Goal: Task Accomplishment & Management: Use online tool/utility

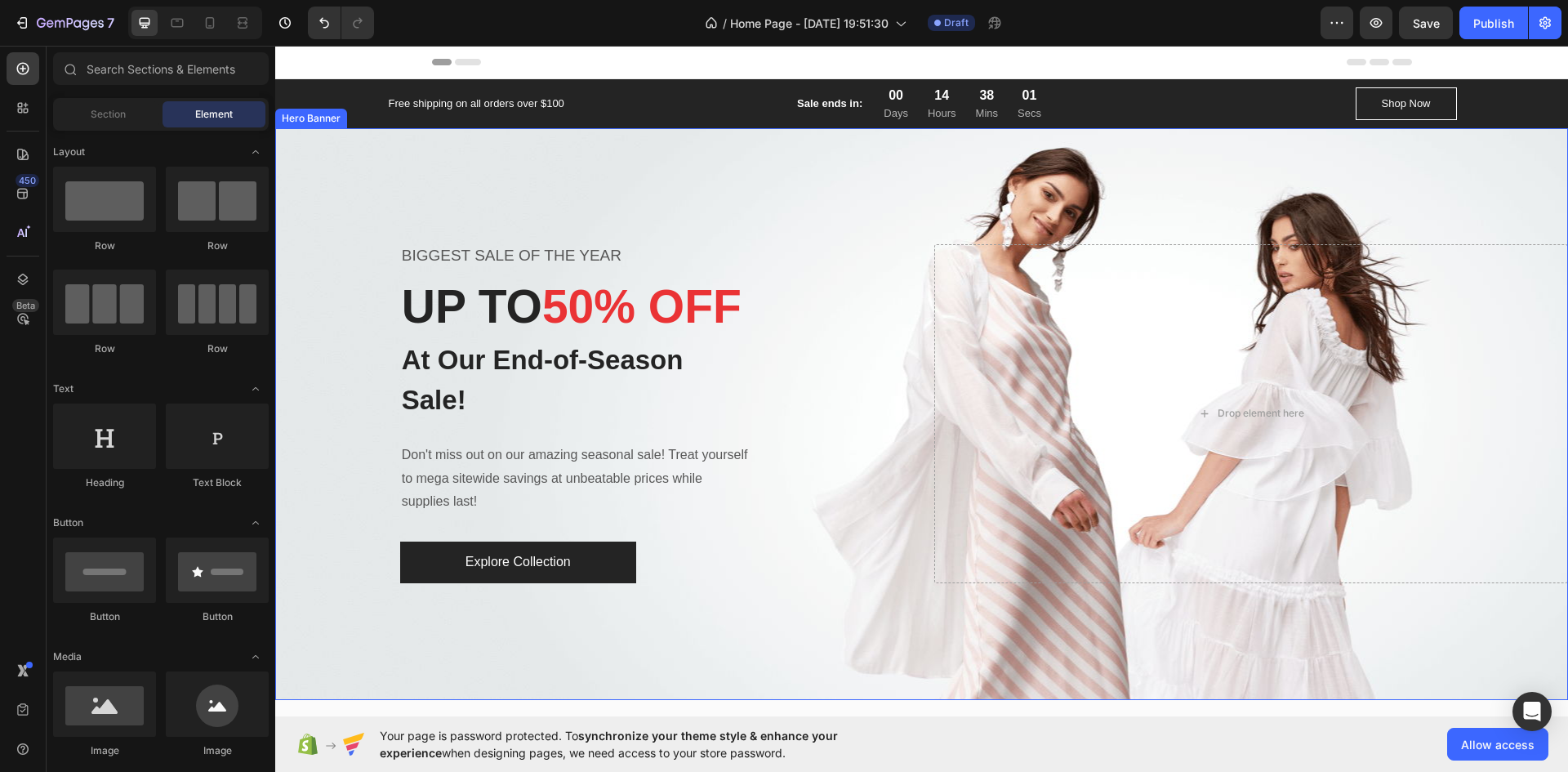
click at [992, 160] on div "Overlay" at bounding box center [921, 413] width 1293 height 571
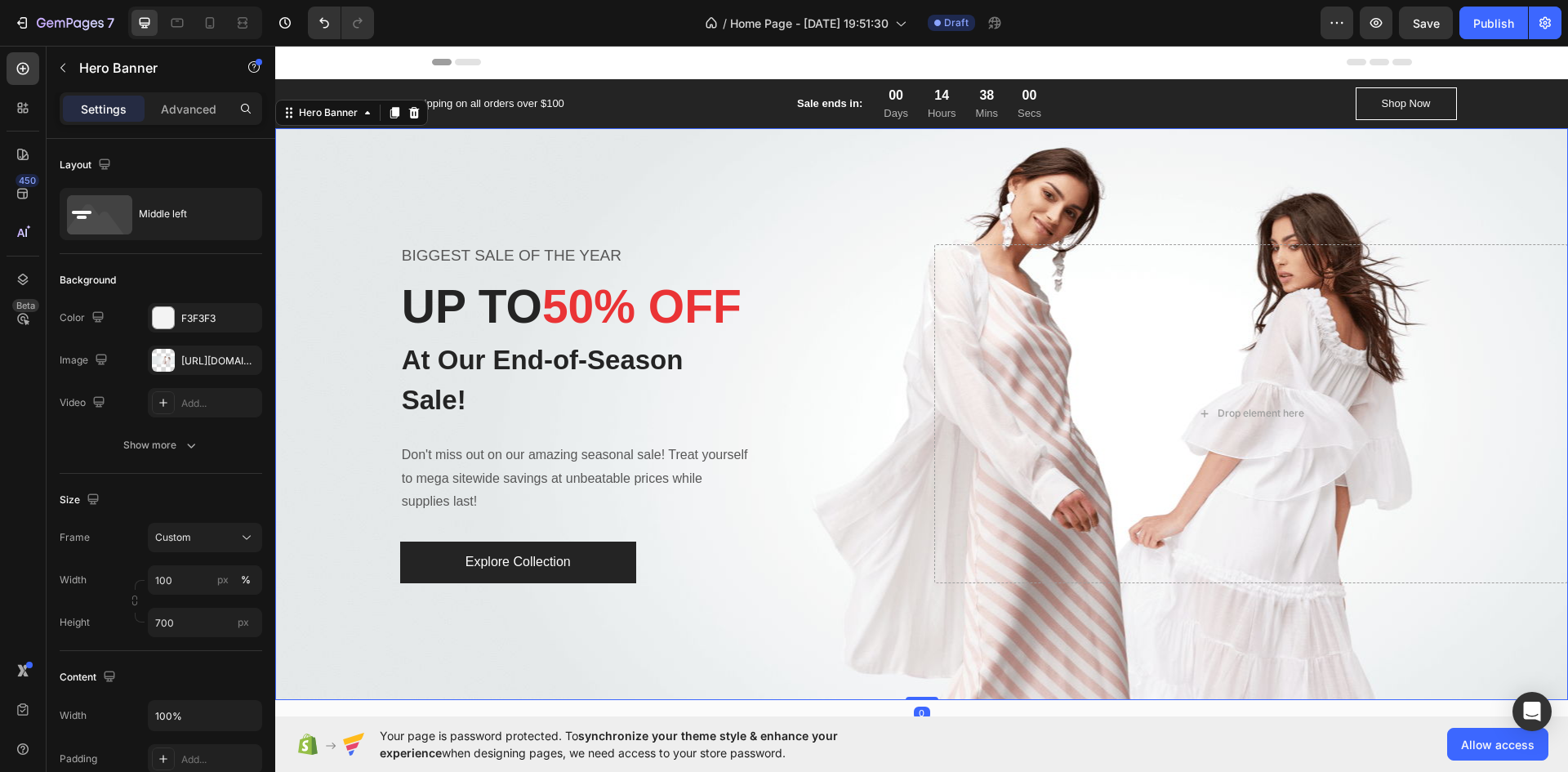
click at [889, 195] on div "Overlay" at bounding box center [921, 413] width 1293 height 571
click at [754, 265] on div "BIGGEST SALE OF THE YEAR Text block UP TO 50% OFF Heading At Our End-of-Season …" at bounding box center [592, 414] width 385 height 339
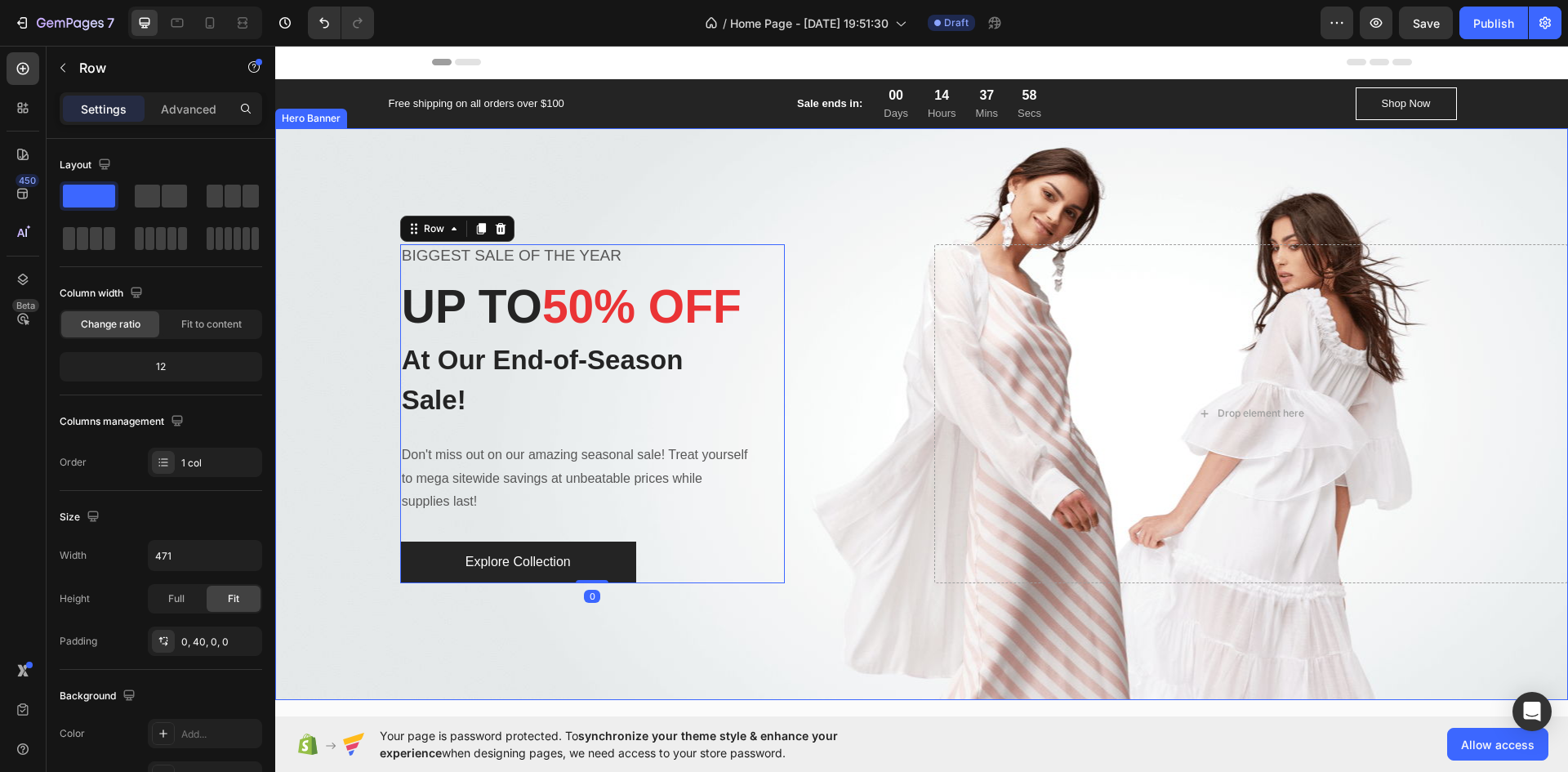
click at [851, 245] on div "BIGGEST SALE OF THE YEAR Text block UP TO 50% OFF Heading At Our End-of-Season …" at bounding box center [592, 414] width 634 height 339
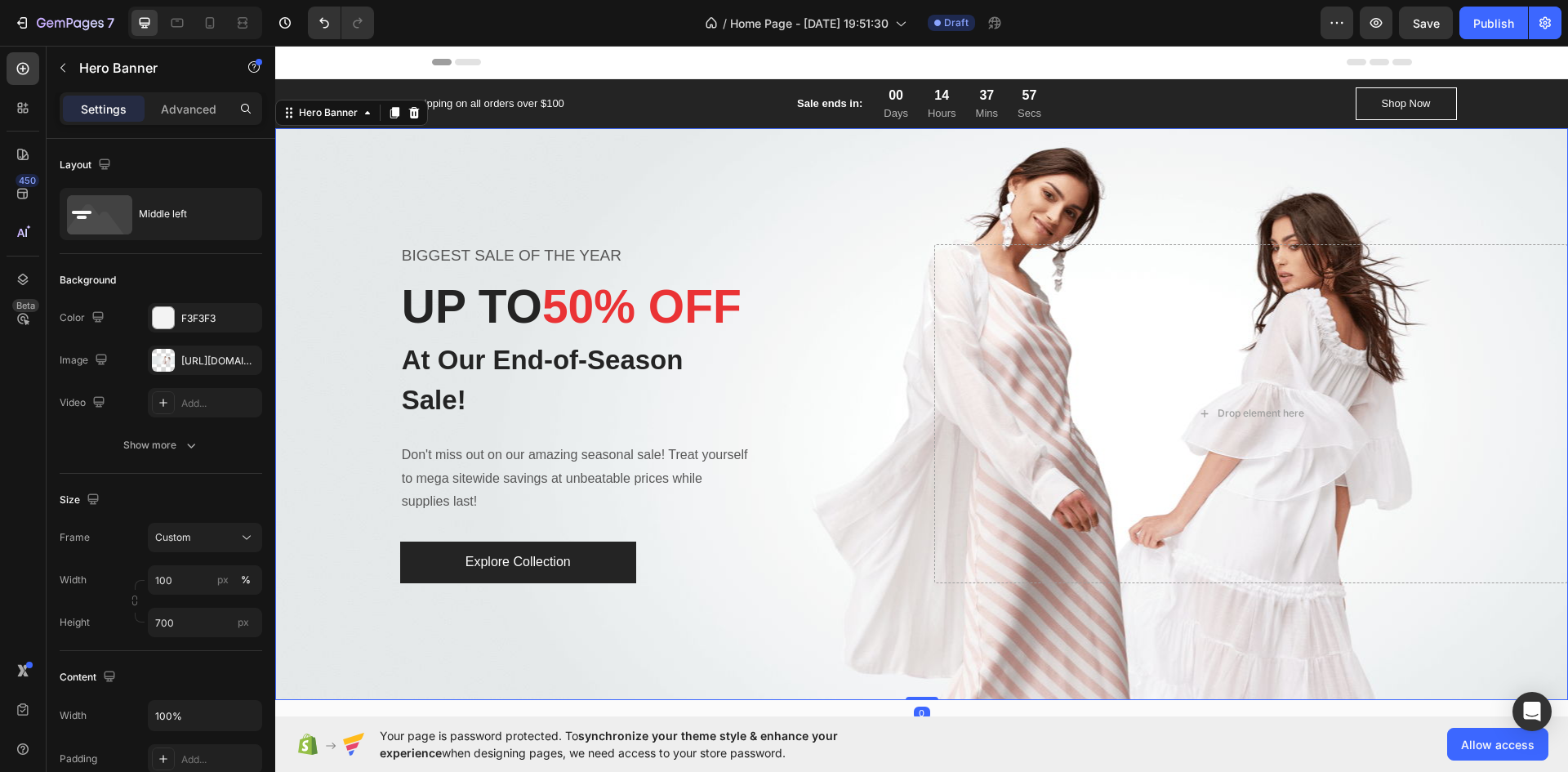
click at [861, 245] on div "BIGGEST SALE OF THE YEAR Text block UP TO 50% OFF Heading At Our End-of-Season …" at bounding box center [592, 414] width 634 height 339
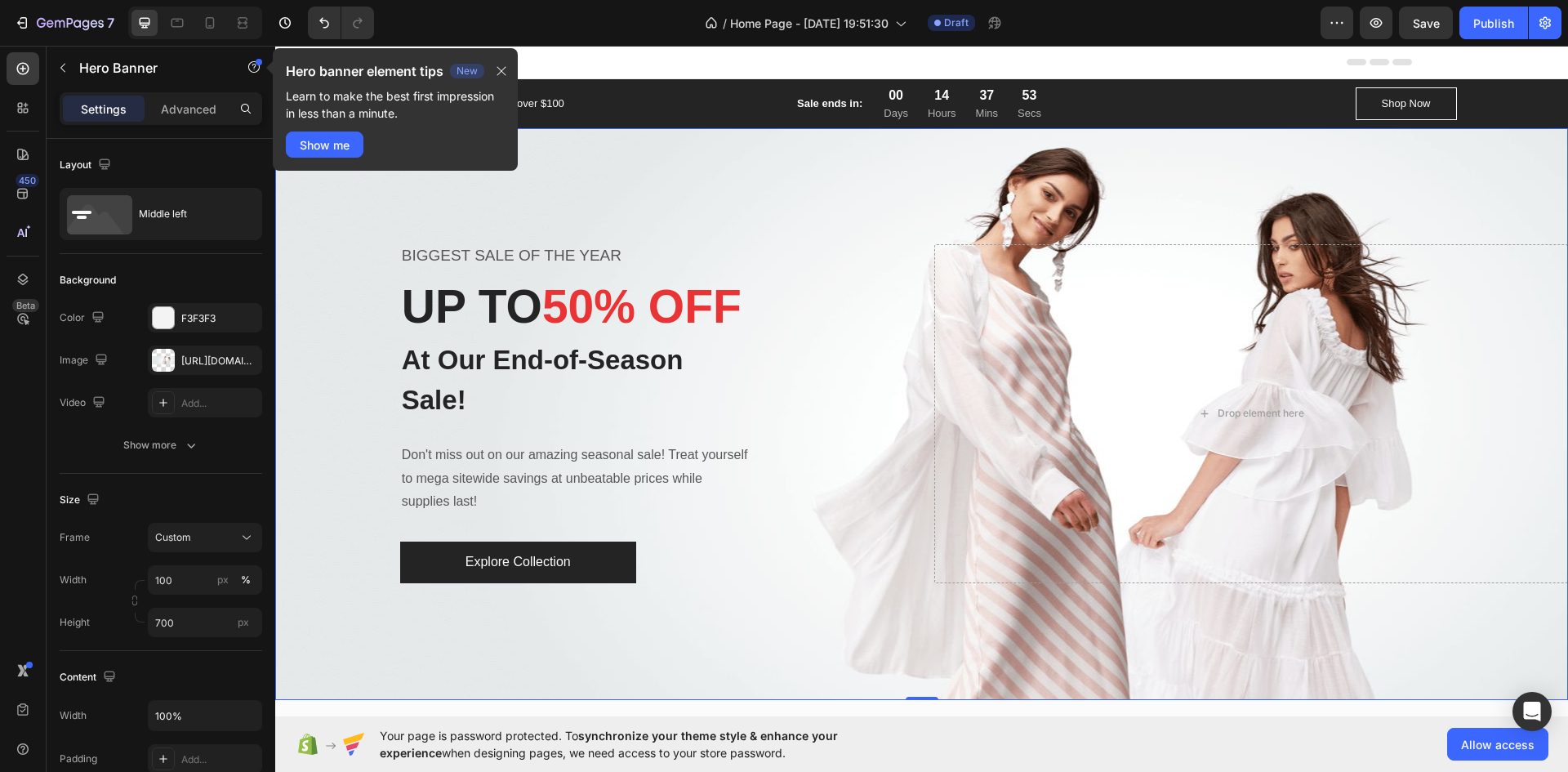
click at [767, 248] on div "BIGGEST SALE OF THE YEAR Text block UP TO 50% OFF Heading At Our End-of-Season …" at bounding box center [592, 414] width 385 height 339
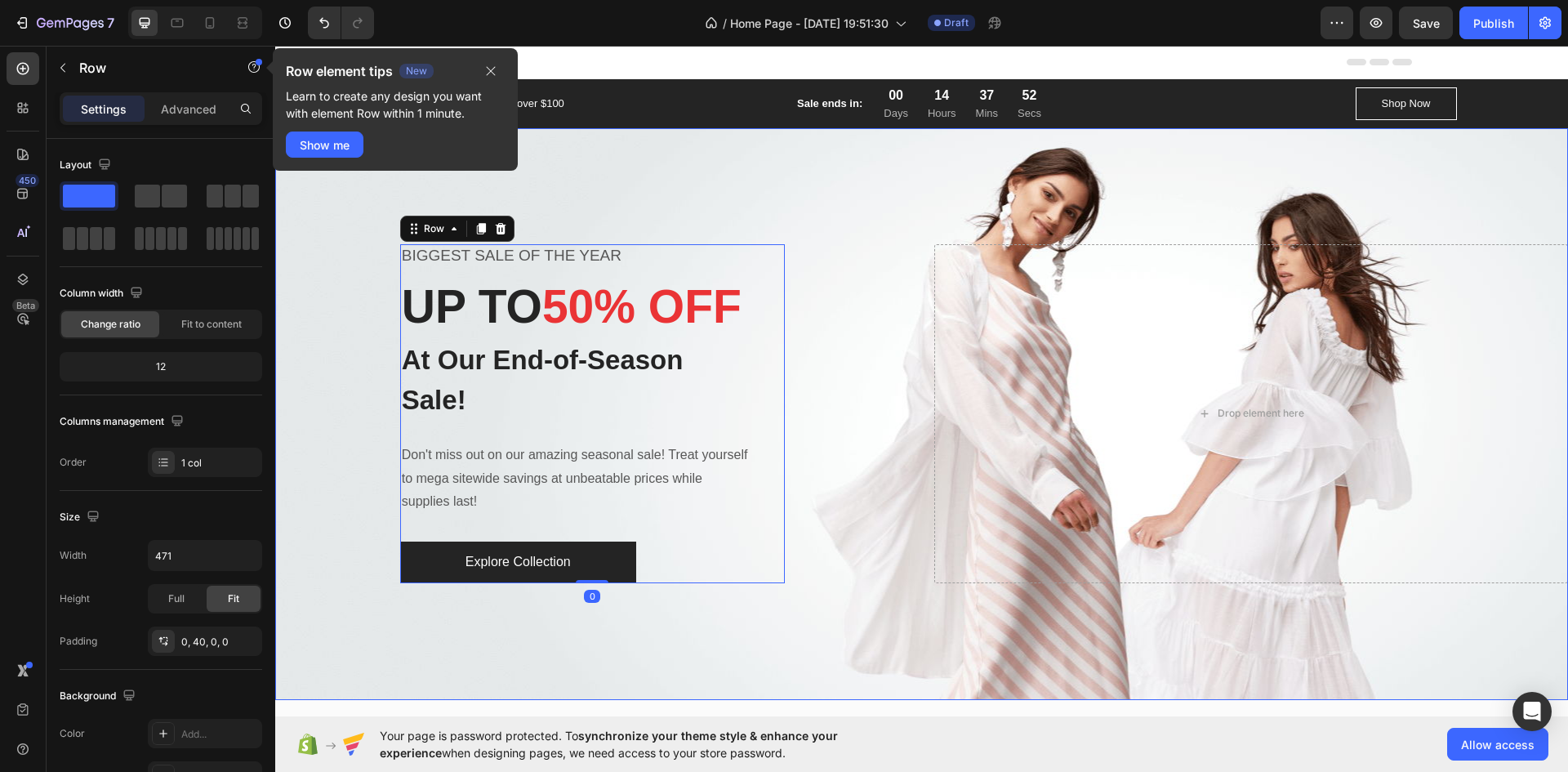
click at [876, 164] on div "Overlay" at bounding box center [921, 413] width 1293 height 571
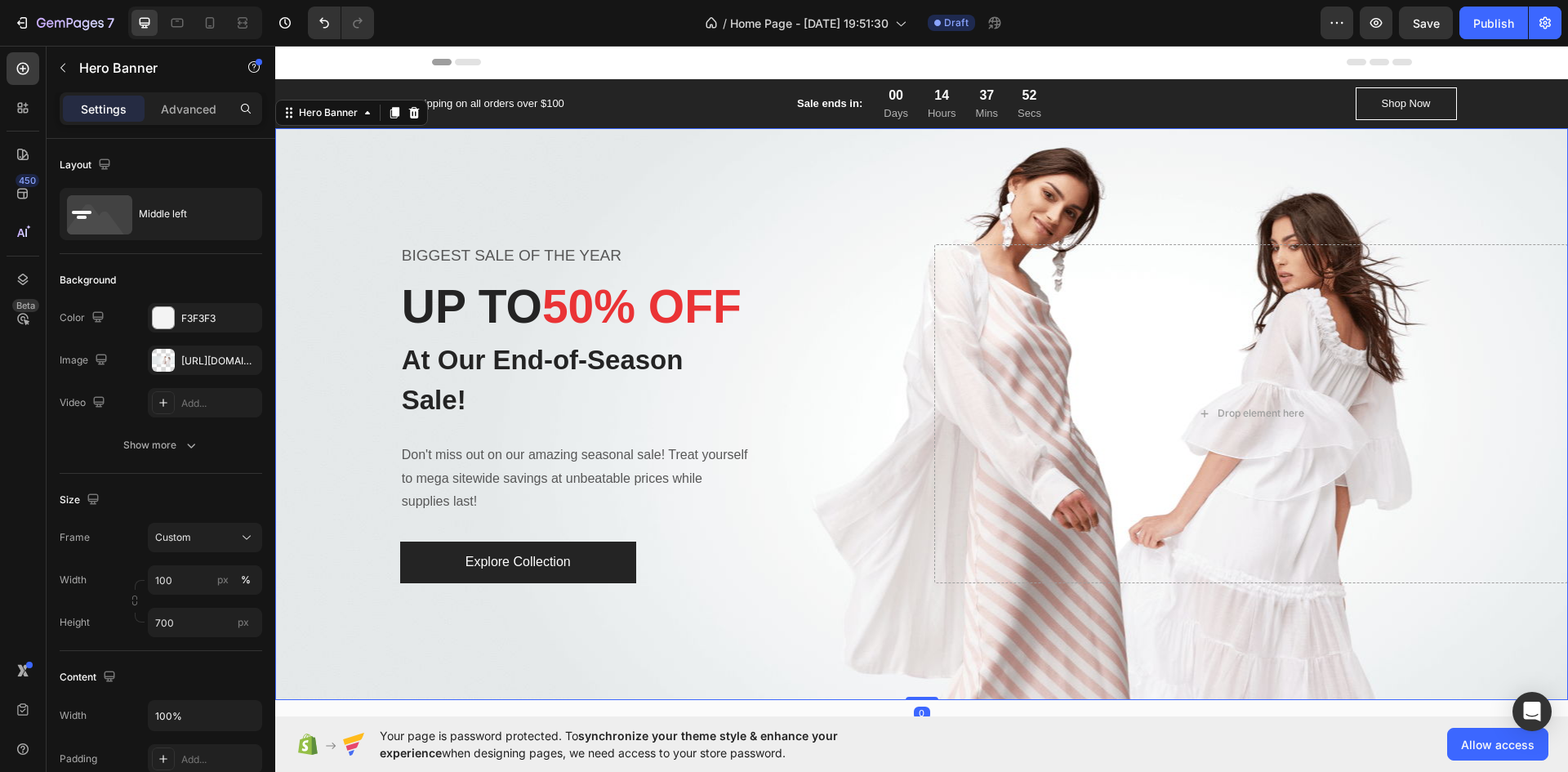
click at [875, 174] on div "Overlay" at bounding box center [921, 413] width 1293 height 571
drag, startPoint x: 271, startPoint y: 228, endPoint x: 262, endPoint y: 84, distance: 144.3
click at [262, 84] on div "Sections(18) Elements(83) Section Element Hero Section Product Detail Brands Tr…" at bounding box center [161, 409] width 229 height 726
click at [65, 67] on icon "button" at bounding box center [62, 67] width 13 height 13
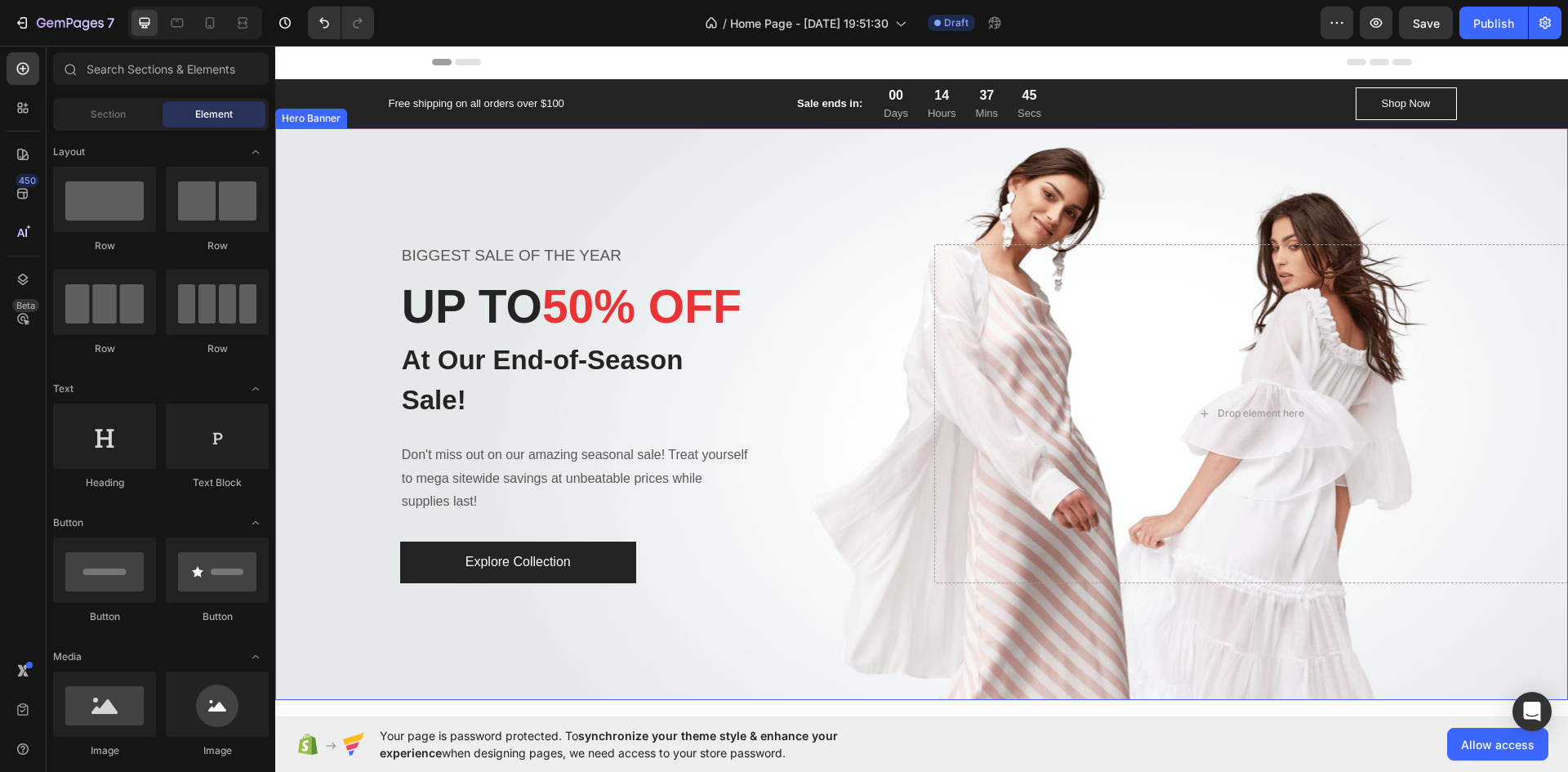
click at [437, 161] on div "Overlay" at bounding box center [921, 413] width 1293 height 571
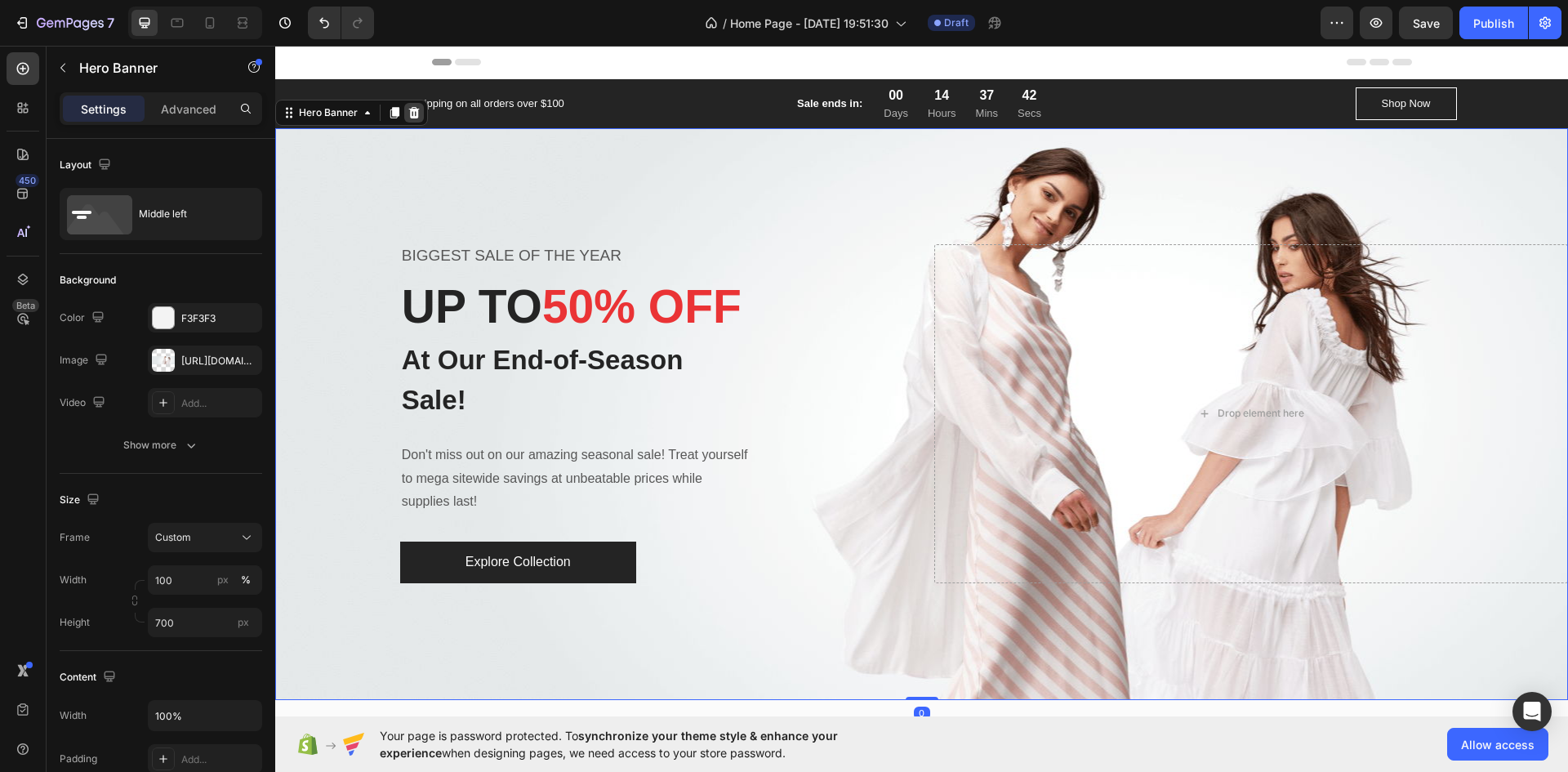
click at [408, 112] on icon at bounding box center [414, 112] width 13 height 13
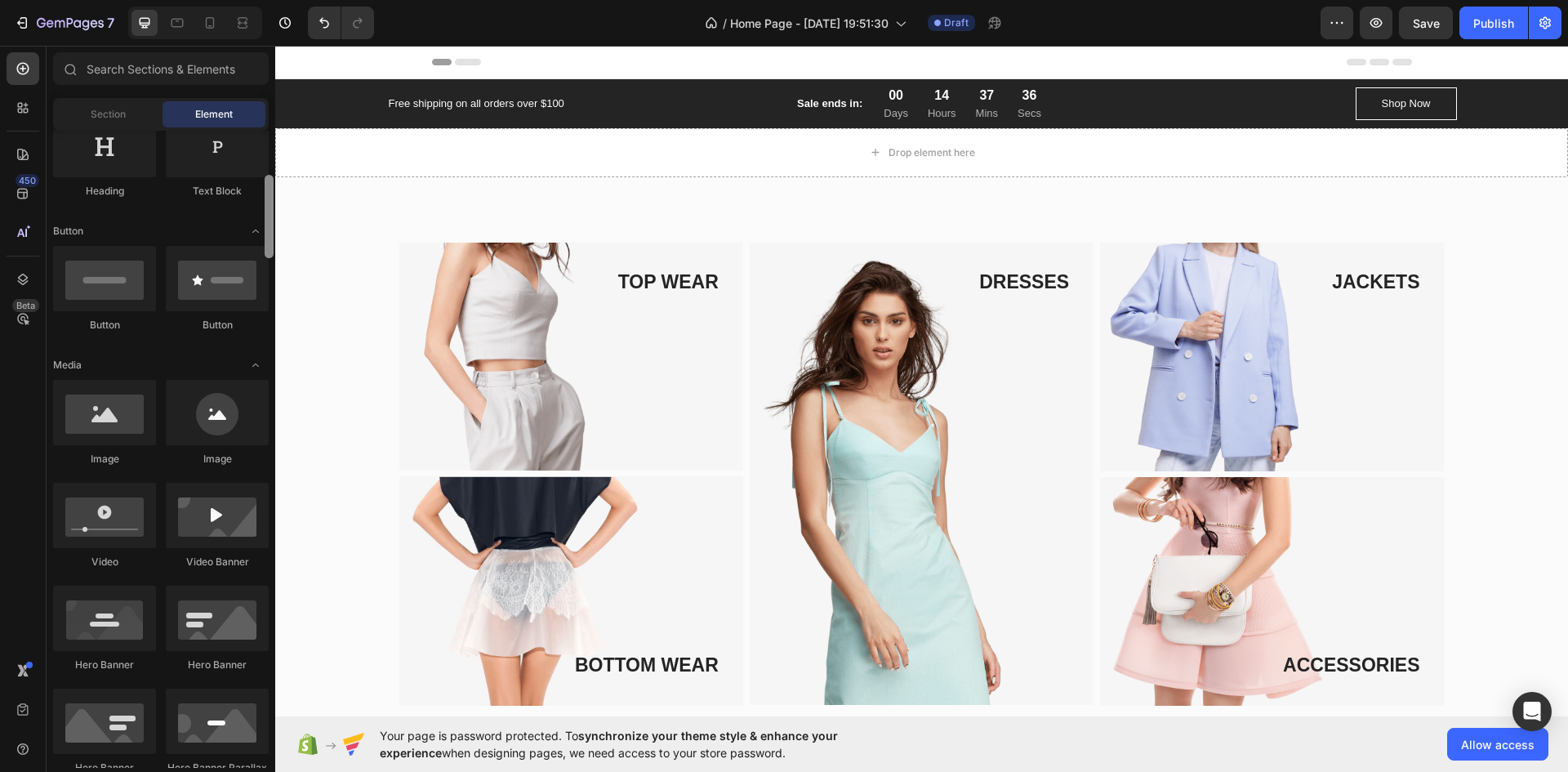
scroll to position [304, 0]
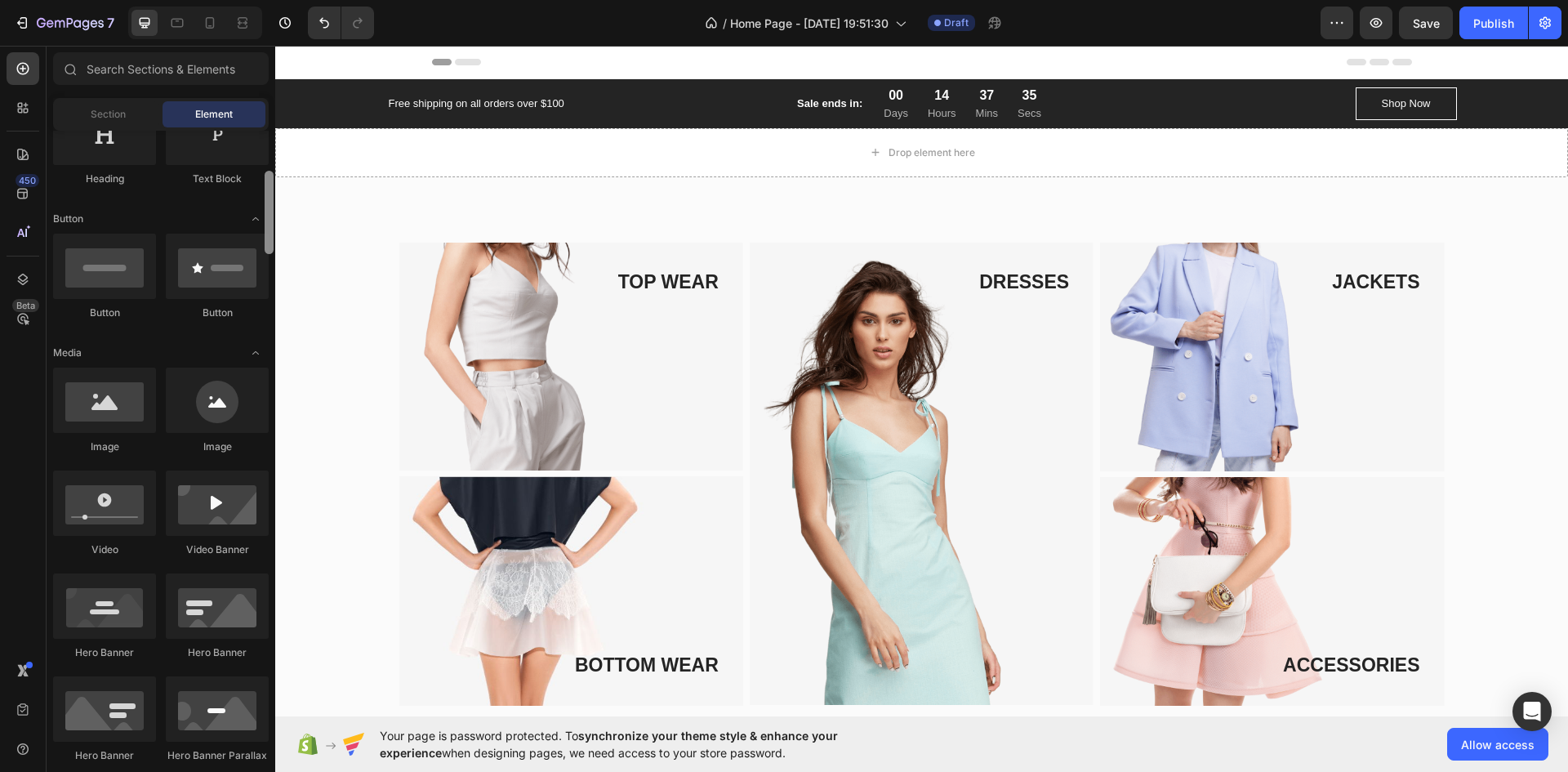
drag, startPoint x: 0, startPoint y: 144, endPoint x: 271, endPoint y: 226, distance: 283.1
click at [271, 226] on div at bounding box center [269, 213] width 9 height 83
click at [194, 530] on div at bounding box center [217, 503] width 103 height 66
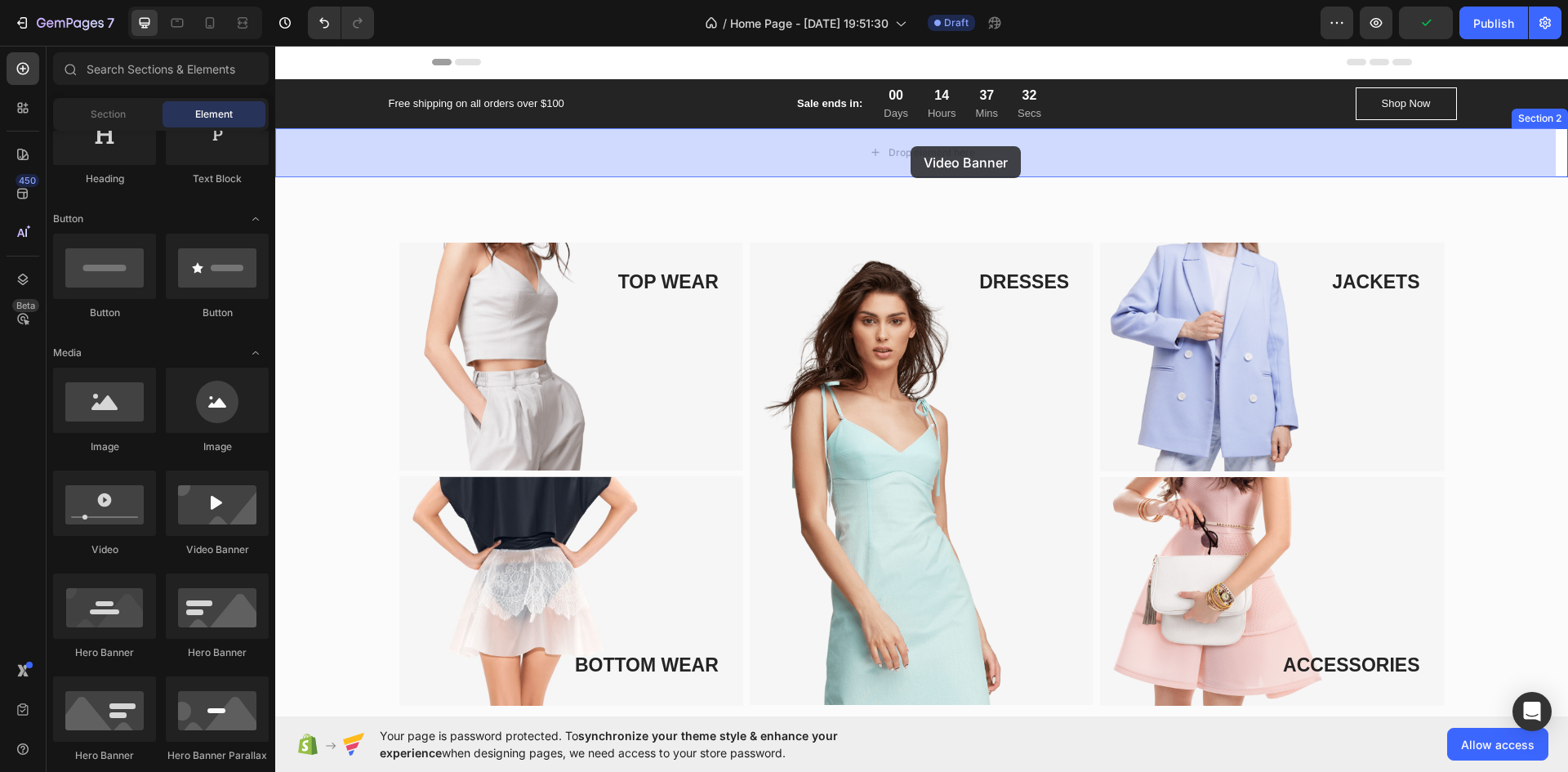
drag, startPoint x: 469, startPoint y: 576, endPoint x: 911, endPoint y: 146, distance: 616.7
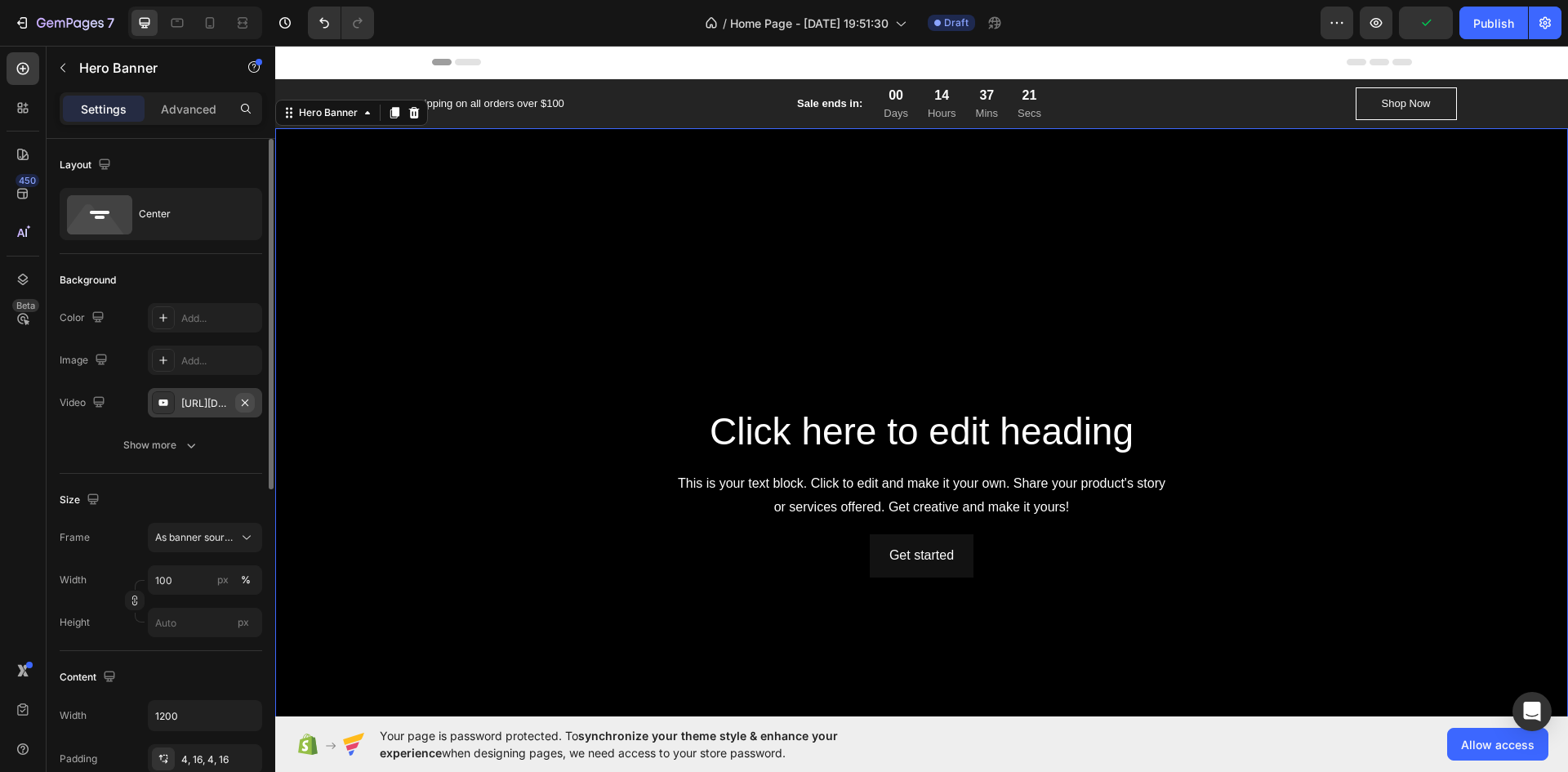
click at [241, 399] on icon "button" at bounding box center [245, 402] width 13 height 13
type input "Auto"
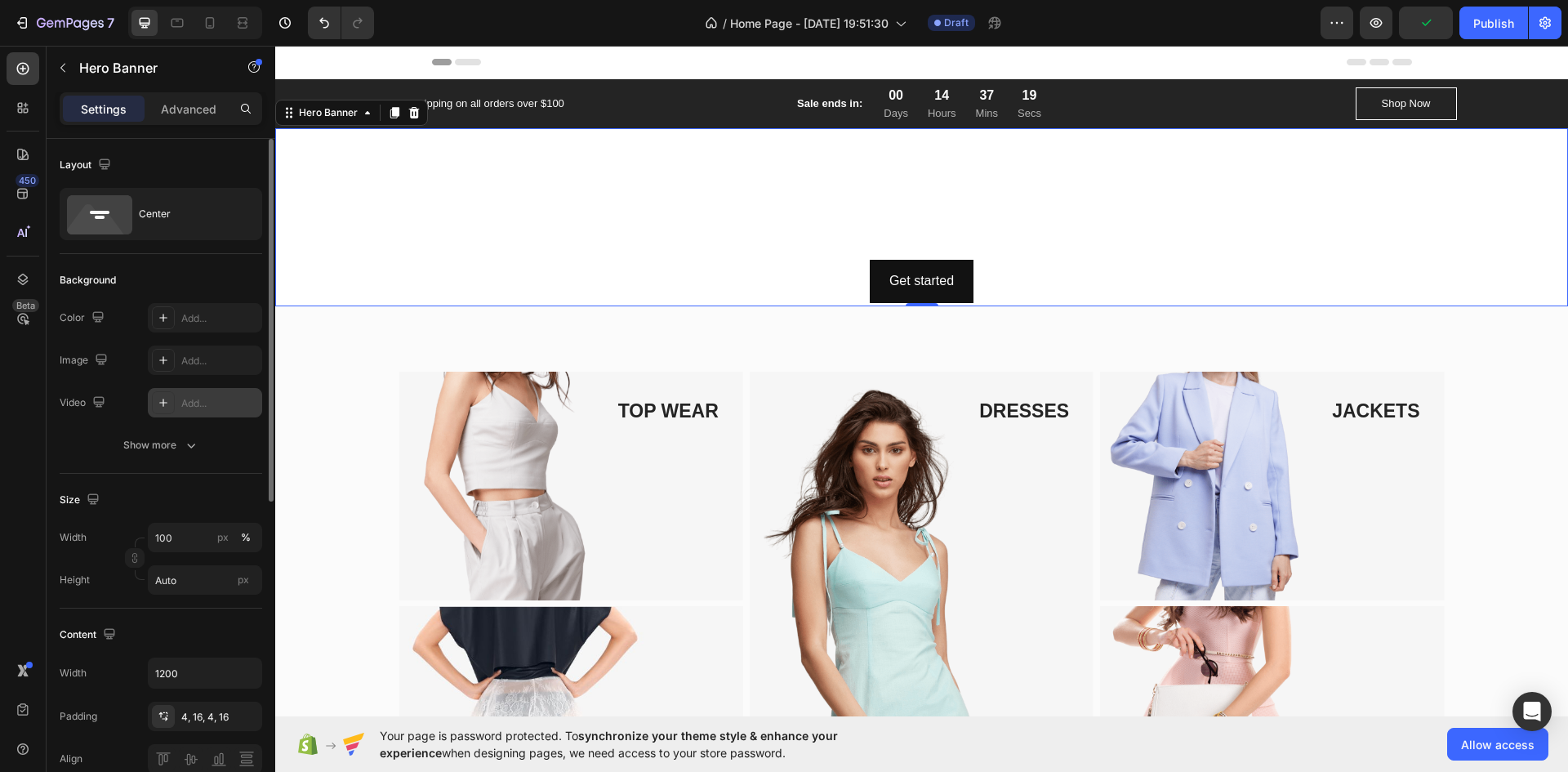
click at [171, 396] on div at bounding box center [163, 403] width 22 height 22
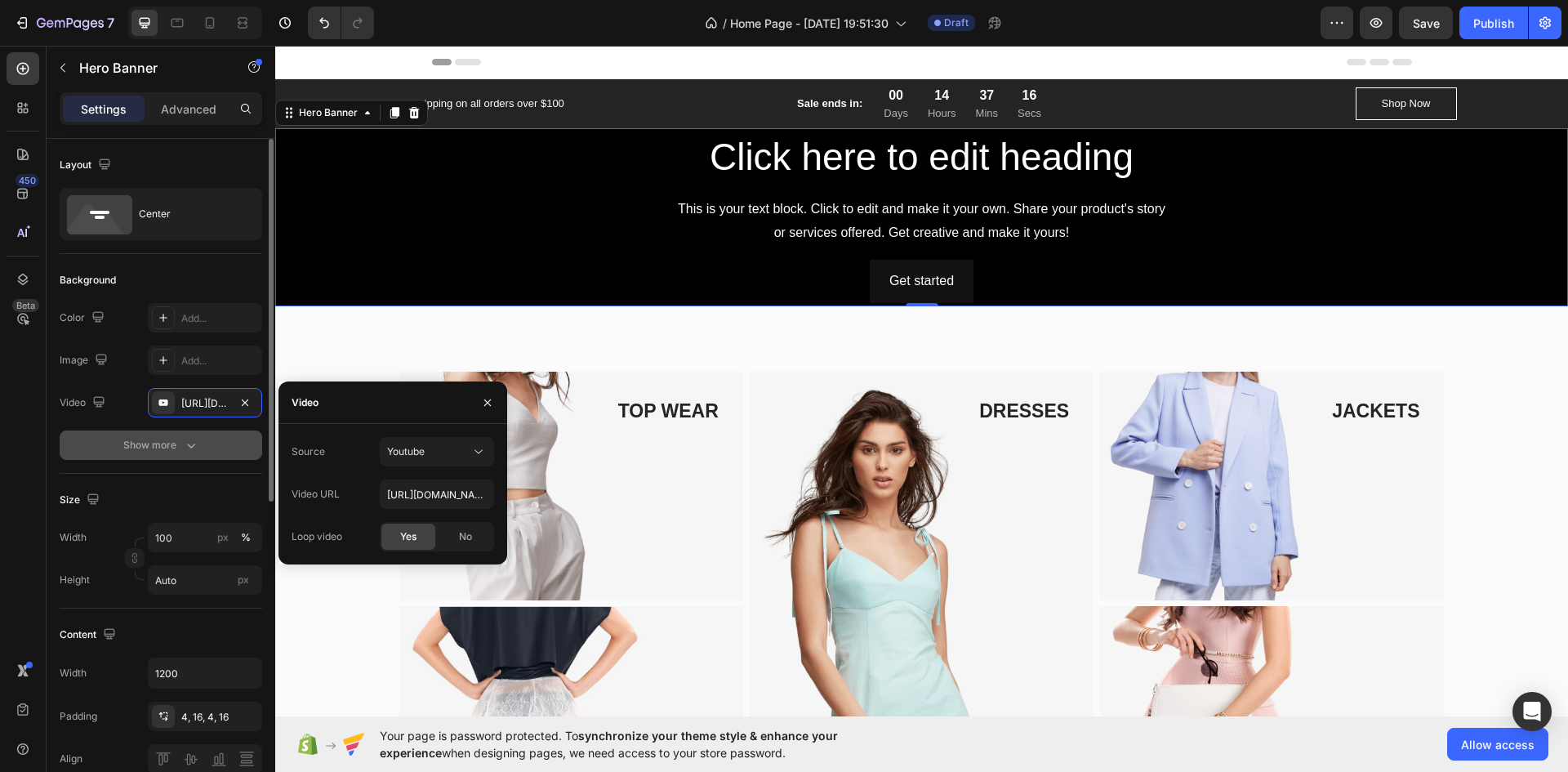
click at [175, 442] on div "Show more" at bounding box center [162, 445] width 76 height 16
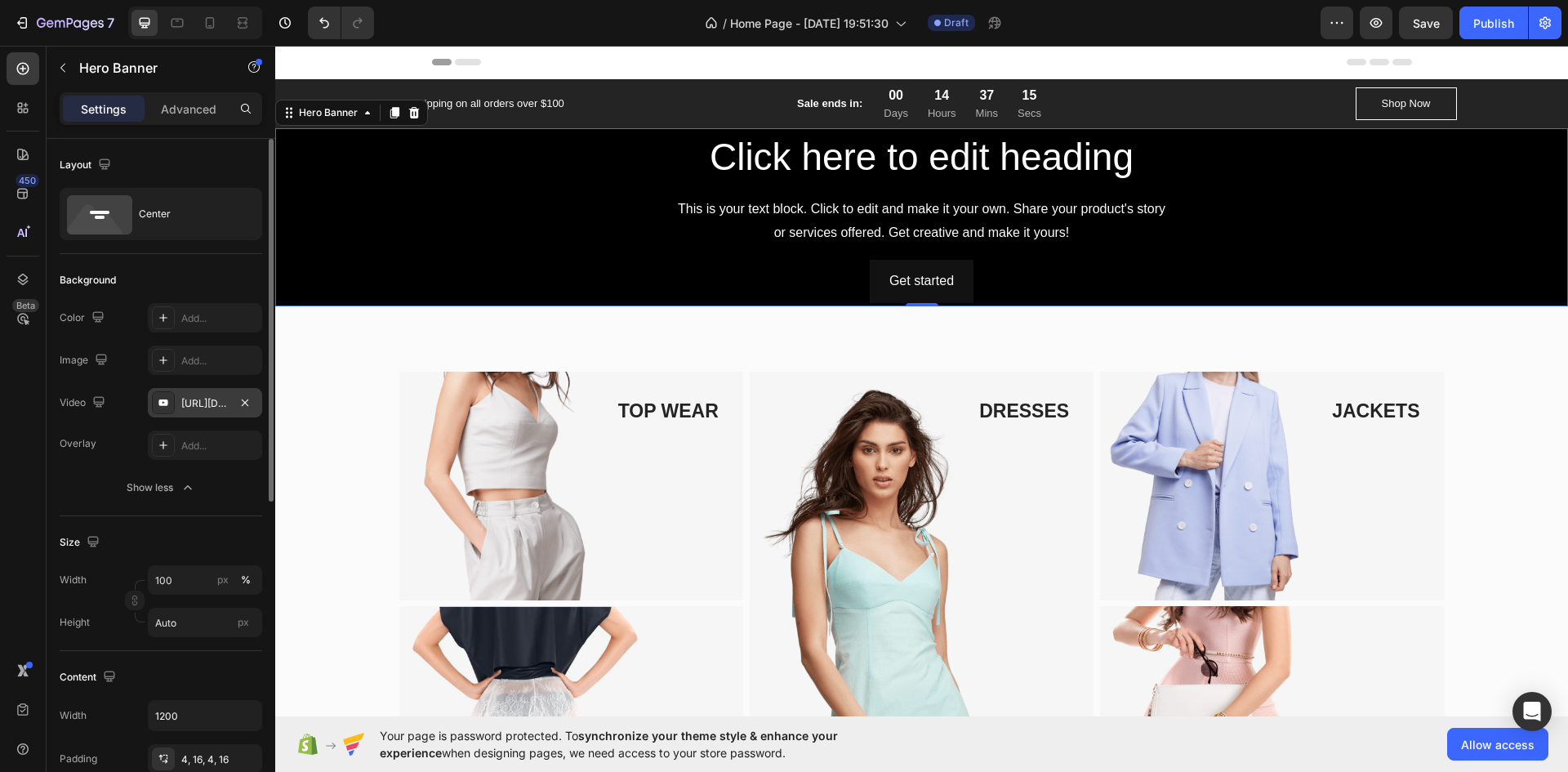
click at [198, 411] on div "[URL][DOMAIN_NAME]" at bounding box center [205, 403] width 114 height 29
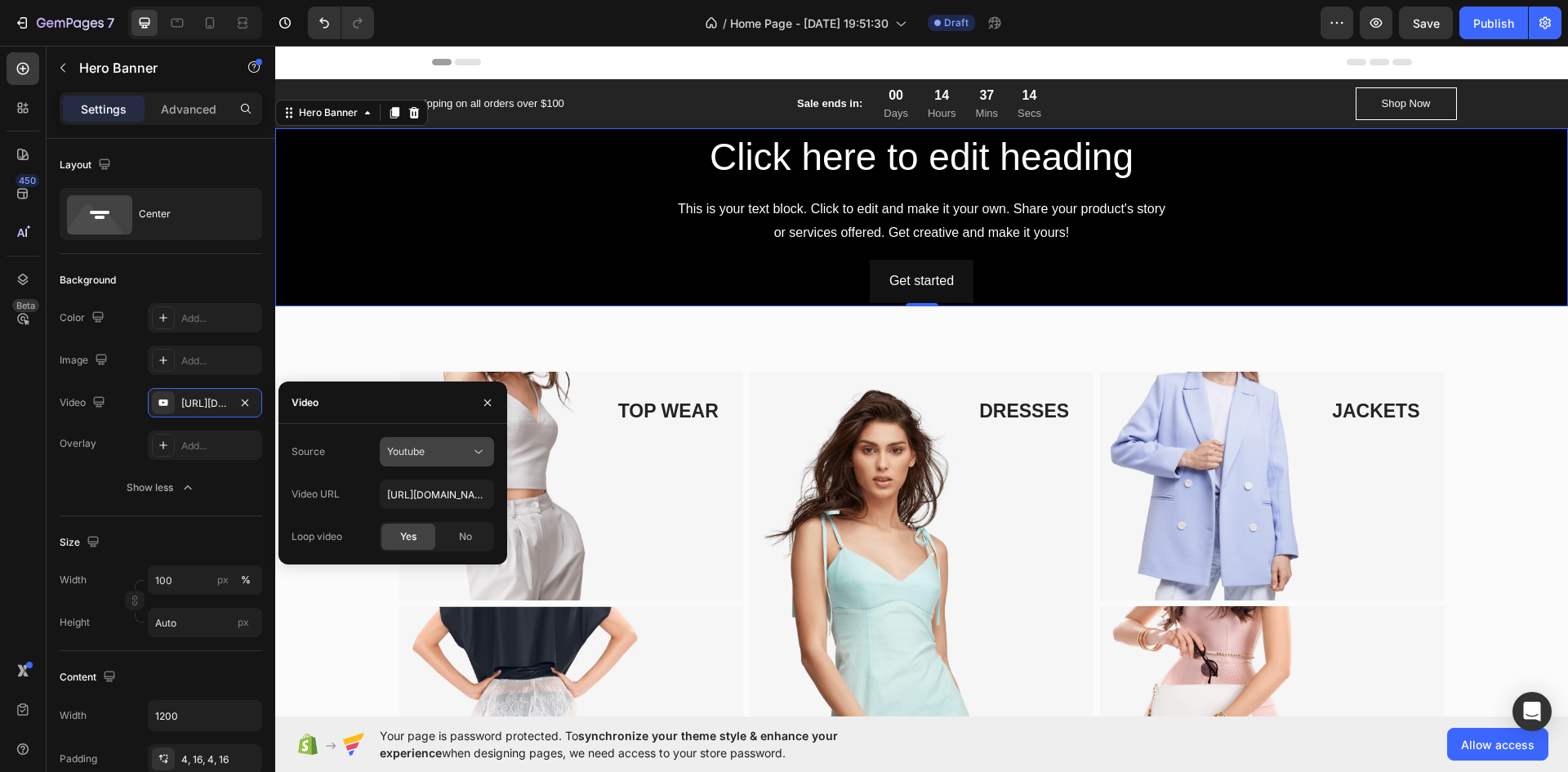
click at [405, 458] on div "Youtube" at bounding box center [437, 451] width 99 height 16
click at [428, 496] on span "Video hosting" at bounding box center [418, 491] width 62 height 15
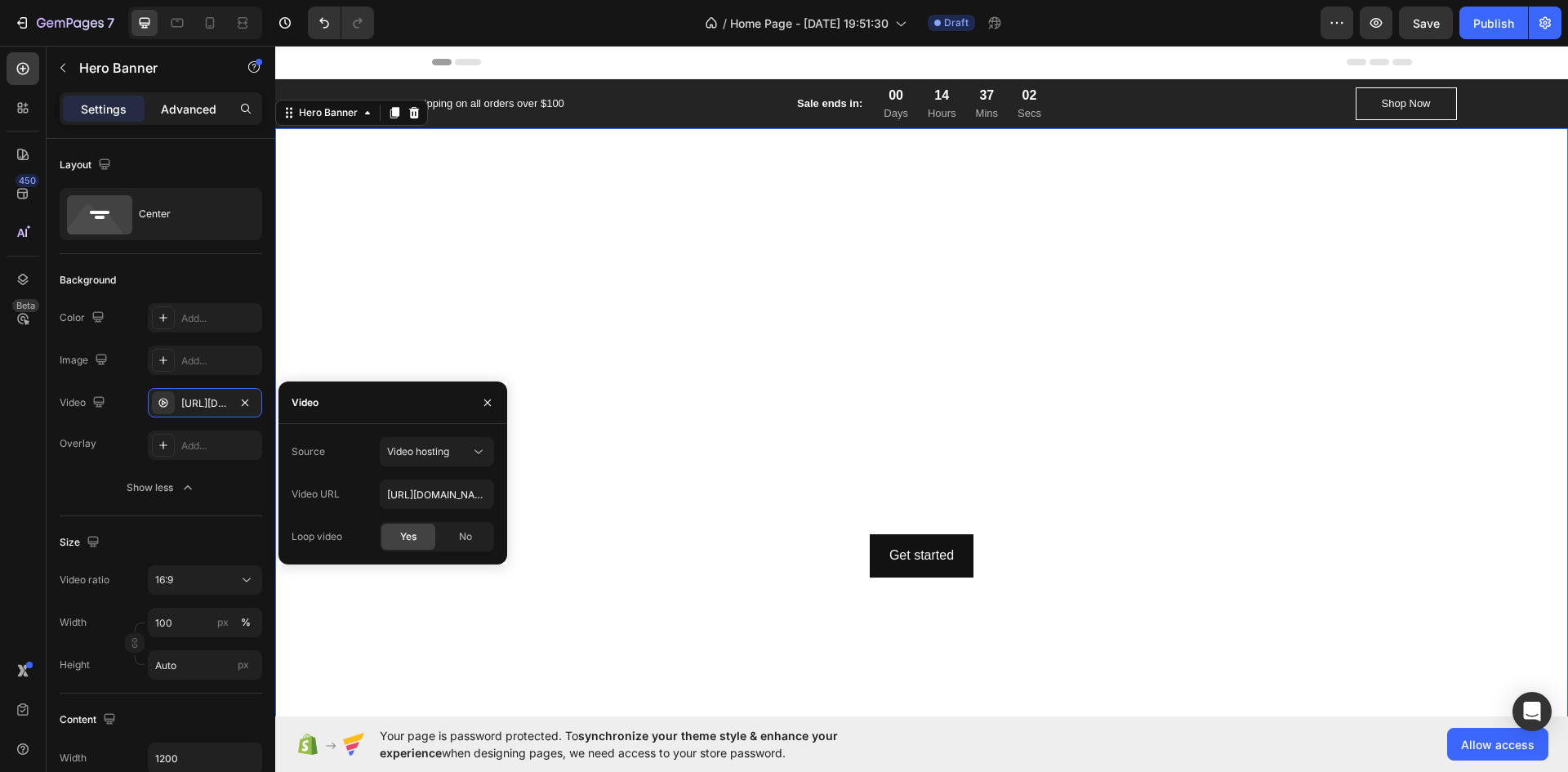
click at [188, 99] on div "Advanced" at bounding box center [188, 109] width 81 height 26
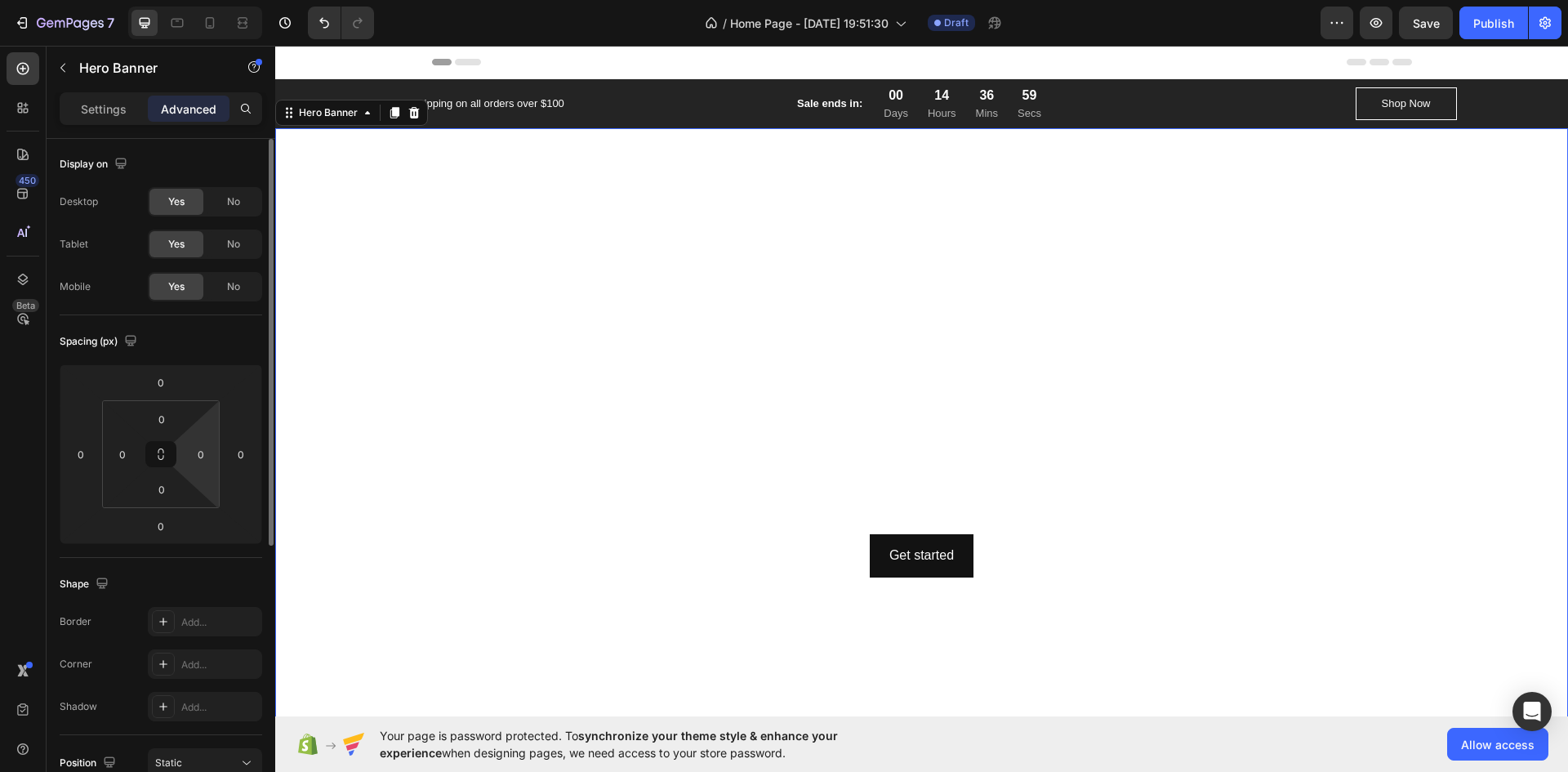
scroll to position [0, 0]
click at [98, 106] on p "Settings" at bounding box center [104, 109] width 46 height 17
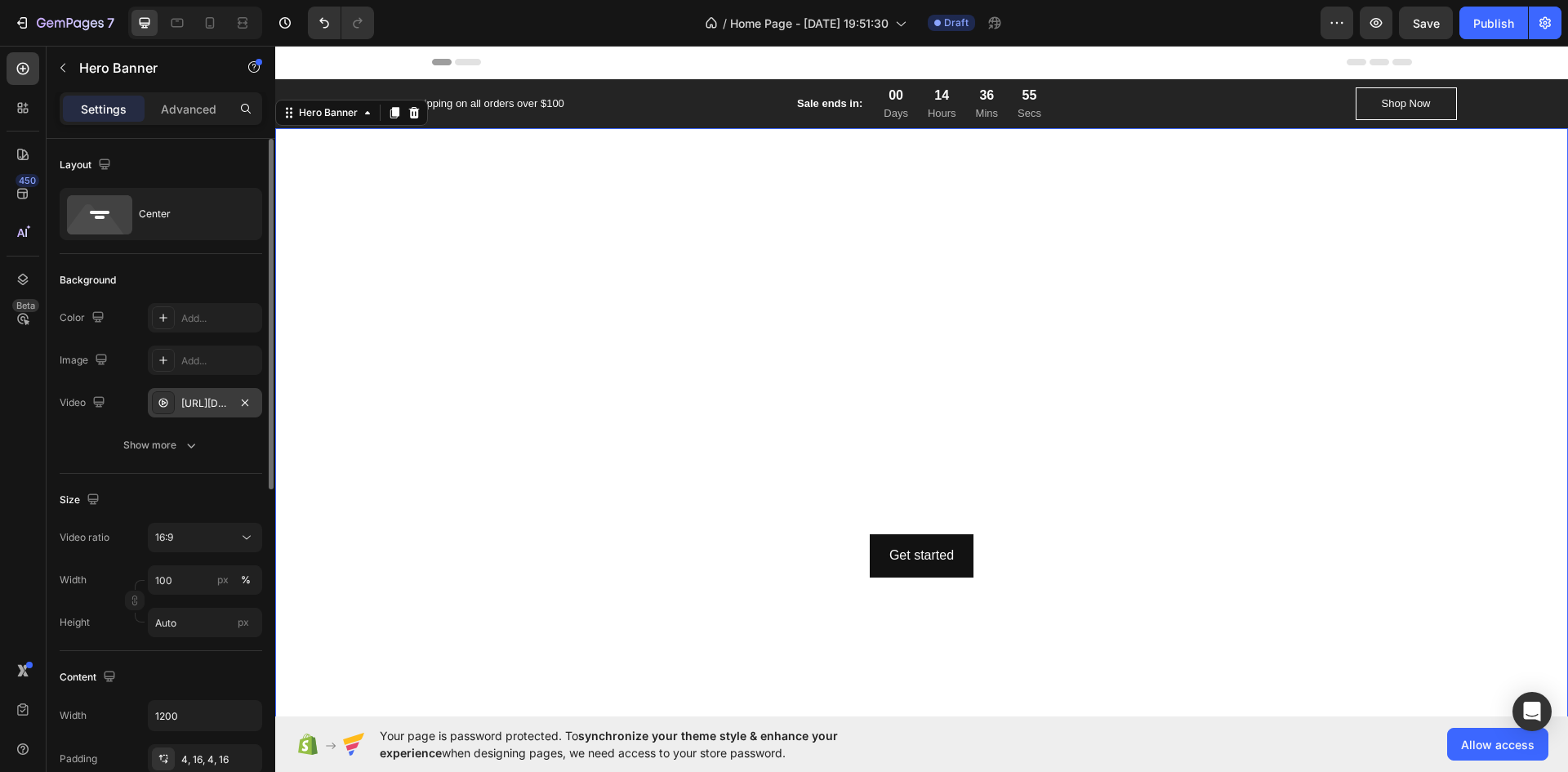
click at [201, 402] on div "[URL][DOMAIN_NAME]" at bounding box center [205, 403] width 48 height 15
click at [190, 431] on button "Show more" at bounding box center [161, 445] width 202 height 29
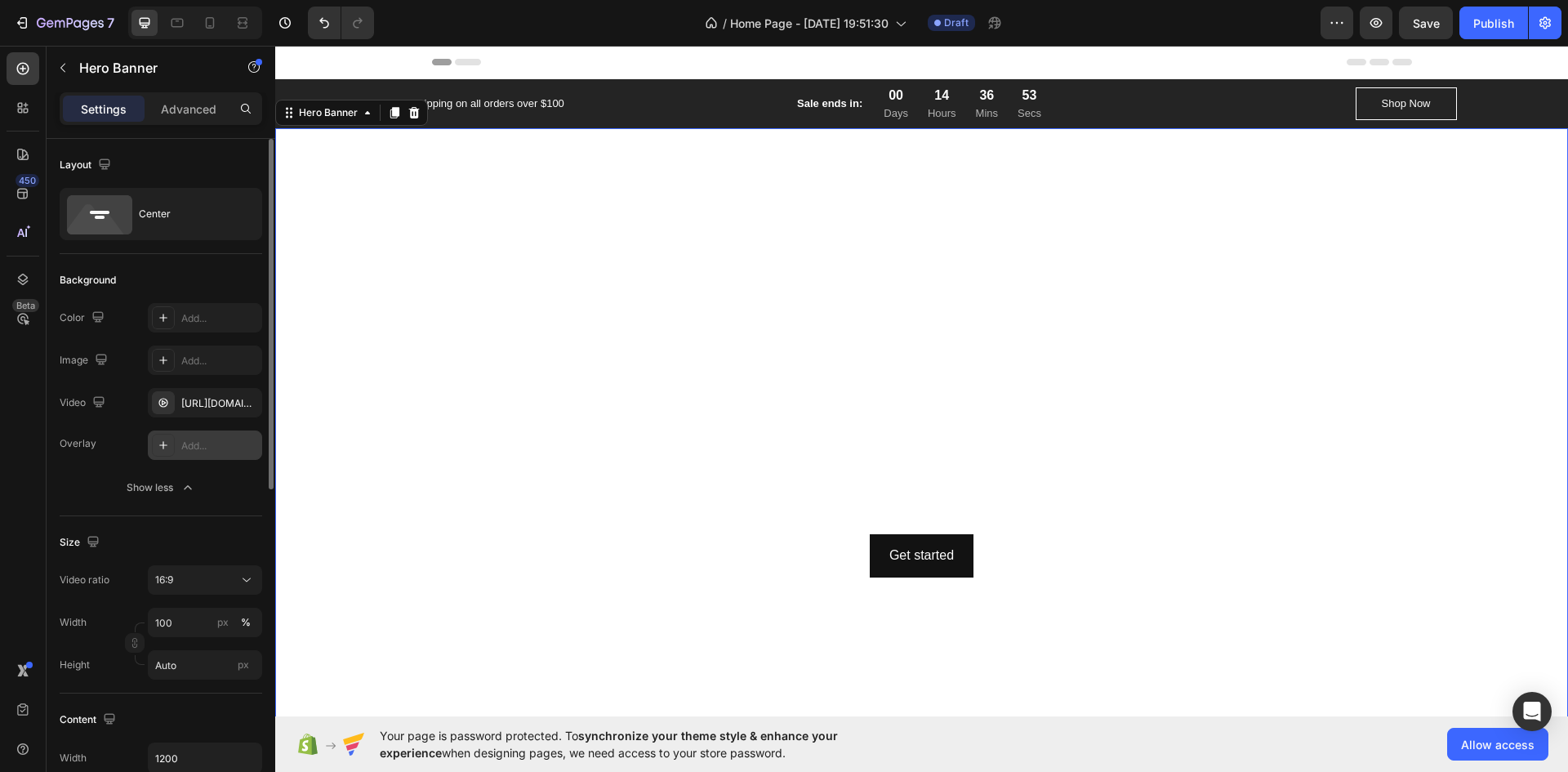
click at [195, 432] on div "Add..." at bounding box center [205, 445] width 114 height 29
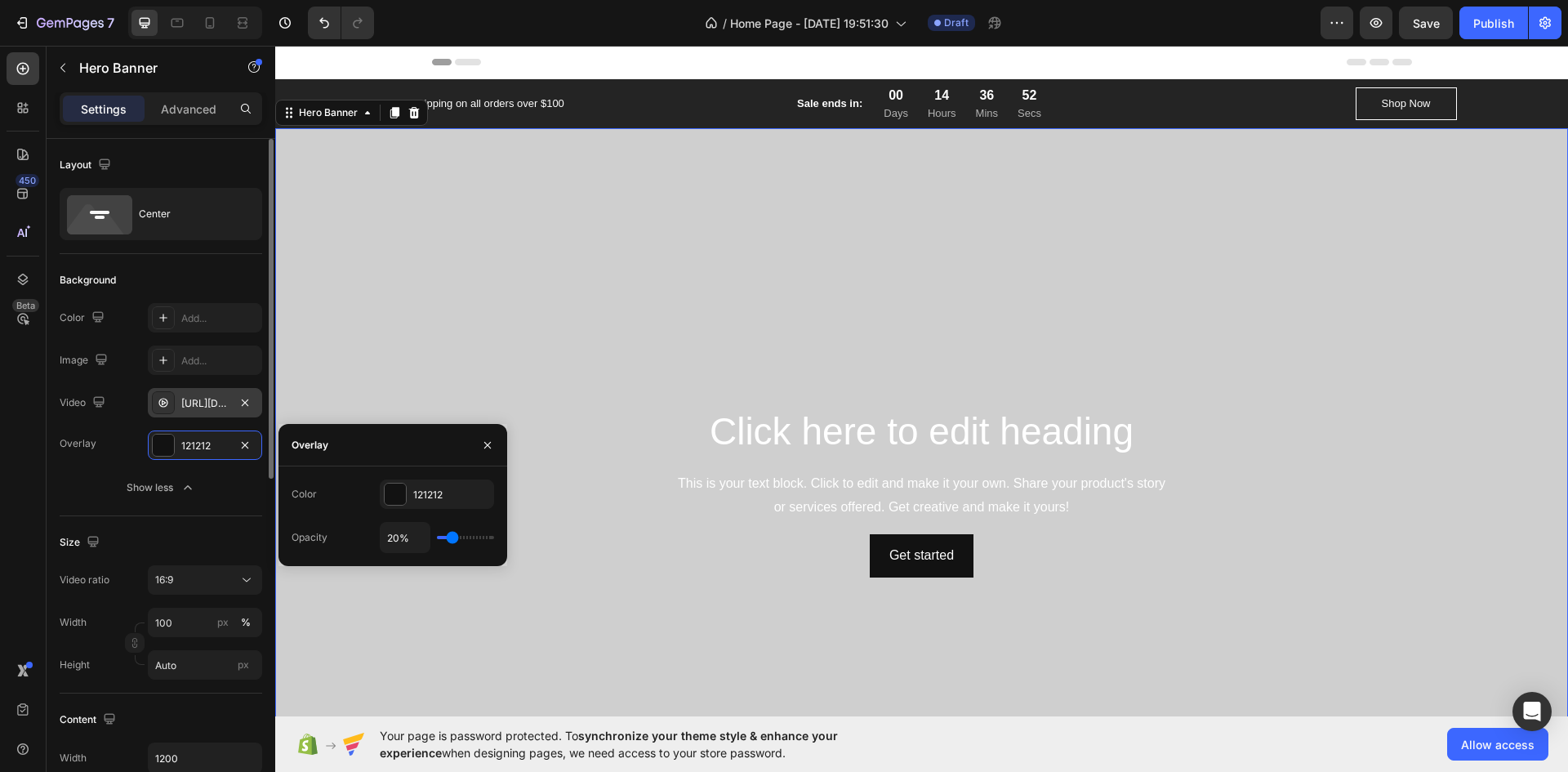
click at [196, 400] on div "[URL][DOMAIN_NAME]" at bounding box center [205, 403] width 48 height 15
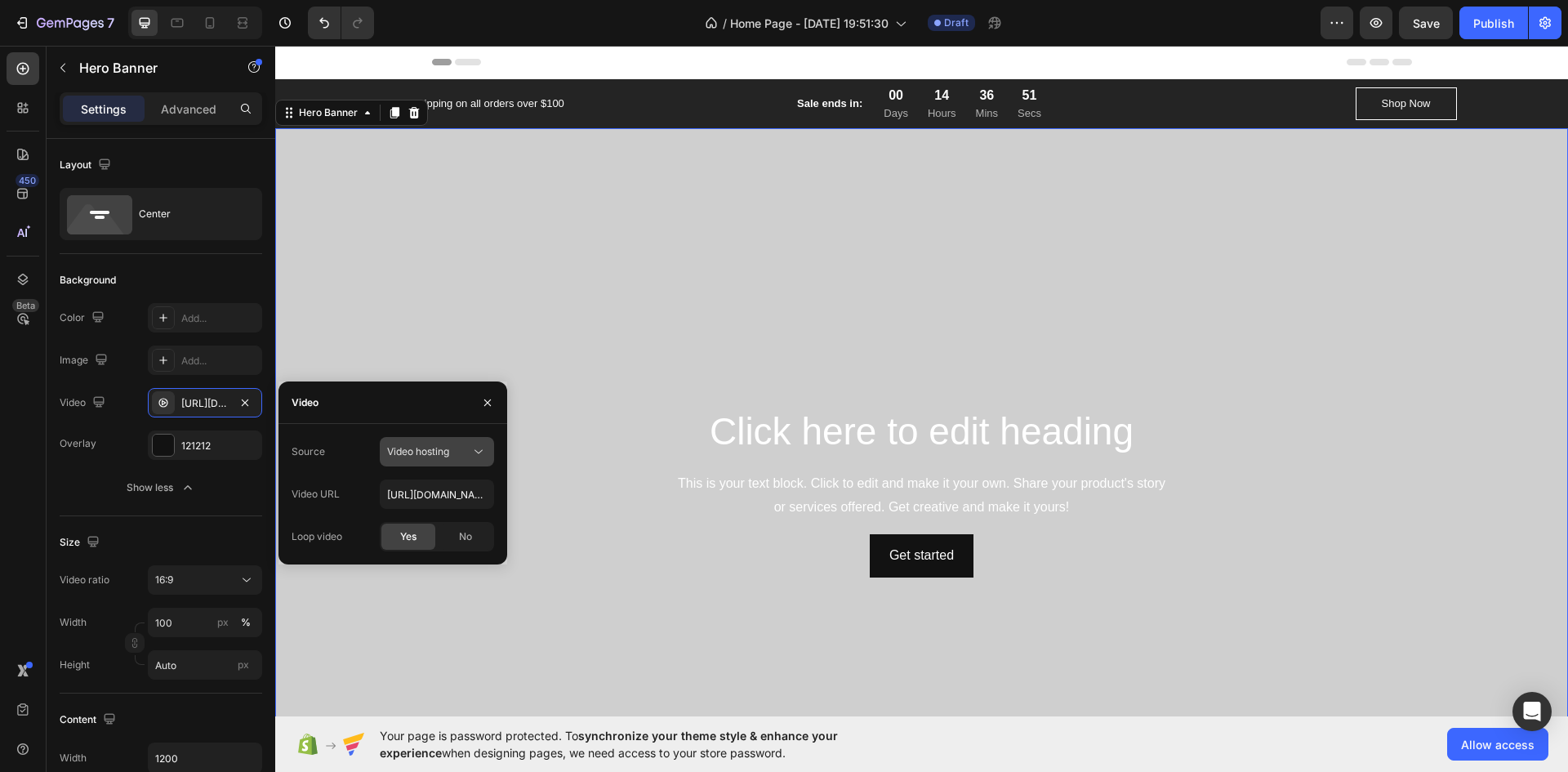
click at [394, 449] on span "Video hosting" at bounding box center [418, 451] width 62 height 12
click at [401, 453] on span "Video hosting" at bounding box center [418, 451] width 62 height 12
click at [435, 460] on button "Video hosting" at bounding box center [437, 452] width 114 height 29
click at [438, 519] on p "Youtube" at bounding box center [434, 522] width 93 height 15
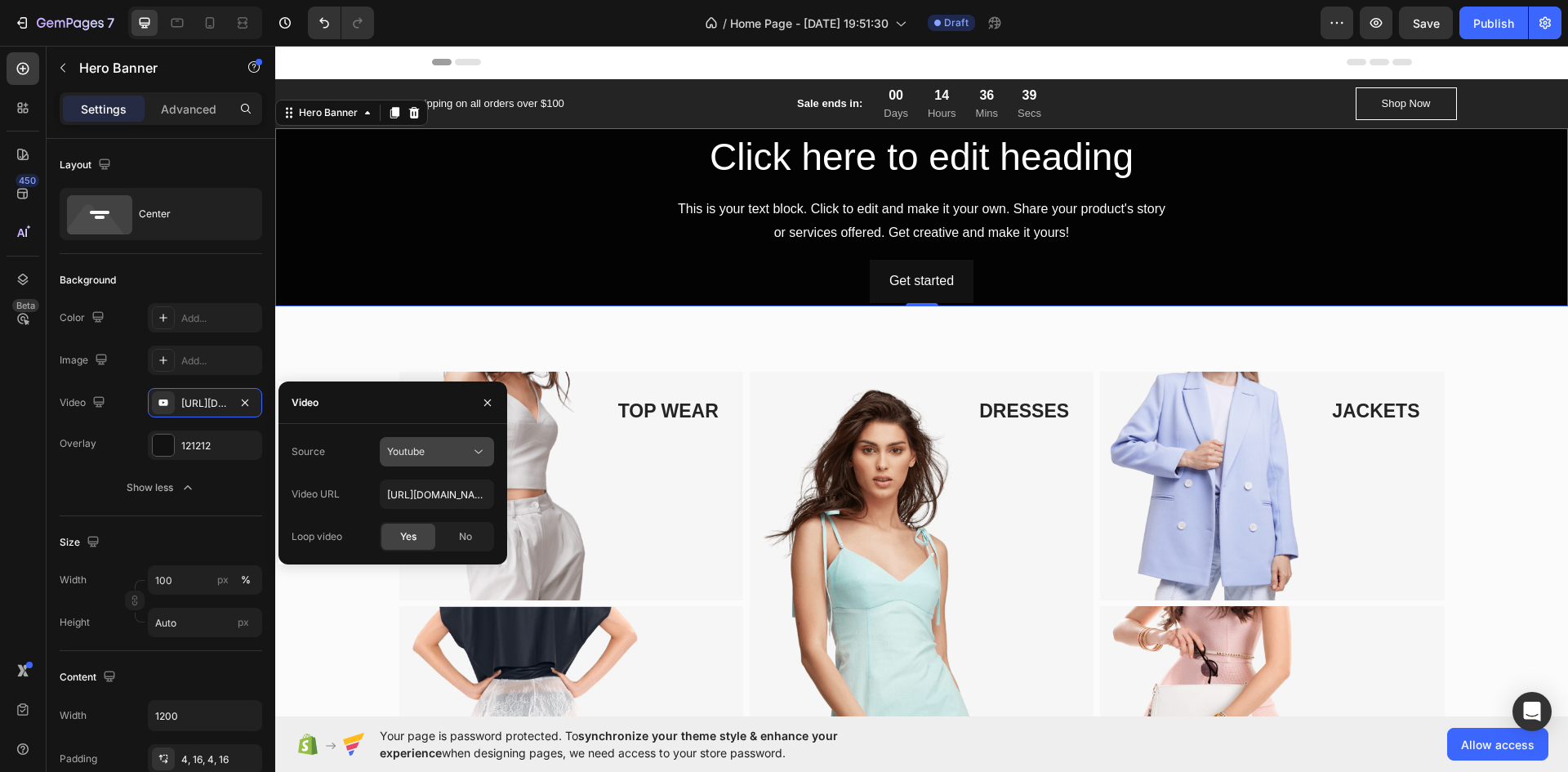
click at [440, 451] on div "Youtube" at bounding box center [429, 451] width 83 height 15
click at [440, 492] on span "Video hosting" at bounding box center [418, 491] width 62 height 15
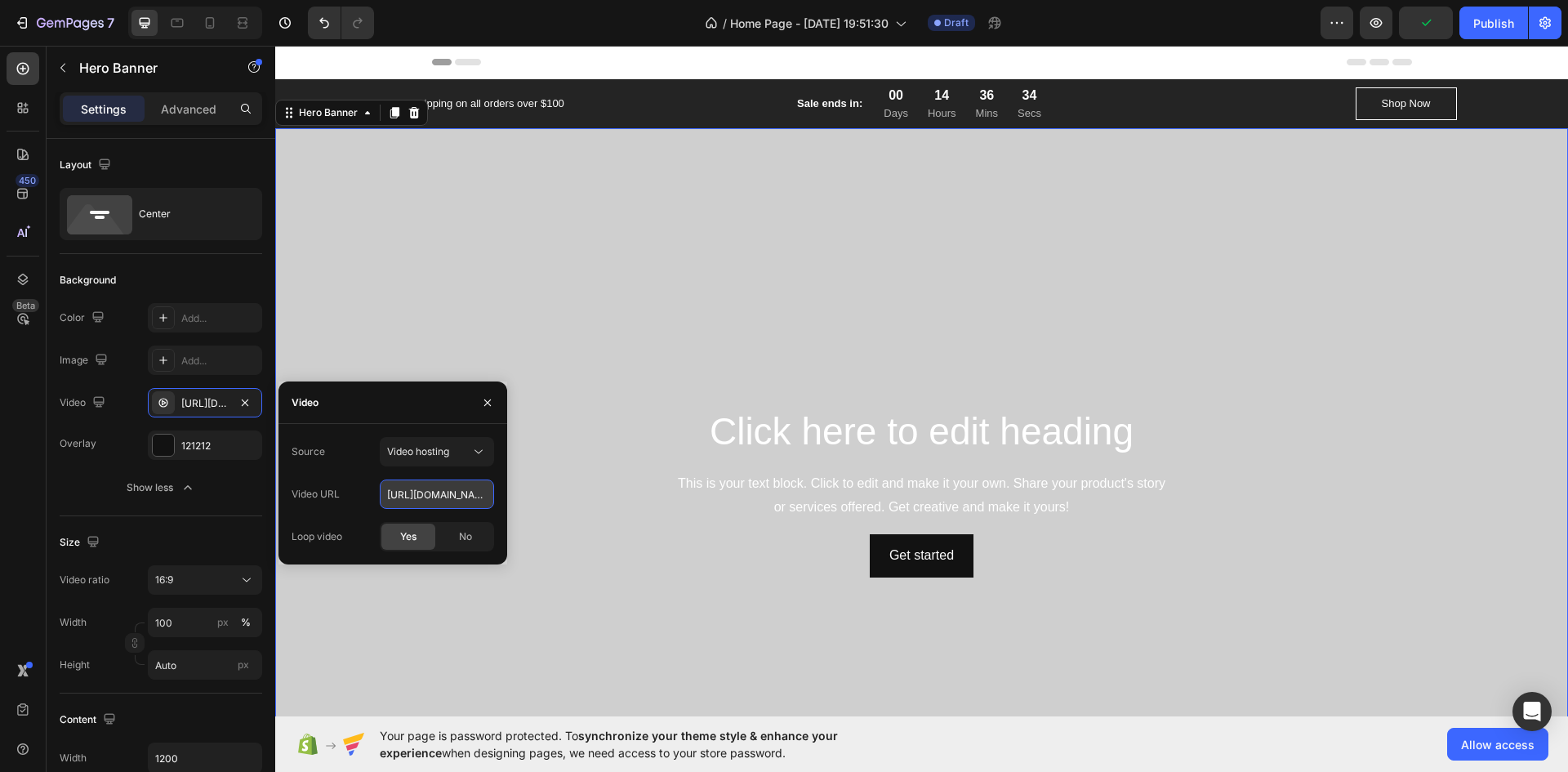
click at [408, 495] on input "[URL][DOMAIN_NAME]" at bounding box center [437, 494] width 114 height 29
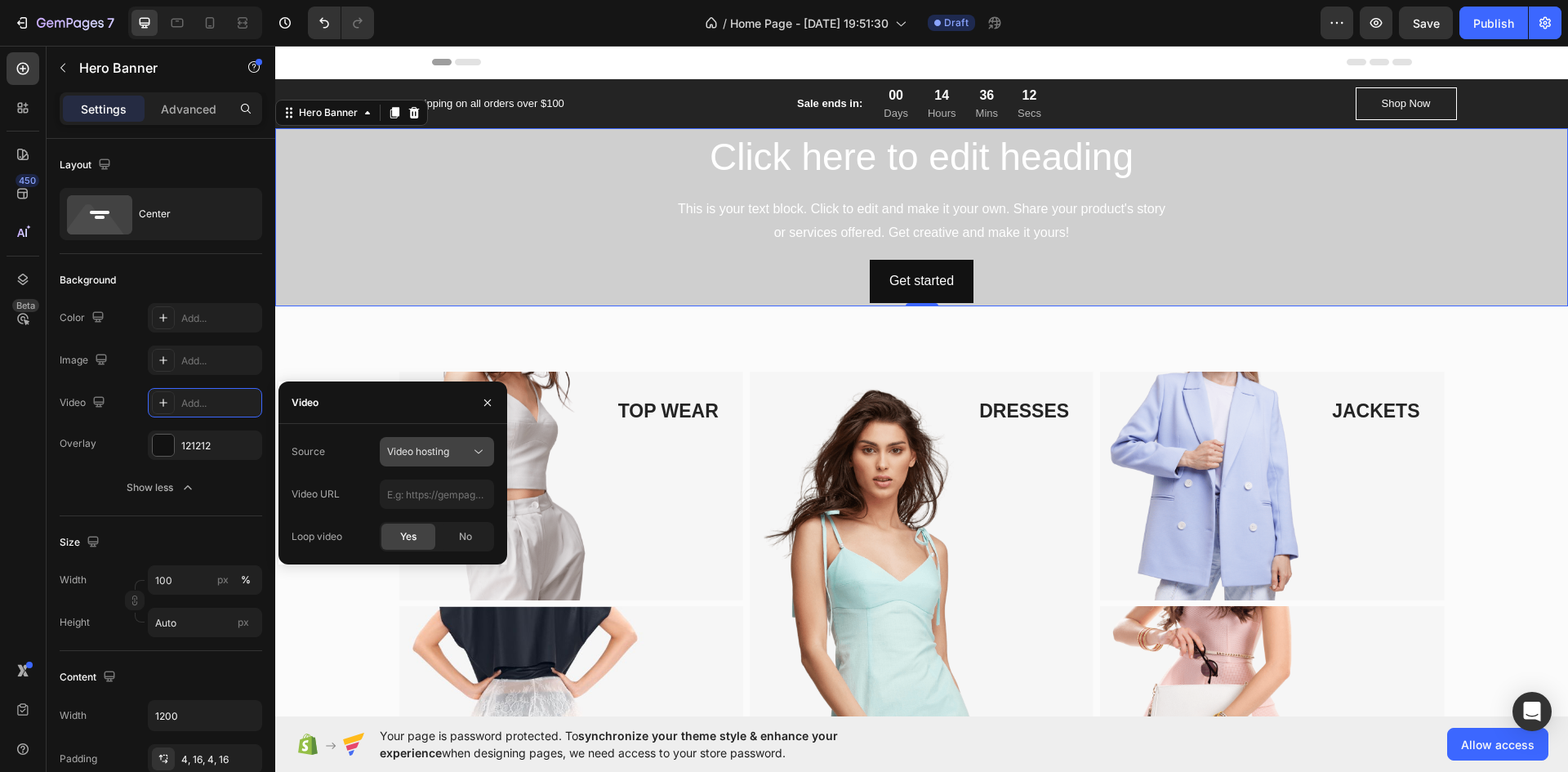
click at [456, 454] on div "Video hosting" at bounding box center [429, 451] width 83 height 15
click at [435, 523] on p "Youtube" at bounding box center [434, 522] width 93 height 15
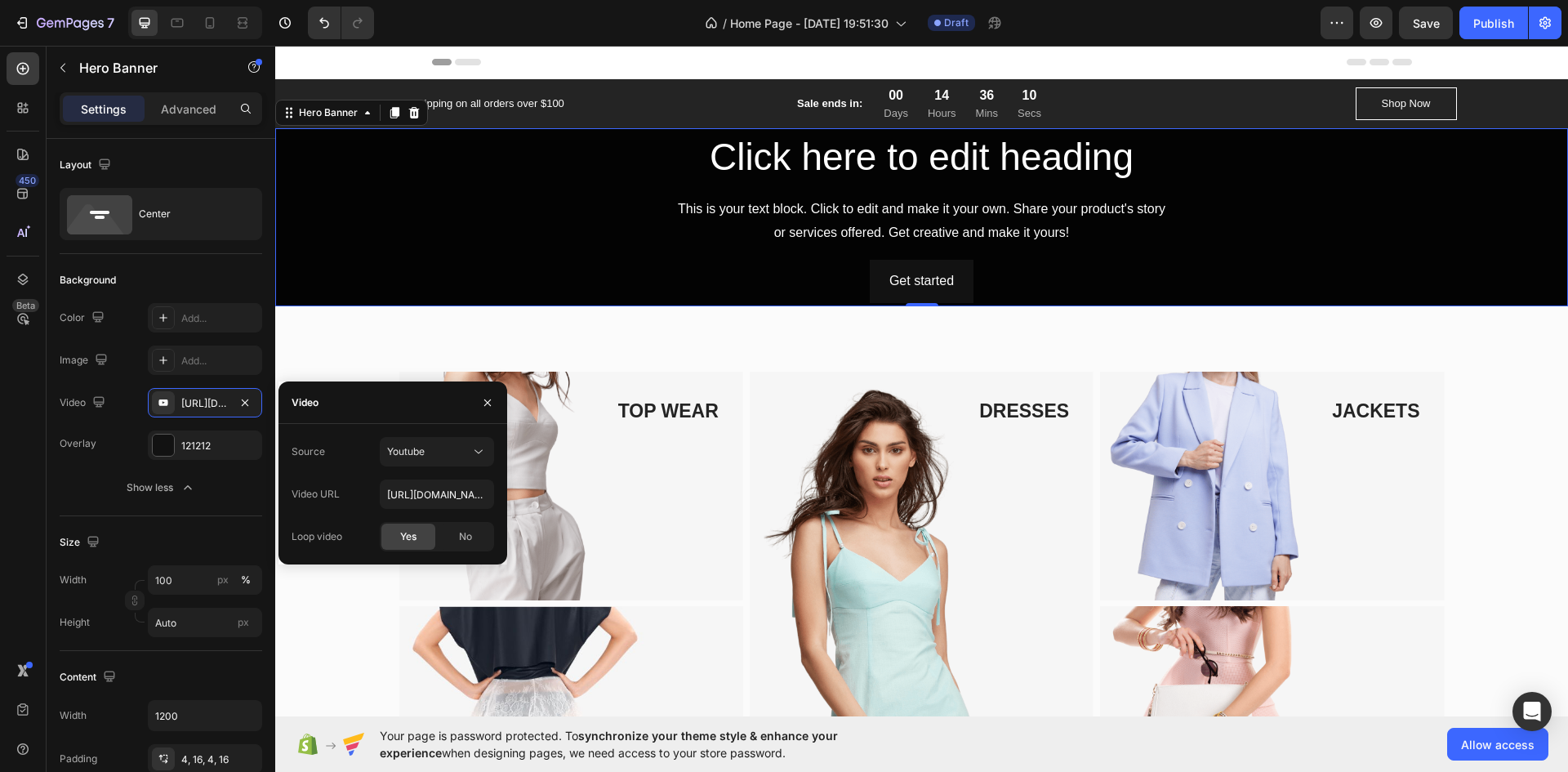
click at [433, 437] on div "Source Youtube Video URL [URL][DOMAIN_NAME] Loop video Yes No" at bounding box center [392, 494] width 229 height 141
click at [434, 445] on div "Youtube" at bounding box center [429, 451] width 83 height 15
click at [440, 482] on div "Video hosting" at bounding box center [420, 492] width 134 height 31
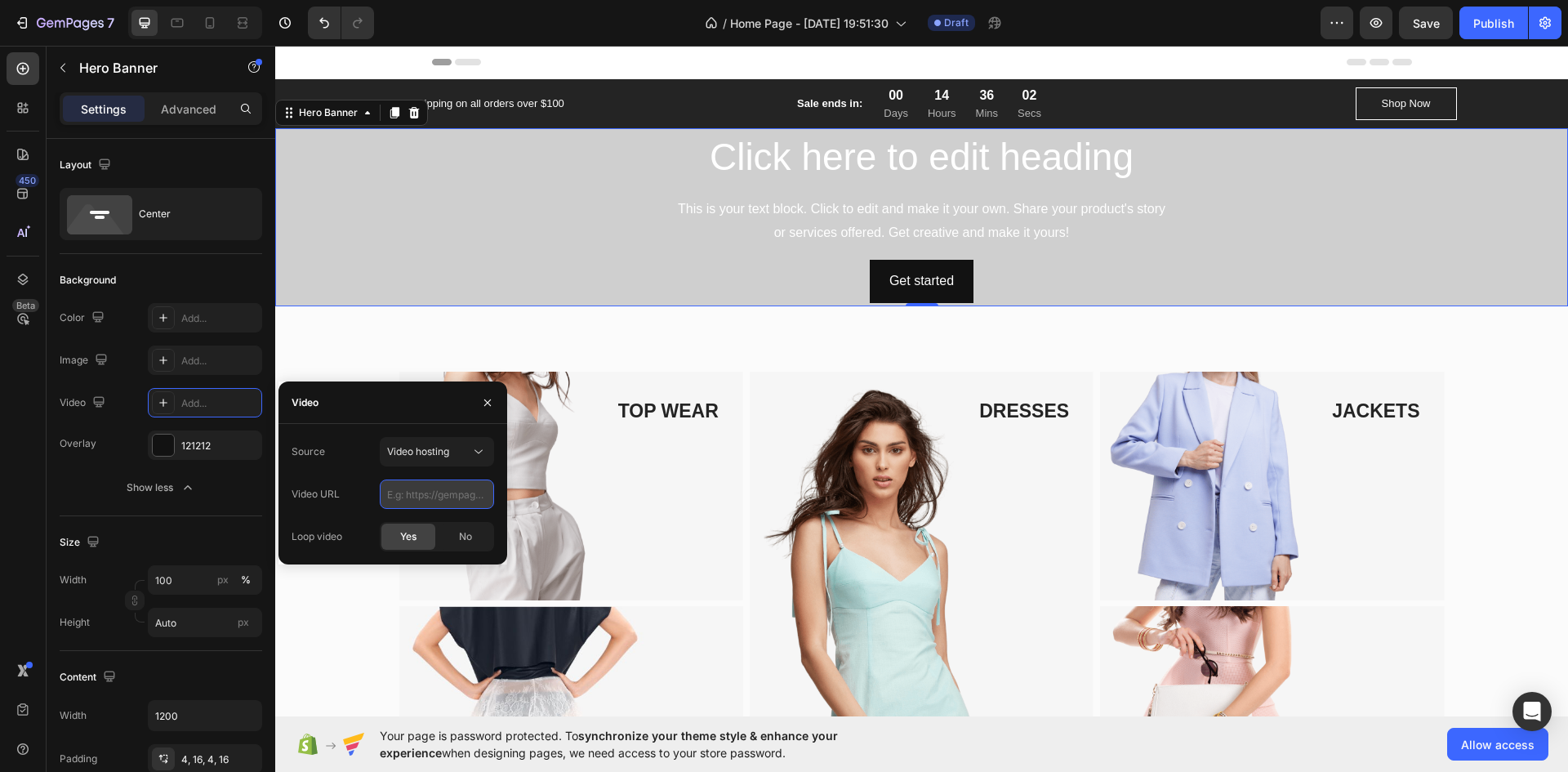
click at [438, 494] on input "text" at bounding box center [437, 494] width 114 height 29
click at [408, 461] on button "Video hosting" at bounding box center [437, 452] width 114 height 29
click at [436, 514] on div "Youtube" at bounding box center [420, 523] width 134 height 31
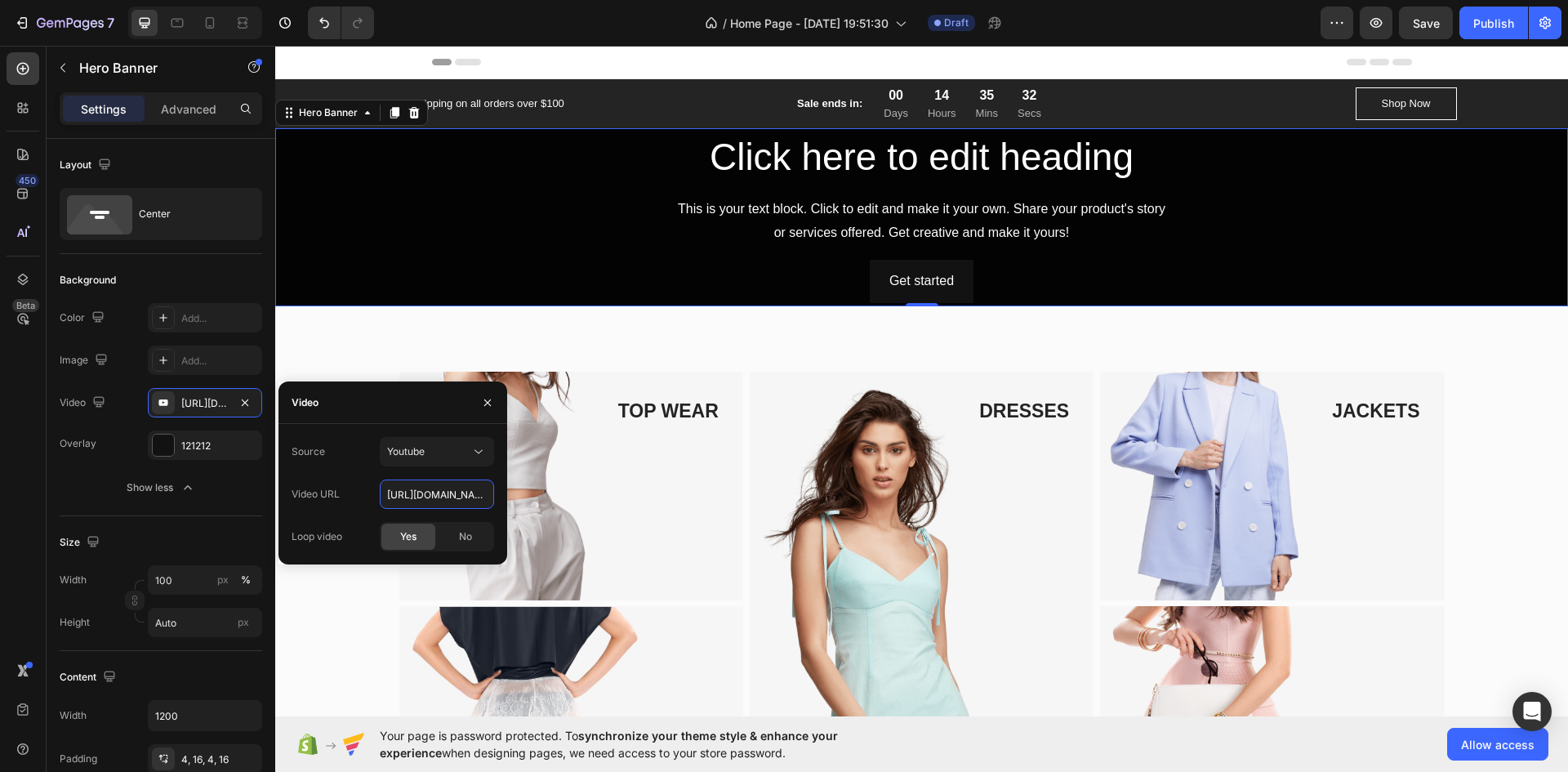
click at [437, 488] on input "[URL][DOMAIN_NAME]" at bounding box center [437, 494] width 114 height 29
paste input "Ry9ZiUoIAy4"
type input "[URL][DOMAIN_NAME]"
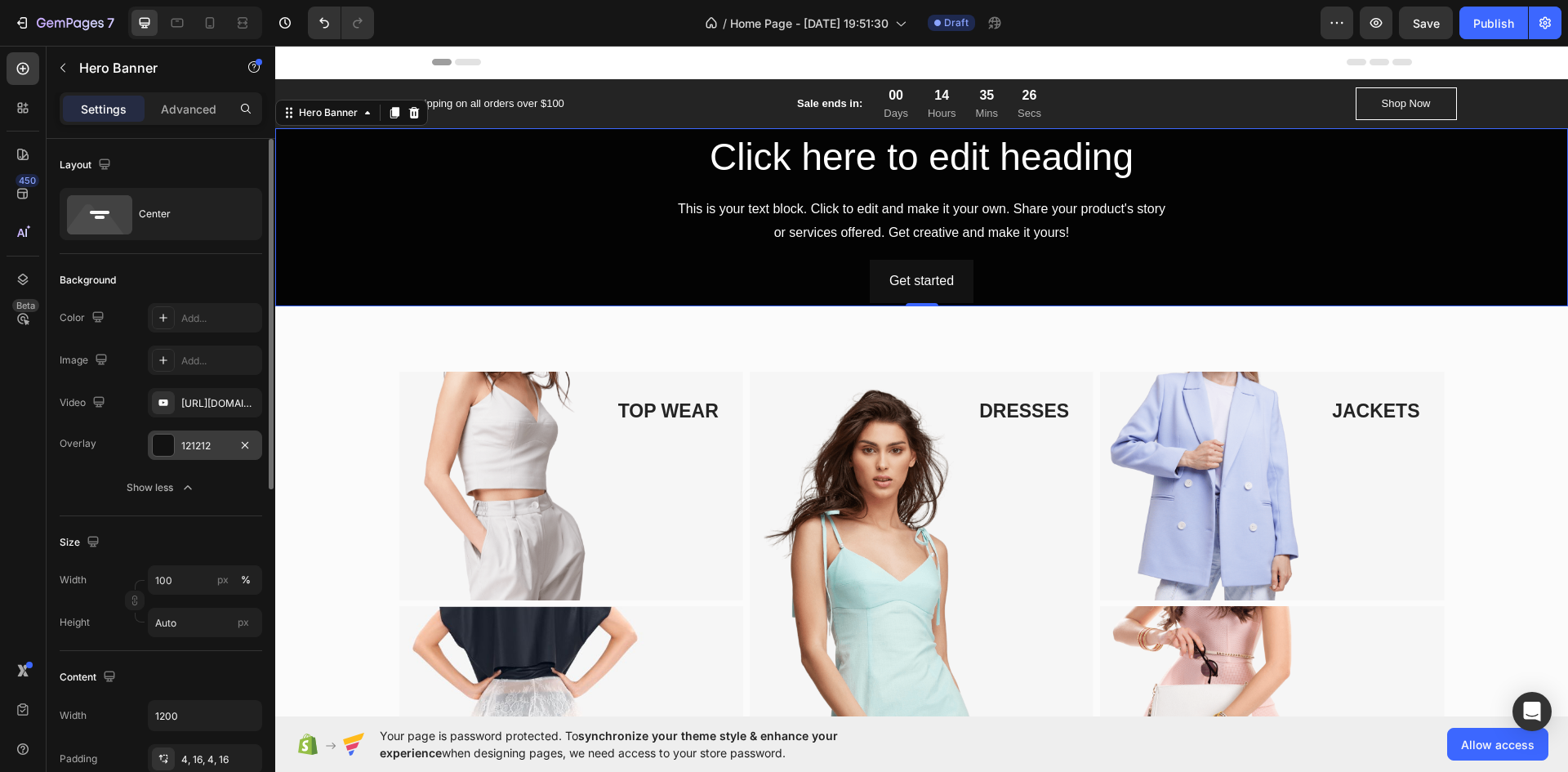
click at [160, 444] on div at bounding box center [163, 445] width 22 height 22
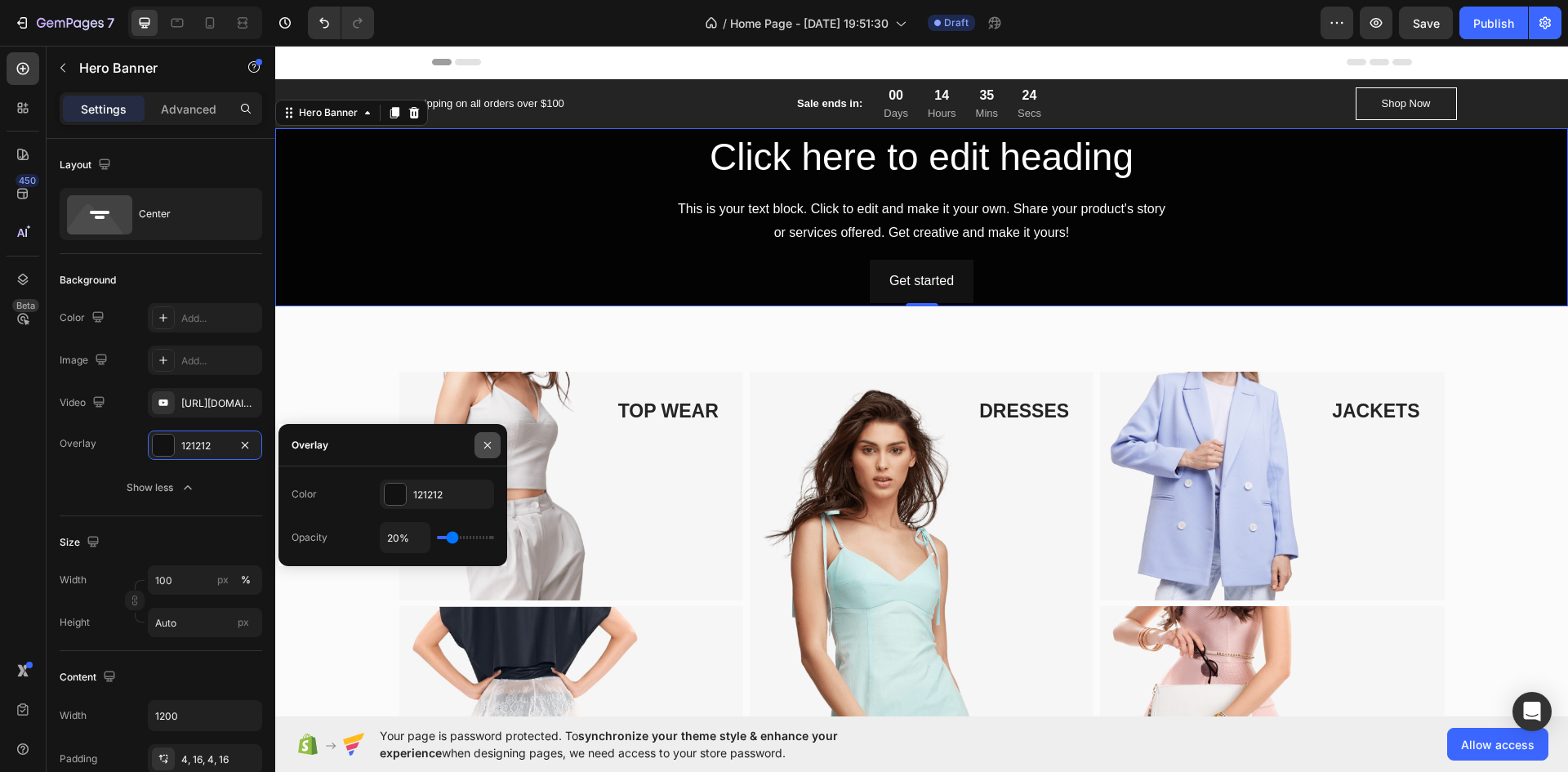
click at [488, 442] on icon "button" at bounding box center [488, 444] width 13 height 13
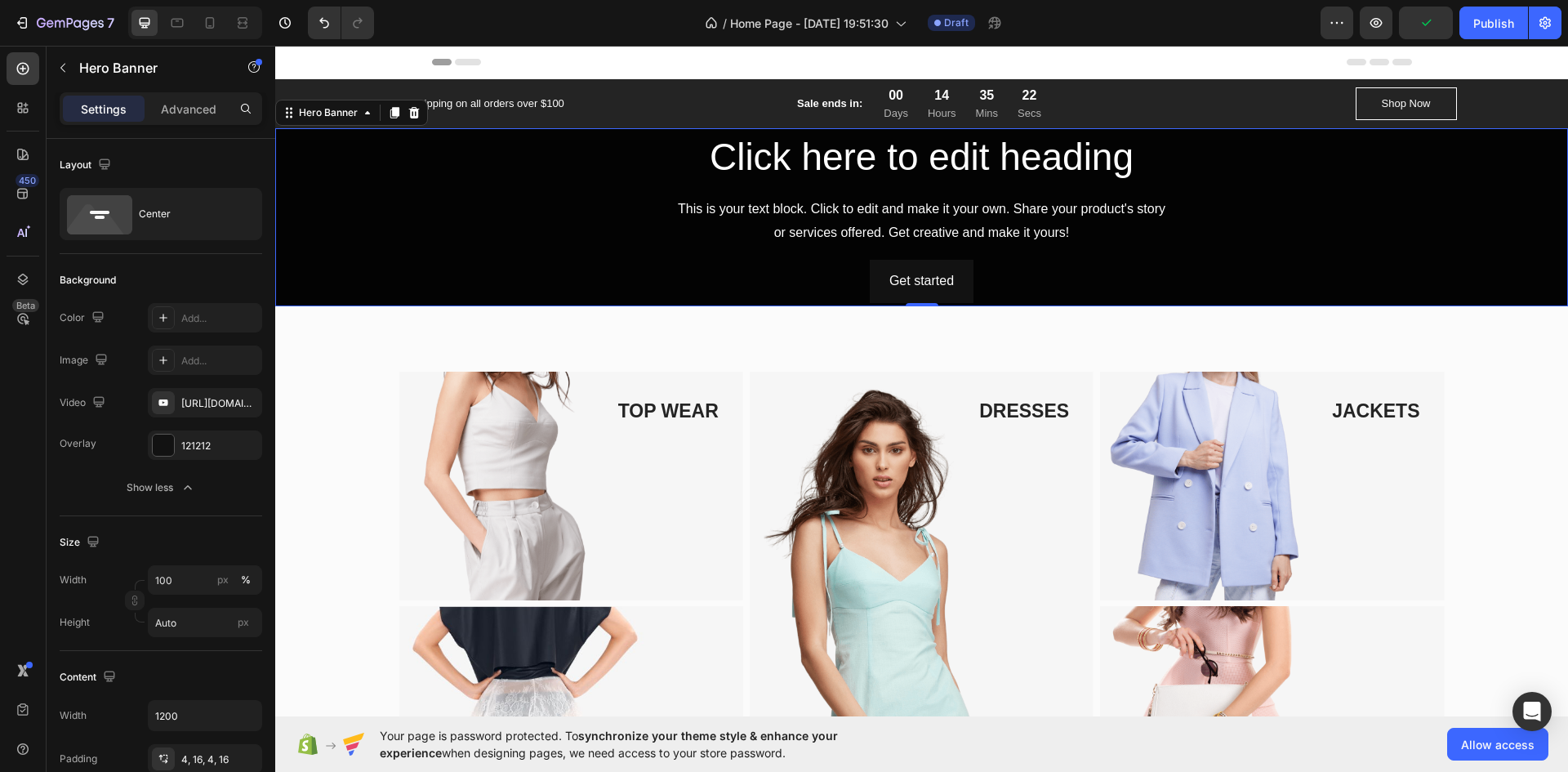
click at [767, 250] on div "Click here to edit heading Heading This is your text block. Click to edit and m…" at bounding box center [922, 217] width 954 height 171
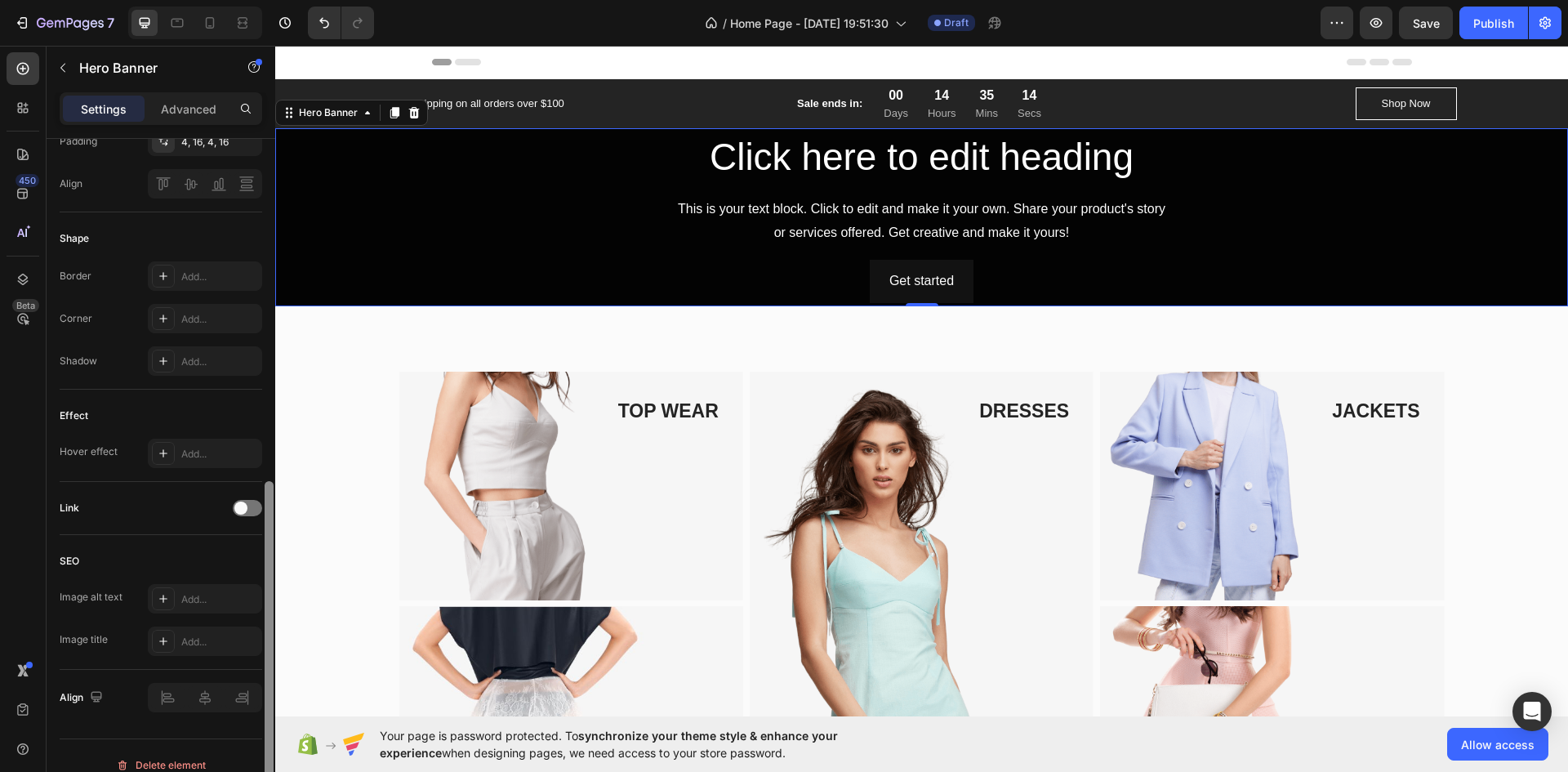
scroll to position [636, 0]
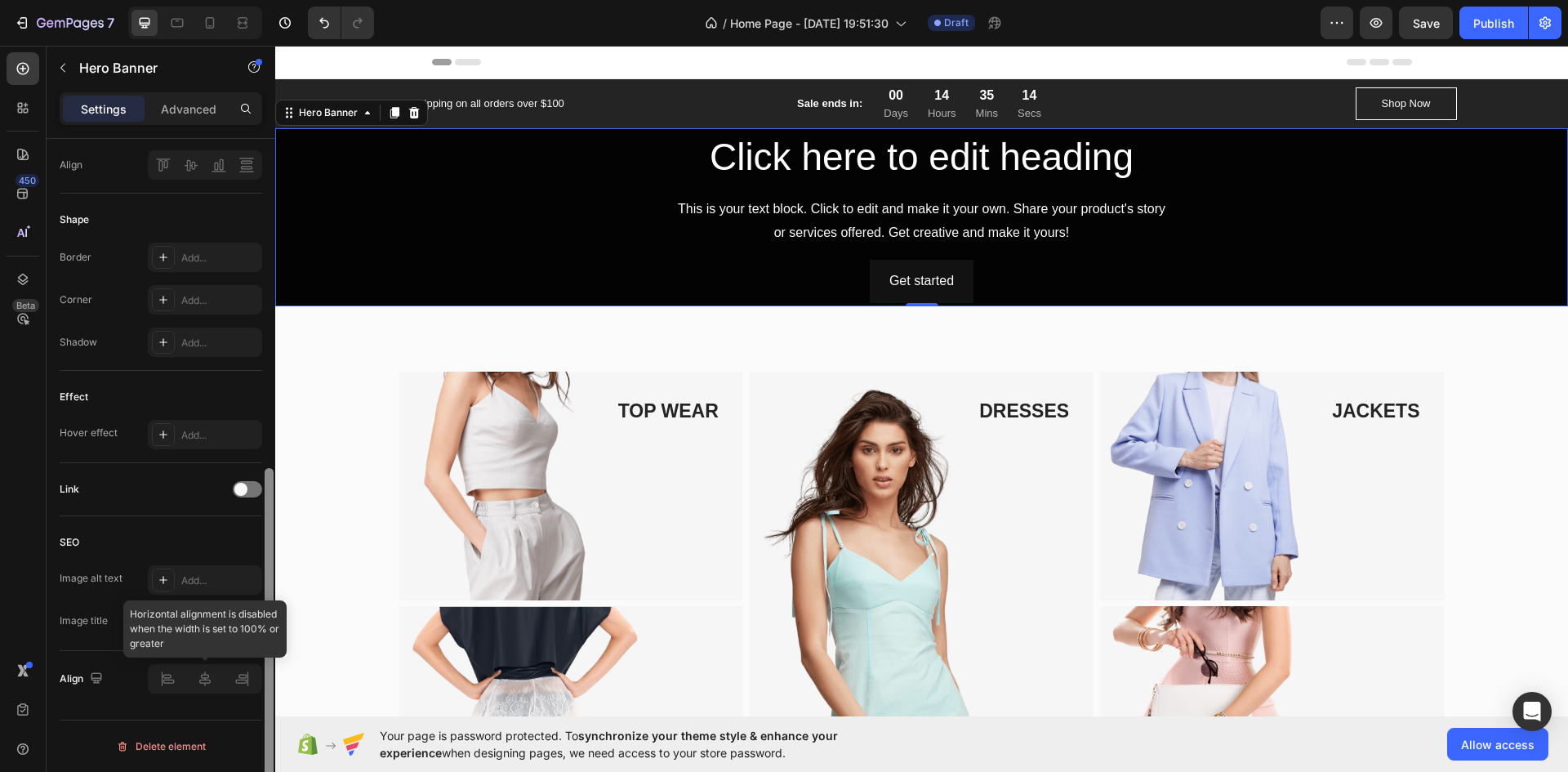
drag, startPoint x: 273, startPoint y: 322, endPoint x: 258, endPoint y: 691, distance: 369.3
click at [258, 691] on div "Layout Center Background The changes might be hidden by the video. Color Add...…" at bounding box center [161, 479] width 229 height 679
click at [235, 480] on div "Link" at bounding box center [161, 489] width 202 height 26
click at [268, 501] on div at bounding box center [269, 642] width 9 height 350
click at [249, 494] on div at bounding box center [247, 489] width 29 height 16
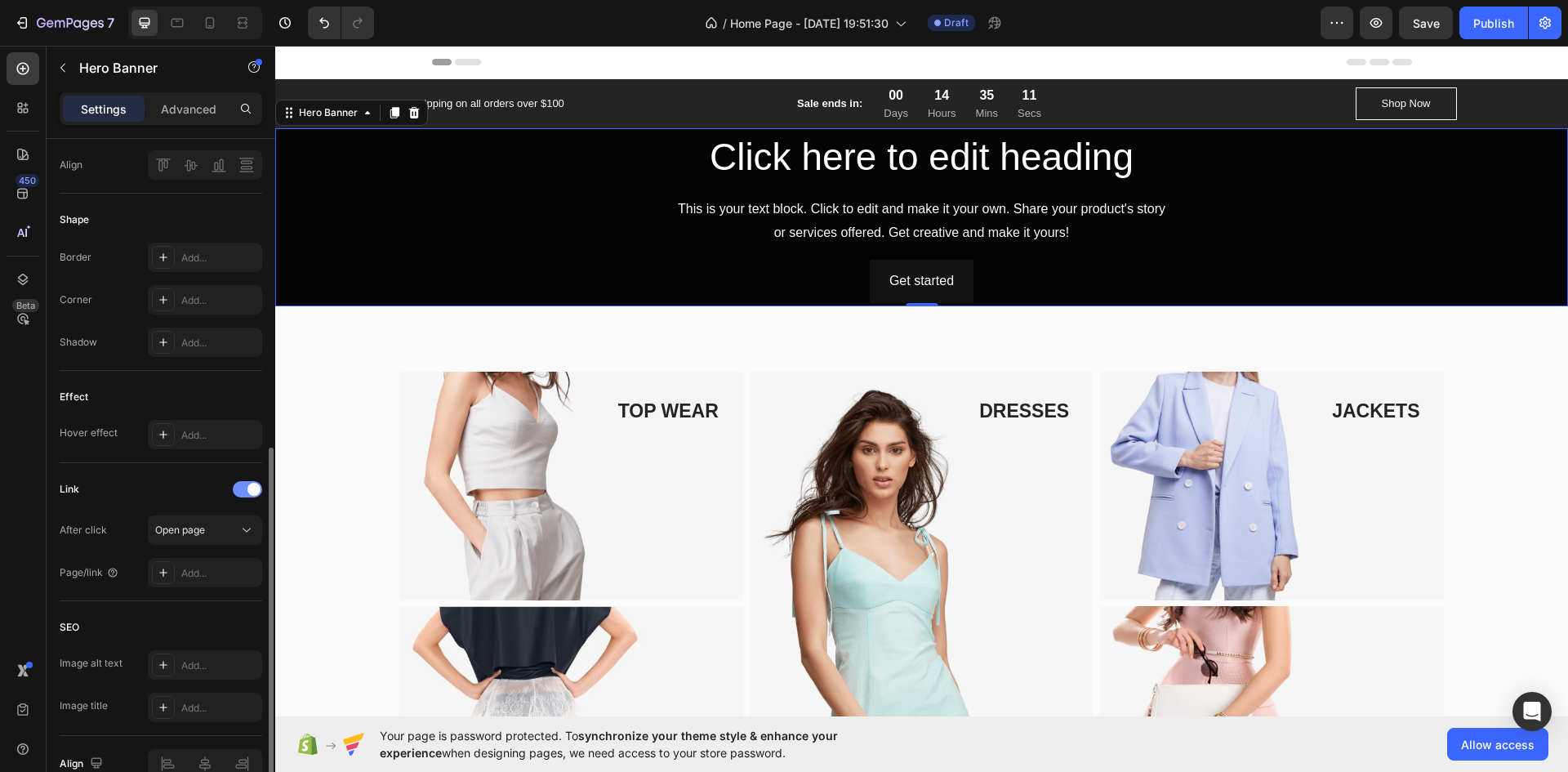
click at [249, 494] on span at bounding box center [253, 488] width 13 height 13
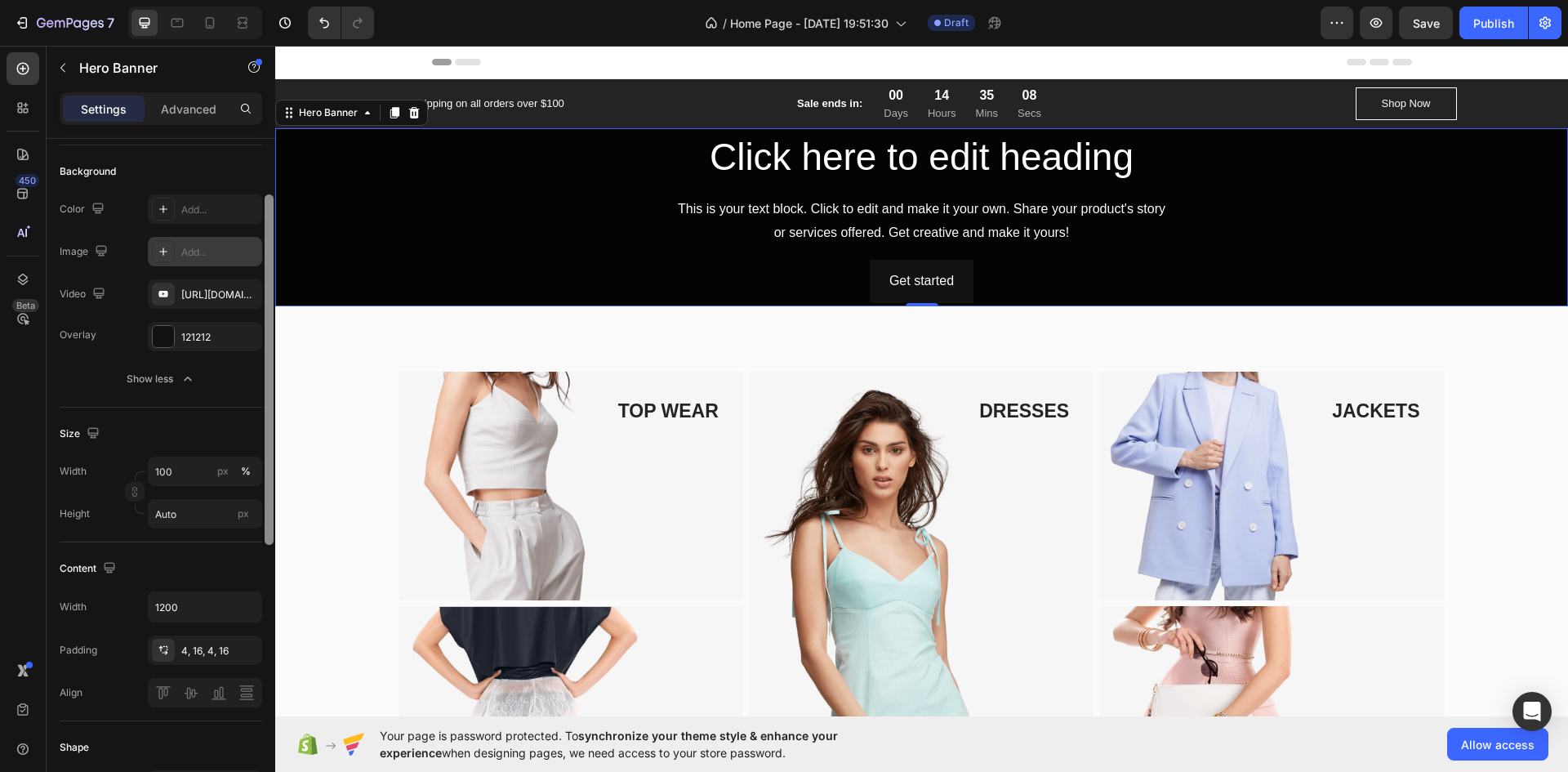
scroll to position [111, 0]
drag, startPoint x: 269, startPoint y: 515, endPoint x: 260, endPoint y: 244, distance: 271.1
click at [260, 244] on div "Layout Center Background The changes might be hidden by the video. Color Add...…" at bounding box center [161, 479] width 229 height 679
click at [205, 517] on input "Auto" at bounding box center [205, 513] width 114 height 29
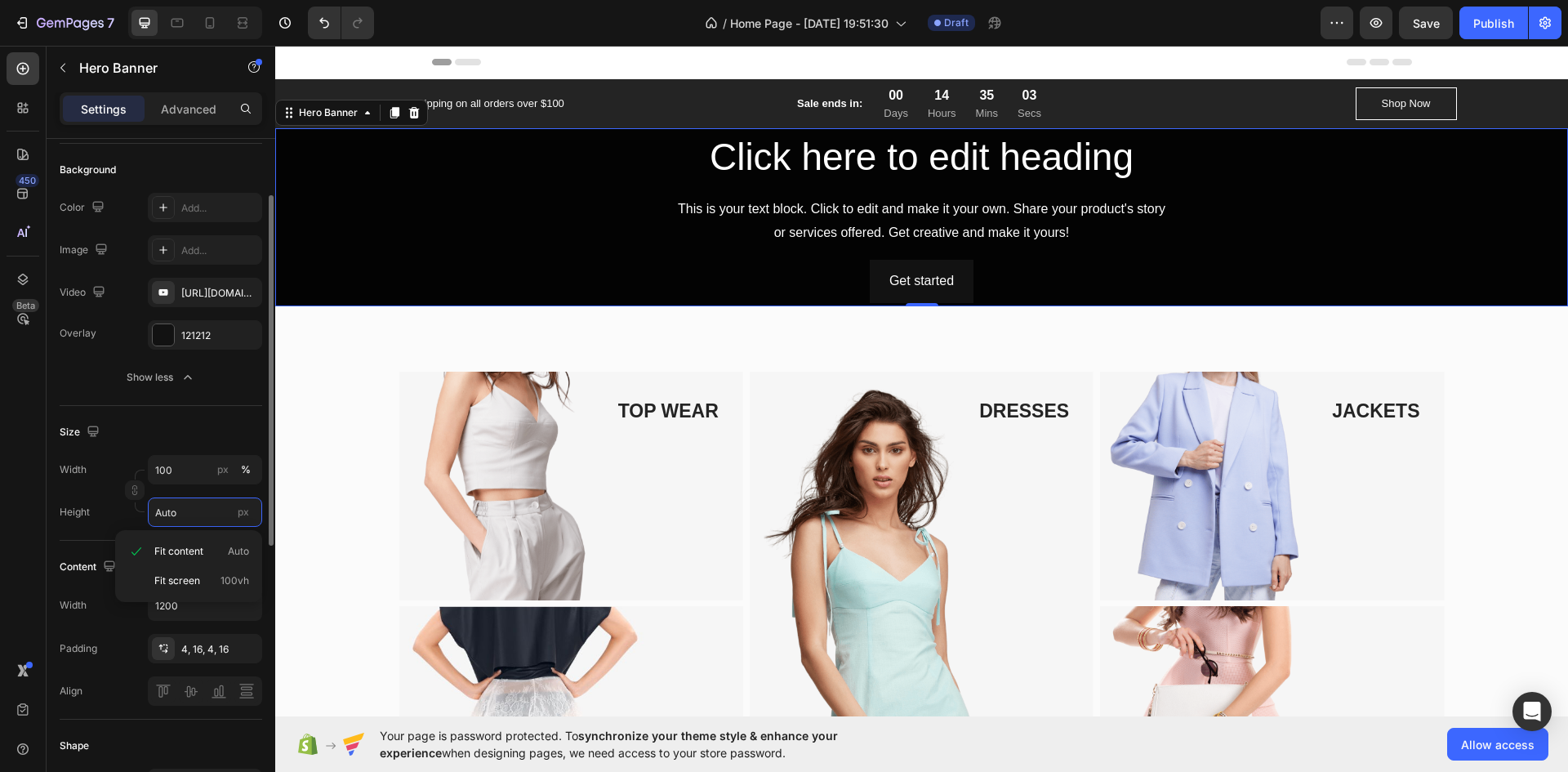
click at [213, 512] on input "Auto" at bounding box center [205, 513] width 114 height 29
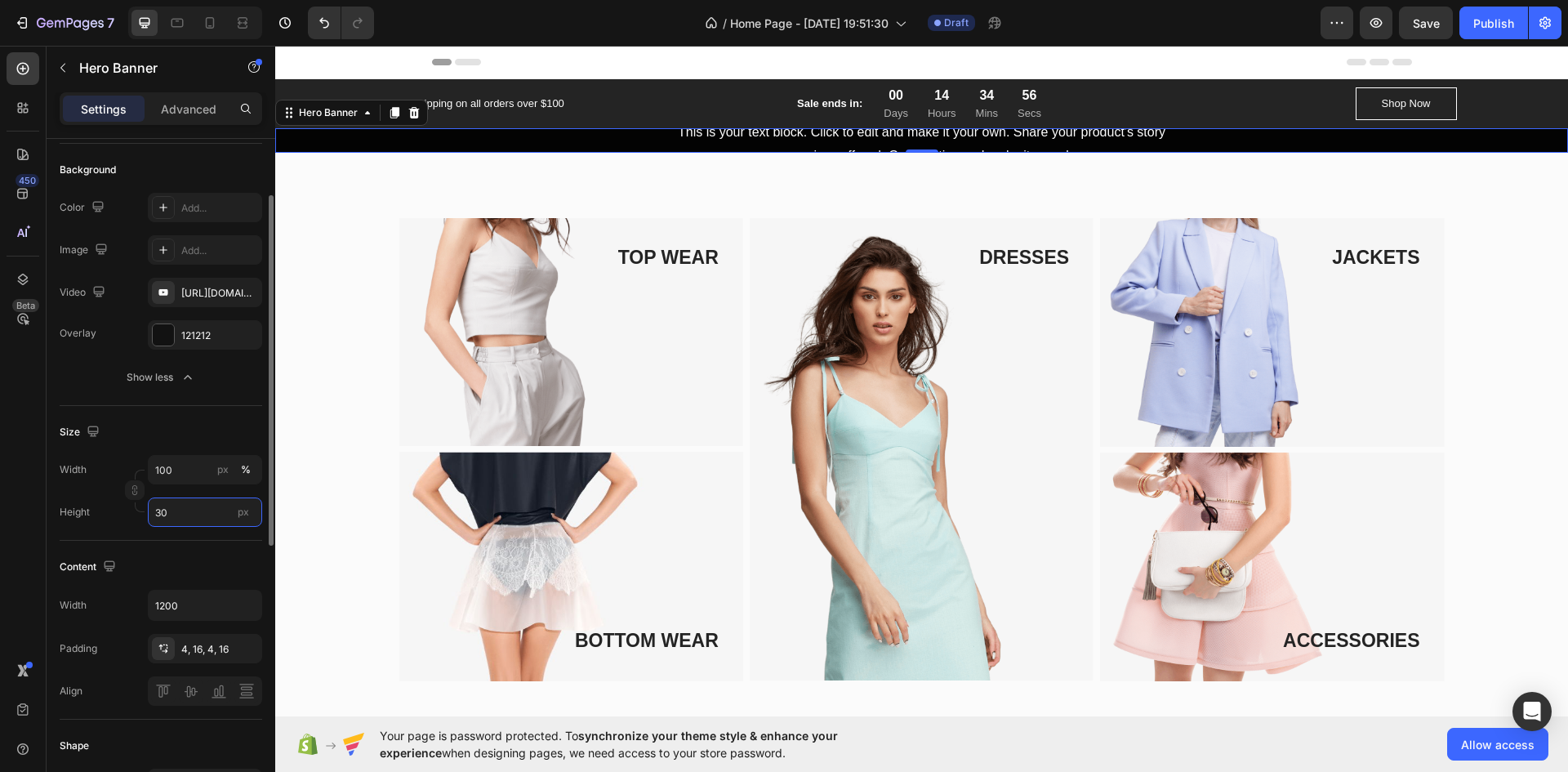
type input "3"
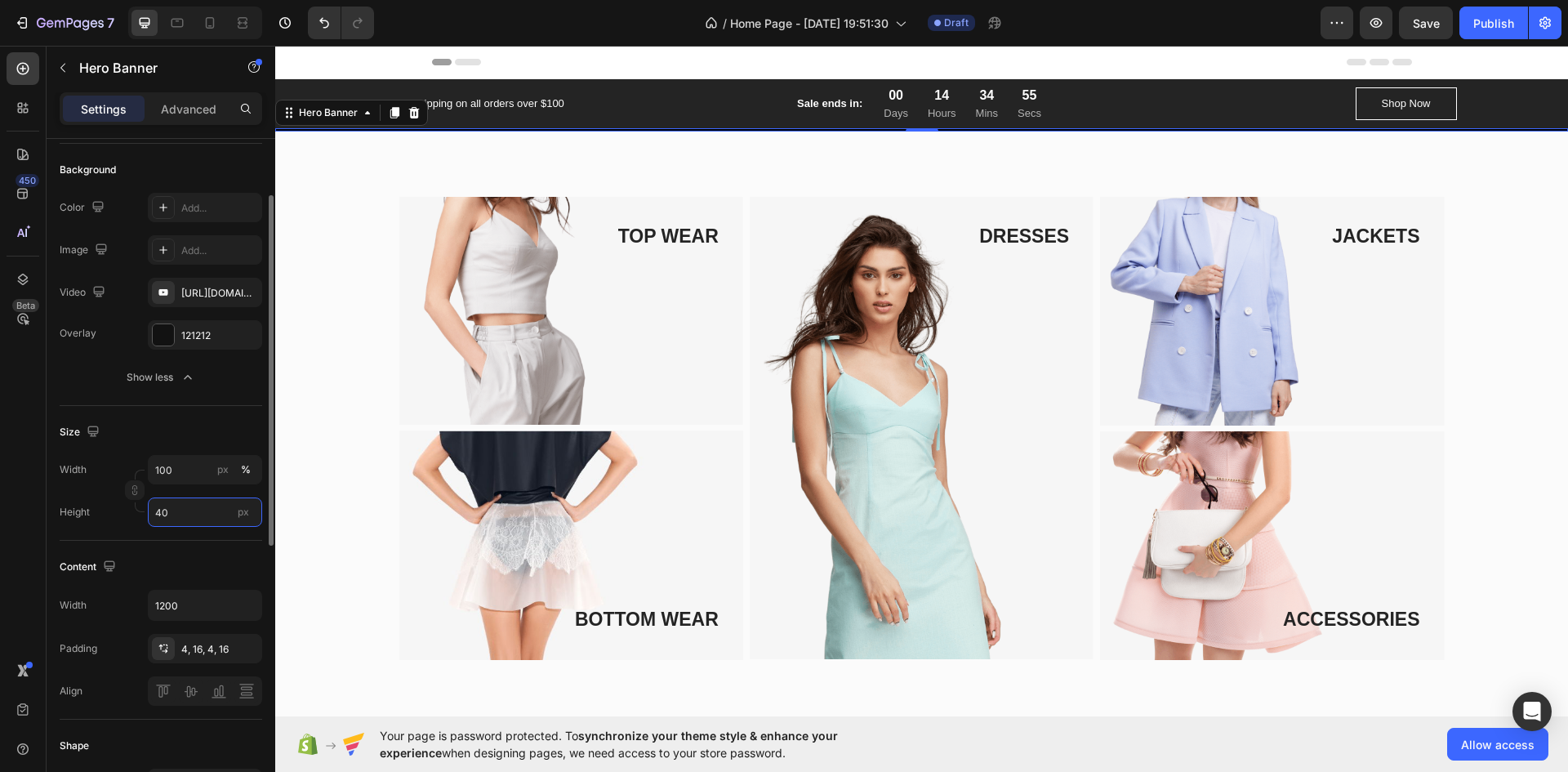
type input "400"
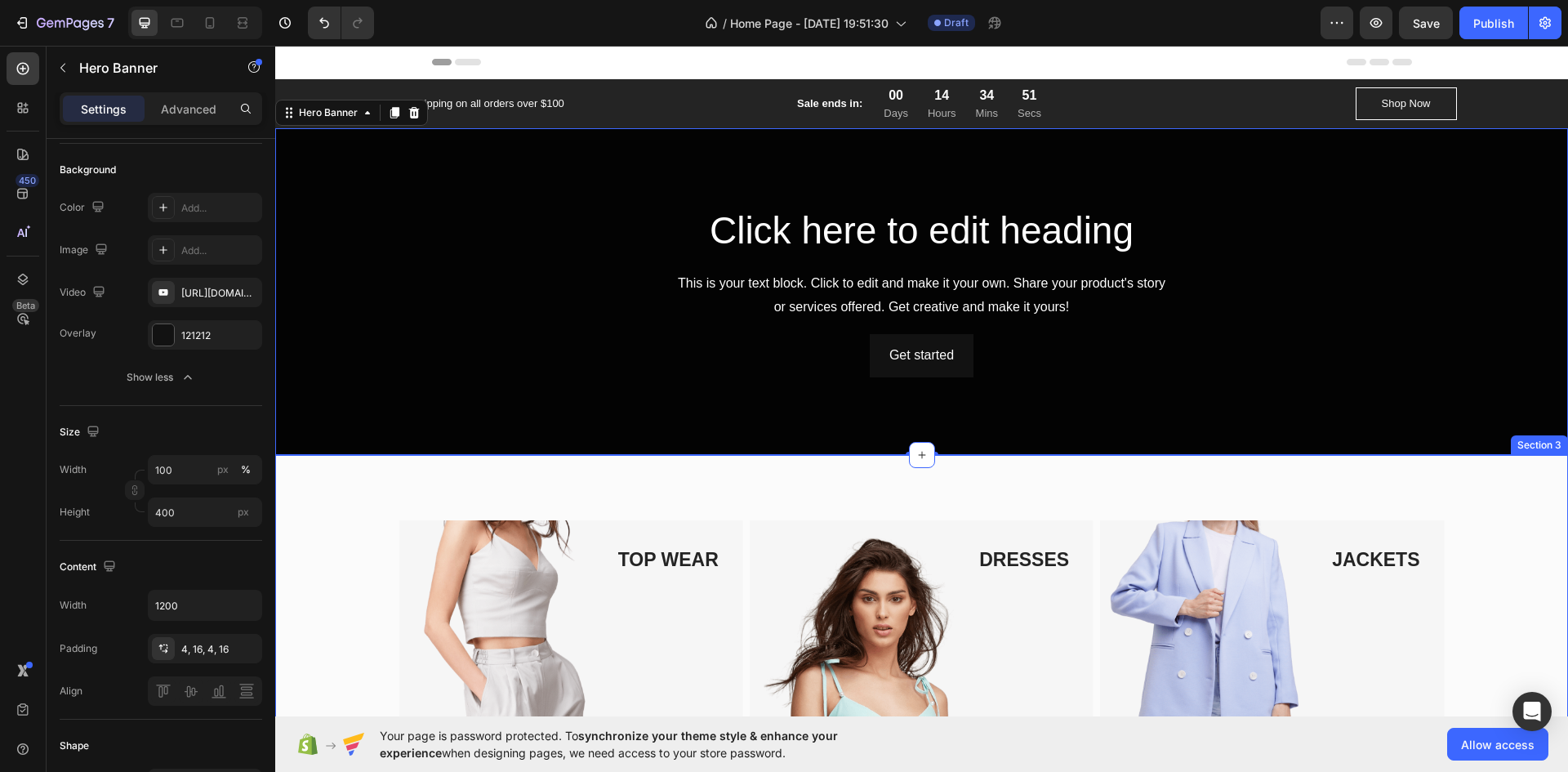
click at [1468, 562] on div "TOP WEAR Text block Image Row BOTTOM WEAR Text block Image Row DRESSES Text blo…" at bounding box center [922, 752] width 1269 height 464
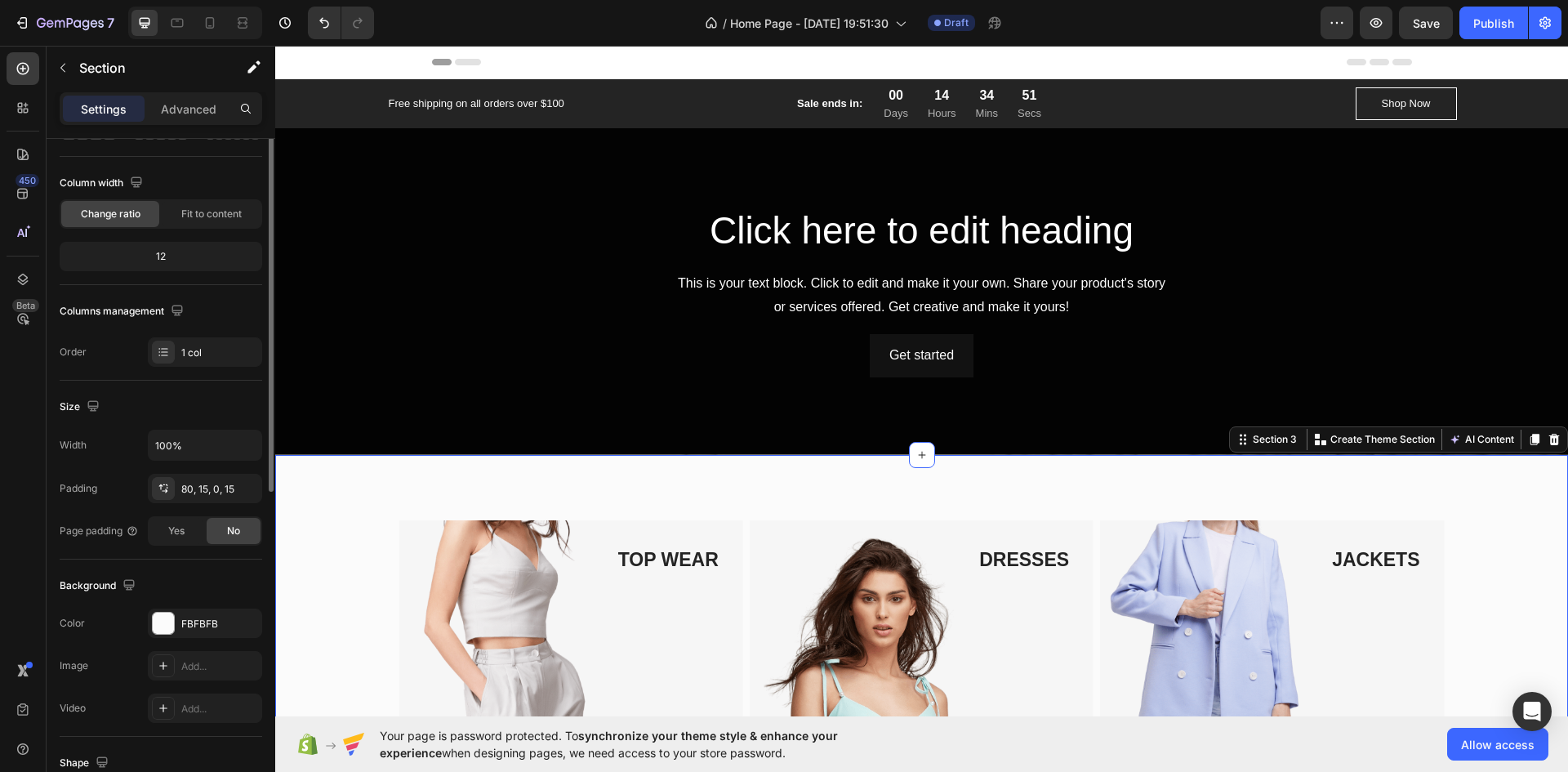
scroll to position [0, 0]
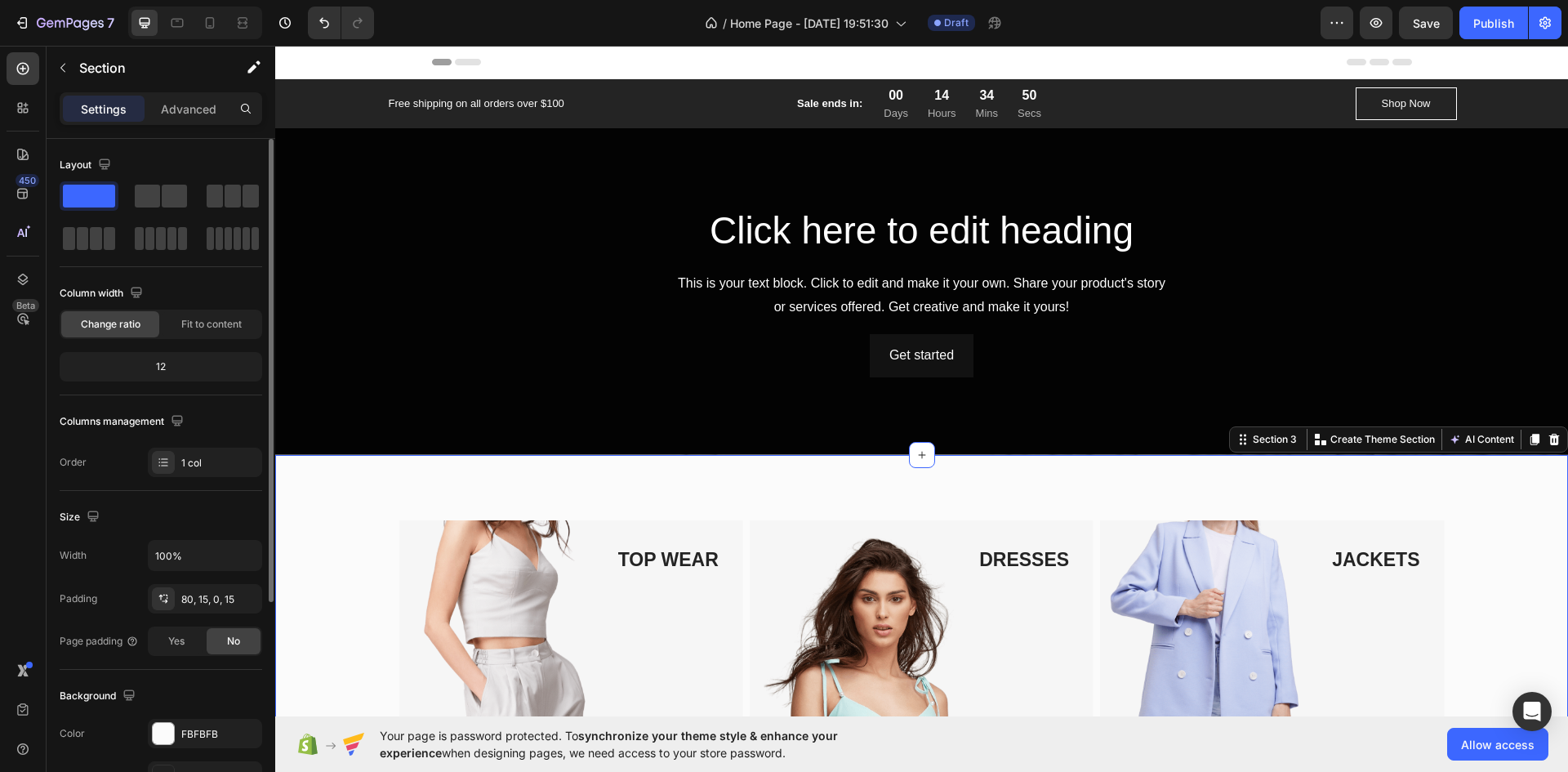
click at [1469, 594] on div "TOP WEAR Text block Image Row BOTTOM WEAR Text block Image Row DRESSES Text blo…" at bounding box center [922, 752] width 1269 height 464
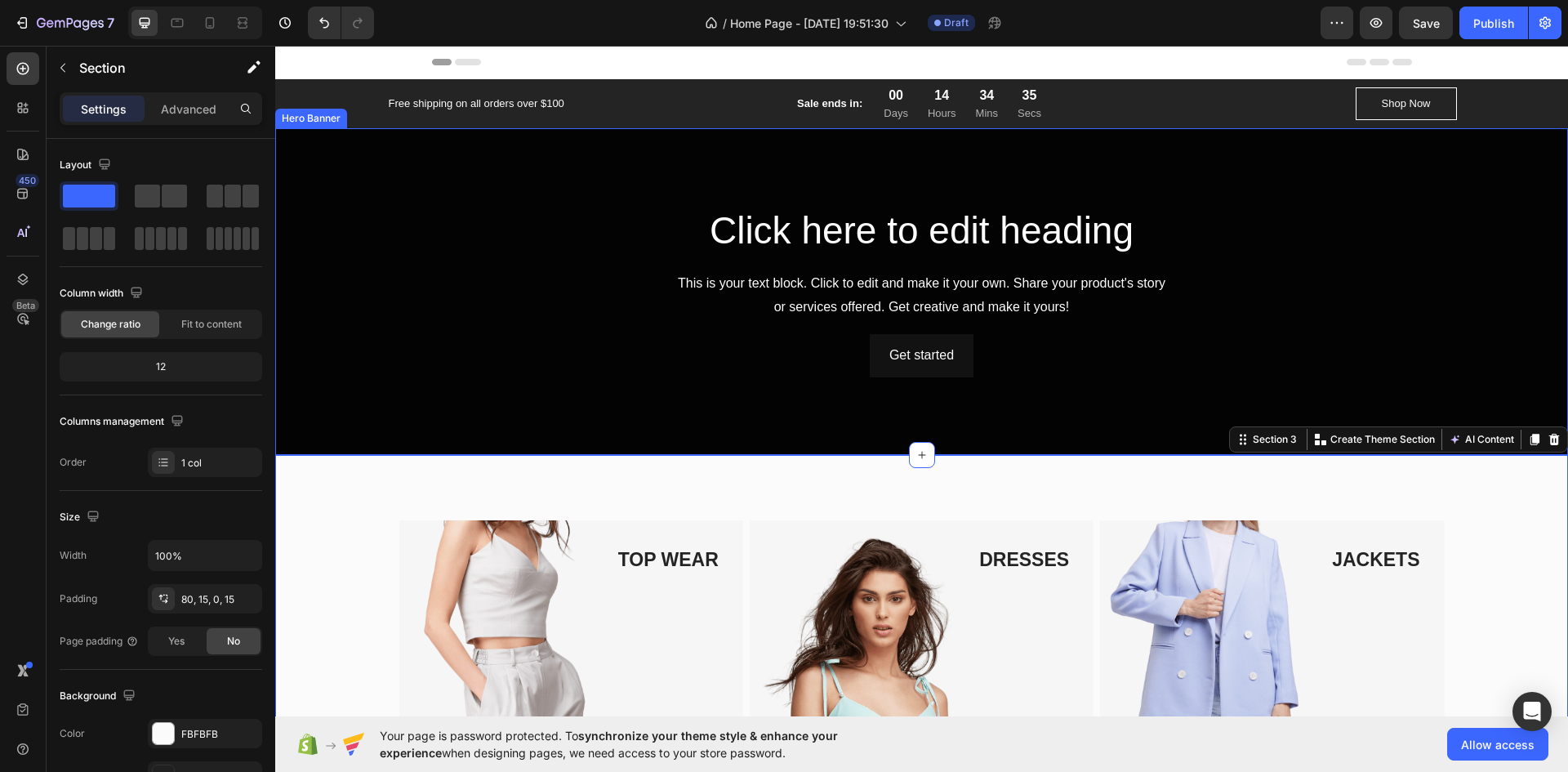
click at [601, 236] on h2 "Click here to edit heading" at bounding box center [922, 231] width 954 height 52
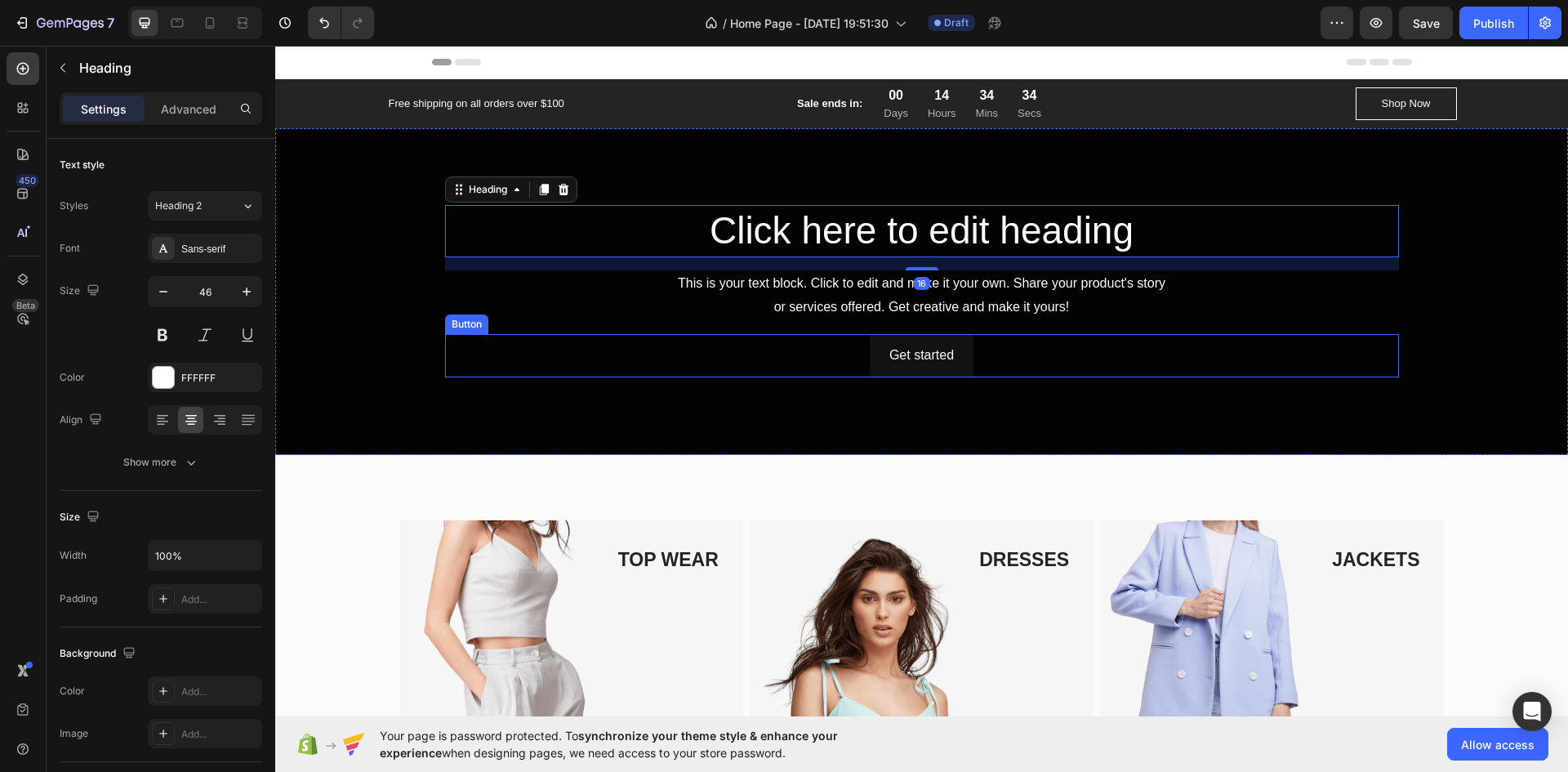
click at [360, 356] on div "Overlay" at bounding box center [921, 291] width 1293 height 327
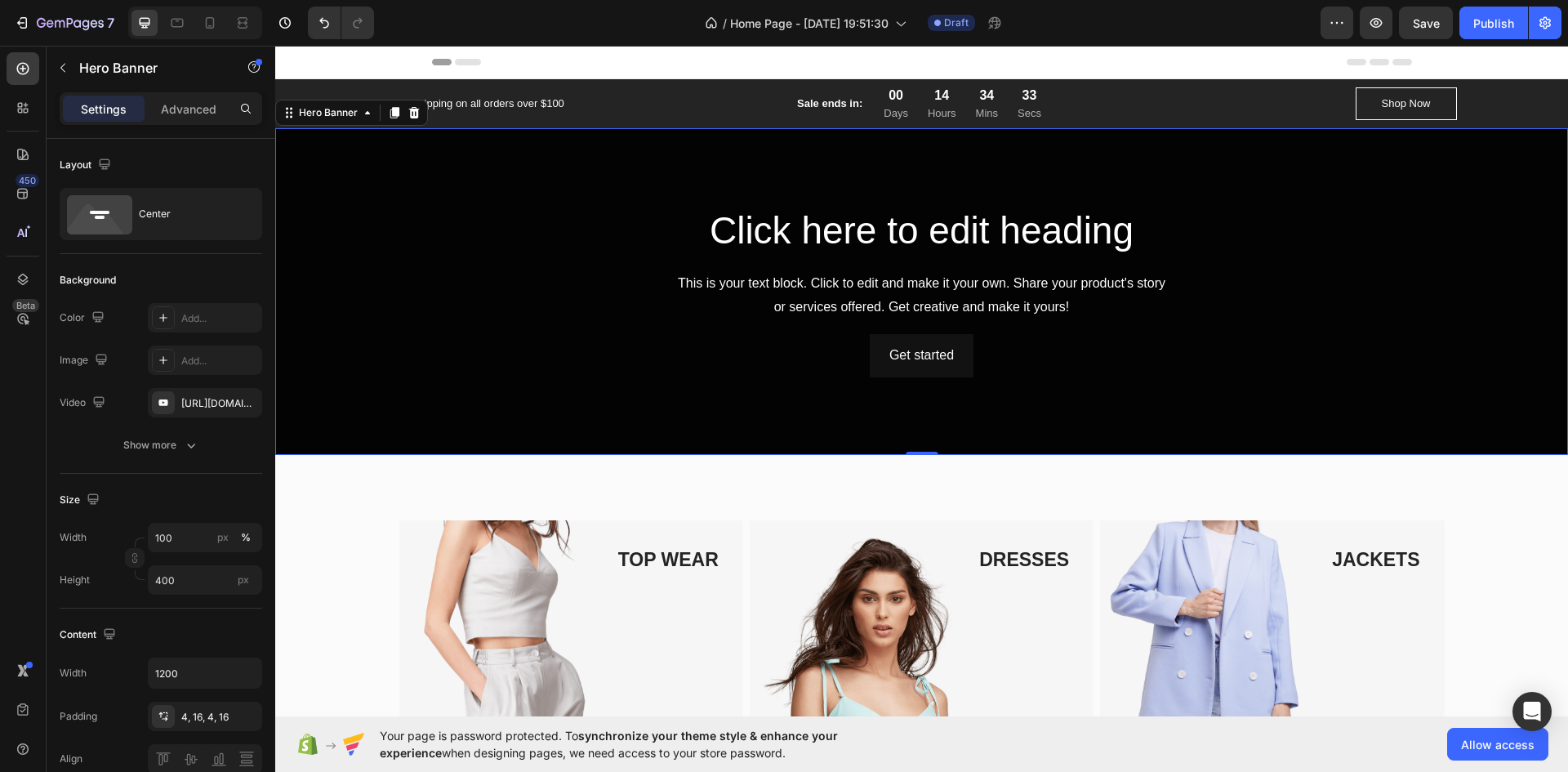
click at [360, 356] on div "Overlay" at bounding box center [921, 291] width 1293 height 327
click at [196, 396] on div "[URL][DOMAIN_NAME]" at bounding box center [205, 403] width 48 height 15
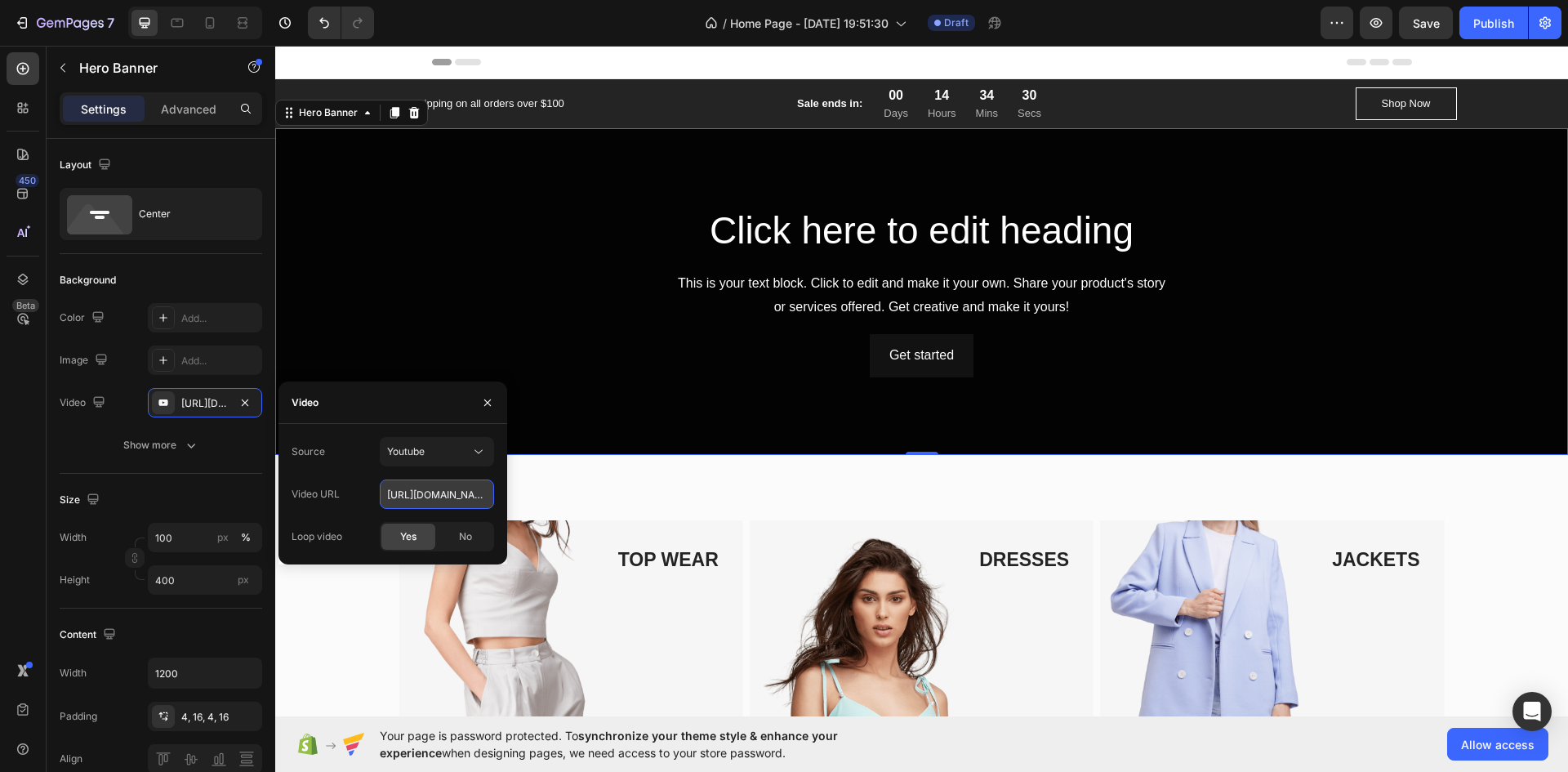
click at [423, 489] on input "[URL][DOMAIN_NAME]" at bounding box center [437, 494] width 114 height 29
paste input "VqVwlHYKehw"
type input "[URL][DOMAIN_NAME]"
click at [482, 404] on icon "button" at bounding box center [488, 402] width 13 height 13
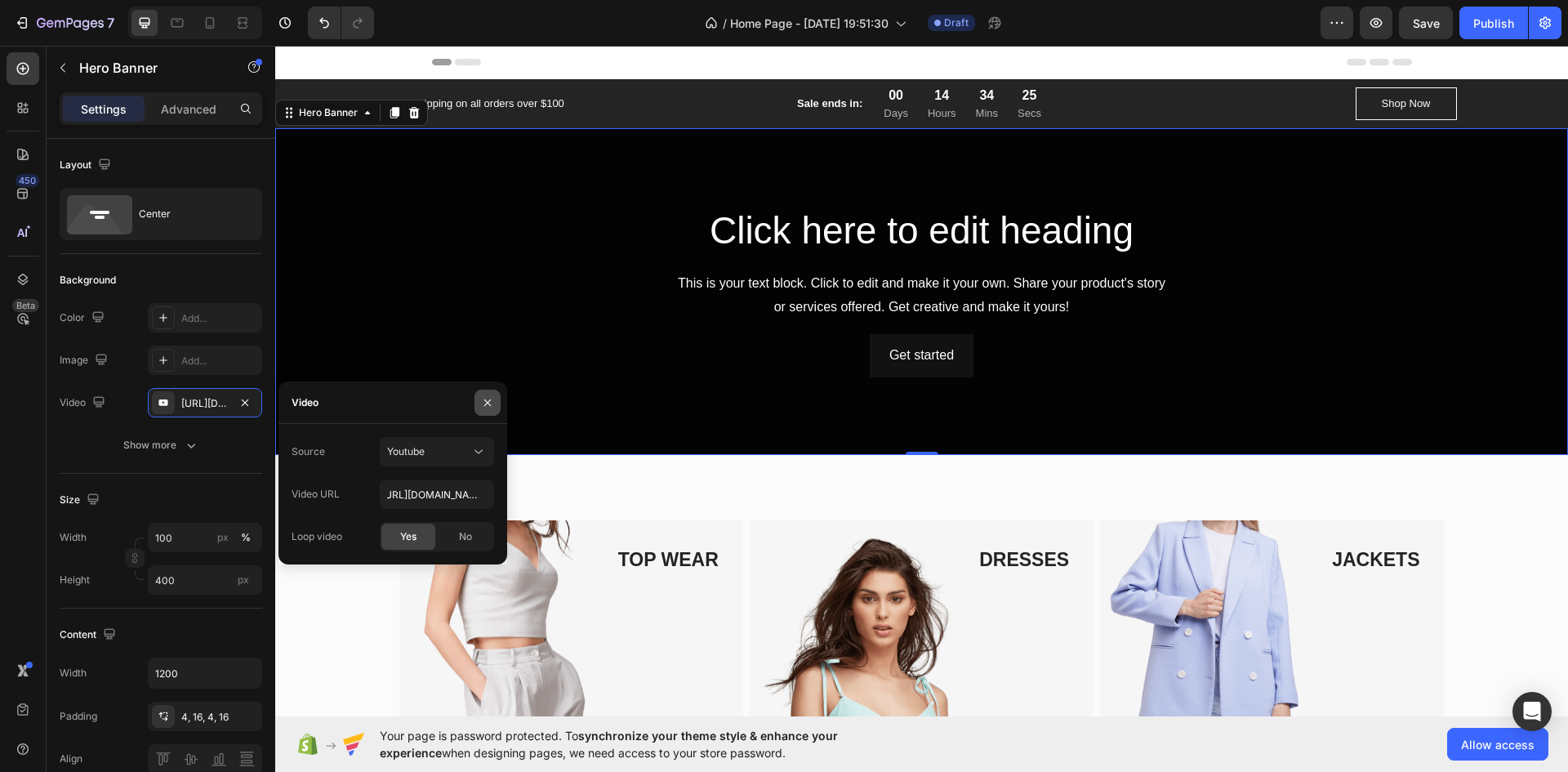
scroll to position [0, 0]
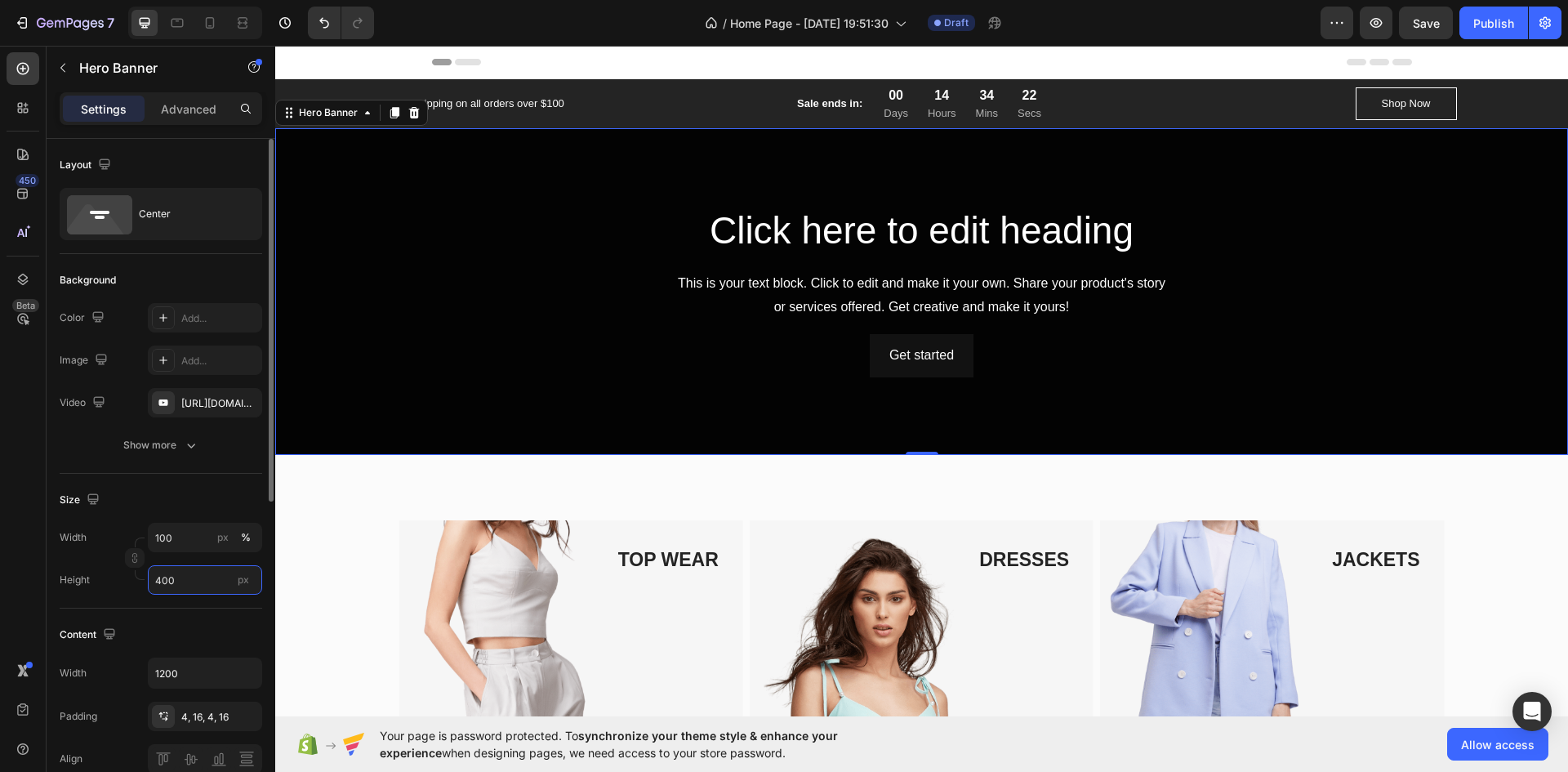
click at [186, 583] on input "400" at bounding box center [205, 580] width 114 height 29
click at [205, 613] on p "Fit content Auto" at bounding box center [202, 619] width 95 height 15
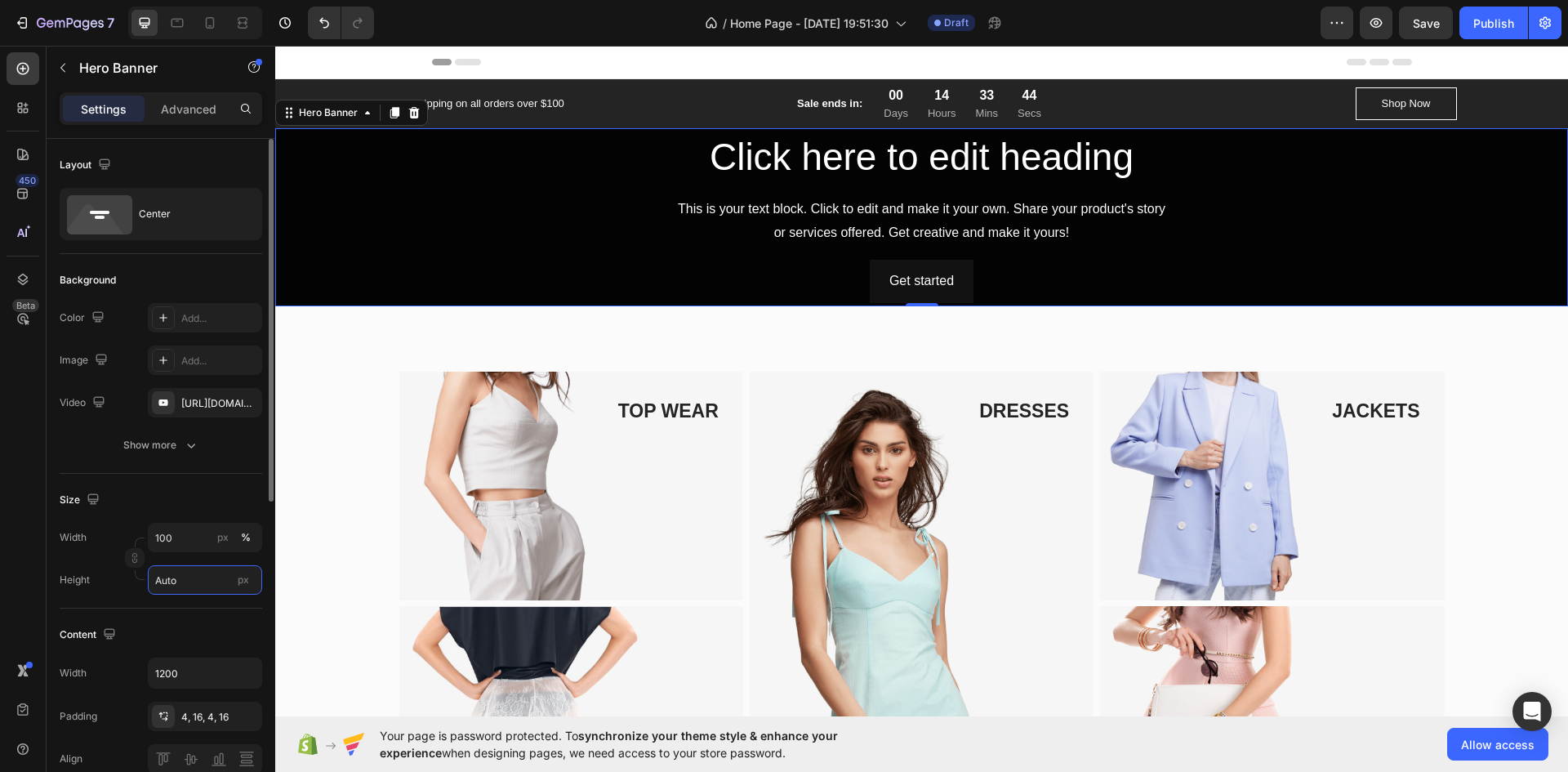
click at [206, 577] on input "Auto" at bounding box center [205, 580] width 114 height 29
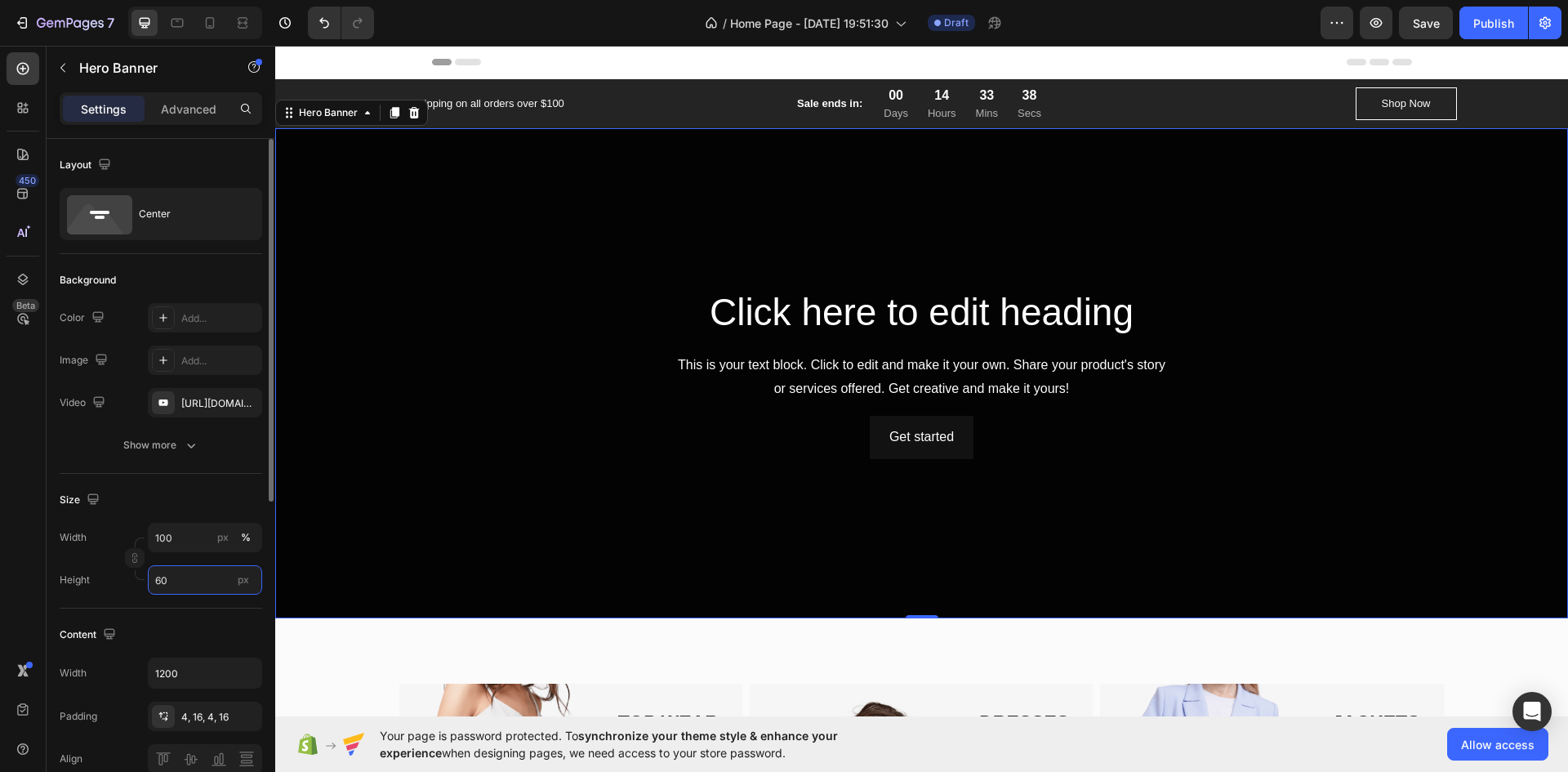
type input "6"
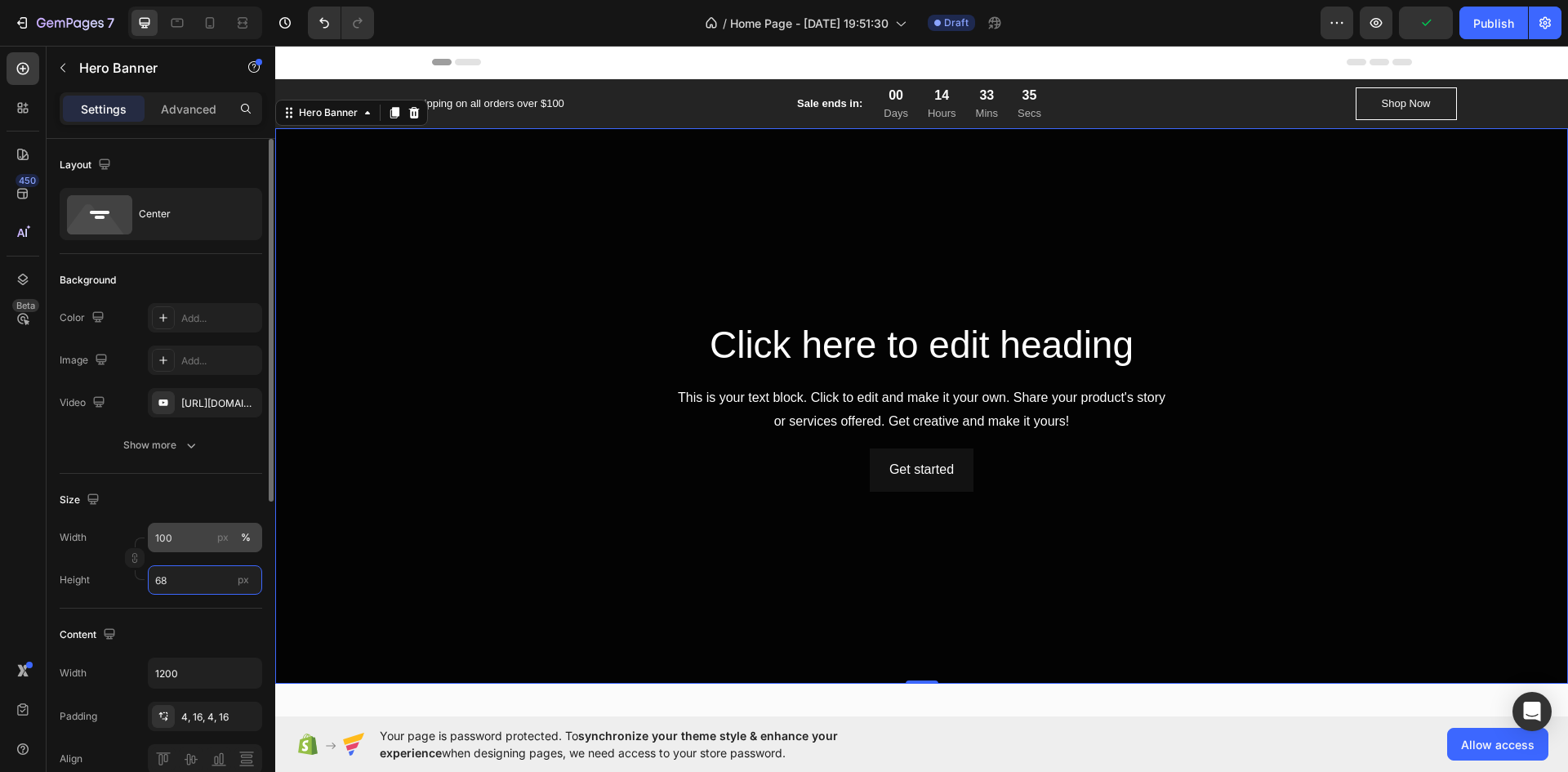
type input "6"
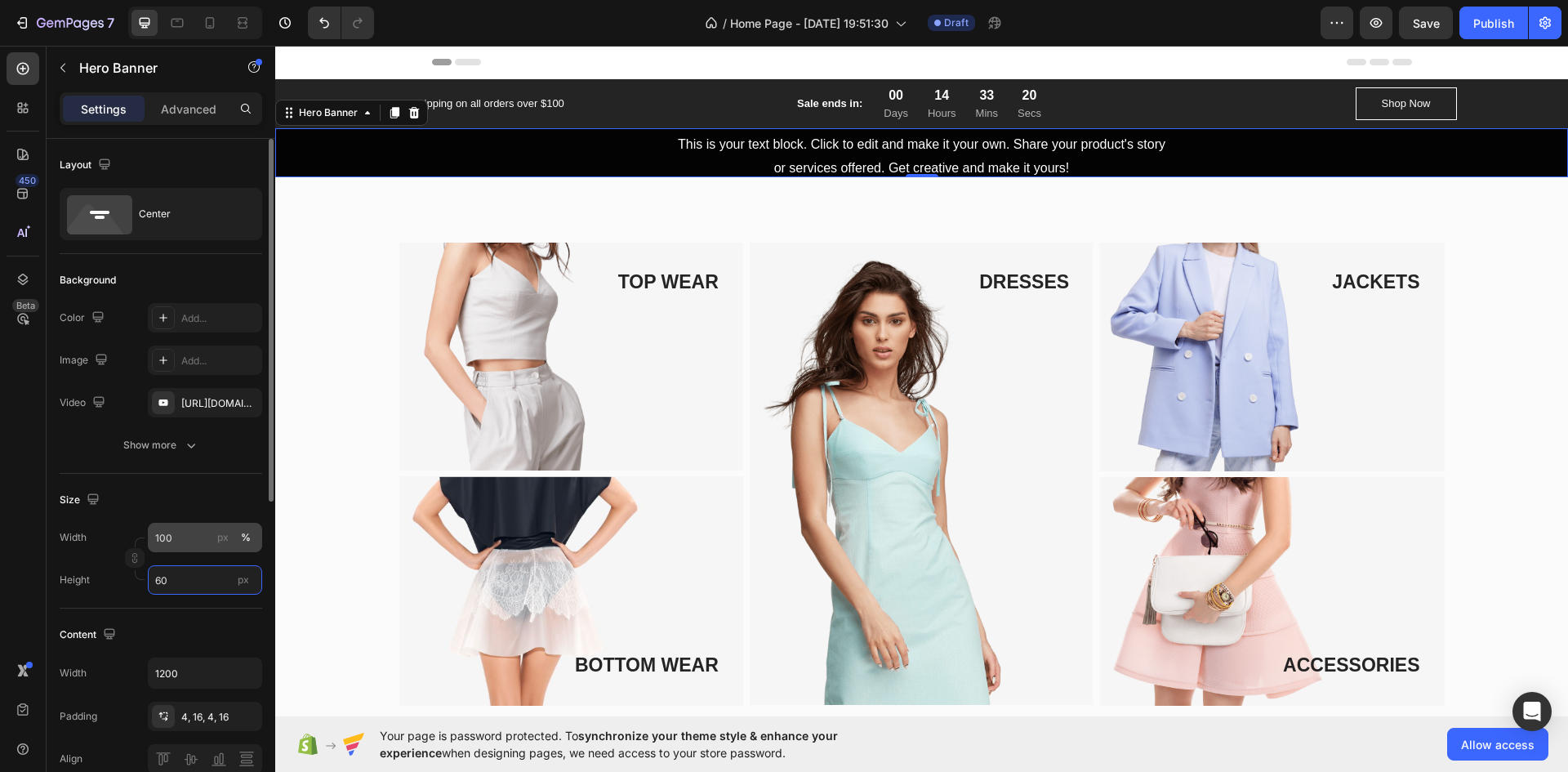
type input "6"
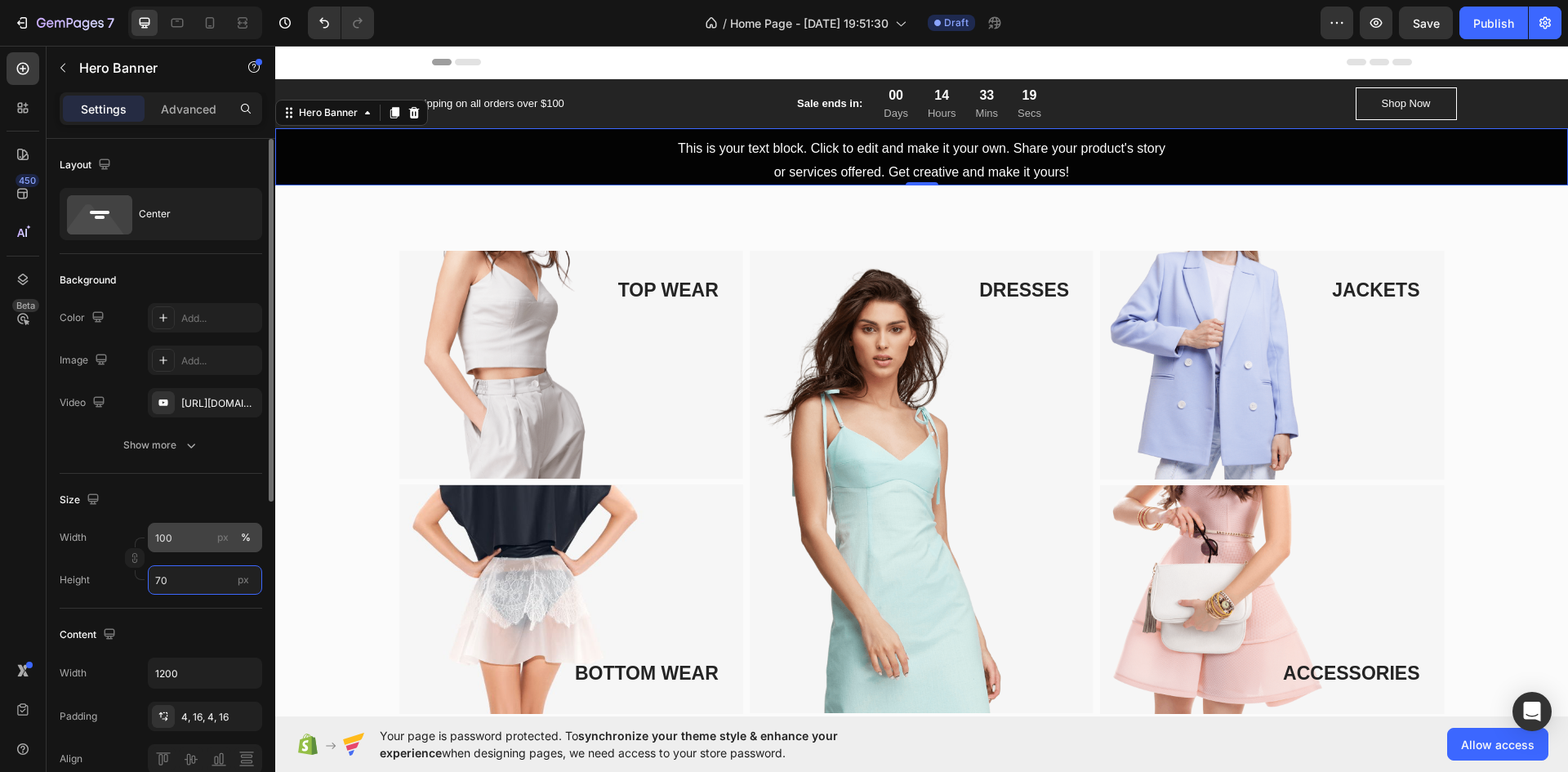
type input "700"
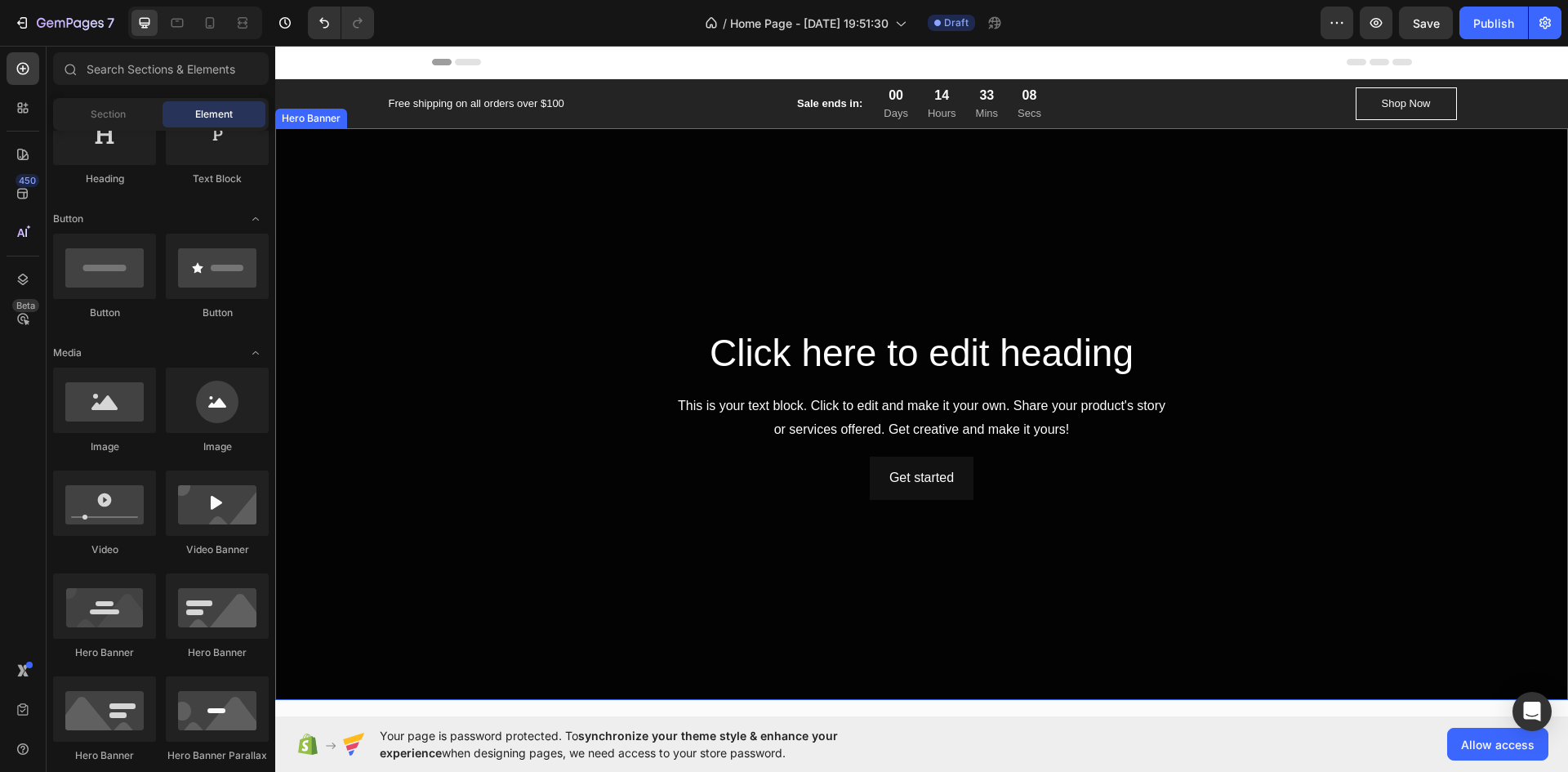
drag, startPoint x: 432, startPoint y: 288, endPoint x: 398, endPoint y: 292, distance: 34.2
click at [432, 288] on div "Overlay" at bounding box center [921, 413] width 1293 height 571
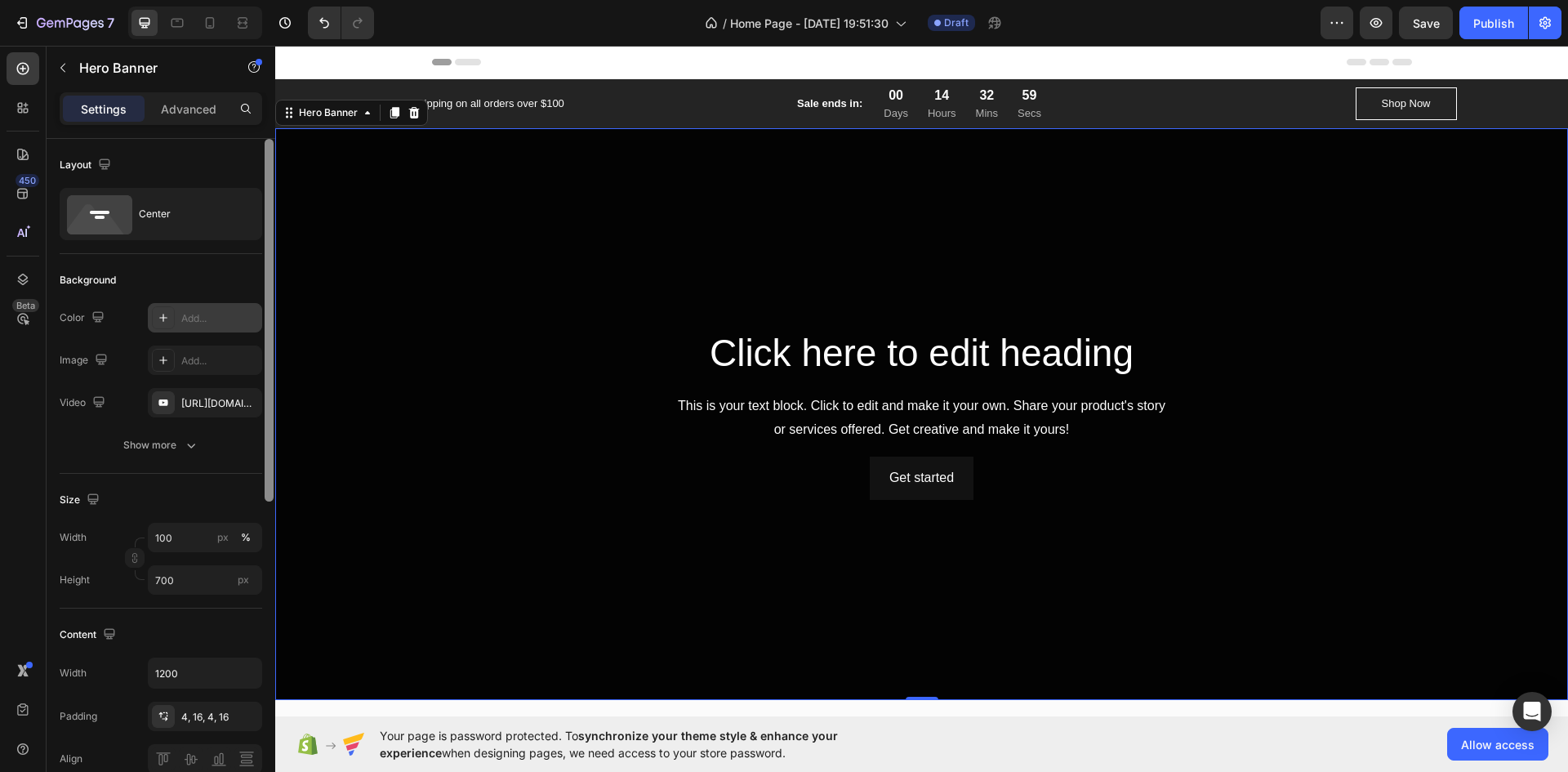
drag, startPoint x: 271, startPoint y: 380, endPoint x: 254, endPoint y: 311, distance: 71.1
click at [254, 311] on div "Layout Center Background The changes might be hidden by the video. Color Add...…" at bounding box center [161, 479] width 229 height 679
click at [178, 105] on p "Advanced" at bounding box center [188, 109] width 55 height 17
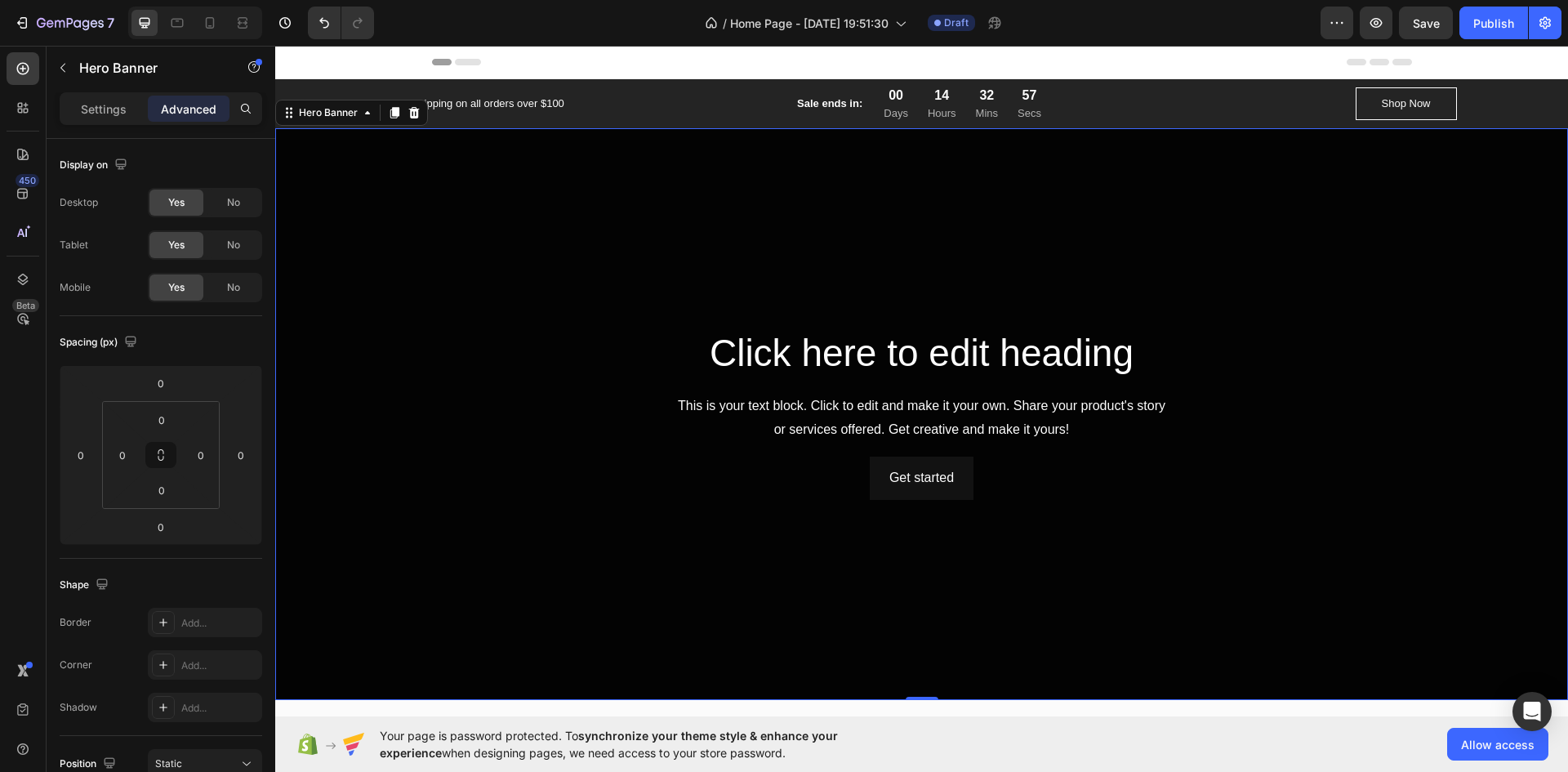
scroll to position [454, 0]
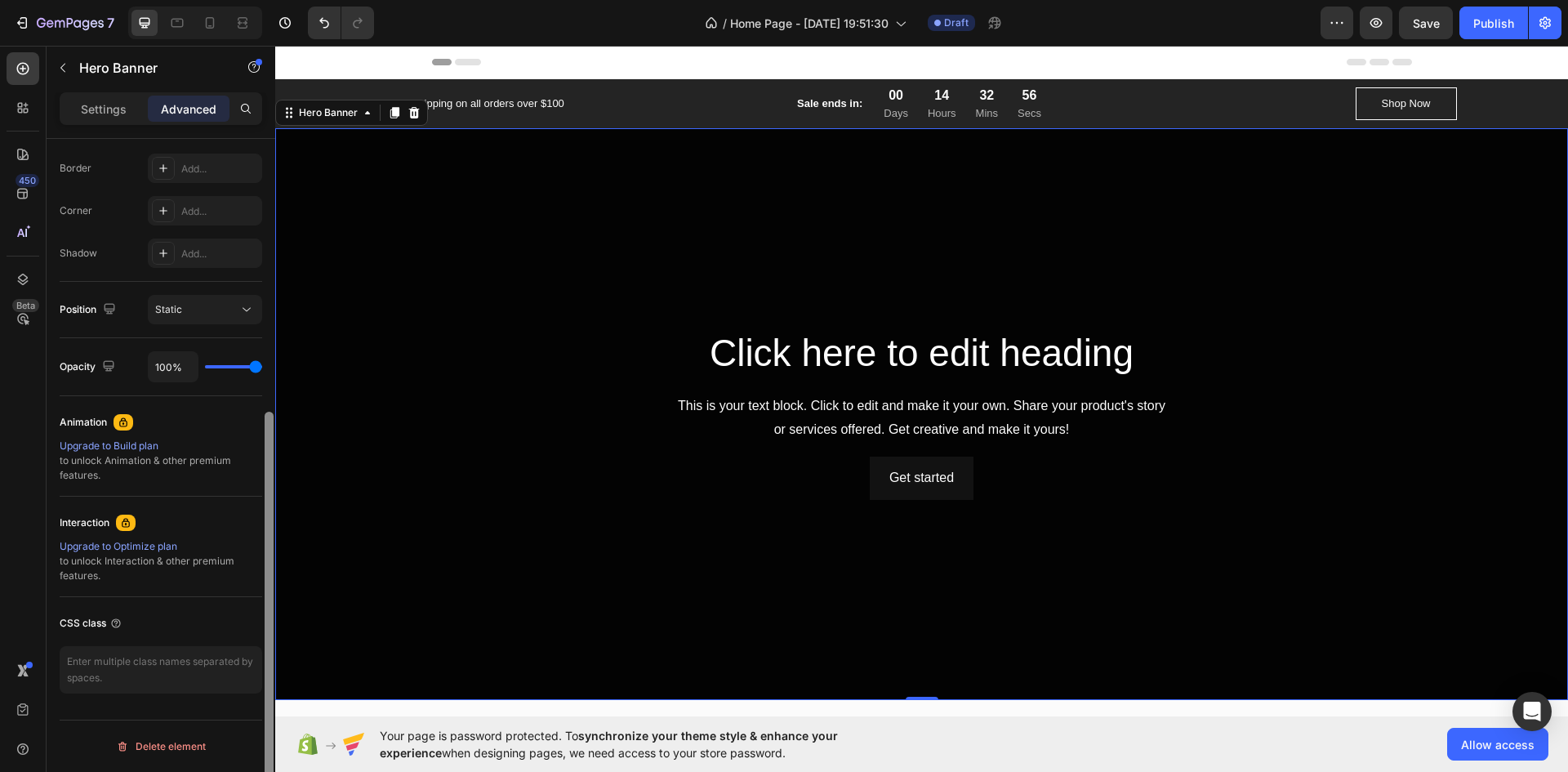
drag, startPoint x: 275, startPoint y: 214, endPoint x: 270, endPoint y: 255, distance: 41.3
click at [270, 255] on div at bounding box center [269, 479] width 12 height 679
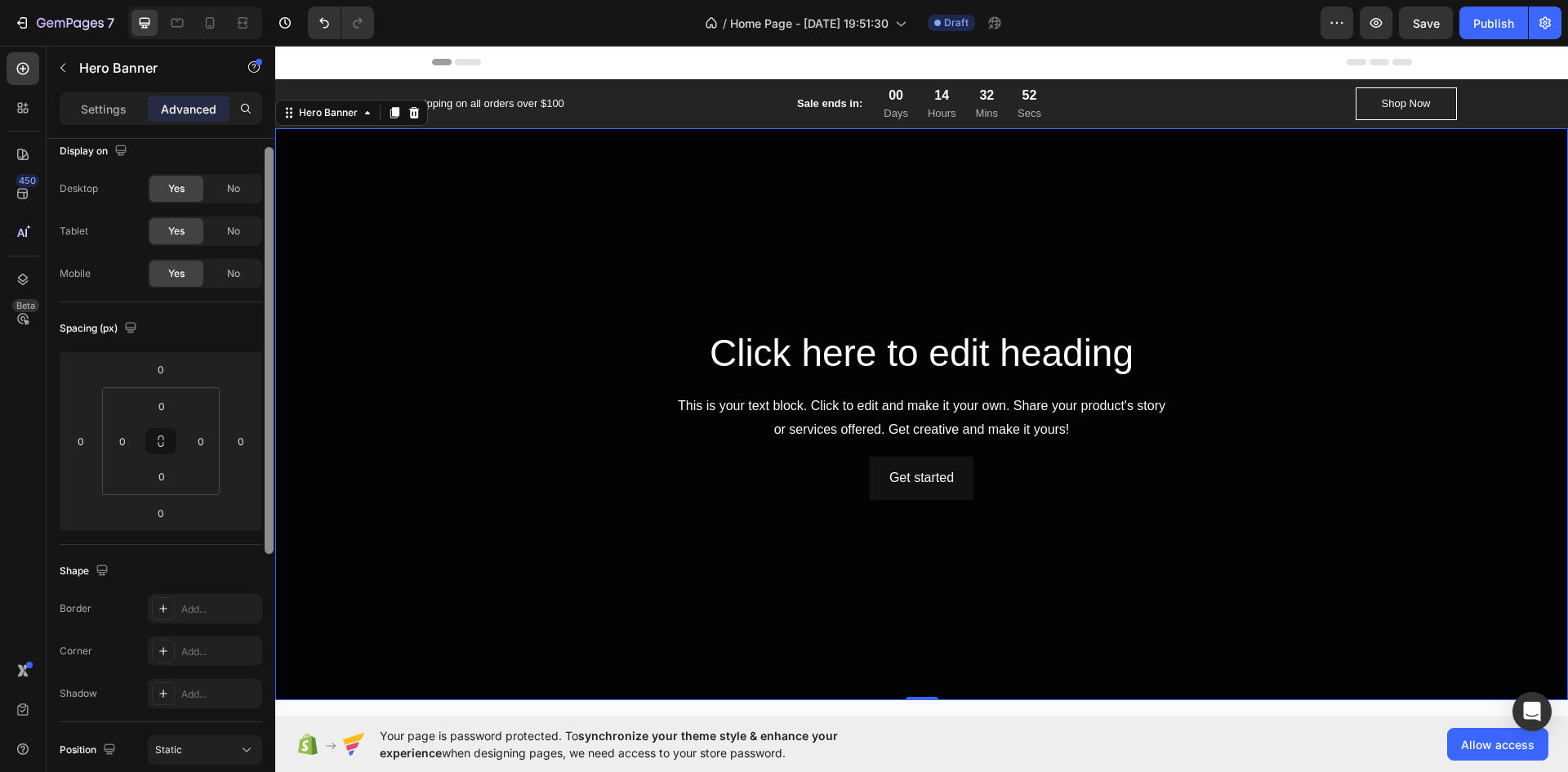
scroll to position [0, 0]
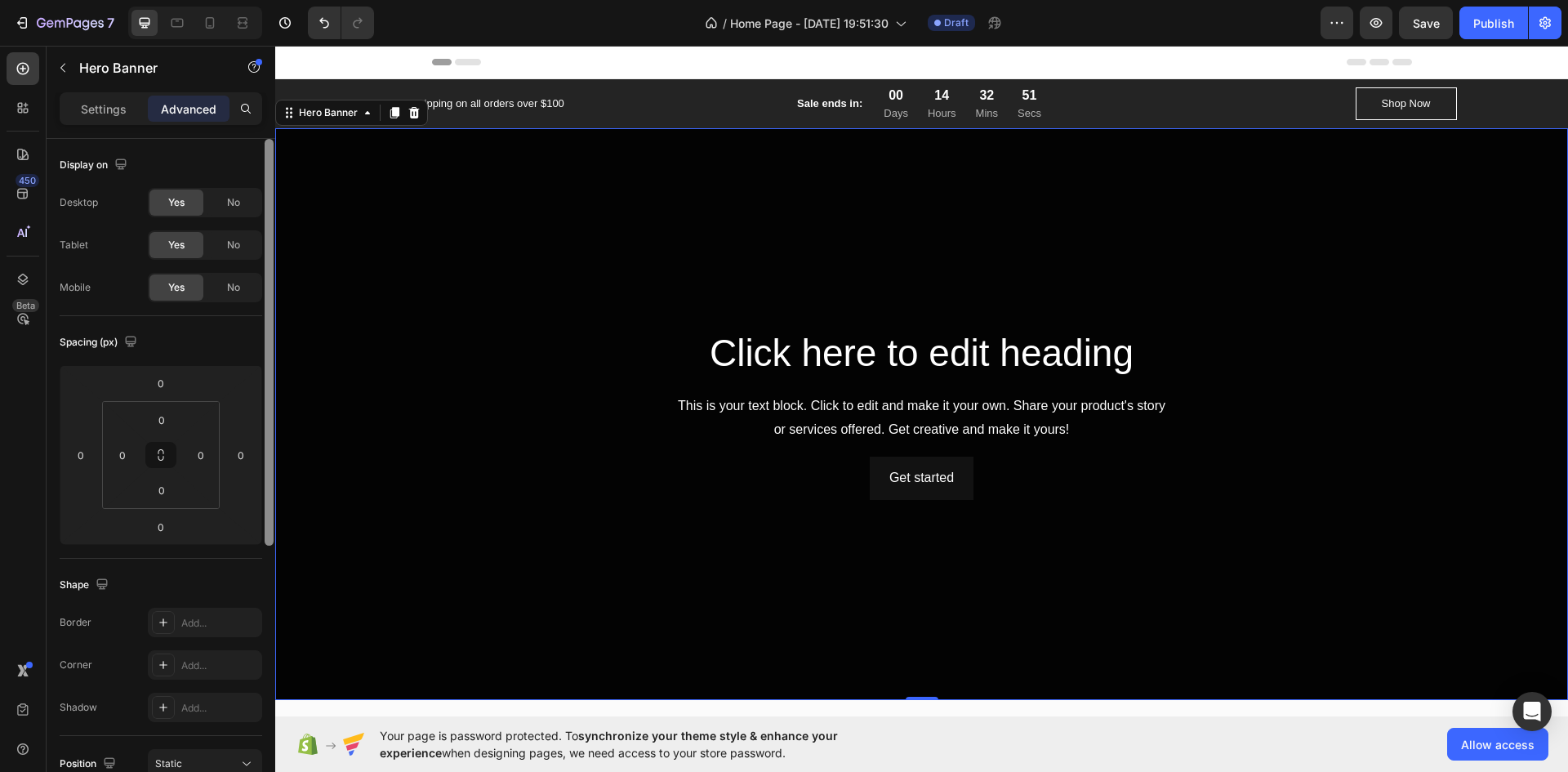
drag, startPoint x: 543, startPoint y: 535, endPoint x: 275, endPoint y: 136, distance: 480.7
click at [96, 117] on p "Settings" at bounding box center [104, 109] width 46 height 17
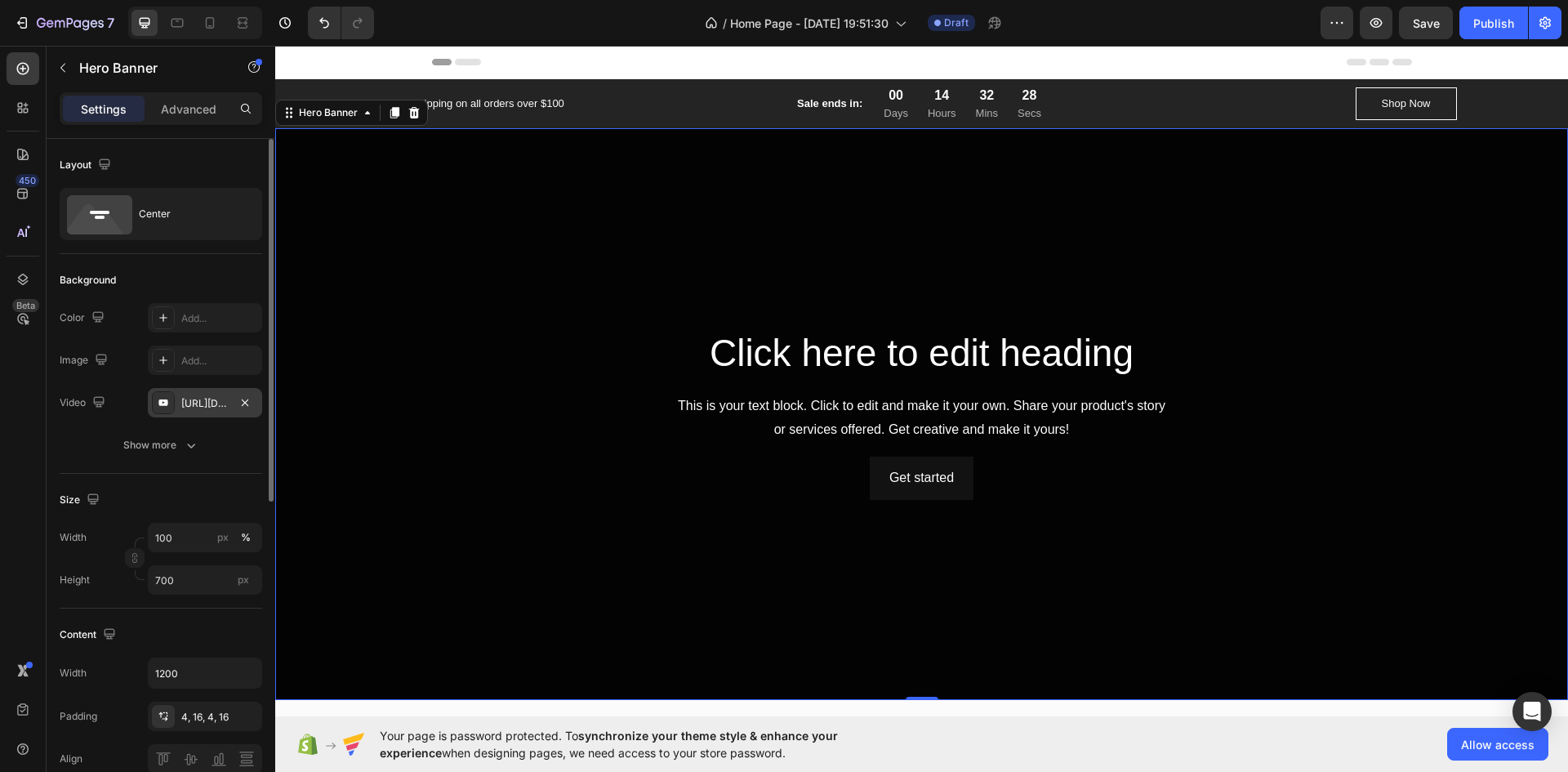
click at [207, 398] on div "[URL][DOMAIN_NAME]" at bounding box center [205, 403] width 48 height 15
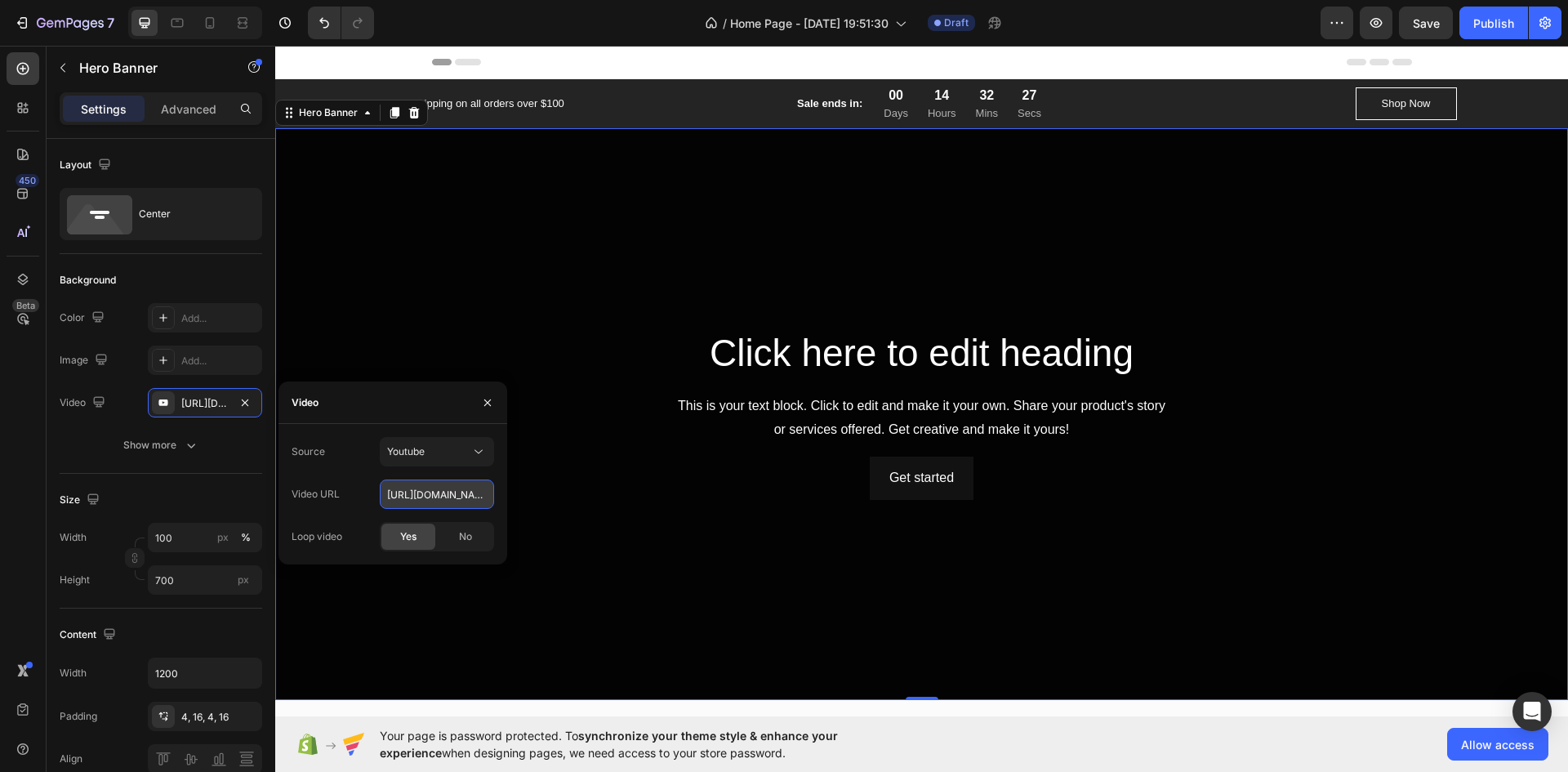
click at [428, 492] on input "[URL][DOMAIN_NAME]" at bounding box center [437, 494] width 114 height 29
paste input "Ry9ZiUoIAy4"
type input "[URL][DOMAIN_NAME]"
click at [487, 397] on icon "button" at bounding box center [488, 402] width 13 height 13
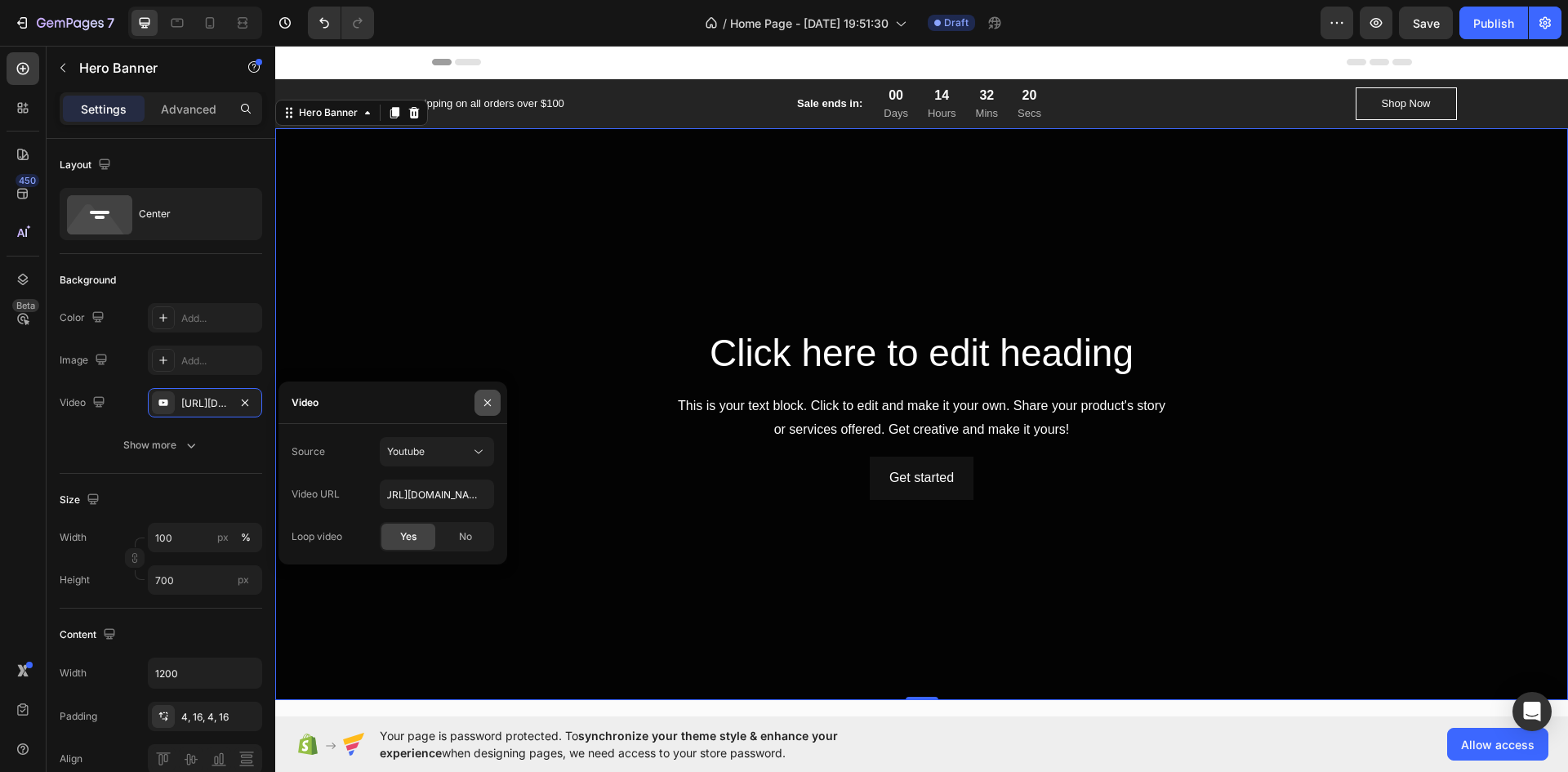
scroll to position [0, 0]
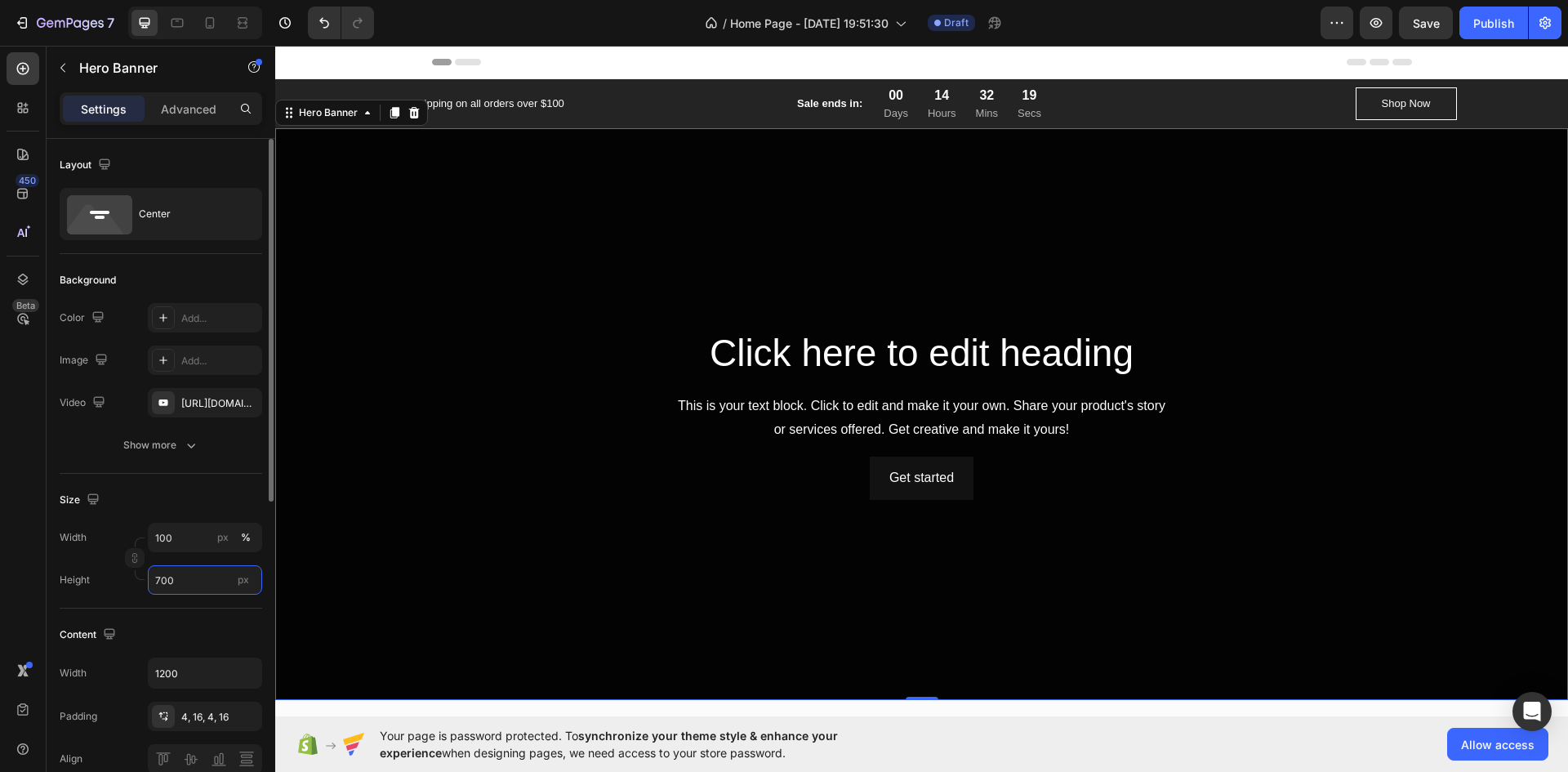
click at [190, 578] on input "700" at bounding box center [205, 580] width 114 height 29
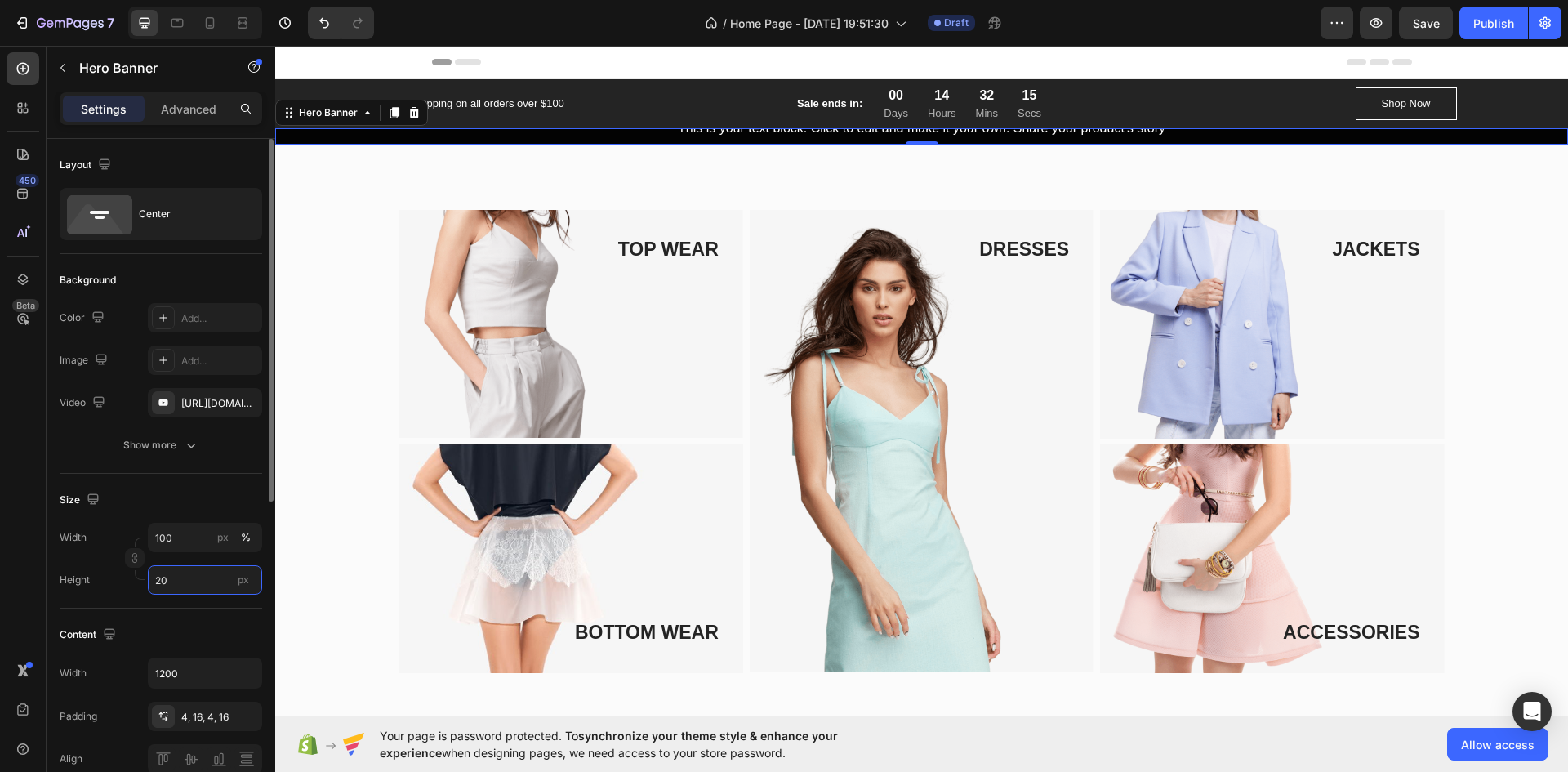
type input "2"
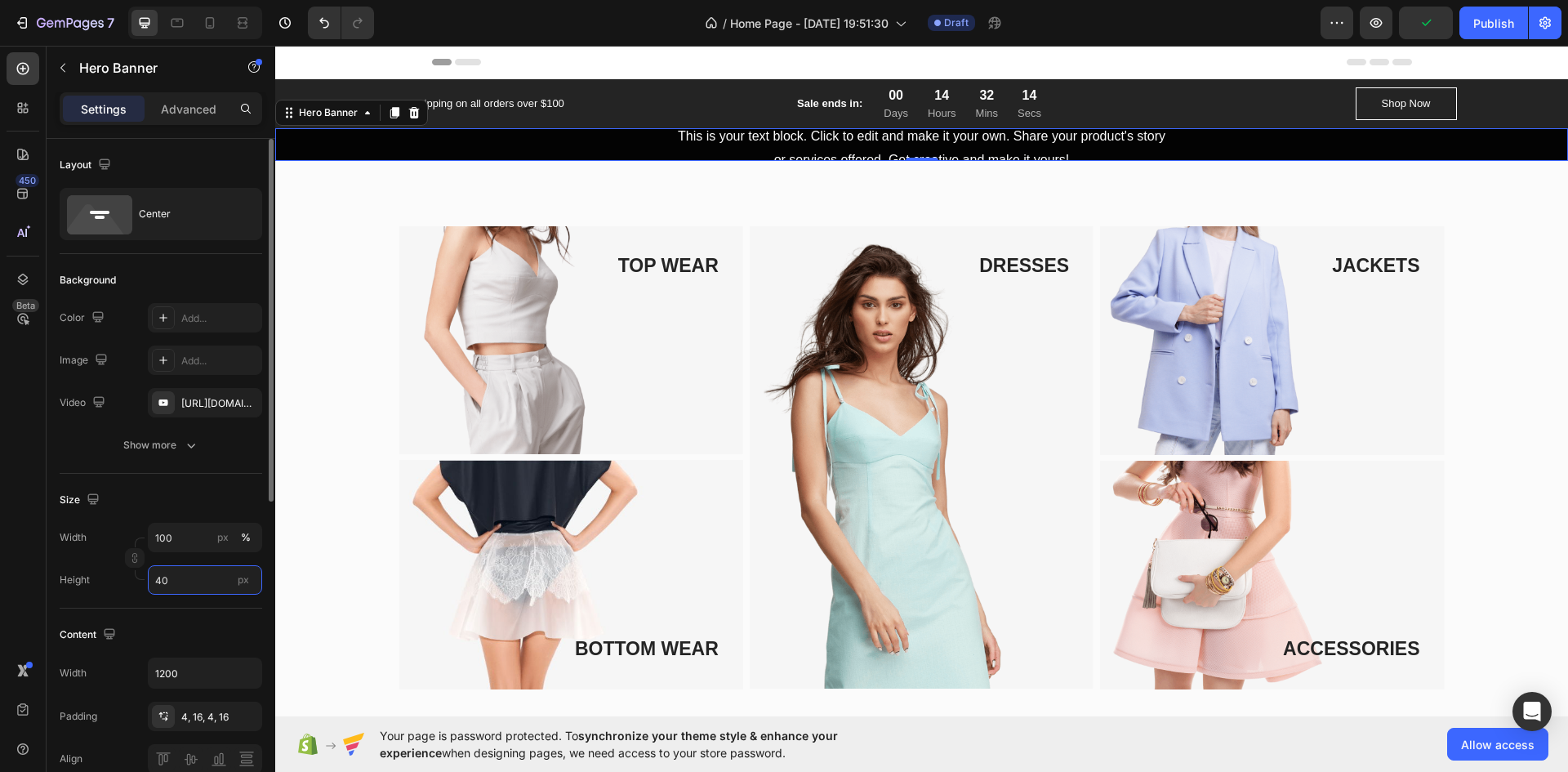
type input "400"
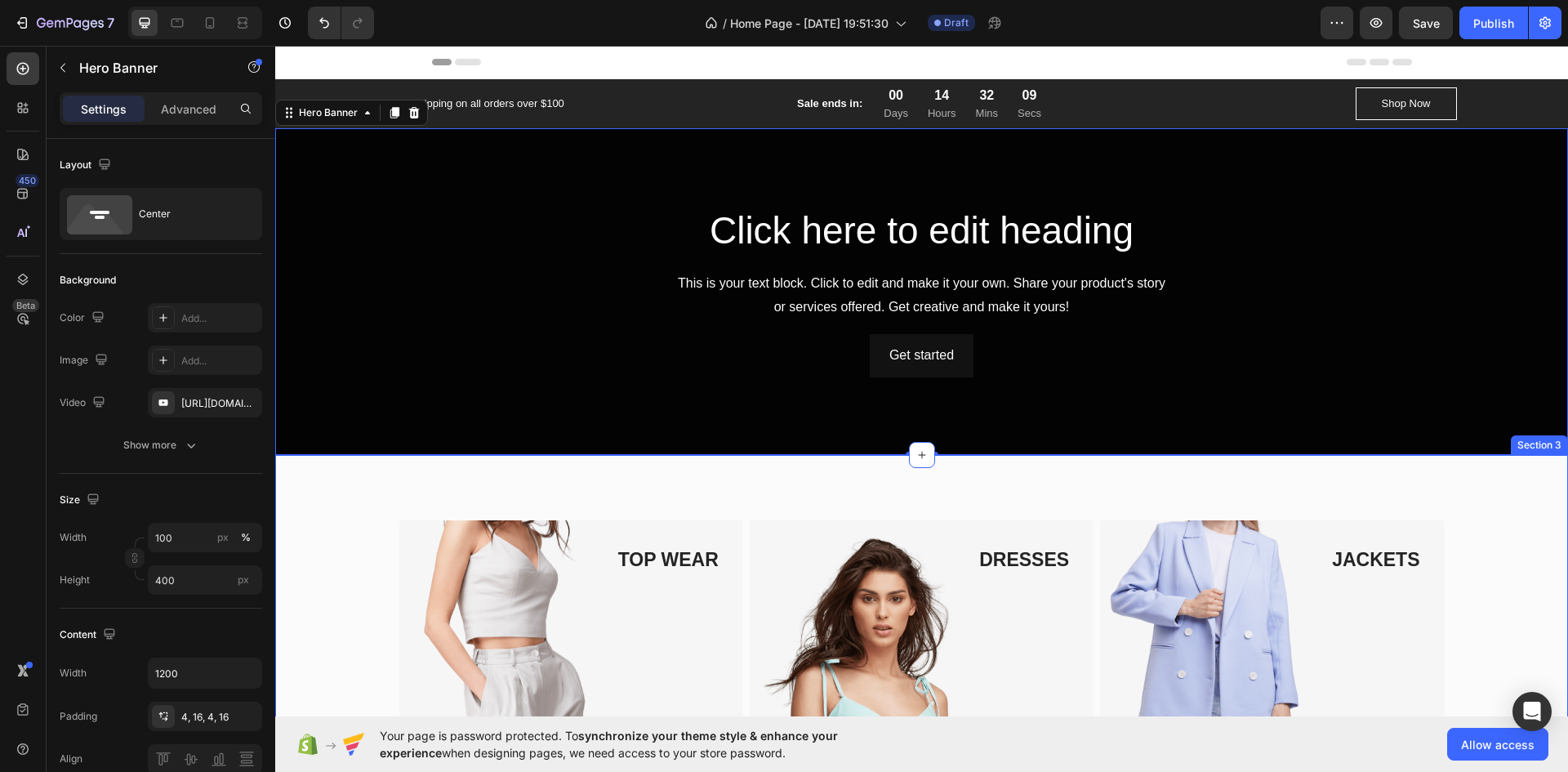
click at [337, 588] on div "TOP WEAR Text block Image Row BOTTOM WEAR Text block Image Row DRESSES Text blo…" at bounding box center [922, 752] width 1269 height 464
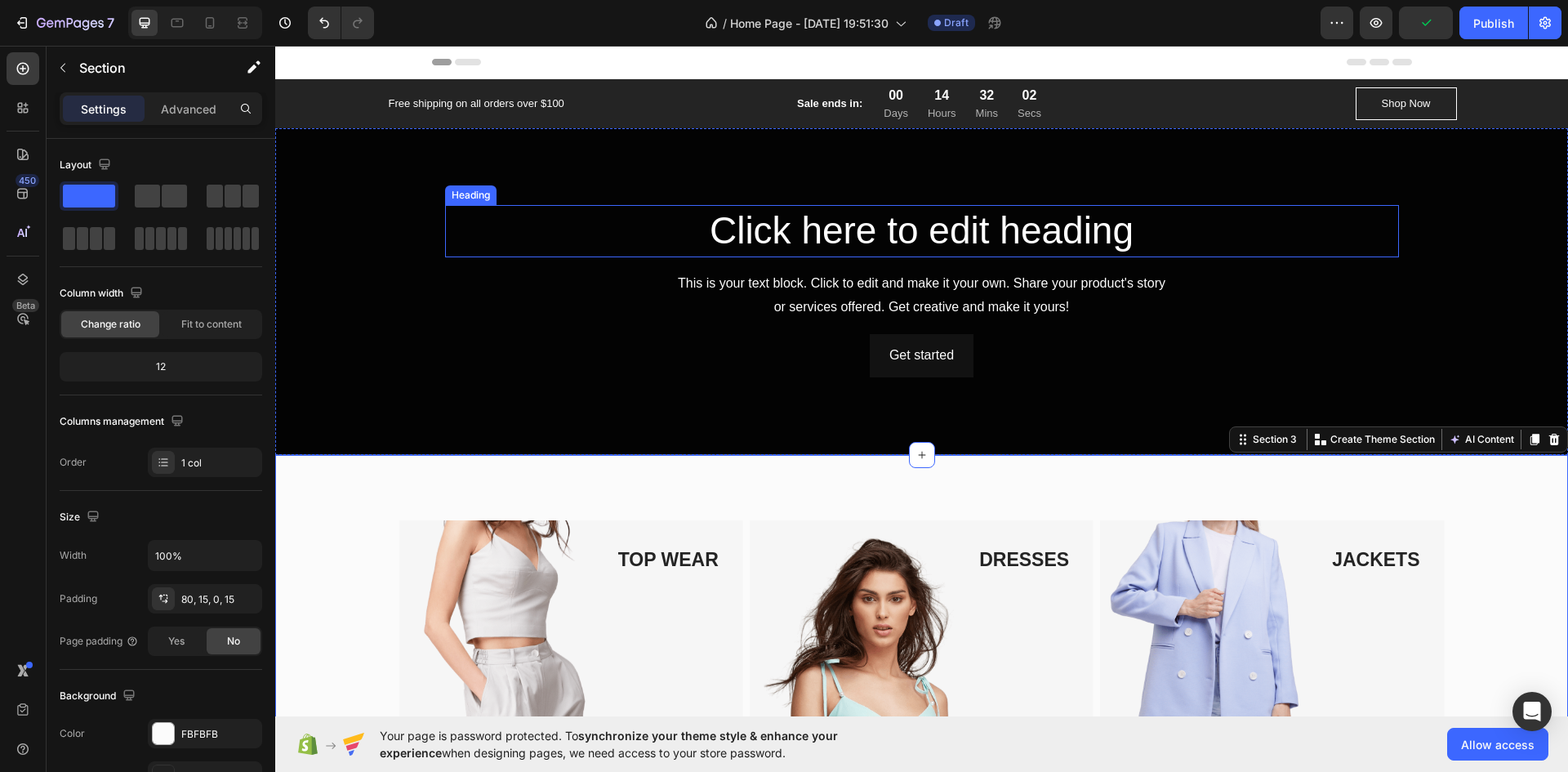
click at [806, 214] on h2 "Click here to edit heading" at bounding box center [922, 231] width 954 height 52
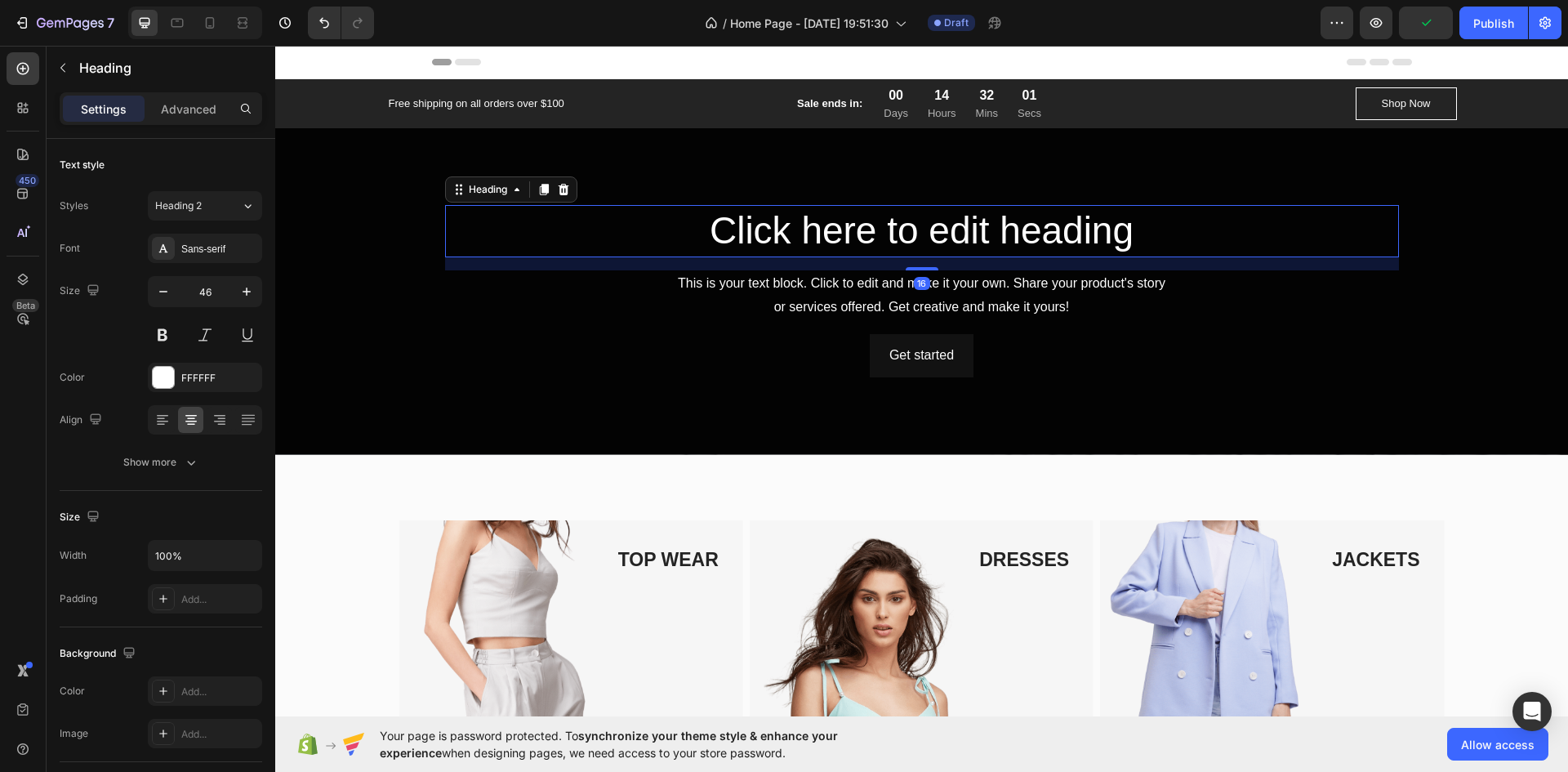
click at [809, 235] on h2 "Click here to edit heading" at bounding box center [922, 231] width 954 height 52
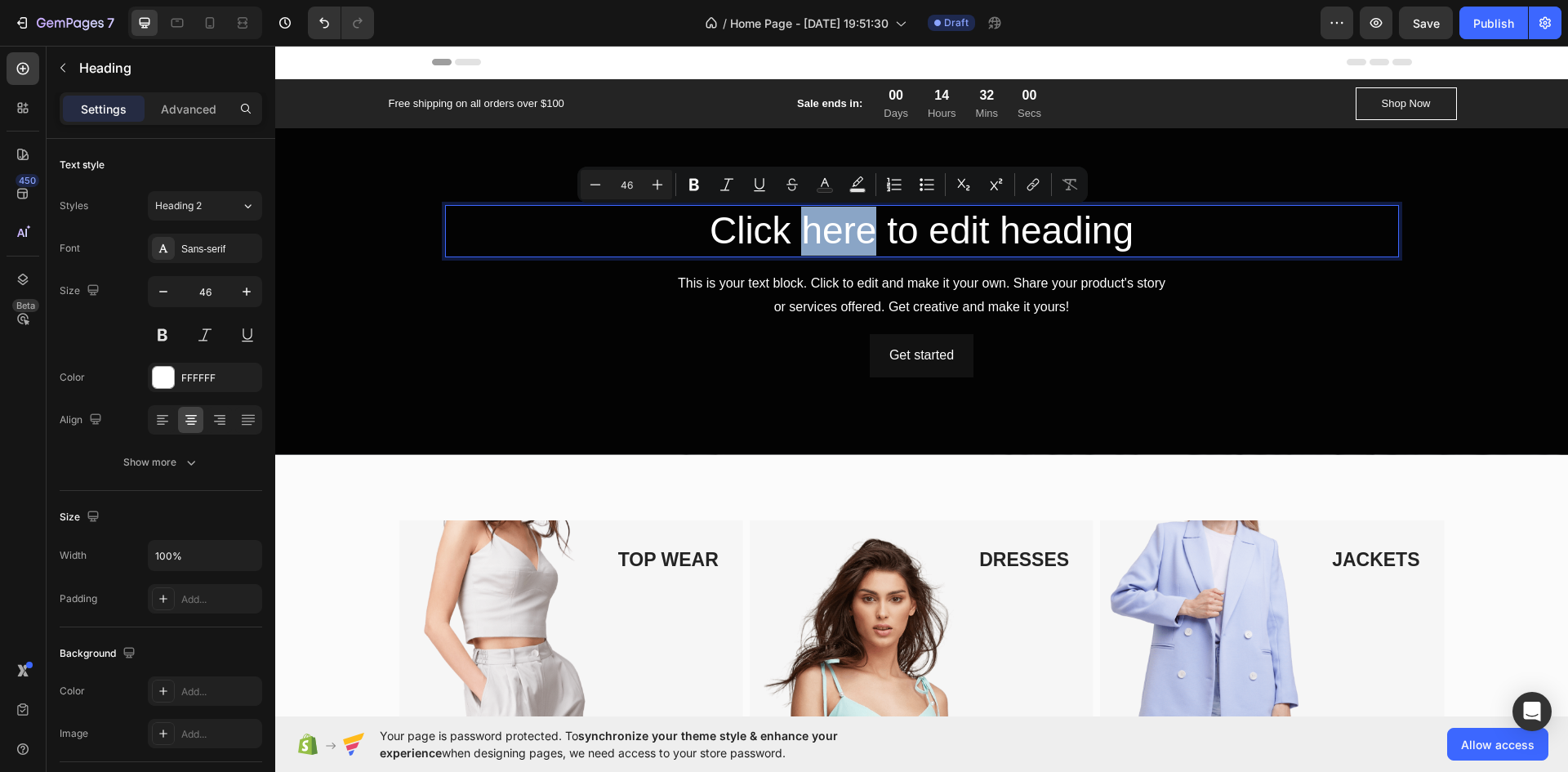
click at [811, 235] on p "Click here to edit heading" at bounding box center [922, 231] width 951 height 49
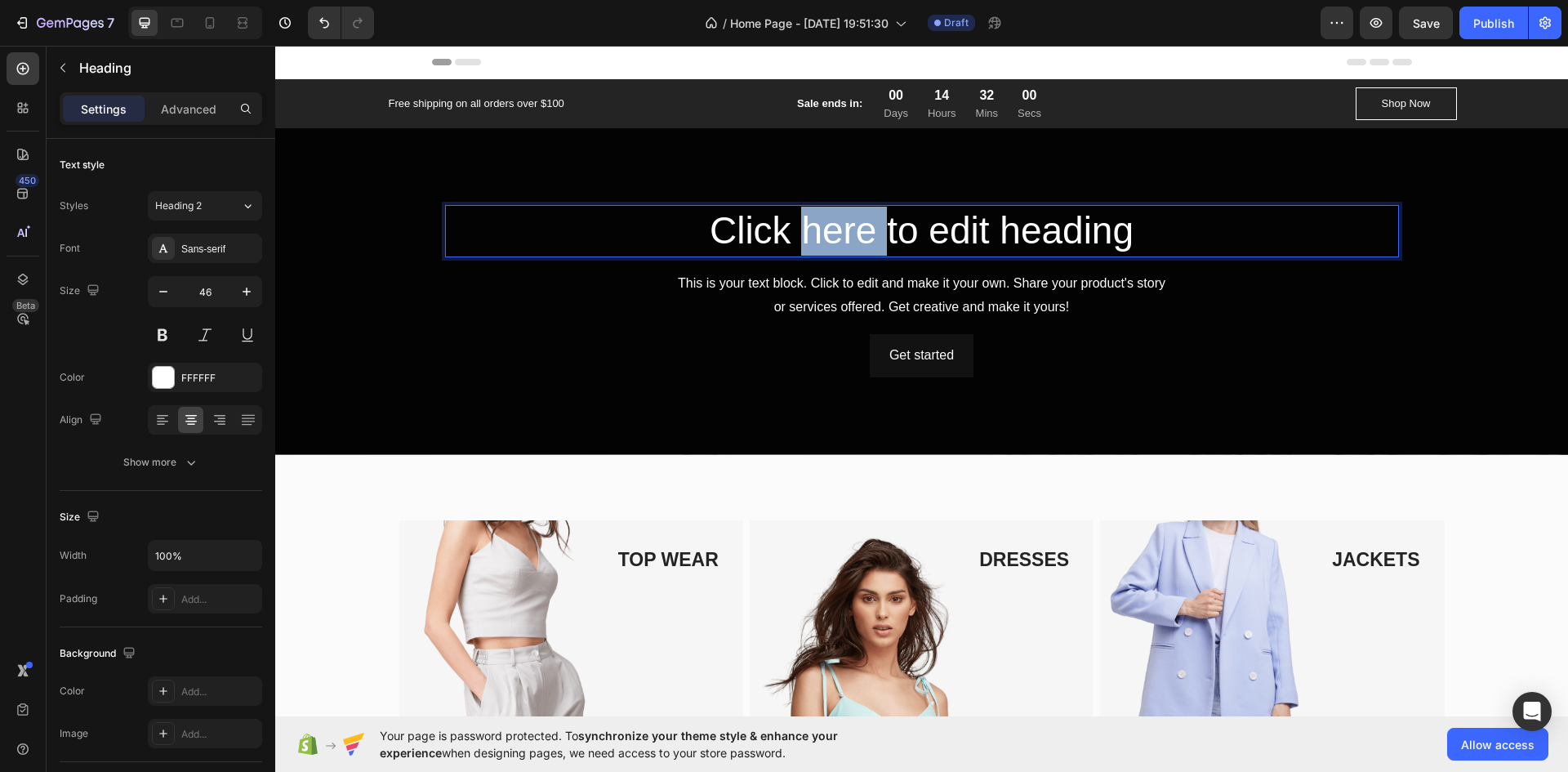
click at [811, 235] on p "Click here to edit heading" at bounding box center [922, 231] width 951 height 49
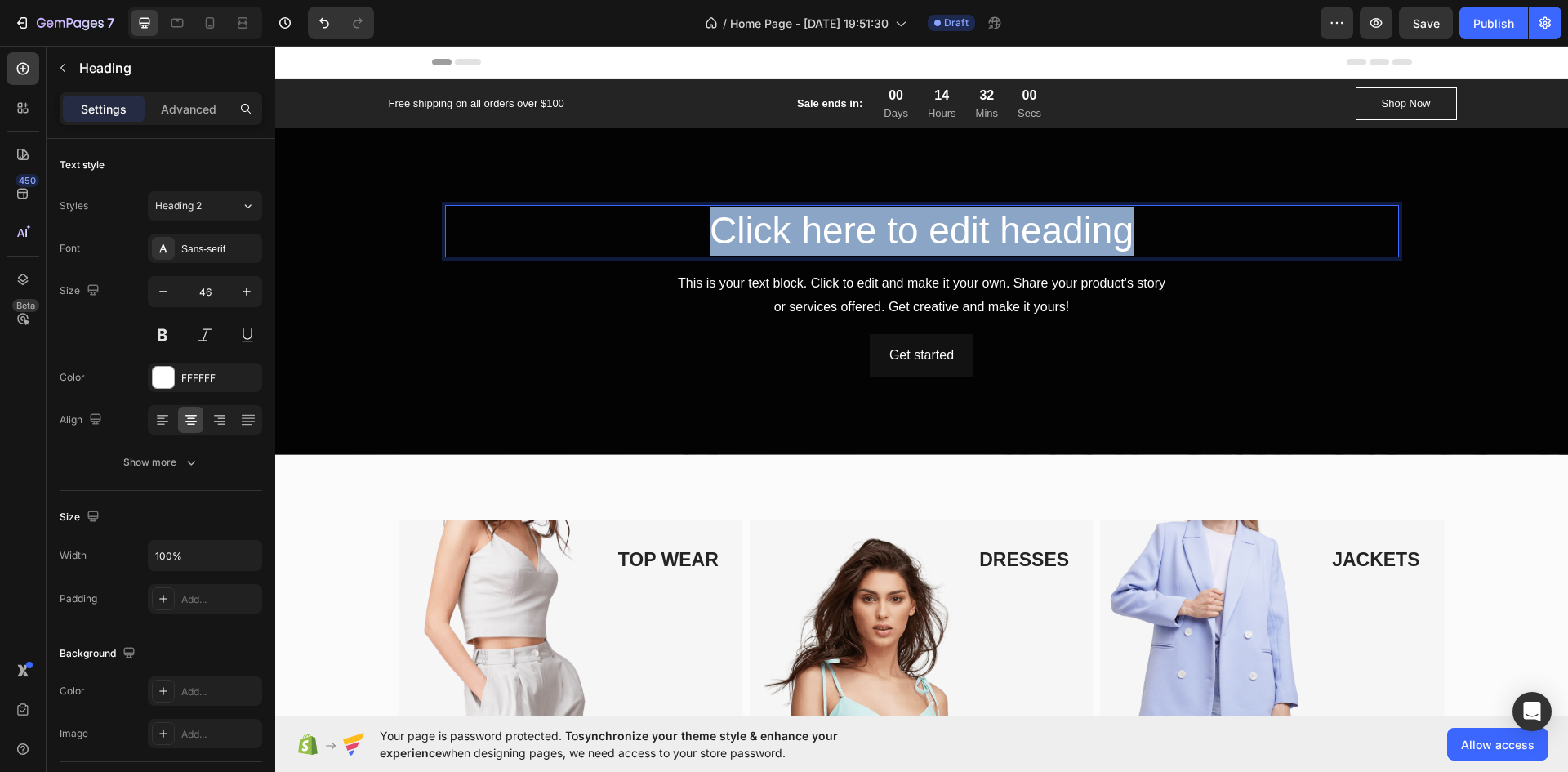
click at [811, 235] on p "Click here to edit heading" at bounding box center [922, 231] width 951 height 49
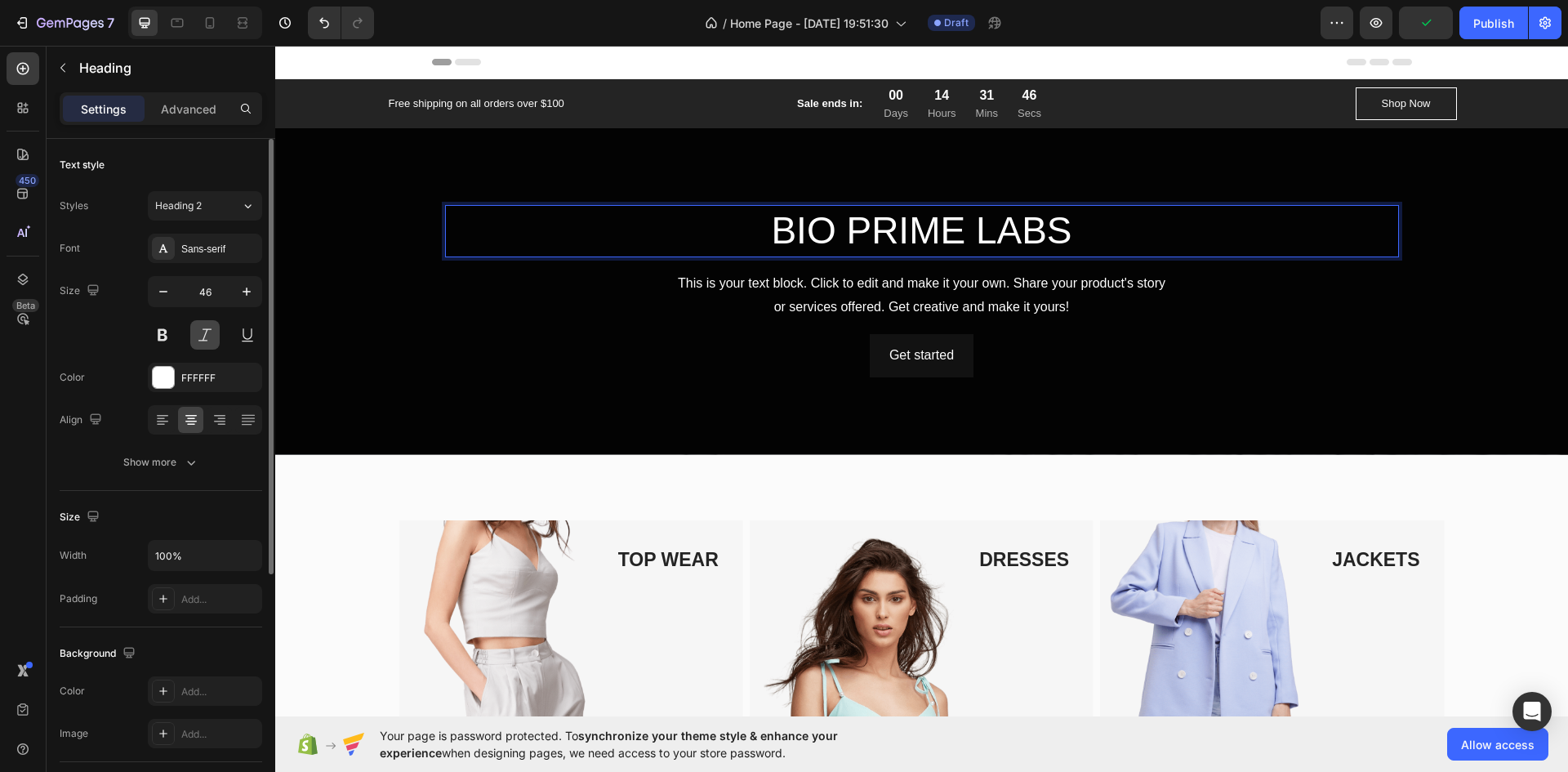
click at [214, 336] on button at bounding box center [205, 335] width 29 height 29
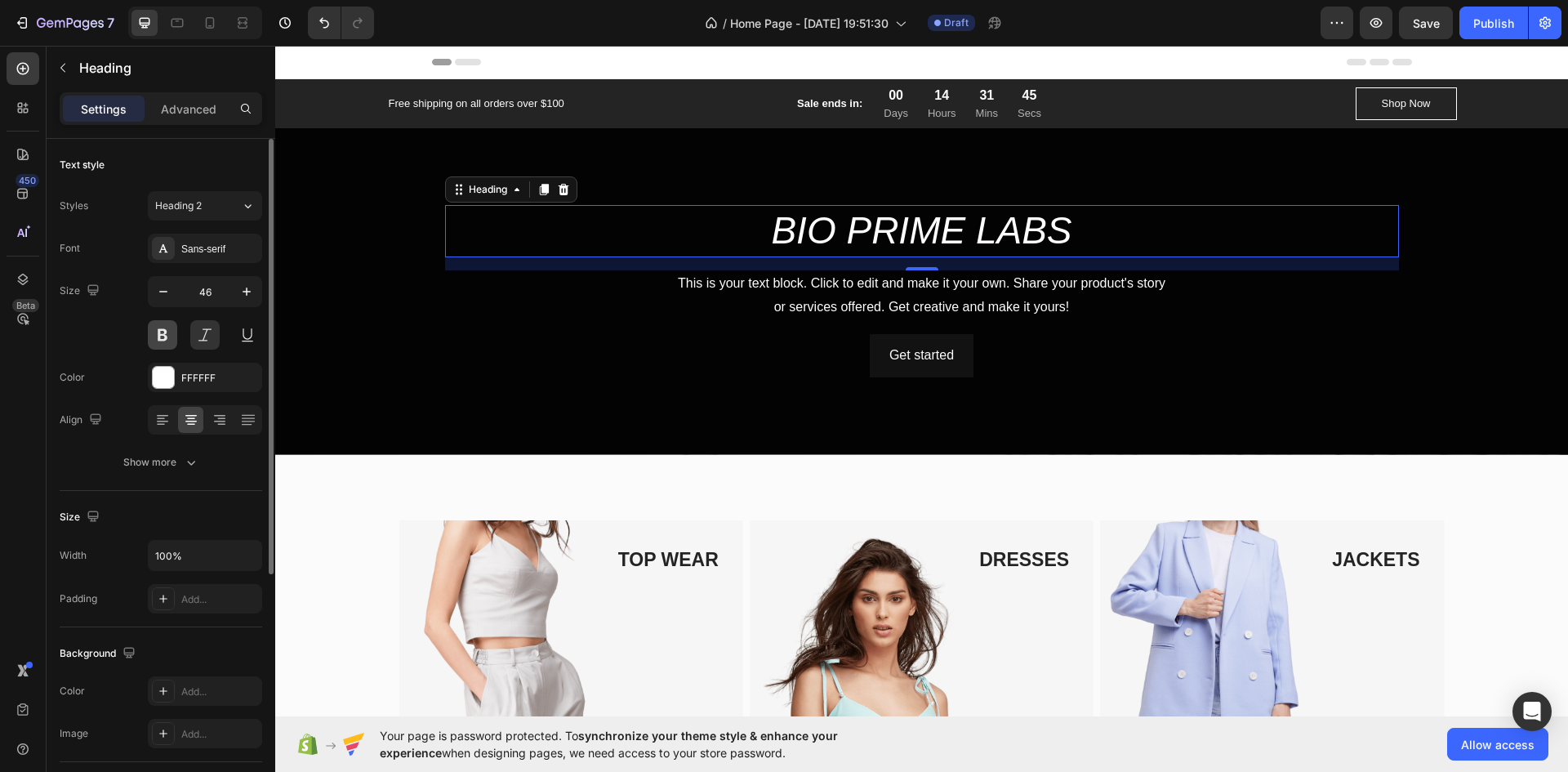
click at [163, 335] on button at bounding box center [163, 335] width 29 height 29
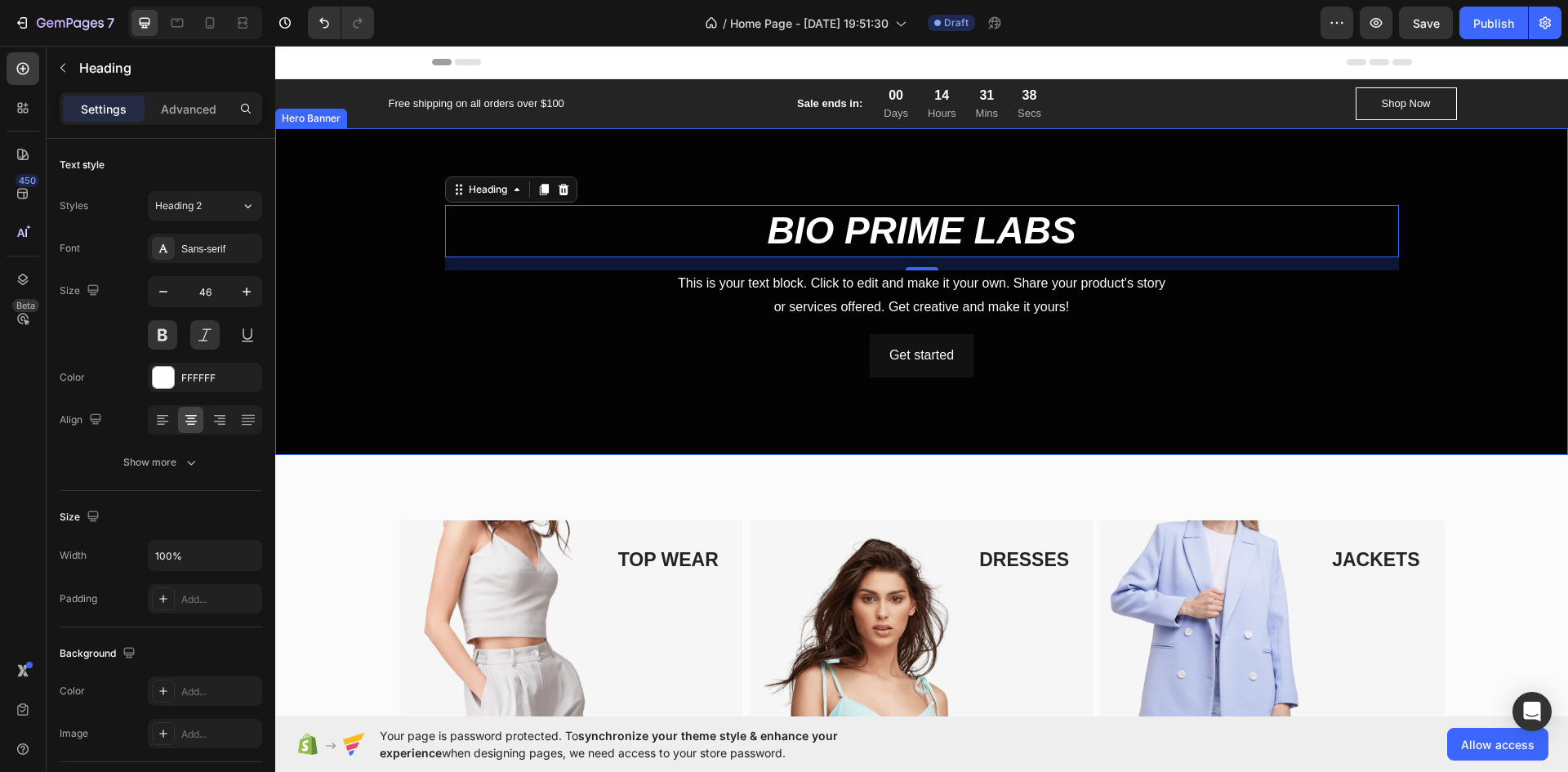
click at [616, 393] on div "Overlay" at bounding box center [921, 291] width 1293 height 327
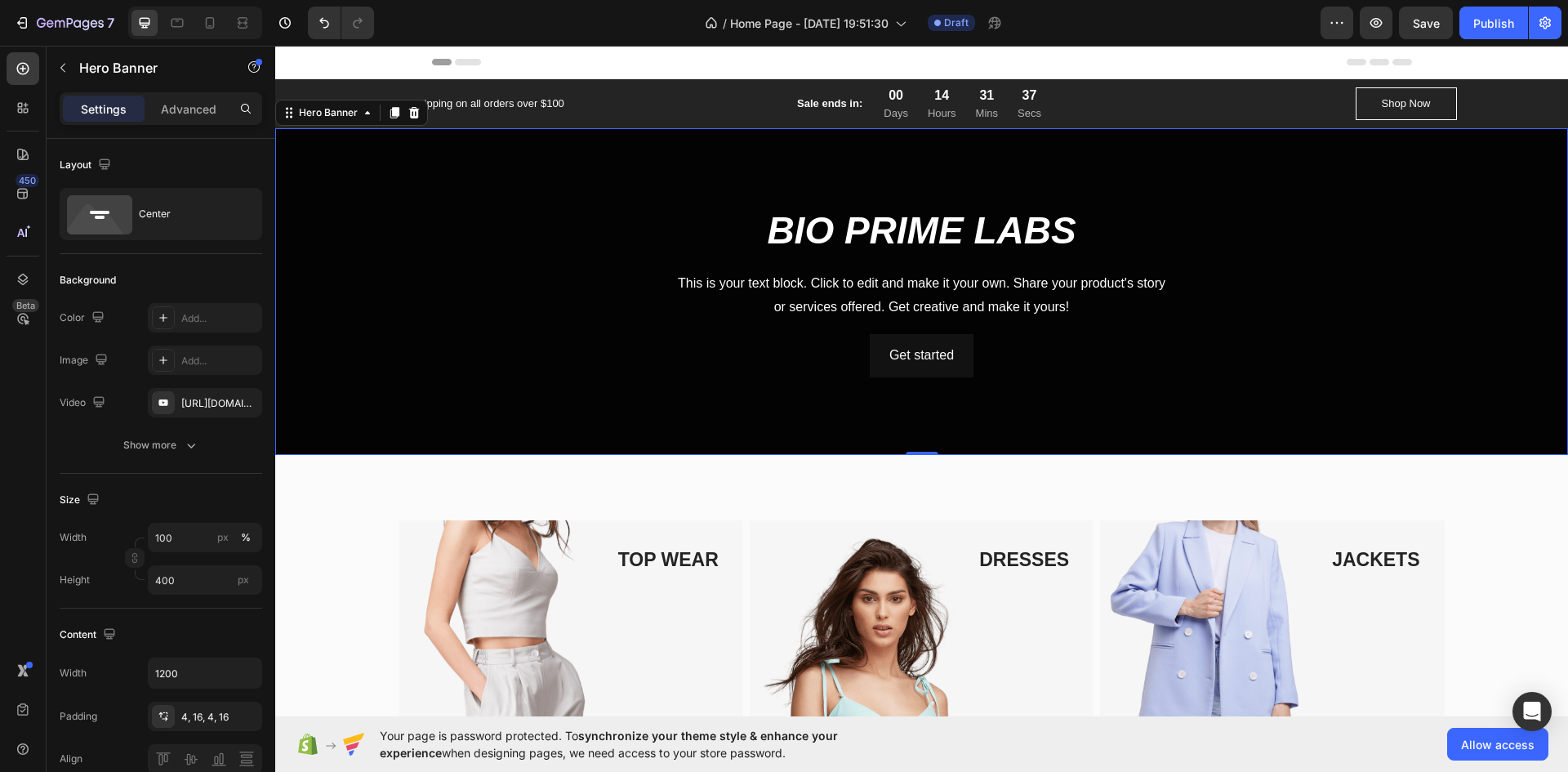
click at [617, 394] on div "Overlay" at bounding box center [921, 291] width 1293 height 327
click at [619, 401] on div "Overlay" at bounding box center [921, 291] width 1293 height 327
click at [421, 420] on div "Overlay" at bounding box center [921, 291] width 1293 height 327
click at [172, 433] on button "Show more" at bounding box center [161, 445] width 202 height 29
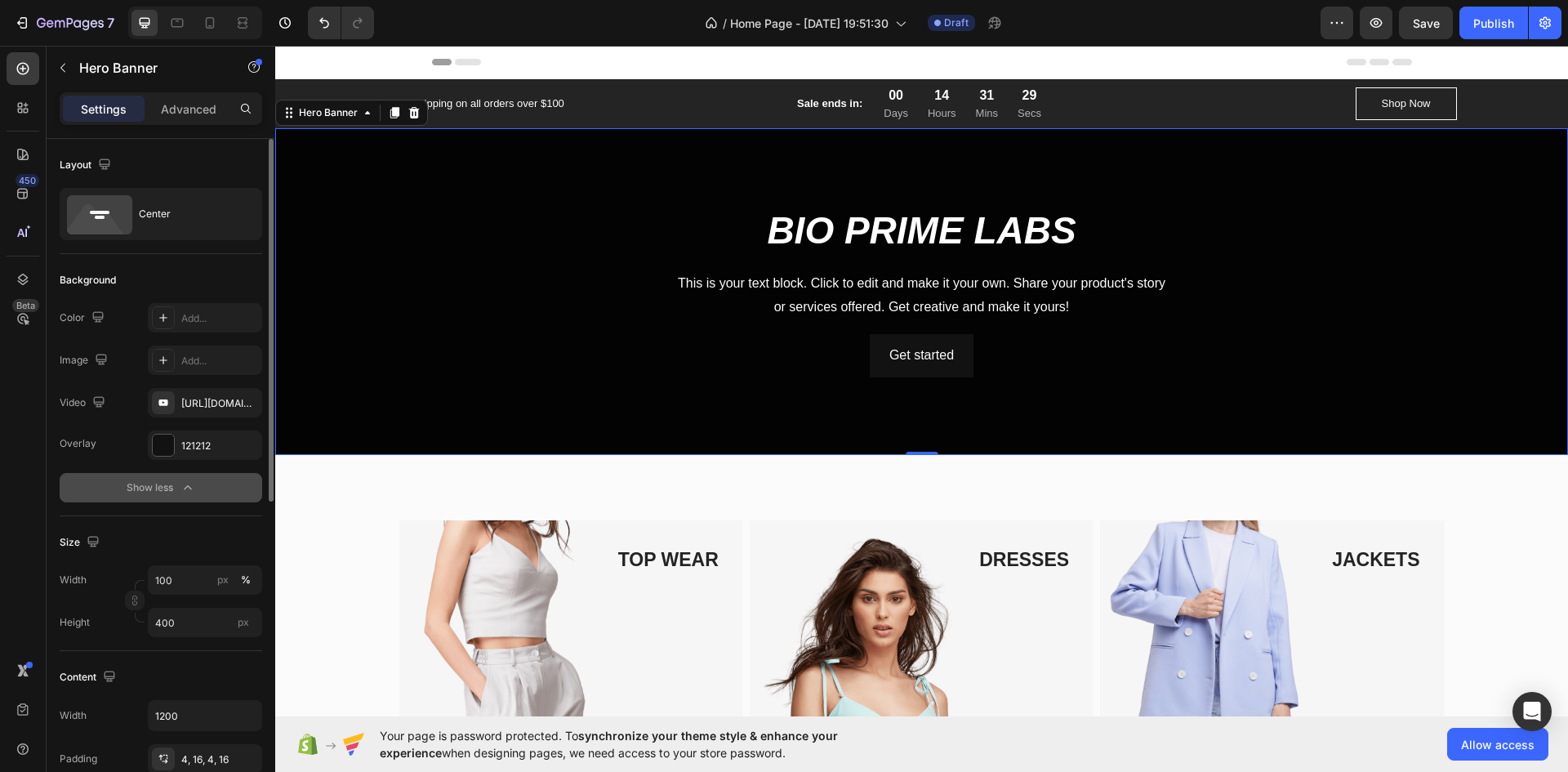
click at [175, 484] on div "Show less" at bounding box center [161, 488] width 69 height 16
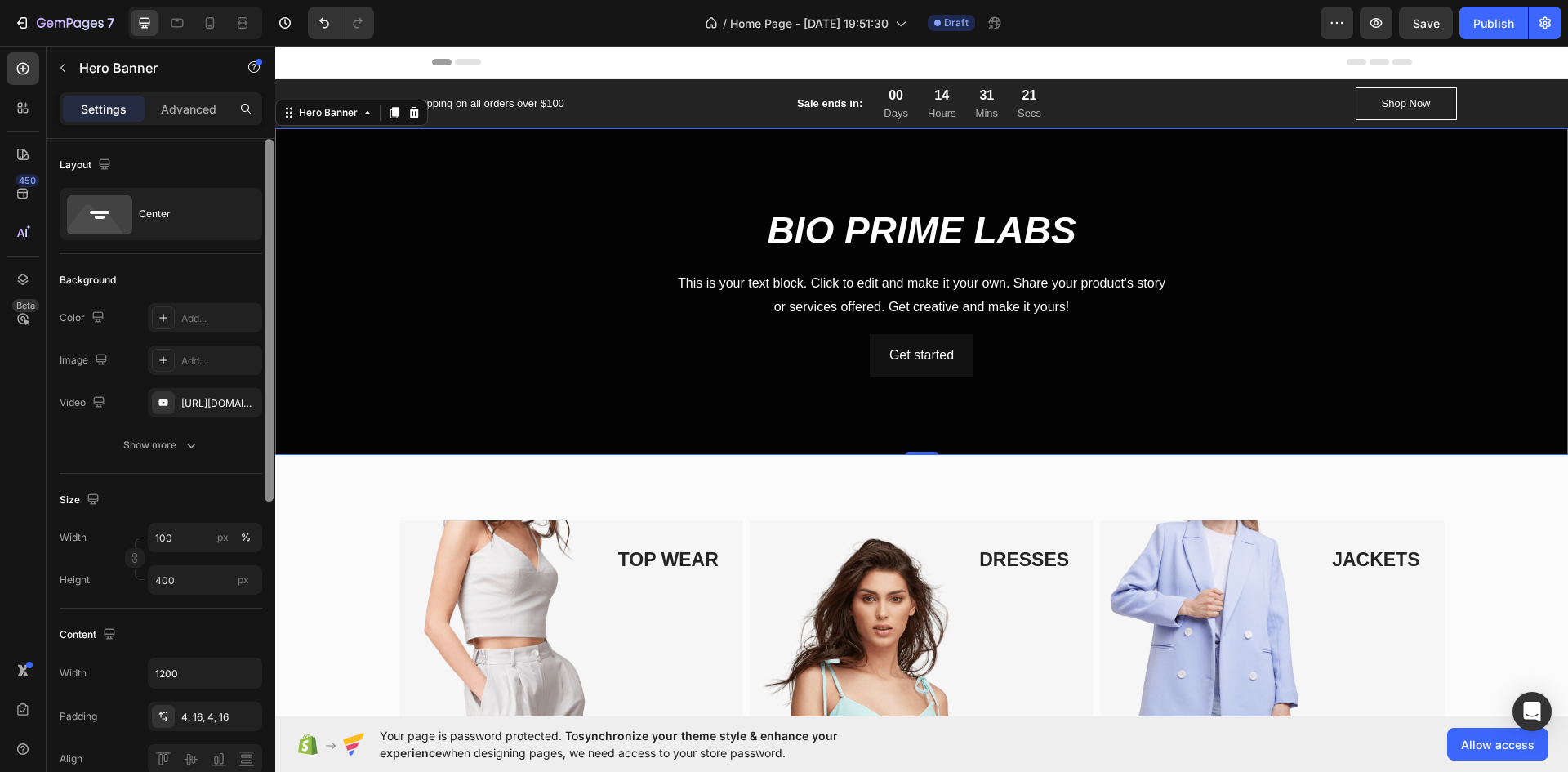
drag, startPoint x: 271, startPoint y: 443, endPoint x: 243, endPoint y: 379, distance: 69.9
click at [243, 379] on div "Layout Center Background The changes might be hidden by the video. Color Add...…" at bounding box center [161, 479] width 229 height 679
click at [896, 260] on div "BIO PRIME LABS Heading This is your text block. Click to edit and make it your …" at bounding box center [922, 290] width 954 height 171
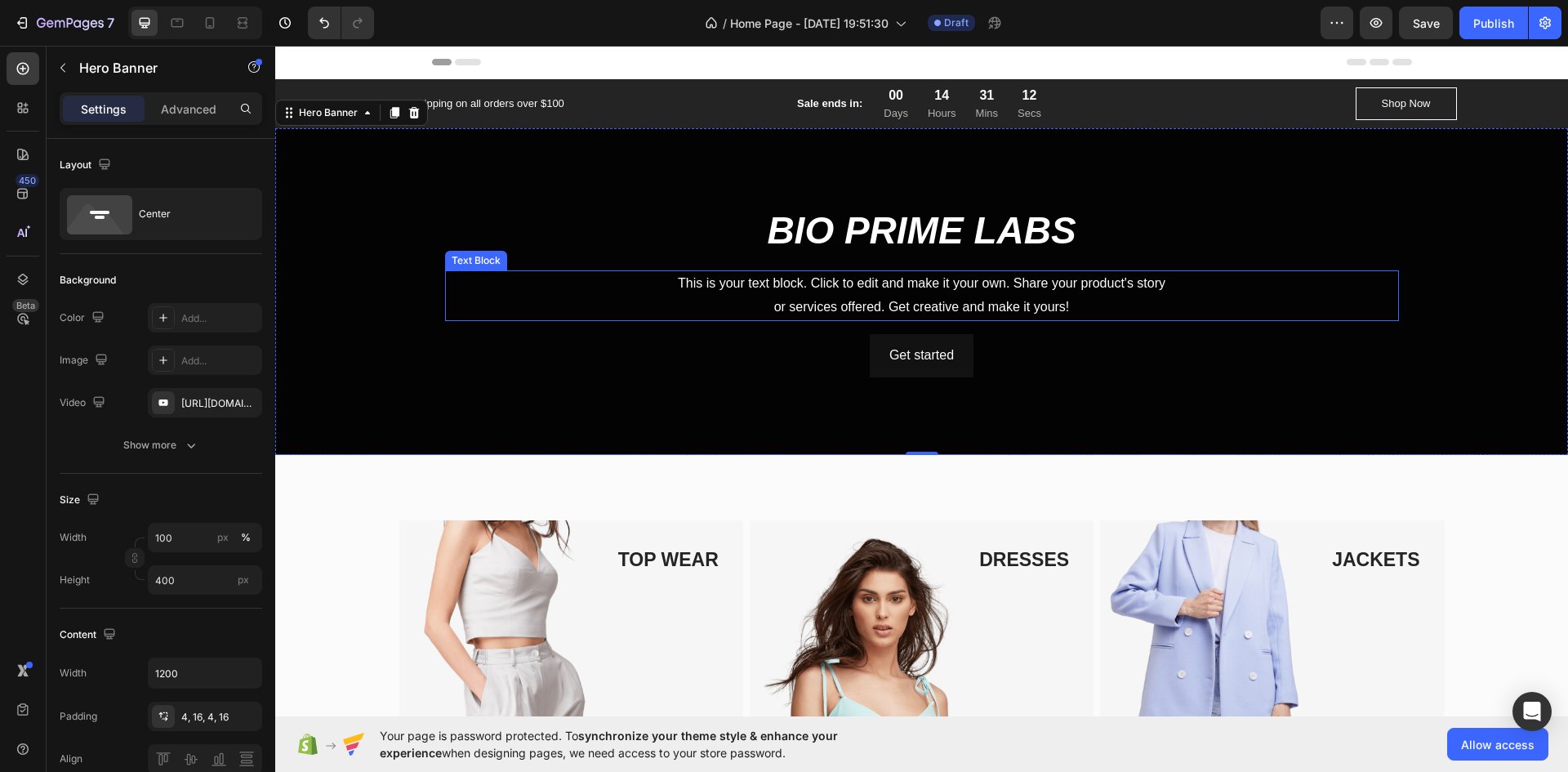
click at [920, 309] on div "This is your text block. Click to edit and make it your own. Share your product…" at bounding box center [922, 296] width 954 height 51
click at [920, 305] on div "This is your text block. Click to edit and make it your own. Share your product…" at bounding box center [922, 296] width 954 height 51
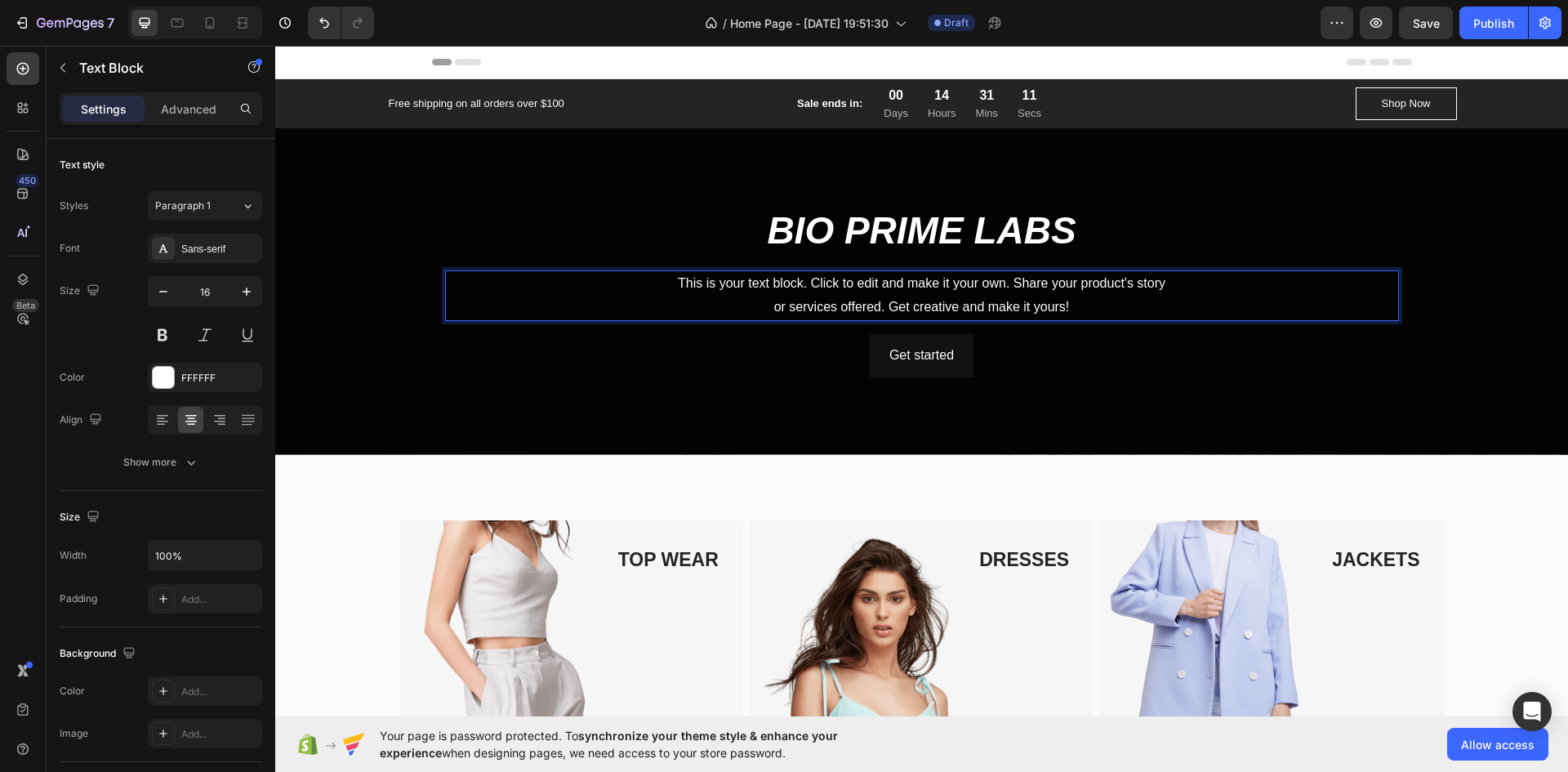
click at [922, 302] on p "This is your text block. Click to edit and make it your own. Share your product…" at bounding box center [922, 296] width 951 height 48
click at [923, 302] on p "This is your text block. Click to edit and make it your own. Share your product…" at bounding box center [922, 296] width 951 height 48
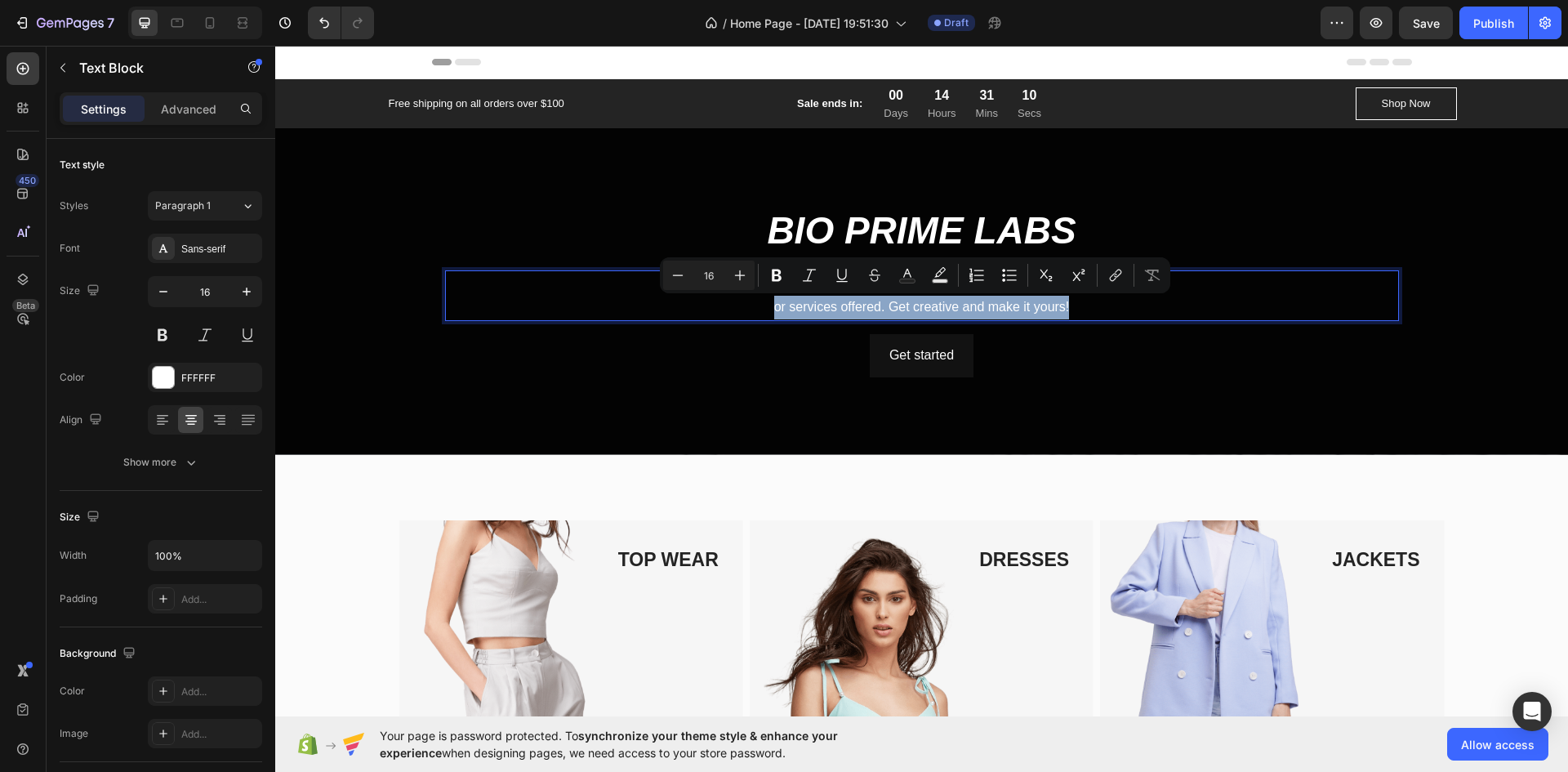
click at [923, 302] on p "This is your text block. Click to edit and make it your own. Share your product…" at bounding box center [922, 296] width 951 height 48
click at [923, 303] on p "This is your text block. Click to edit and make it your own. Share your product…" at bounding box center [922, 296] width 951 height 48
click at [724, 328] on div "BIO PRIME LABS Heading This is your text block. Click to edit and make it your …" at bounding box center [922, 290] width 954 height 171
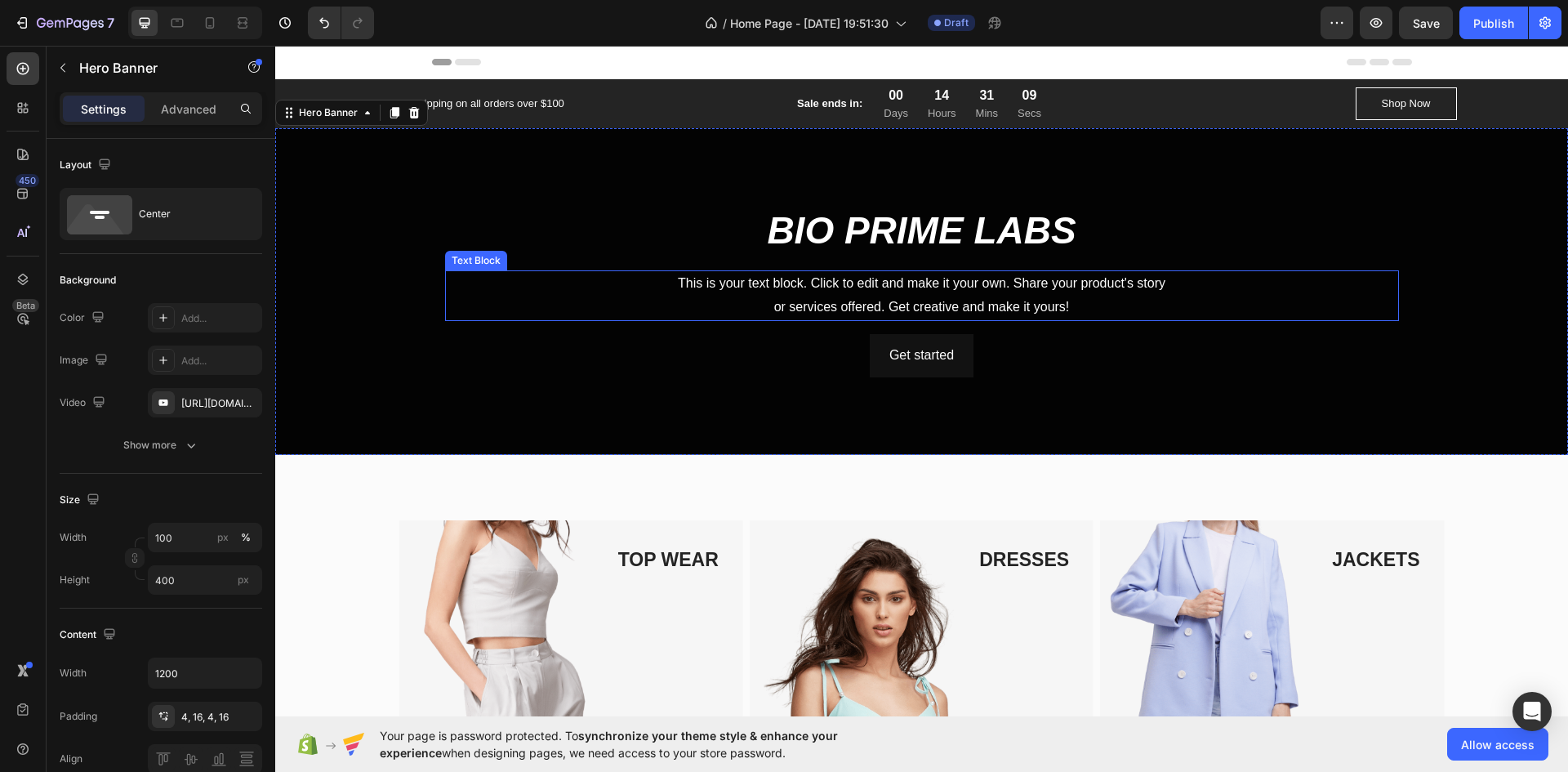
click at [662, 316] on p "This is your text block. Click to edit and make it your own. Share your product…" at bounding box center [922, 296] width 951 height 48
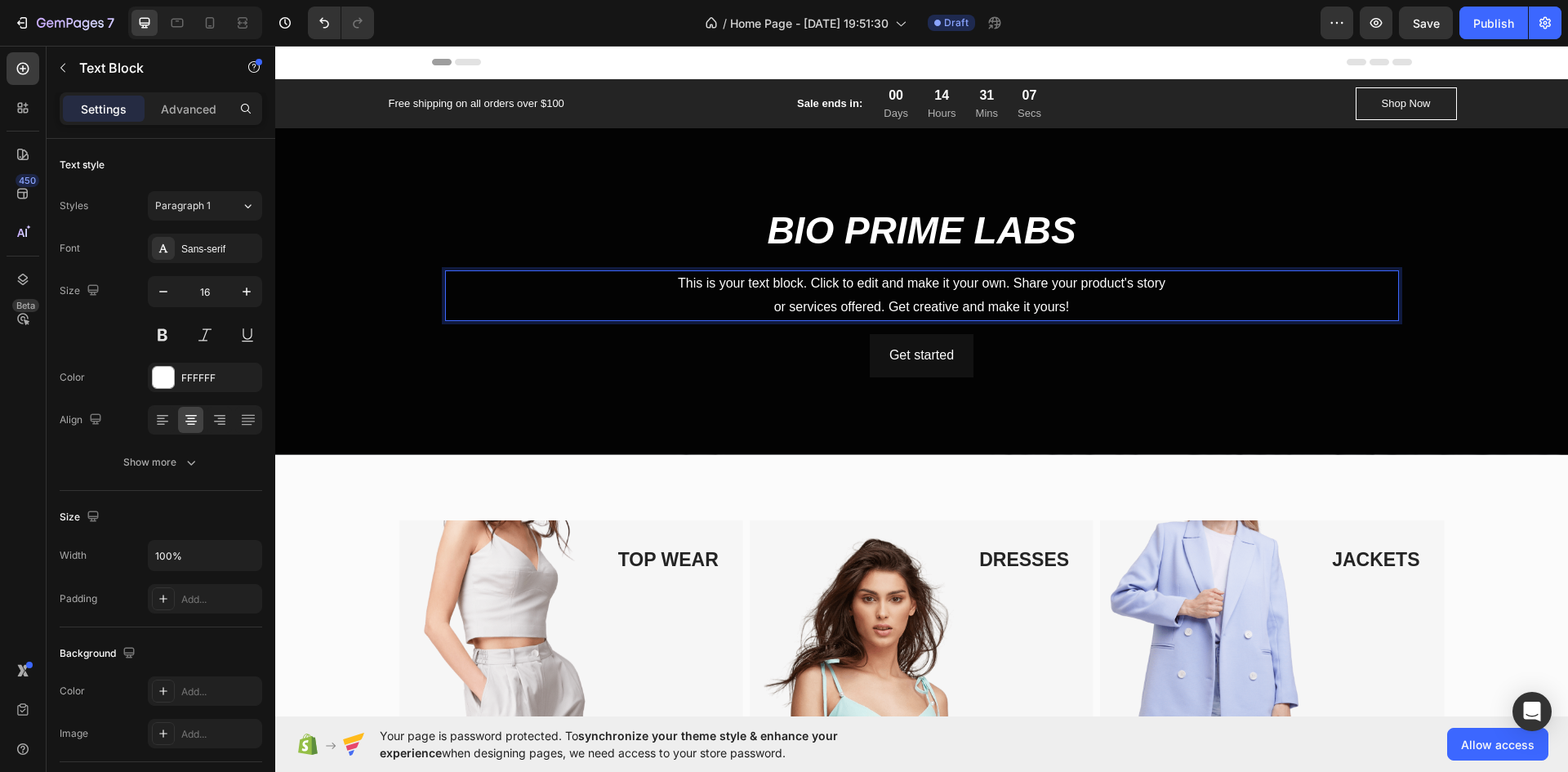
click at [671, 284] on p "This is your text block. Click to edit and make it your own. Share your product…" at bounding box center [922, 296] width 951 height 48
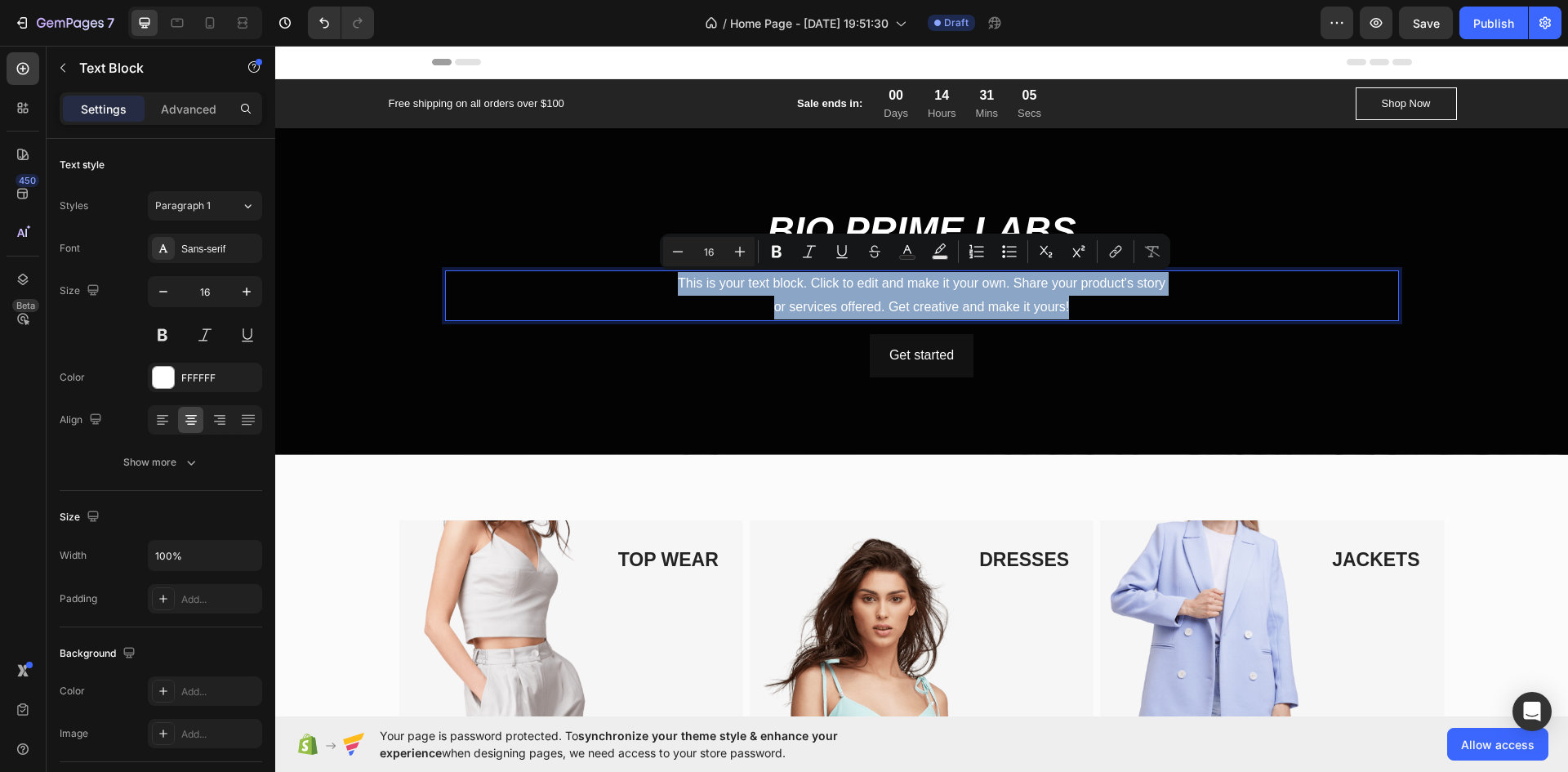
drag, startPoint x: 672, startPoint y: 284, endPoint x: 1192, endPoint y: 309, distance: 520.6
click at [1192, 309] on p "This is your text block. Click to edit and make it your own. Share your product…" at bounding box center [922, 296] width 951 height 48
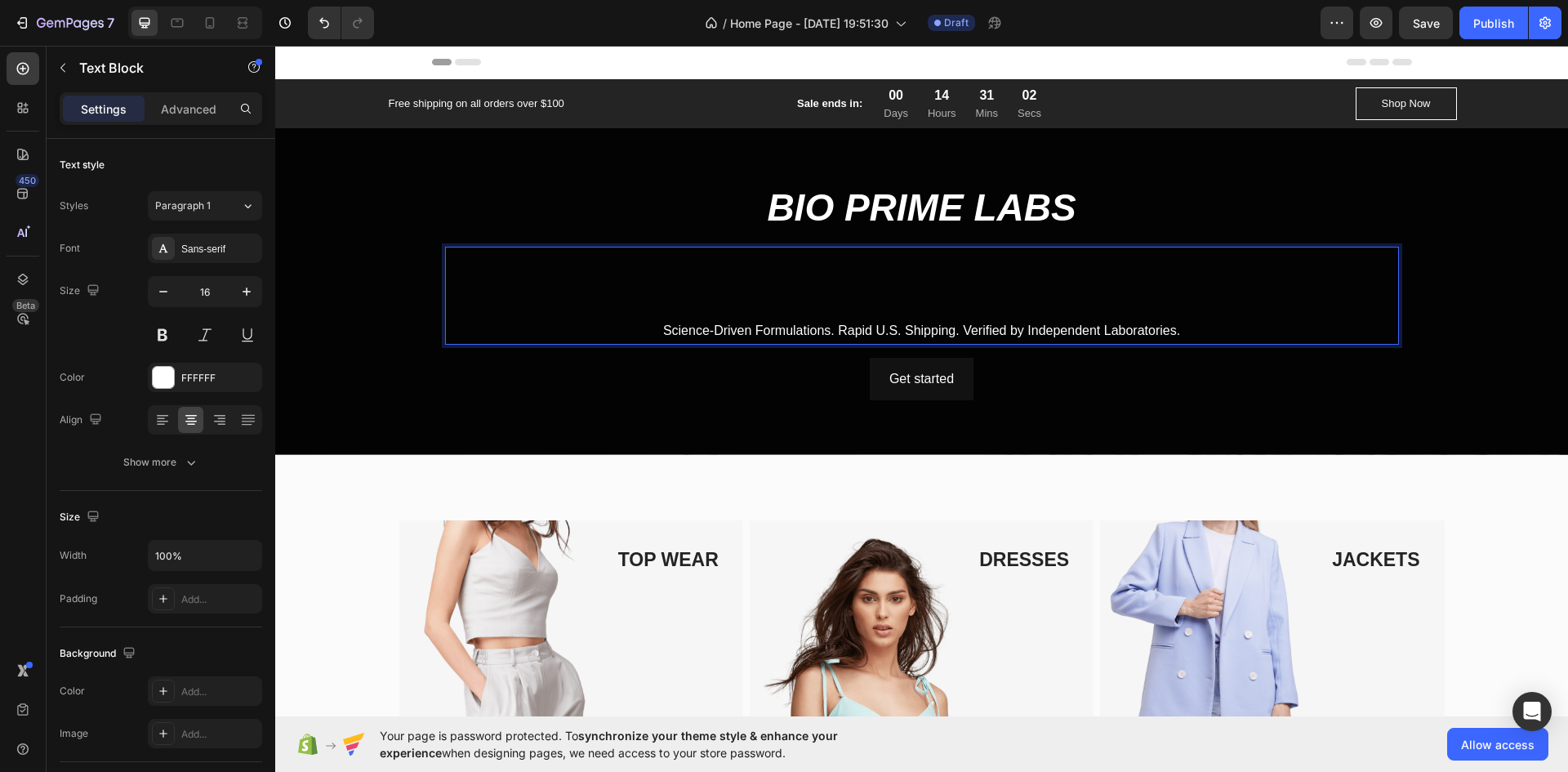
click at [647, 333] on p "Science-Driven Formulations. Rapid U.S. Shipping. Verified by Independent Labor…" at bounding box center [922, 330] width 951 height 23
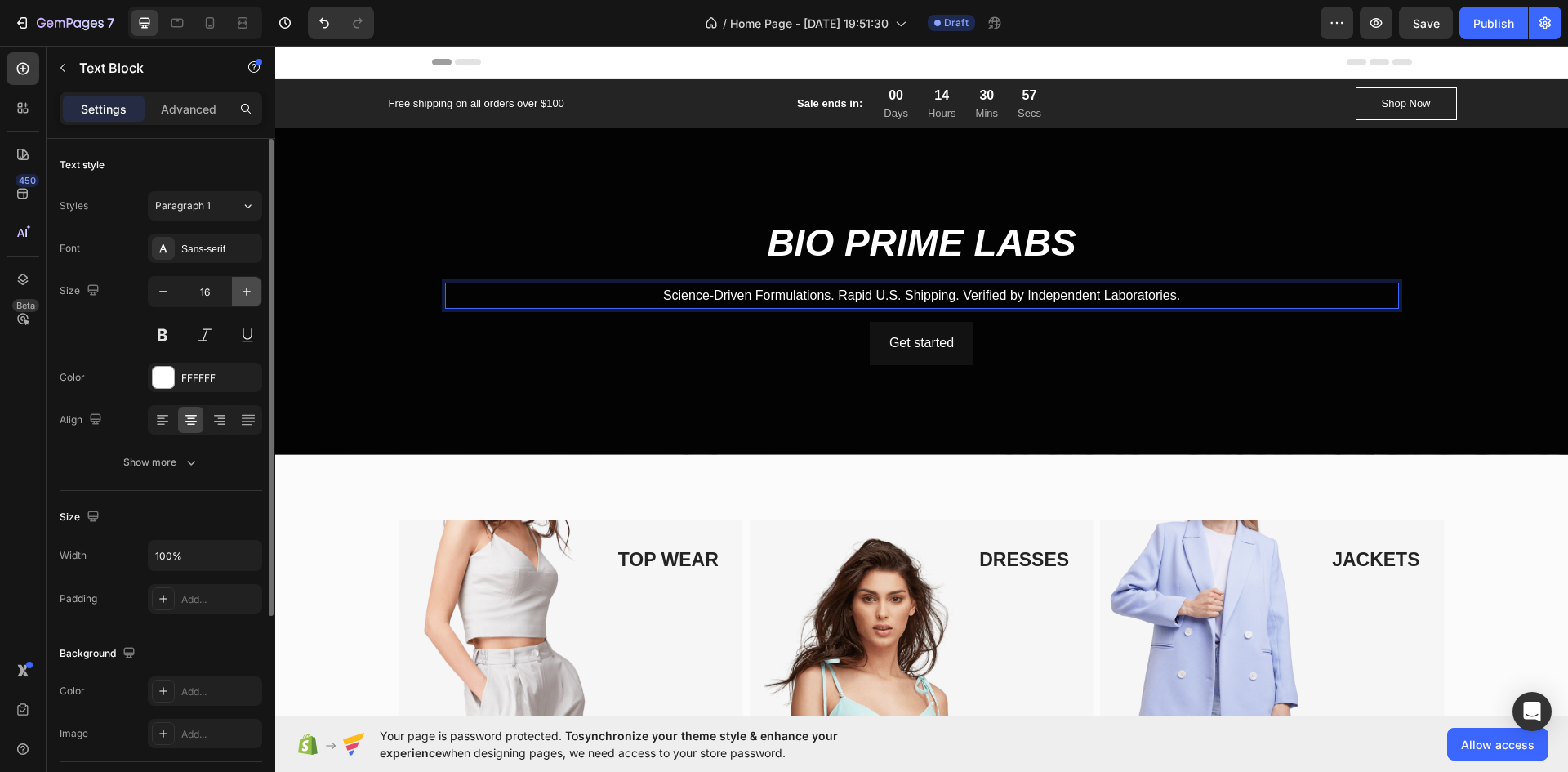
click at [248, 288] on icon "button" at bounding box center [246, 291] width 16 height 16
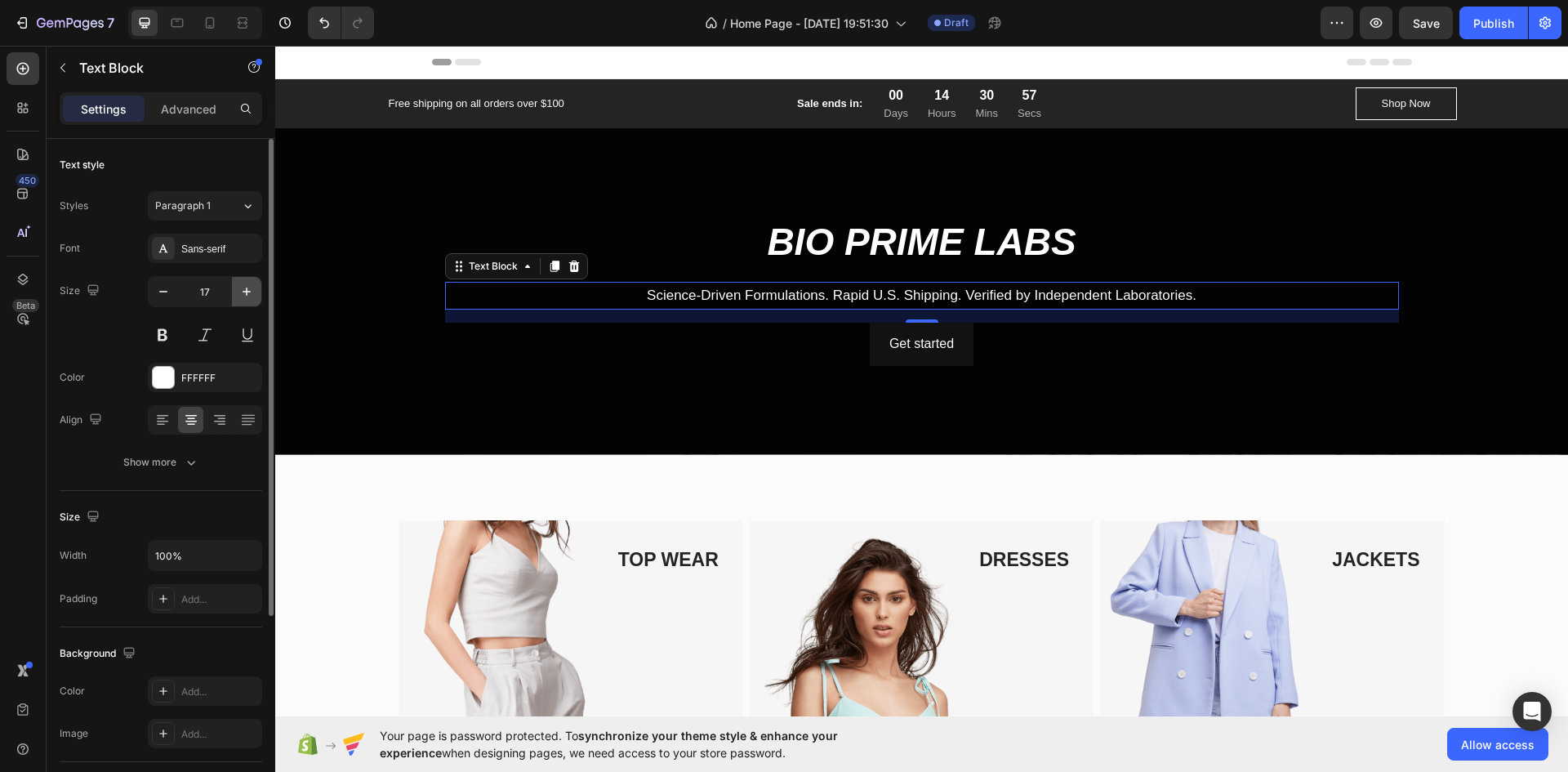
click at [248, 288] on icon "button" at bounding box center [246, 291] width 16 height 16
type input "20"
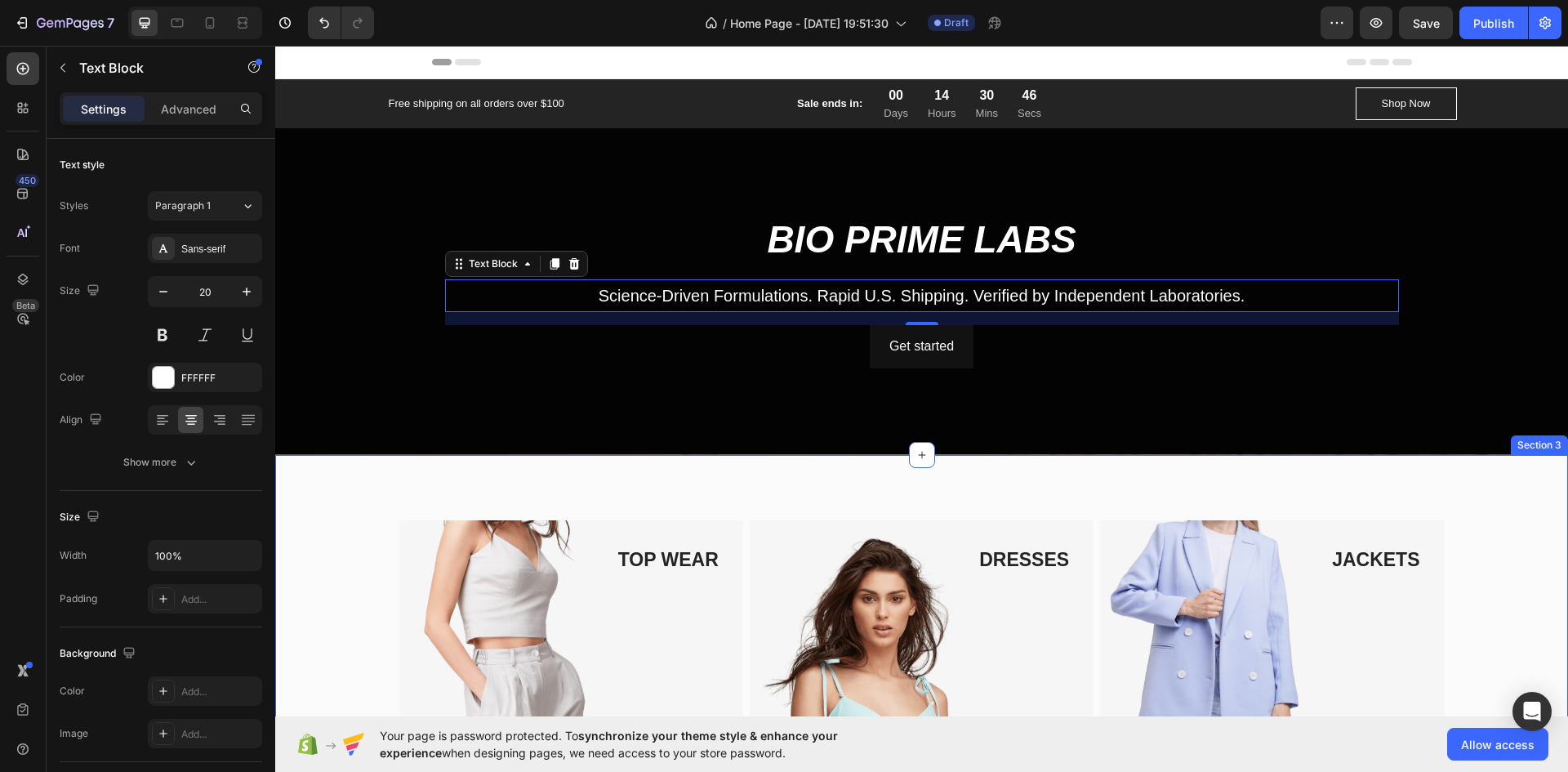
click at [487, 488] on div "TOP WEAR Text block Image Row BOTTOM WEAR Text block Image Row DRESSES Text blo…" at bounding box center [921, 719] width 1293 height 529
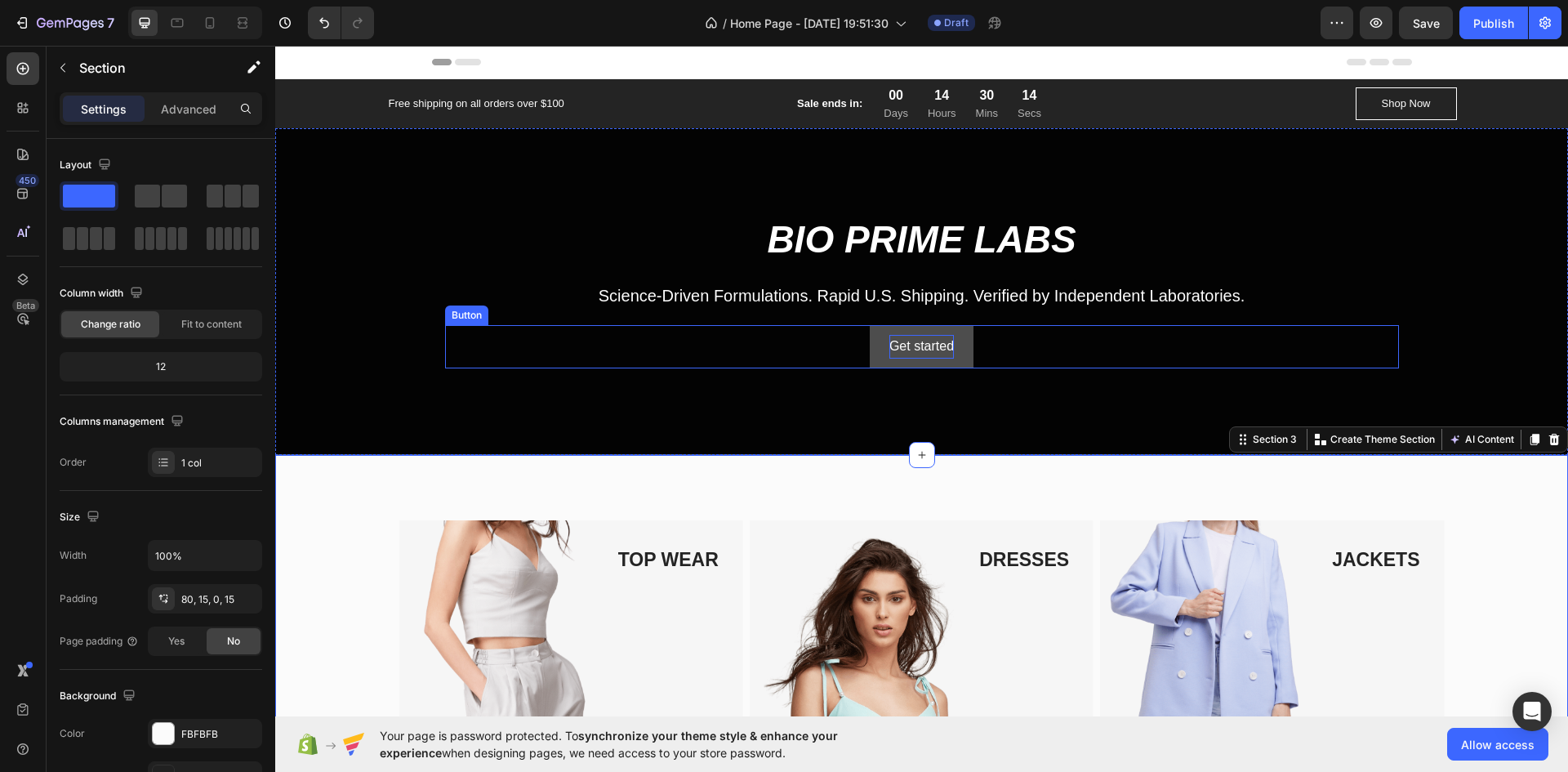
click at [904, 358] on div "Get started" at bounding box center [921, 346] width 65 height 23
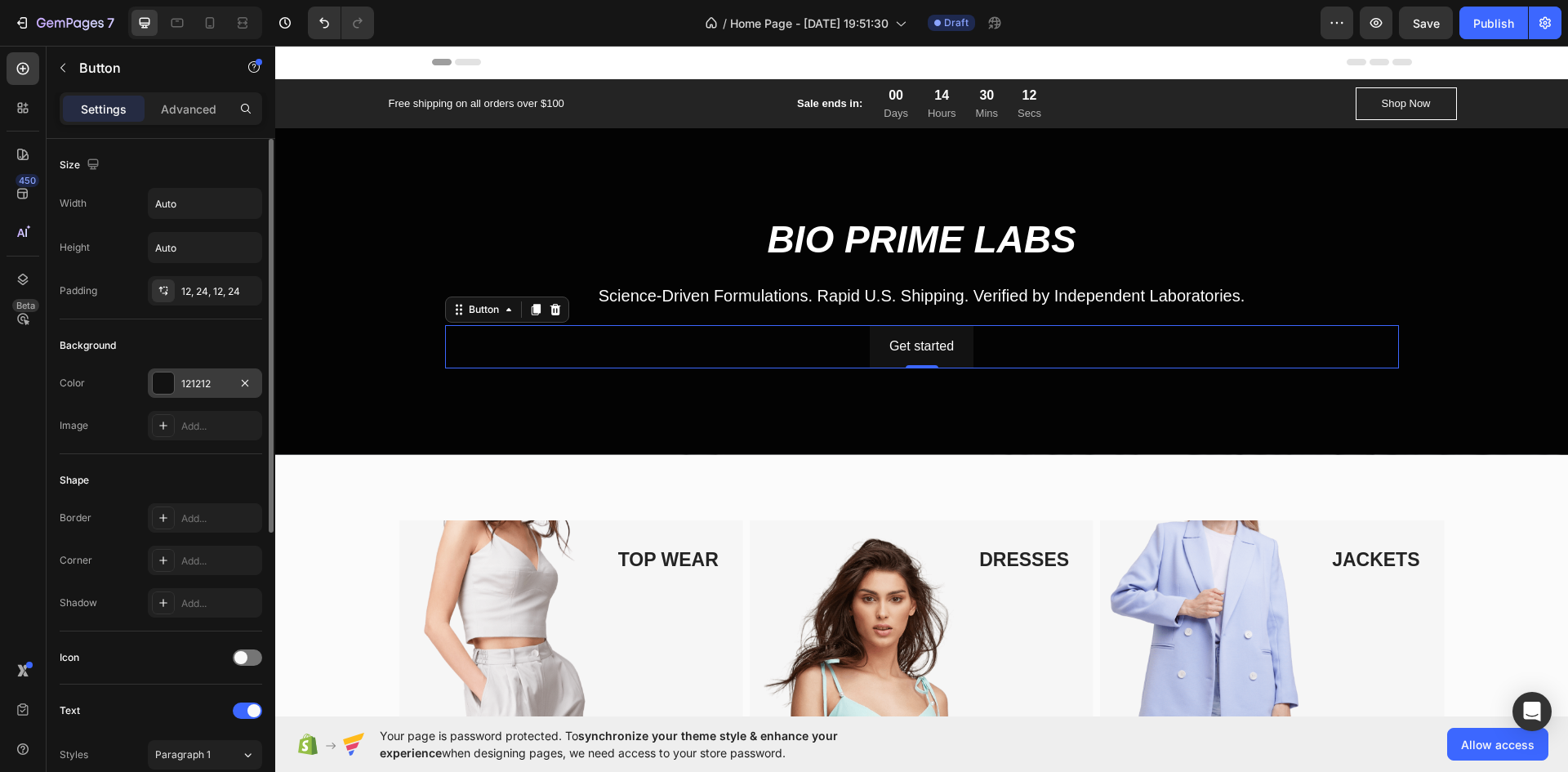
click at [168, 382] on div at bounding box center [163, 383] width 22 height 22
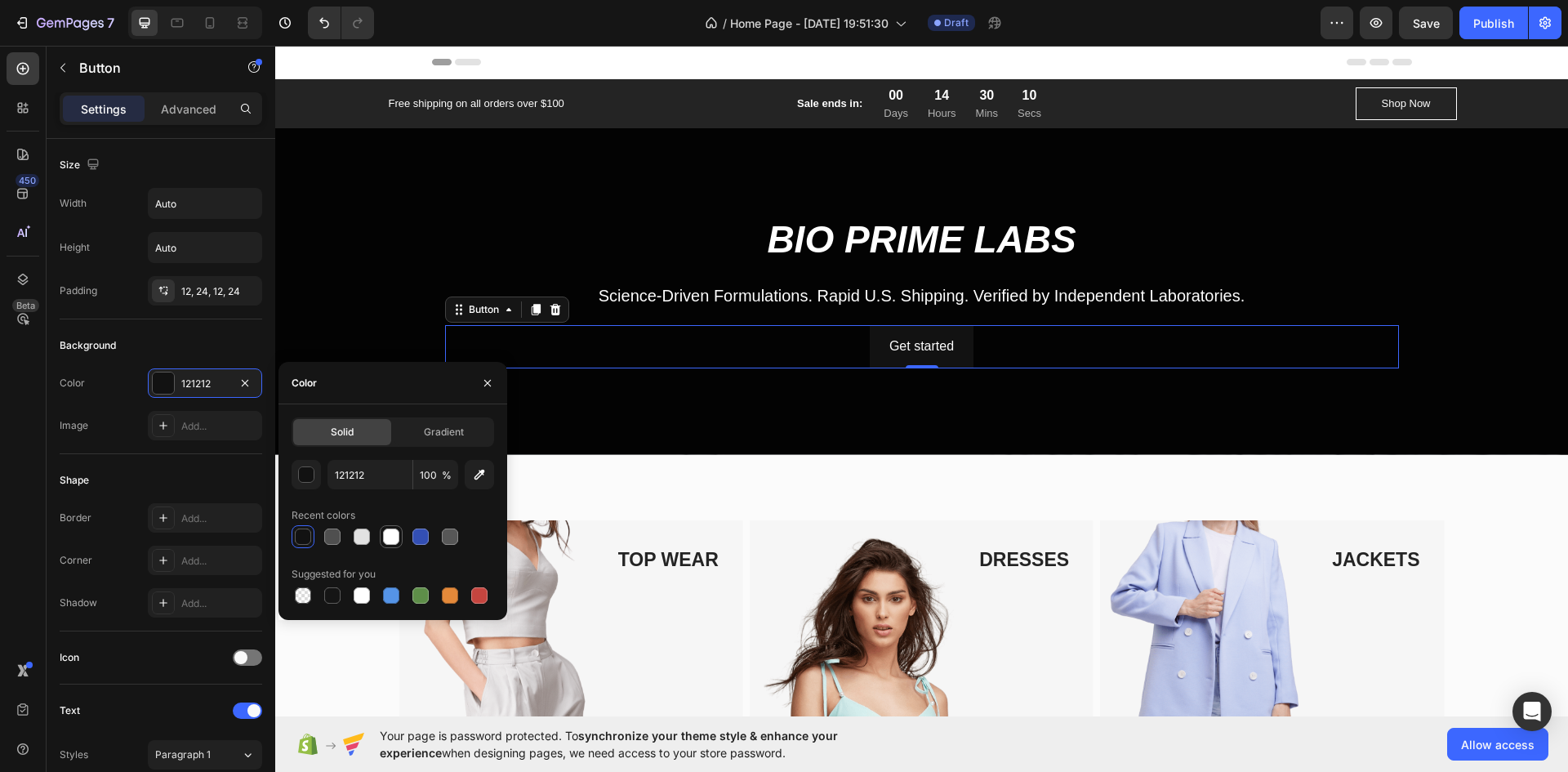
click at [387, 541] on div at bounding box center [391, 536] width 16 height 16
type input "FFFFFF"
click at [908, 343] on div "Get started" at bounding box center [921, 346] width 65 height 23
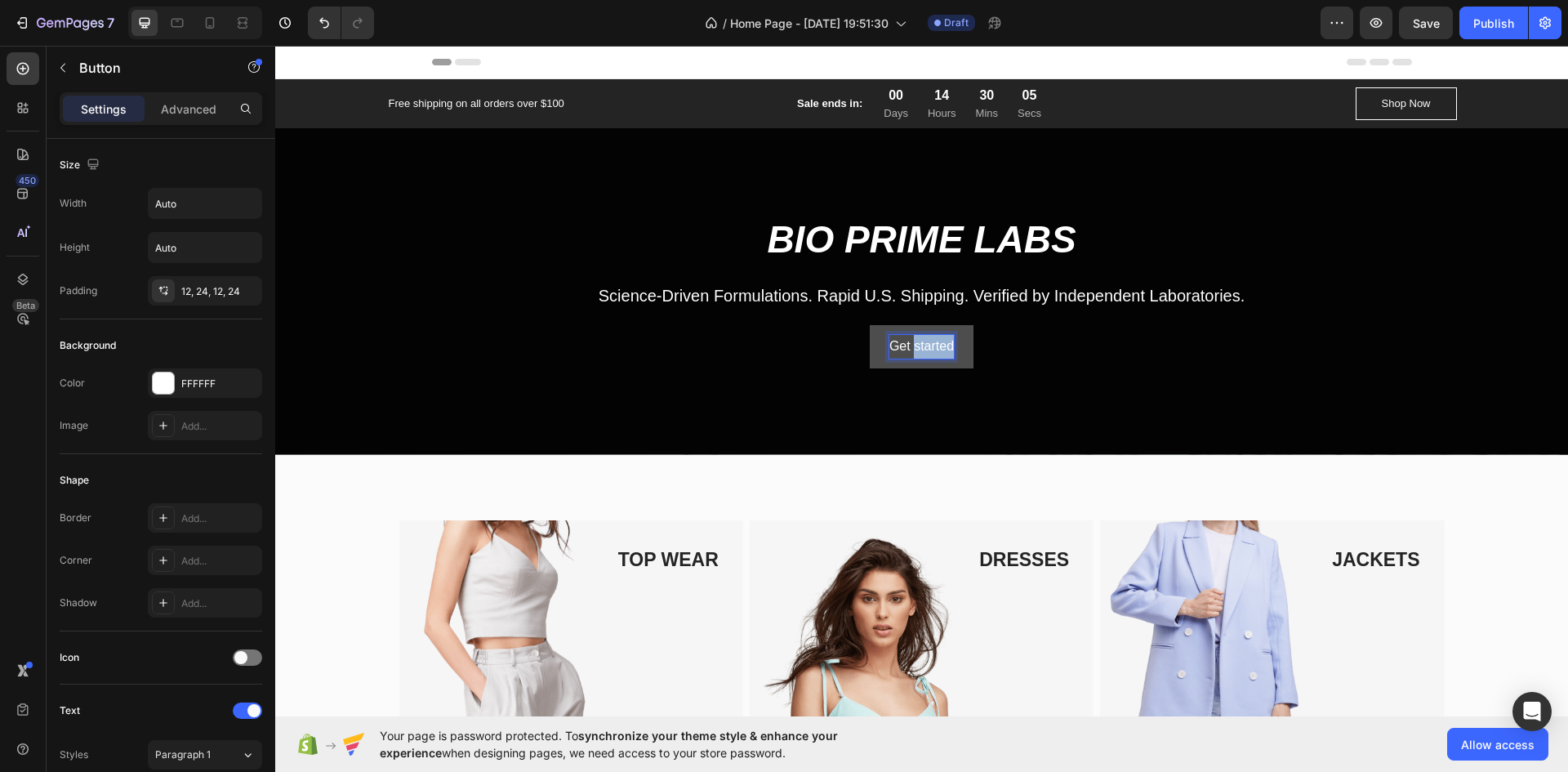
click at [908, 343] on p "Get started" at bounding box center [921, 346] width 65 height 23
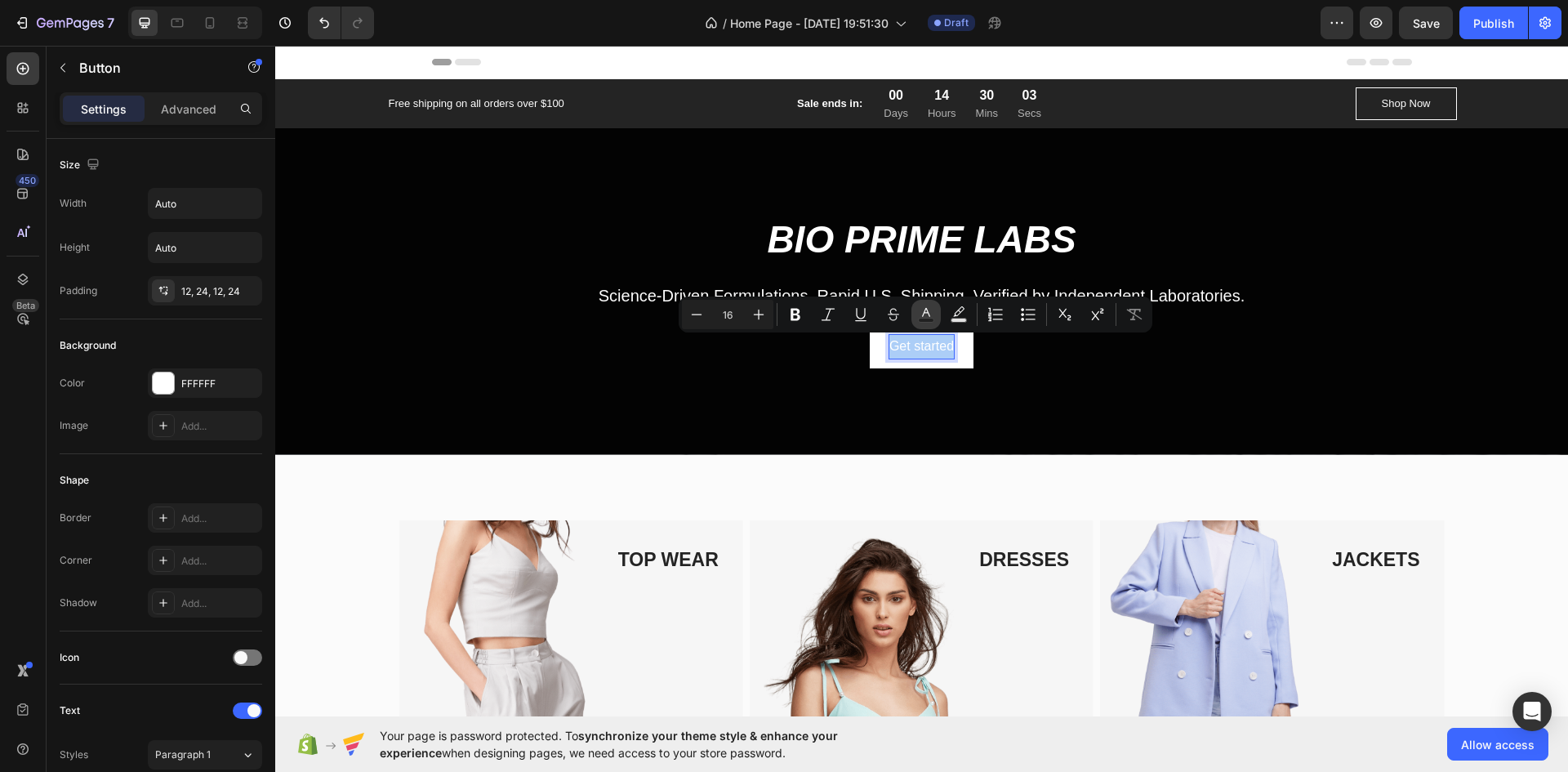
click at [916, 313] on button "Text Color" at bounding box center [927, 315] width 29 height 29
type input "FFFFFF"
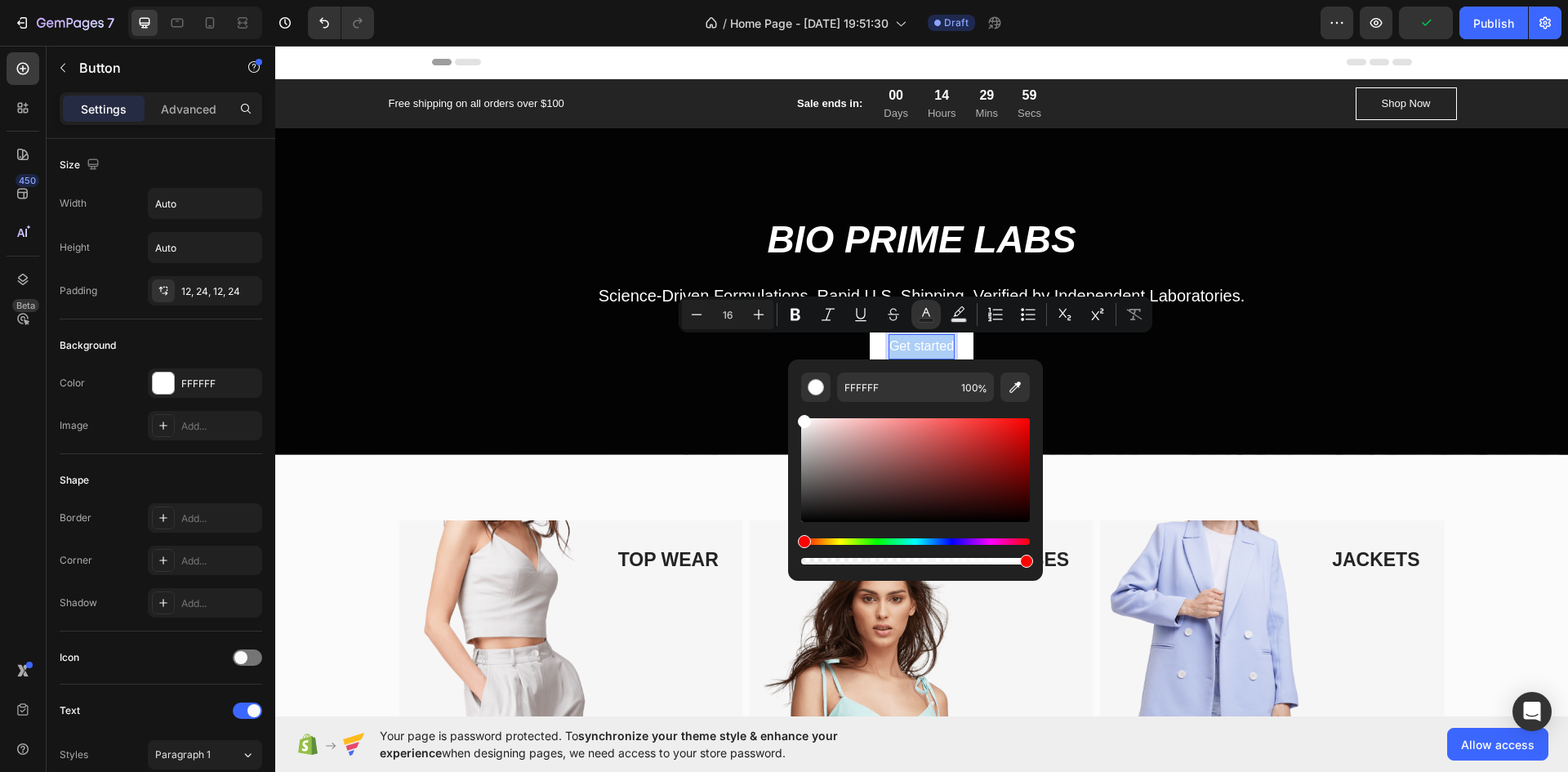
click at [810, 513] on div "Editor contextual toolbar" at bounding box center [915, 470] width 229 height 104
type input "161616"
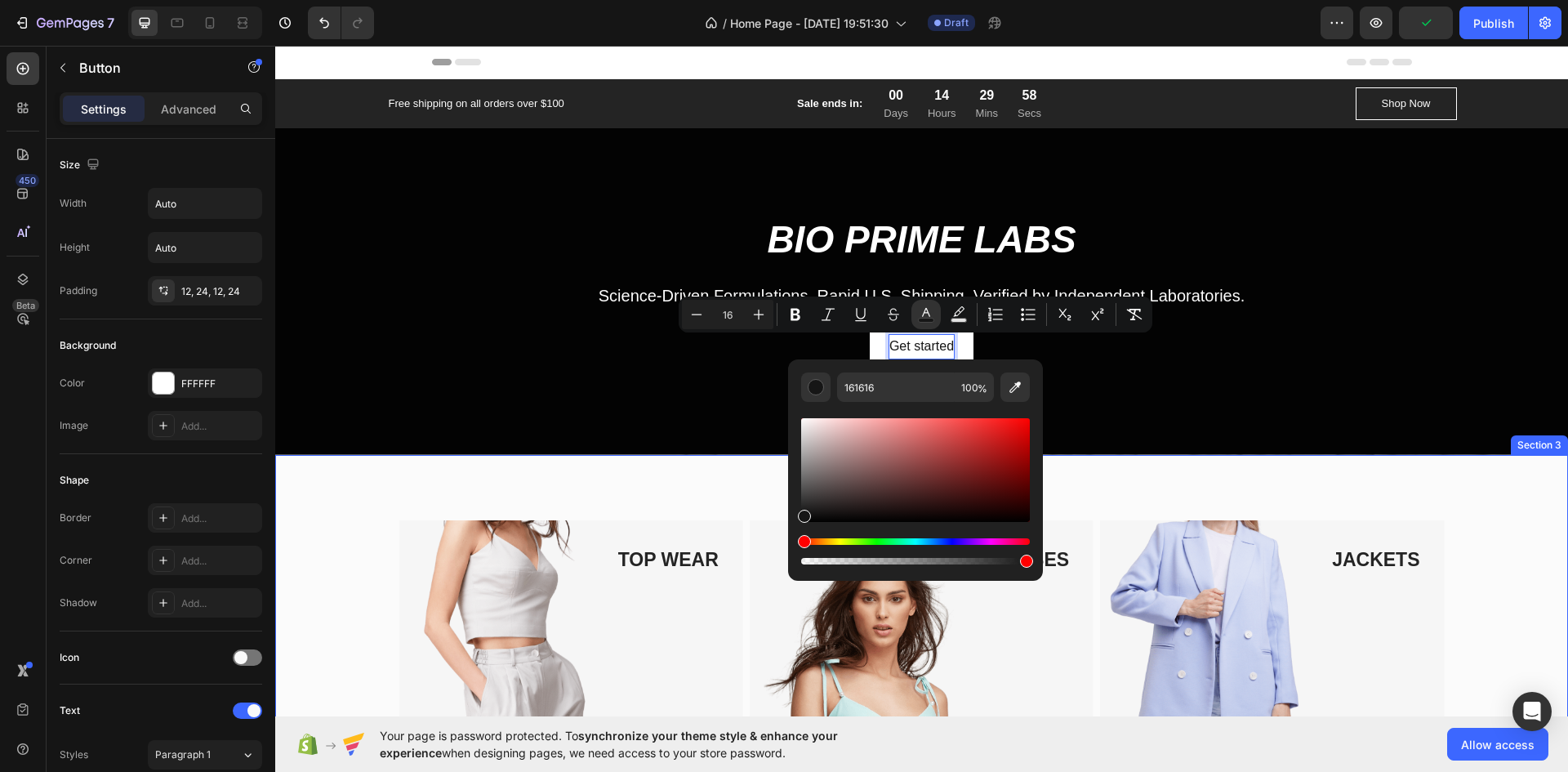
click at [714, 479] on div "TOP WEAR Text block Image Row BOTTOM WEAR Text block Image Row DRESSES Text blo…" at bounding box center [921, 719] width 1293 height 529
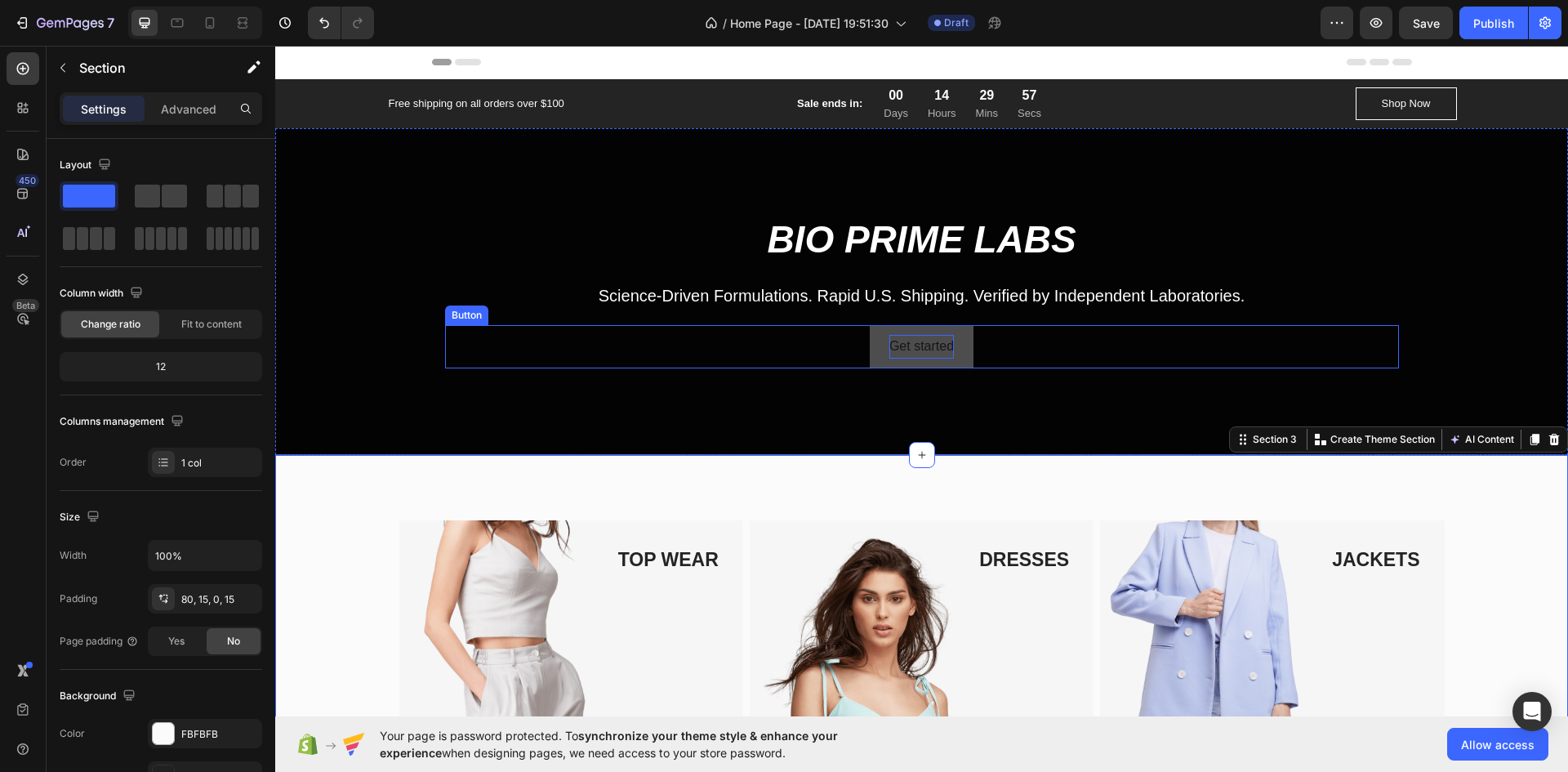
click at [926, 344] on span "Get started" at bounding box center [921, 346] width 65 height 14
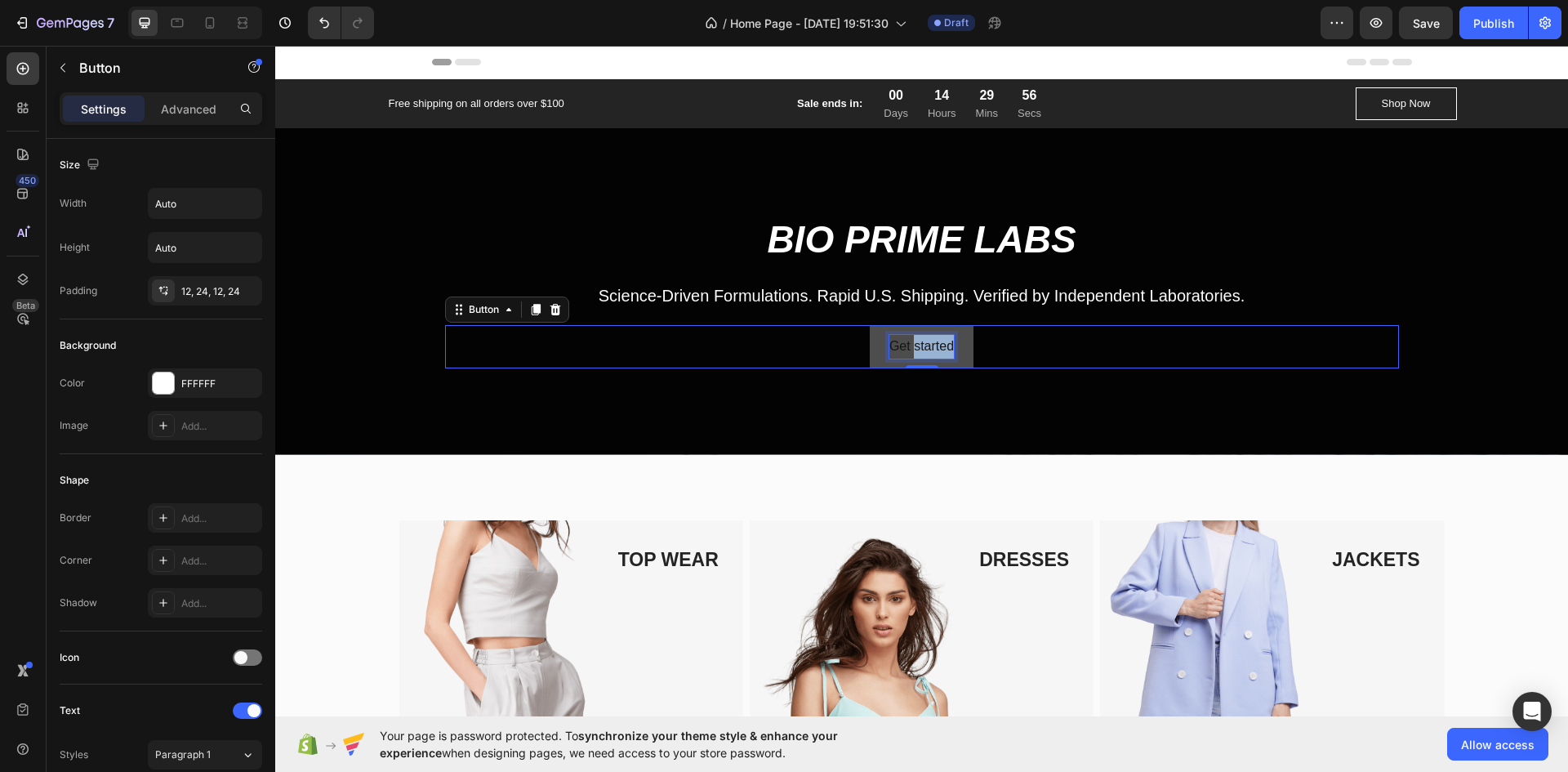
click at [926, 344] on span "Get started" at bounding box center [921, 346] width 65 height 14
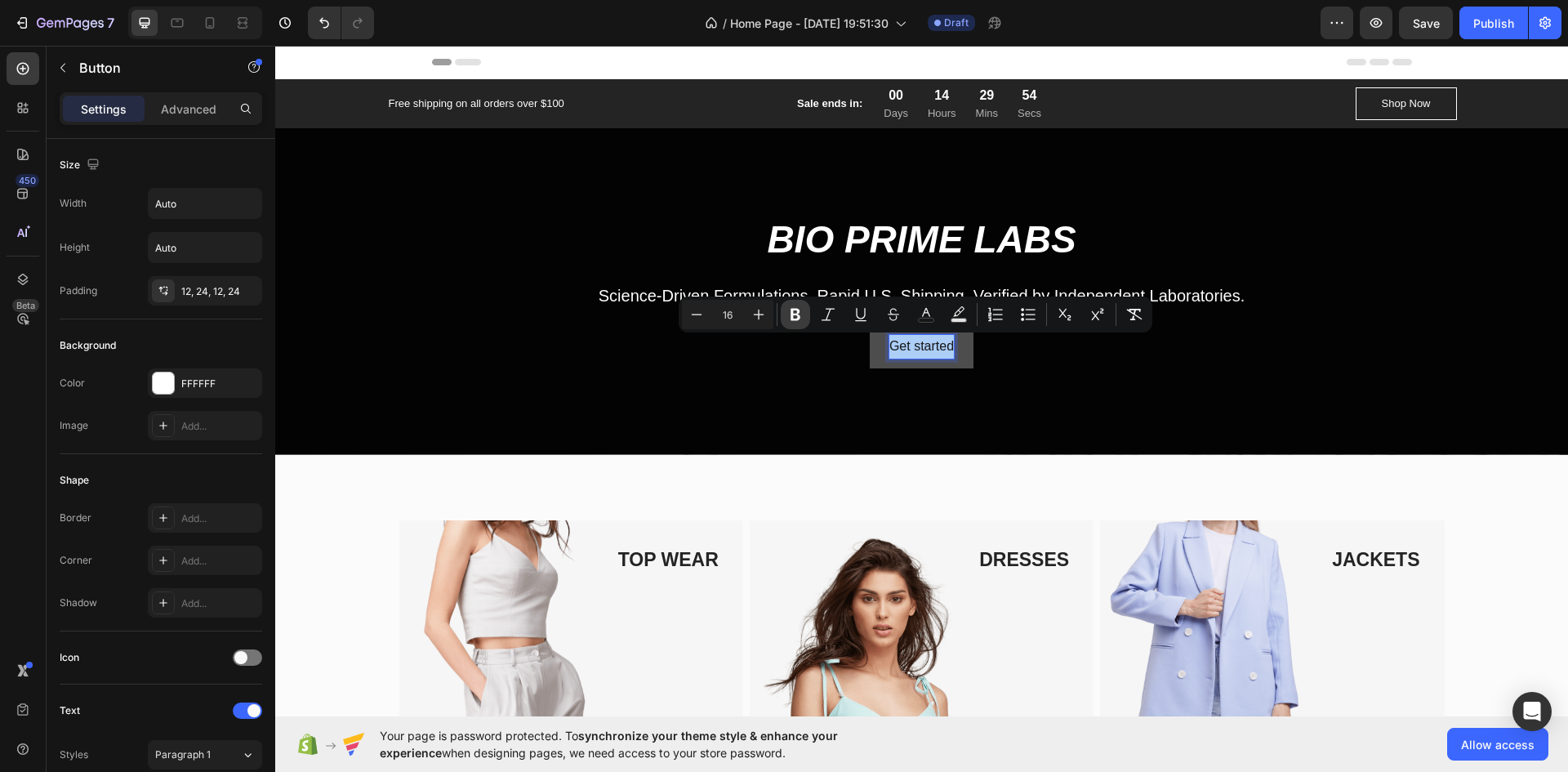
click at [794, 310] on icon "Editor contextual toolbar" at bounding box center [795, 315] width 10 height 12
click at [919, 341] on strong "Get started" at bounding box center [921, 346] width 68 height 14
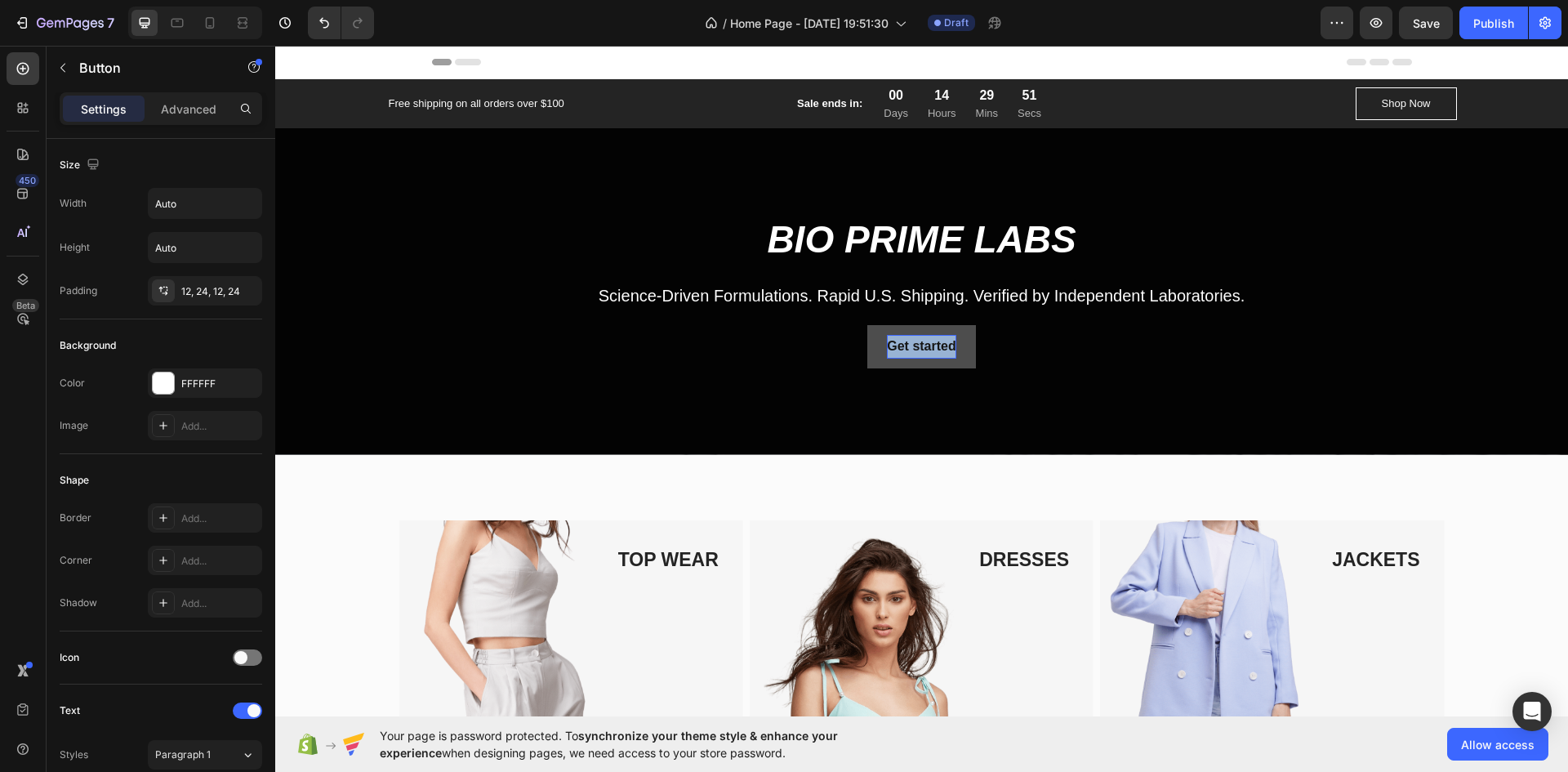
click at [919, 341] on strong "Get started" at bounding box center [921, 346] width 68 height 14
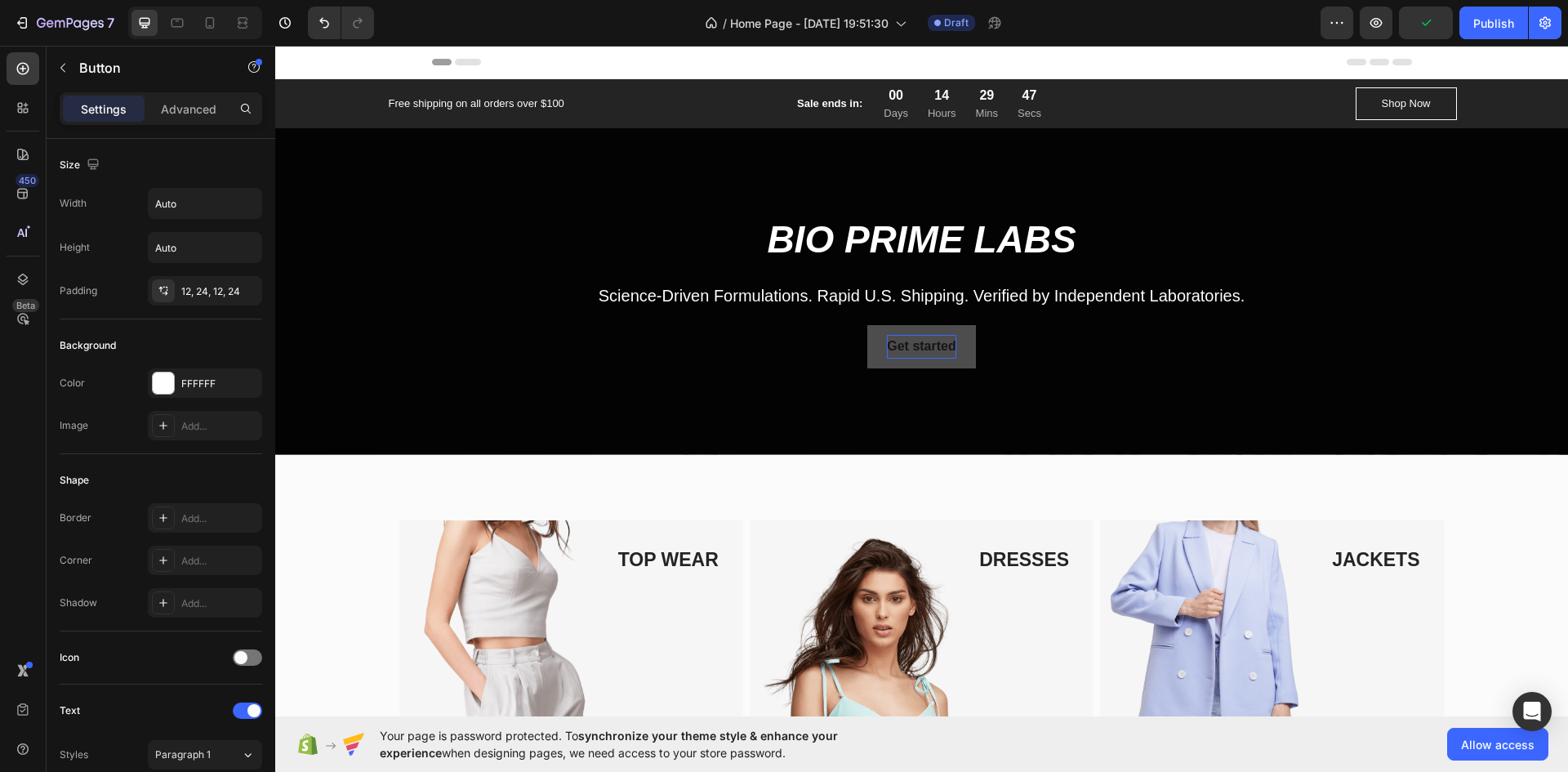
click at [920, 345] on strong "Get started" at bounding box center [921, 346] width 68 height 14
click at [920, 351] on strong "Get started" at bounding box center [921, 346] width 68 height 14
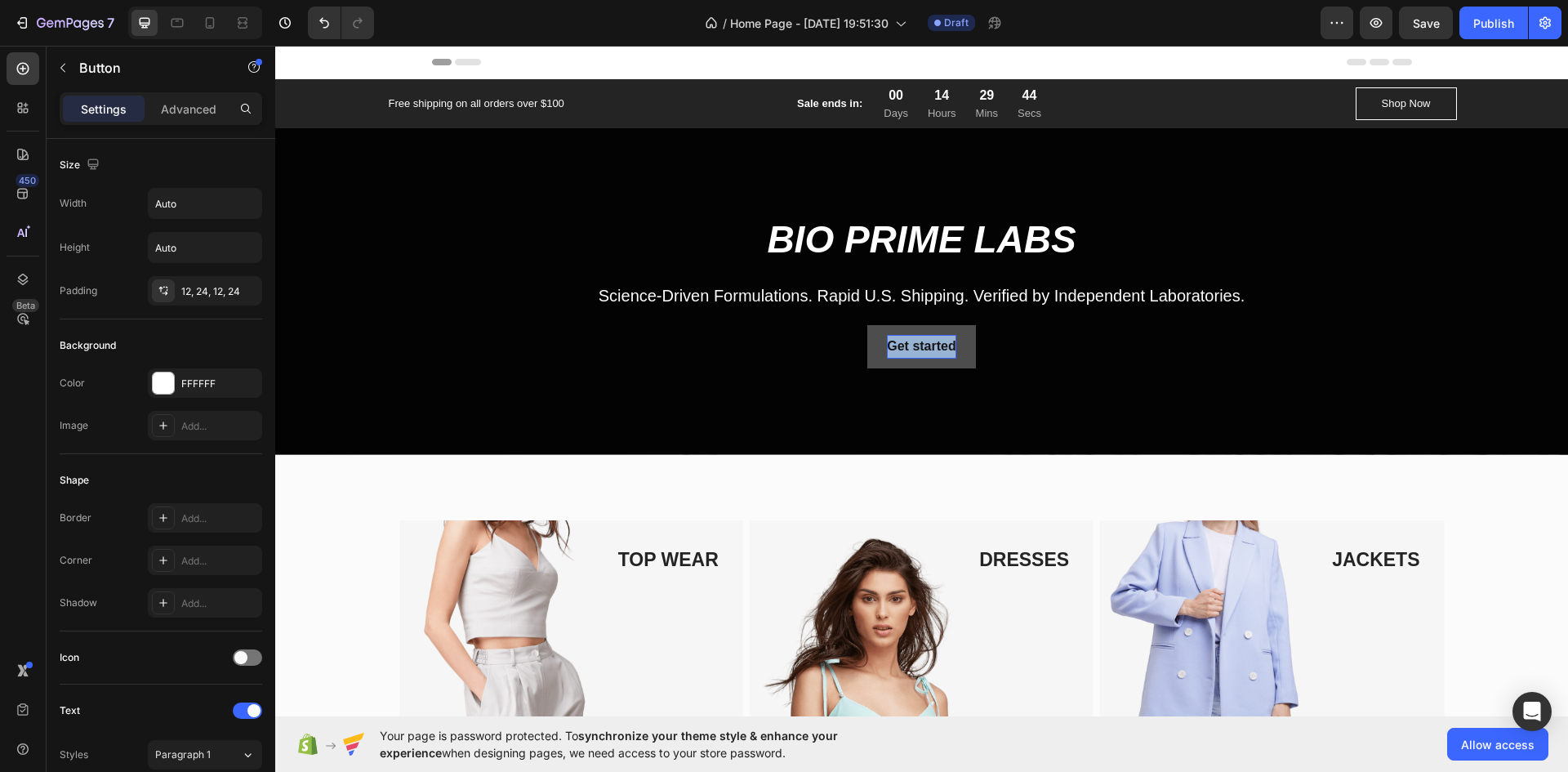
click at [920, 349] on strong "Get started" at bounding box center [921, 346] width 68 height 14
click at [1058, 372] on div "Overlay" at bounding box center [921, 291] width 1293 height 327
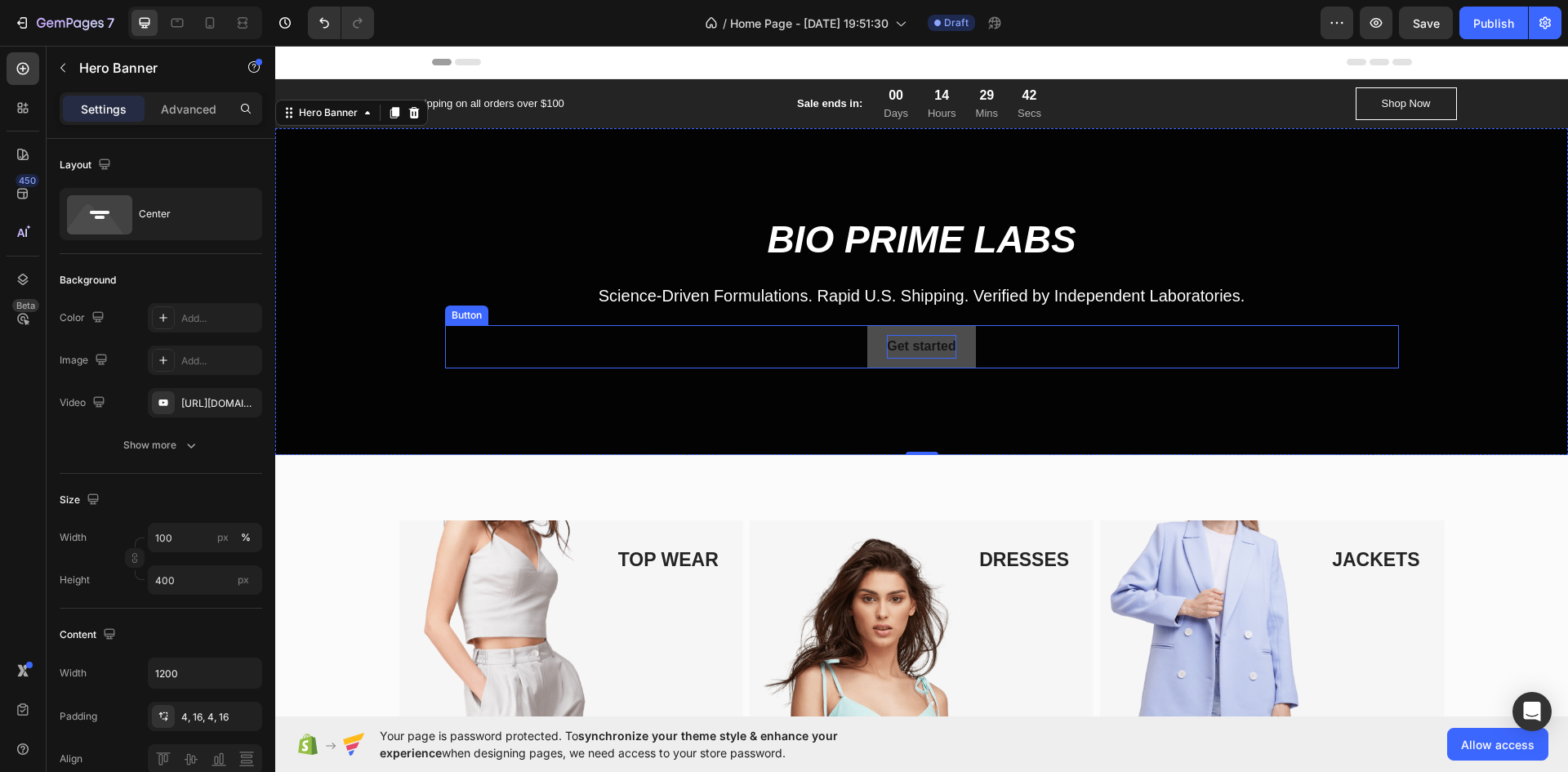
click at [916, 346] on strong "Get started" at bounding box center [921, 346] width 68 height 14
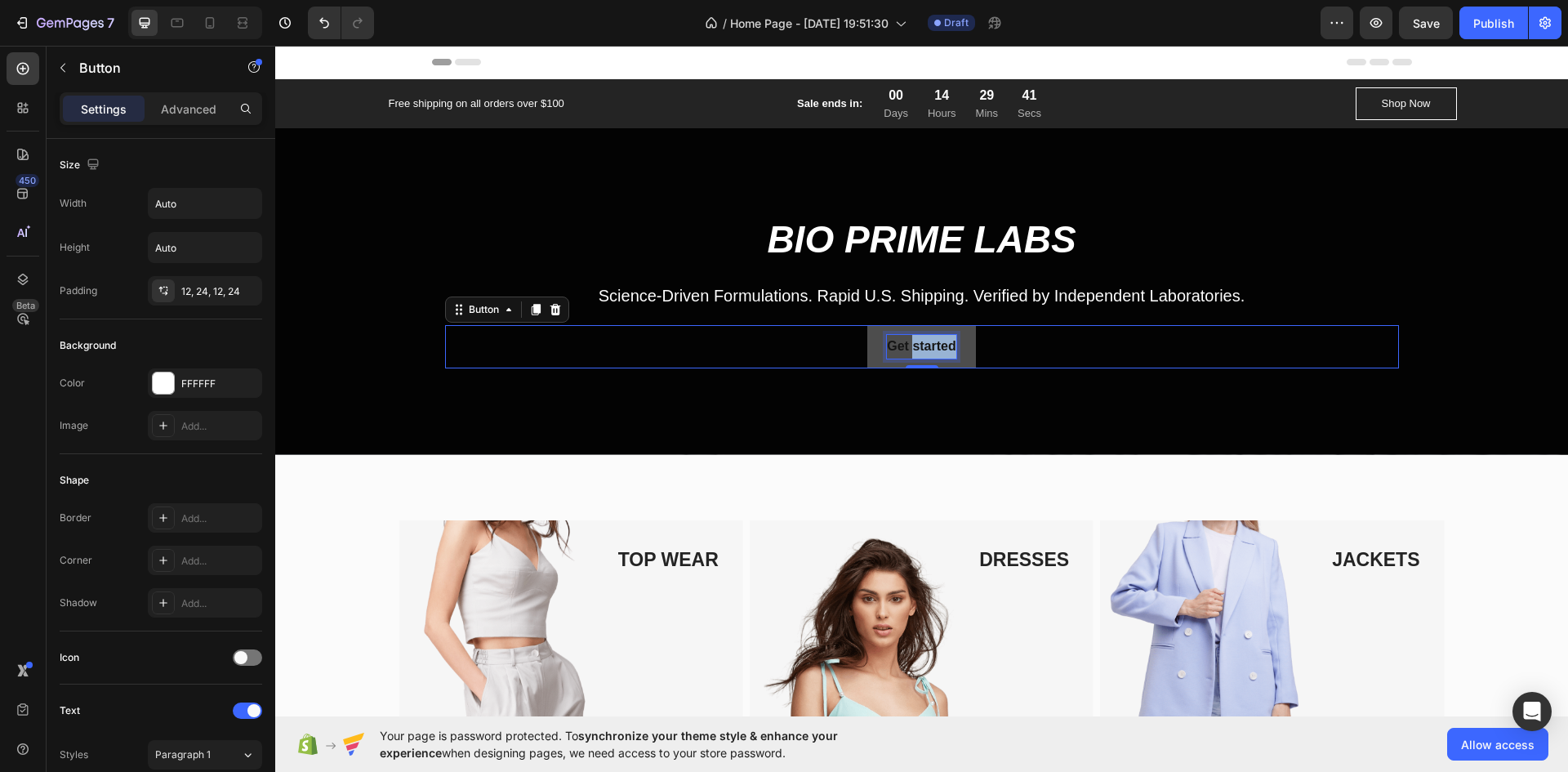
click at [916, 346] on strong "Get started" at bounding box center [921, 346] width 68 height 14
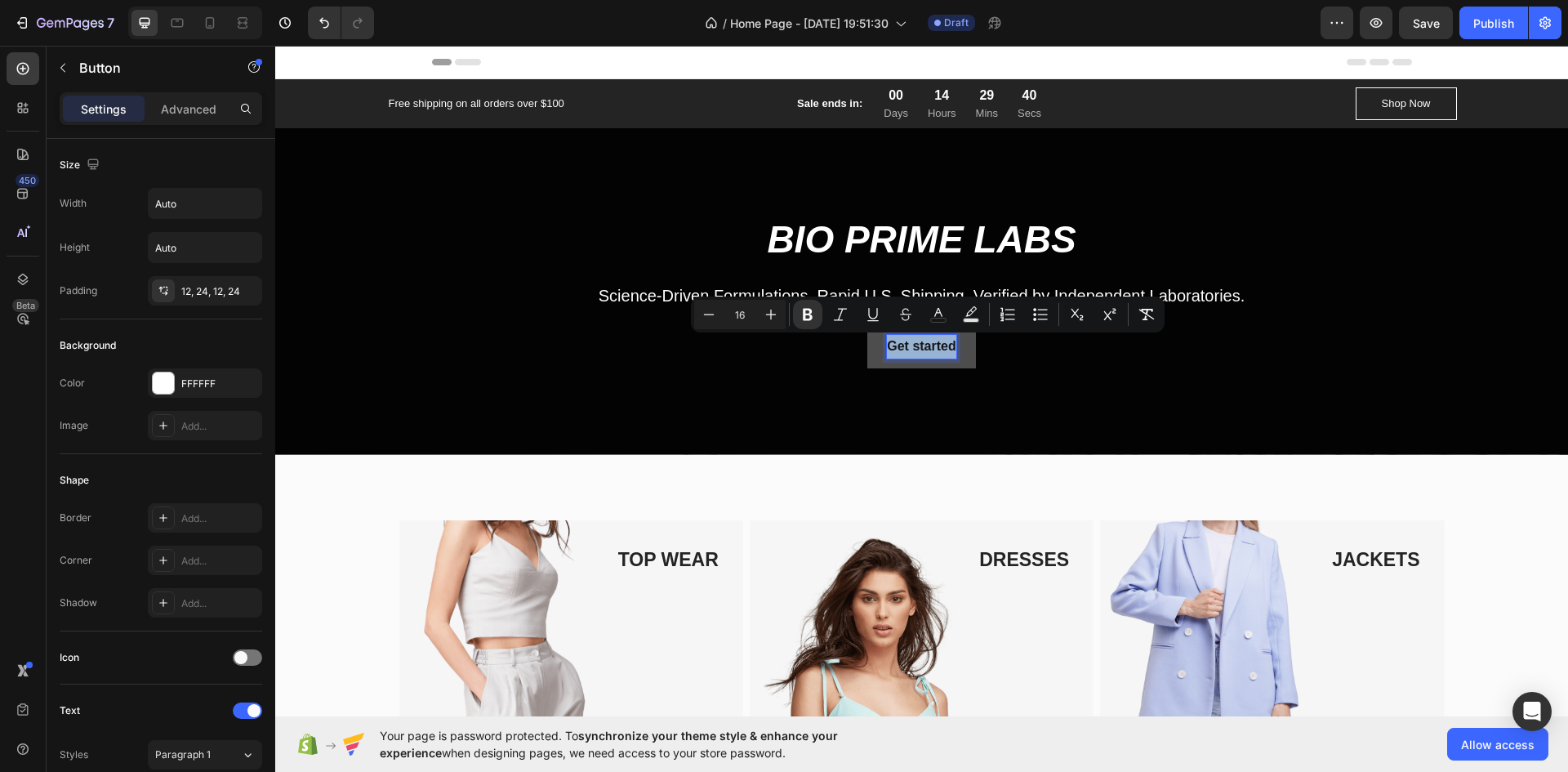
click at [916, 346] on strong "Get started" at bounding box center [921, 346] width 68 height 14
click at [831, 316] on icon "Editor contextual toolbar" at bounding box center [828, 314] width 16 height 16
click at [769, 319] on button "Plus" at bounding box center [759, 315] width 29 height 29
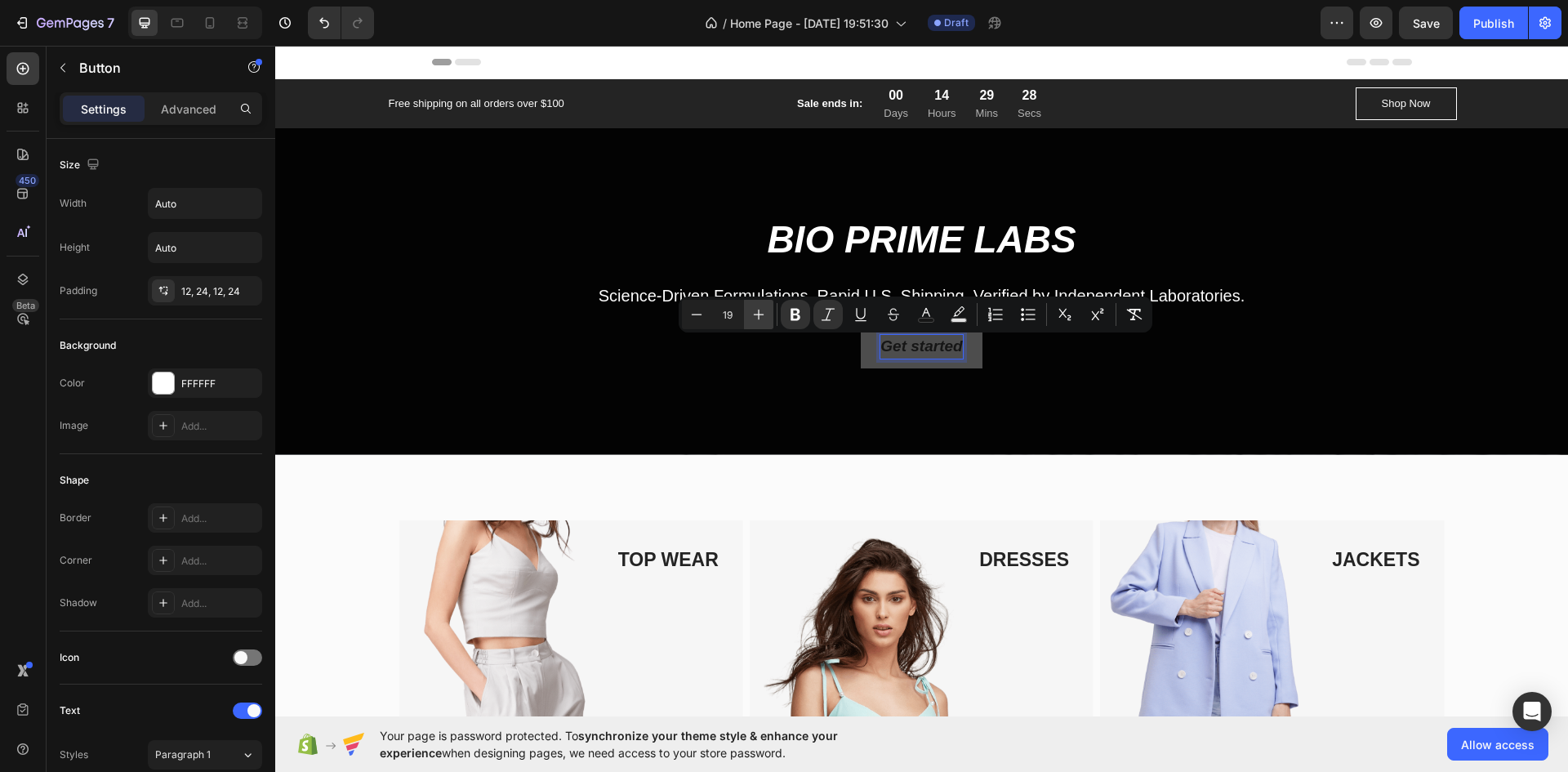
click at [769, 319] on button "Plus" at bounding box center [759, 315] width 29 height 29
type input "21"
click at [980, 507] on div "TOP WEAR Text block Image Row BOTTOM WEAR Text block Image Row DRESSES Text blo…" at bounding box center [921, 719] width 1293 height 529
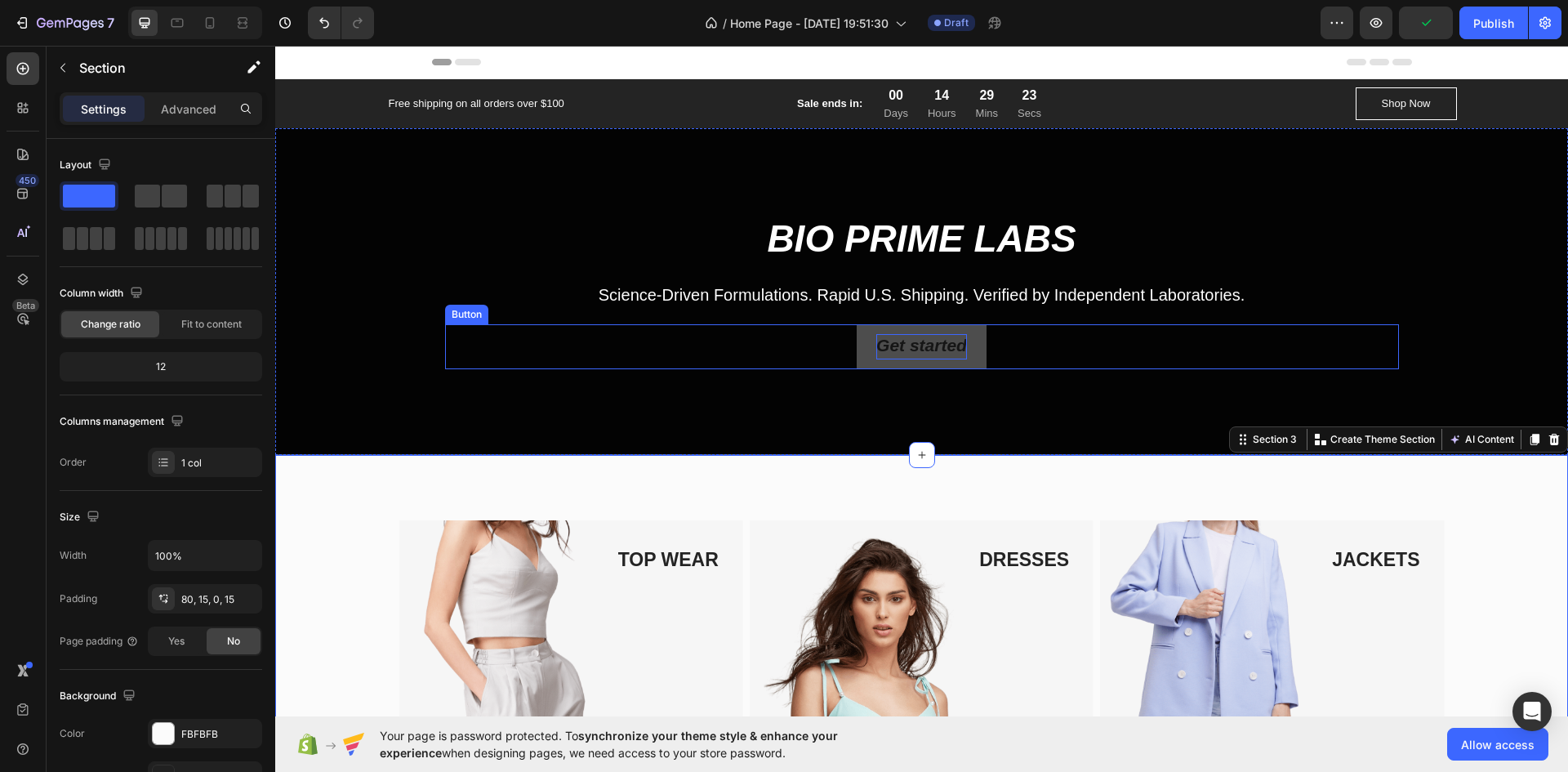
click at [820, 359] on div "Get started Button" at bounding box center [922, 347] width 954 height 45
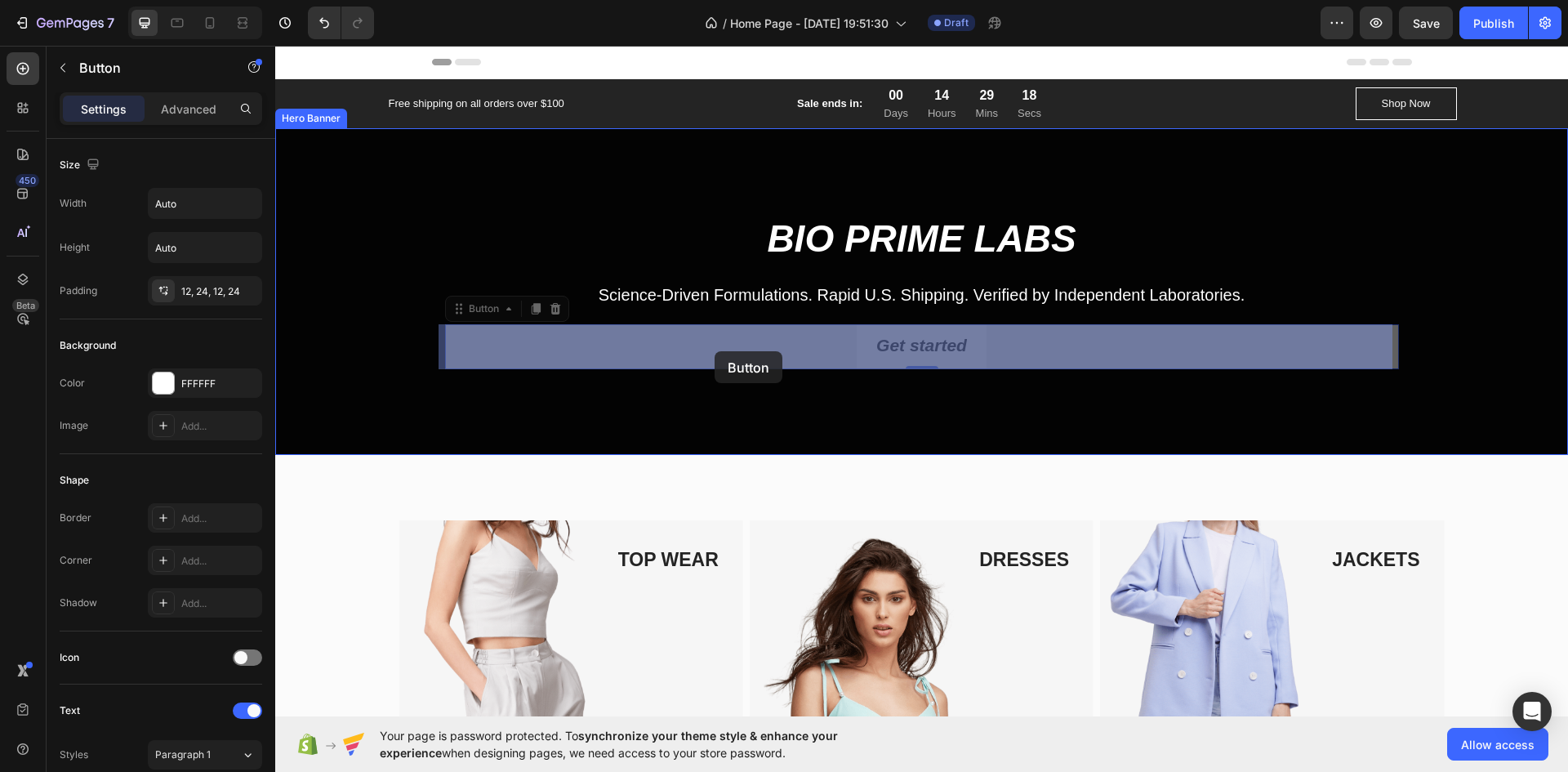
drag, startPoint x: 681, startPoint y: 351, endPoint x: 715, endPoint y: 351, distance: 34.0
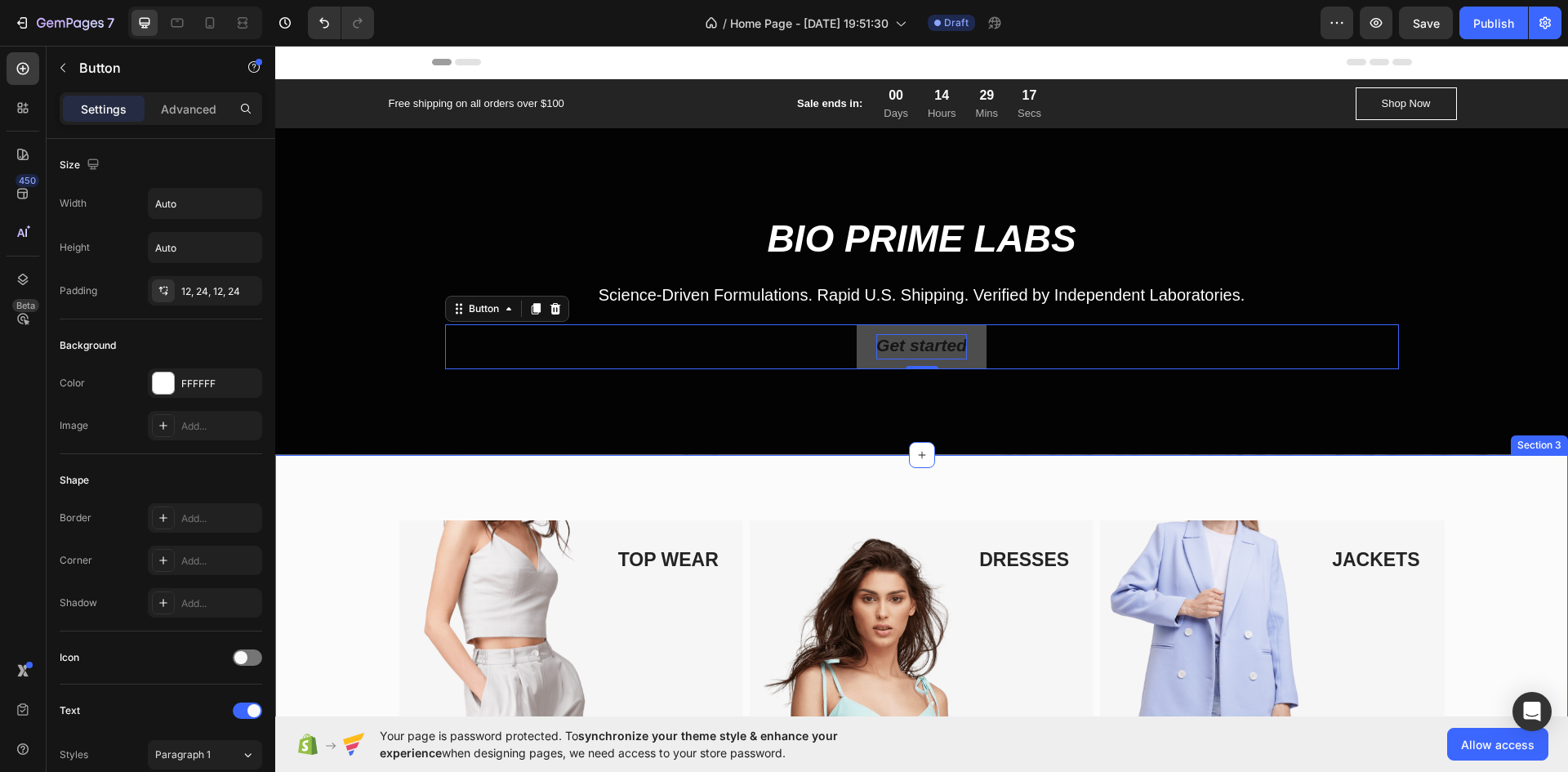
click at [777, 556] on img at bounding box center [922, 751] width 344 height 463
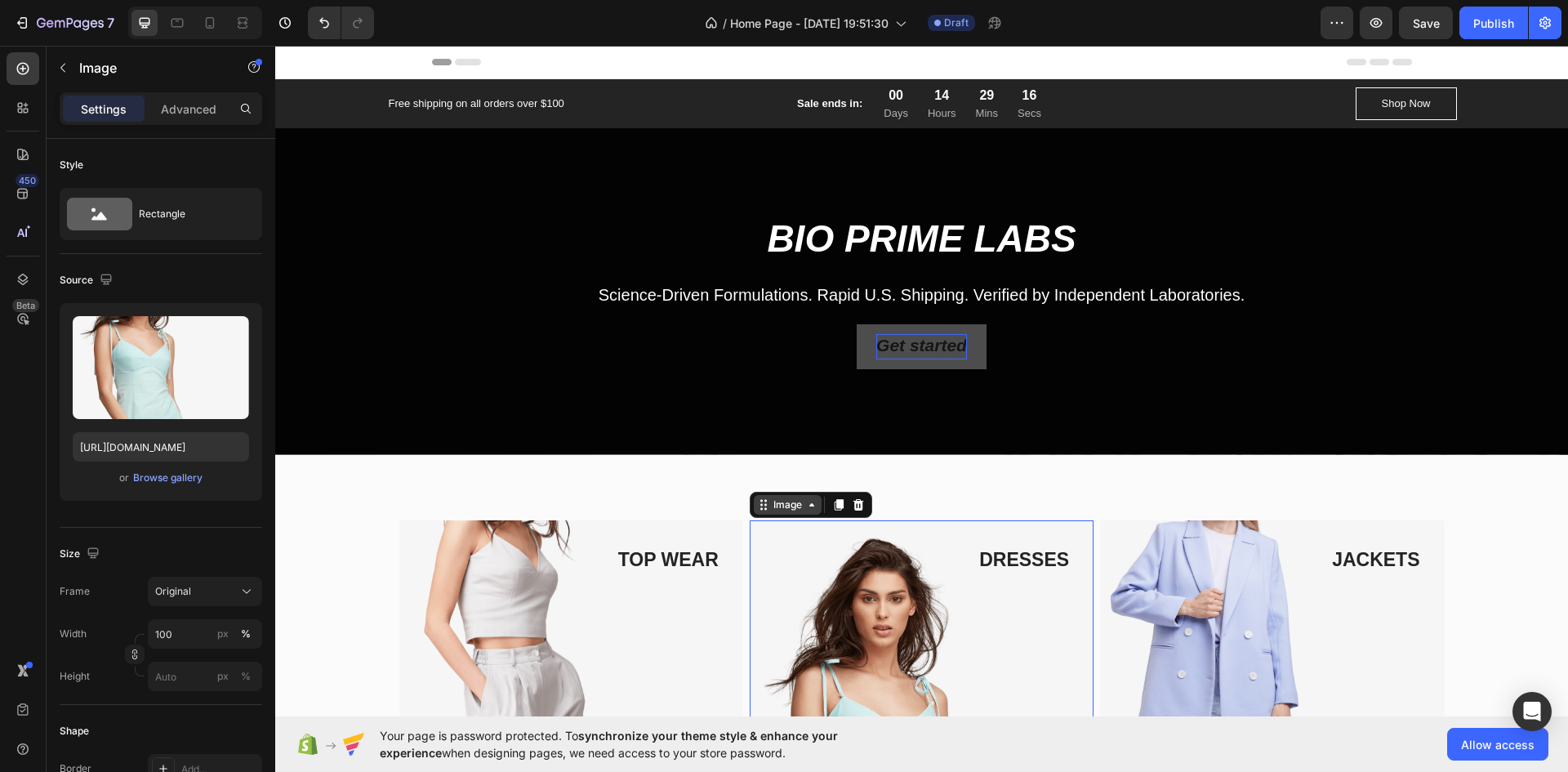
click at [778, 504] on div "Image" at bounding box center [787, 505] width 35 height 15
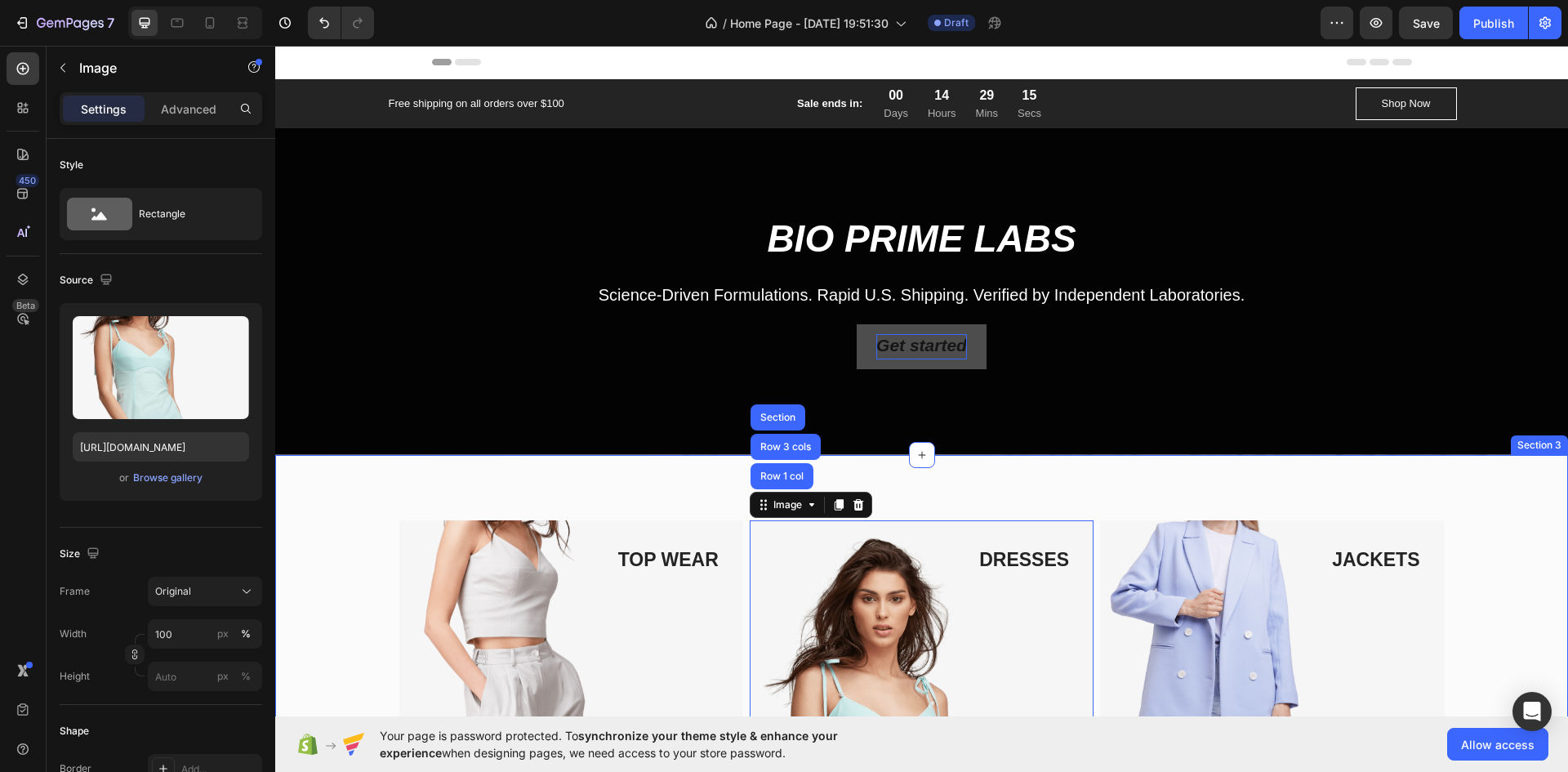
click at [890, 478] on div "TOP WEAR Text block Image Row BOTTOM WEAR Text block Image Row DRESSES Text blo…" at bounding box center [921, 719] width 1293 height 529
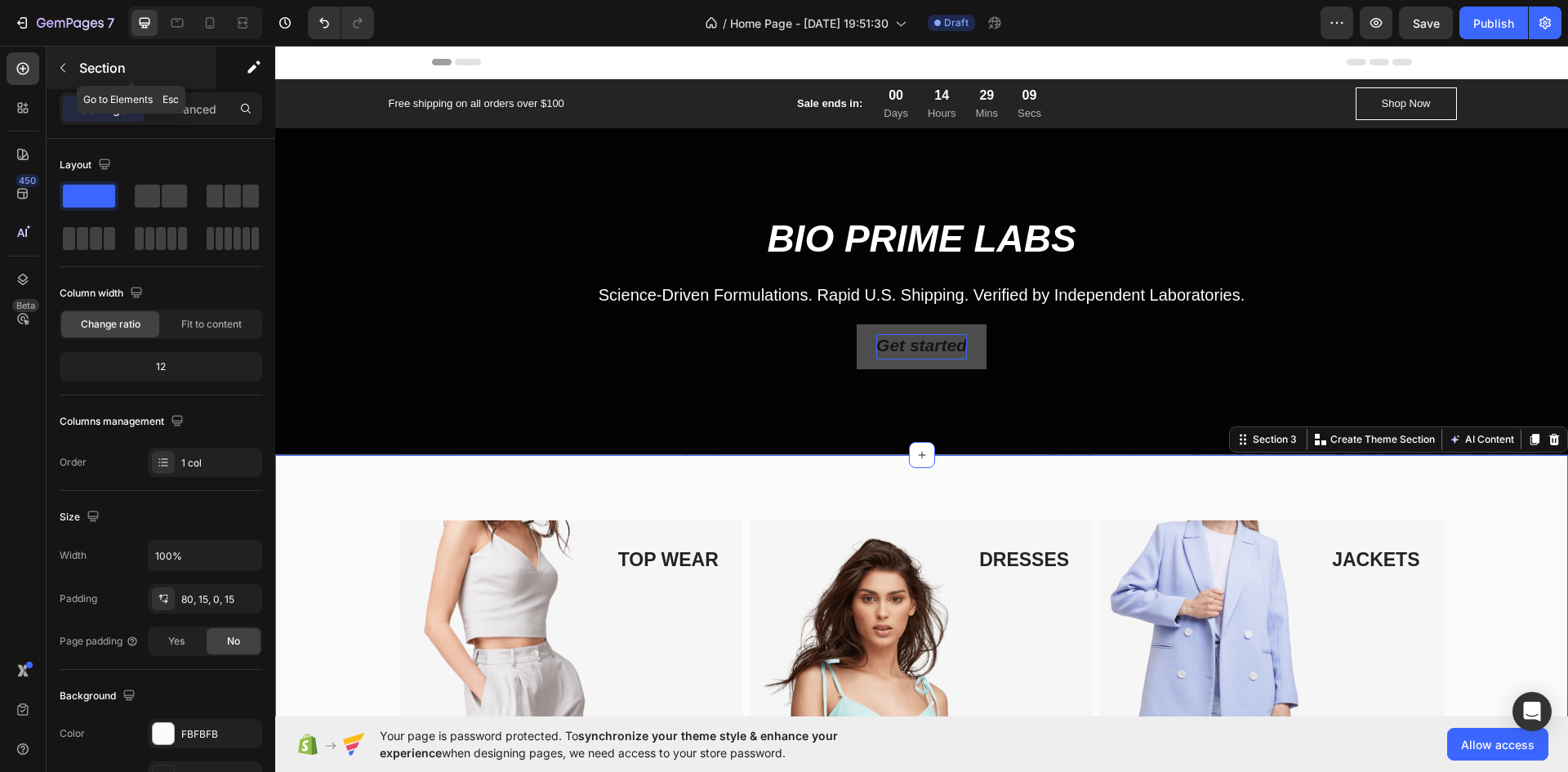
click at [56, 68] on icon "button" at bounding box center [62, 67] width 13 height 13
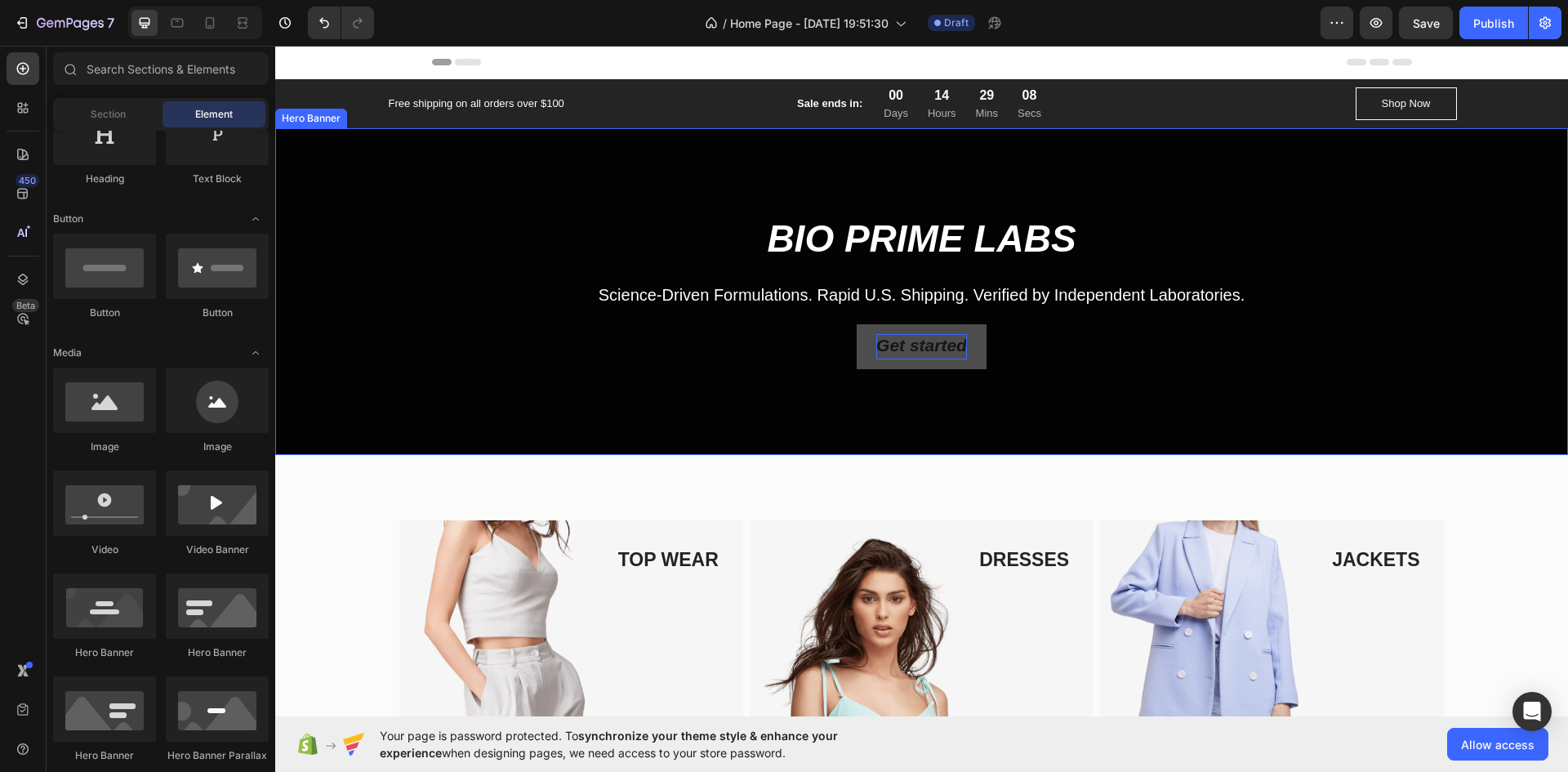
click at [381, 194] on div "Overlay" at bounding box center [921, 291] width 1293 height 327
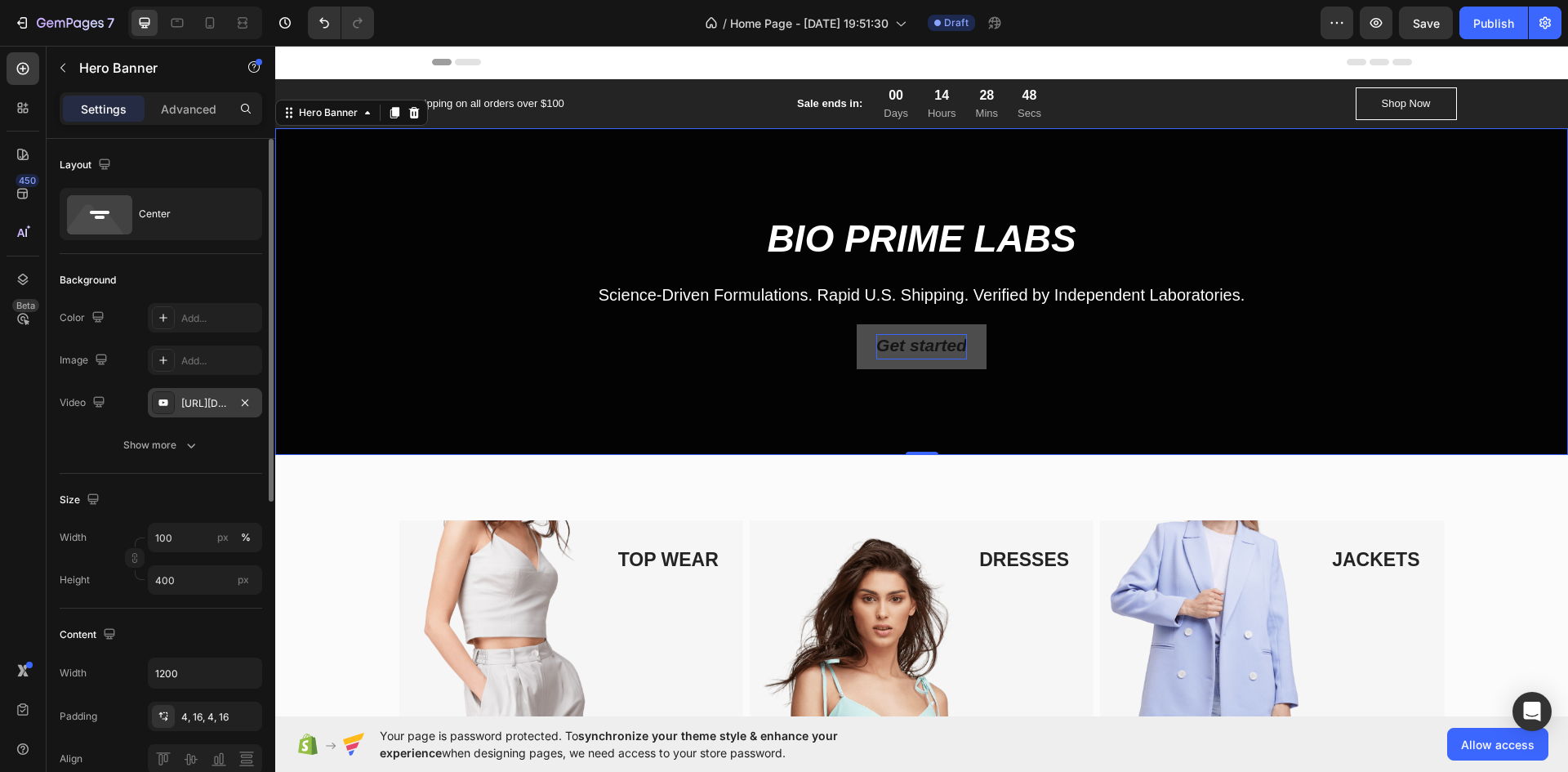
click at [203, 410] on div "[URL][DOMAIN_NAME]" at bounding box center [205, 403] width 48 height 15
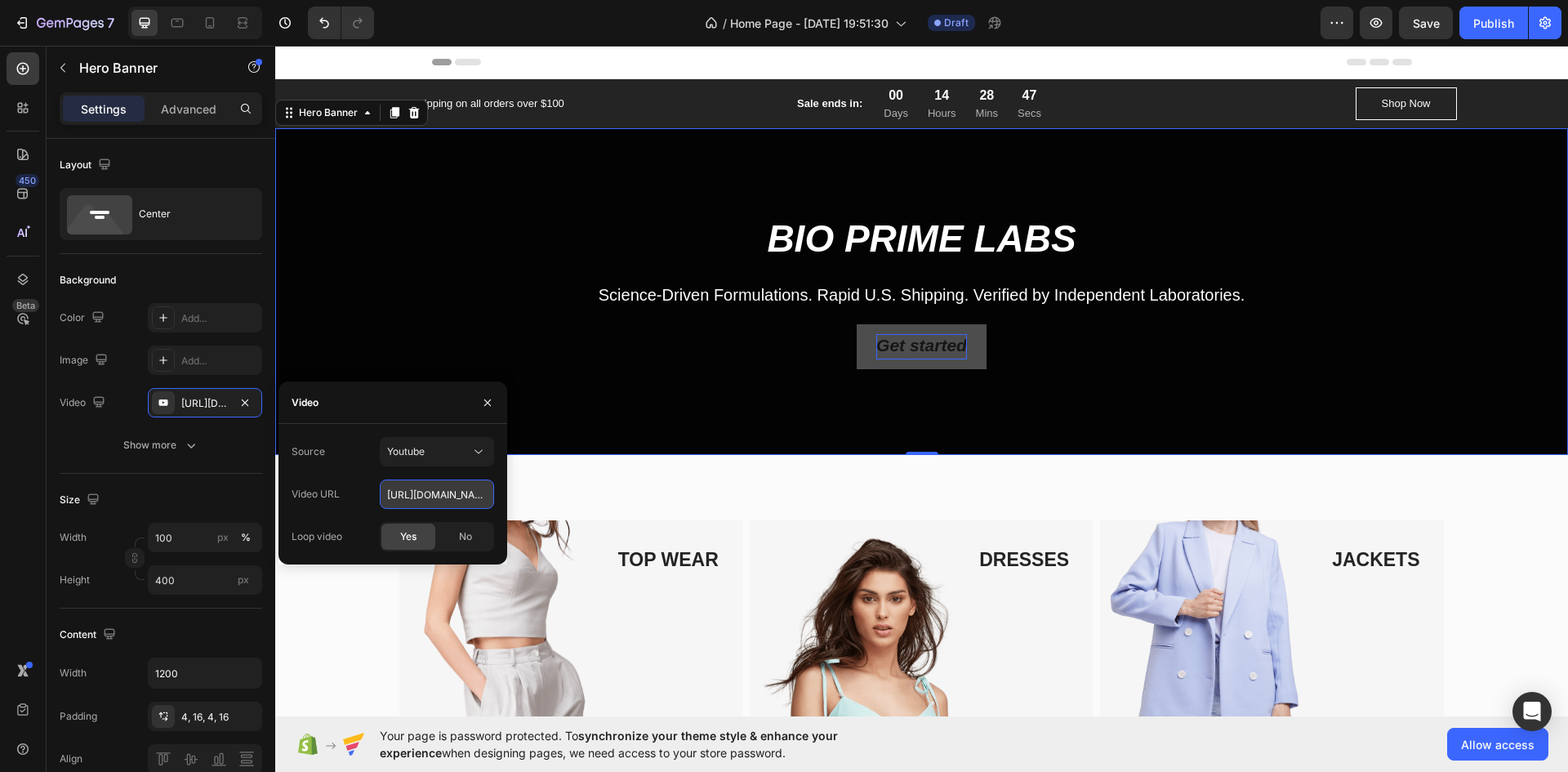
click at [429, 485] on input "[URL][DOMAIN_NAME]" at bounding box center [437, 494] width 114 height 29
paste input "YmM_BzwWhWY?t=12"
paste input "IZ2mE_dvKzI"
type input "[URL][DOMAIN_NAME]"
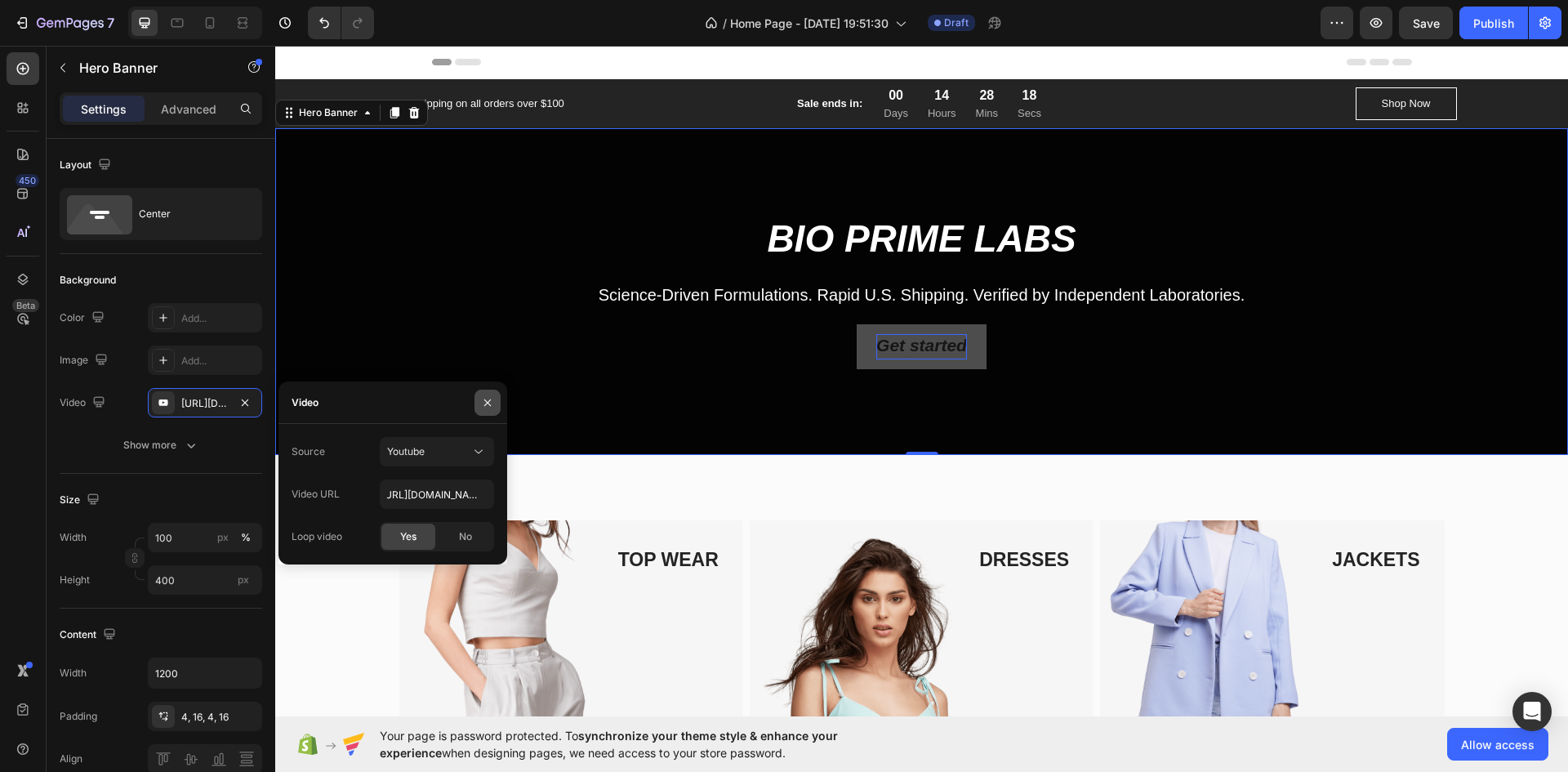
click at [488, 405] on icon "button" at bounding box center [488, 402] width 13 height 13
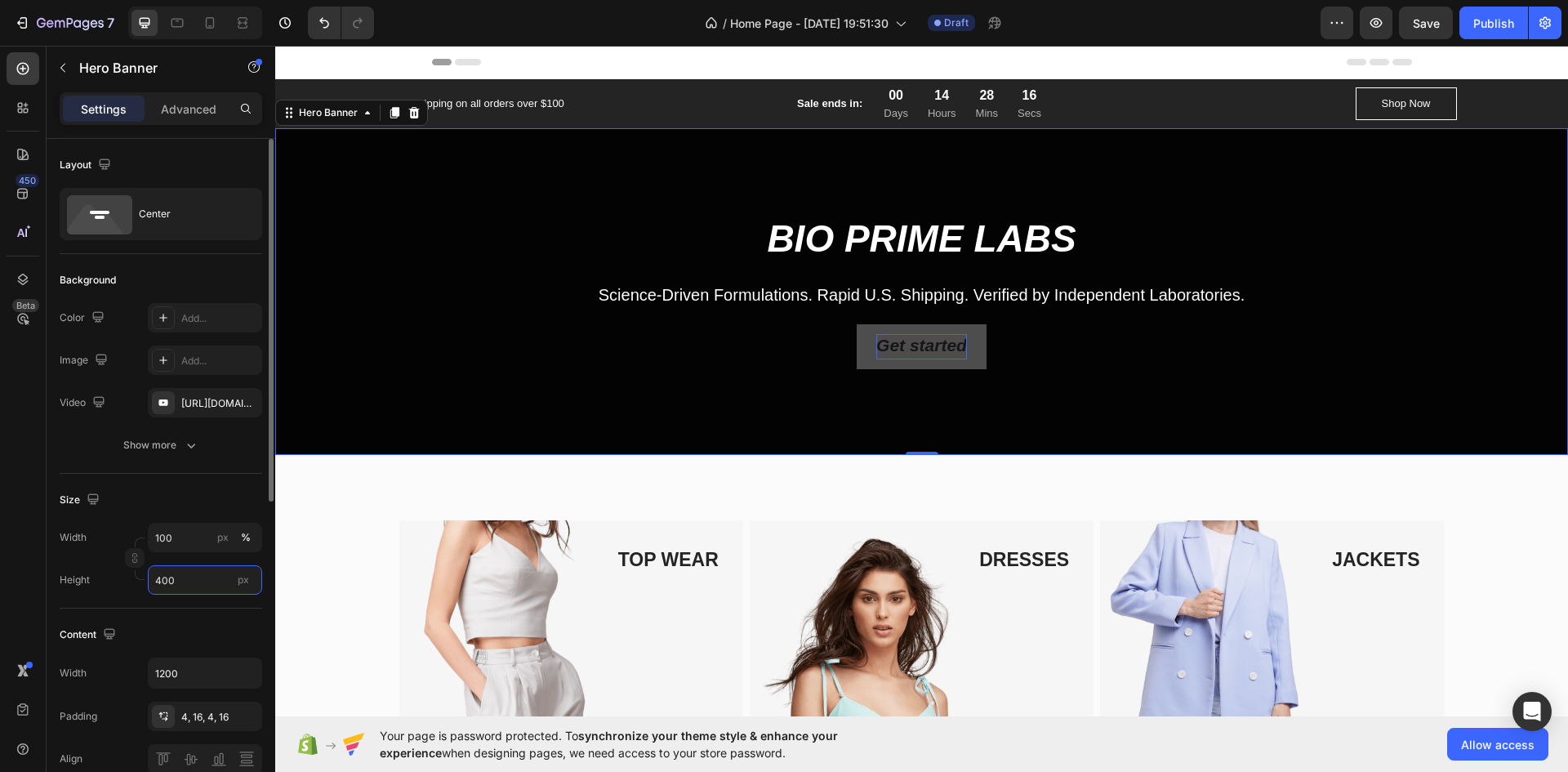
click at [193, 571] on input "400" at bounding box center [205, 580] width 114 height 29
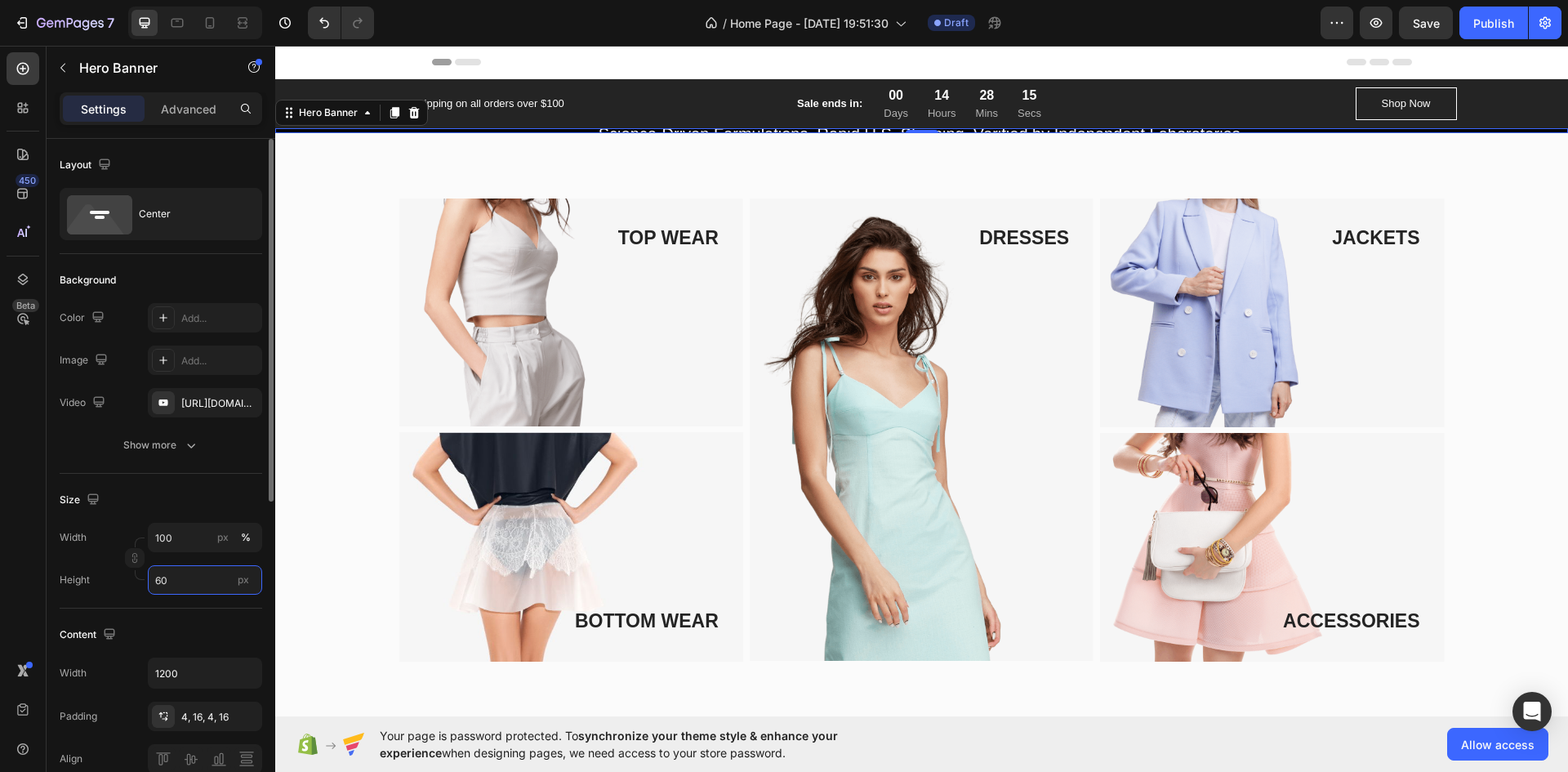
type input "600"
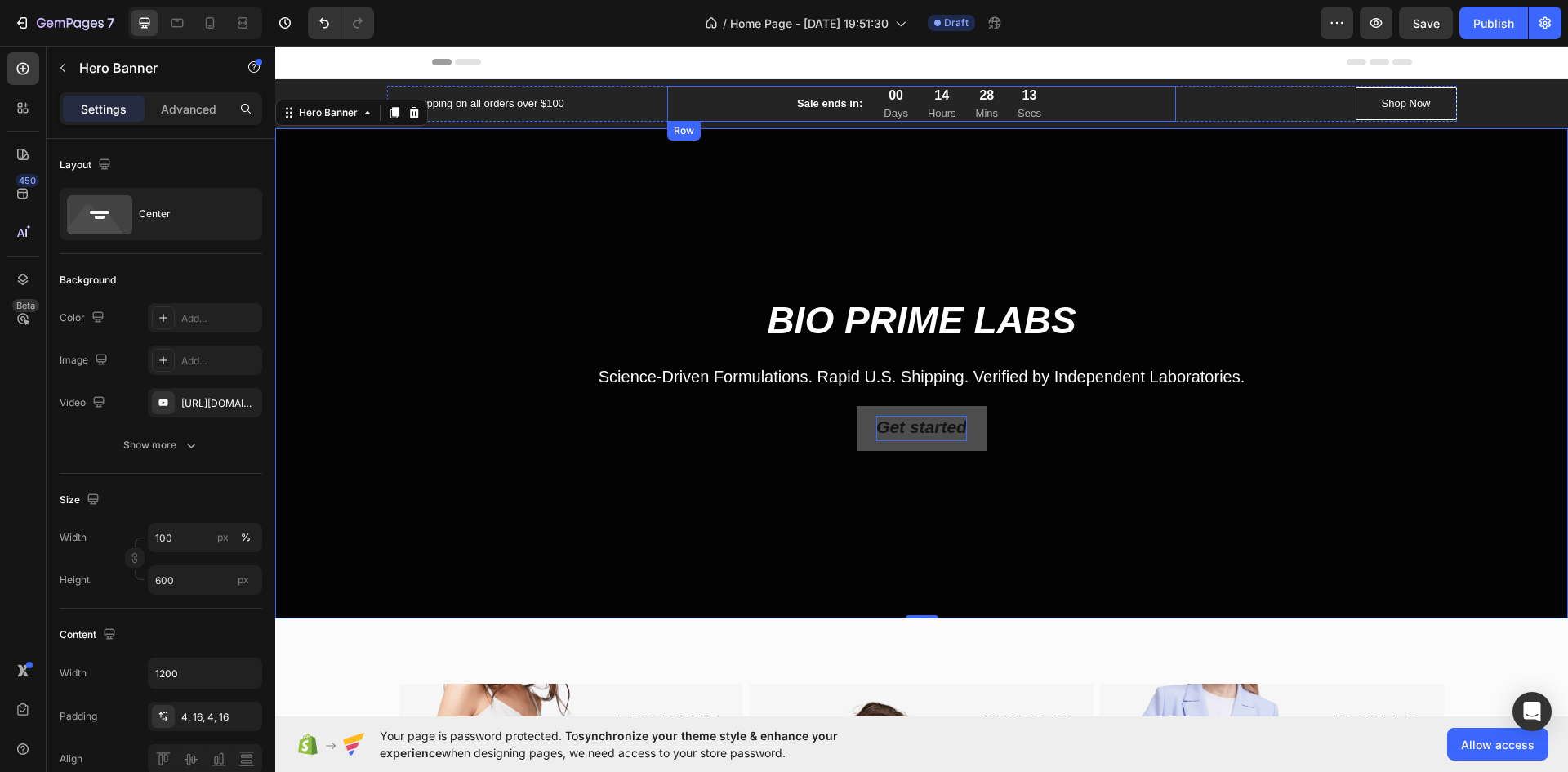
click at [692, 102] on div "Sale ends in: Text block 00 Days 14 Hours 28 Mins 13 Secs CountDown Timer Row" at bounding box center [921, 104] width 509 height 36
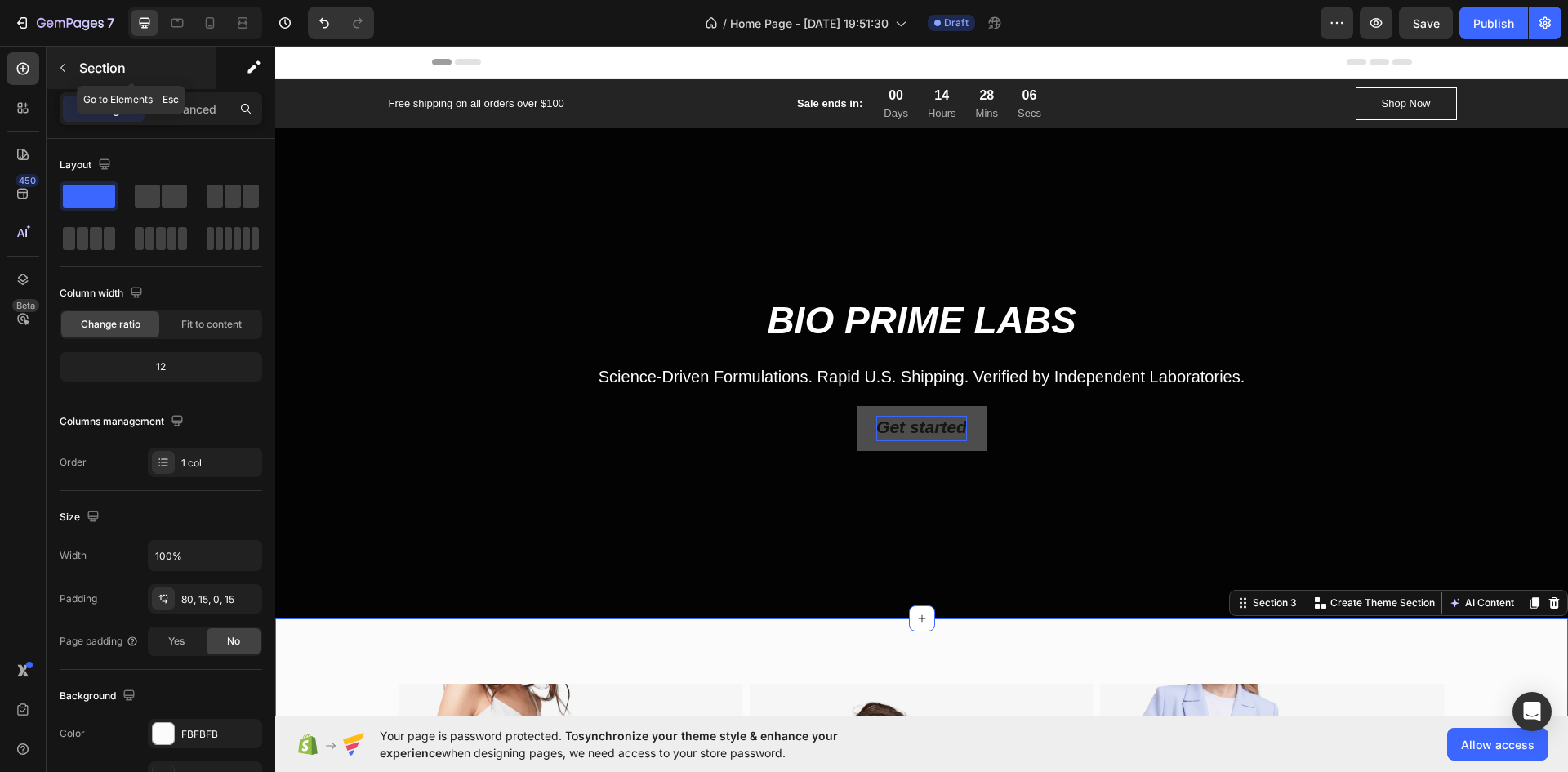
click at [64, 65] on icon "button" at bounding box center [63, 68] width 5 height 9
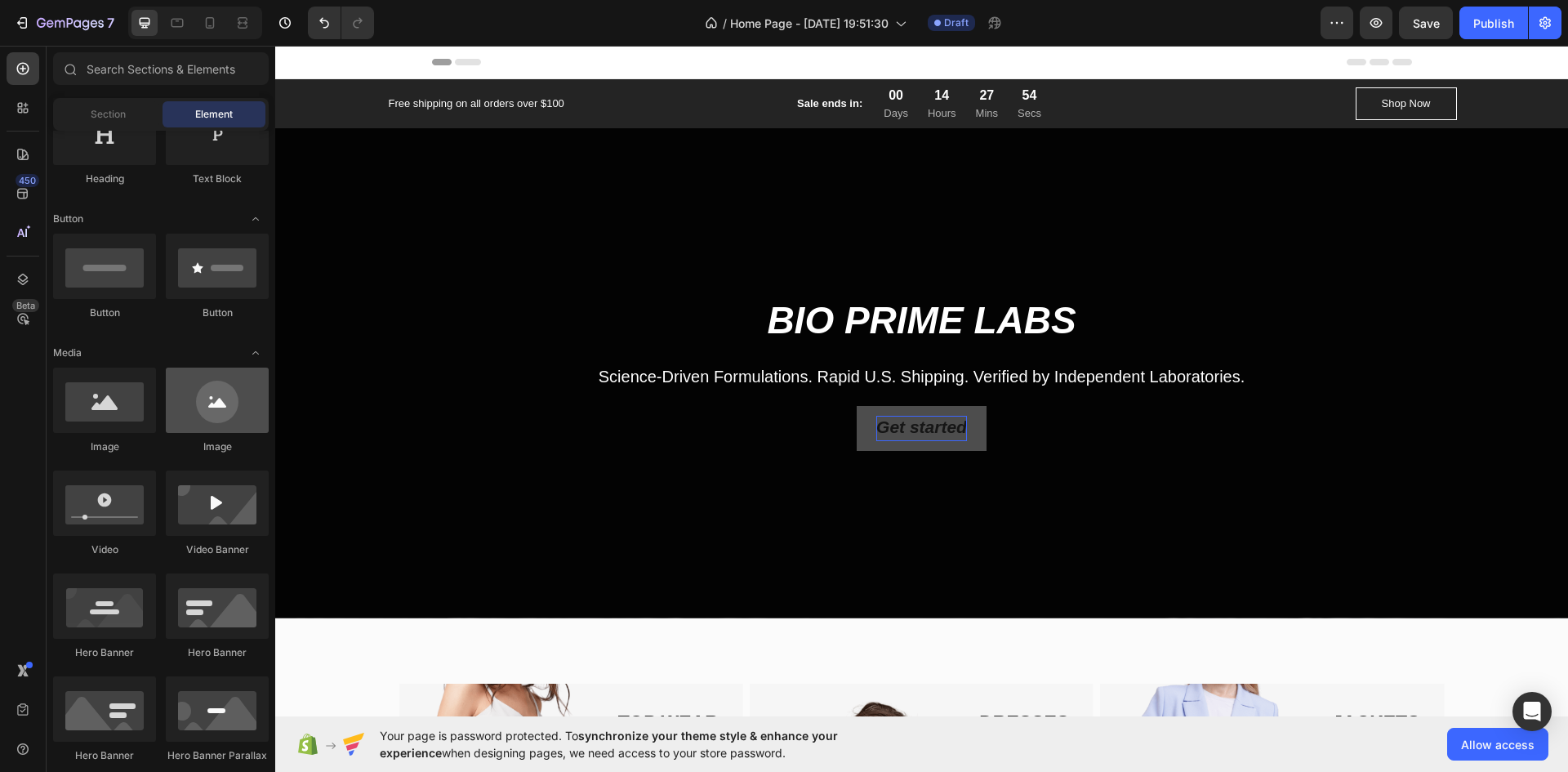
click at [196, 425] on div at bounding box center [217, 400] width 103 height 66
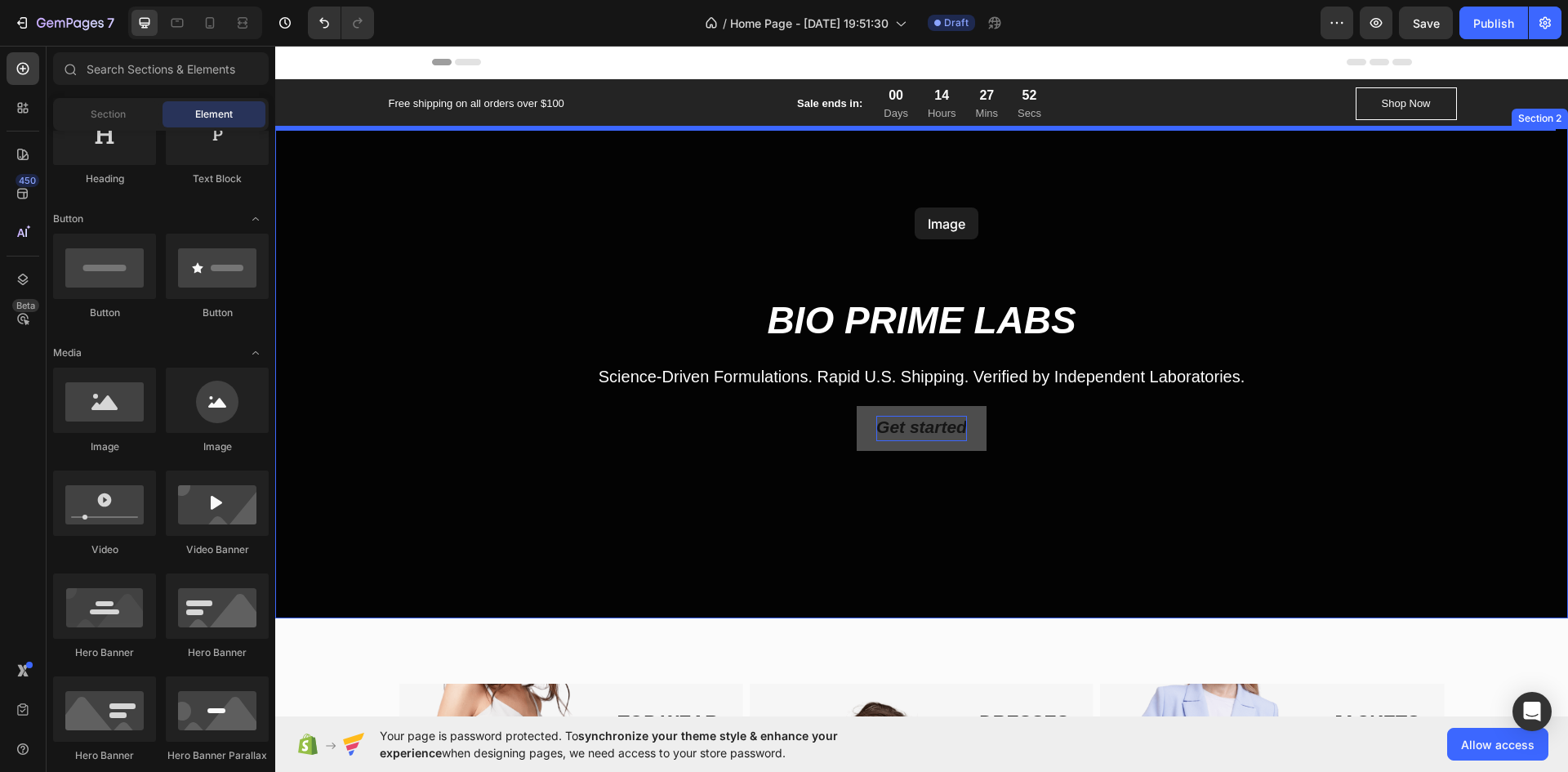
drag, startPoint x: 471, startPoint y: 471, endPoint x: 896, endPoint y: 226, distance: 490.6
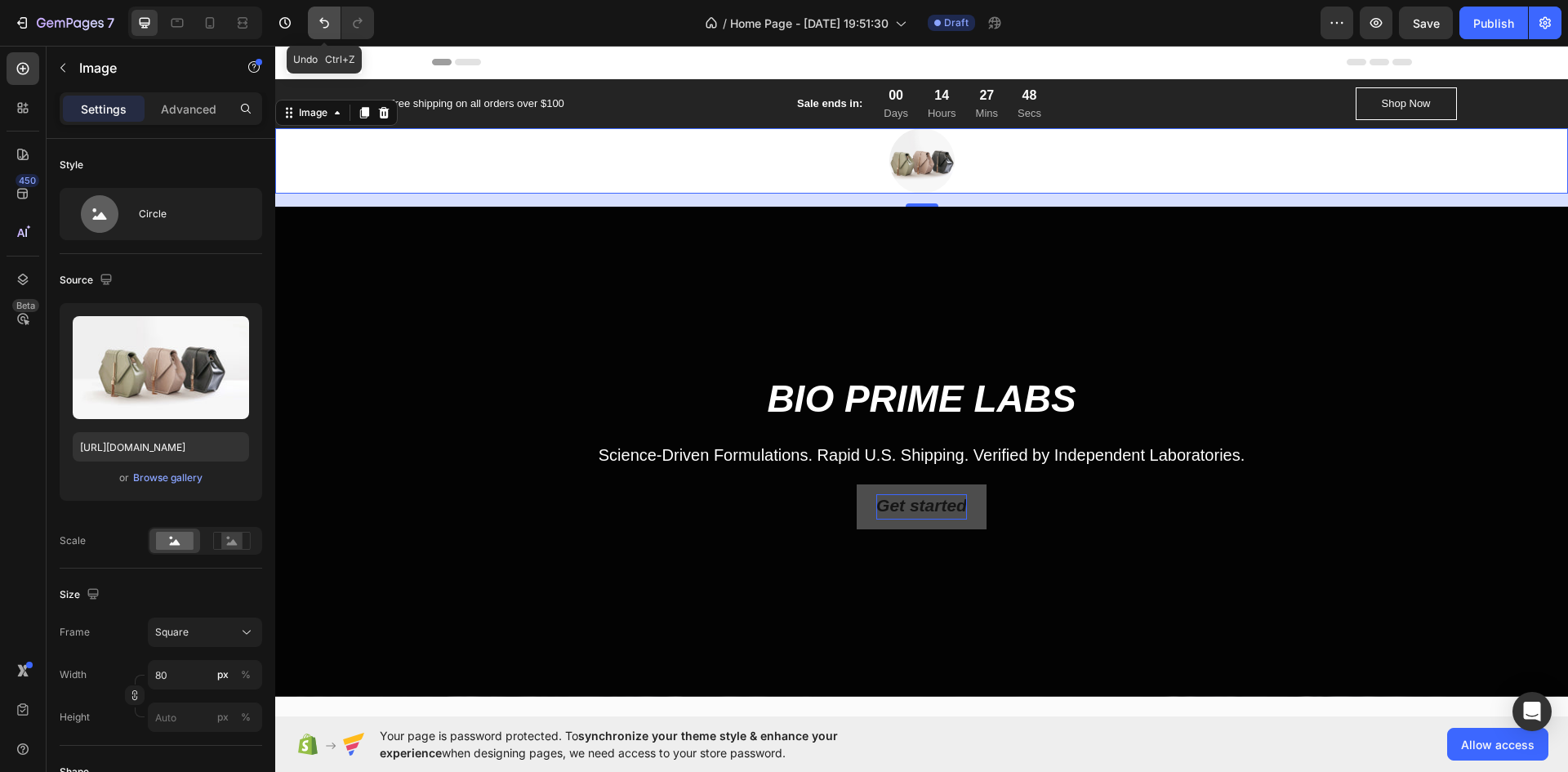
click at [319, 27] on icon "Undo/Redo" at bounding box center [324, 22] width 16 height 16
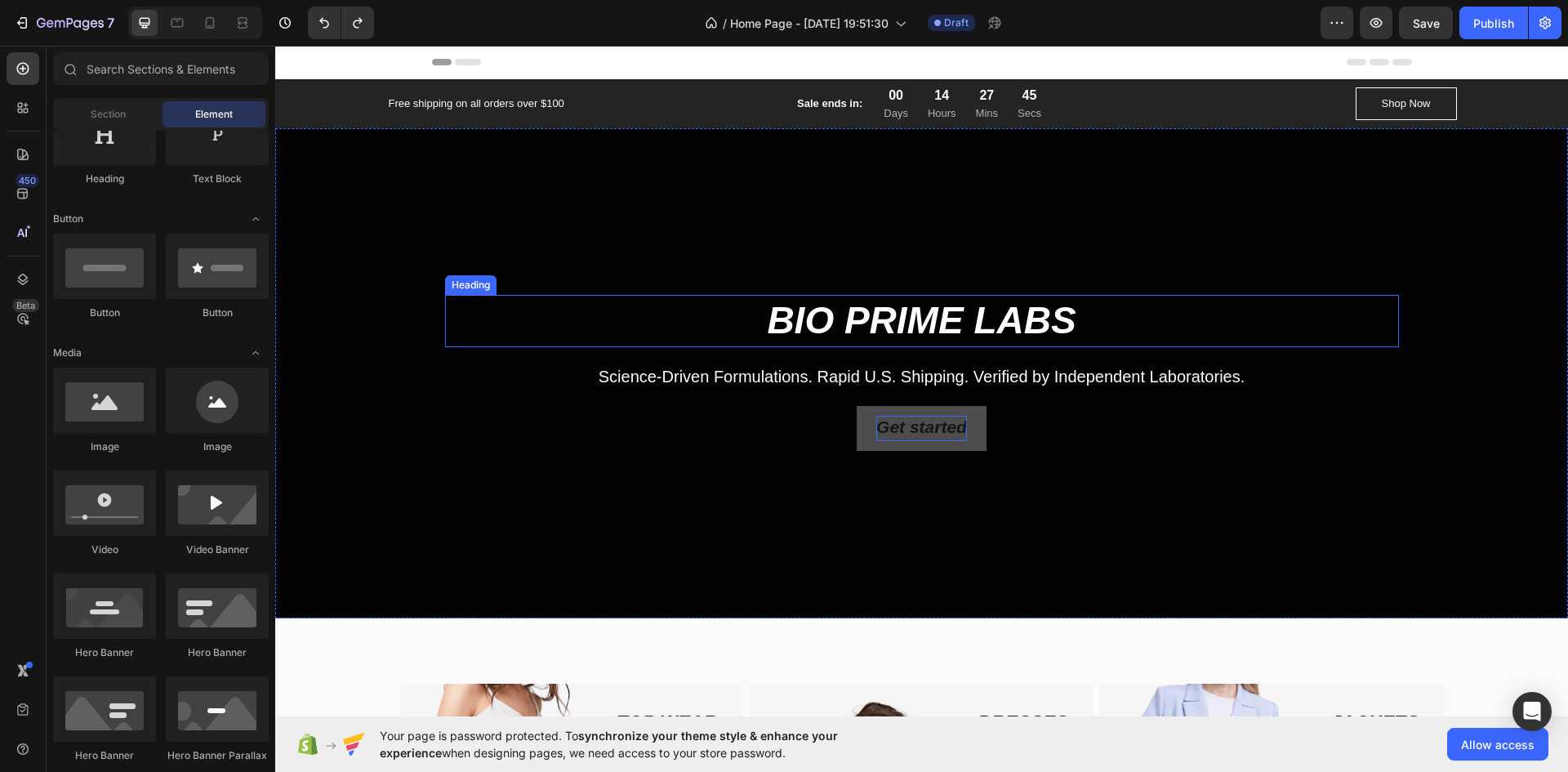
click at [980, 301] on p "BIO PRIME LABS" at bounding box center [922, 321] width 951 height 49
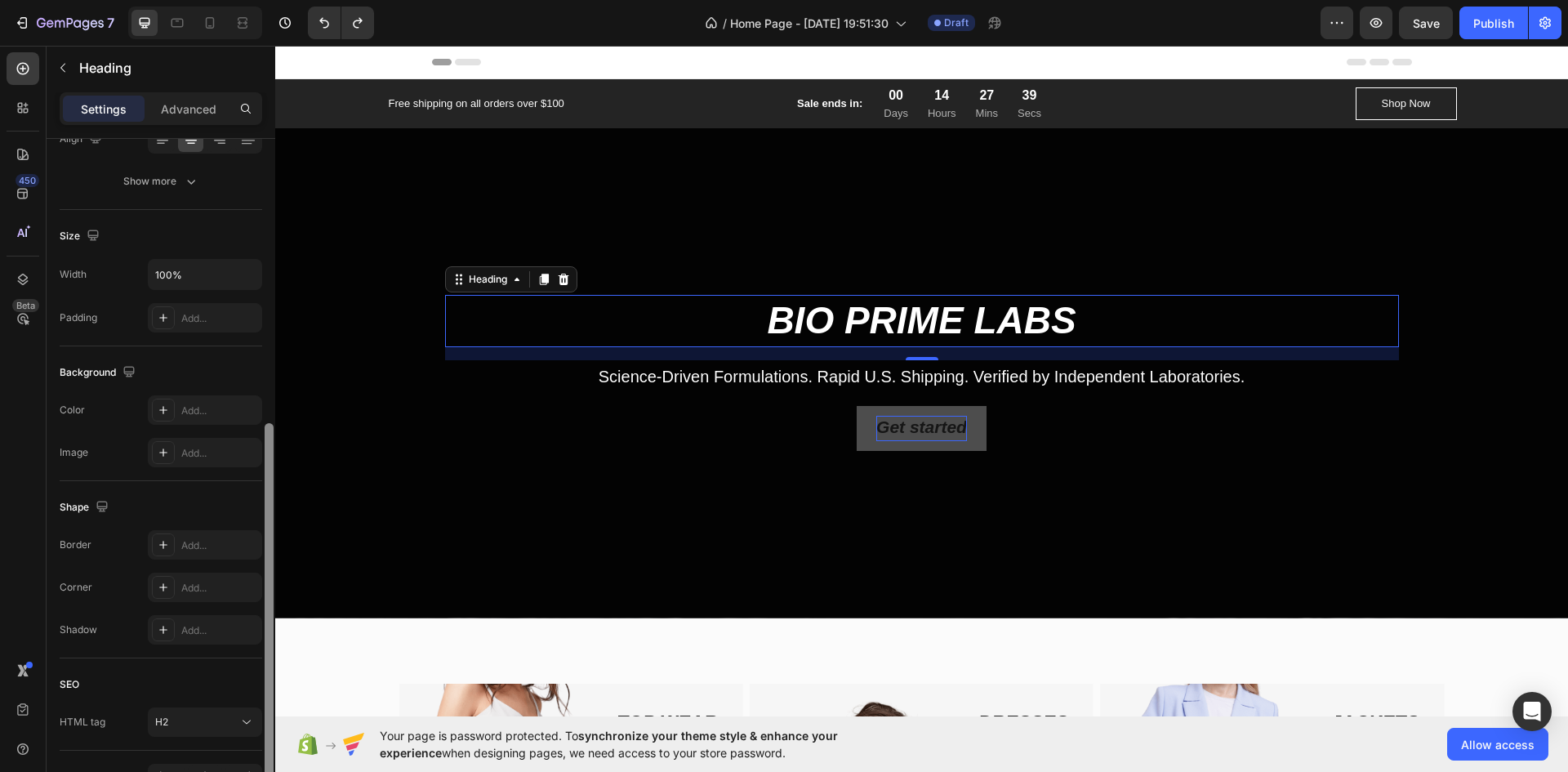
scroll to position [159, 0]
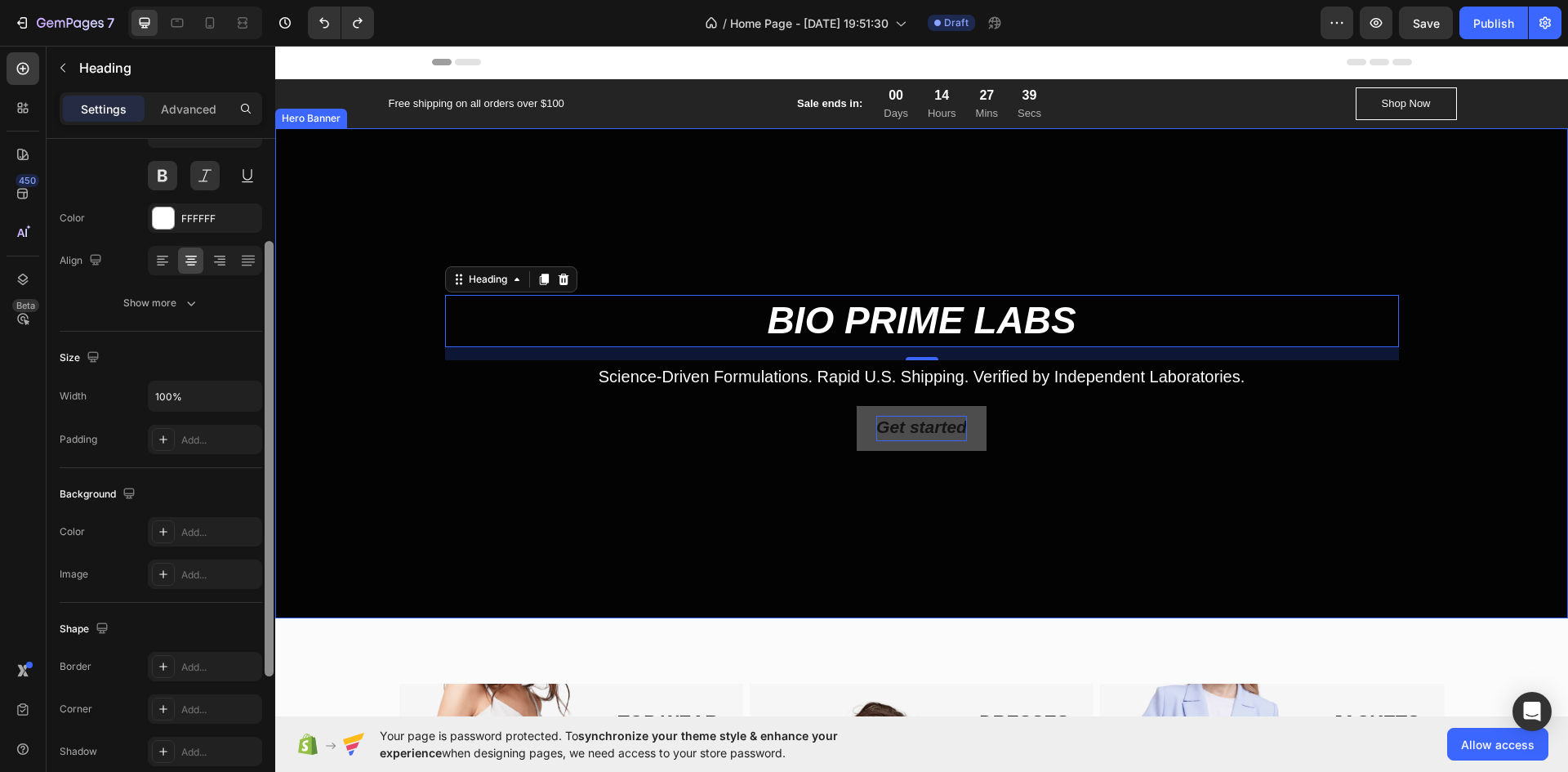
drag, startPoint x: 544, startPoint y: 380, endPoint x: 528, endPoint y: 176, distance: 204.6
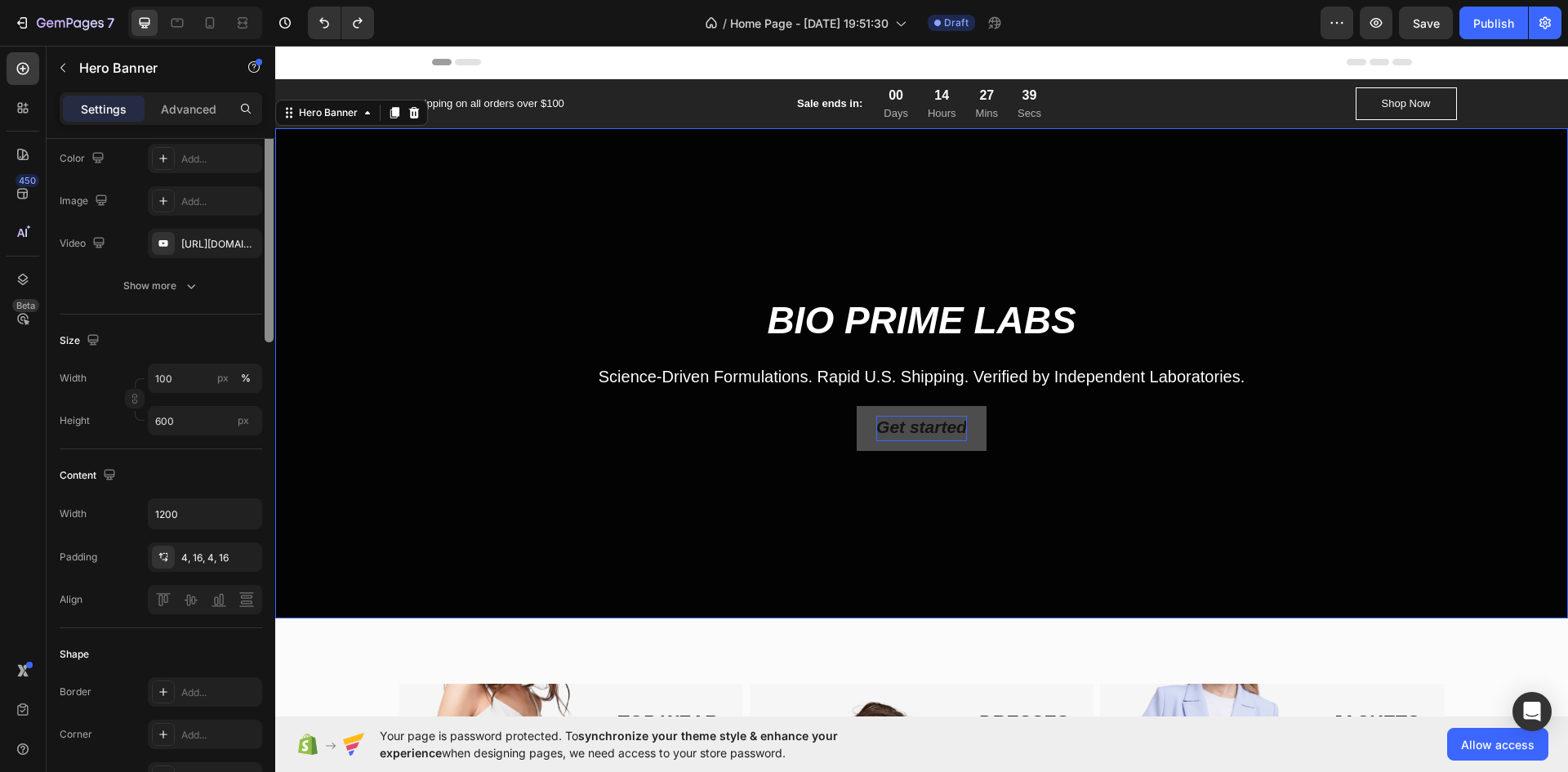
scroll to position [0, 0]
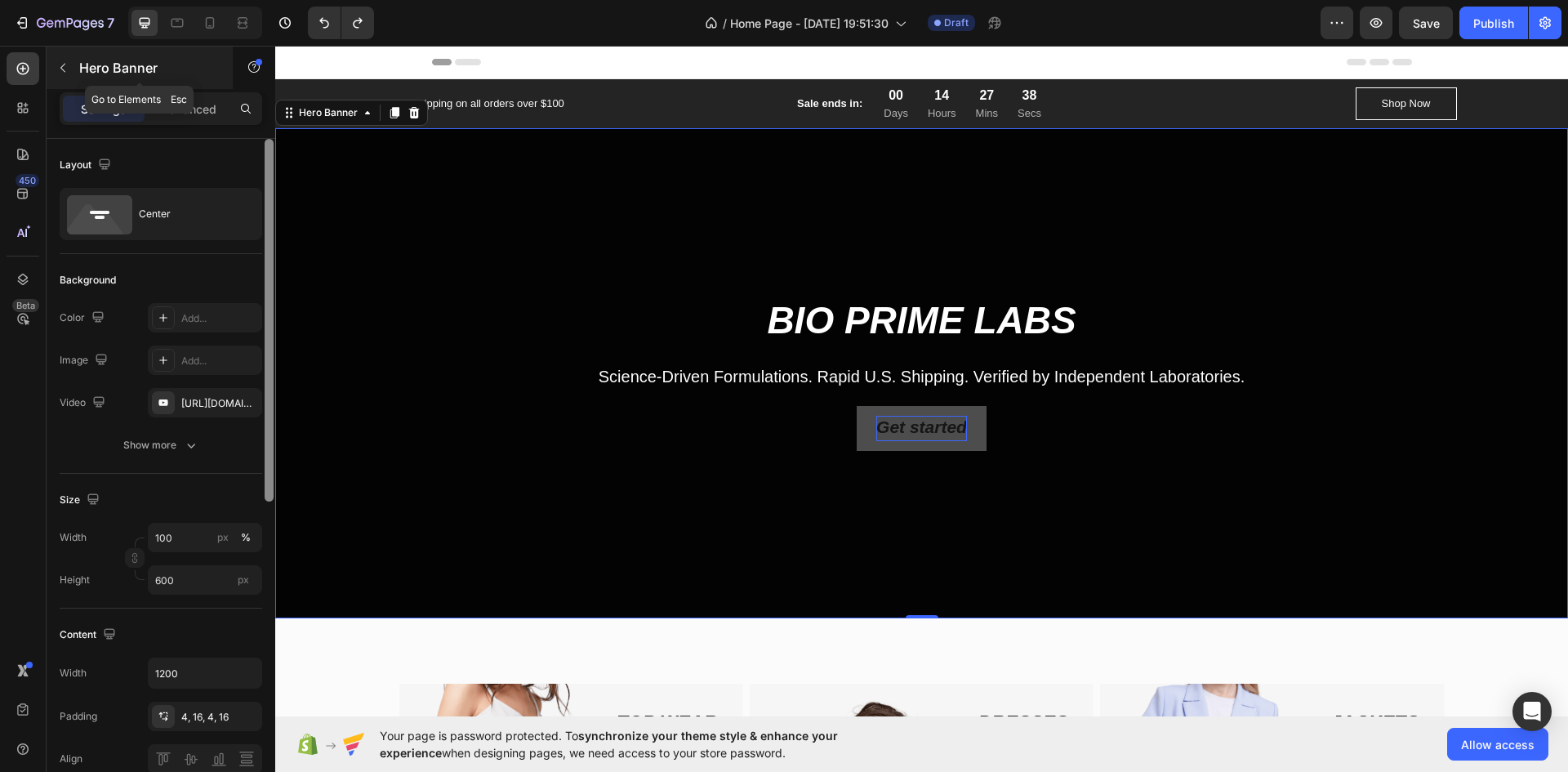
click at [61, 70] on icon "button" at bounding box center [62, 67] width 13 height 13
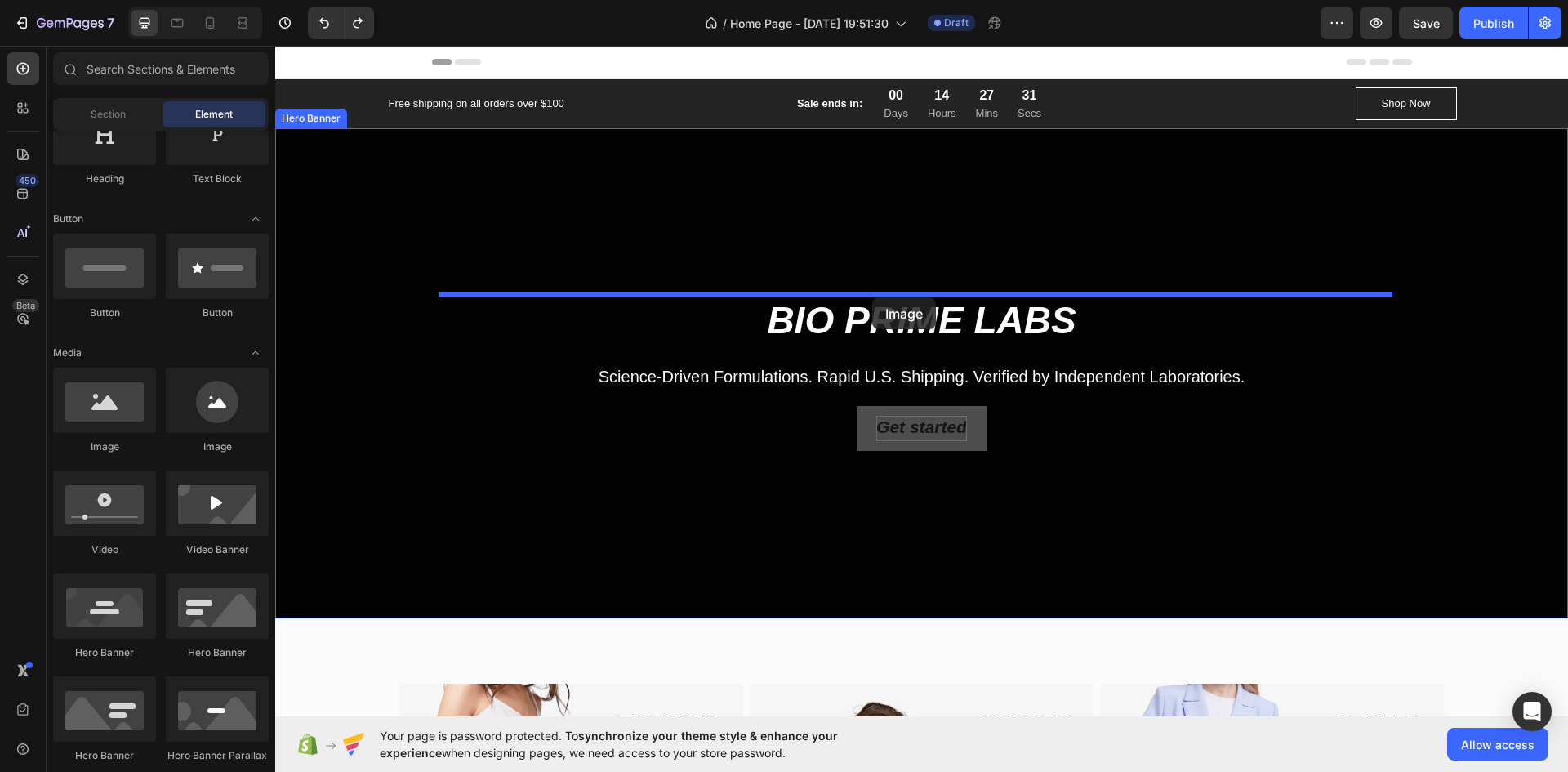
drag, startPoint x: 500, startPoint y: 462, endPoint x: 872, endPoint y: 297, distance: 407.0
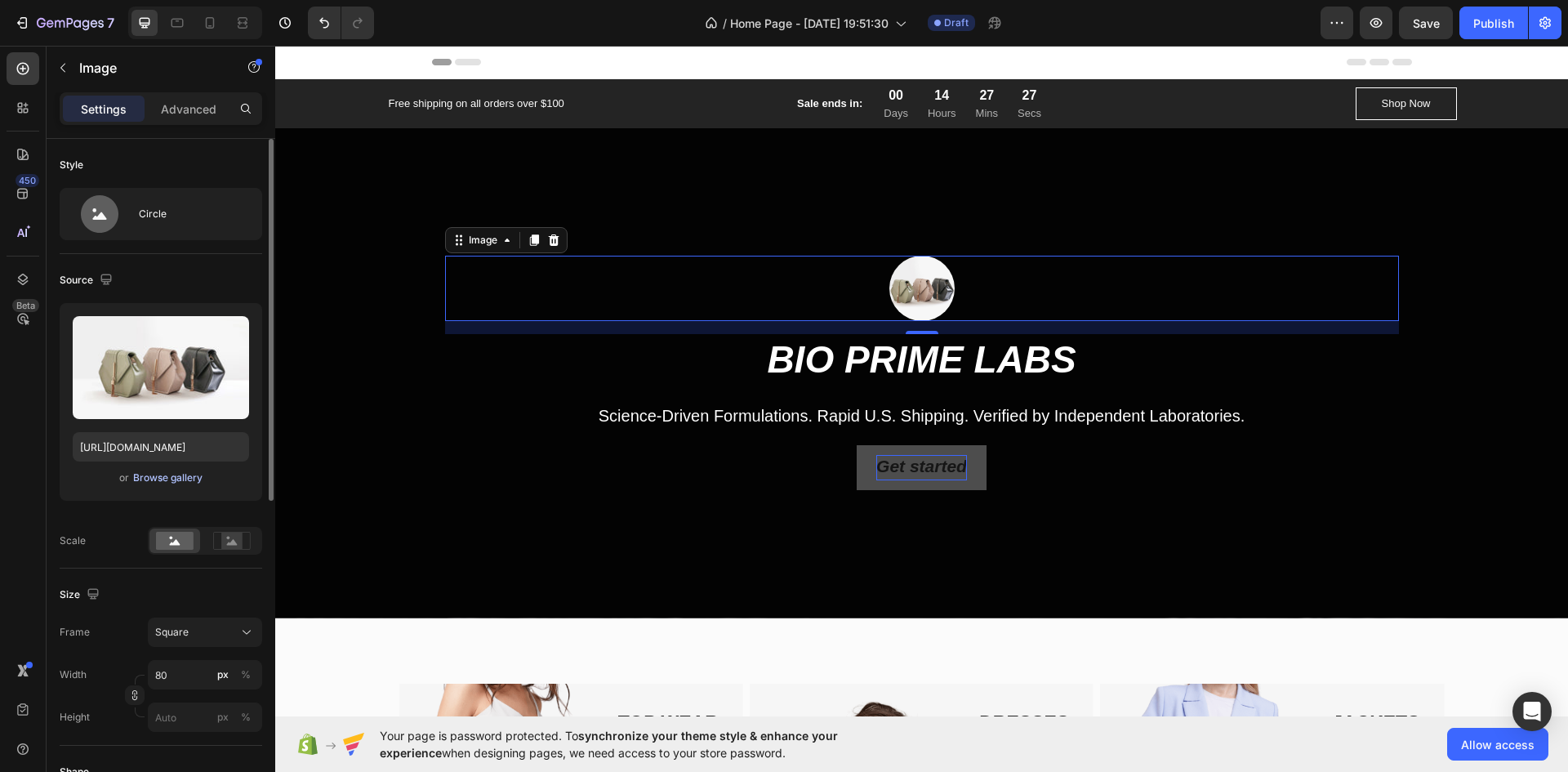
click at [190, 469] on button "Browse gallery" at bounding box center [168, 477] width 71 height 16
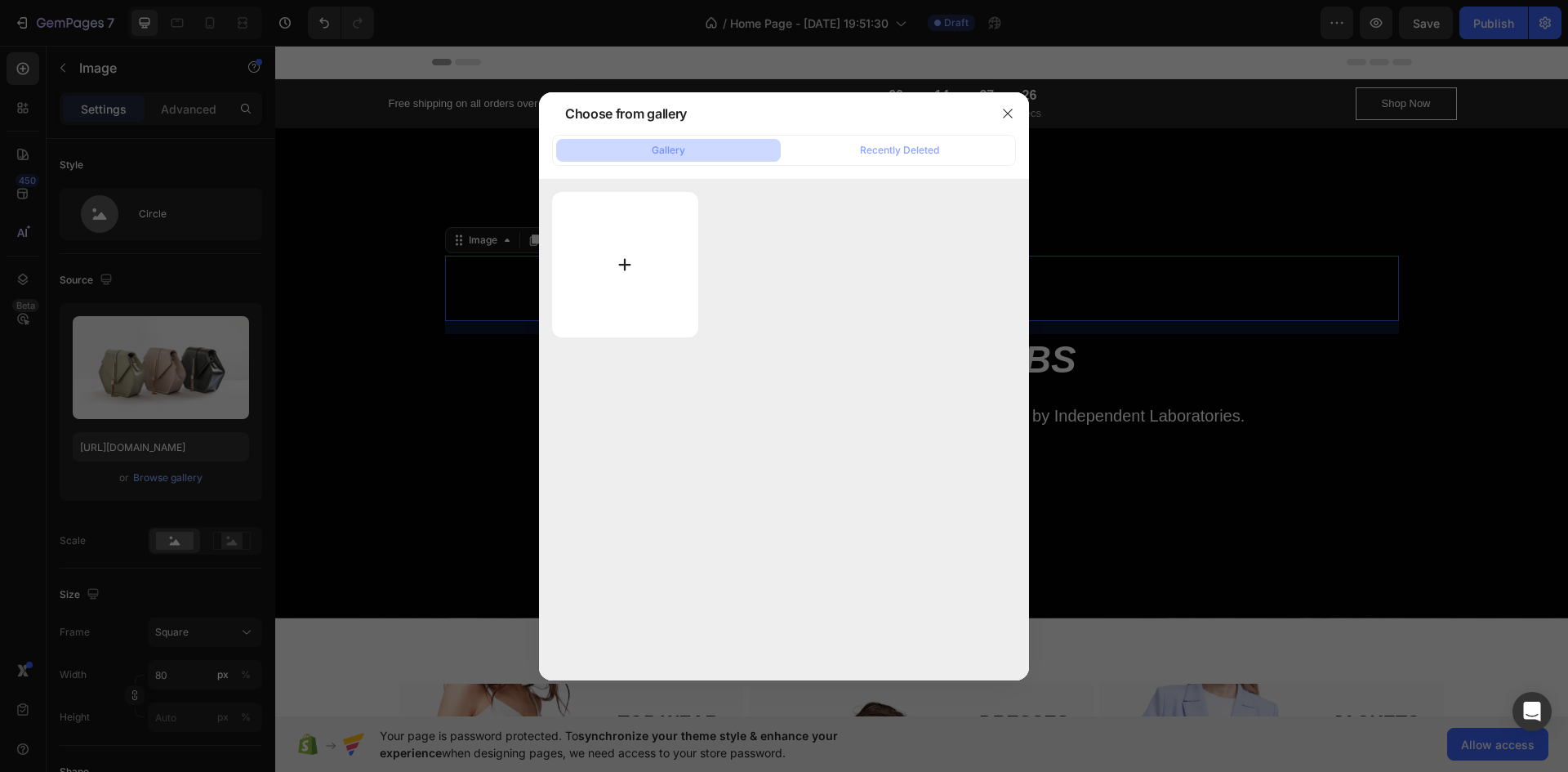
click at [634, 280] on input "file" at bounding box center [625, 265] width 146 height 145
type input "C:\fakepath\ChatGPT Image [DATE], 10_59_54 AM.png"
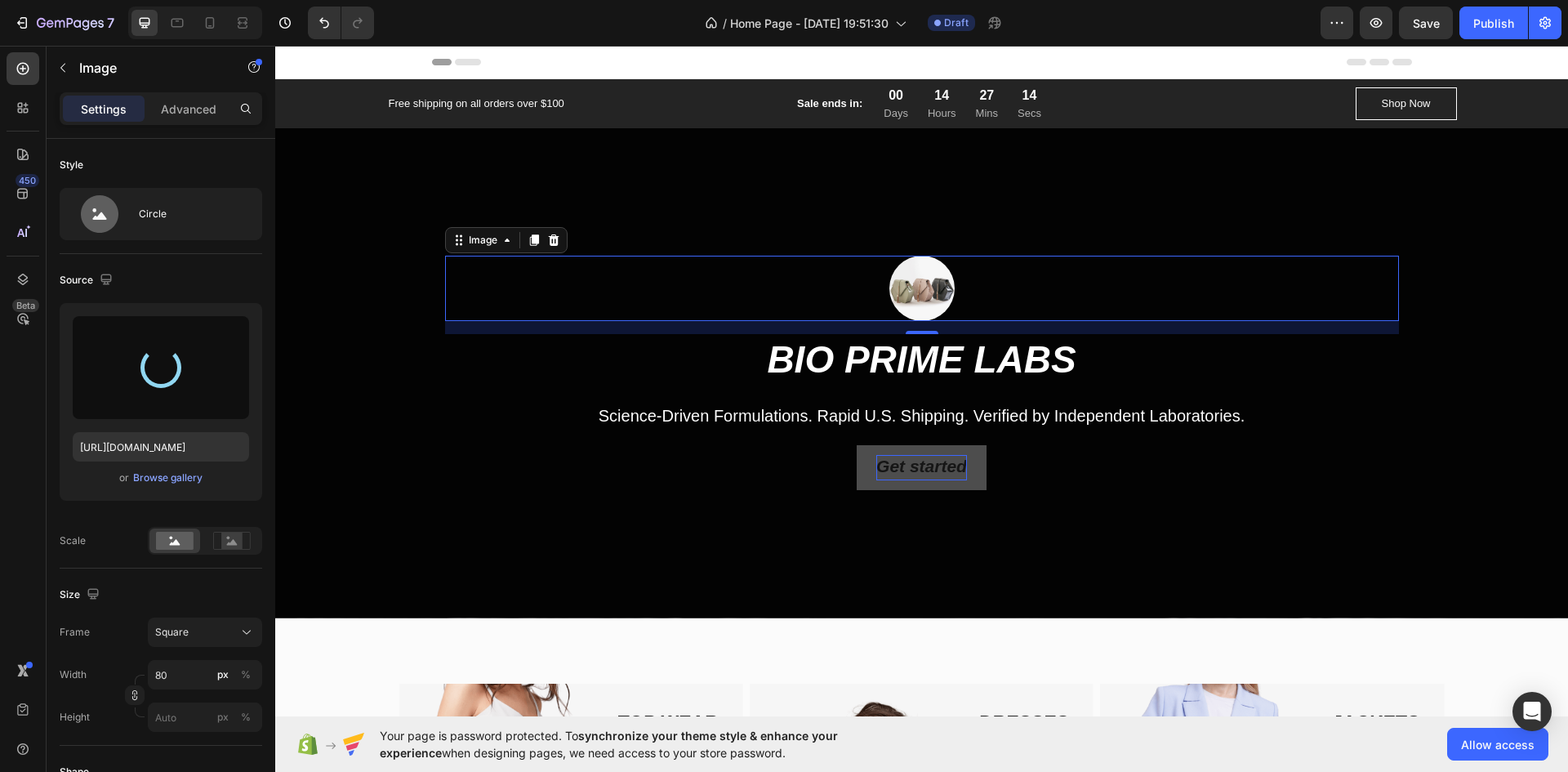
type input "[URL][DOMAIN_NAME]"
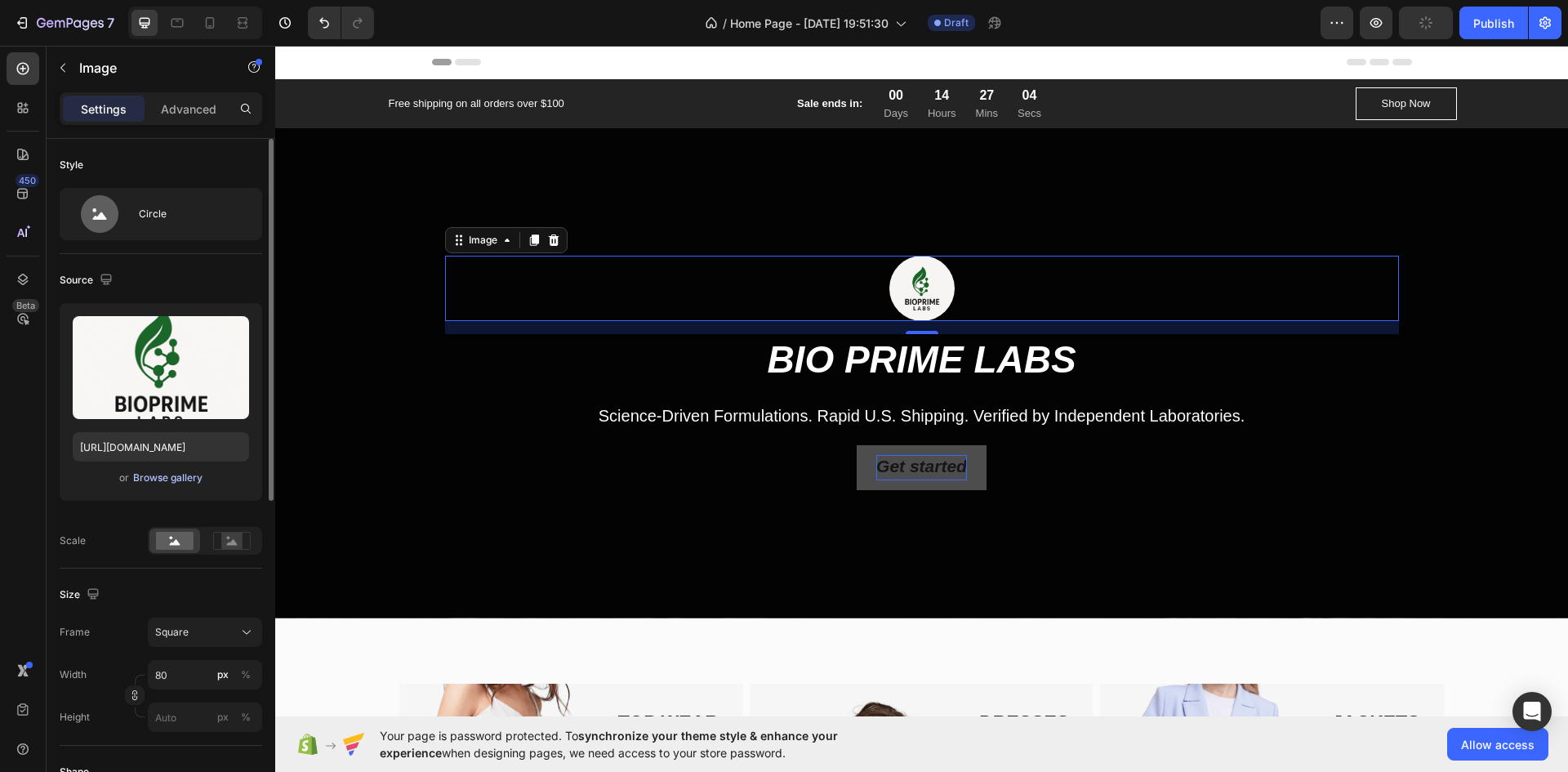
click at [189, 475] on div "Browse gallery" at bounding box center [168, 477] width 69 height 15
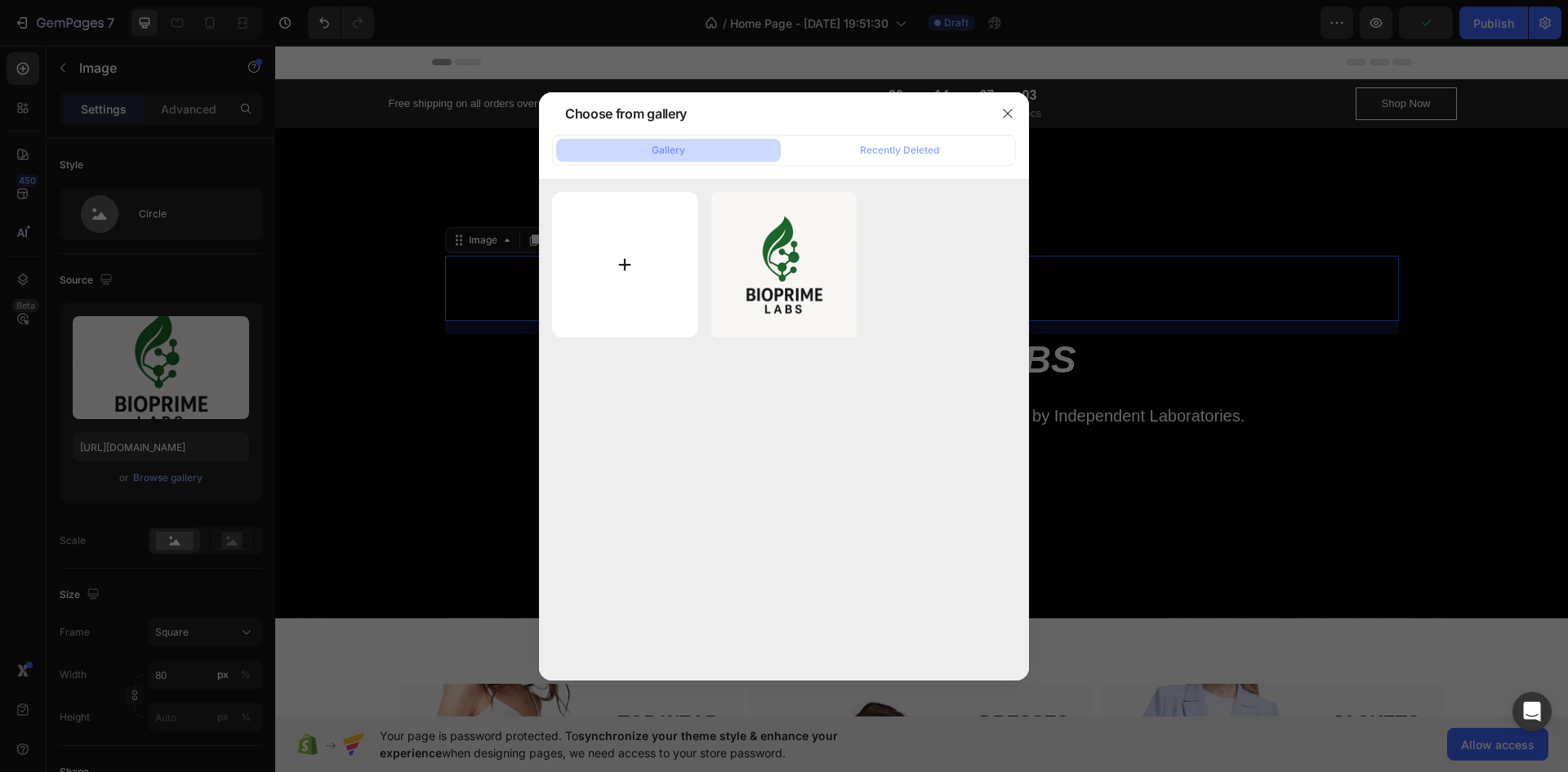
click at [619, 265] on input "file" at bounding box center [625, 265] width 146 height 146
type input "C:\fakepath\ChatGPT Image [DATE], 11_10_27 AM.png"
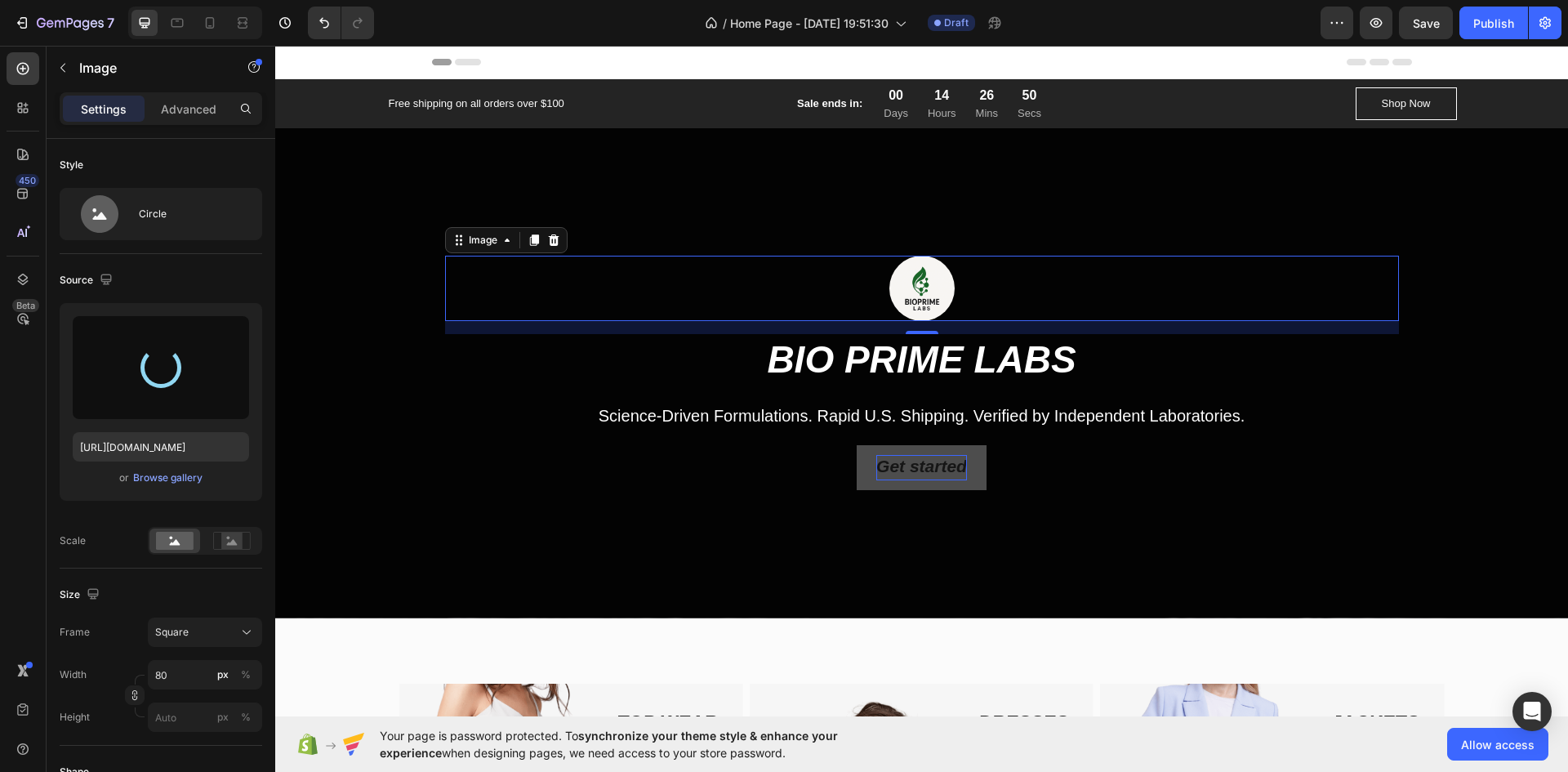
type input "[URL][DOMAIN_NAME]"
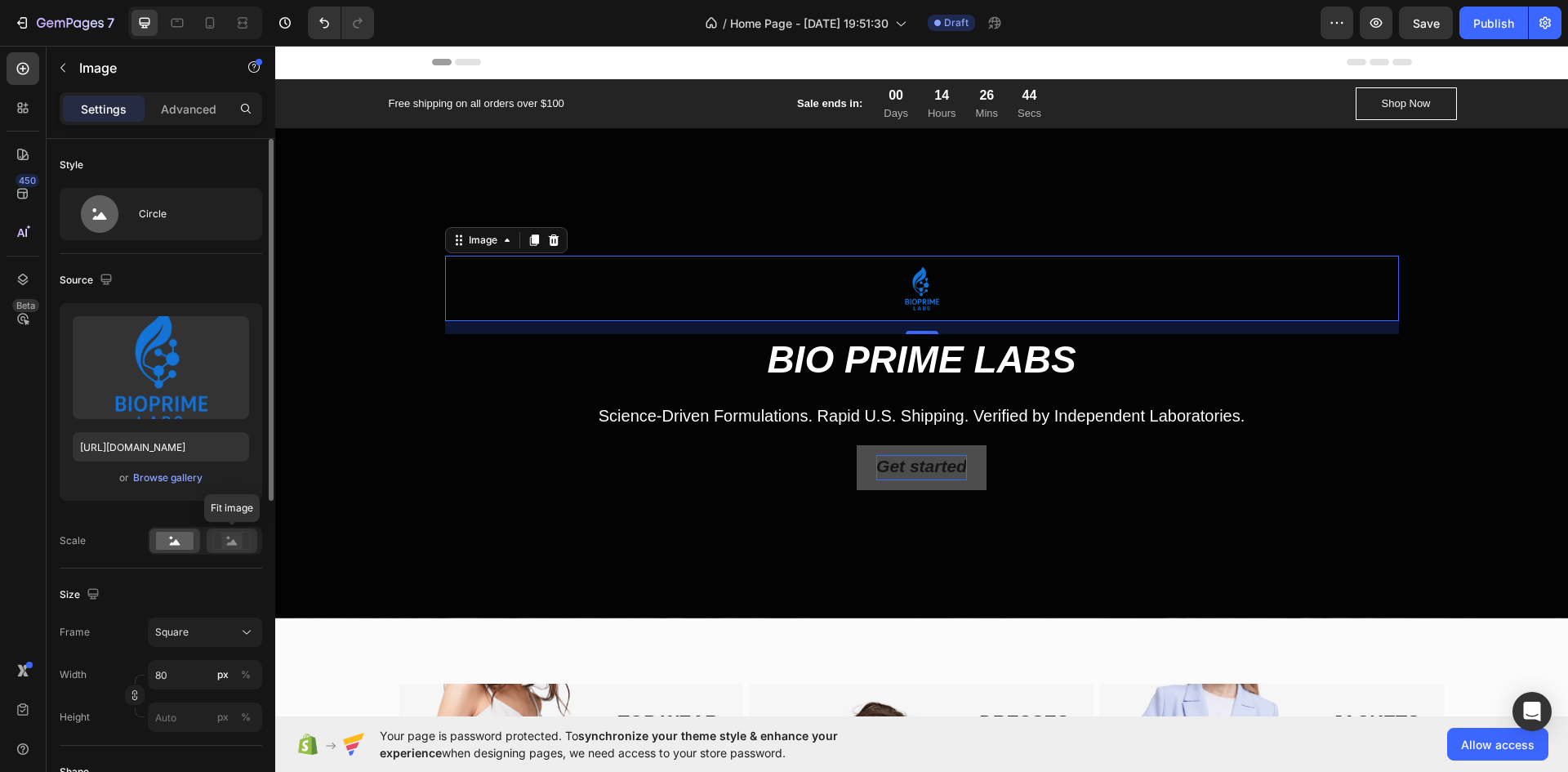
click at [233, 541] on icon at bounding box center [233, 542] width 10 height 6
click at [192, 534] on rect at bounding box center [174, 540] width 37 height 18
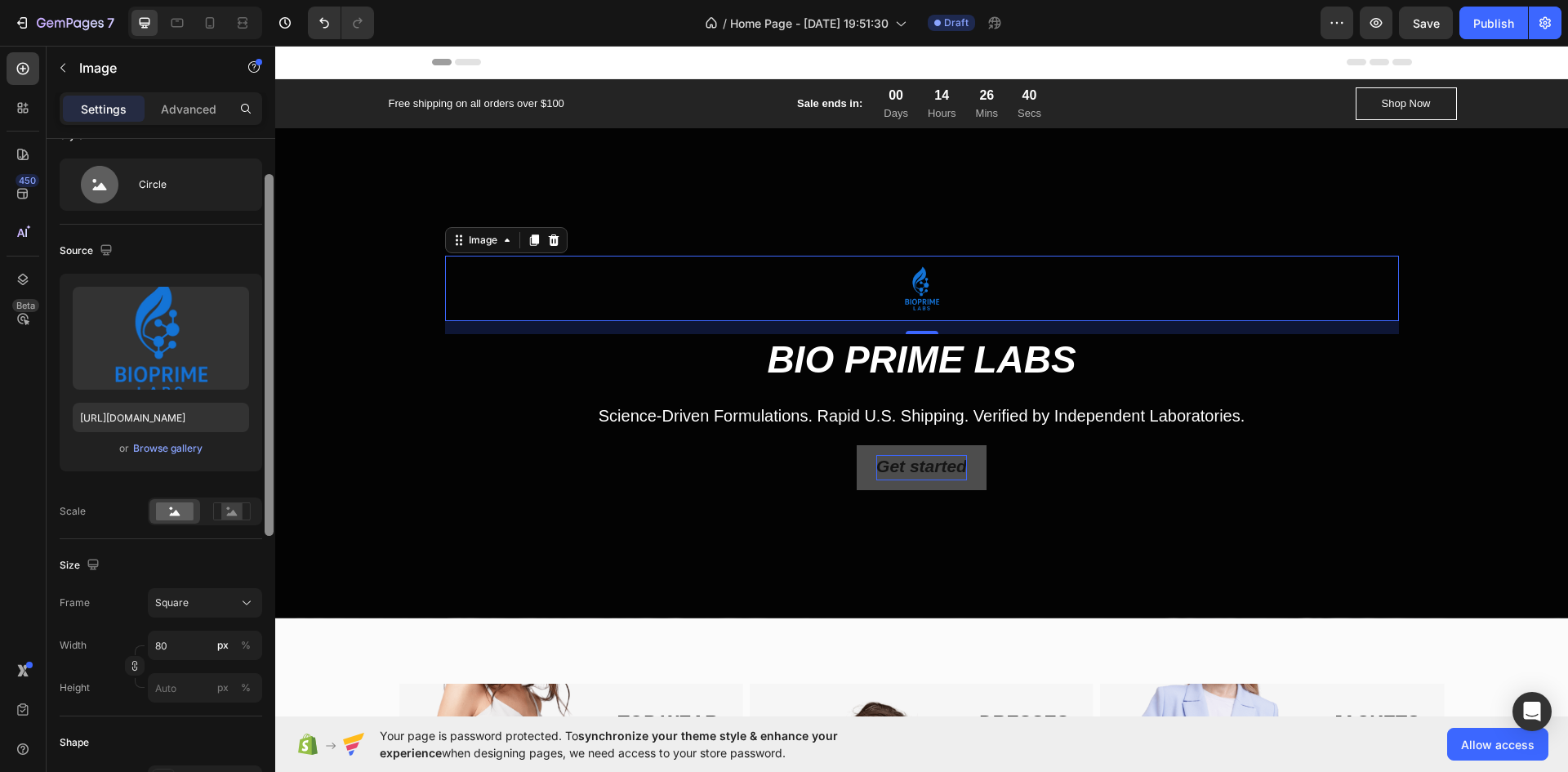
scroll to position [3, 0]
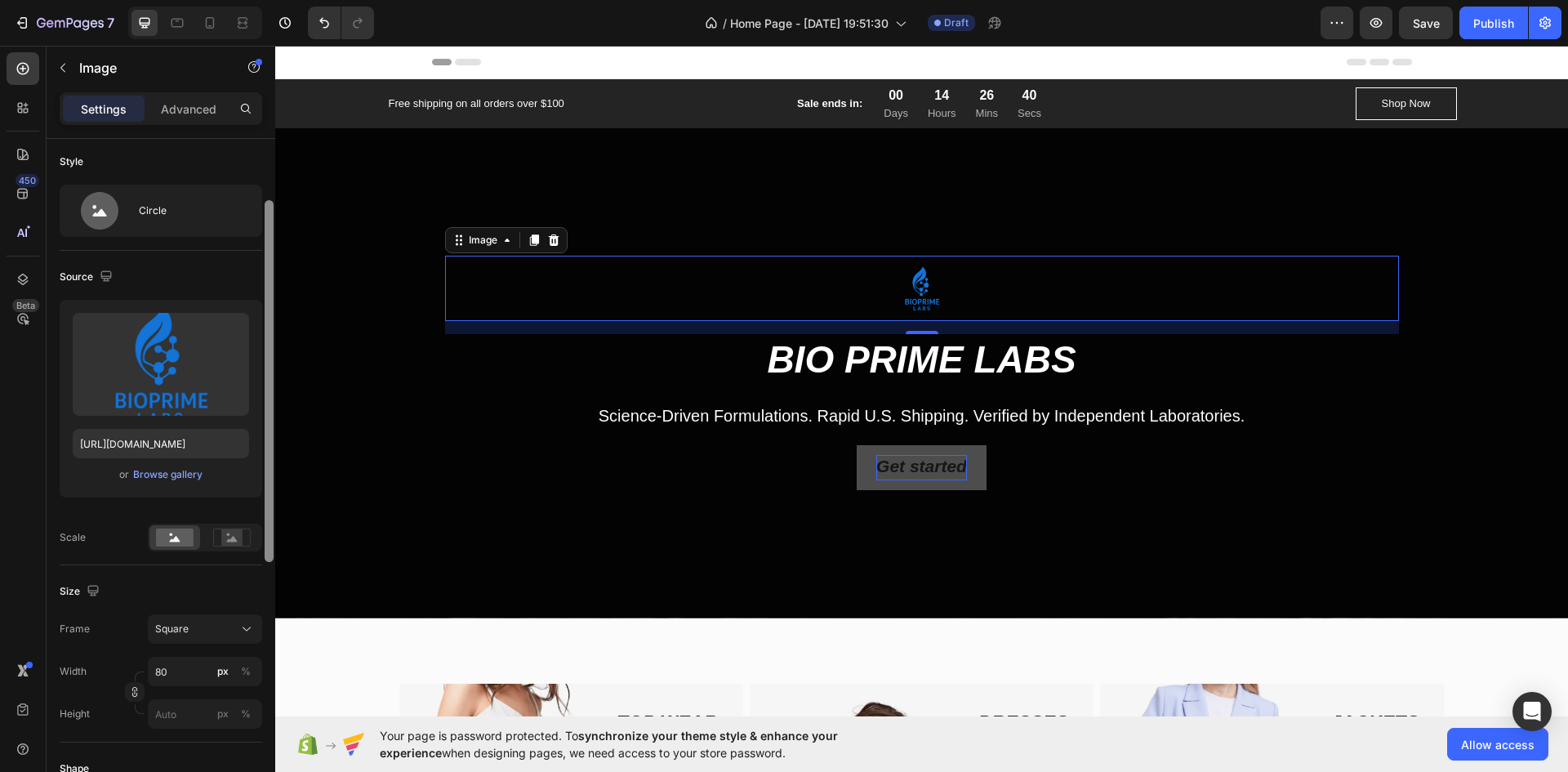
drag, startPoint x: 270, startPoint y: 418, endPoint x: 265, endPoint y: 384, distance: 34.4
click at [270, 404] on div at bounding box center [269, 381] width 9 height 362
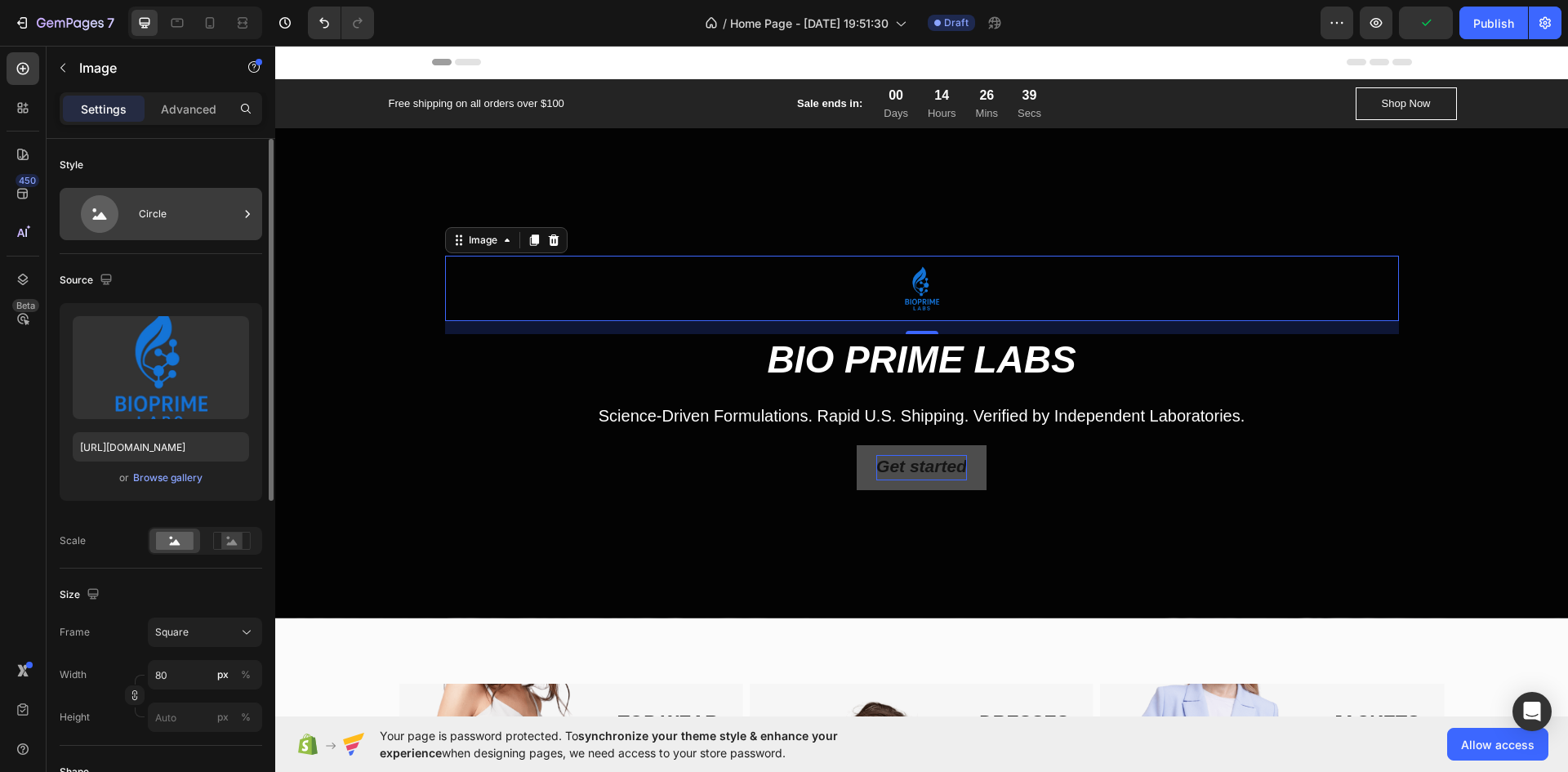
click at [188, 195] on div "Circle" at bounding box center [161, 214] width 202 height 52
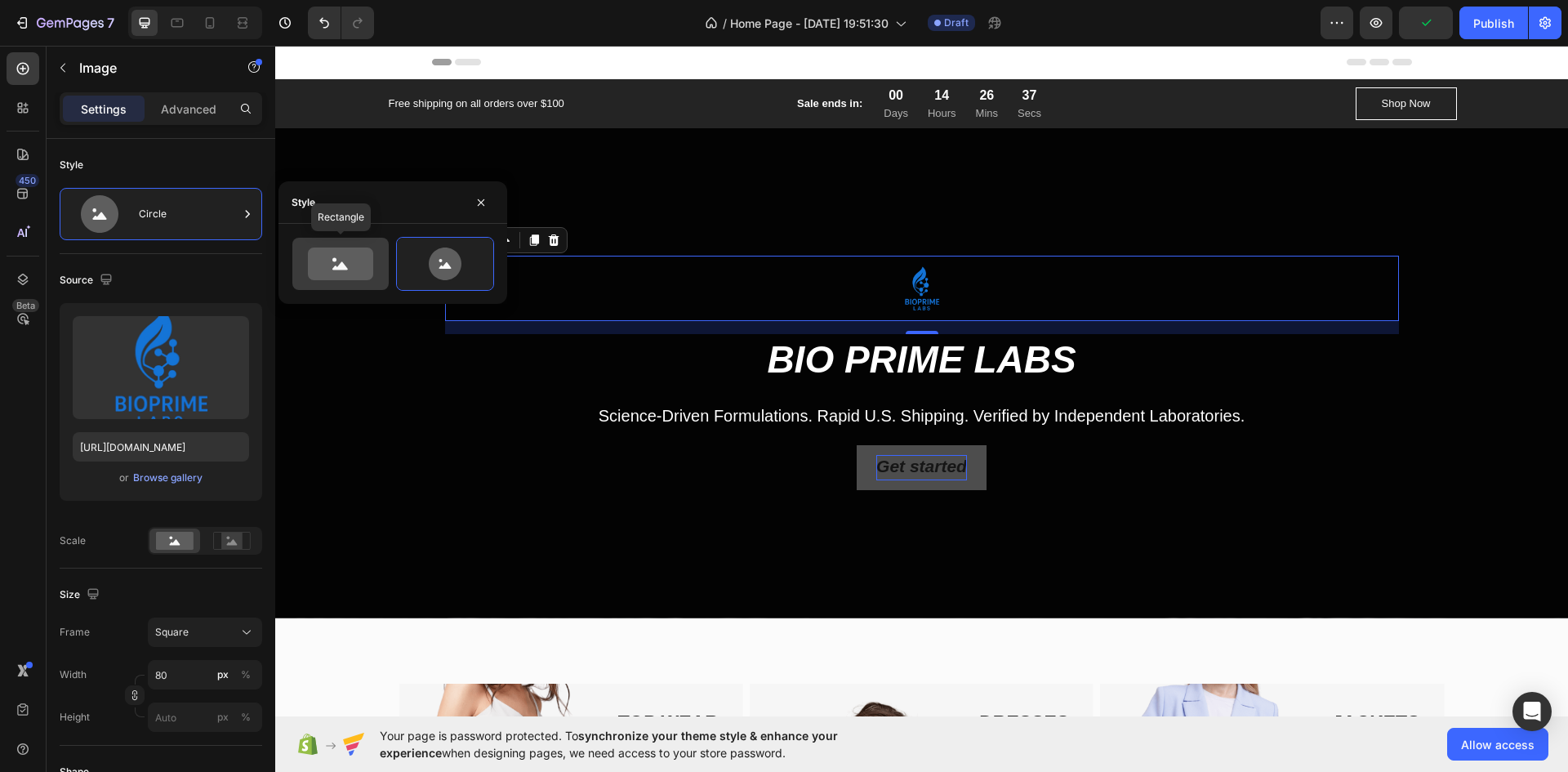
click at [363, 271] on icon at bounding box center [341, 264] width 66 height 33
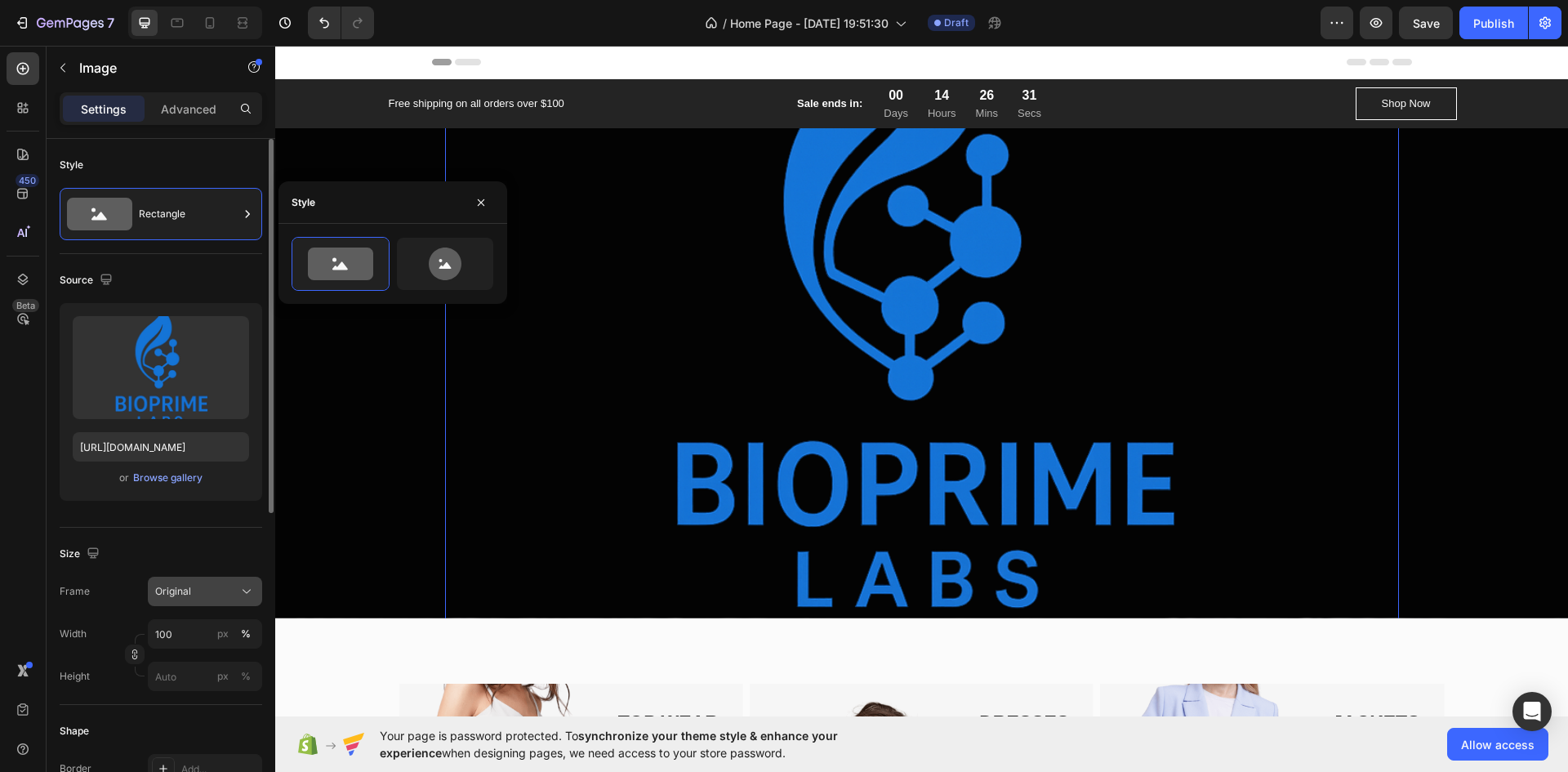
click at [220, 582] on button "Original" at bounding box center [205, 591] width 114 height 29
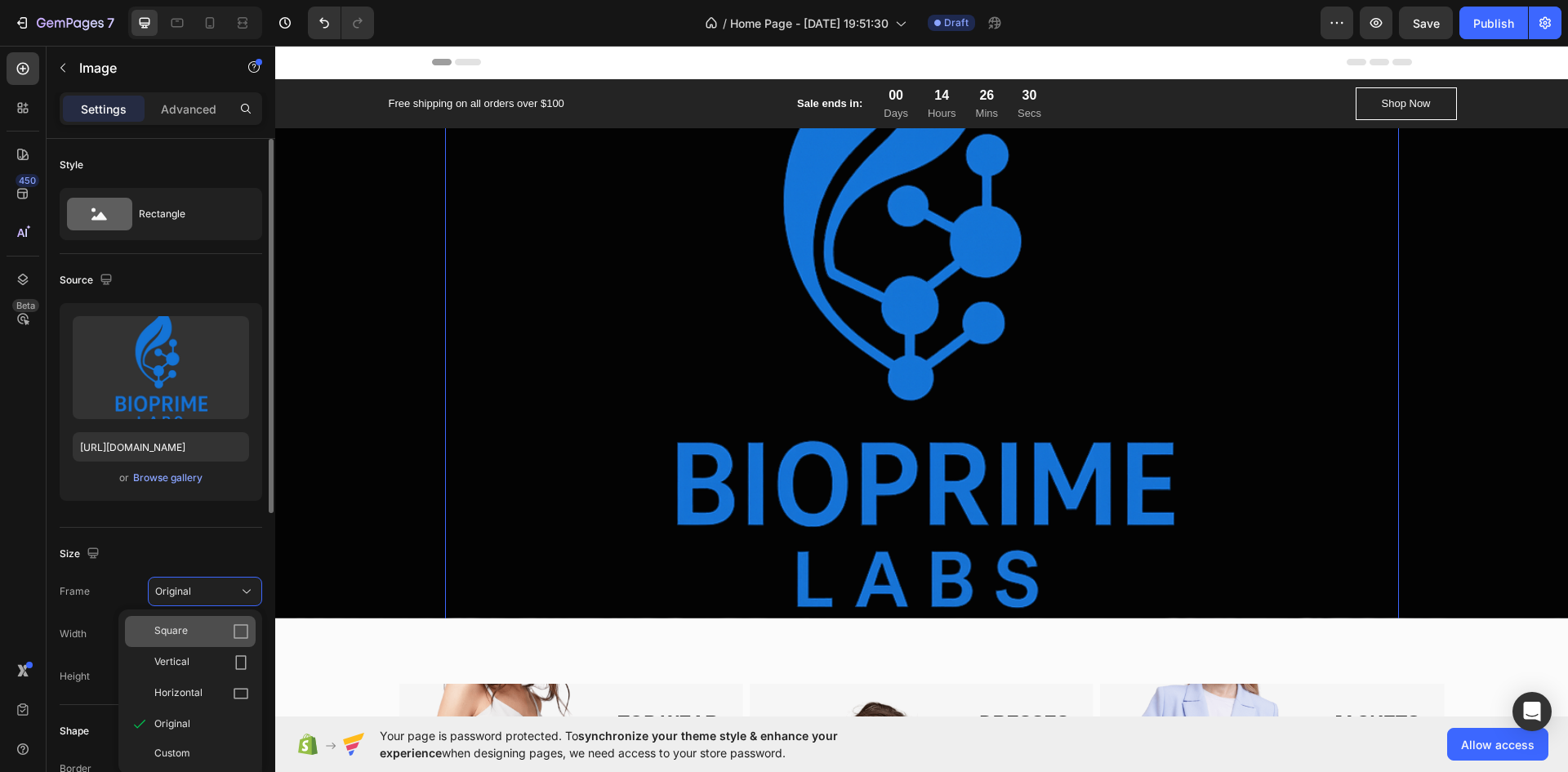
click at [220, 626] on div "Square" at bounding box center [202, 631] width 95 height 16
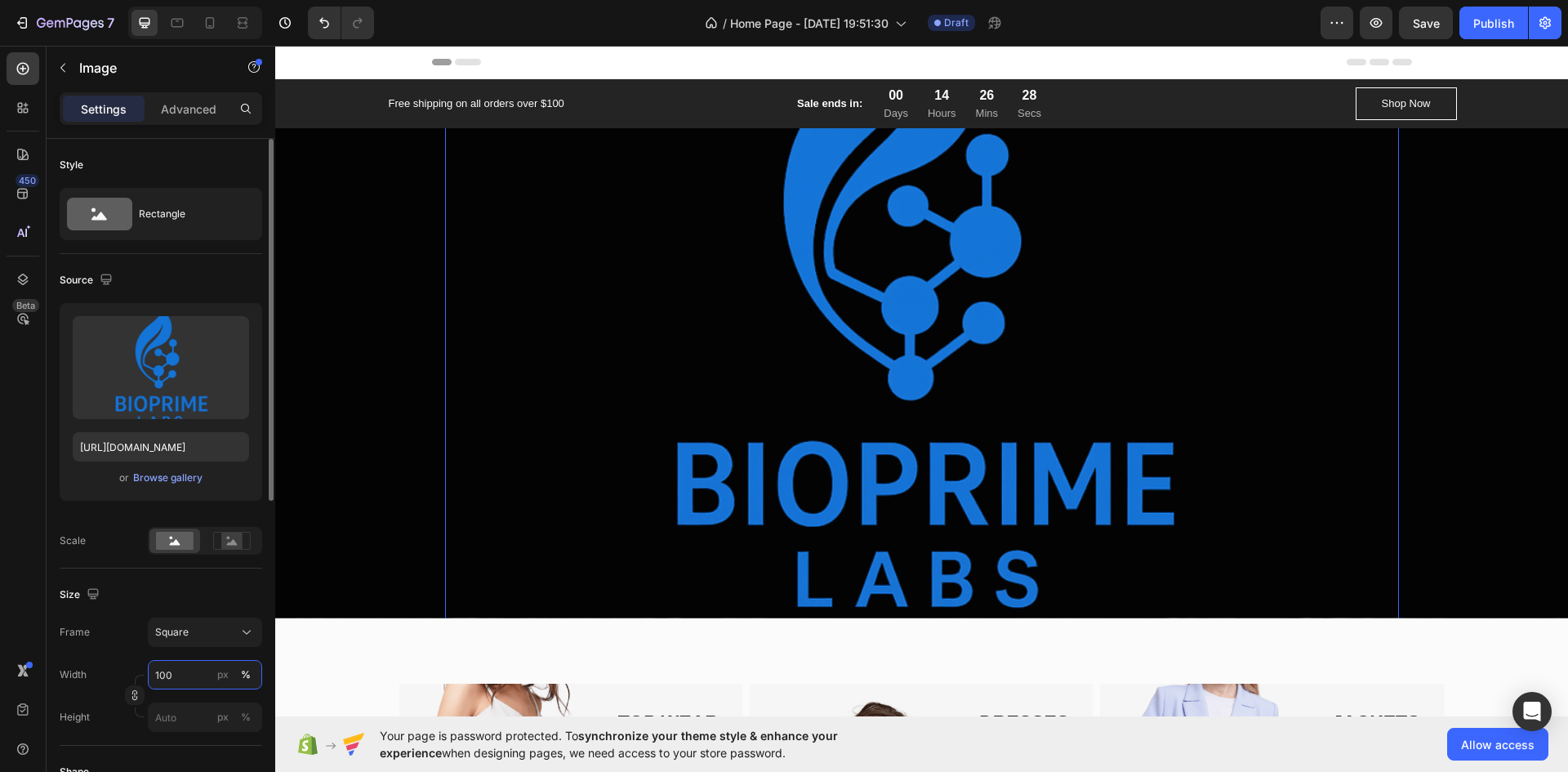
click at [201, 664] on input "100" at bounding box center [205, 675] width 114 height 29
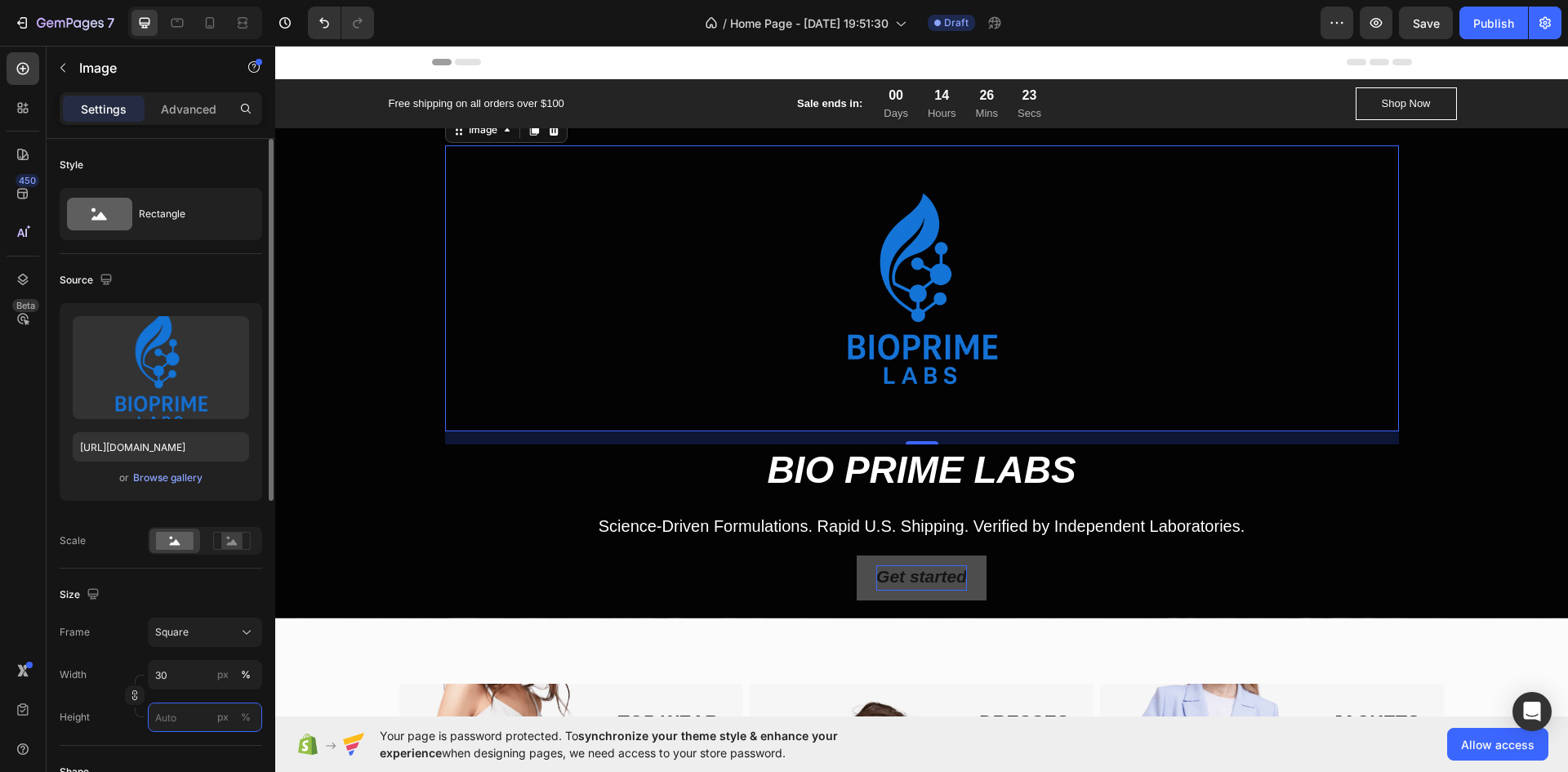
click at [204, 715] on input "px %" at bounding box center [205, 718] width 114 height 29
type input "2"
type input "20"
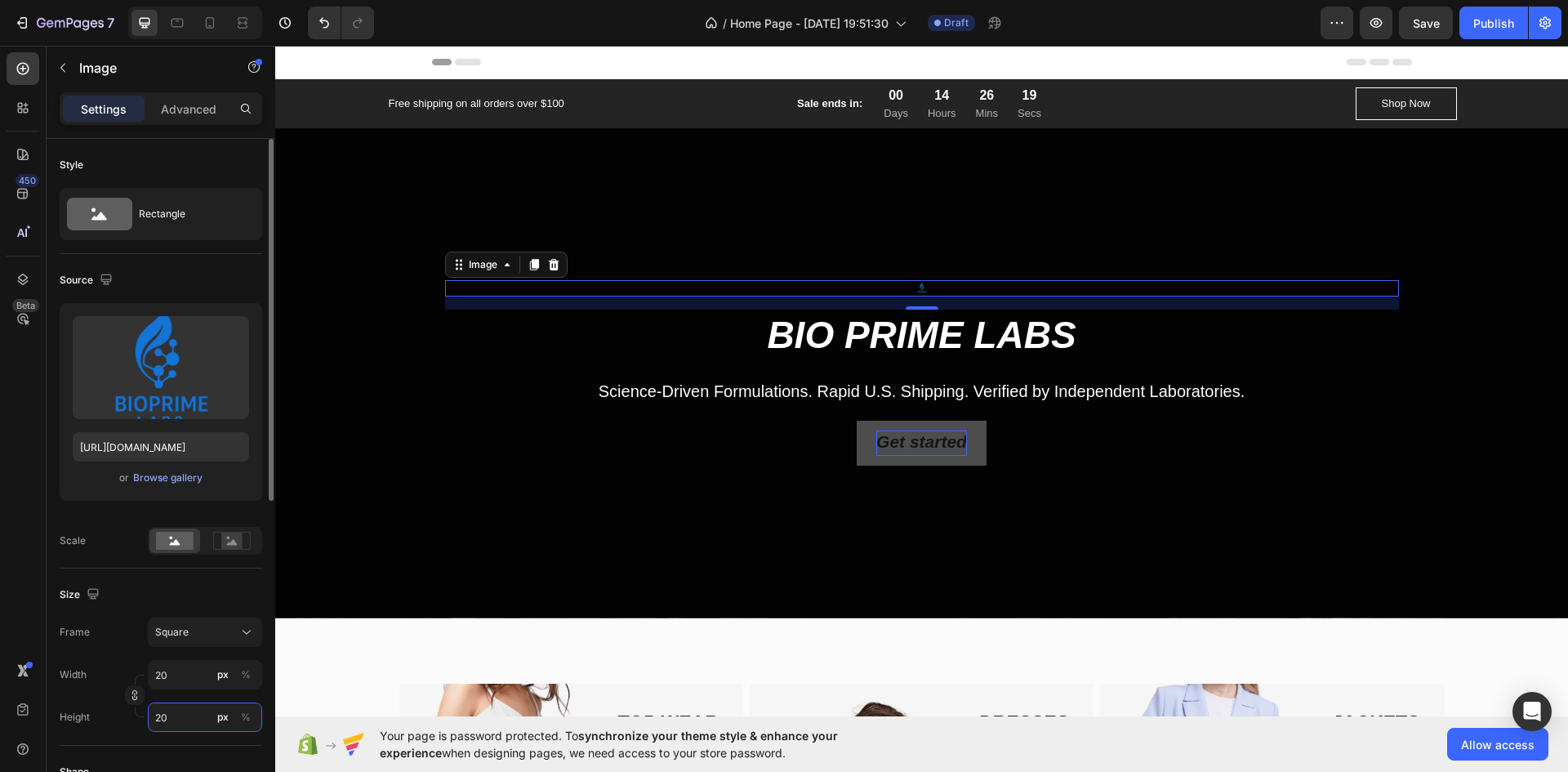
type input "2"
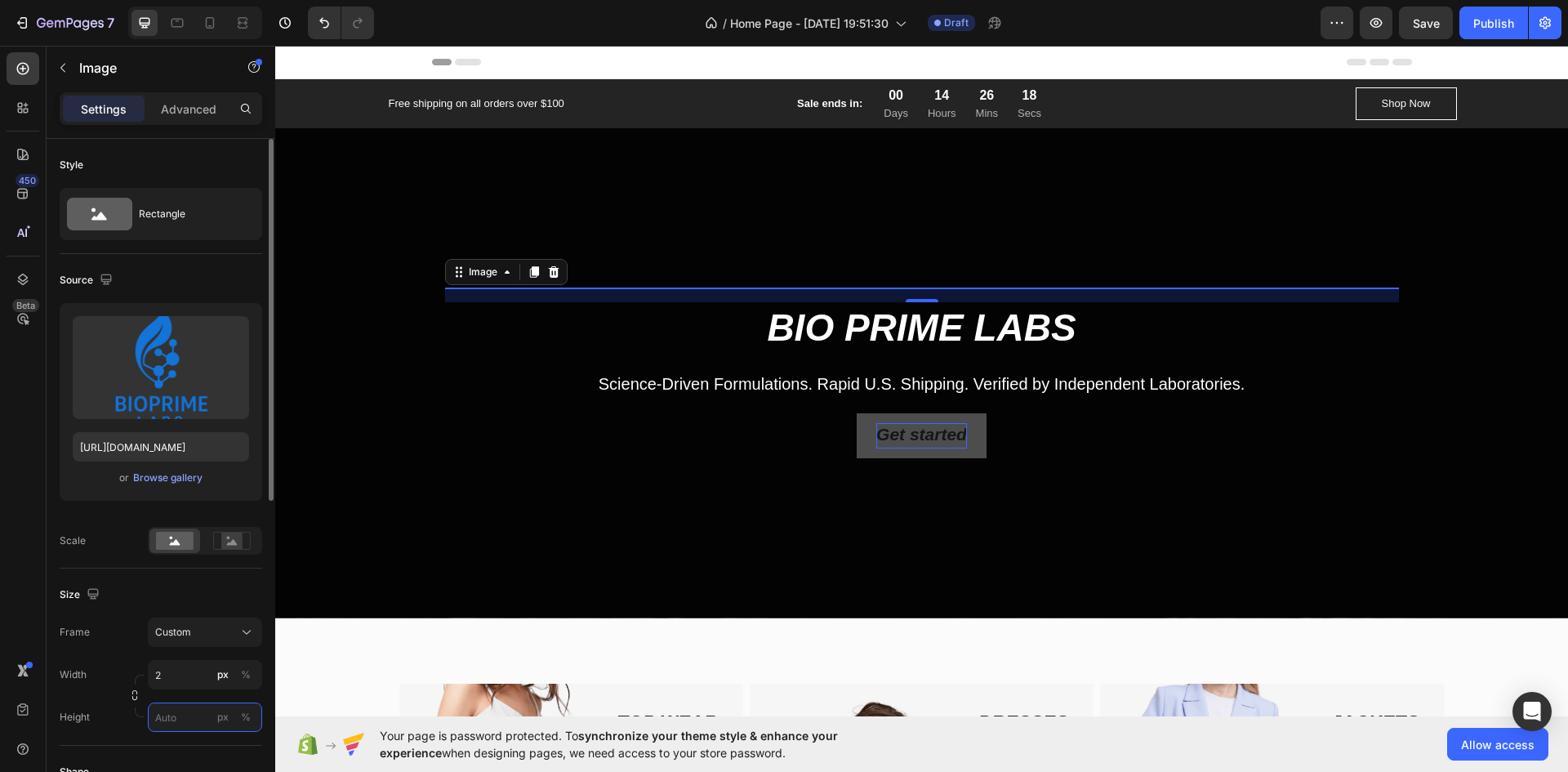
type input "2"
type input "21"
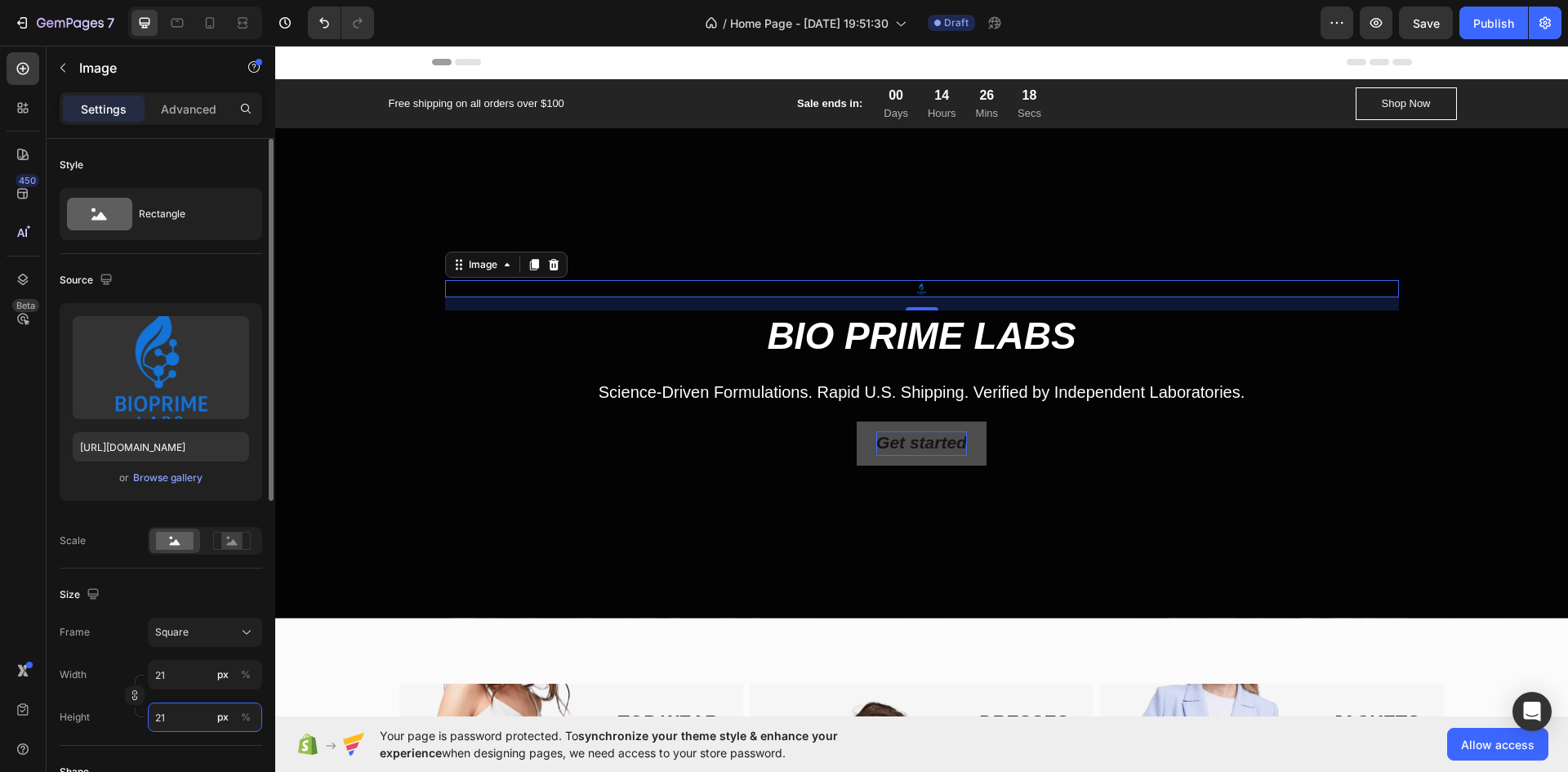
type input "210"
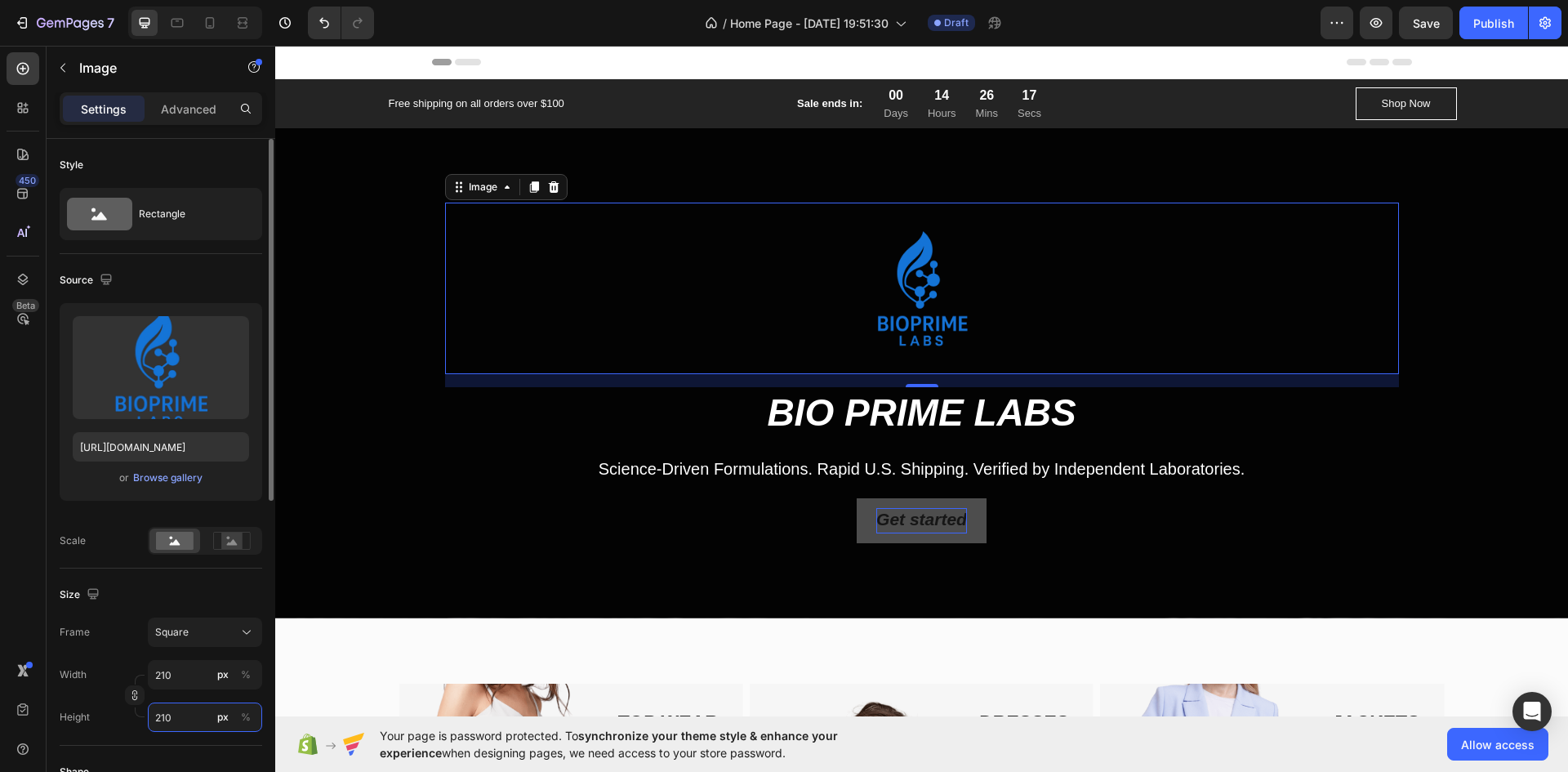
type input "2100"
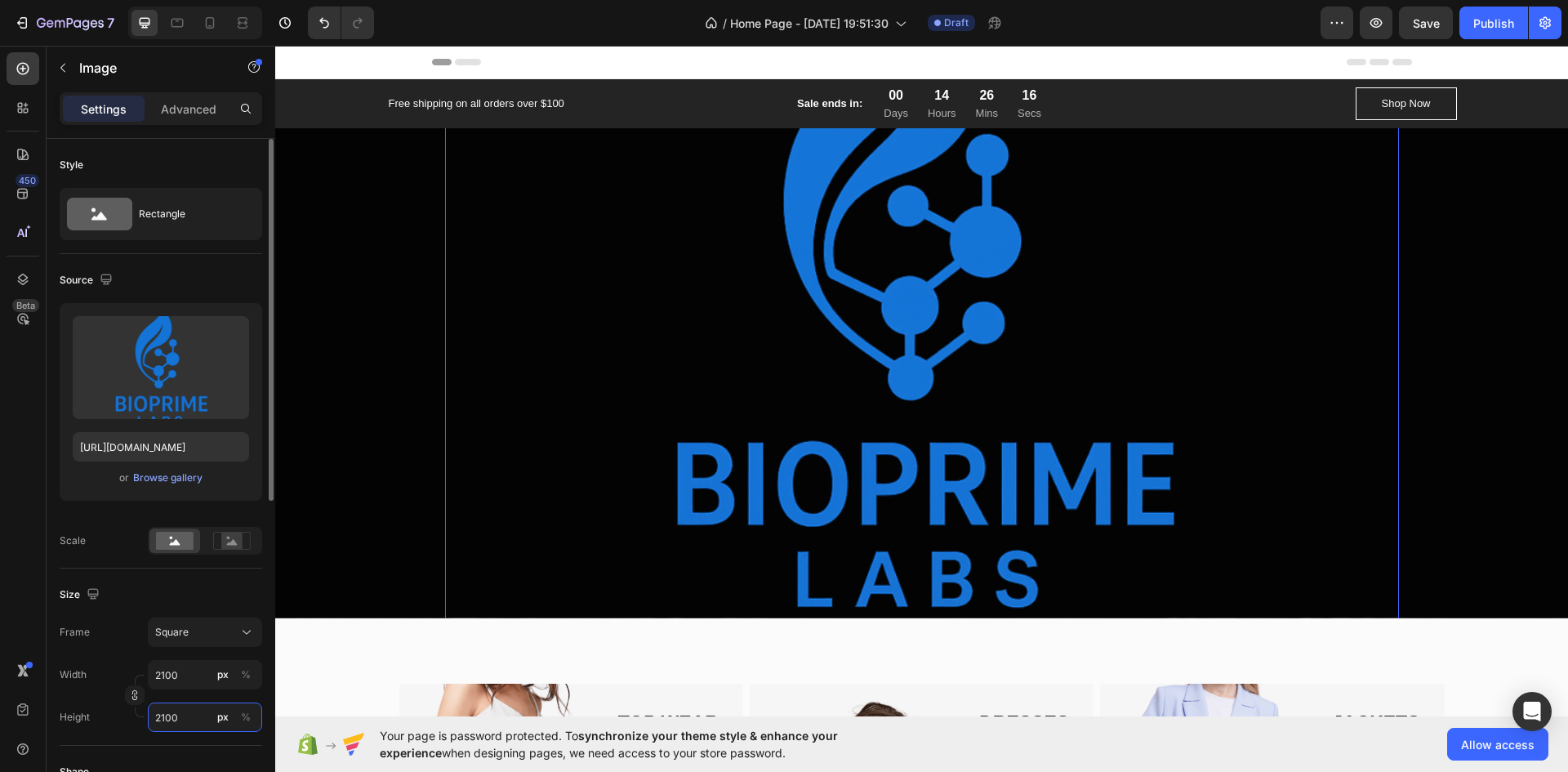
type input "210"
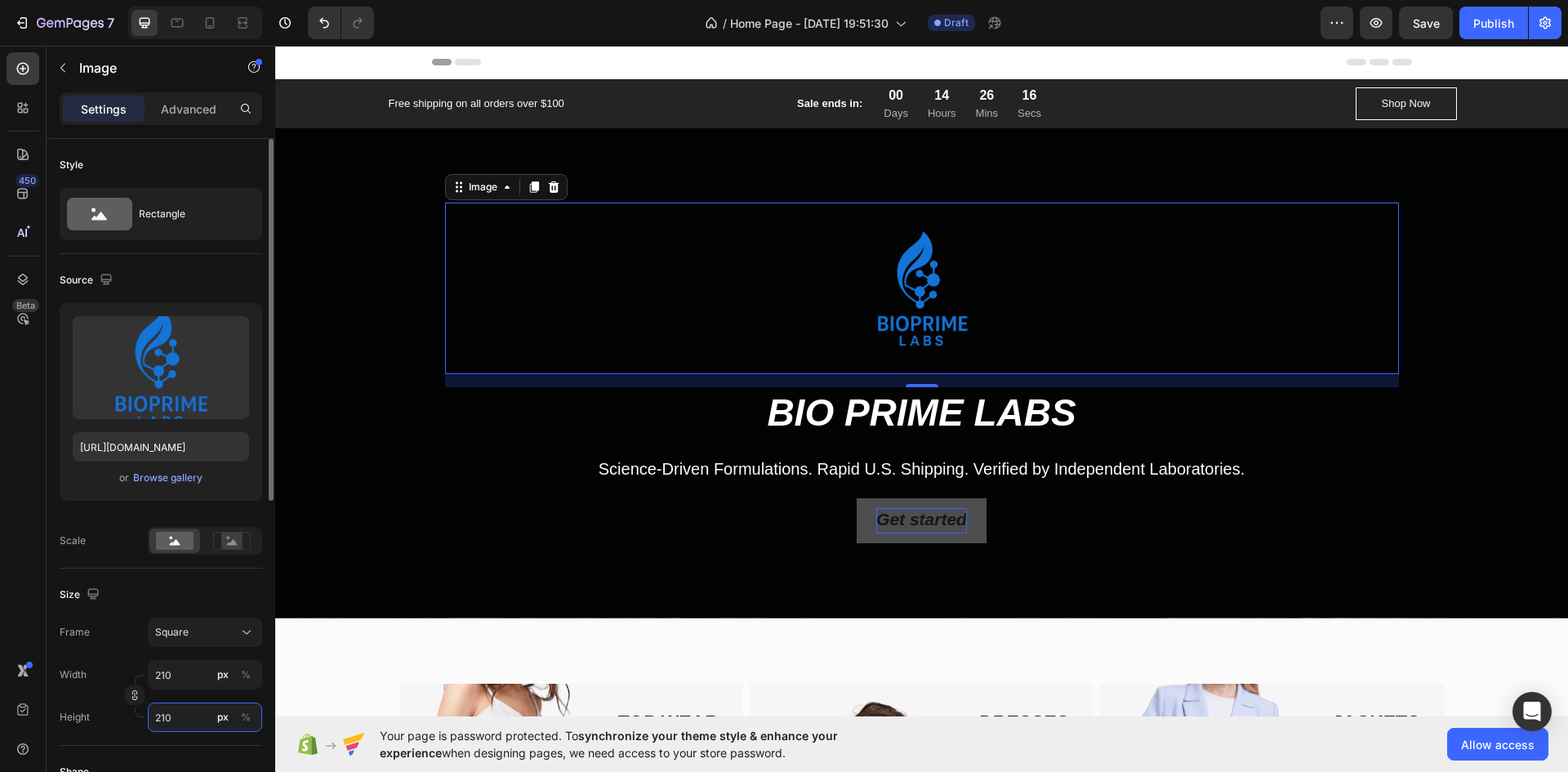
type input "21"
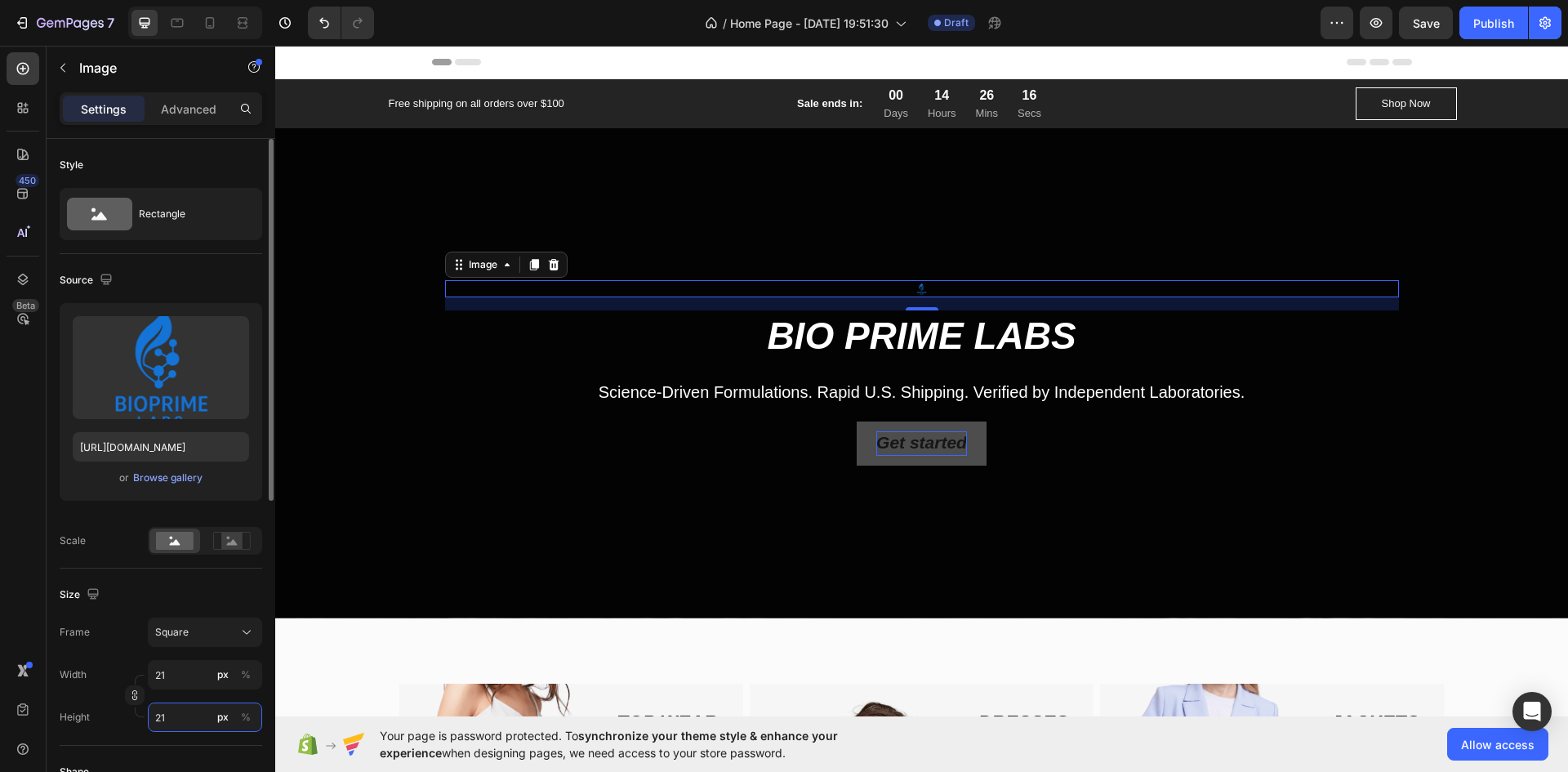
type input "2"
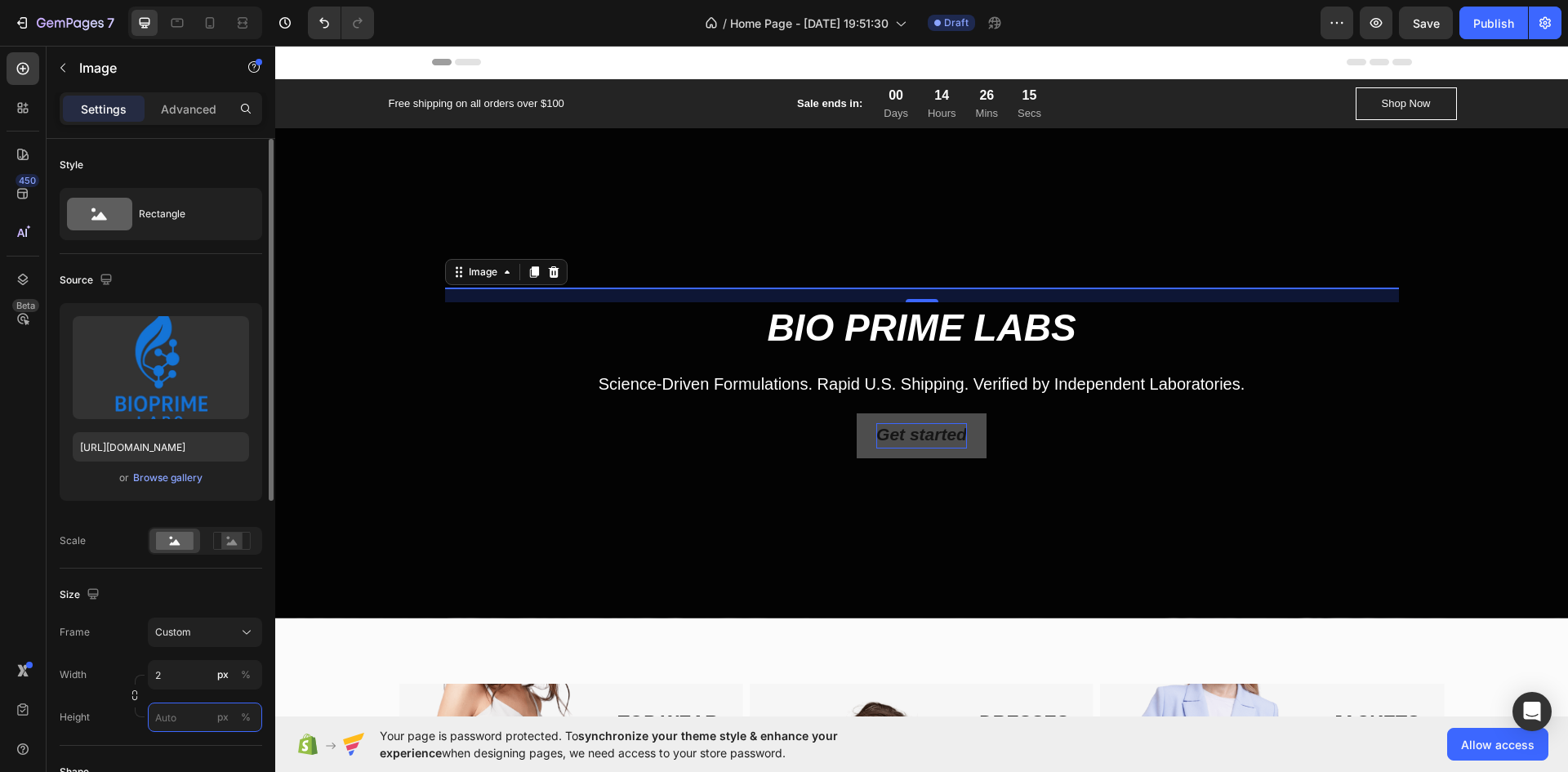
type input "2"
type input "29"
type input "290"
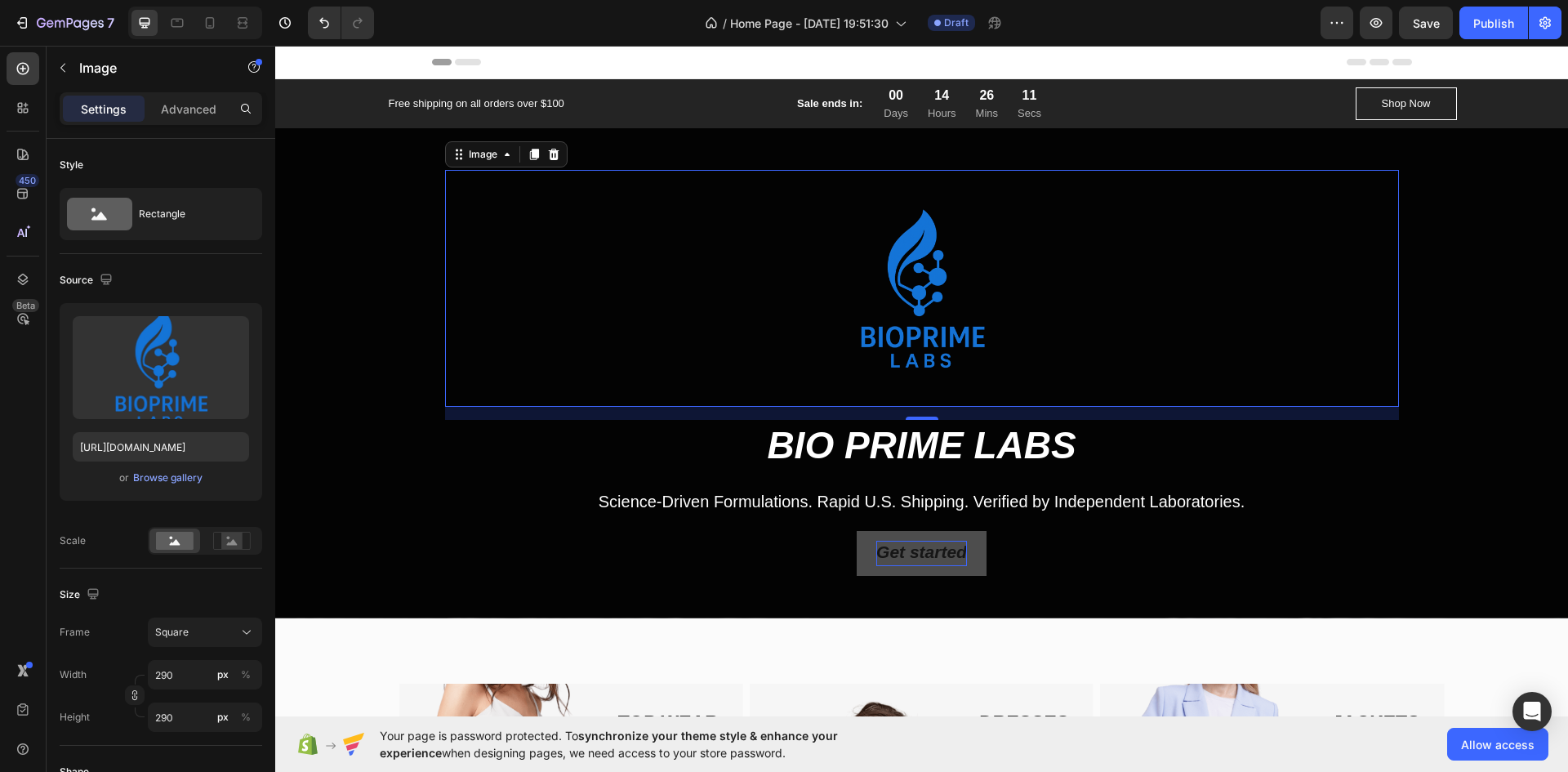
click at [744, 86] on div "Free shipping on all orders over $100 Text block Sale ends in: Text block 00 Da…" at bounding box center [921, 104] width 1293 height 49
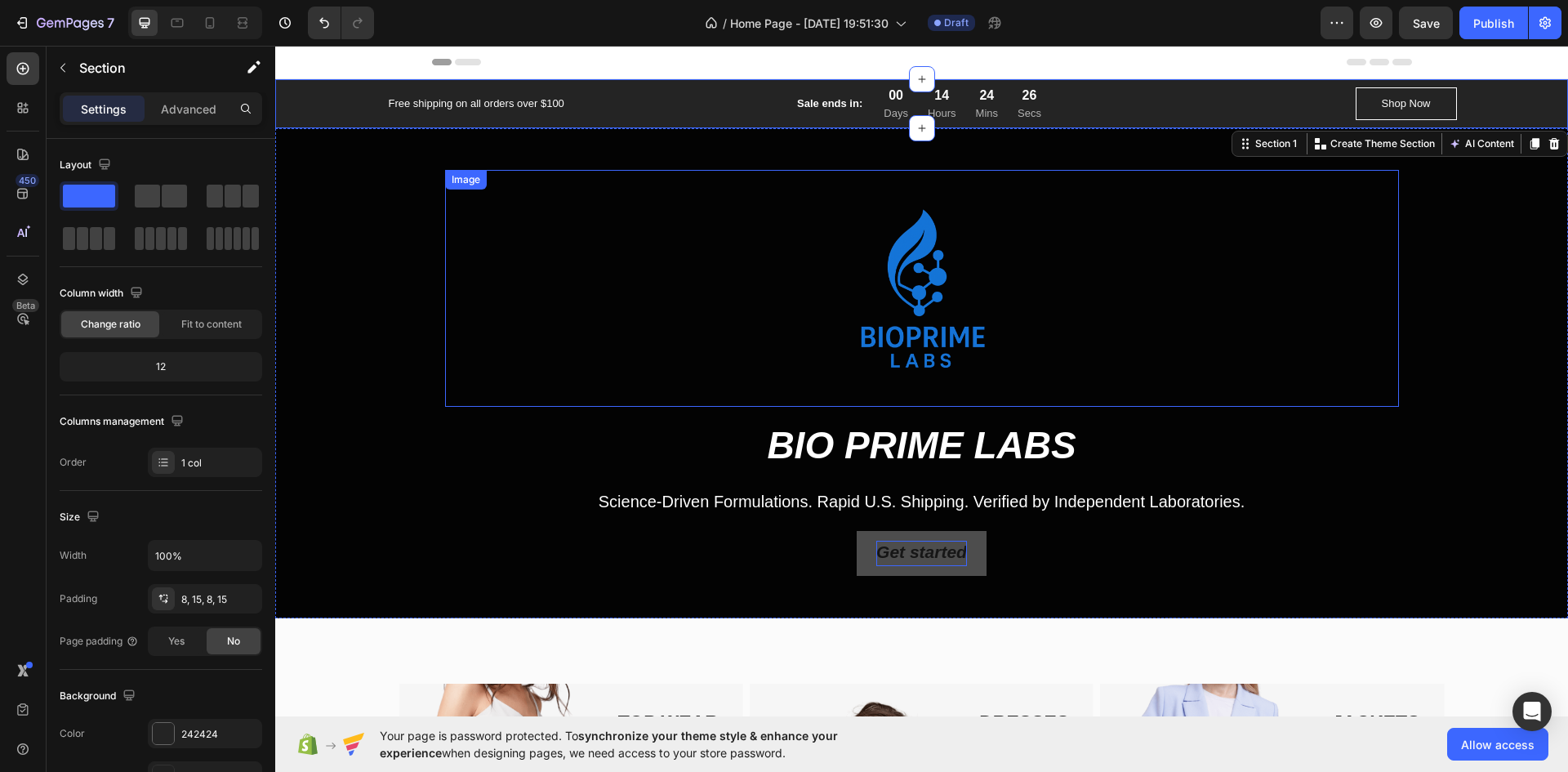
click at [954, 258] on img at bounding box center [922, 289] width 237 height 237
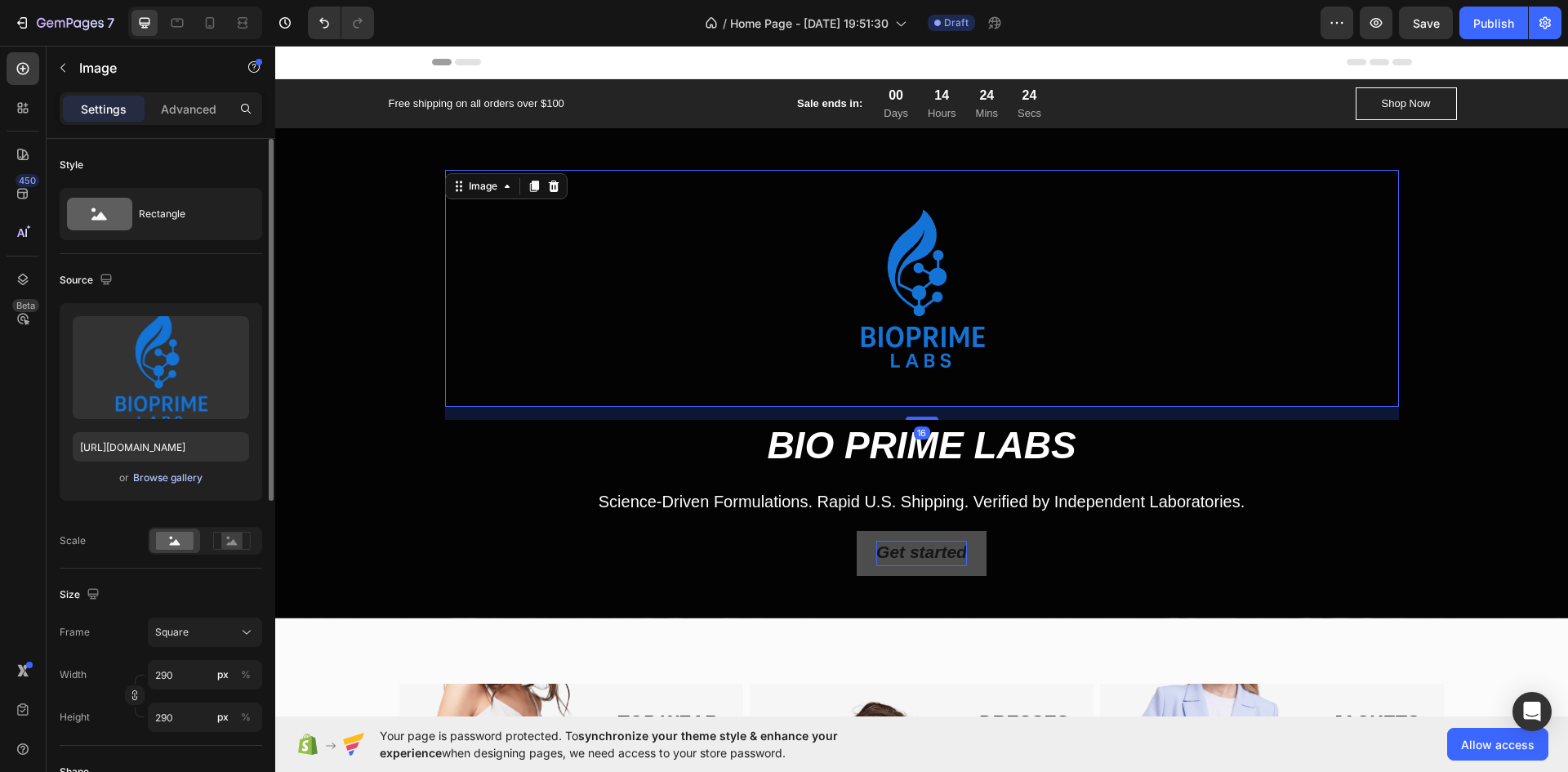
click at [178, 474] on div "Browse gallery" at bounding box center [168, 477] width 69 height 15
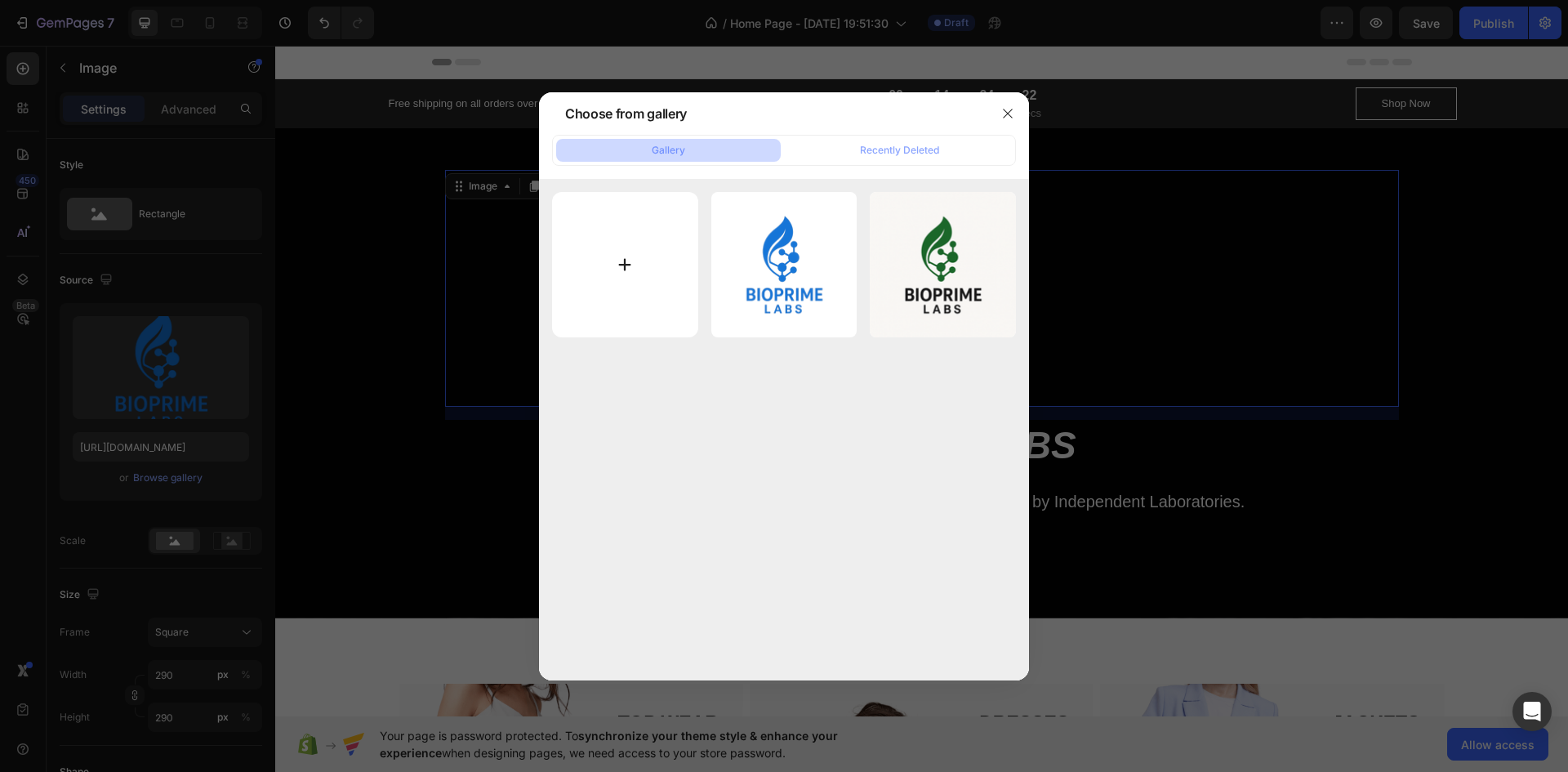
click at [621, 269] on input "file" at bounding box center [625, 265] width 146 height 146
type input "C:\fakepath\ChatGPT Image [DATE], 08_07_14 PM.png"
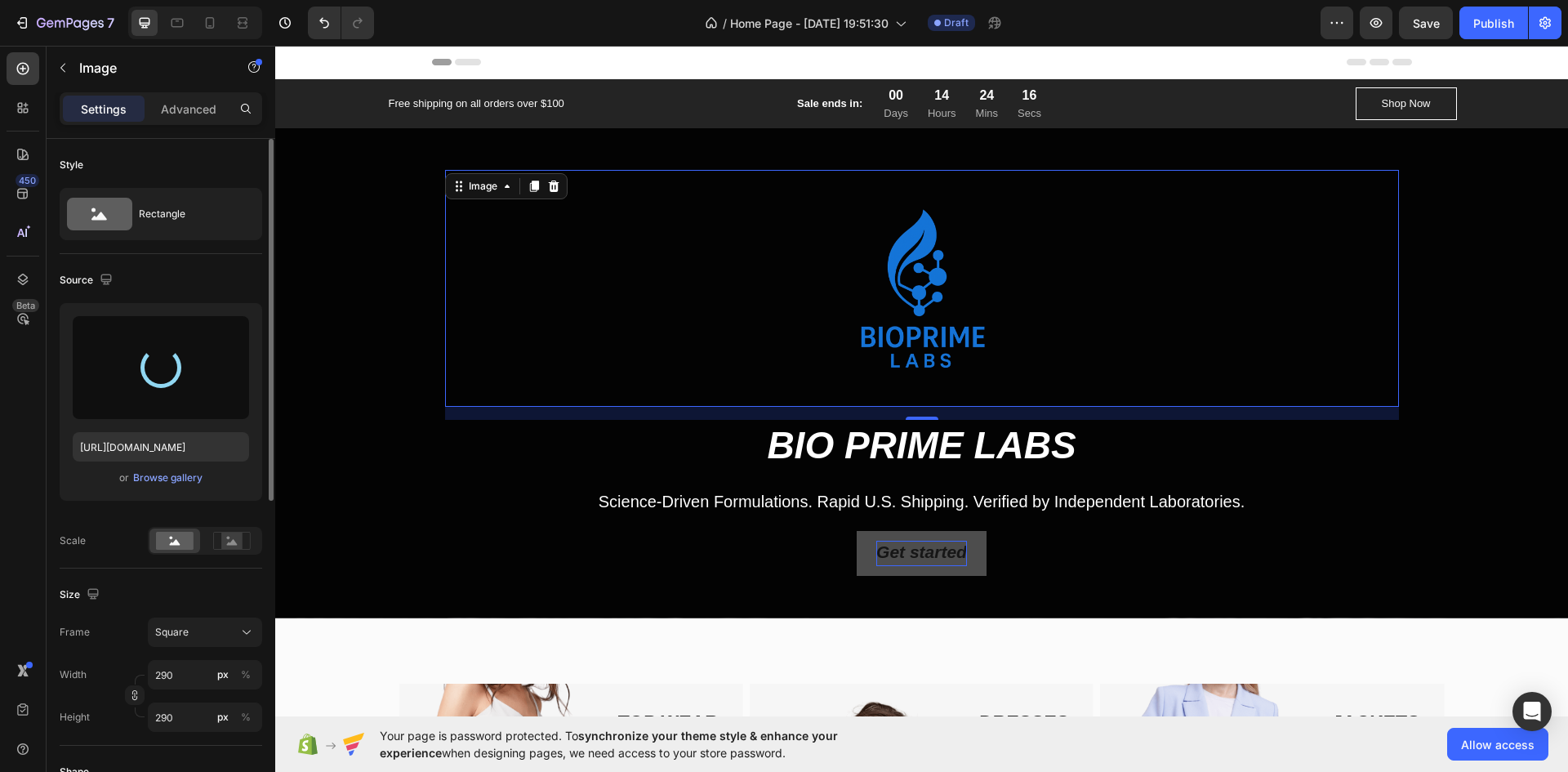
type input "[URL][DOMAIN_NAME]"
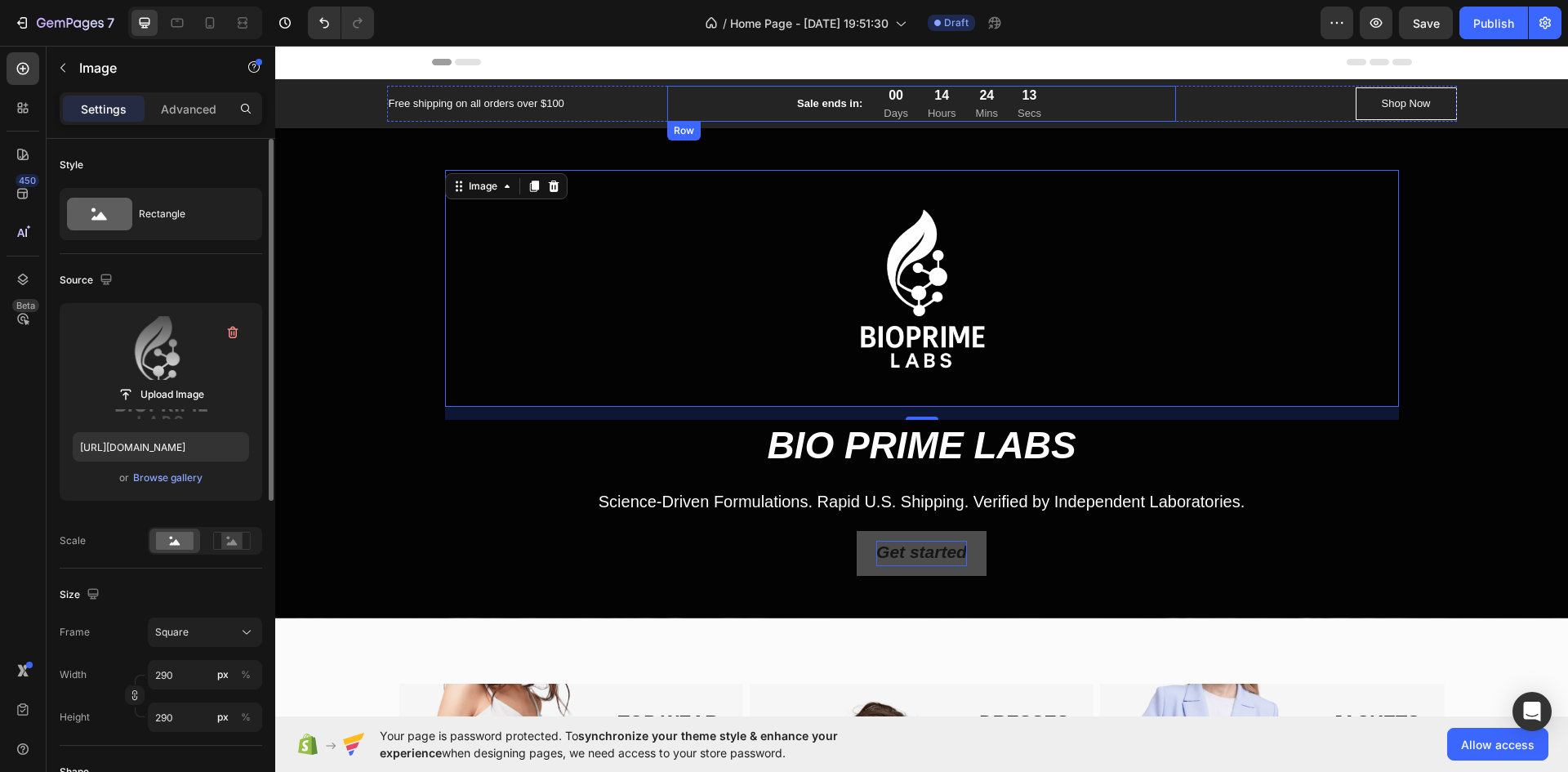
click at [1114, 97] on div "Sale ends in: Text block 00 Days 14 Hours 24 Mins 13 Secs CountDown Timer Row" at bounding box center [921, 104] width 509 height 36
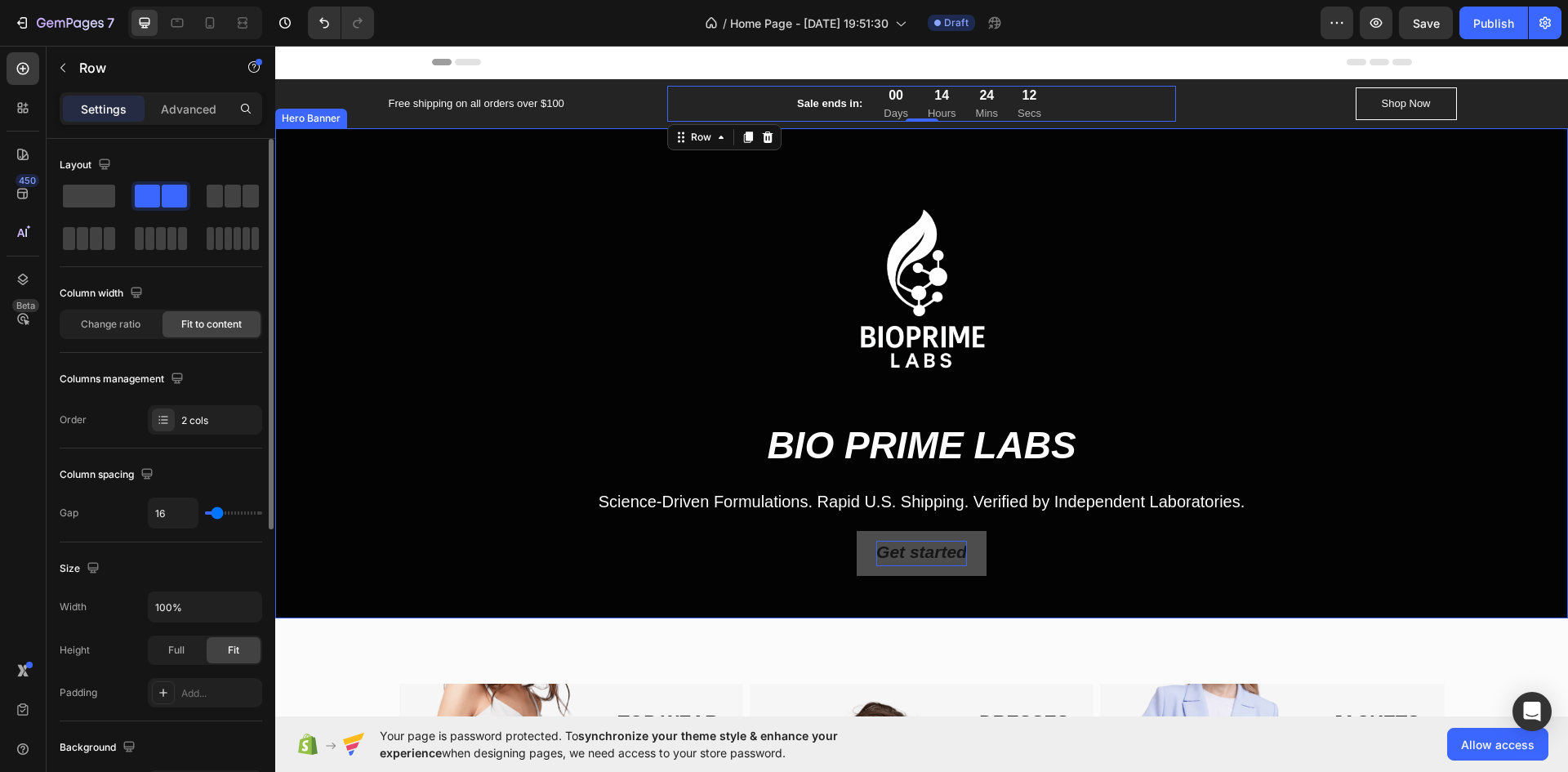
click at [1270, 150] on div "Overlay" at bounding box center [921, 373] width 1293 height 490
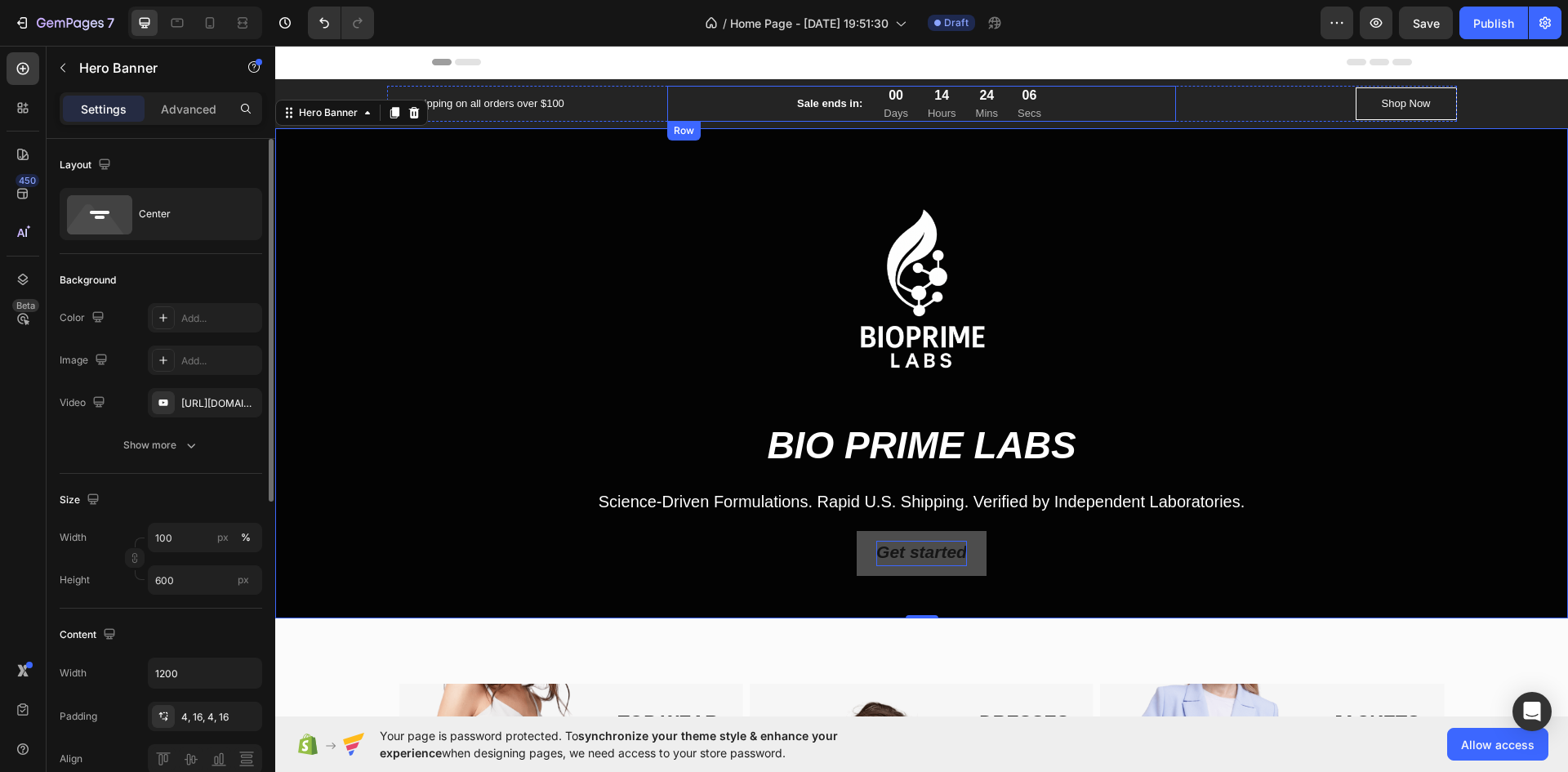
click at [682, 101] on div "Sale ends in: Text block 00 Days 14 Hours 24 Mins 06 Secs CountDown Timer Row" at bounding box center [921, 104] width 509 height 36
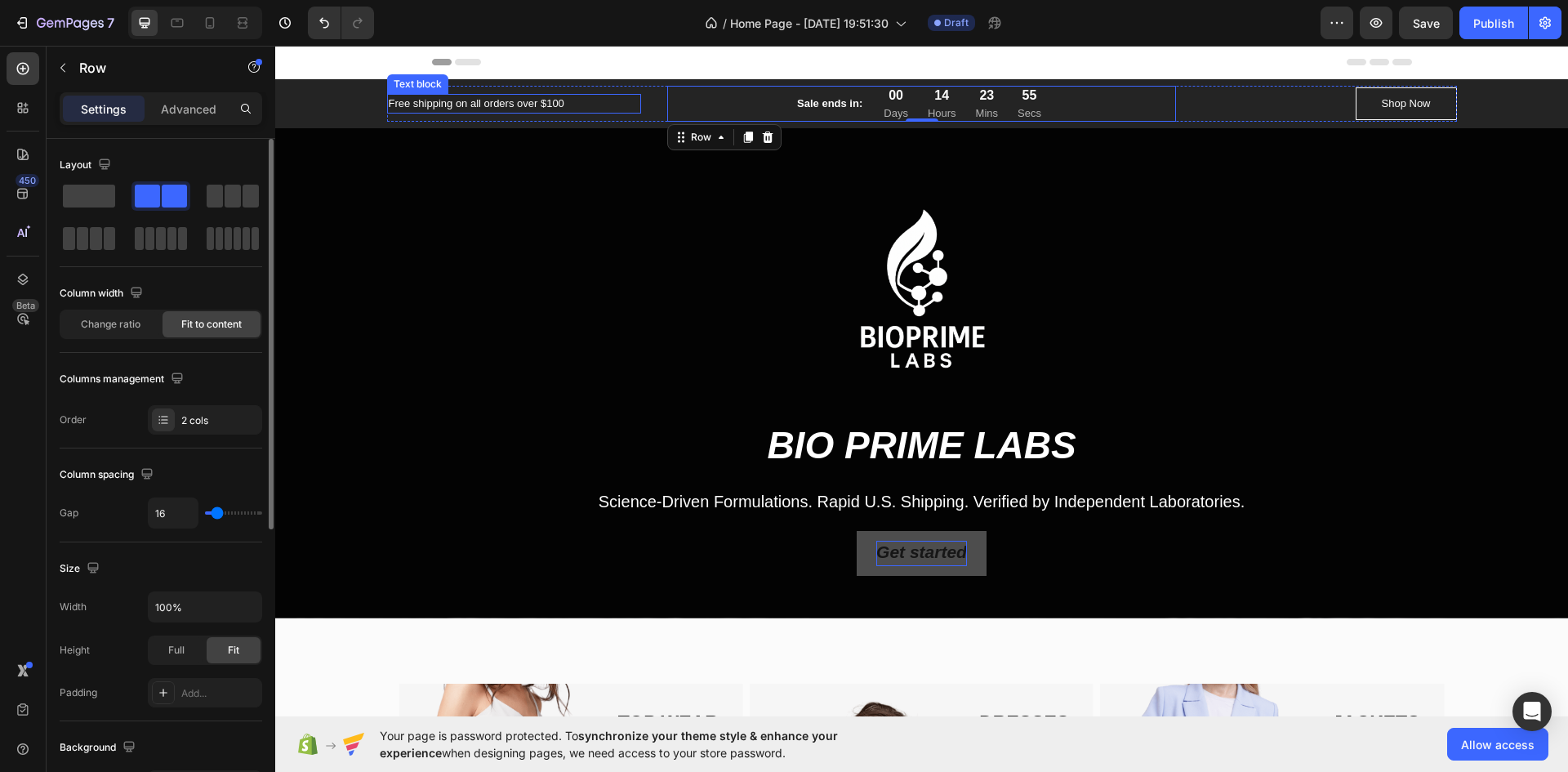
drag, startPoint x: 584, startPoint y: 107, endPoint x: 552, endPoint y: 112, distance: 32.4
click at [584, 107] on p "Free shipping on all orders over $100" at bounding box center [514, 104] width 252 height 16
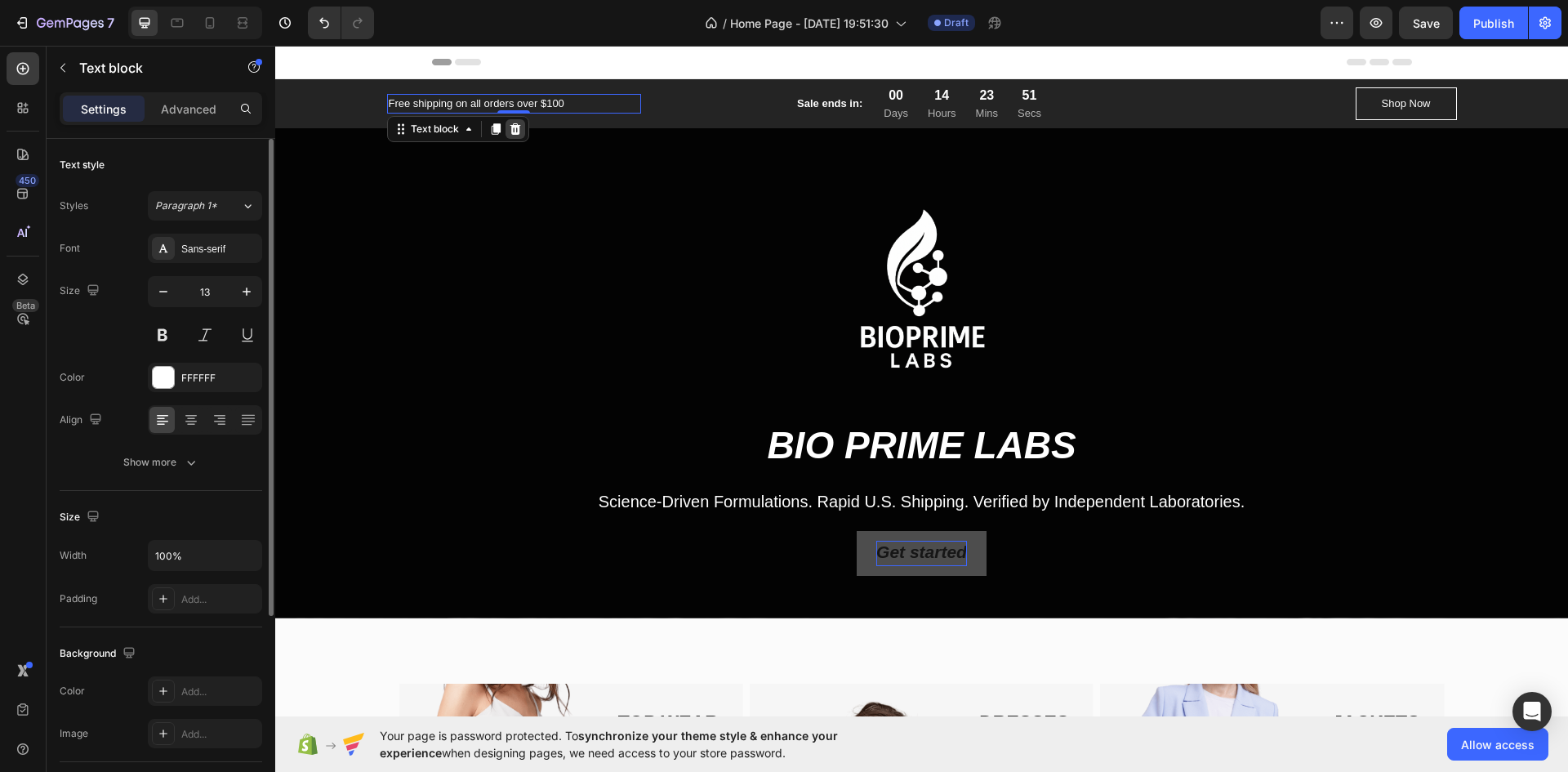
click at [510, 130] on icon at bounding box center [515, 128] width 10 height 11
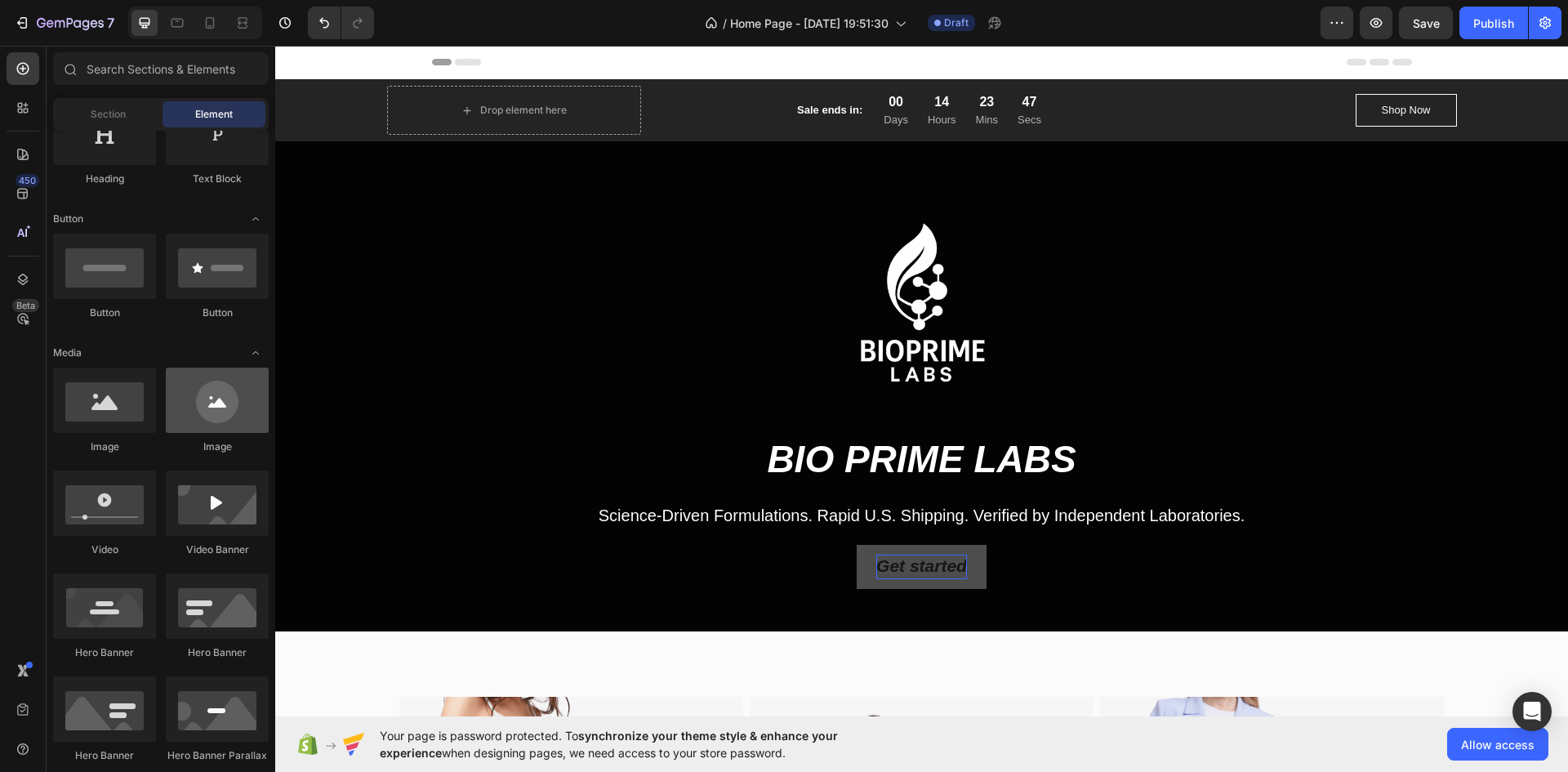
click at [193, 405] on div at bounding box center [217, 400] width 103 height 66
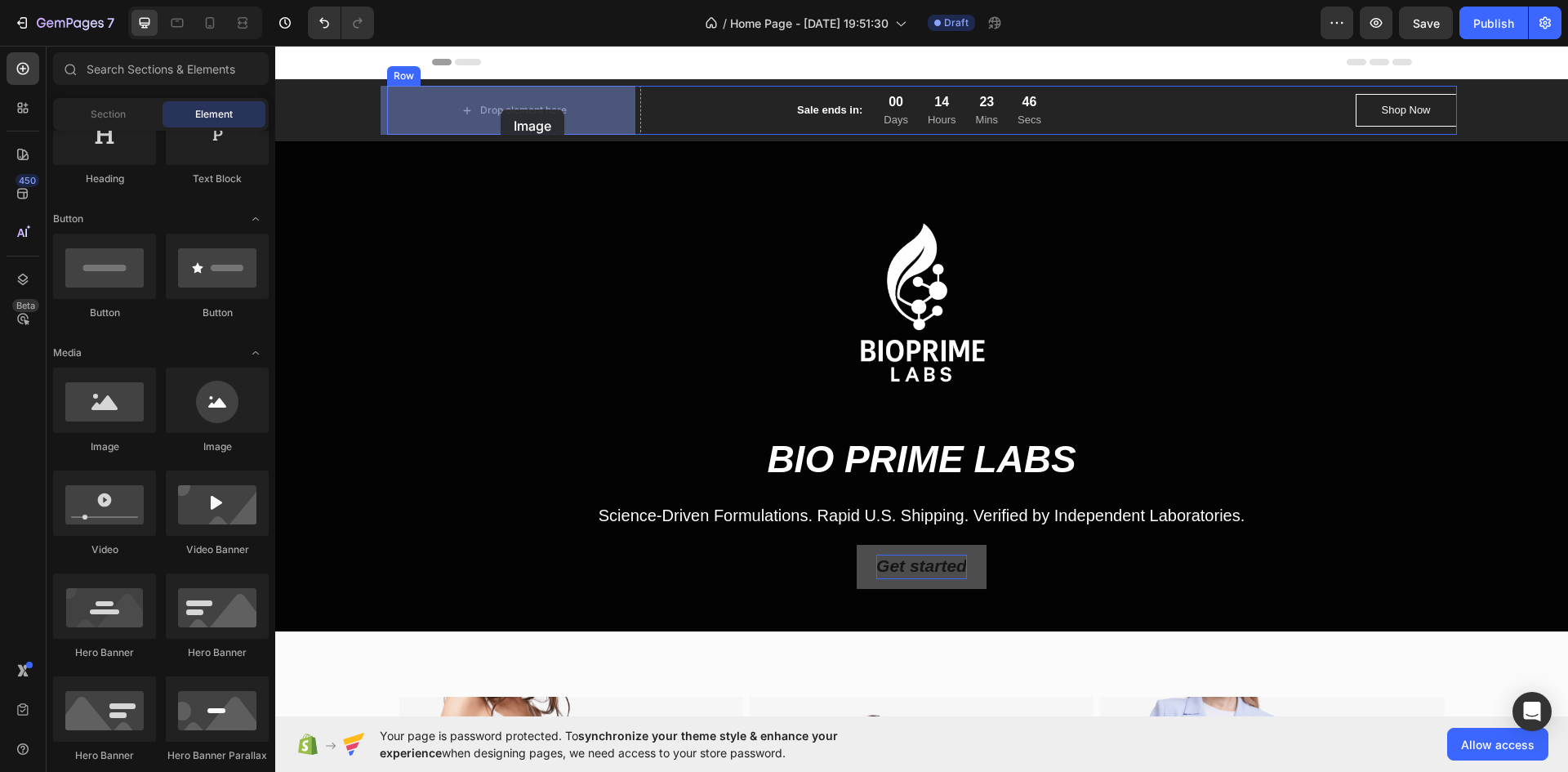
drag, startPoint x: 478, startPoint y: 449, endPoint x: 500, endPoint y: 110, distance: 339.7
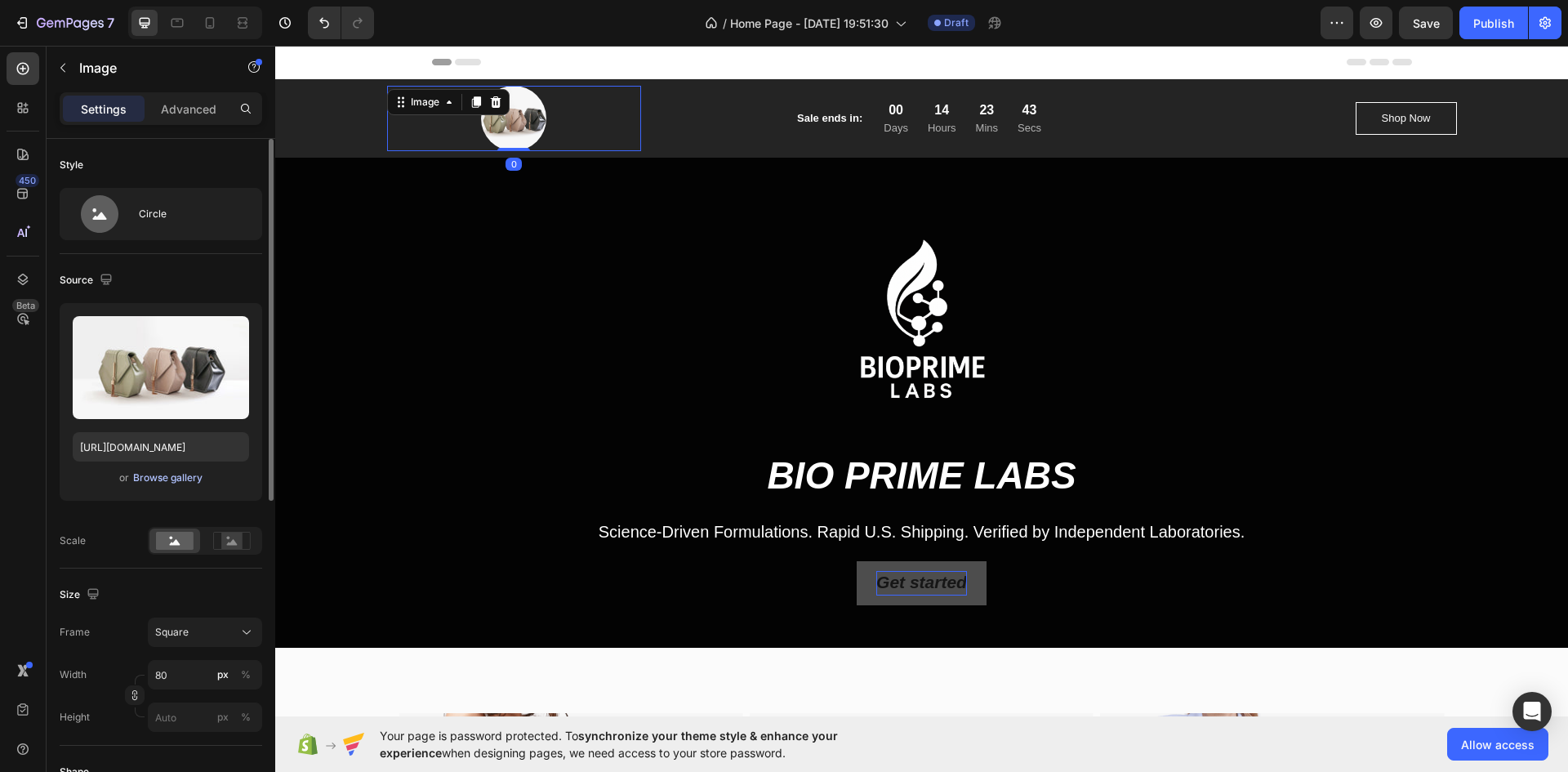
click at [174, 475] on div "Browse gallery" at bounding box center [168, 477] width 69 height 15
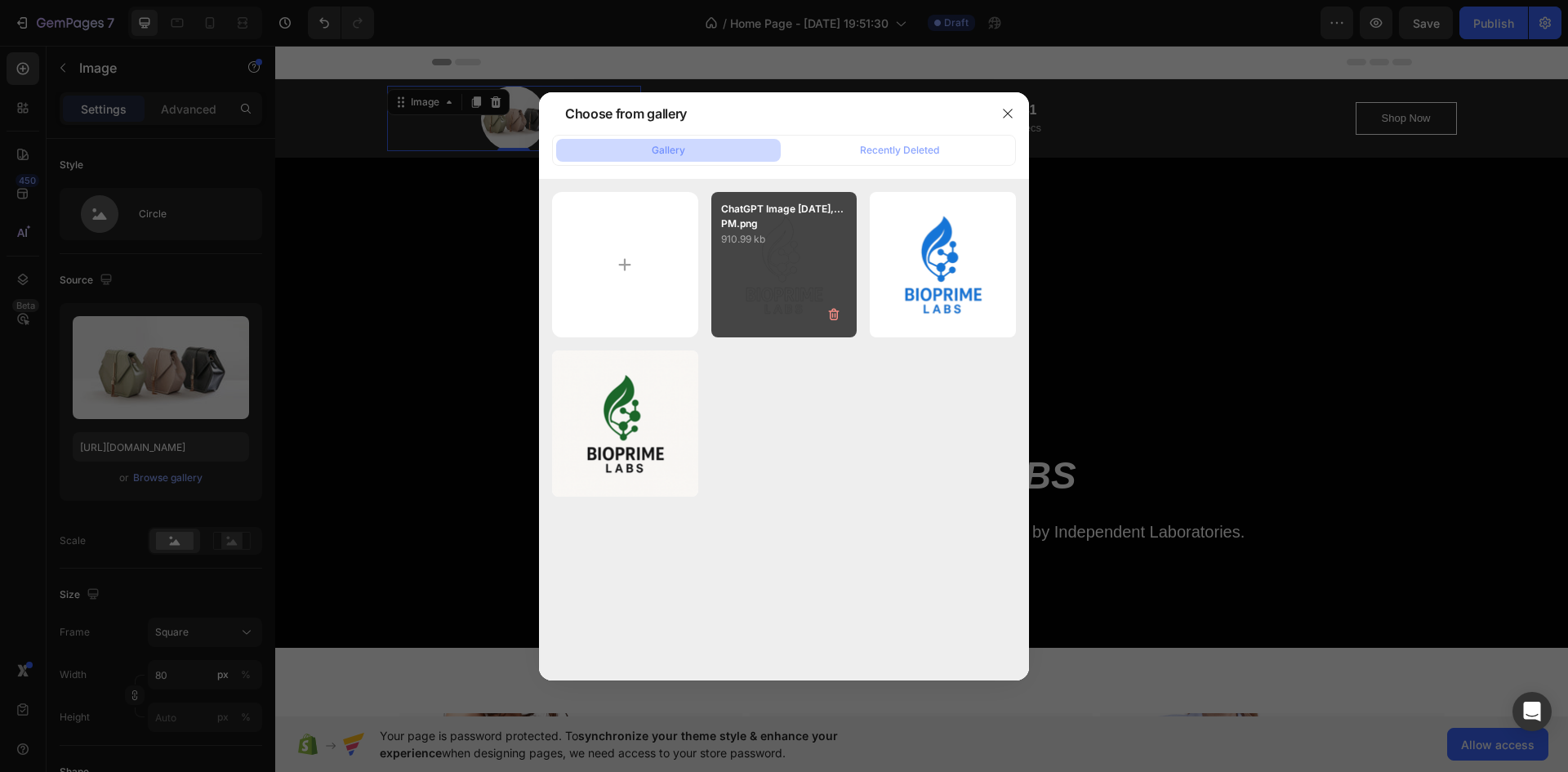
click at [755, 265] on div "ChatGPT Image [DATE],...PM.png 910.99 kb" at bounding box center [784, 265] width 146 height 146
type input "[URL][DOMAIN_NAME]"
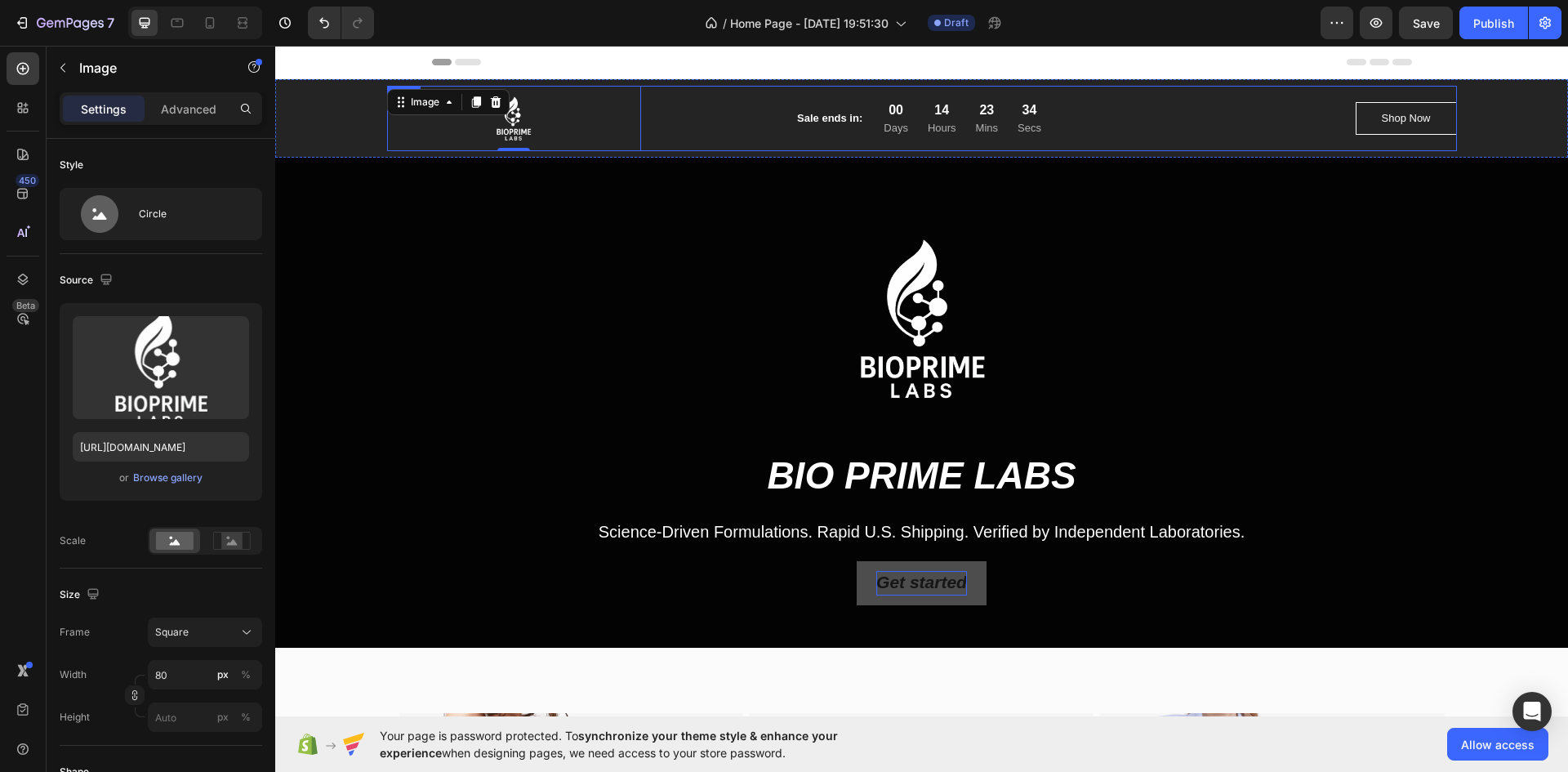
click at [661, 123] on div "Image 0 Sale ends in: Text block 00 Days 14 Hours 23 Mins 34 Secs CountDown Tim…" at bounding box center [922, 118] width 1070 height 66
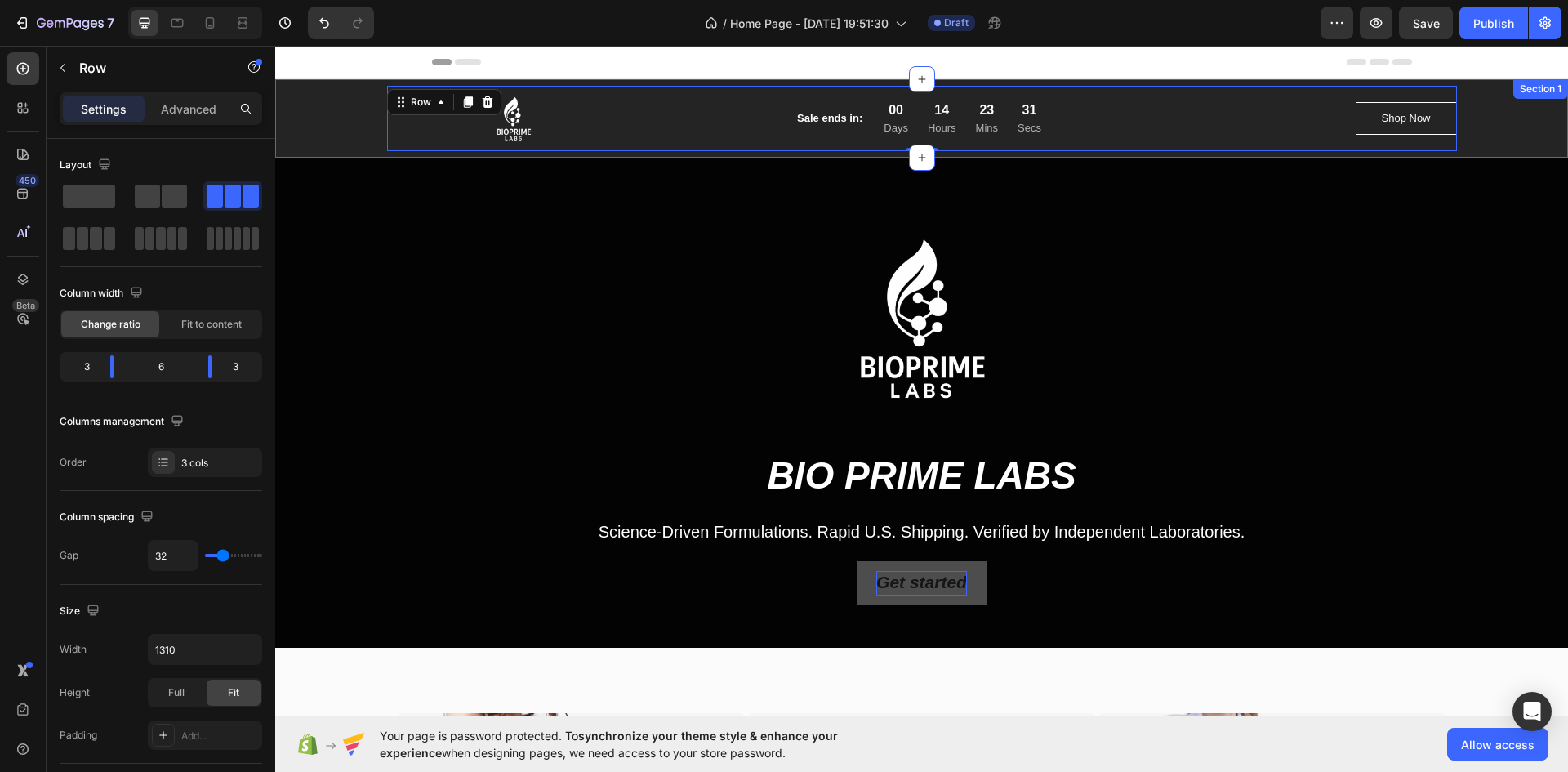
click at [317, 115] on div "Image Sale ends in: Text block 00 Days 14 Hours 23 Mins 31 Secs CountDown Timer…" at bounding box center [922, 118] width 1269 height 66
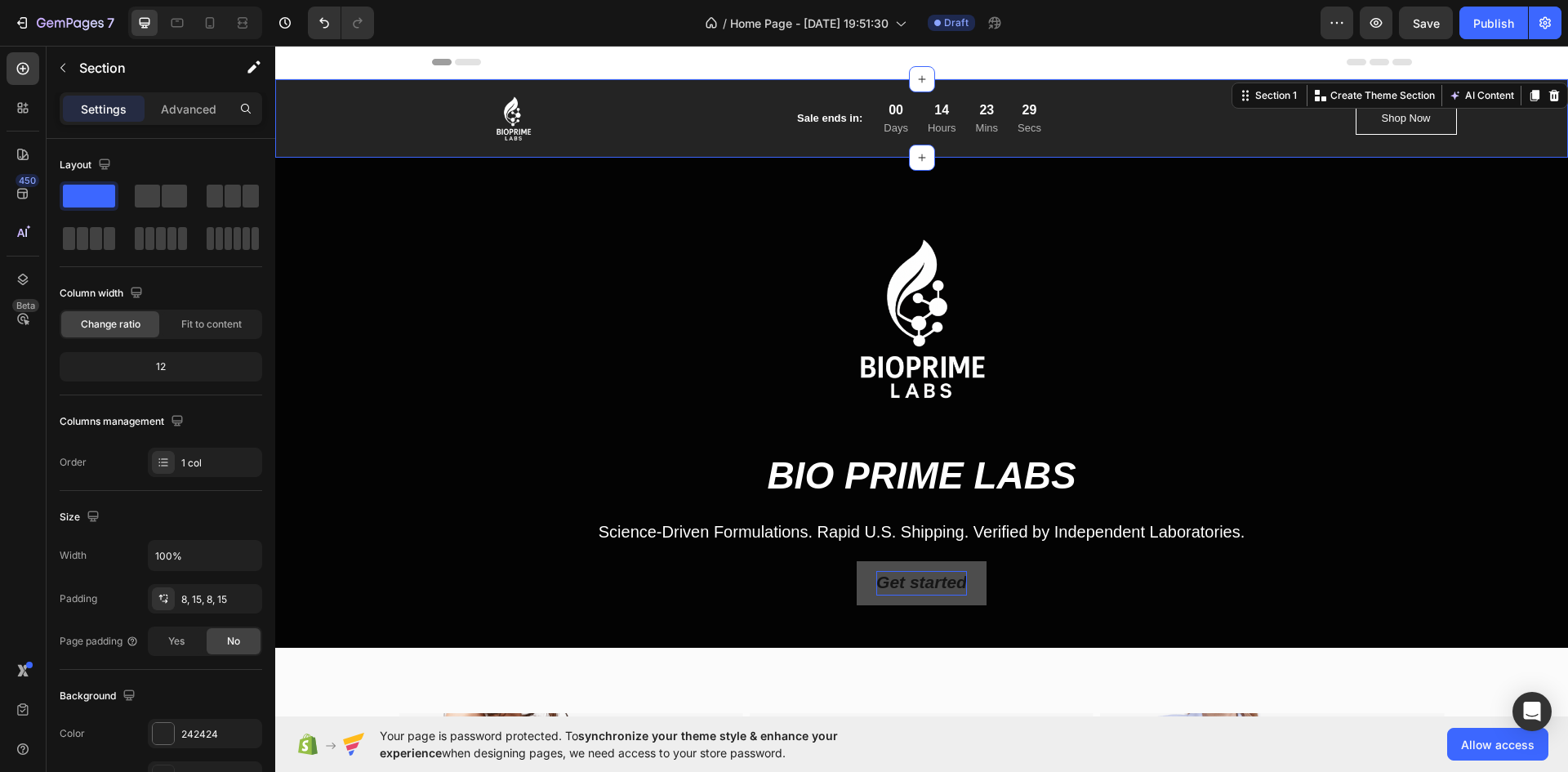
click at [317, 113] on div "Image Sale ends in: Text block 00 Days 14 Hours 23 Mins 29 Secs CountDown Timer…" at bounding box center [922, 118] width 1269 height 66
click at [332, 113] on div "Image Sale ends in: Text block 00 Days 14 Hours 23 Mins 28 Secs CountDown Timer…" at bounding box center [922, 118] width 1269 height 66
click at [335, 113] on div "Image Sale ends in: Text block 00 Days 14 Hours 23 Mins 26 Secs CountDown Timer…" at bounding box center [922, 118] width 1269 height 66
click at [67, 69] on icon "button" at bounding box center [62, 67] width 13 height 13
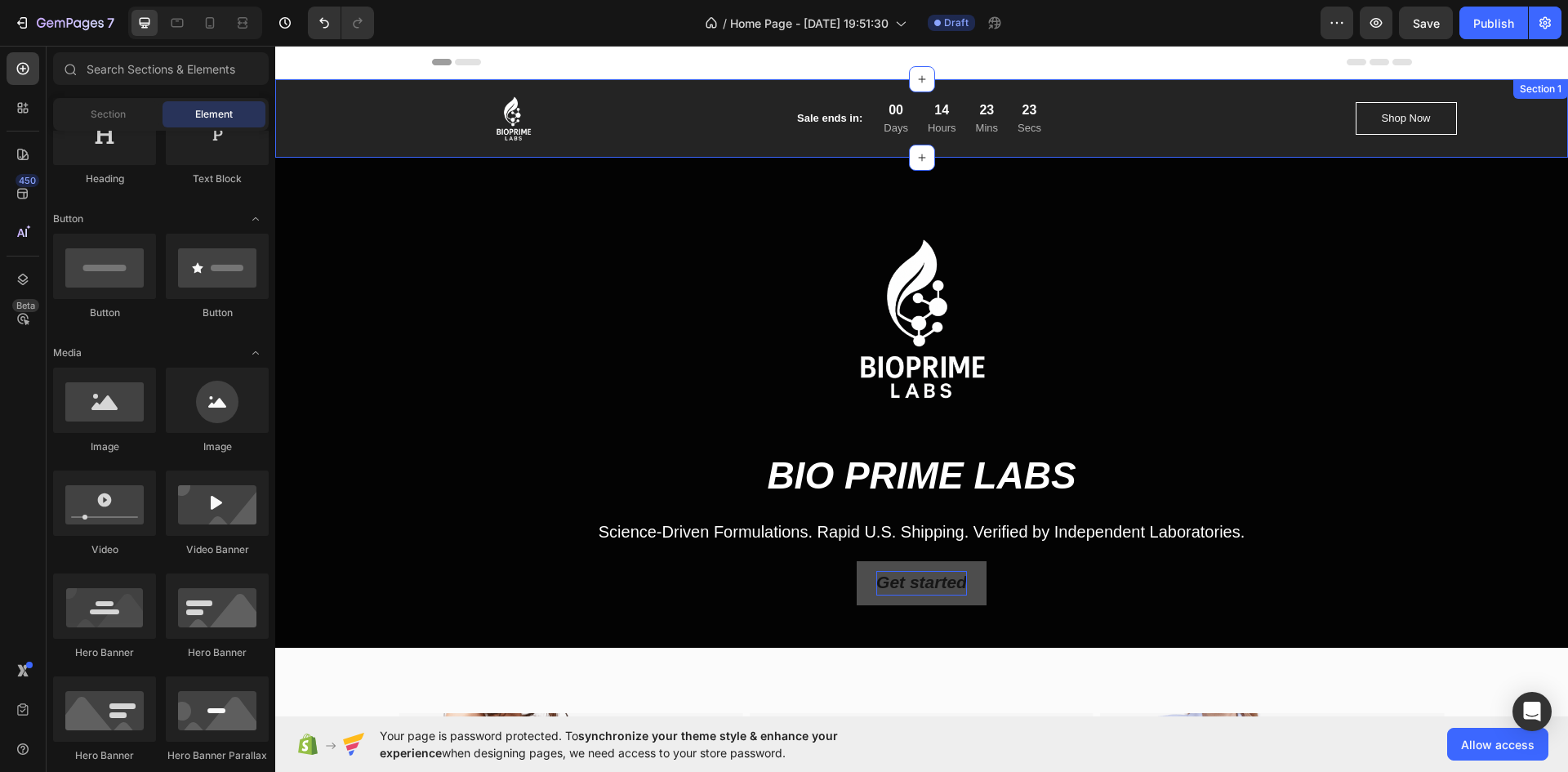
click at [394, 112] on div "Image" at bounding box center [514, 118] width 255 height 66
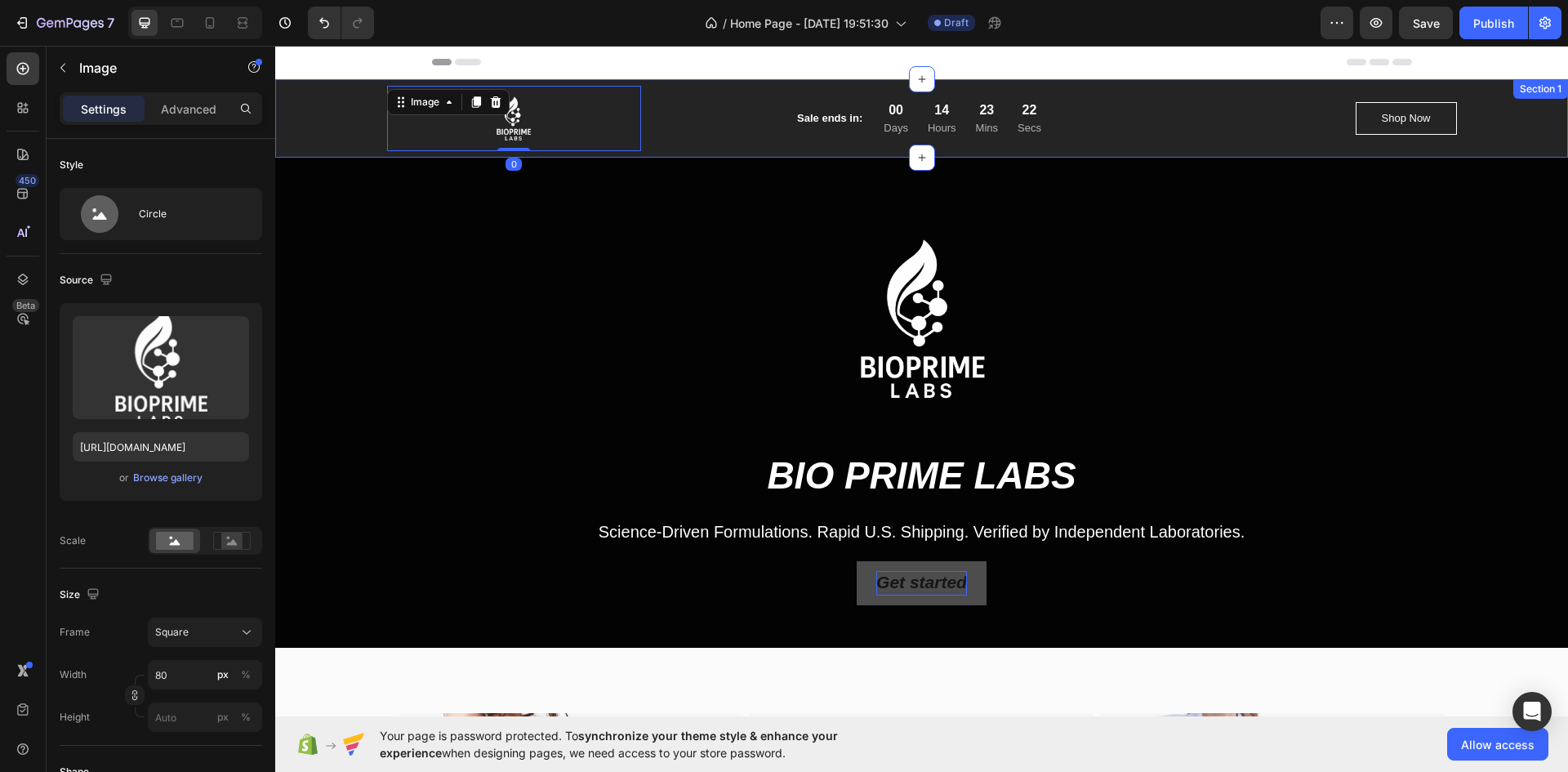
click at [340, 141] on div "Image 0 Sale ends in: Text block 00 Days 14 Hours 23 Mins 22 Secs CountDown Tim…" at bounding box center [922, 118] width 1269 height 66
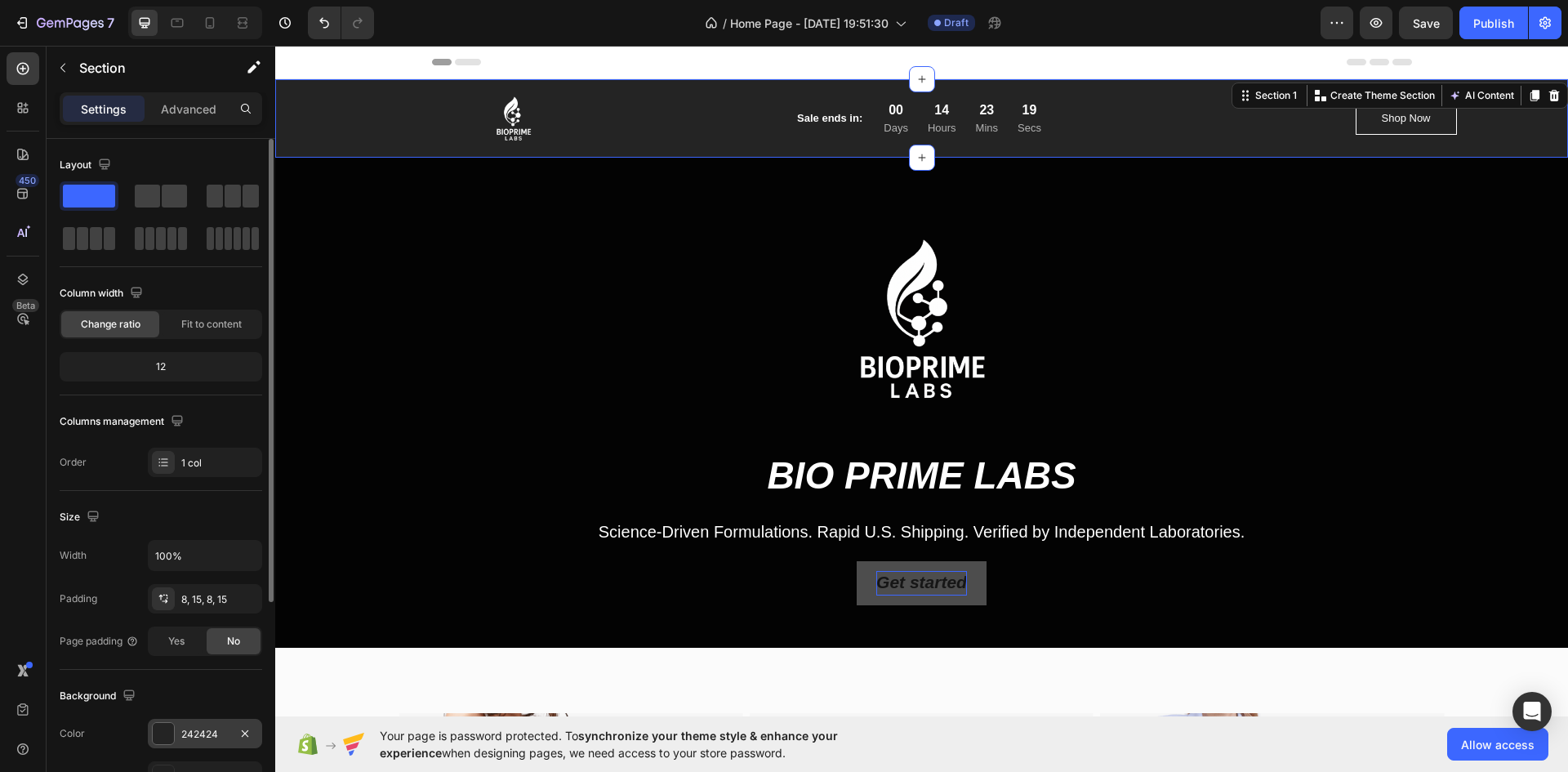
click at [173, 744] on div "242424" at bounding box center [205, 734] width 114 height 29
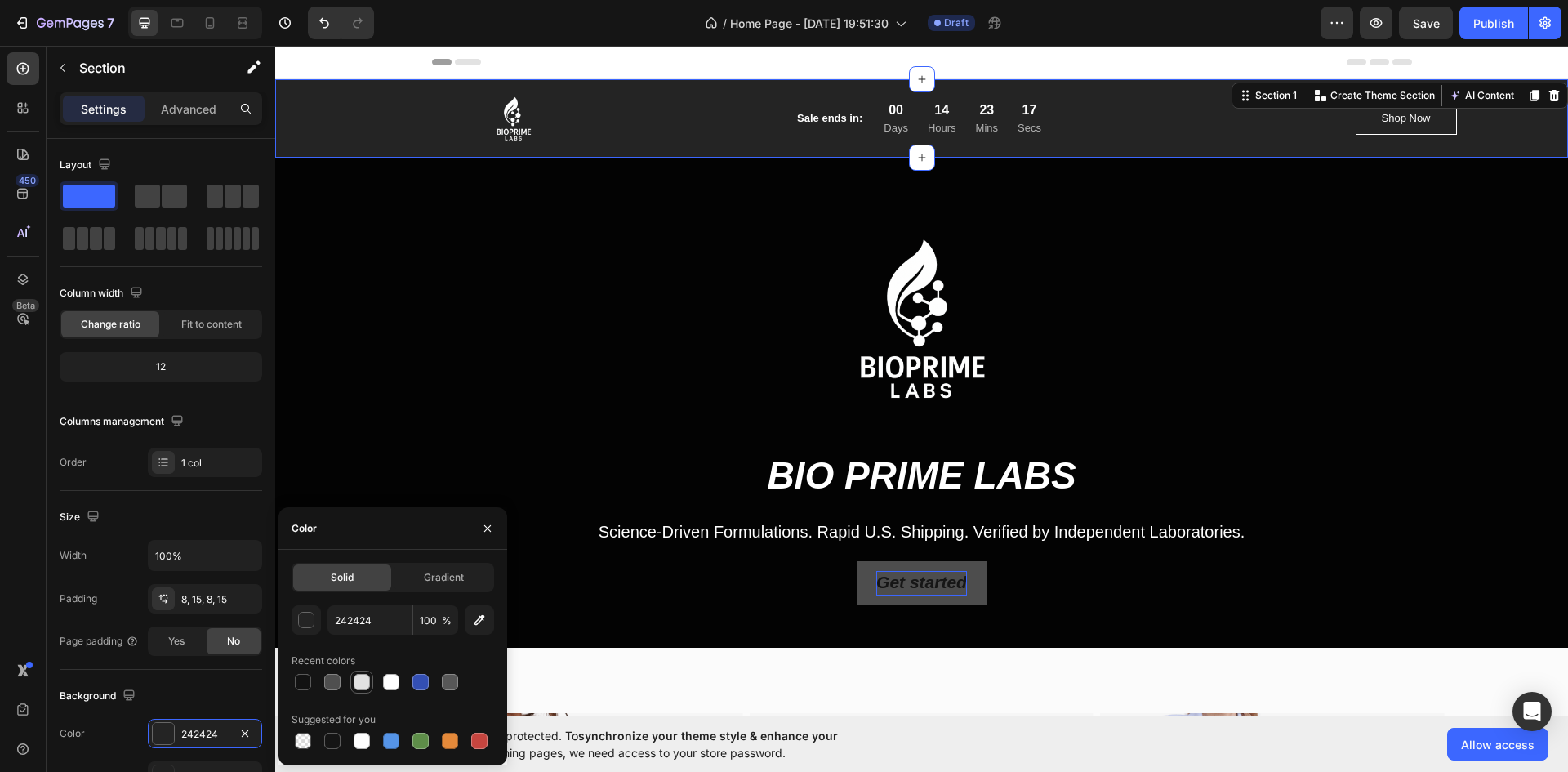
click at [366, 682] on div at bounding box center [361, 682] width 16 height 16
type input "E2E2E2"
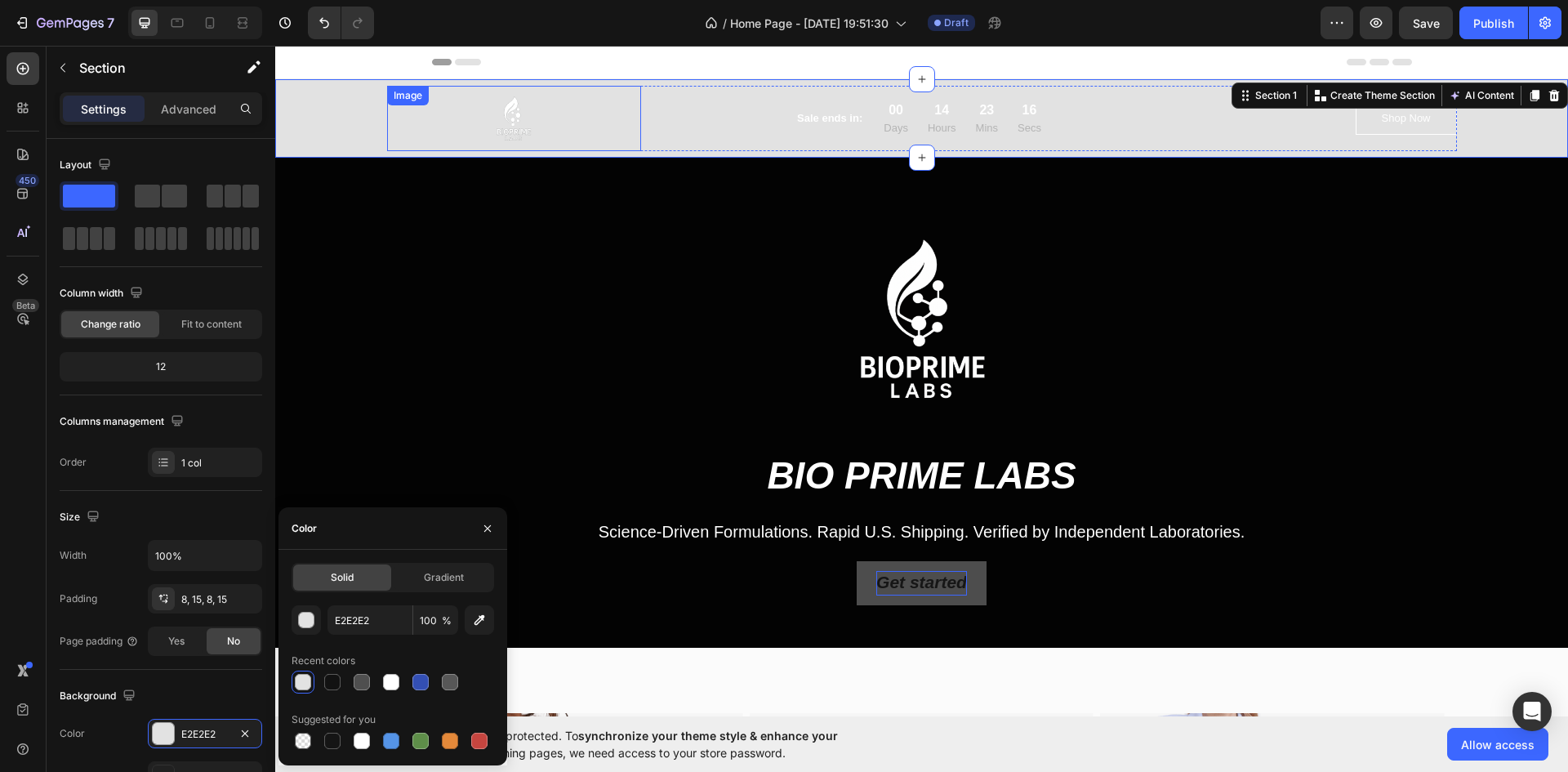
click at [525, 112] on img at bounding box center [514, 118] width 66 height 66
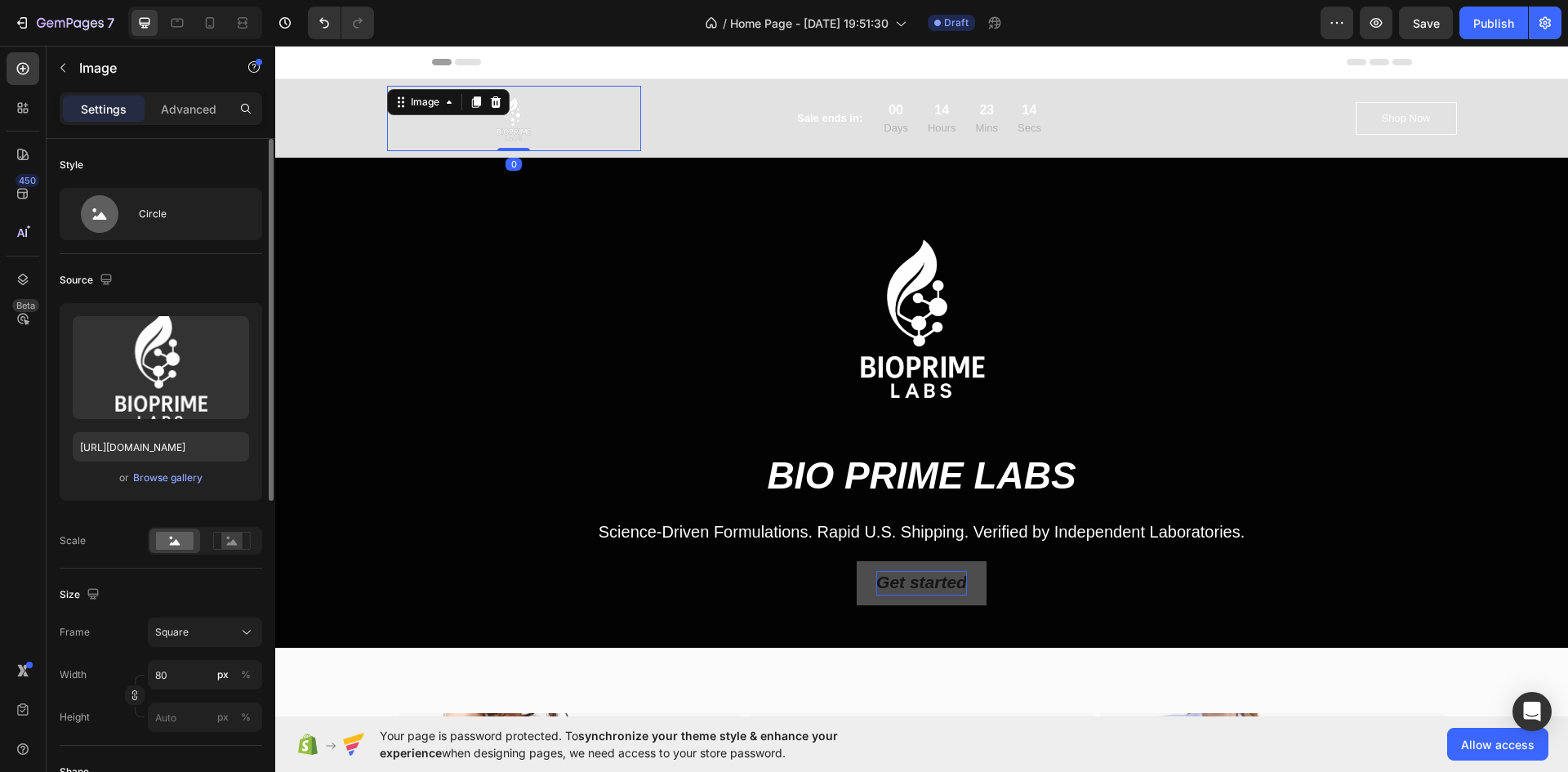
click at [183, 487] on div "or Browse gallery" at bounding box center [161, 477] width 176 height 20
click at [188, 472] on div "Browse gallery" at bounding box center [168, 477] width 69 height 15
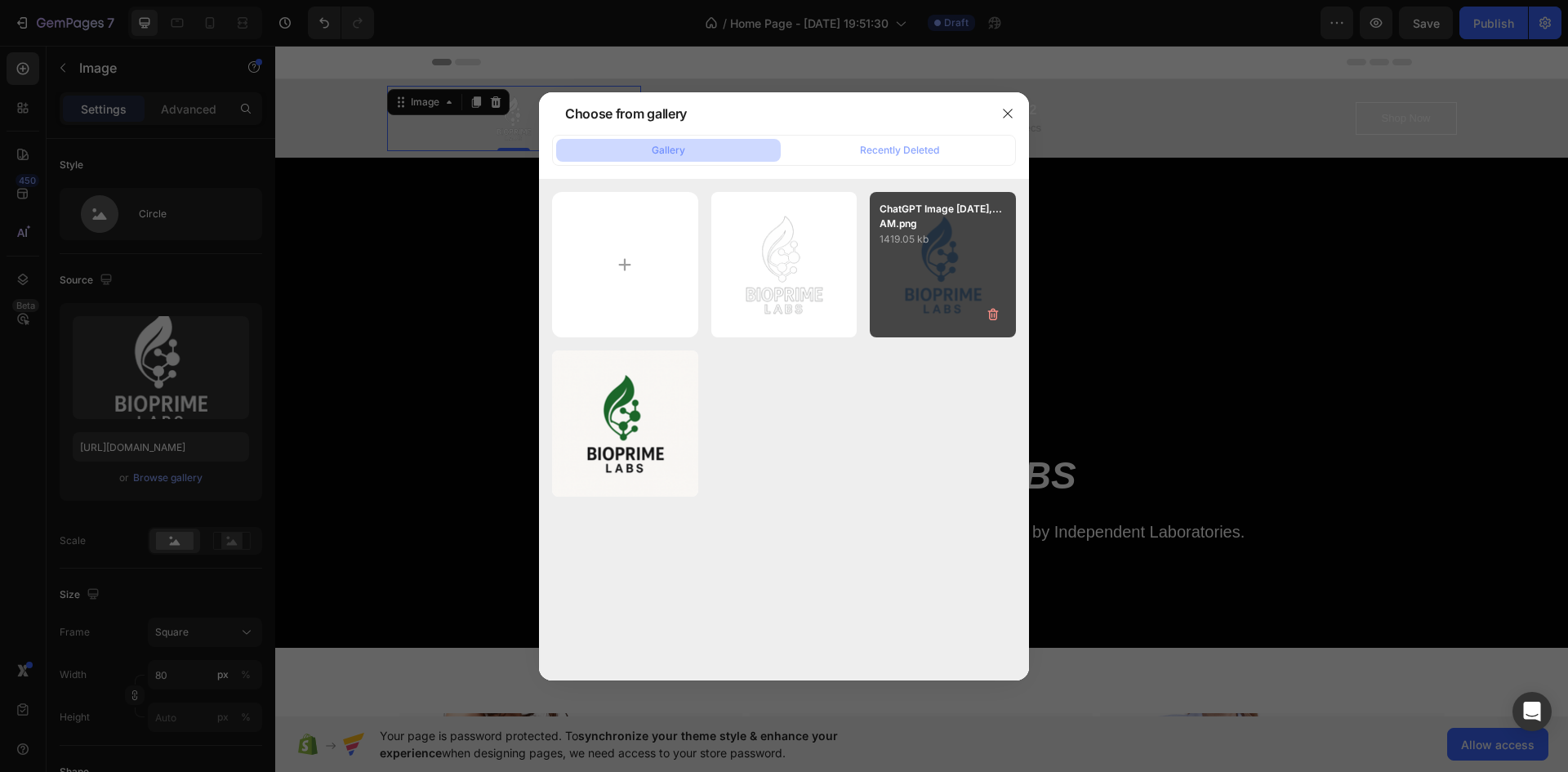
click at [940, 286] on div "ChatGPT Image [DATE],...AM.png 1419.05 kb" at bounding box center [942, 265] width 146 height 146
type input "[URL][DOMAIN_NAME]"
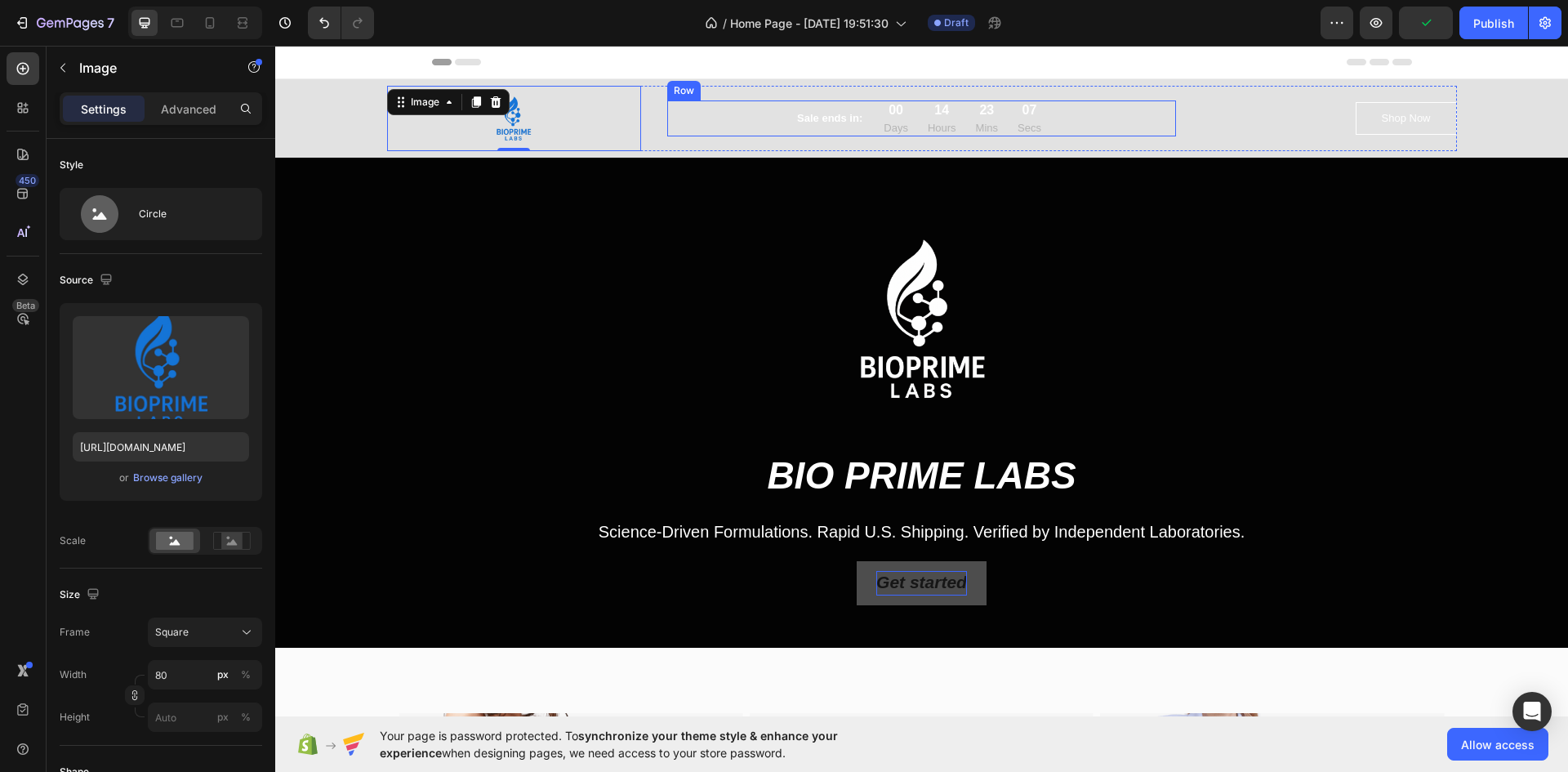
click at [756, 118] on div "Sale ends in: Text block 00 Days 14 Hours 23 Mins 07 Secs CountDown Timer Row" at bounding box center [921, 118] width 509 height 36
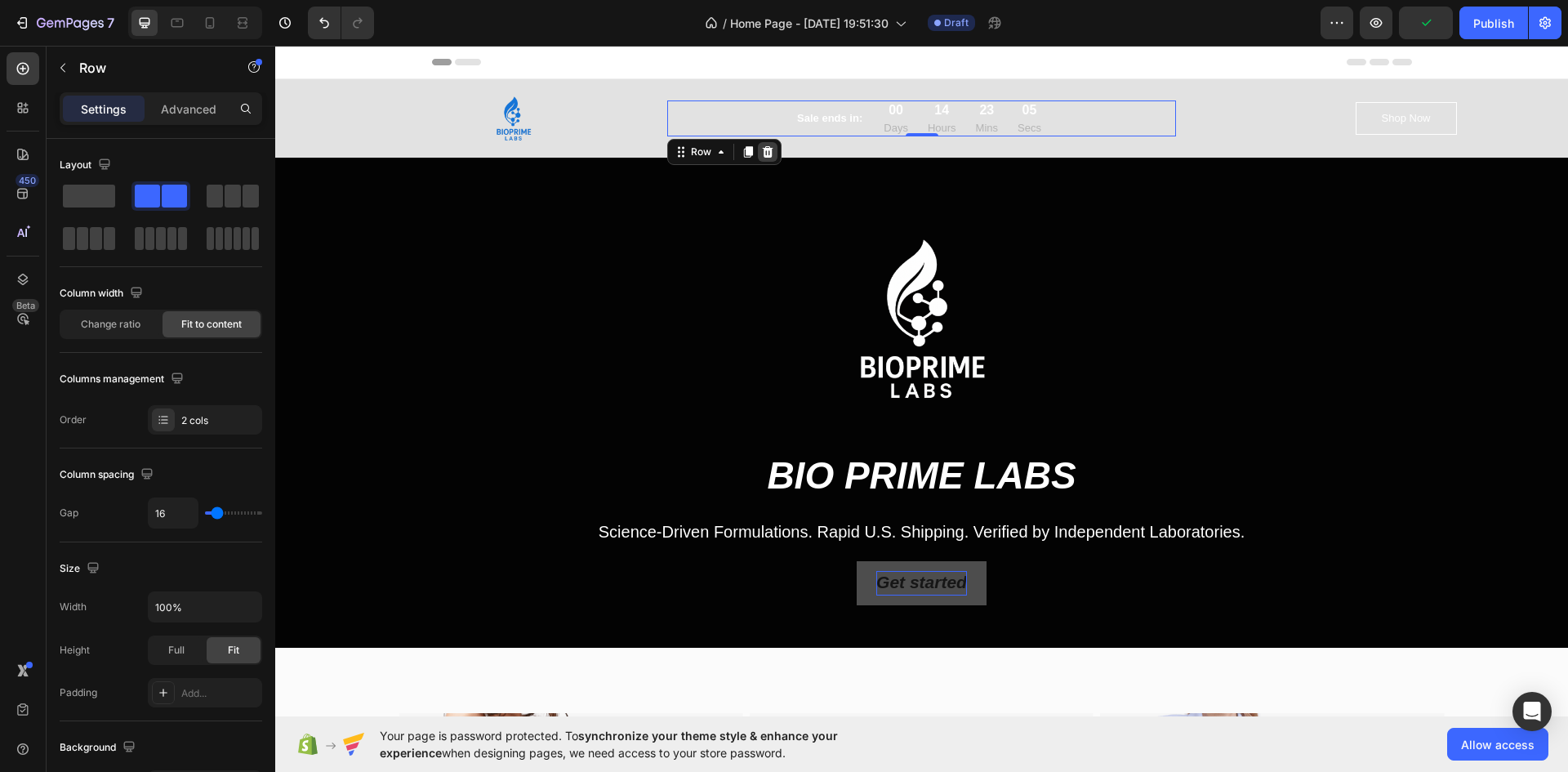
click at [758, 143] on div at bounding box center [768, 151] width 20 height 20
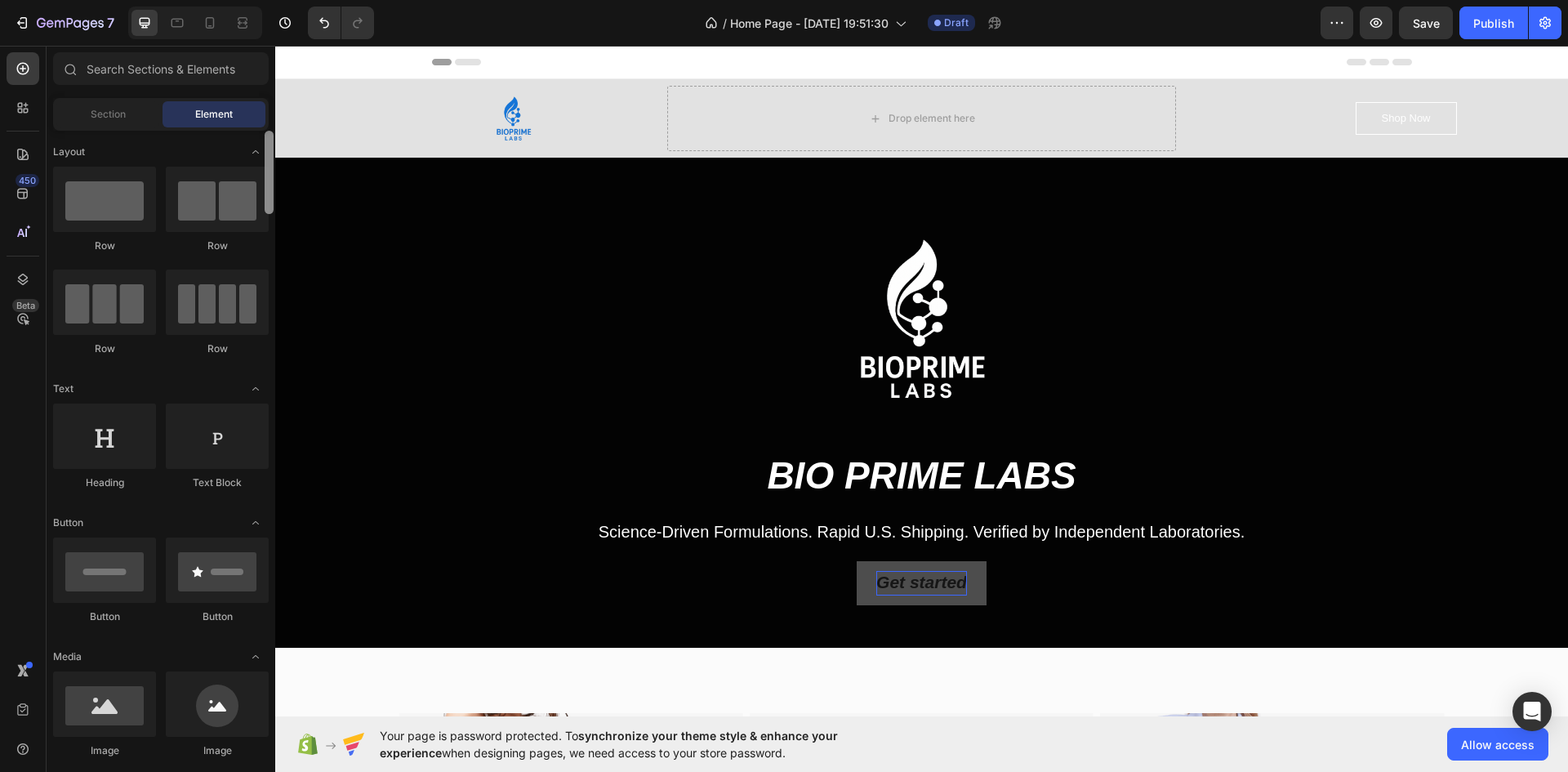
drag, startPoint x: 271, startPoint y: 194, endPoint x: 242, endPoint y: 102, distance: 96.5
click at [242, 102] on div "Sections(18) Elements(83) Section Element Hero Section Product Detail Brands Tr…" at bounding box center [161, 410] width 229 height 716
click at [141, 111] on div "Section" at bounding box center [107, 114] width 103 height 26
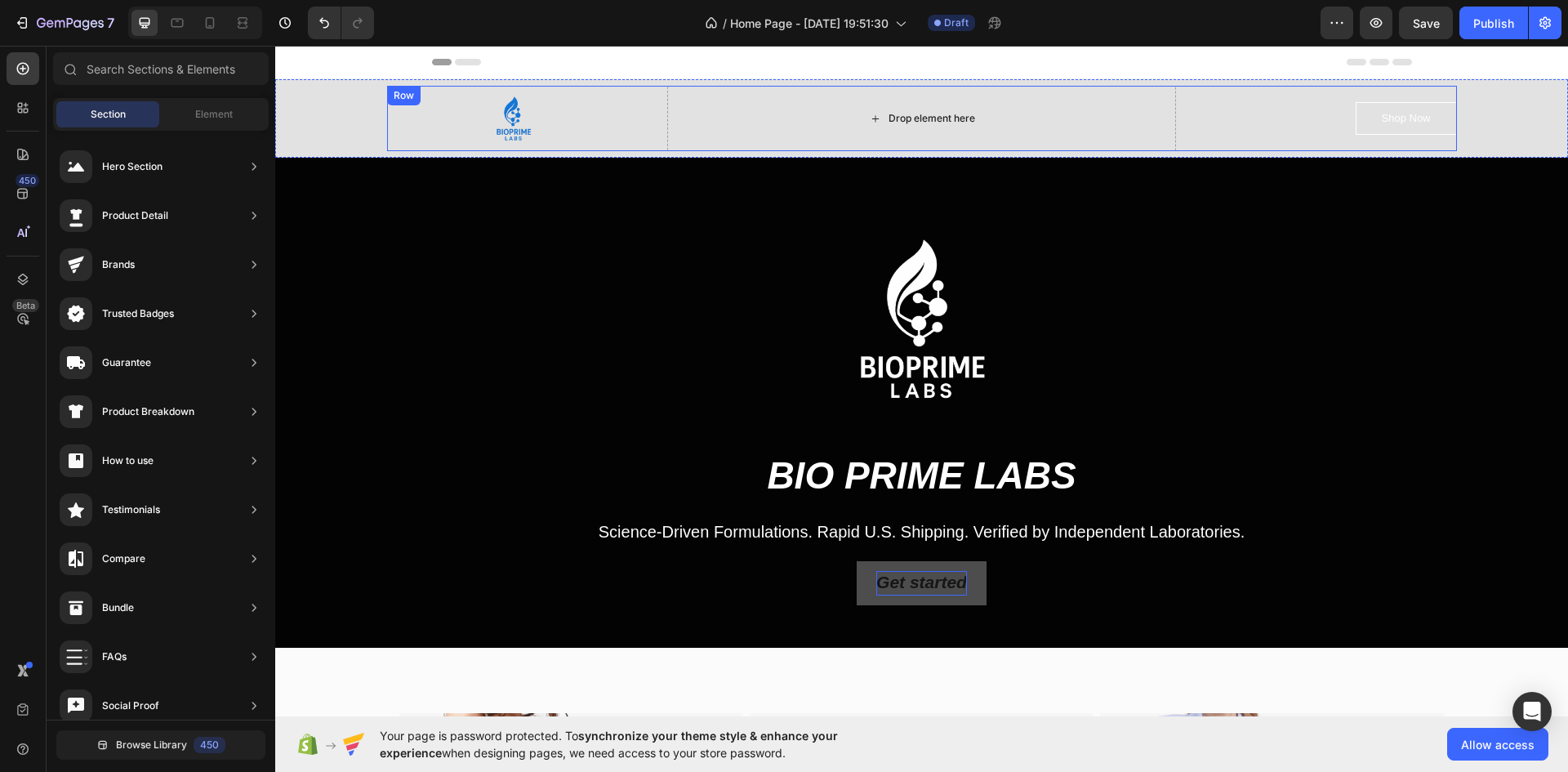
click at [723, 100] on div "Drop element here" at bounding box center [921, 118] width 509 height 66
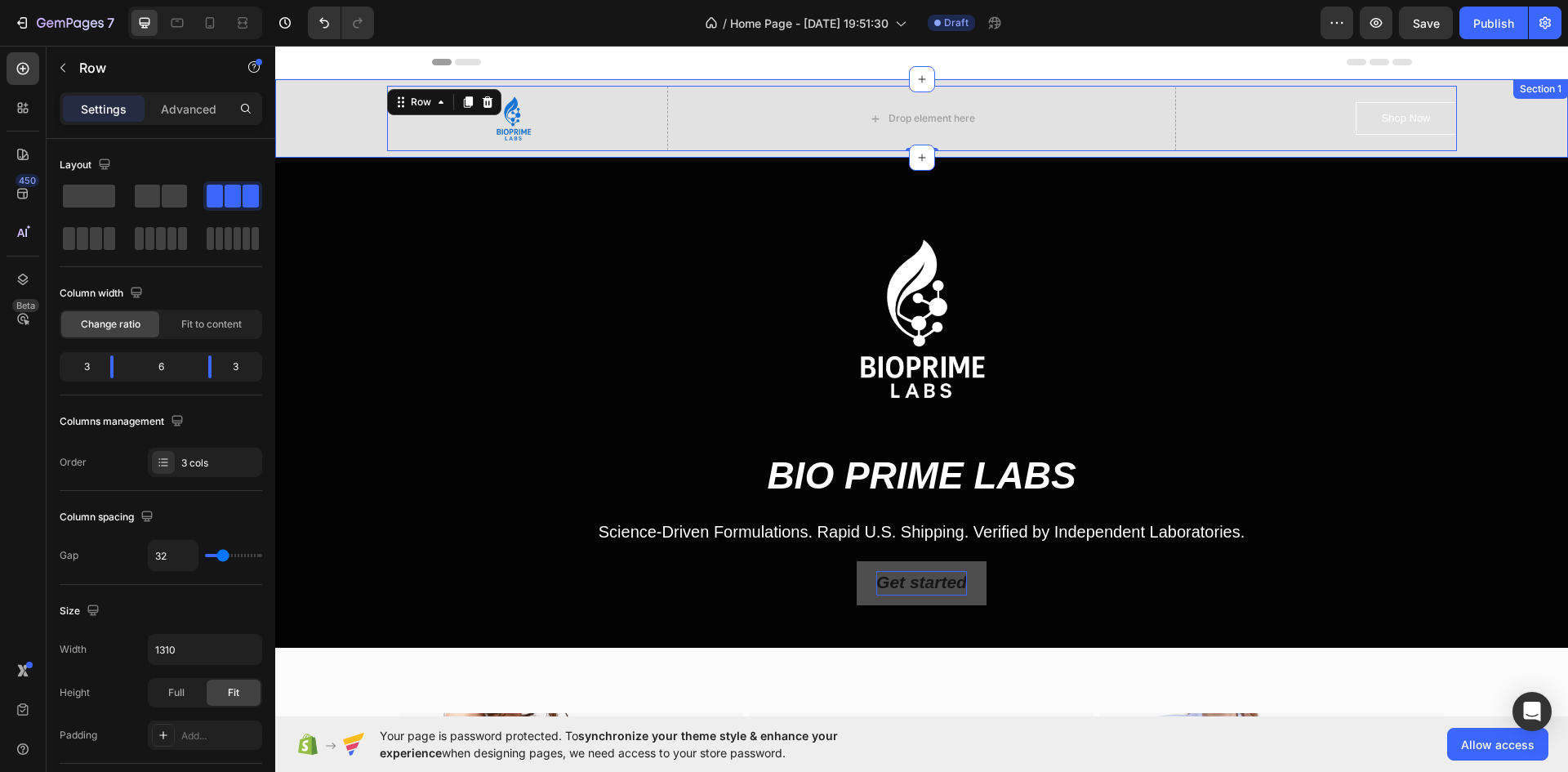
click at [313, 124] on div "Image Drop element here Shop Now Button Row 0" at bounding box center [922, 118] width 1269 height 66
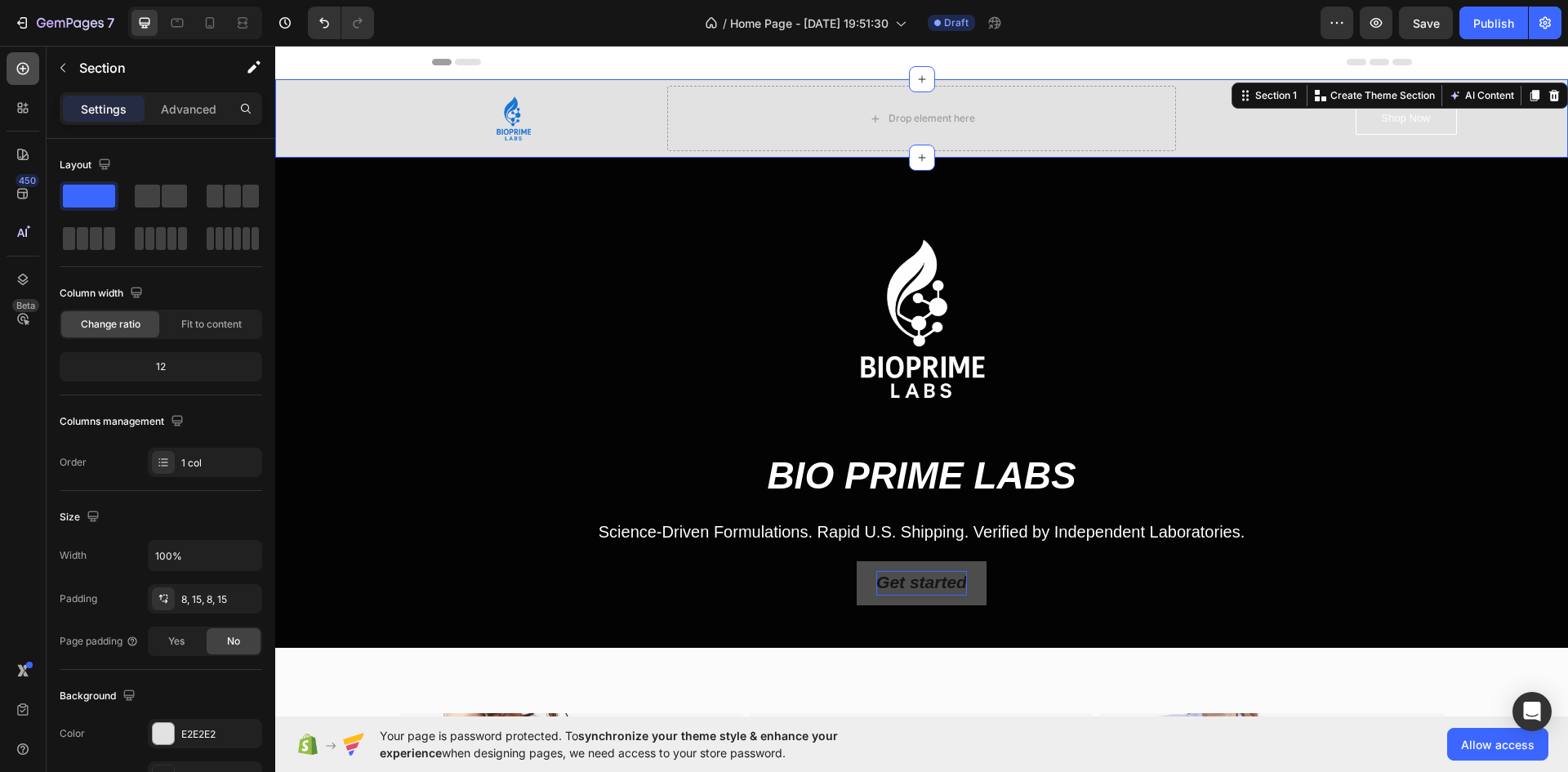
click at [24, 67] on icon at bounding box center [22, 68] width 16 height 16
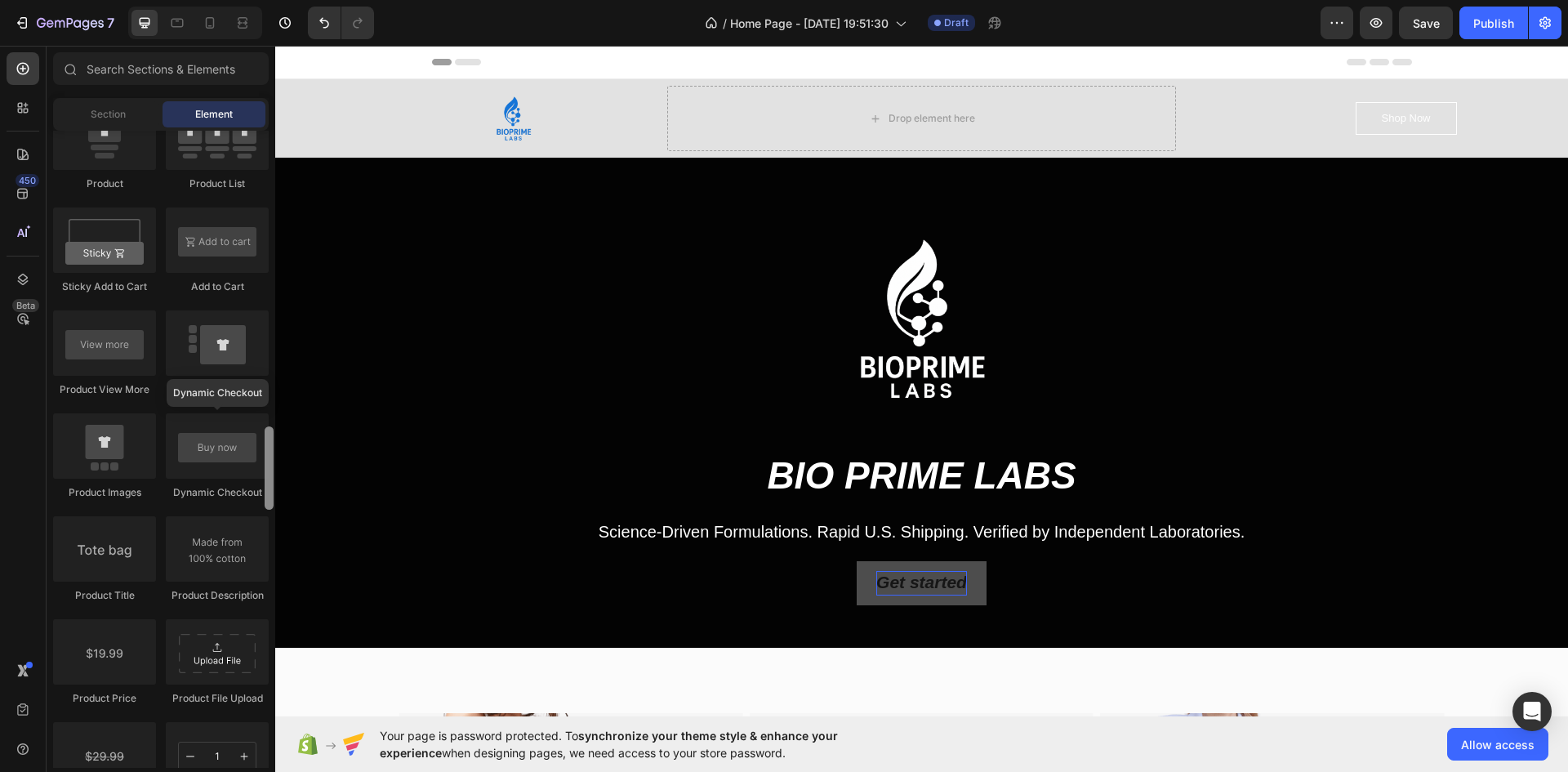
scroll to position [2250, 0]
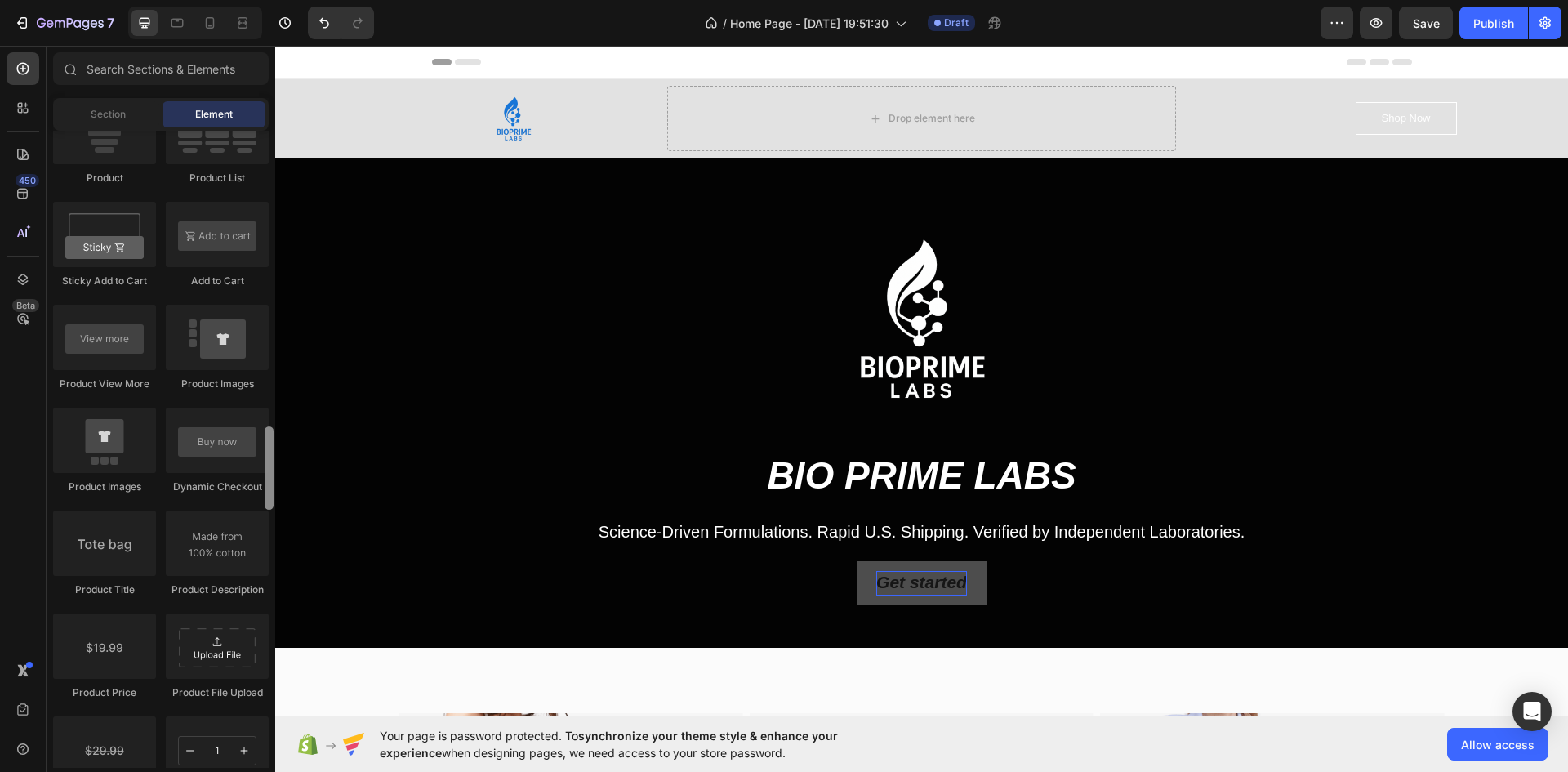
drag, startPoint x: 267, startPoint y: 182, endPoint x: 259, endPoint y: 479, distance: 297.1
click at [259, 479] on div "Layout Row Row Row Row Text Heading Text Block Button Button Button Media Image…" at bounding box center [161, 449] width 229 height 637
click at [124, 232] on div at bounding box center [104, 234] width 103 height 66
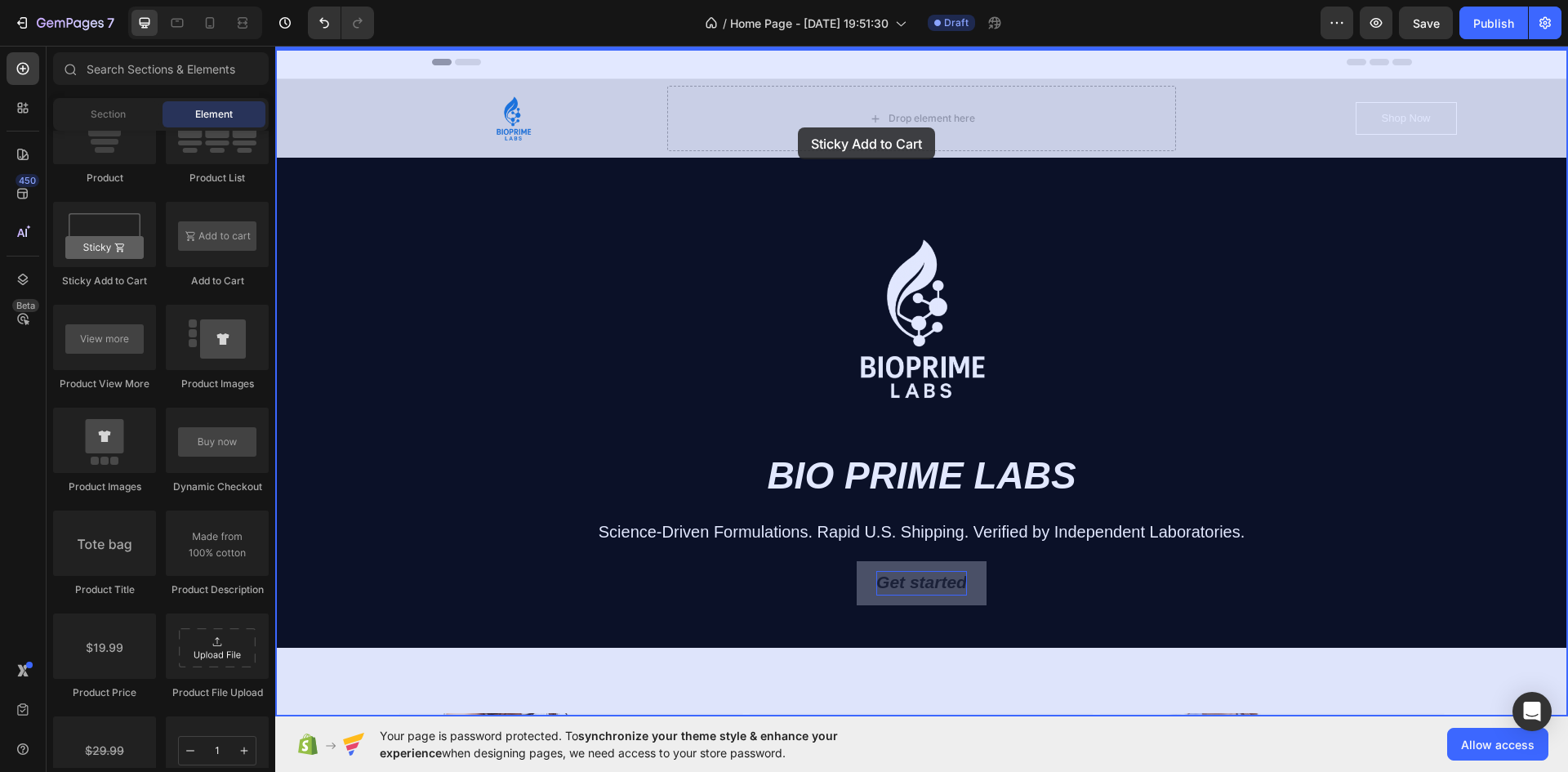
drag, startPoint x: 395, startPoint y: 280, endPoint x: 798, endPoint y: 127, distance: 431.1
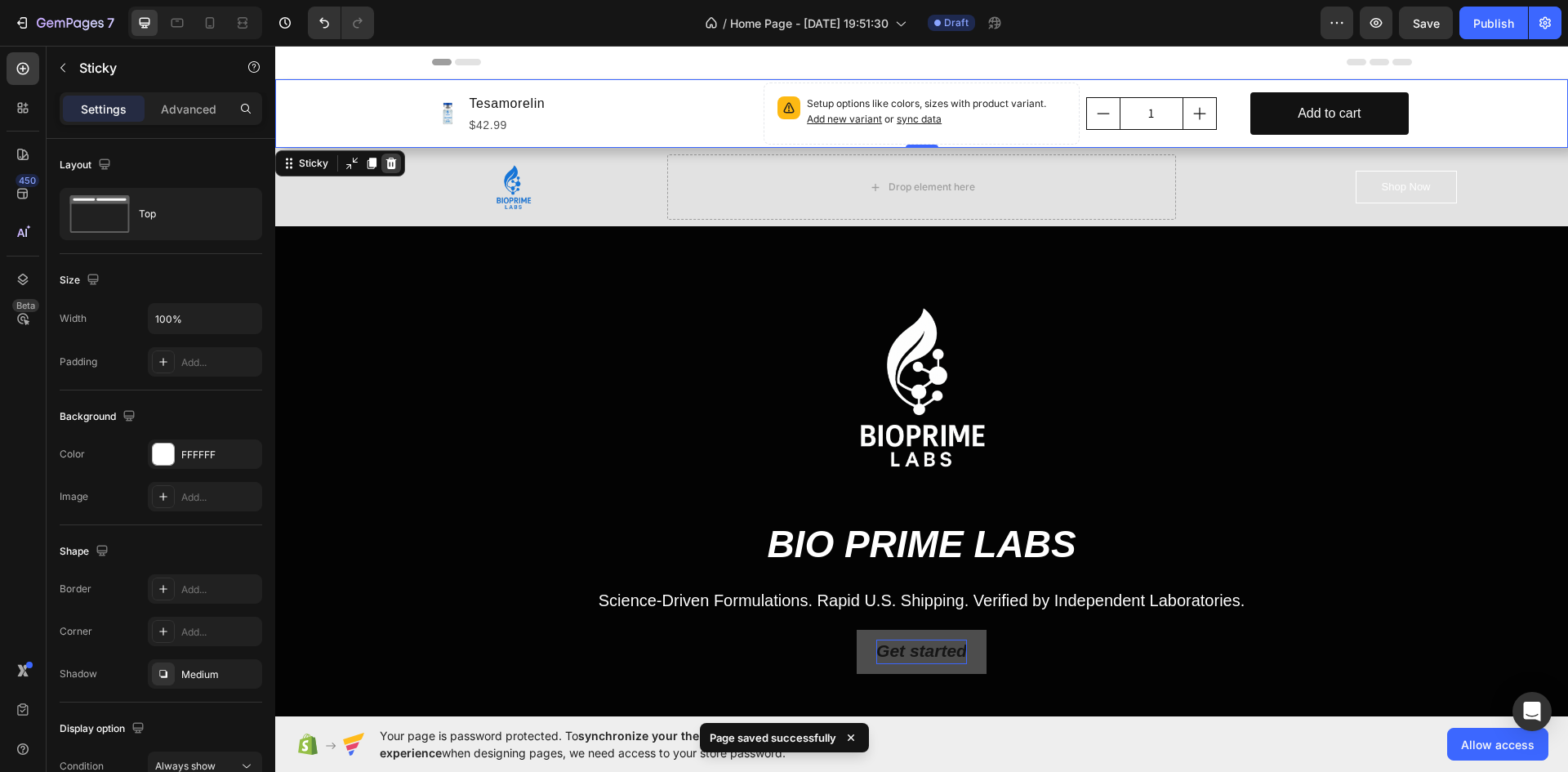
click at [396, 168] on icon at bounding box center [391, 163] width 13 height 13
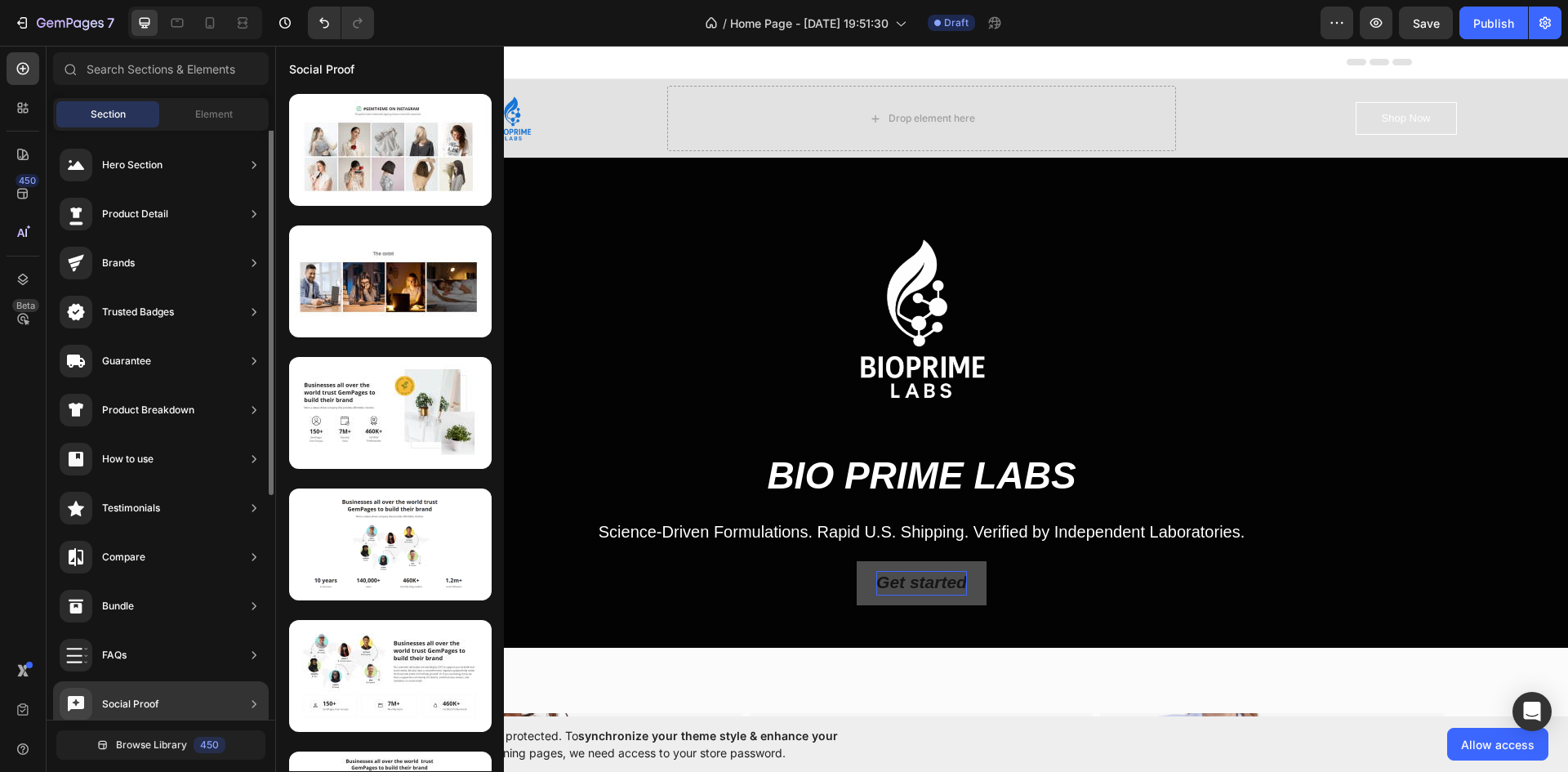
scroll to position [0, 0]
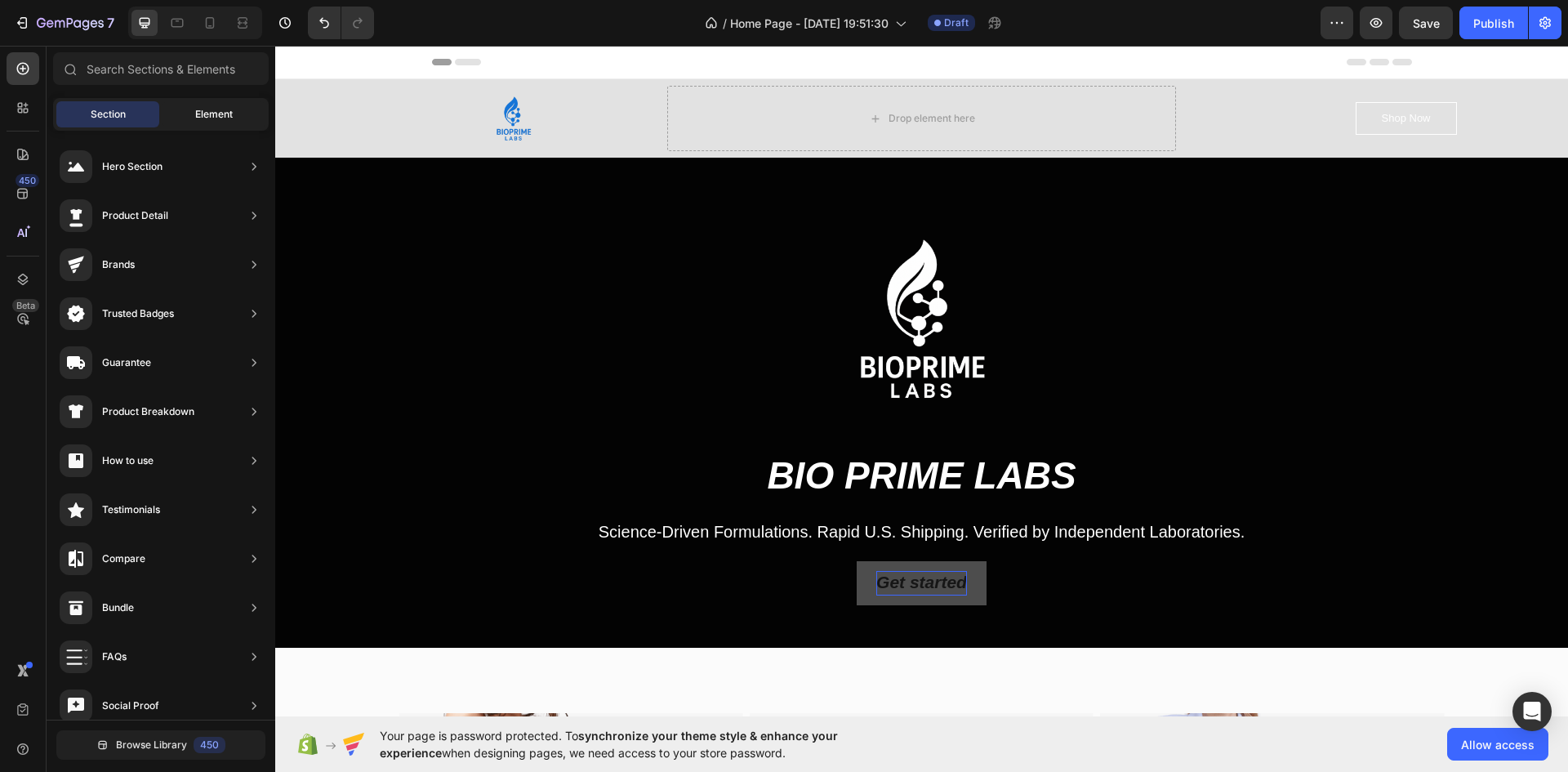
click at [182, 111] on div "Element" at bounding box center [214, 114] width 103 height 26
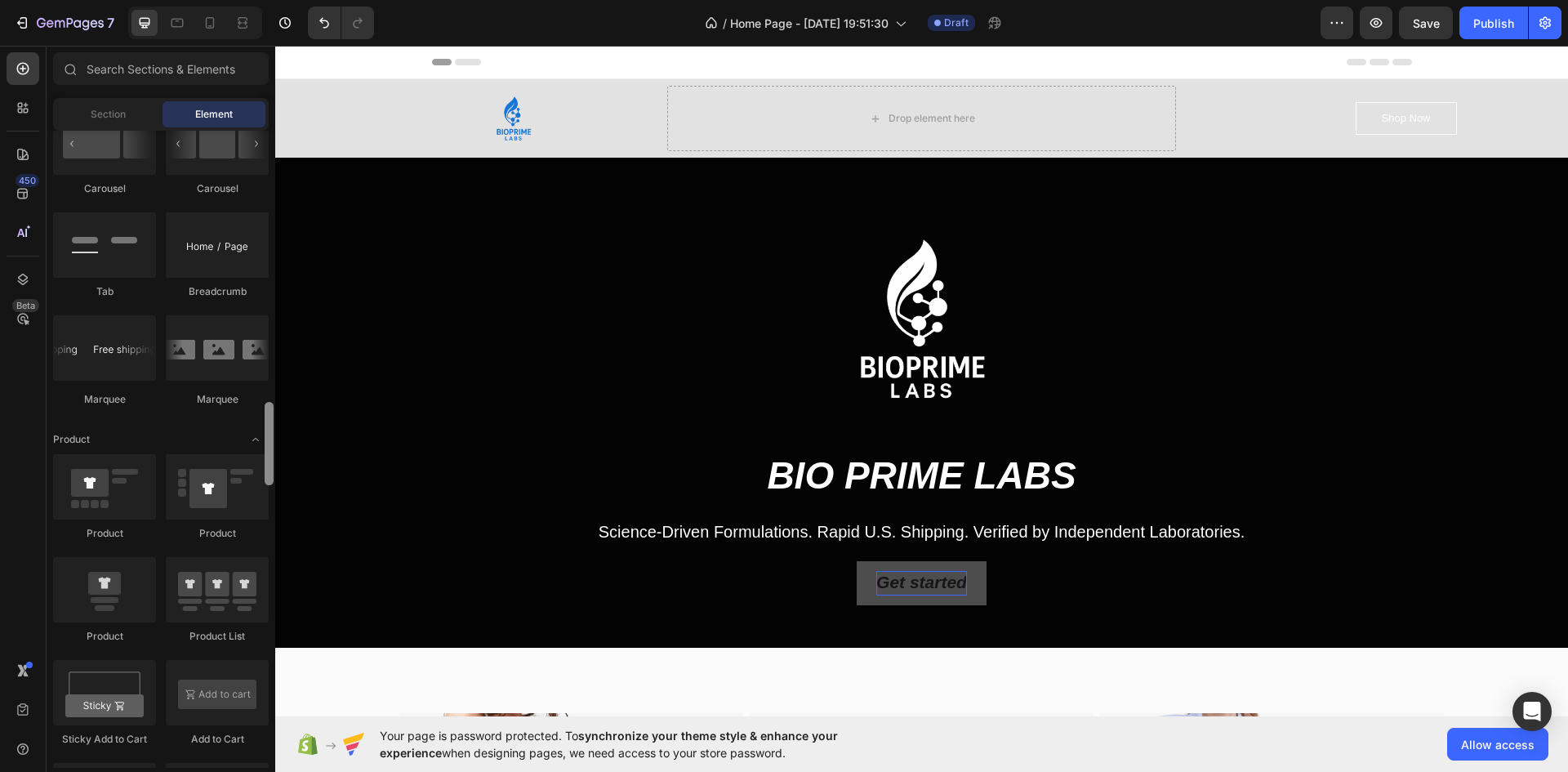
scroll to position [1830, 0]
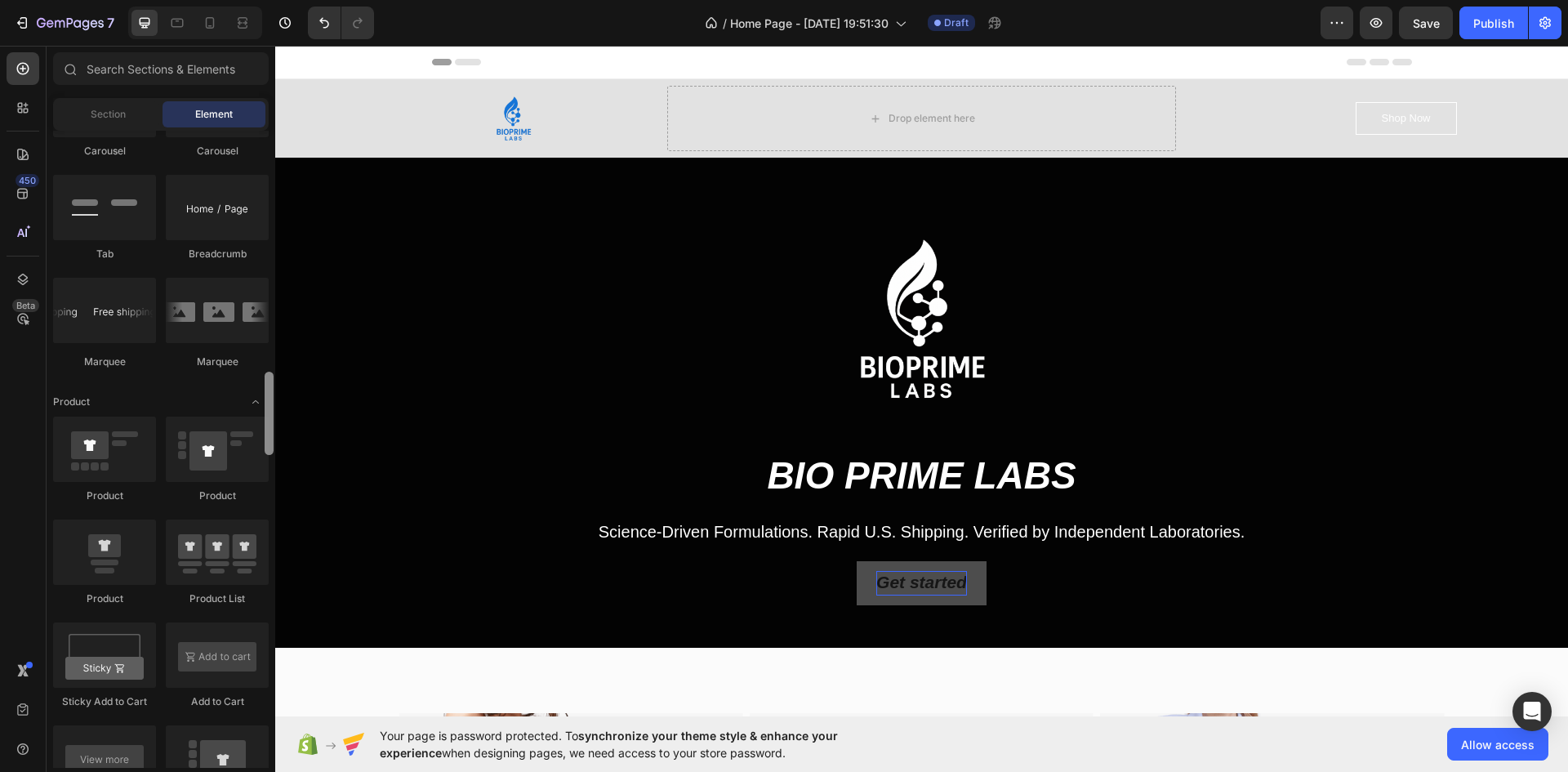
drag, startPoint x: 267, startPoint y: 448, endPoint x: 260, endPoint y: 392, distance: 56.4
click at [260, 392] on div "Layout Row Row Row Row Text Heading Text Block Button Button Button Media Image…" at bounding box center [161, 449] width 229 height 637
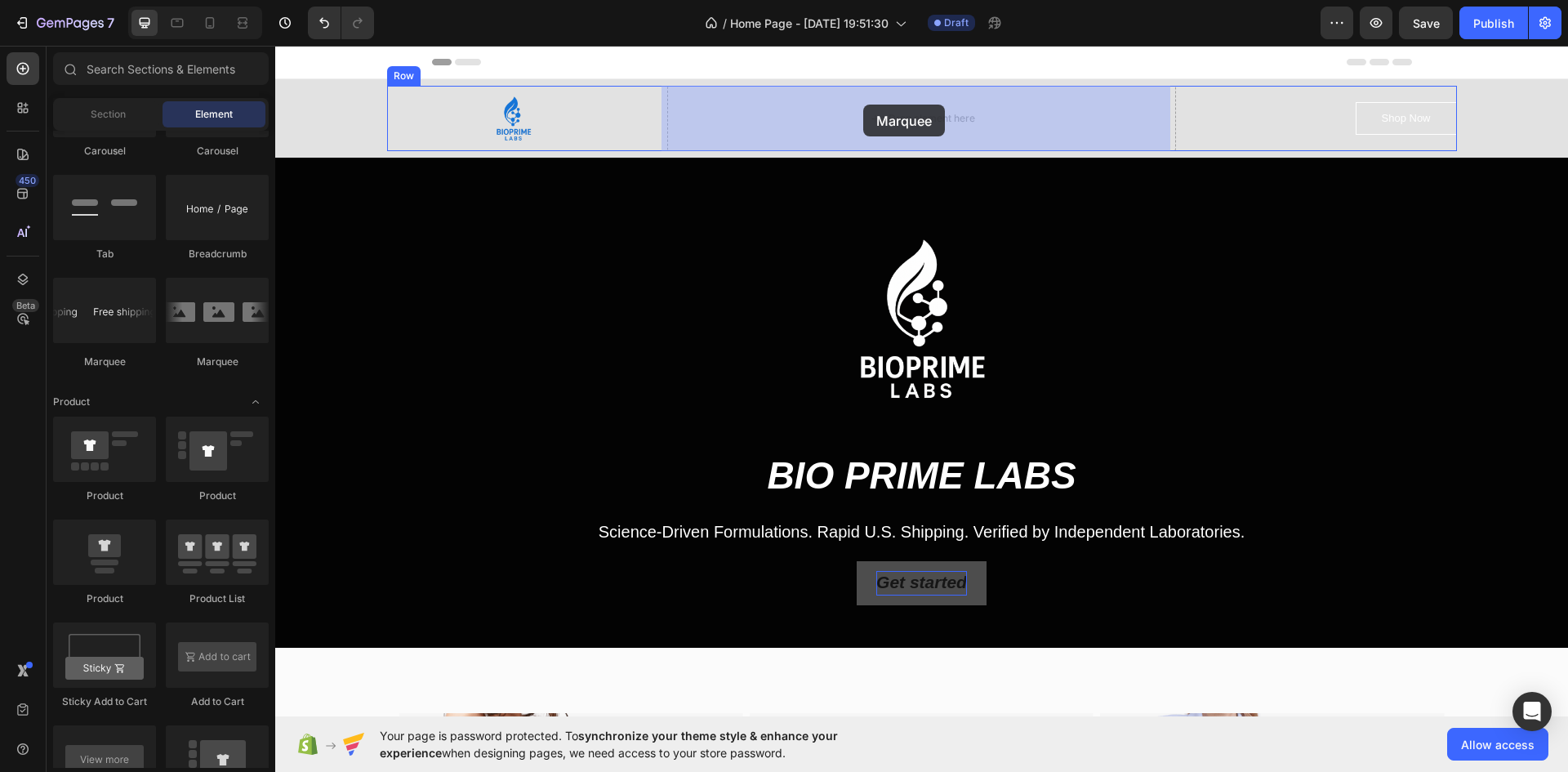
drag, startPoint x: 395, startPoint y: 369, endPoint x: 864, endPoint y: 105, distance: 538.2
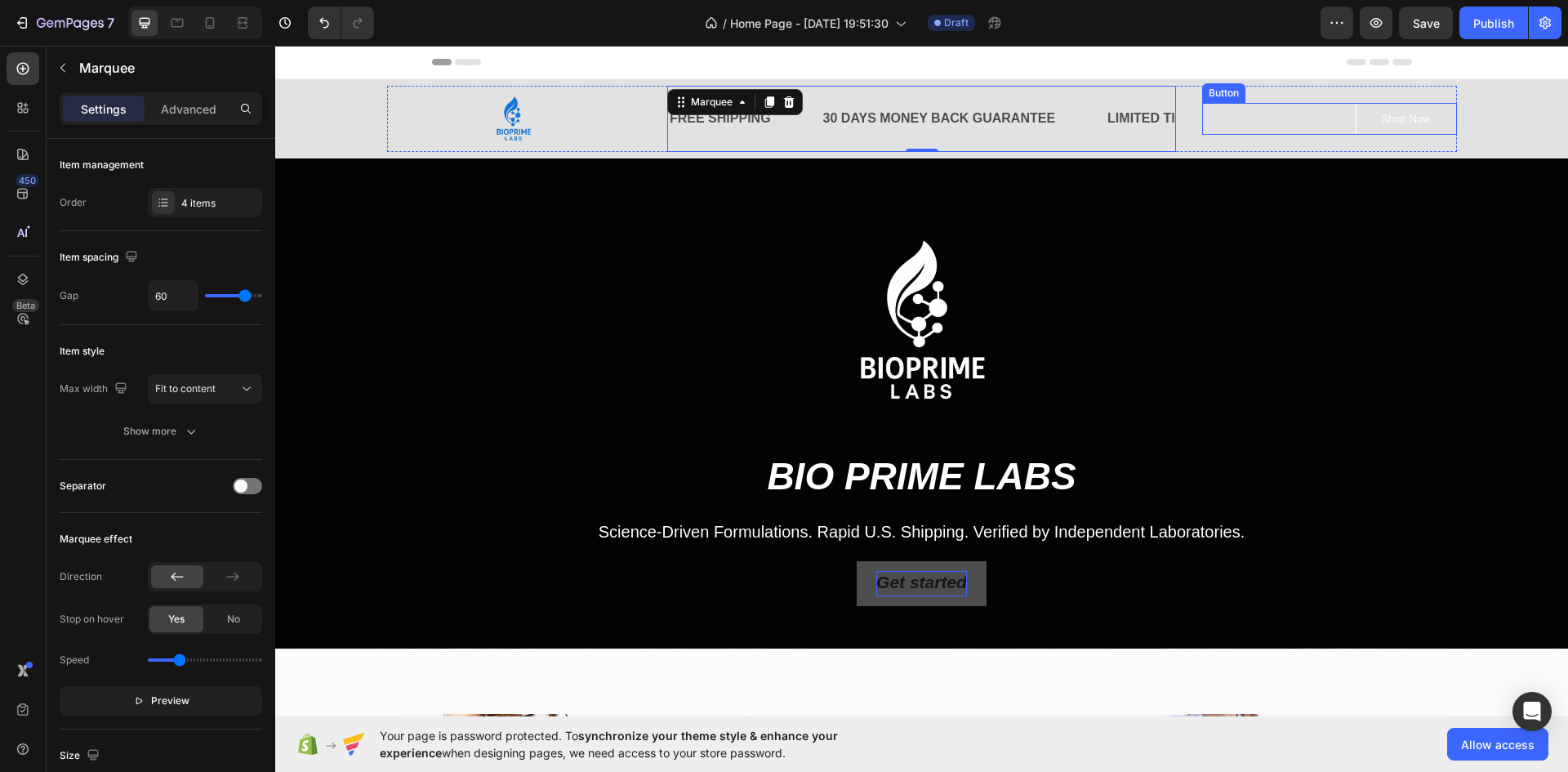
click at [1226, 119] on div "Shop Now Button" at bounding box center [1329, 119] width 255 height 33
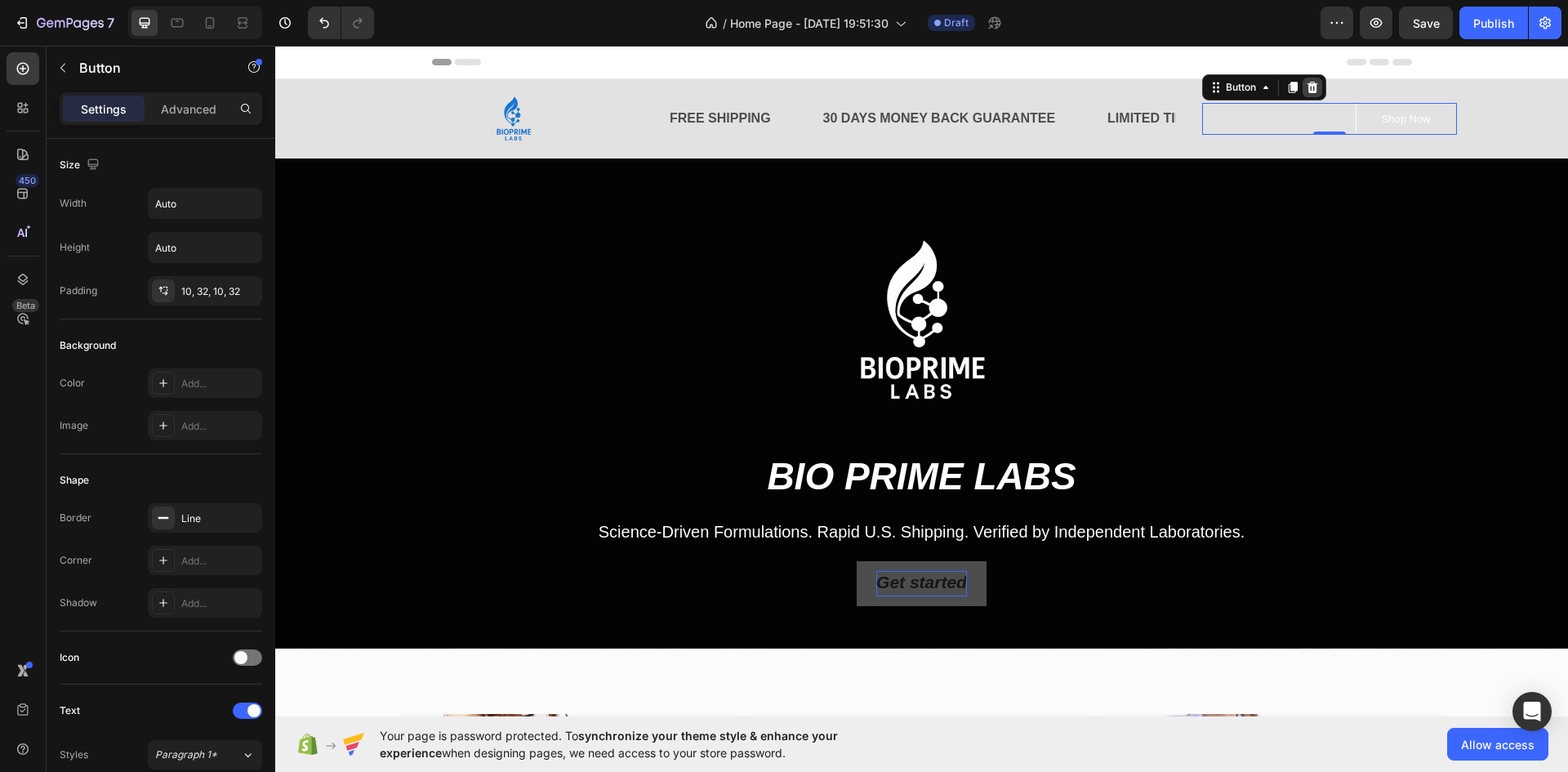
click at [1306, 87] on icon at bounding box center [1312, 87] width 13 height 13
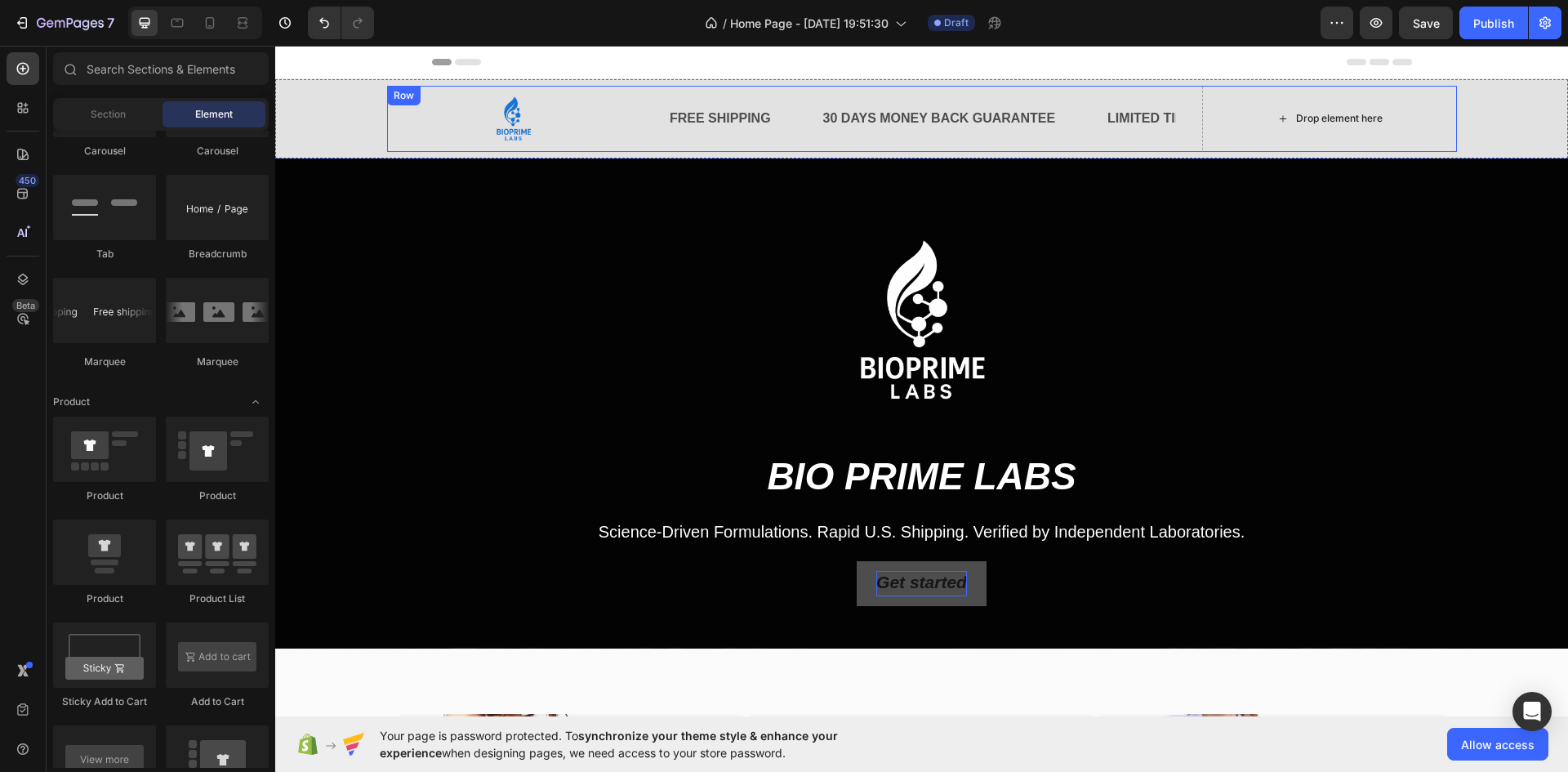
click at [1259, 103] on div "Drop element here" at bounding box center [1329, 118] width 255 height 67
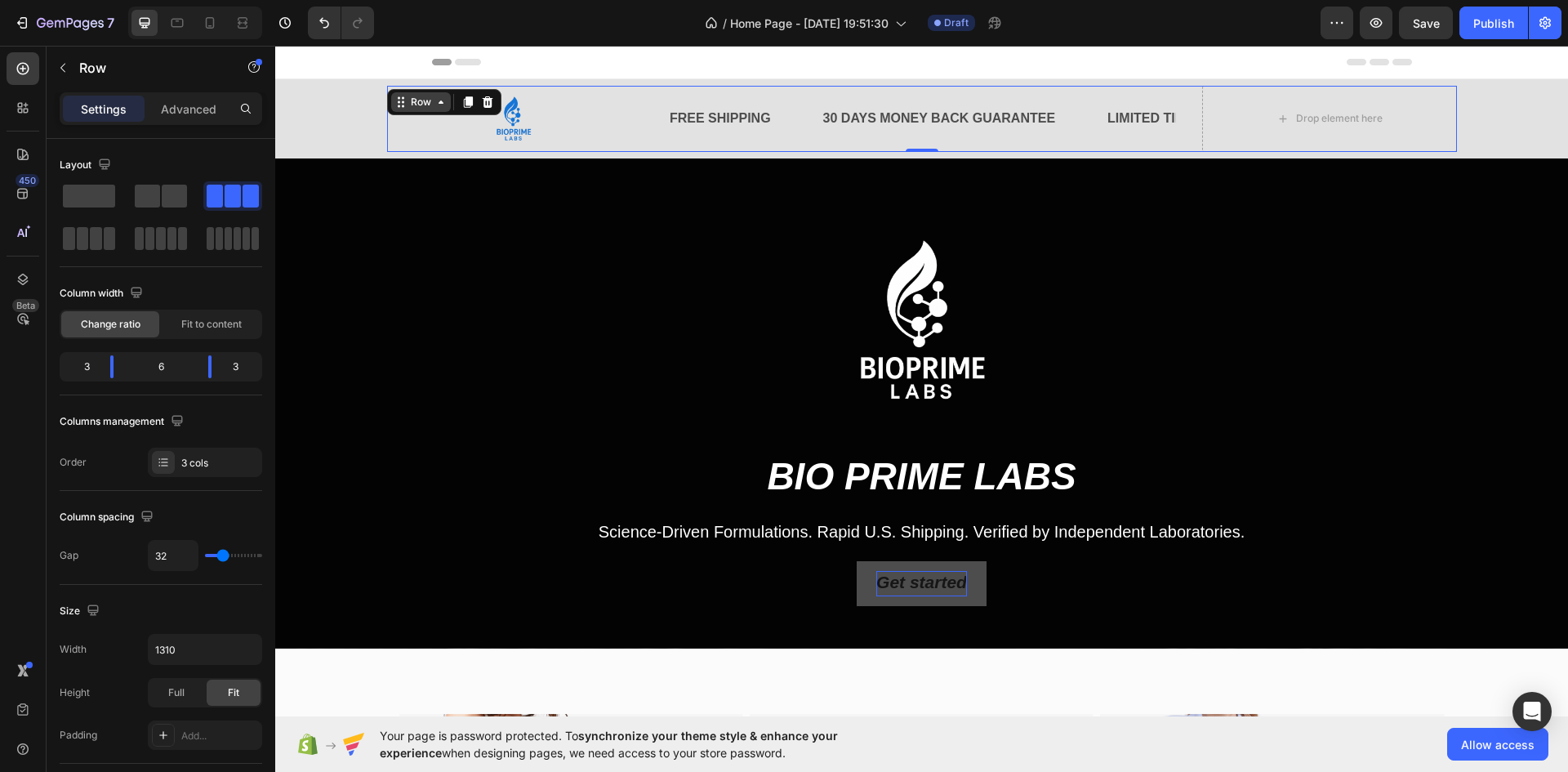
click at [423, 105] on div "Row" at bounding box center [421, 102] width 27 height 15
click at [437, 105] on icon at bounding box center [441, 102] width 13 height 13
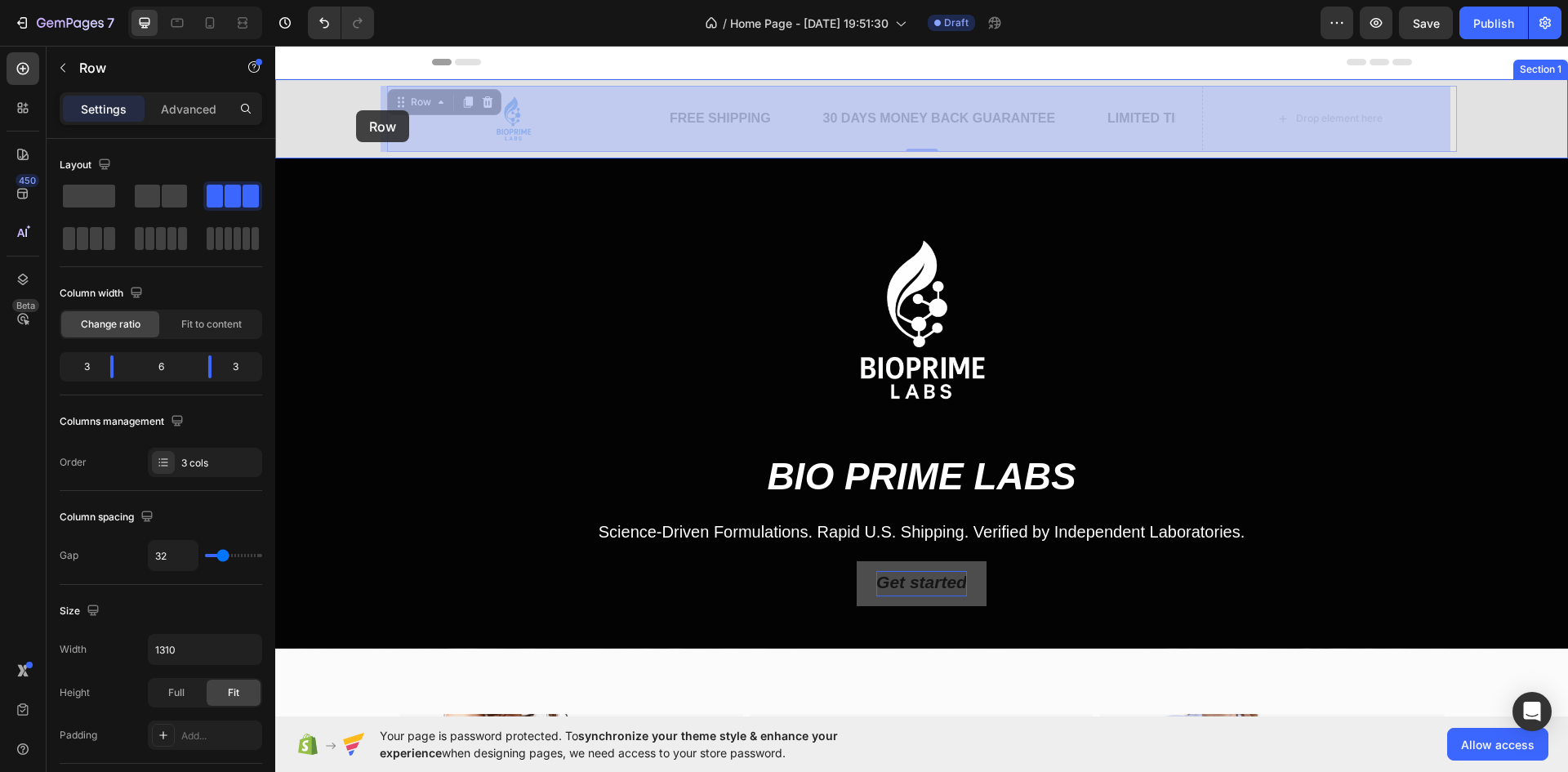
drag, startPoint x: 393, startPoint y: 105, endPoint x: 356, endPoint y: 111, distance: 37.5
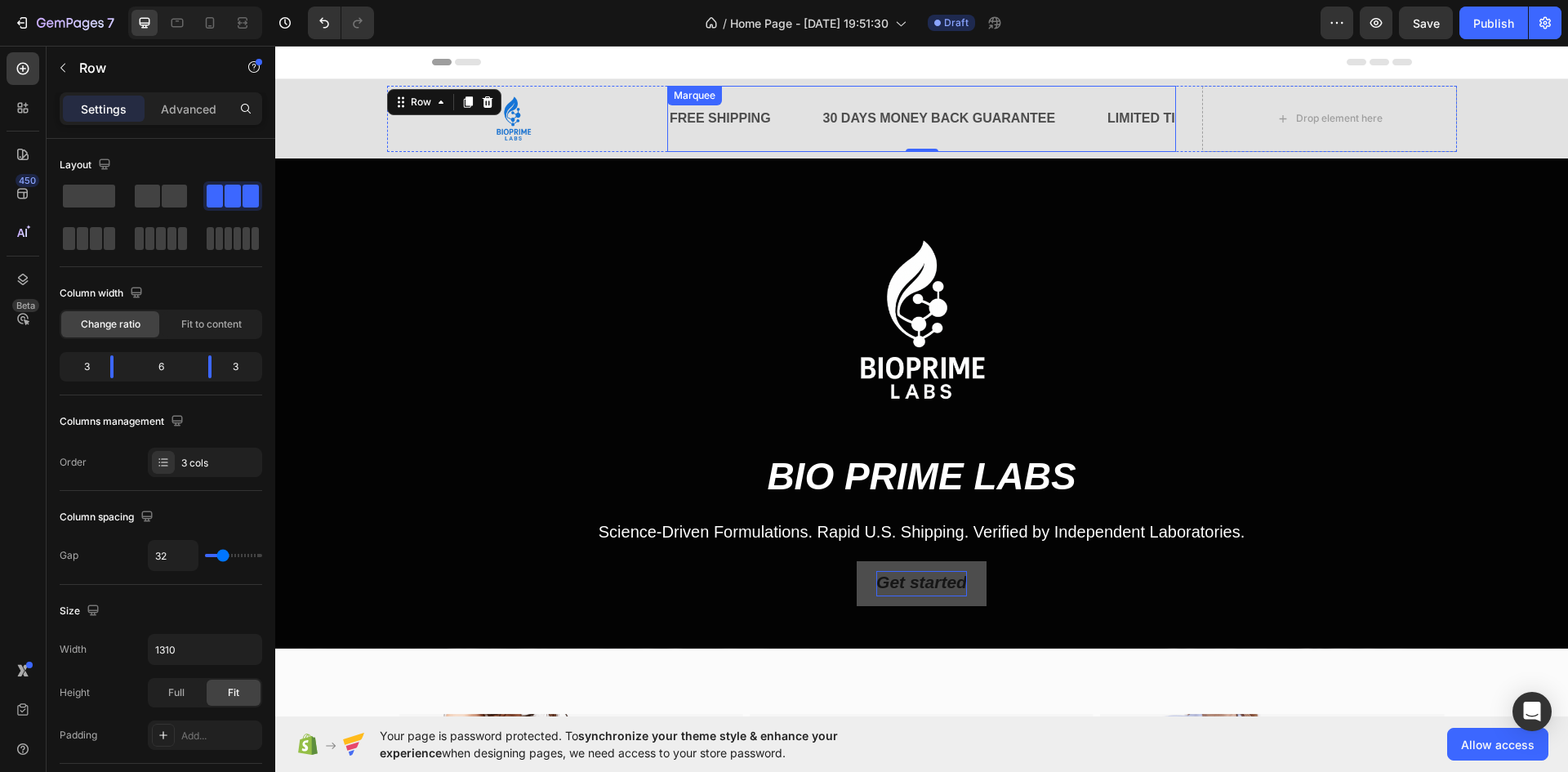
click at [1063, 103] on div "30 DAYS MONEY BACK GUARANTEE Text Block" at bounding box center [965, 118] width 285 height 40
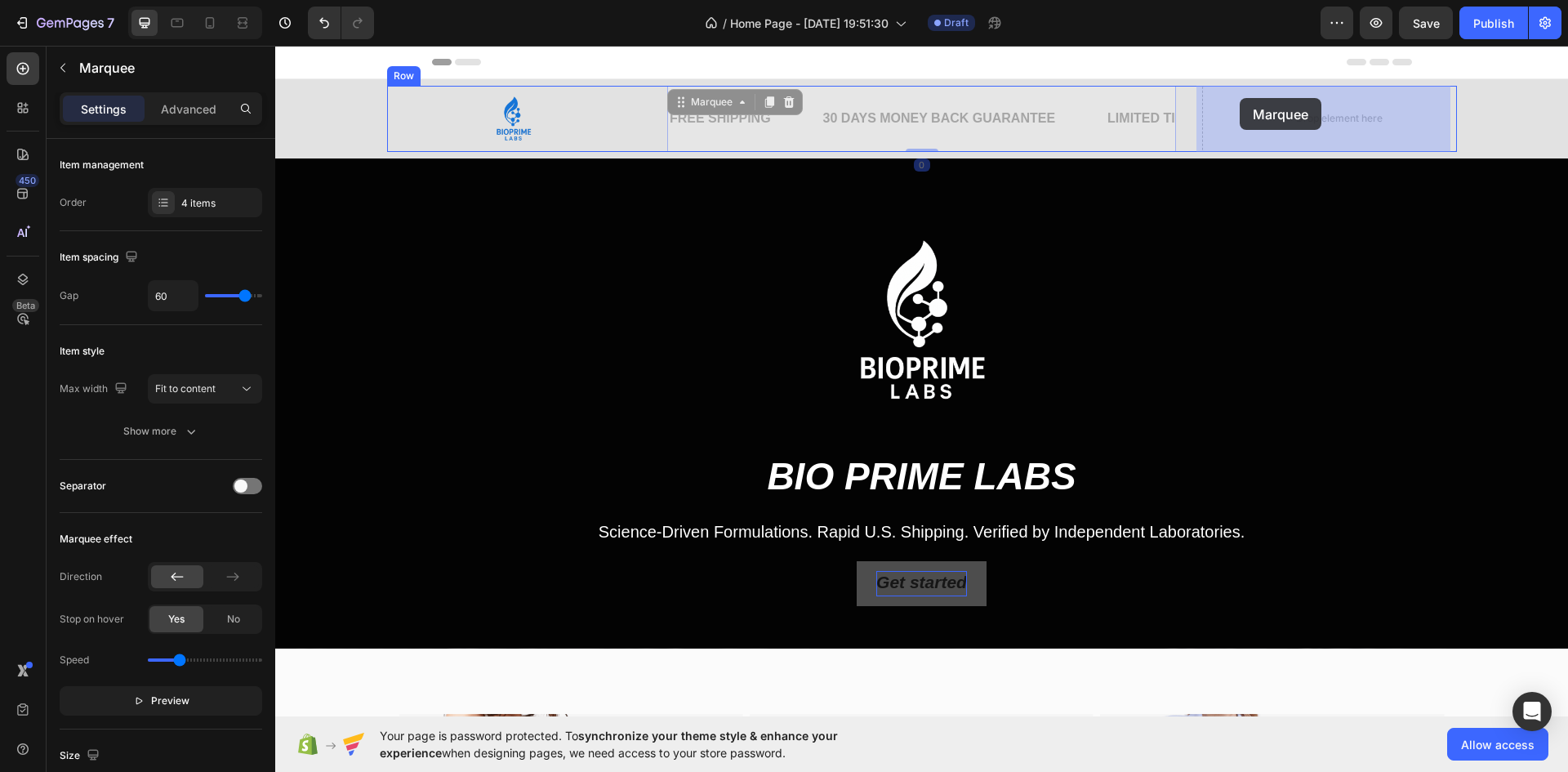
drag, startPoint x: 1165, startPoint y: 98, endPoint x: 1240, endPoint y: 98, distance: 75.0
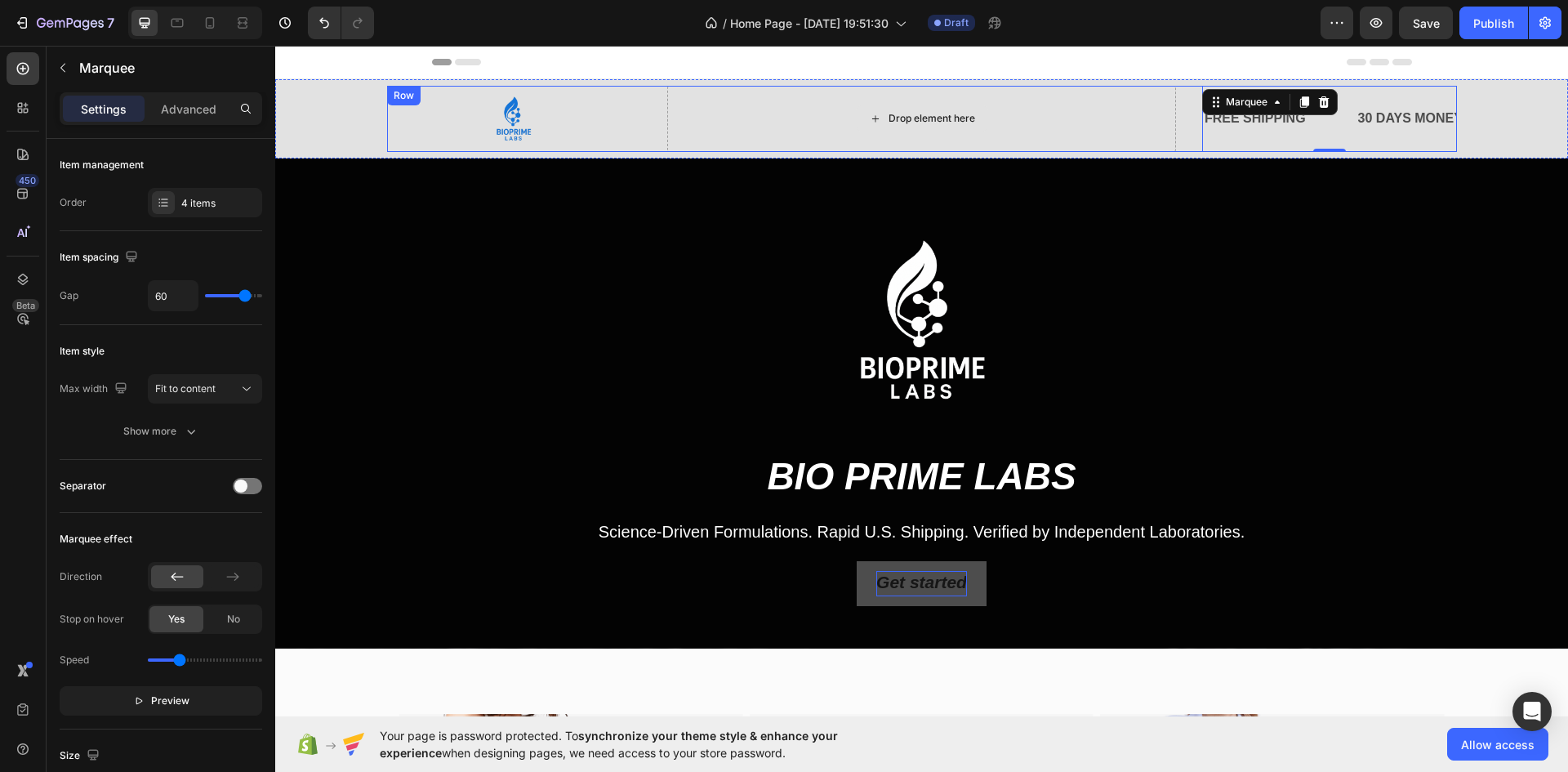
drag, startPoint x: 1334, startPoint y: 131, endPoint x: 1091, endPoint y: 86, distance: 247.1
click at [971, 124] on div "Image Drop element here FREE SHIPPING Text Block 30 DAYS MONEY BACK GUARANTEE T…" at bounding box center [922, 118] width 1070 height 67
drag, startPoint x: 1214, startPoint y: 106, endPoint x: 1329, endPoint y: 105, distance: 115.0
click at [955, 114] on div "Image Drop element here FREE SHIPPING Text Block 30 DAYS MONEY BACK GUARANTEE T…" at bounding box center [922, 118] width 1070 height 67
click at [1312, 121] on div "FREE SHIPPING Text Block" at bounding box center [1280, 118] width 154 height 40
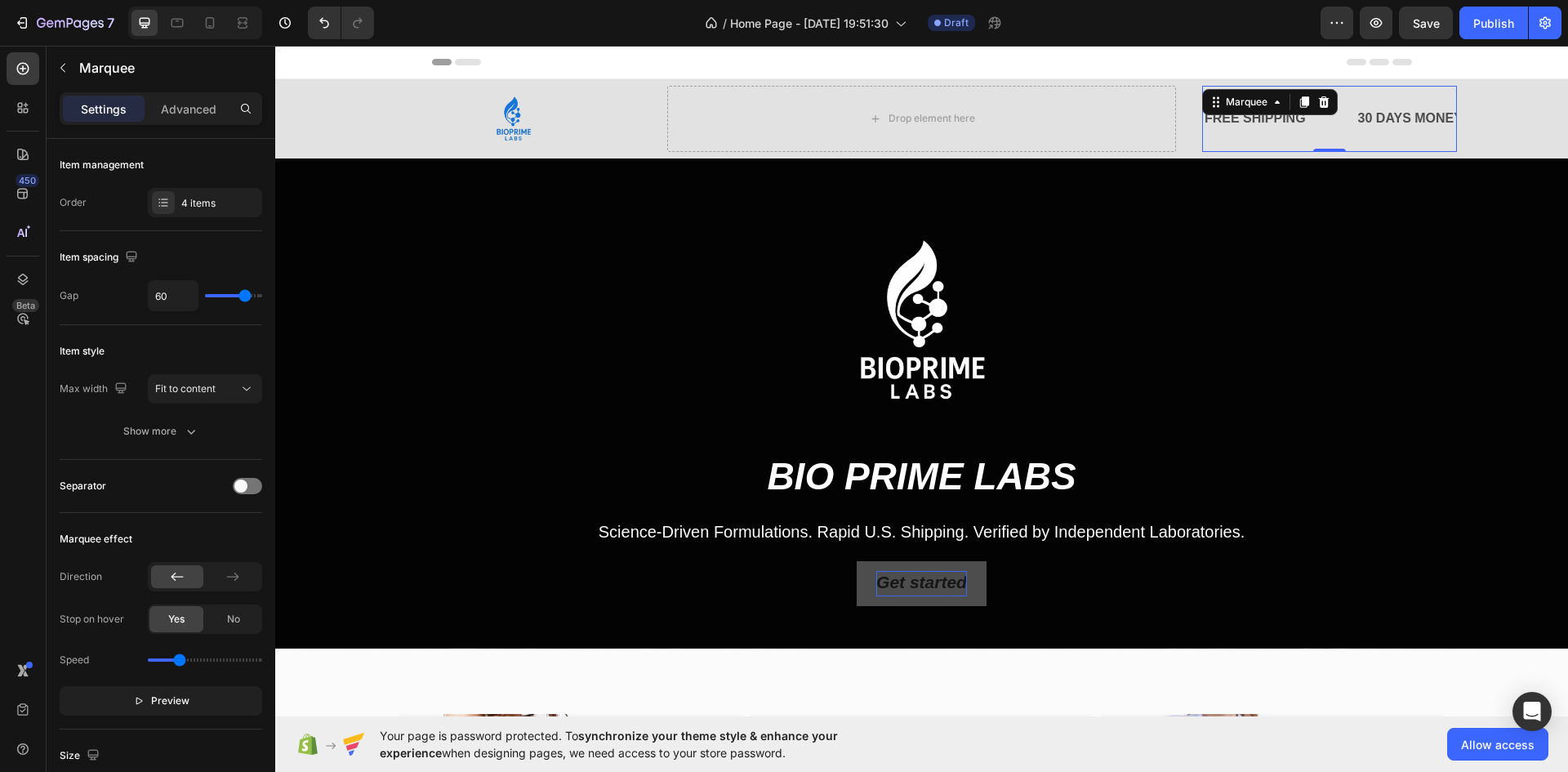
drag, startPoint x: 1328, startPoint y: 124, endPoint x: 936, endPoint y: 115, distance: 392.1
click at [936, 116] on div "Image Drop element here FREE SHIPPING Text Block 30 DAYS MONEY BACK GUARANTEE T…" at bounding box center [922, 118] width 1070 height 67
click at [936, 115] on div "Drop element here" at bounding box center [932, 118] width 86 height 13
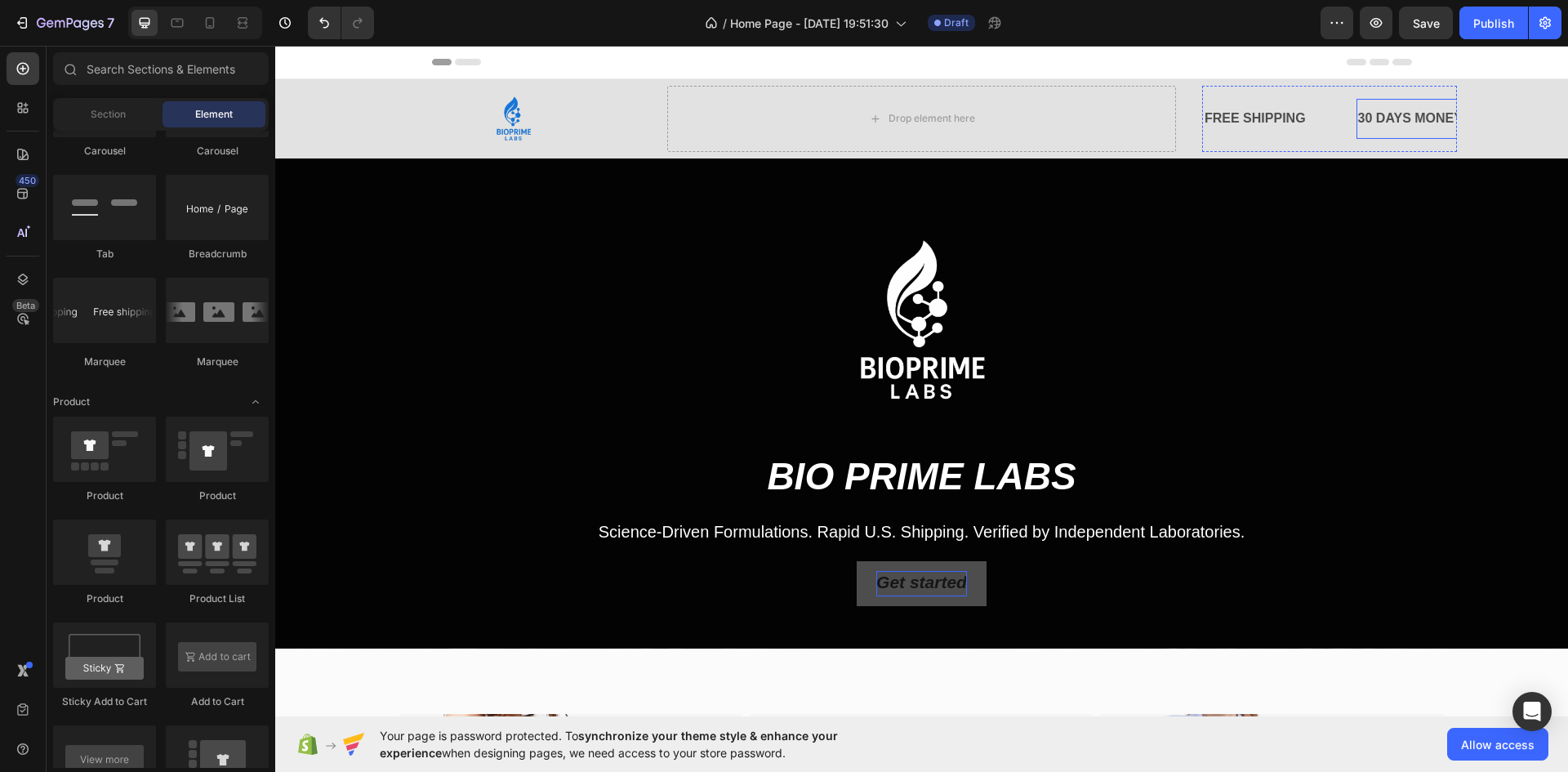
click at [1363, 113] on div "30 DAYS MONEY BACK GUARANTEE" at bounding box center [1475, 118] width 236 height 27
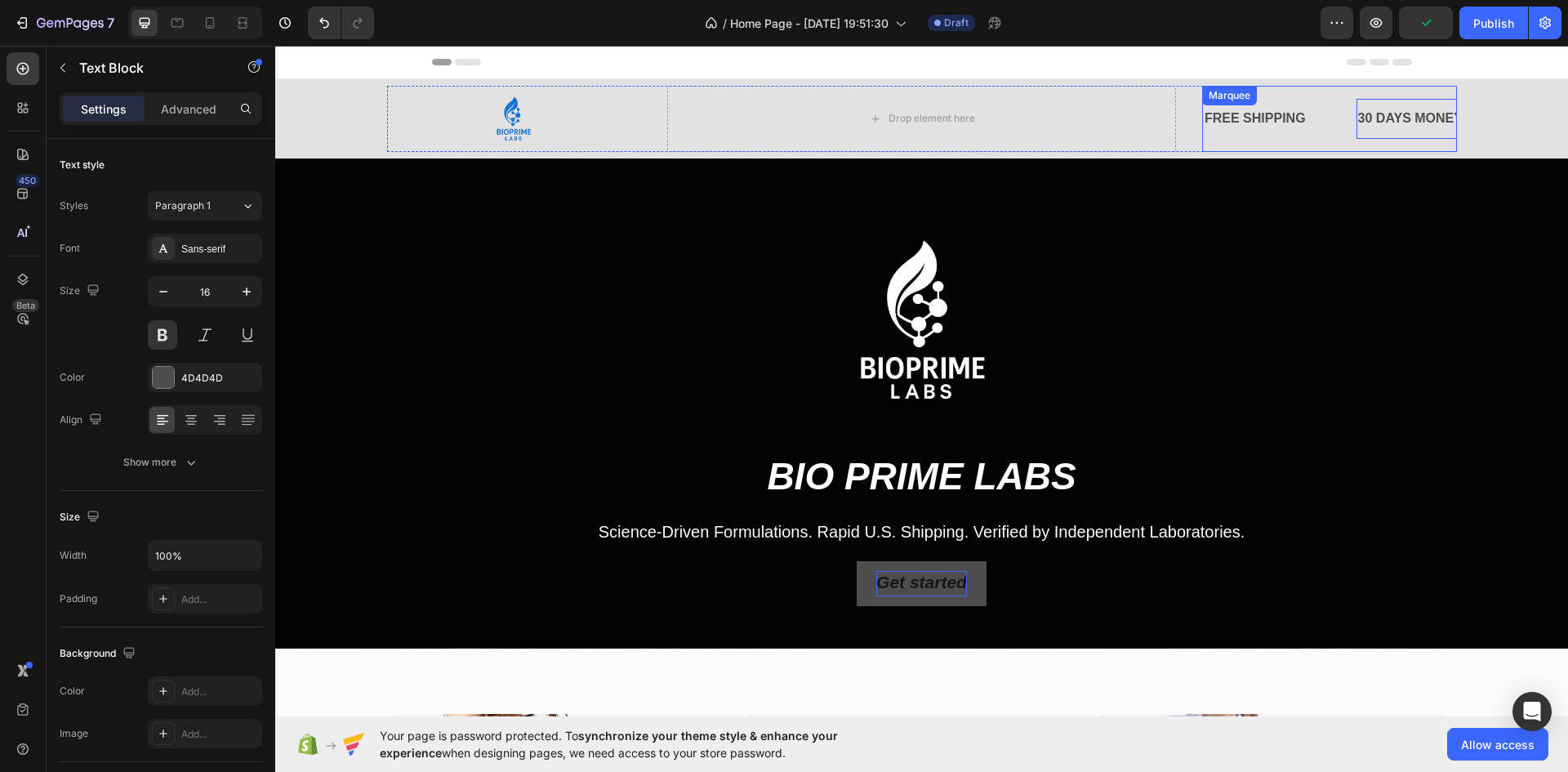
click at [1310, 123] on div "FREE SHIPPING Text Block" at bounding box center [1280, 118] width 154 height 40
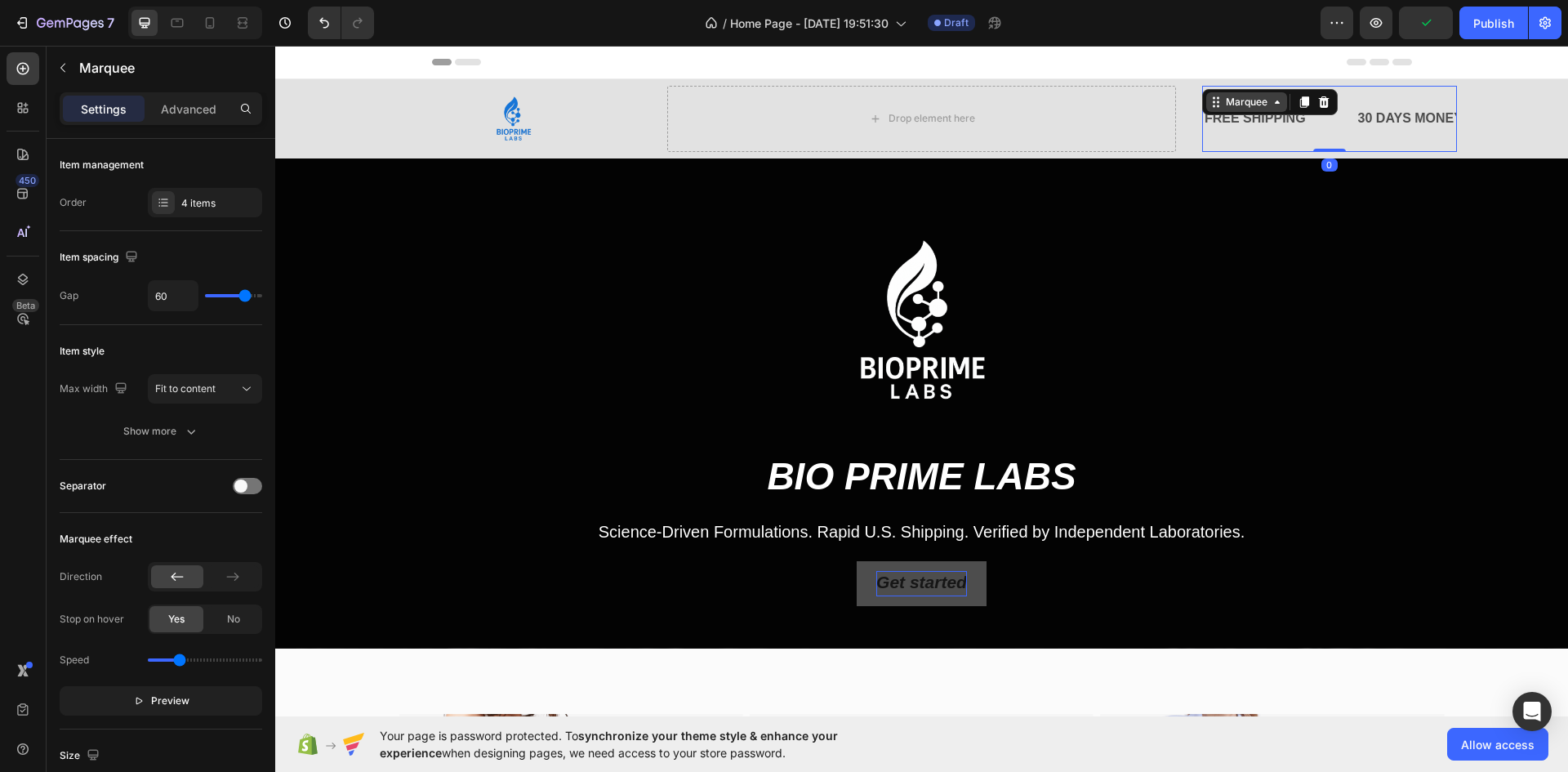
click at [1239, 105] on div "Marquee" at bounding box center [1247, 102] width 48 height 15
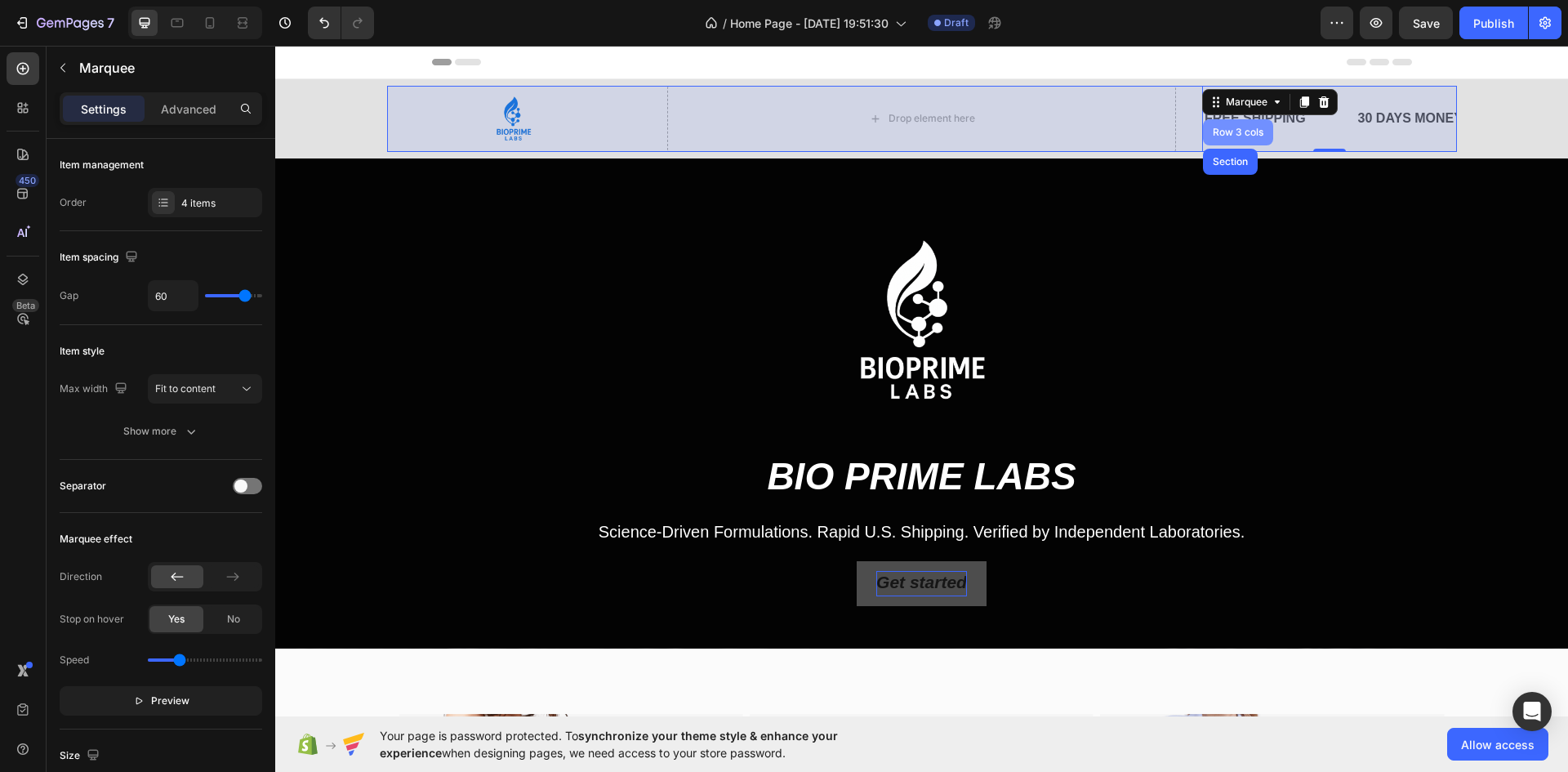
click at [1241, 132] on div "Row 3 cols" at bounding box center [1239, 131] width 57 height 10
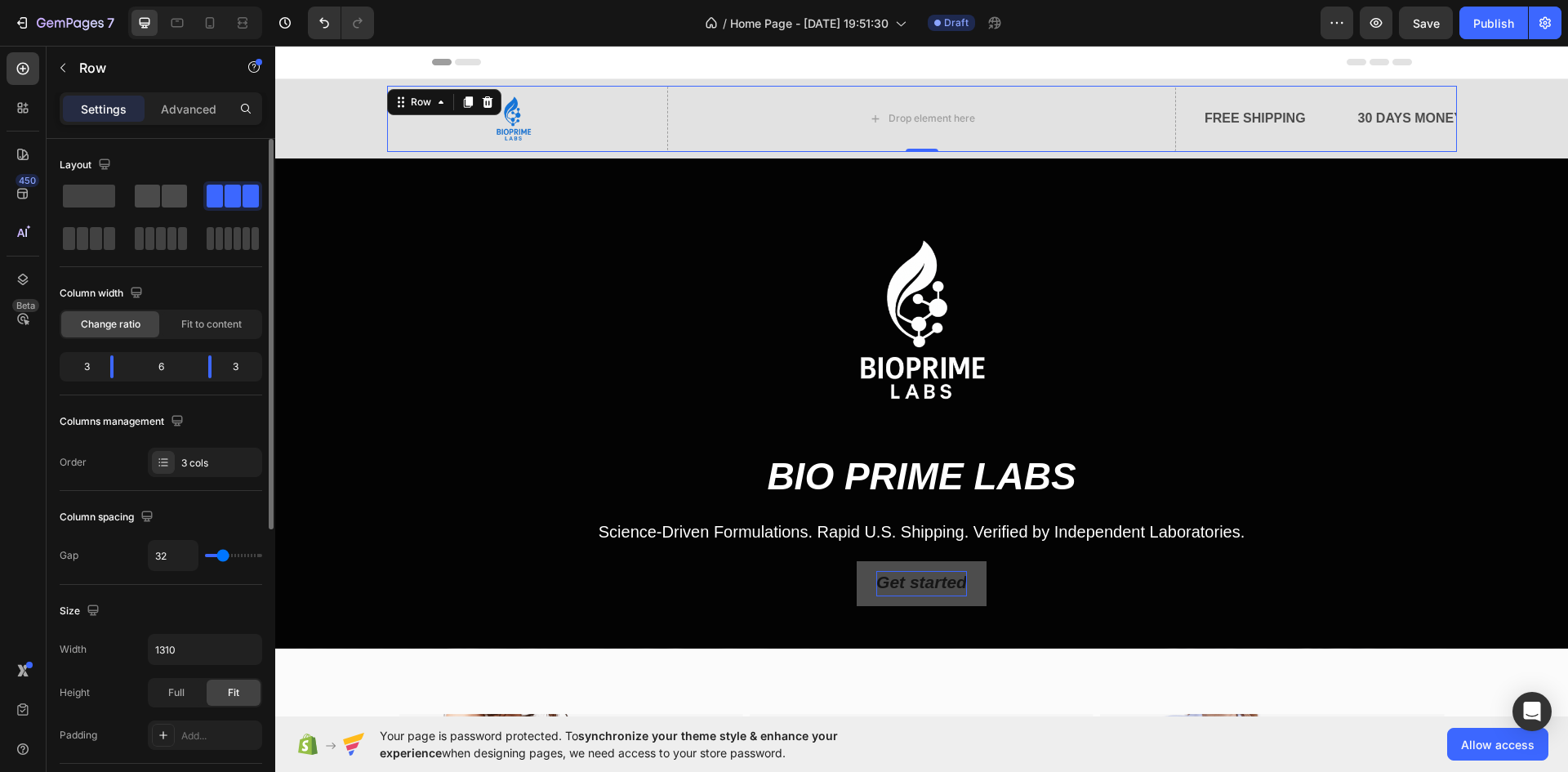
click at [155, 198] on span at bounding box center [147, 196] width 25 height 22
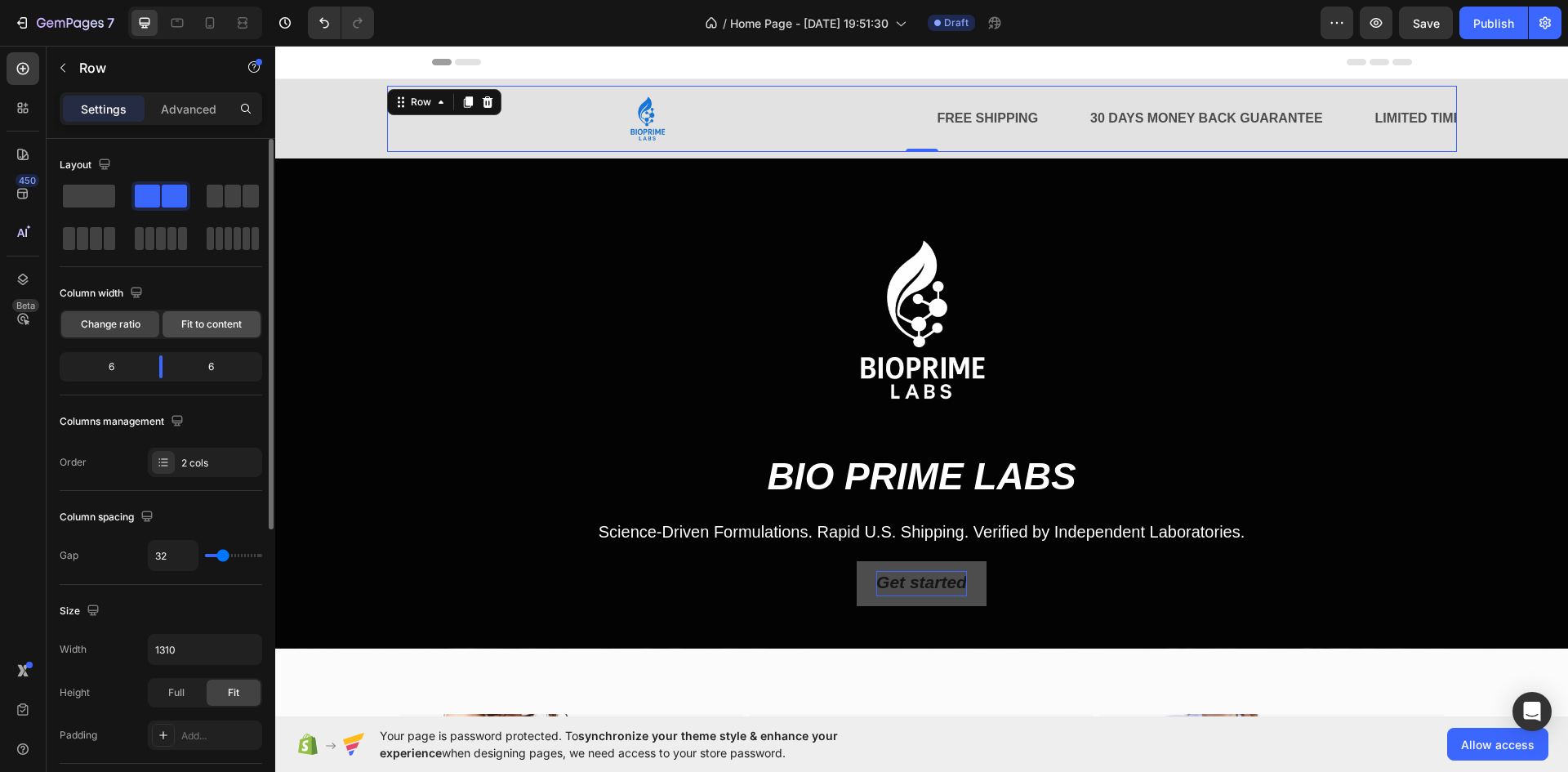
click at [231, 327] on span "Fit to content" at bounding box center [212, 324] width 61 height 15
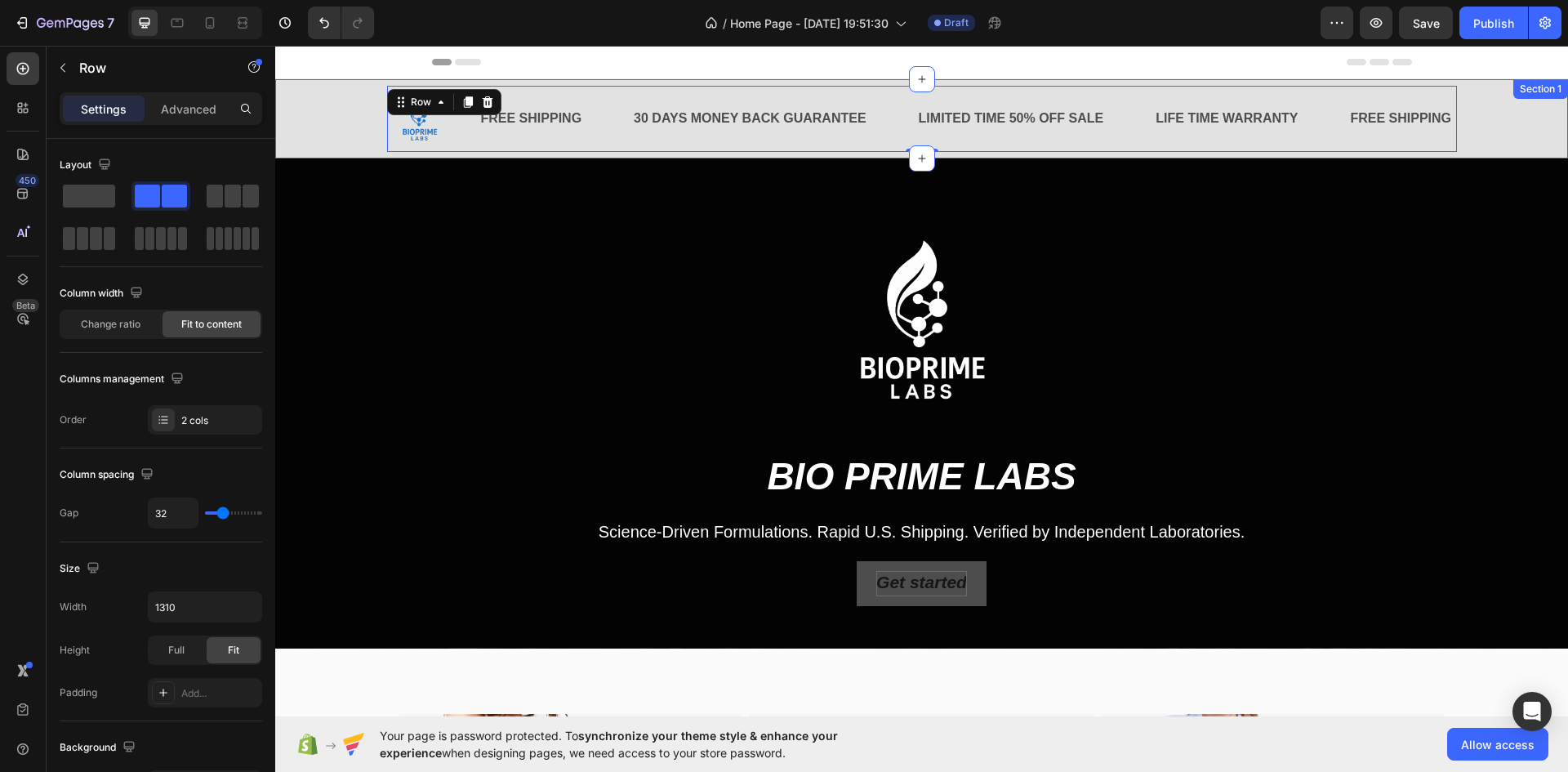
click at [321, 118] on div "Image FREE SHIPPING Text Block 30 DAYS MONEY BACK GUARANTEE Text Block LIMITED …" at bounding box center [922, 118] width 1269 height 67
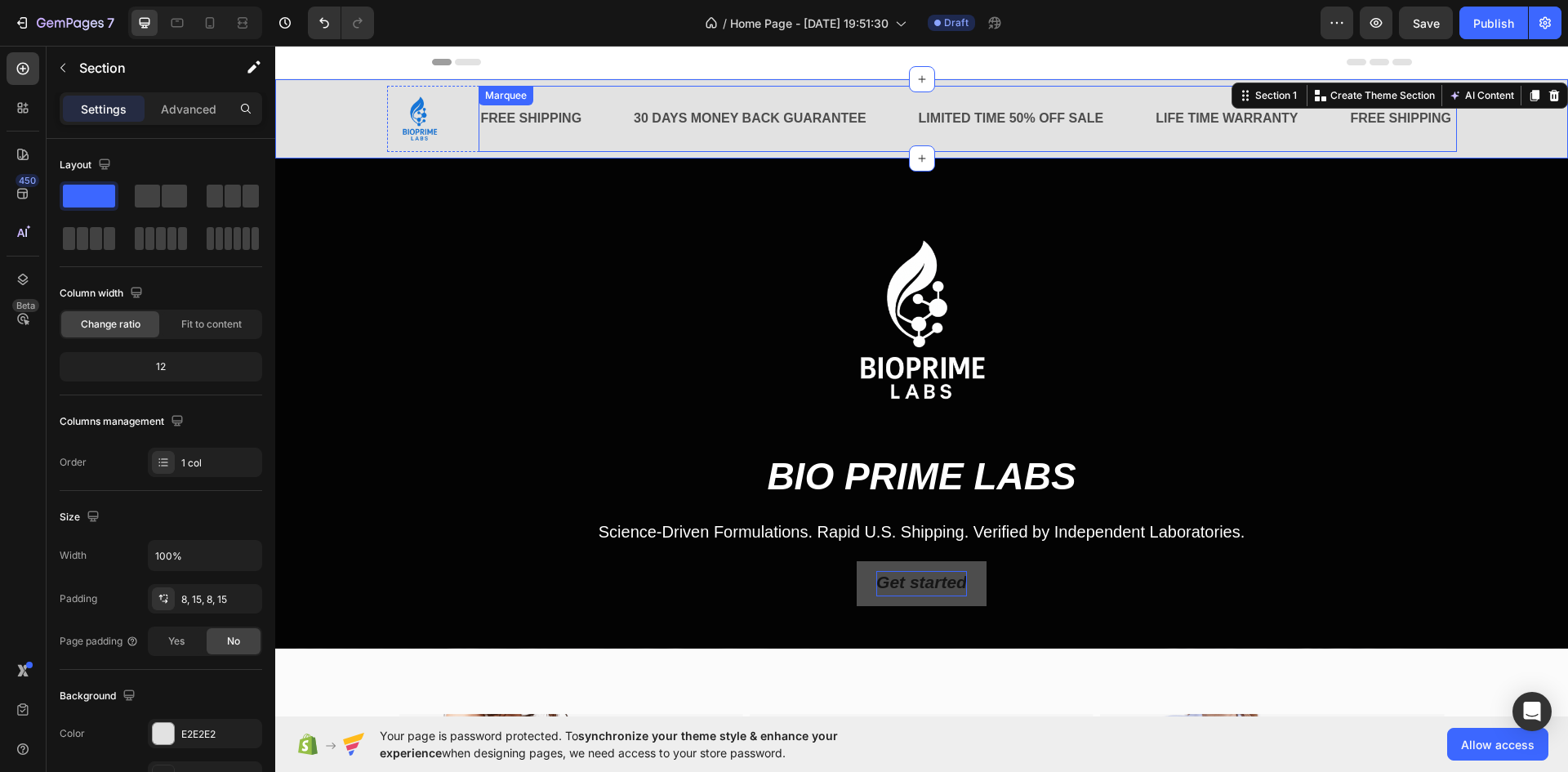
click at [602, 102] on div "FREE SHIPPING Text Block" at bounding box center [557, 118] width 154 height 40
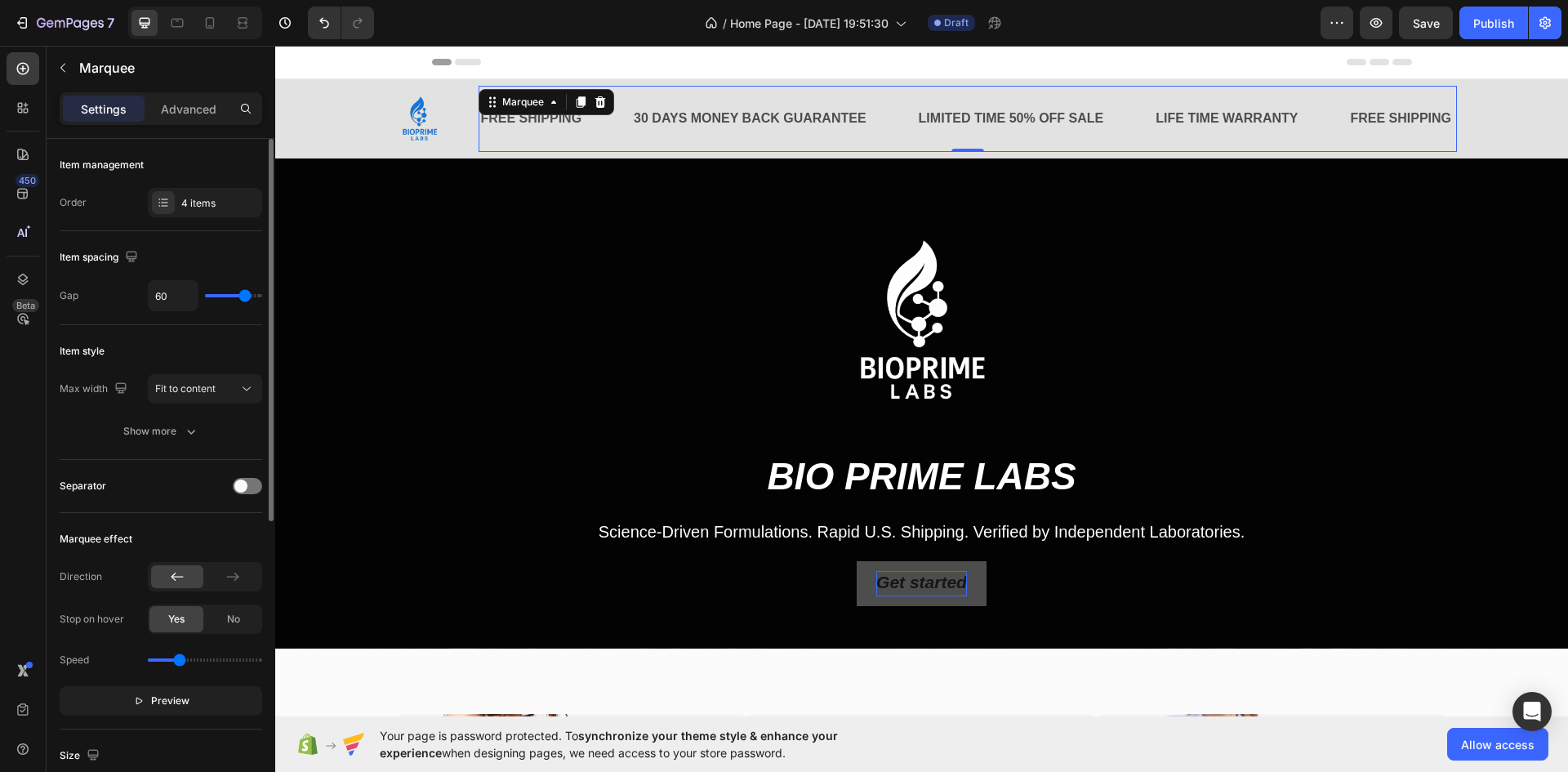
type input "41"
drag, startPoint x: 245, startPoint y: 298, endPoint x: 227, endPoint y: 301, distance: 18.2
type input "28"
click at [227, 297] on input "range" at bounding box center [233, 296] width 57 height 3
type input "28"
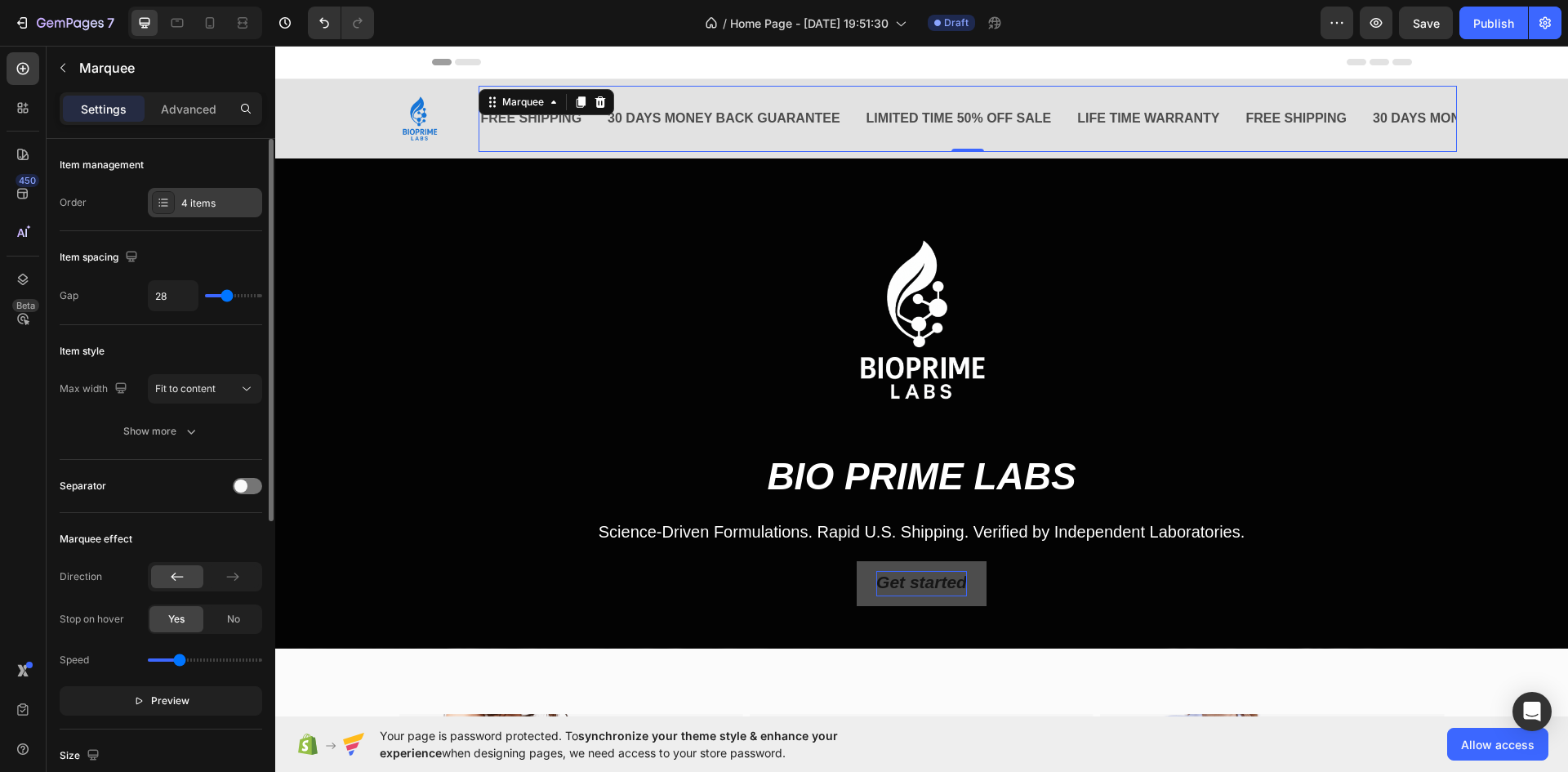
click at [166, 201] on icon at bounding box center [163, 202] width 13 height 13
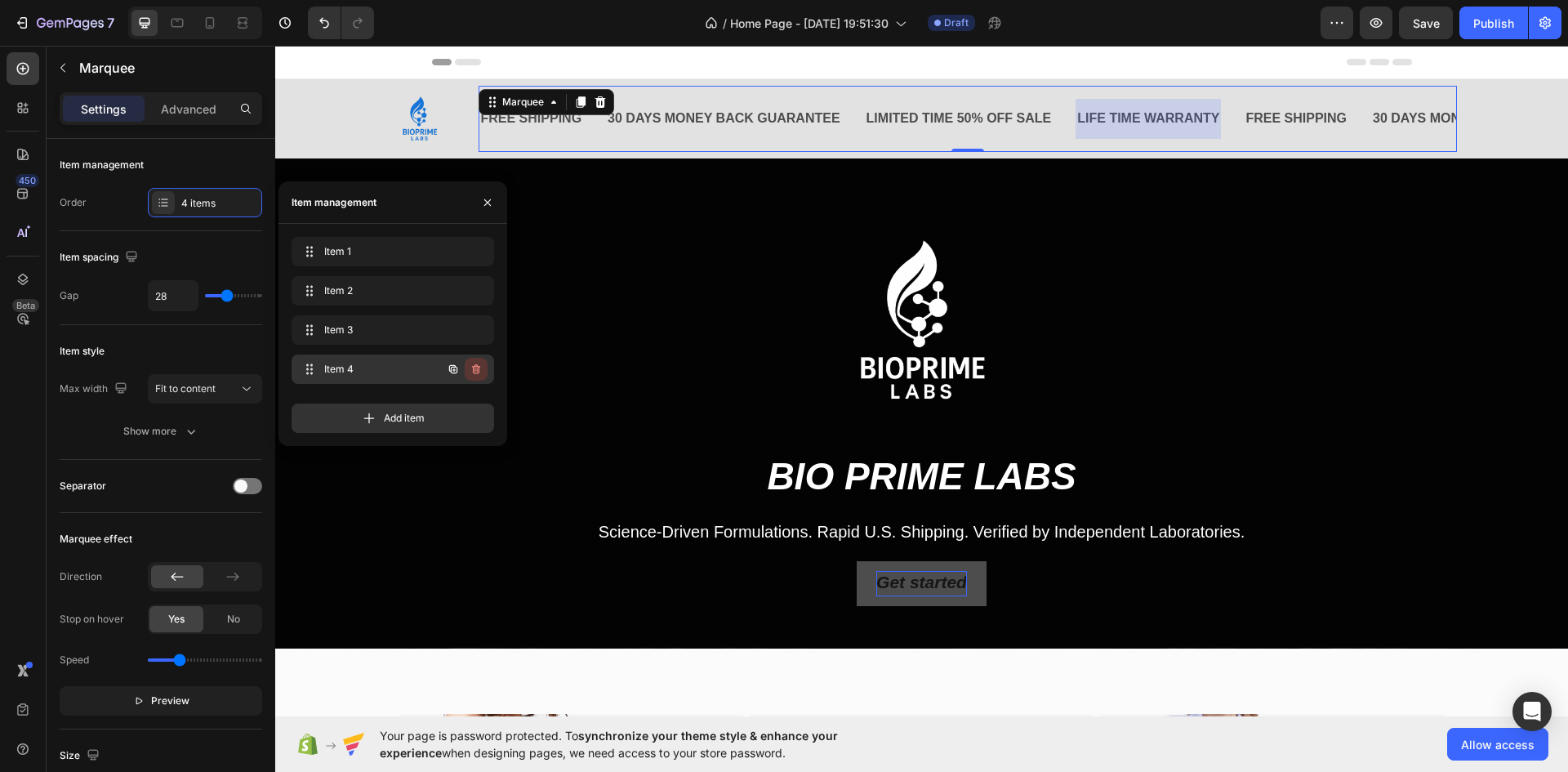
click at [476, 374] on icon "button" at bounding box center [475, 369] width 13 height 13
click at [462, 372] on div "Delete" at bounding box center [465, 369] width 30 height 15
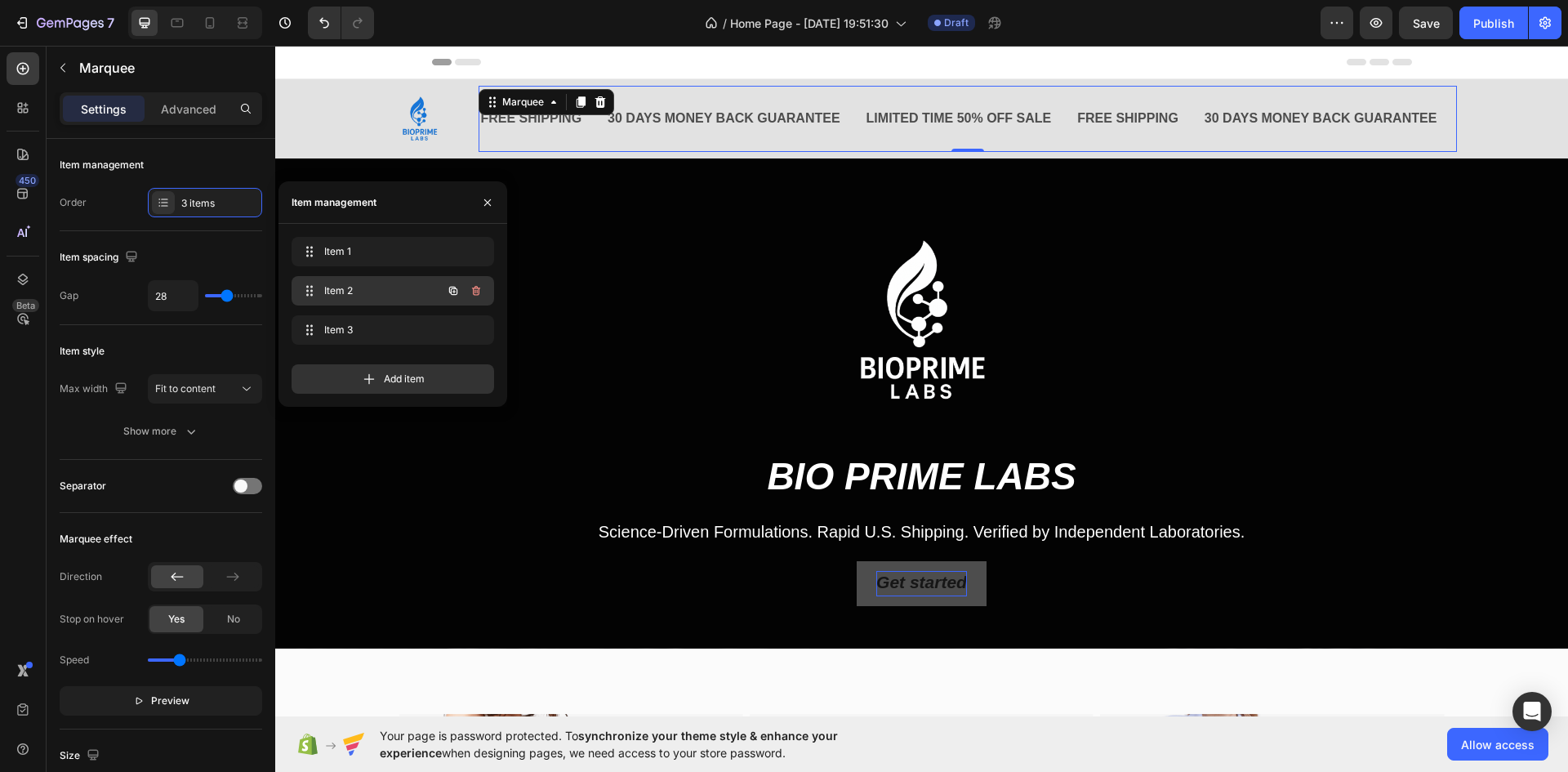
click at [408, 292] on span "Item 2" at bounding box center [370, 290] width 92 height 15
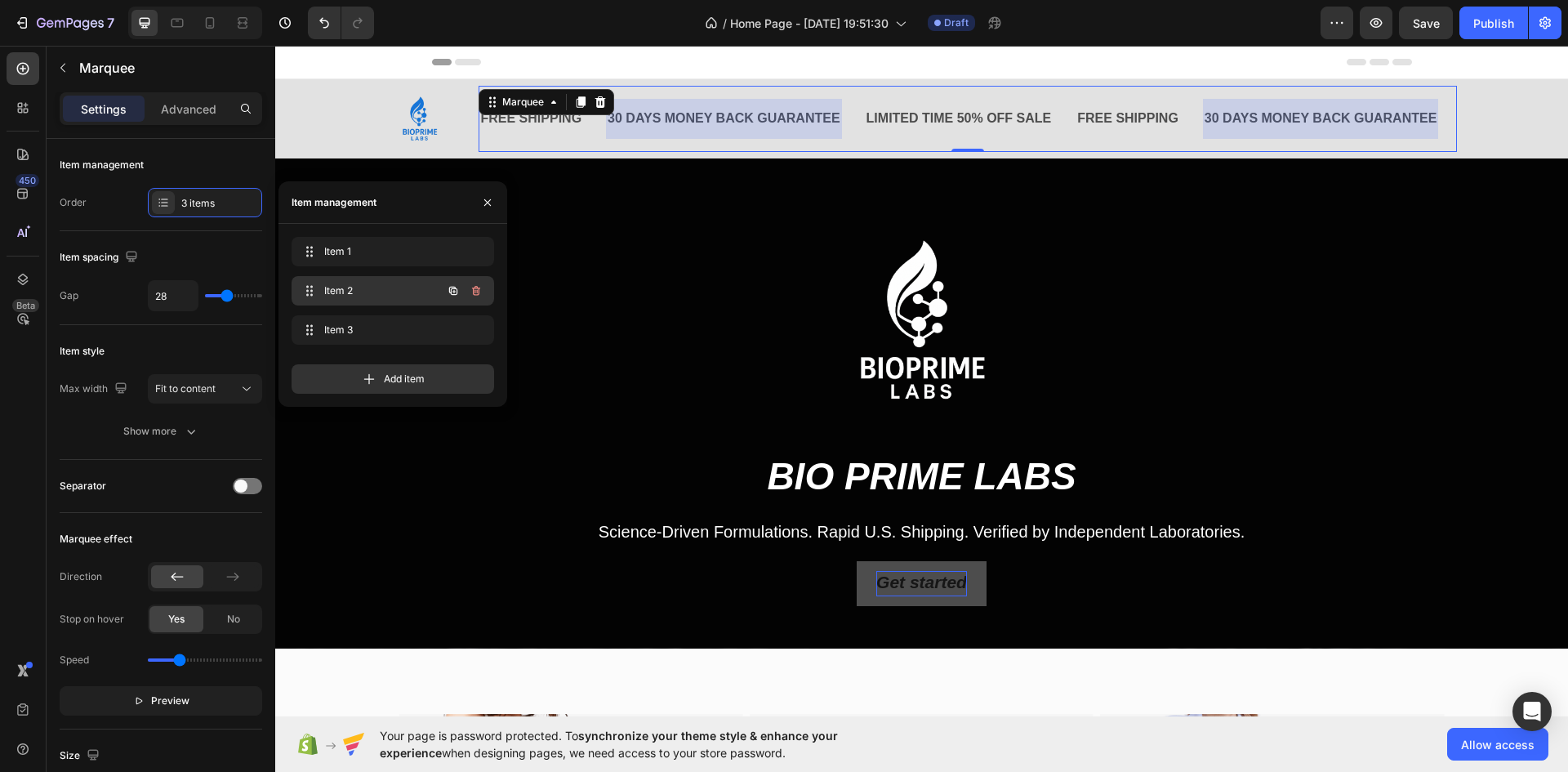
click at [393, 293] on span "Item 2" at bounding box center [370, 290] width 92 height 15
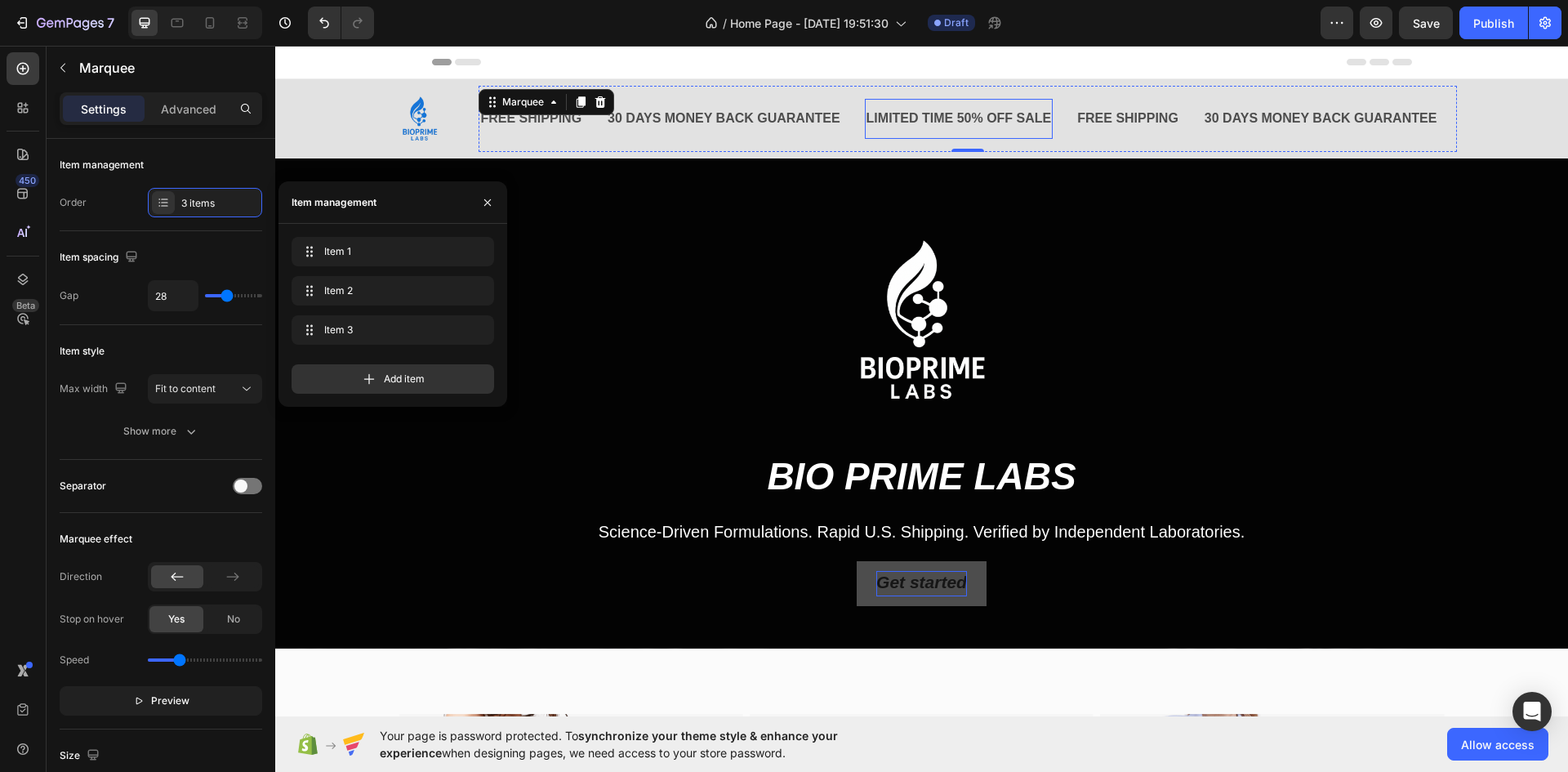
click at [962, 117] on div "LIMITED TIME 50% OFF SALE" at bounding box center [959, 118] width 188 height 27
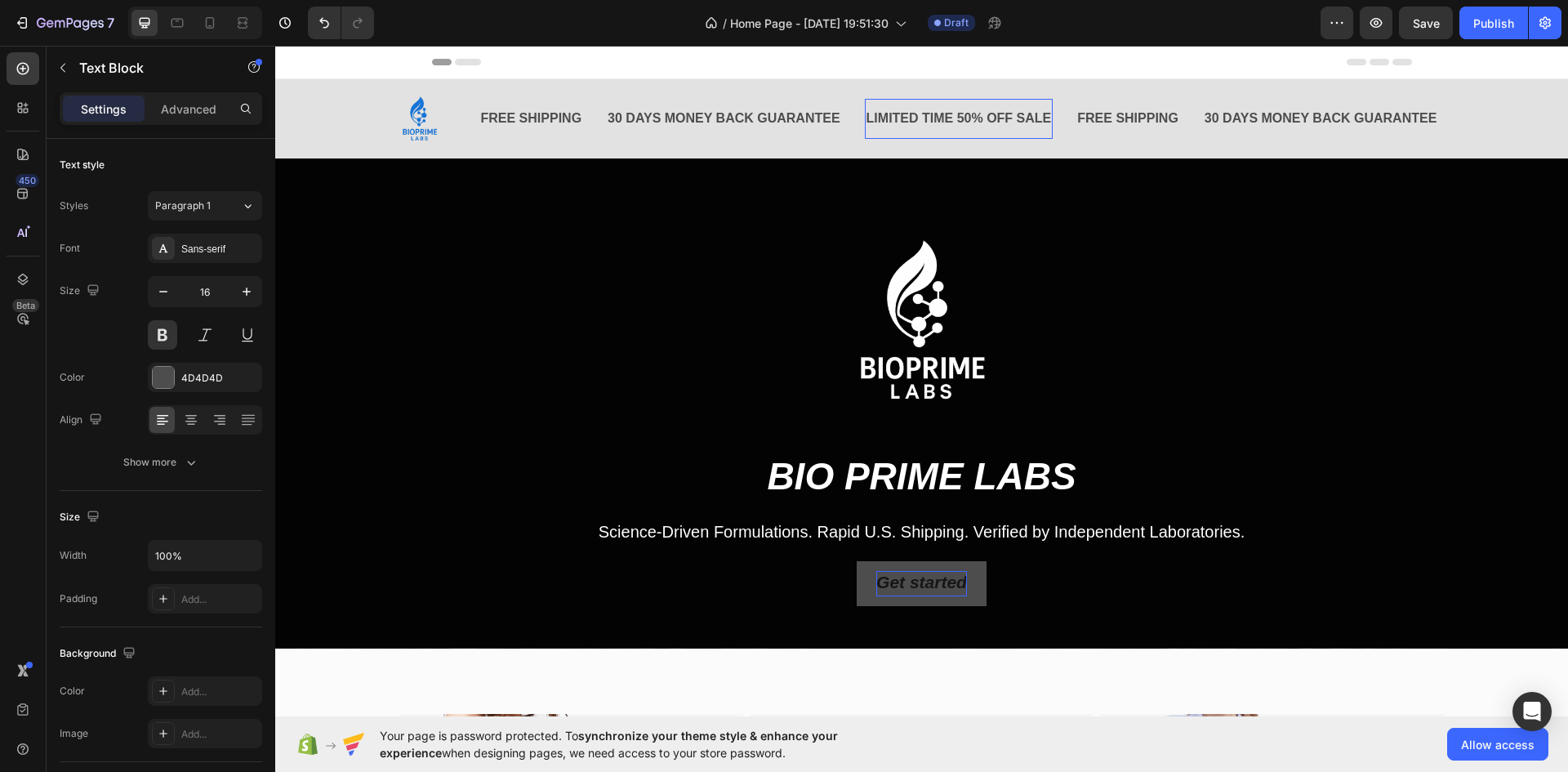
click at [962, 117] on div "LIMITED TIME 50% OFF SALE" at bounding box center [959, 118] width 188 height 27
click at [962, 117] on p "LIMITED TIME 50% OFF SALE" at bounding box center [959, 118] width 186 height 23
click at [327, 12] on button "Undo/Redo" at bounding box center [324, 23] width 33 height 33
click at [322, 15] on icon "Undo/Redo" at bounding box center [324, 22] width 16 height 16
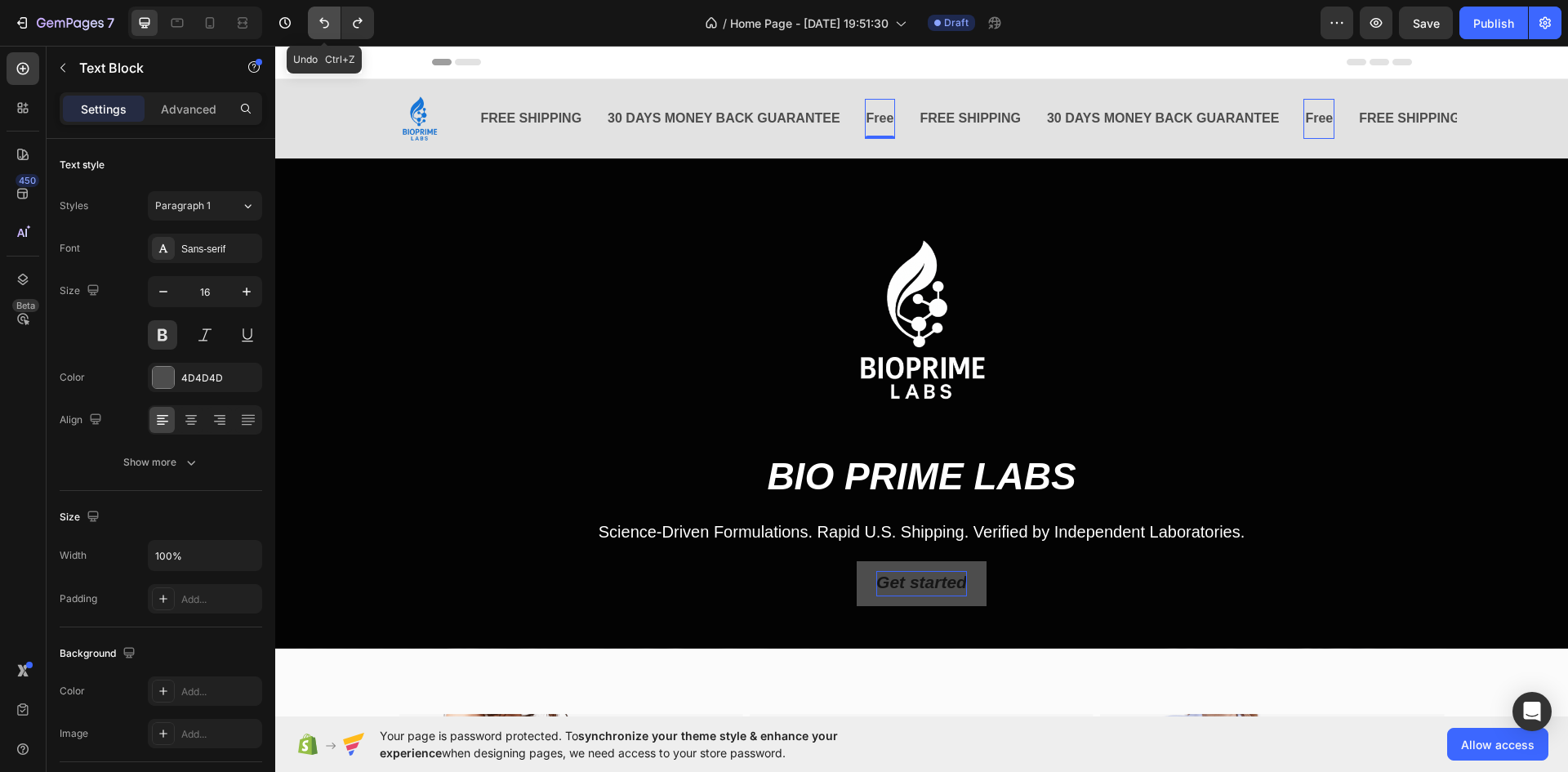
click at [322, 15] on icon "Undo/Redo" at bounding box center [324, 22] width 16 height 16
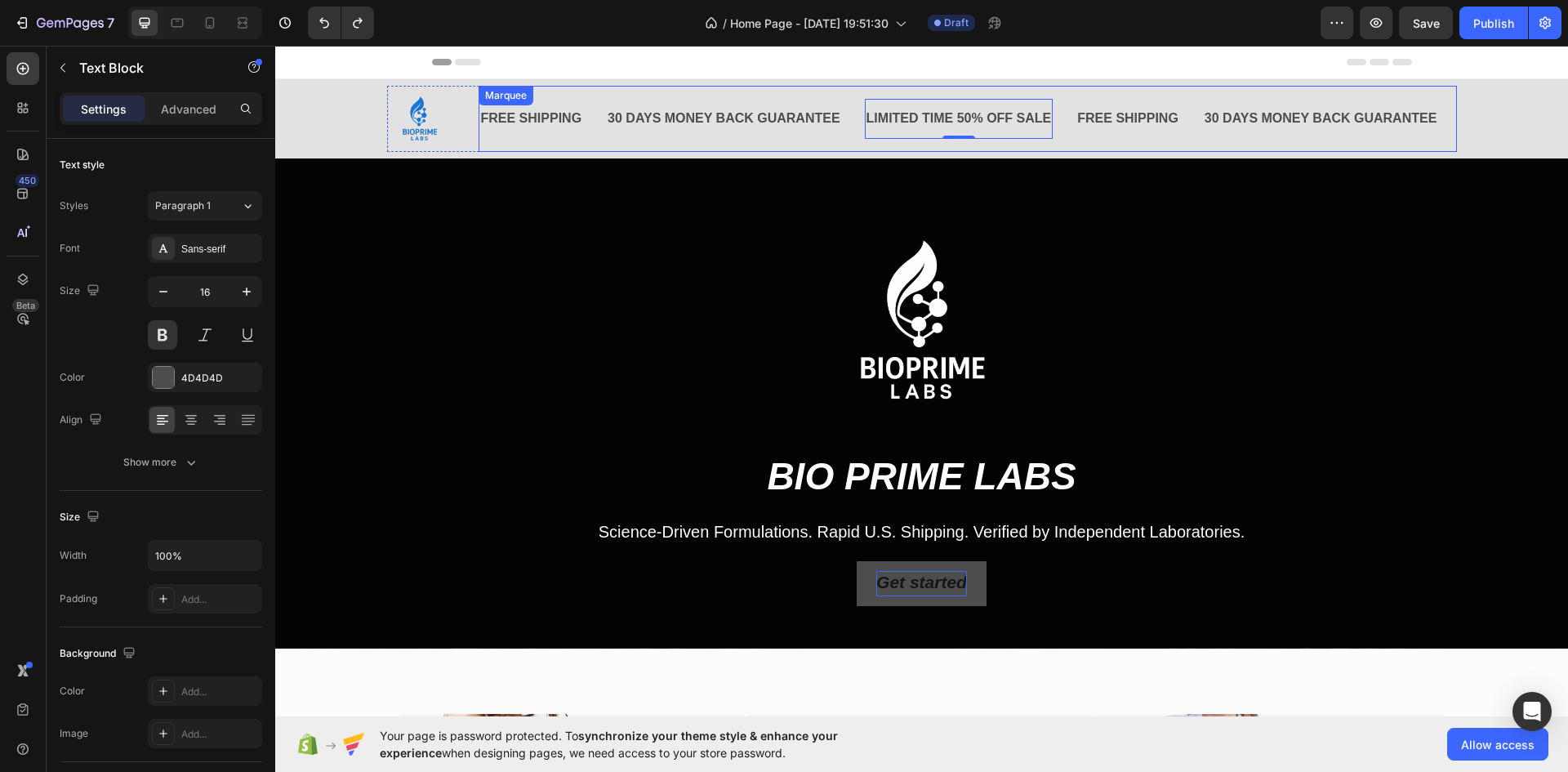
click at [769, 94] on div "FREE SHIPPING Text Block 30 DAYS MONEY BACK GUARANTEE Text Block LIMITED TIME 5…" at bounding box center [968, 118] width 978 height 67
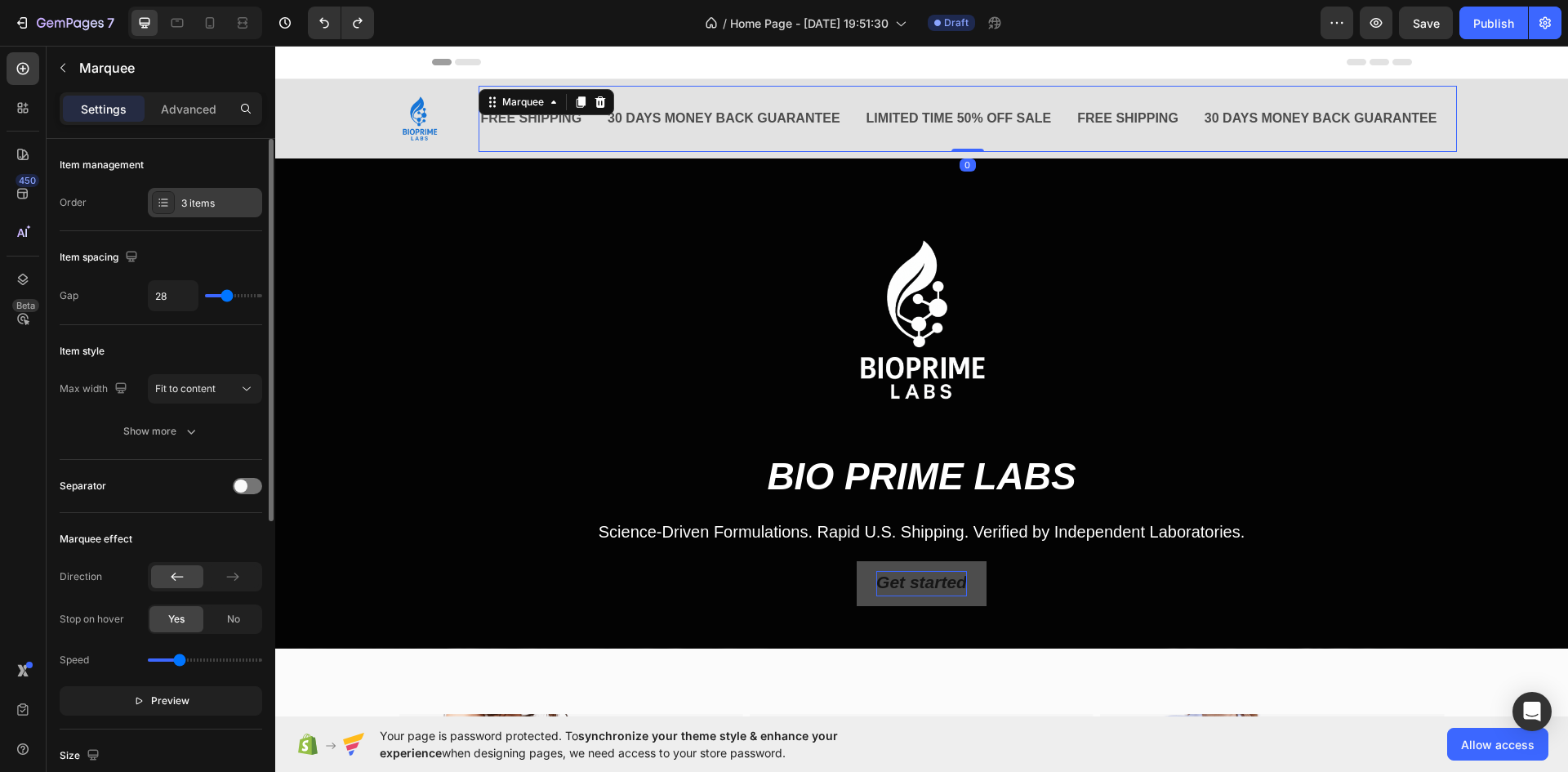
click at [174, 204] on div at bounding box center [163, 202] width 22 height 22
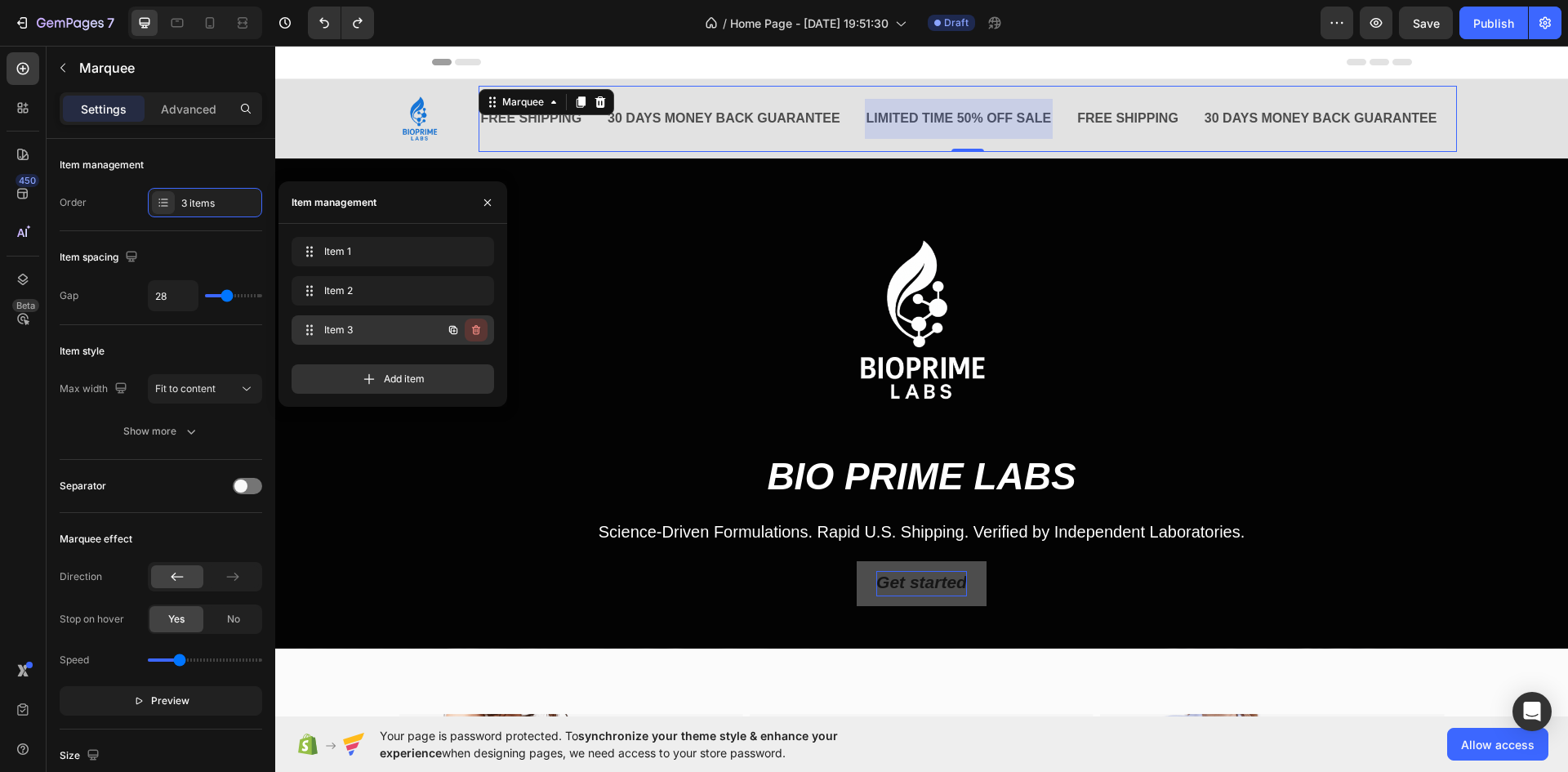
click at [476, 331] on icon "button" at bounding box center [475, 329] width 13 height 13
click at [462, 321] on button "Delete" at bounding box center [465, 330] width 45 height 22
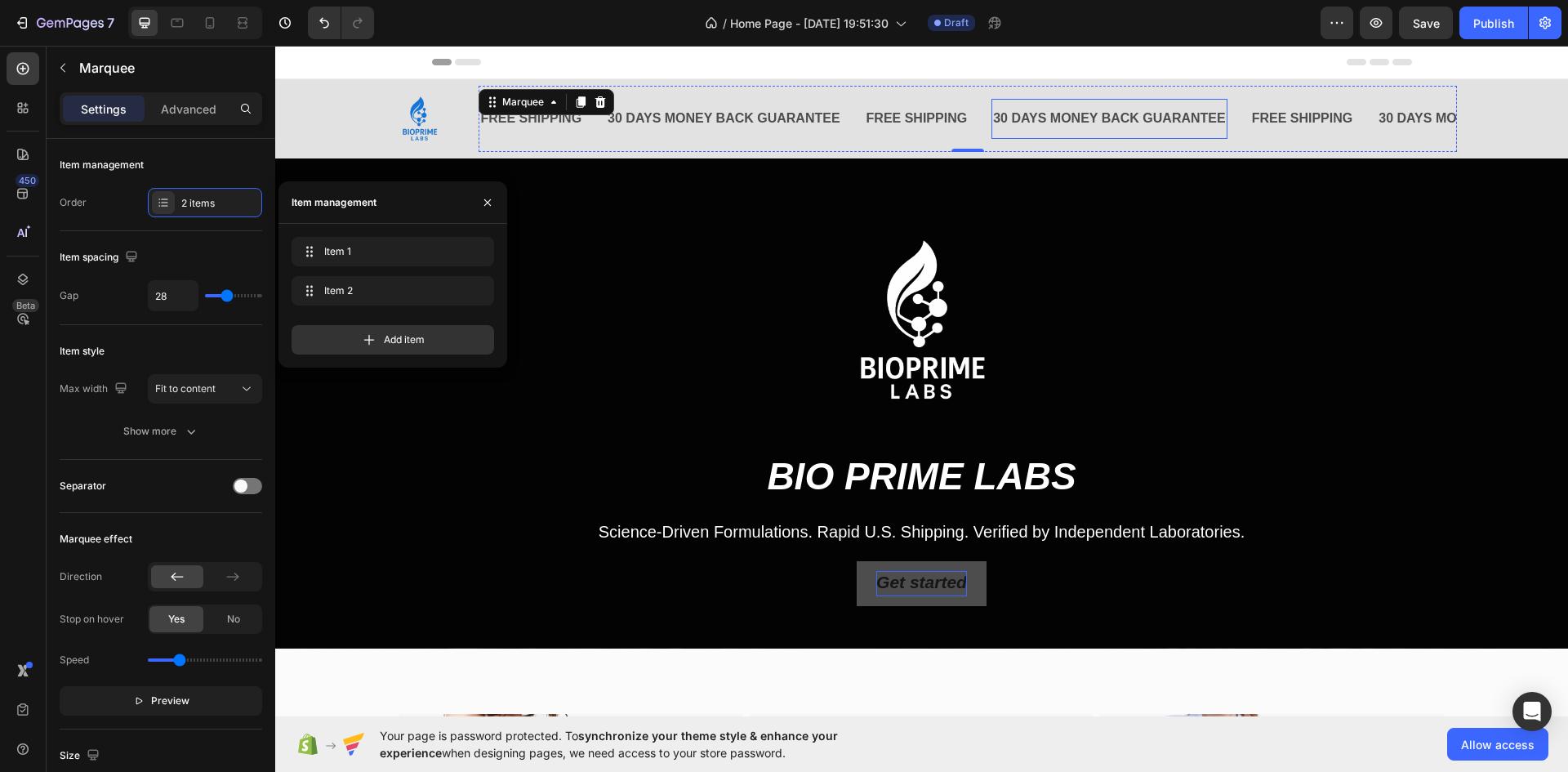
click at [1119, 112] on div "30 DAYS MONEY BACK GUARANTEE" at bounding box center [1109, 118] width 236 height 27
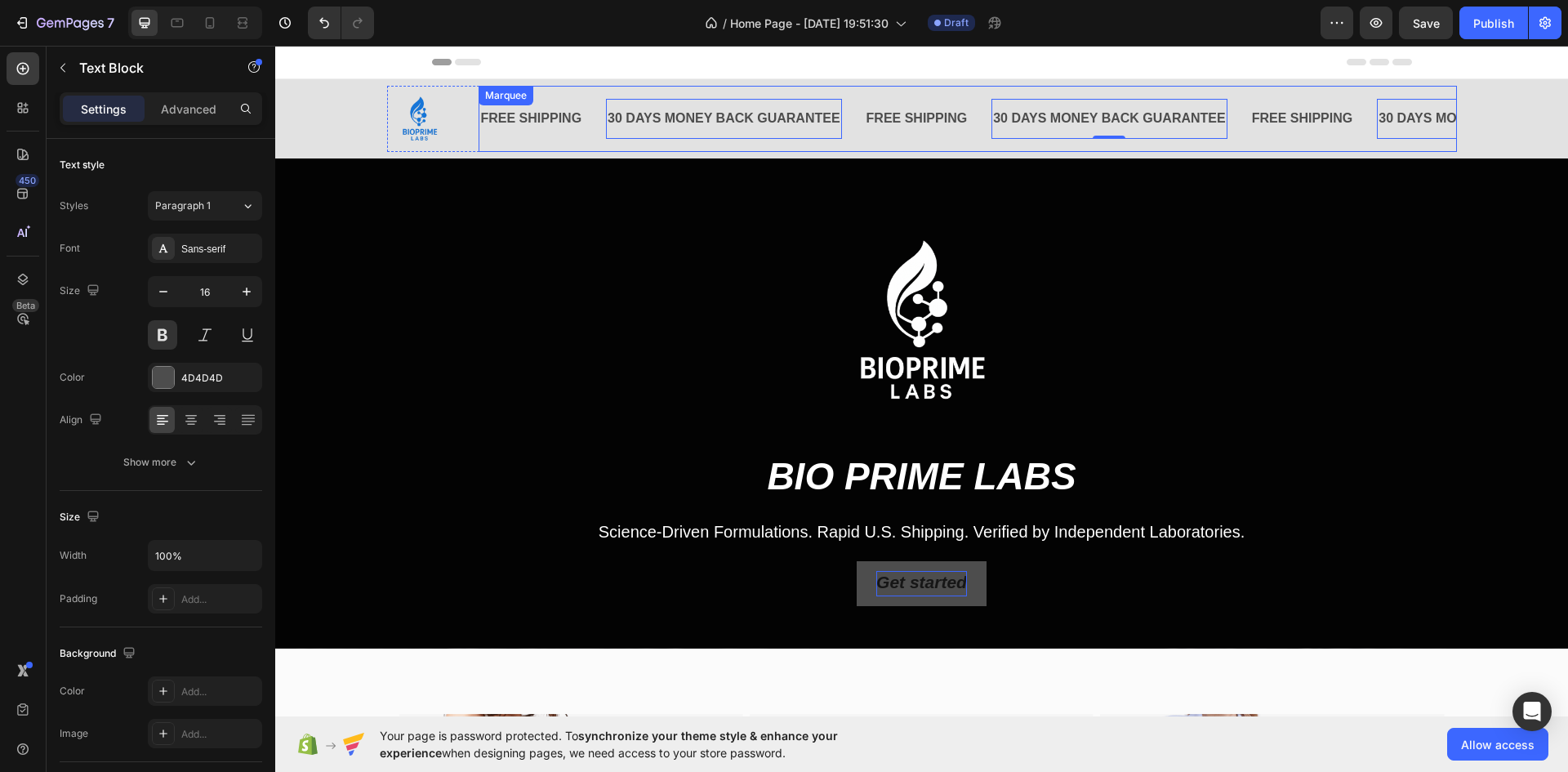
click at [857, 99] on div "30 DAYS MONEY BACK GUARANTEE Text Block 0" at bounding box center [736, 118] width 259 height 40
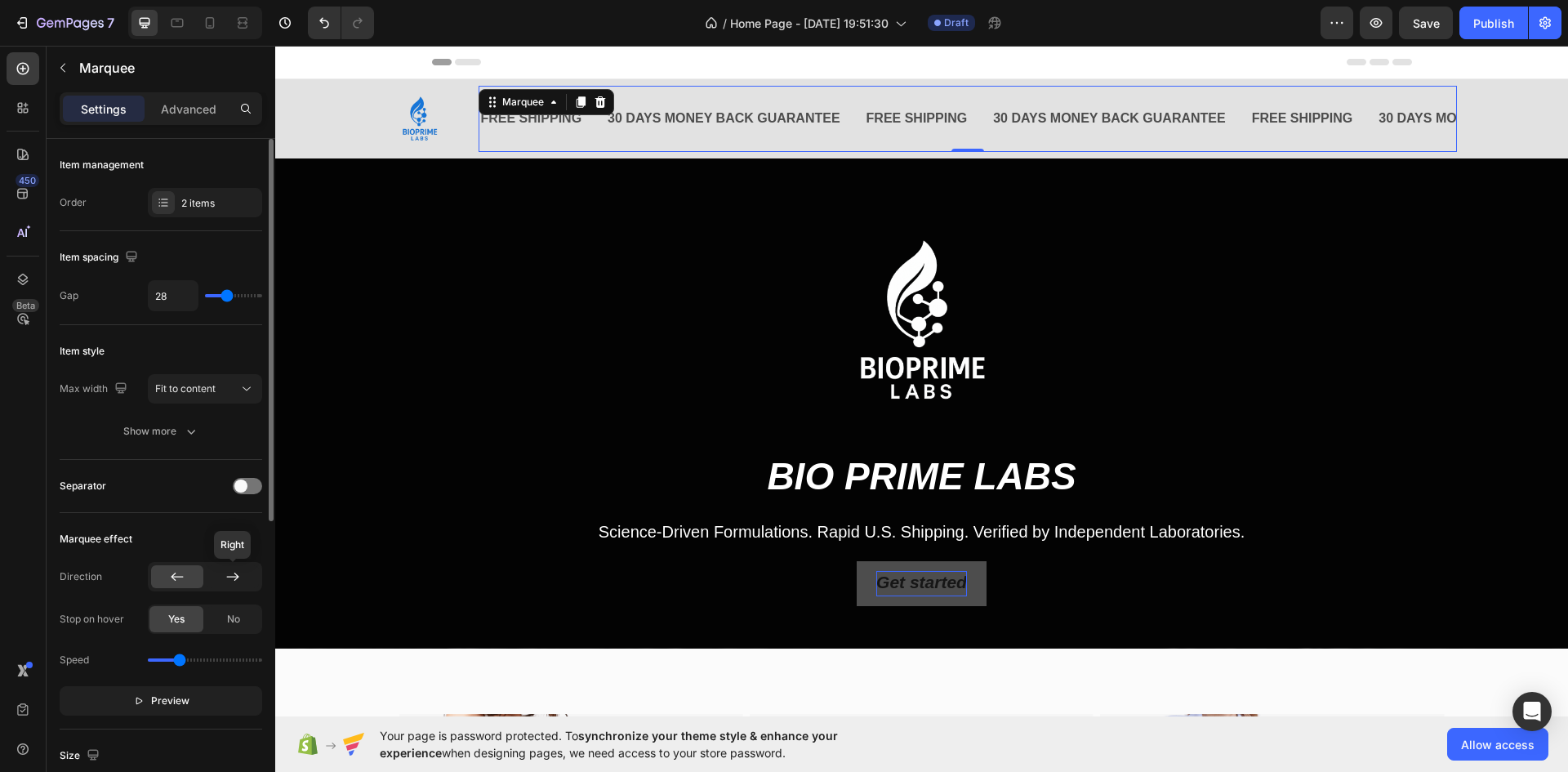
click at [245, 572] on div at bounding box center [233, 577] width 52 height 22
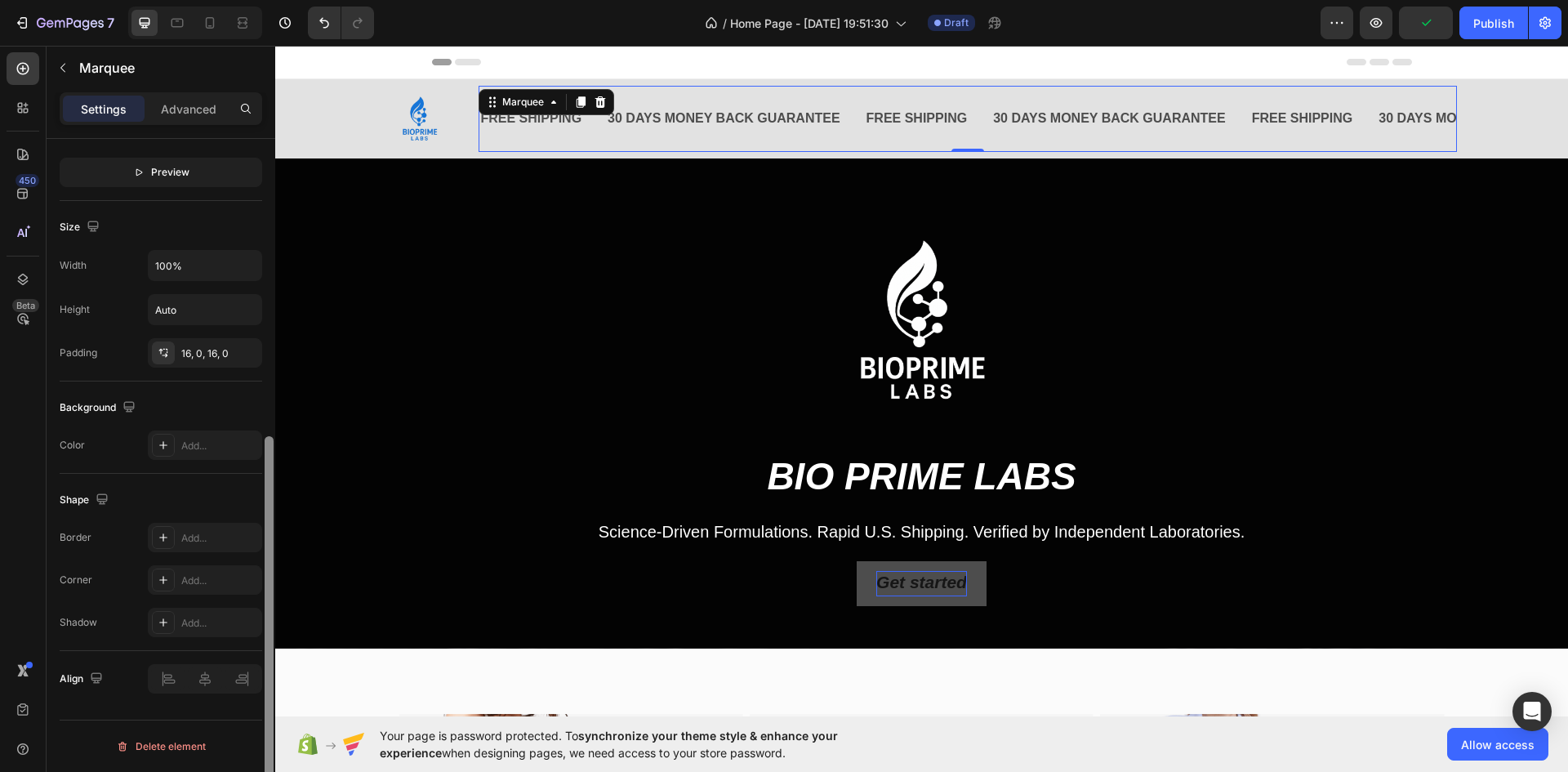
drag, startPoint x: 274, startPoint y: 499, endPoint x: 270, endPoint y: 536, distance: 37.2
click at [270, 536] on div at bounding box center [269, 479] width 12 height 679
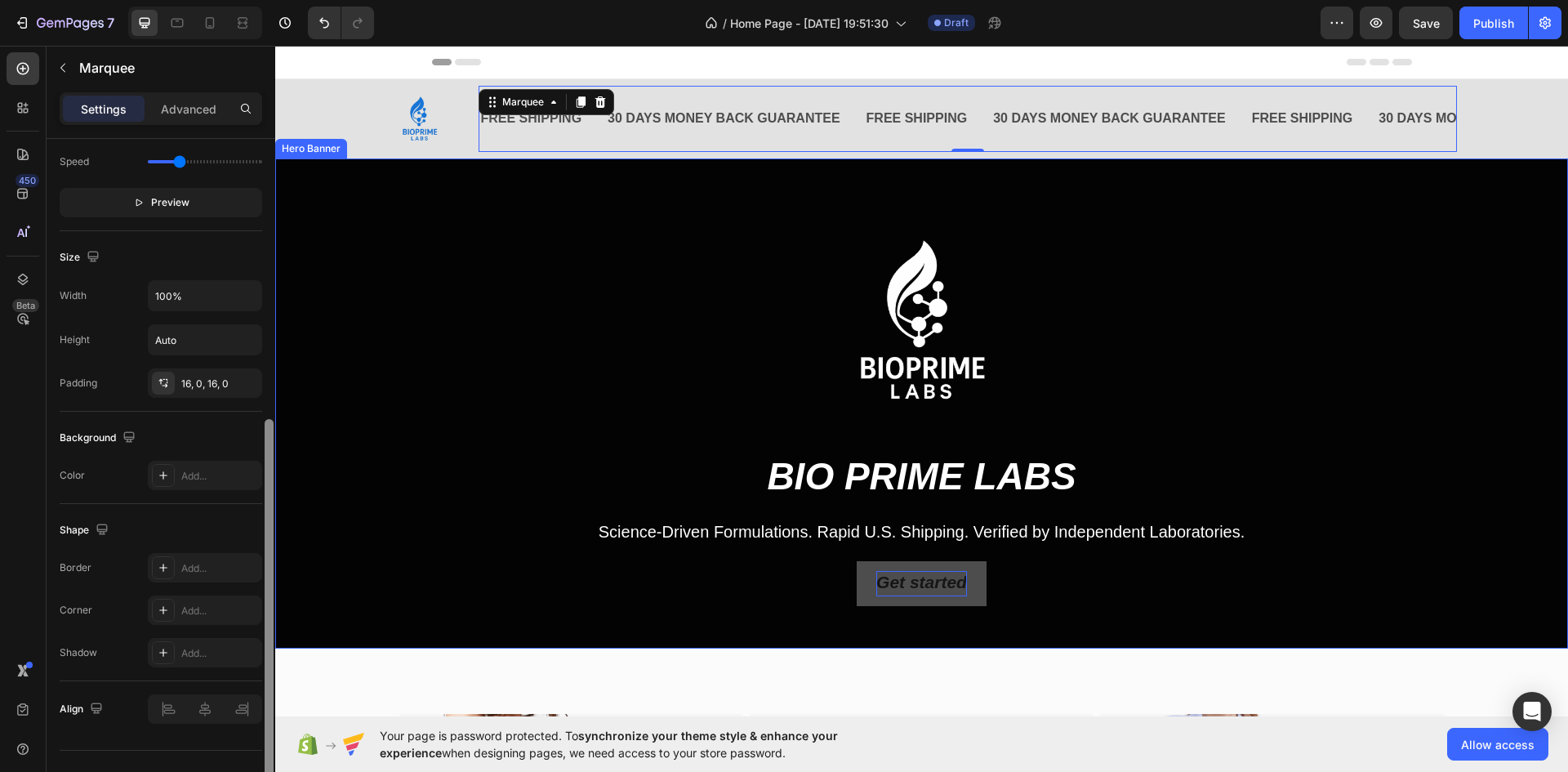
drag, startPoint x: 545, startPoint y: 539, endPoint x: 290, endPoint y: 381, distance: 300.0
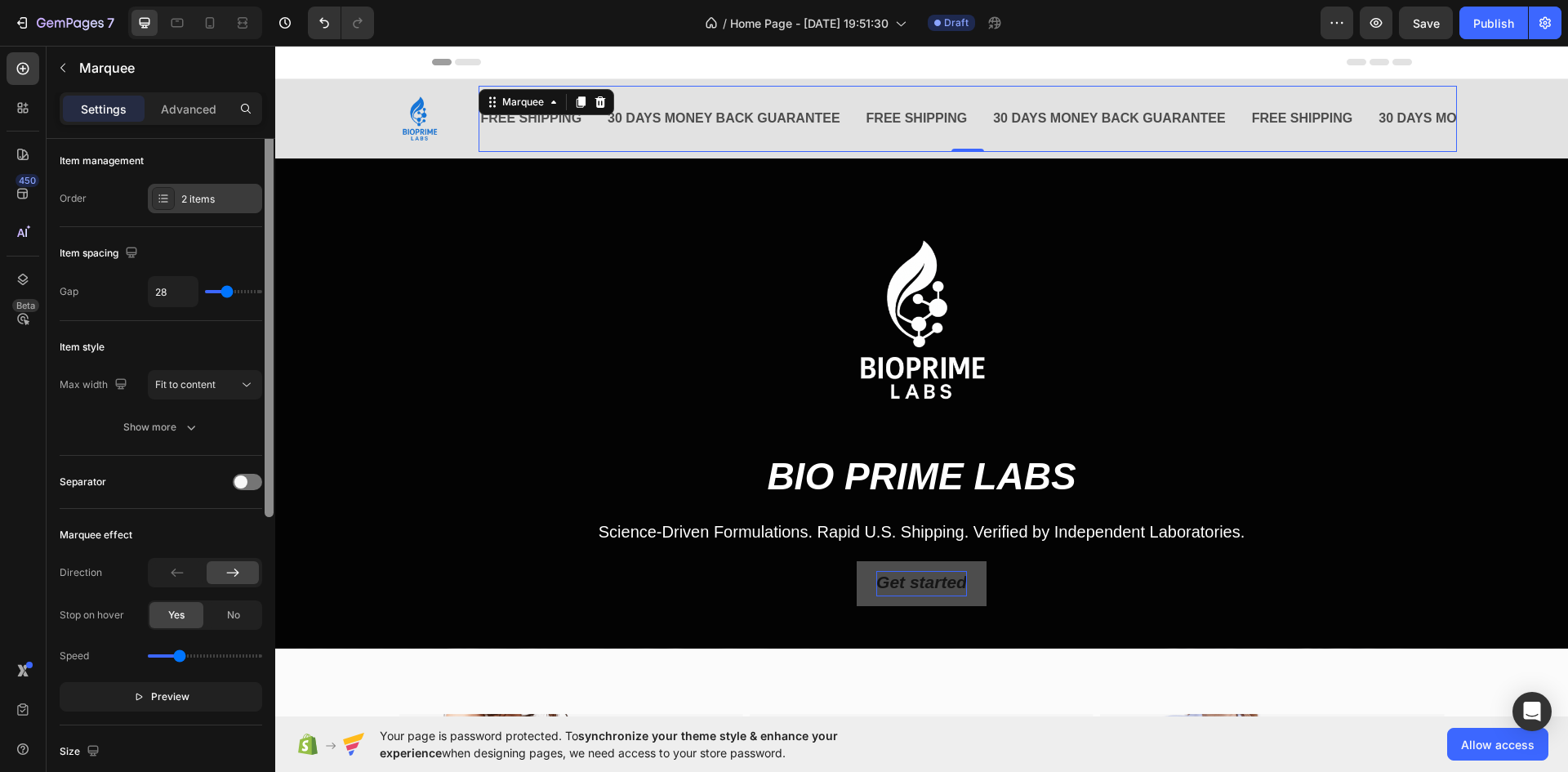
scroll to position [0, 0]
click at [250, 166] on div "Item management" at bounding box center [161, 165] width 202 height 26
click at [197, 208] on div "2 items" at bounding box center [220, 203] width 77 height 15
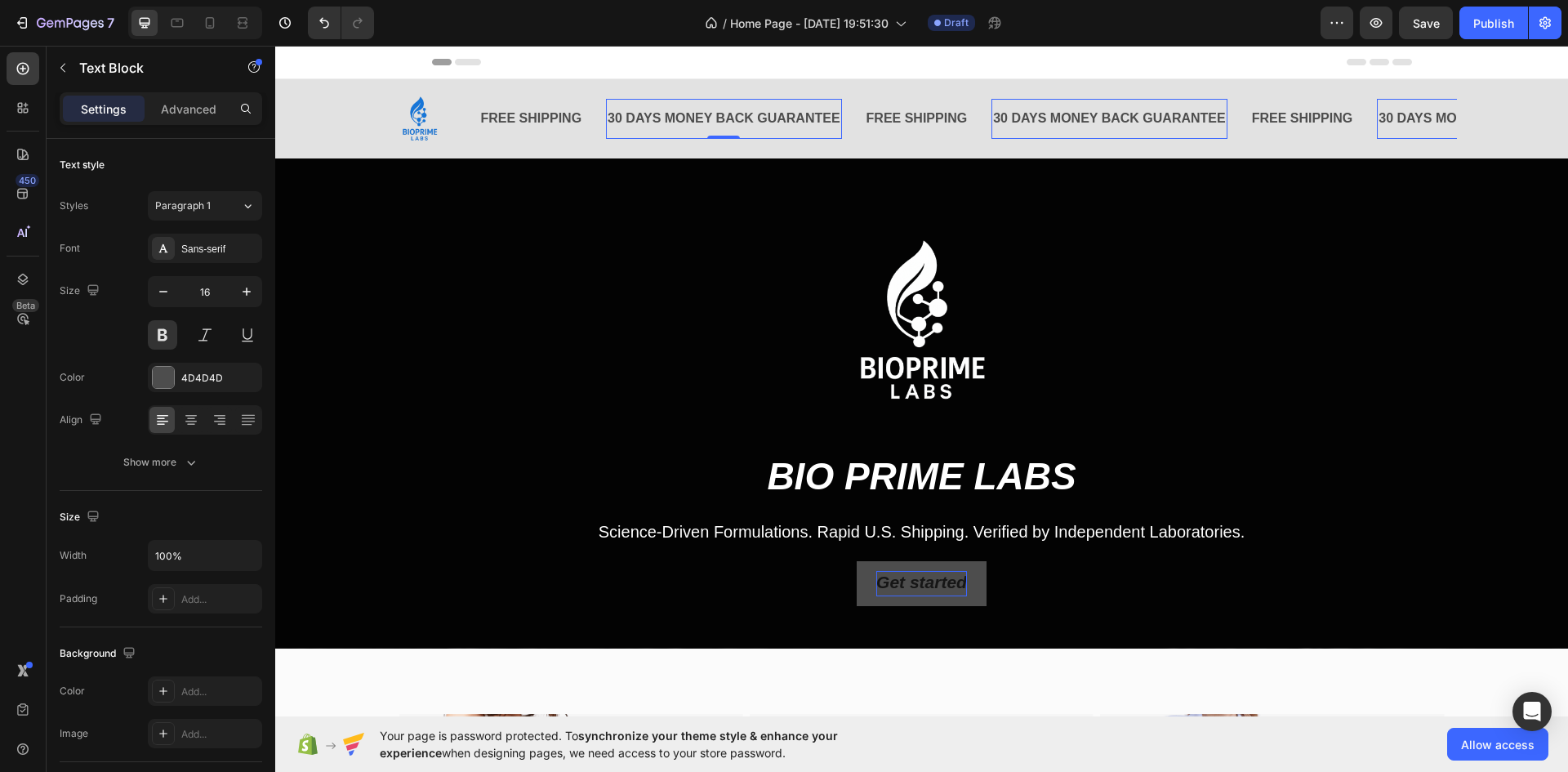
click at [524, 59] on div "Header" at bounding box center [922, 62] width 980 height 33
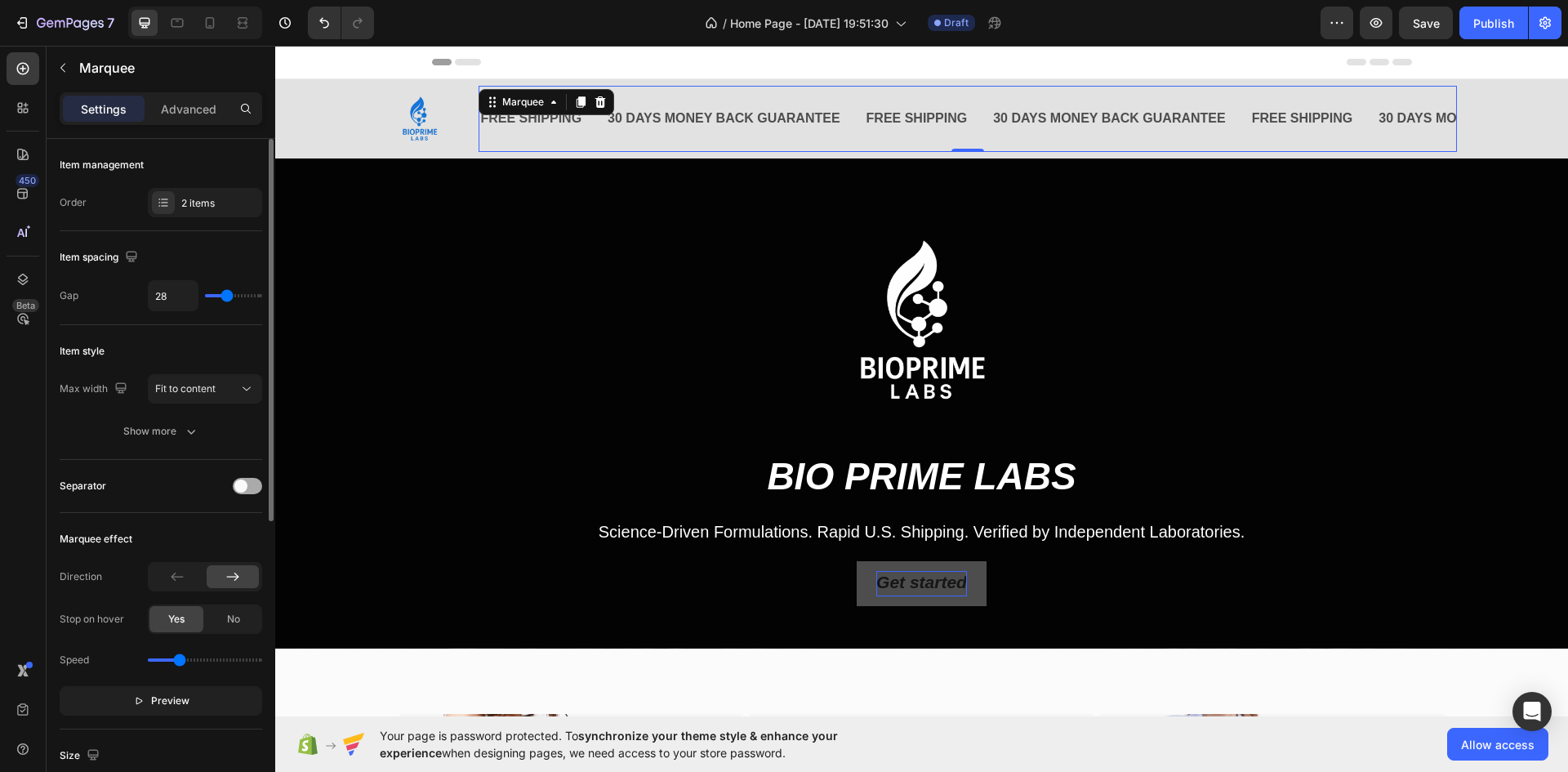
click at [244, 488] on span at bounding box center [240, 486] width 13 height 13
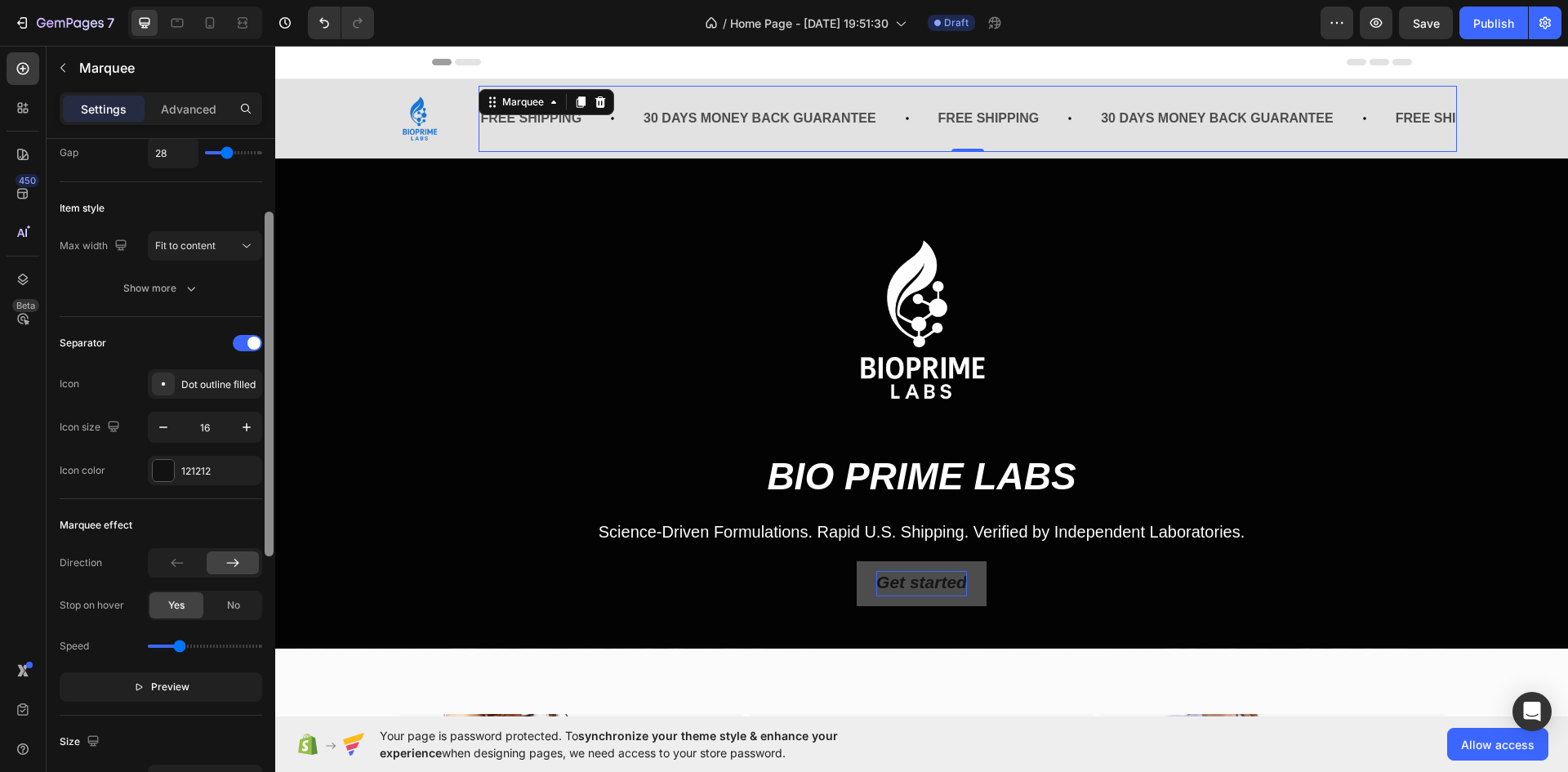
scroll to position [144, 0]
drag, startPoint x: 265, startPoint y: 438, endPoint x: 265, endPoint y: 513, distance: 75.0
click at [265, 513] on div at bounding box center [269, 385] width 9 height 345
drag, startPoint x: 230, startPoint y: 595, endPoint x: 228, endPoint y: 604, distance: 9.2
click at [229, 596] on div "No" at bounding box center [233, 603] width 54 height 26
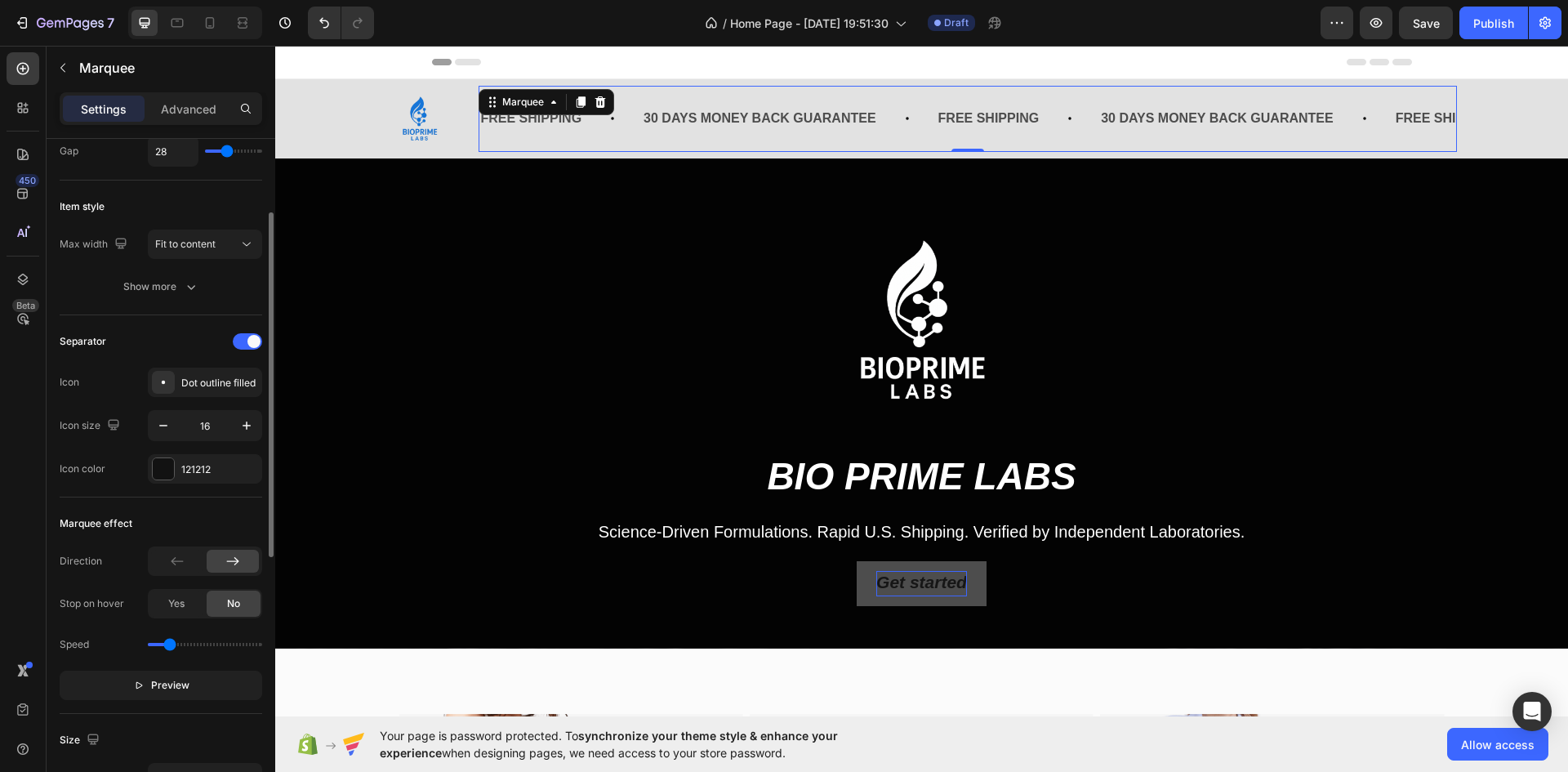
drag, startPoint x: 183, startPoint y: 645, endPoint x: 170, endPoint y: 648, distance: 13.3
type input "0.6"
click at [170, 646] on input "range" at bounding box center [205, 645] width 114 height 3
click at [417, 122] on img at bounding box center [420, 118] width 66 height 66
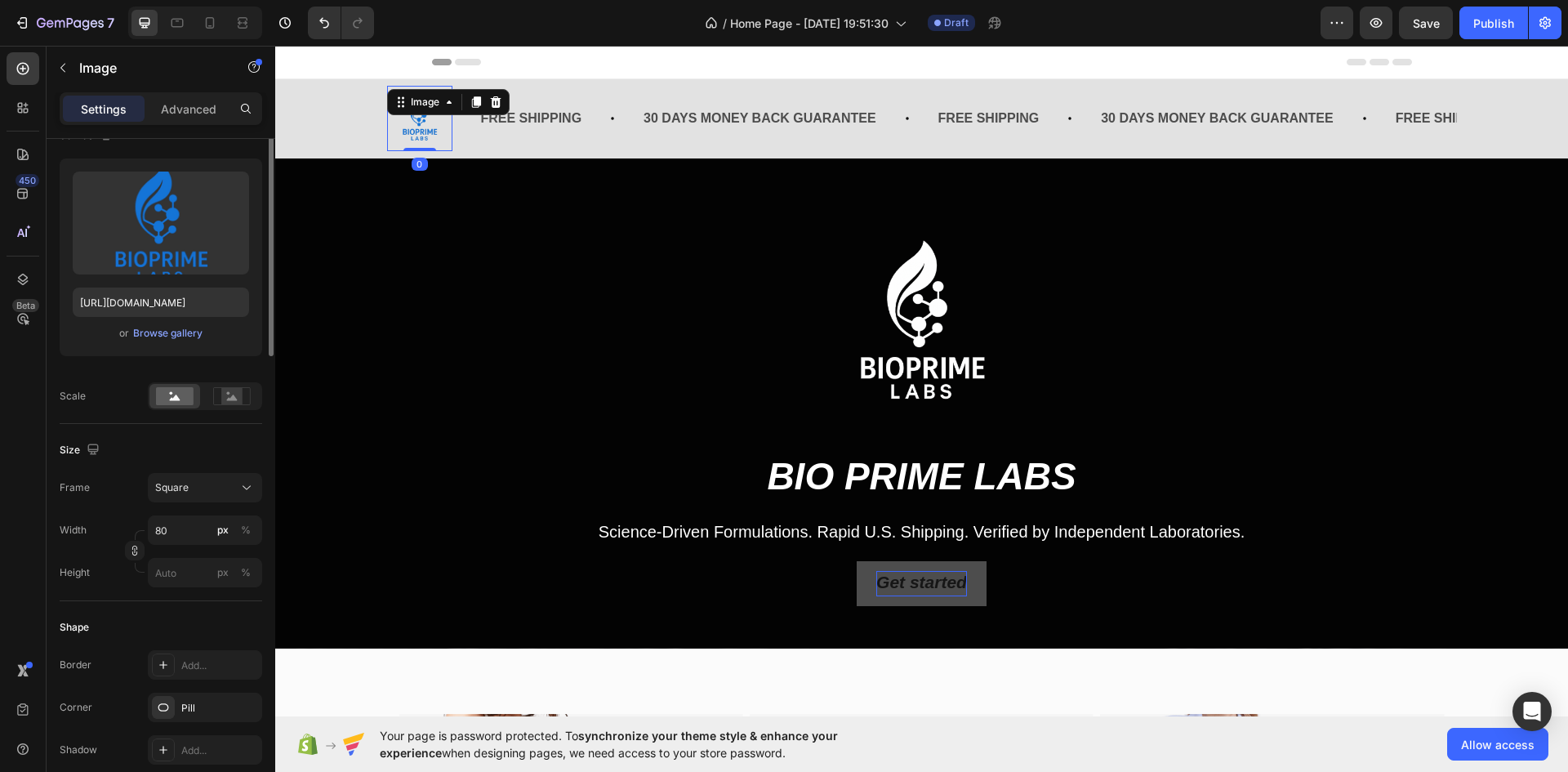
scroll to position [0, 0]
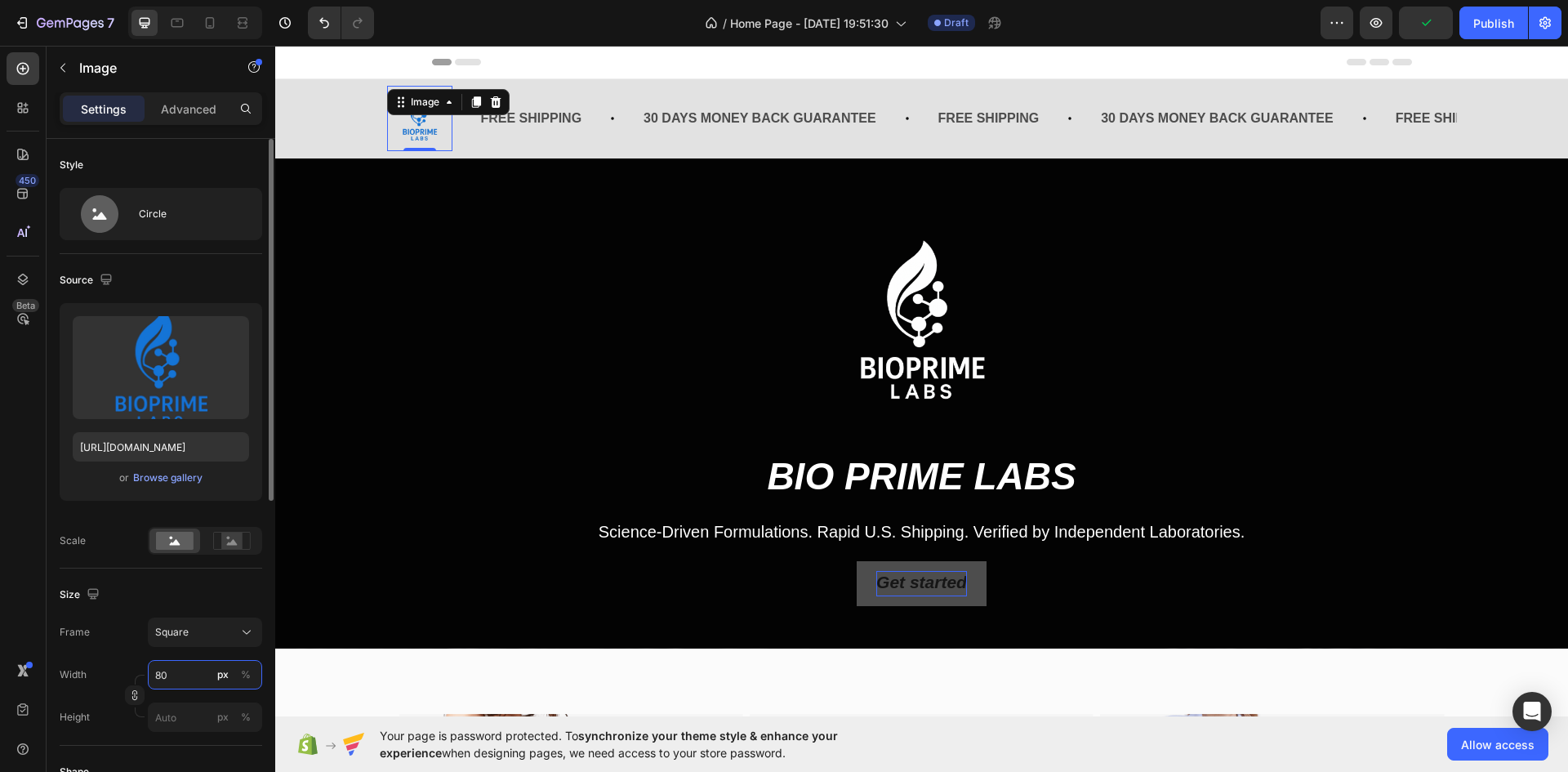
click at [193, 676] on input "80" at bounding box center [205, 675] width 114 height 29
click at [193, 674] on input "80" at bounding box center [205, 675] width 114 height 29
type input "8"
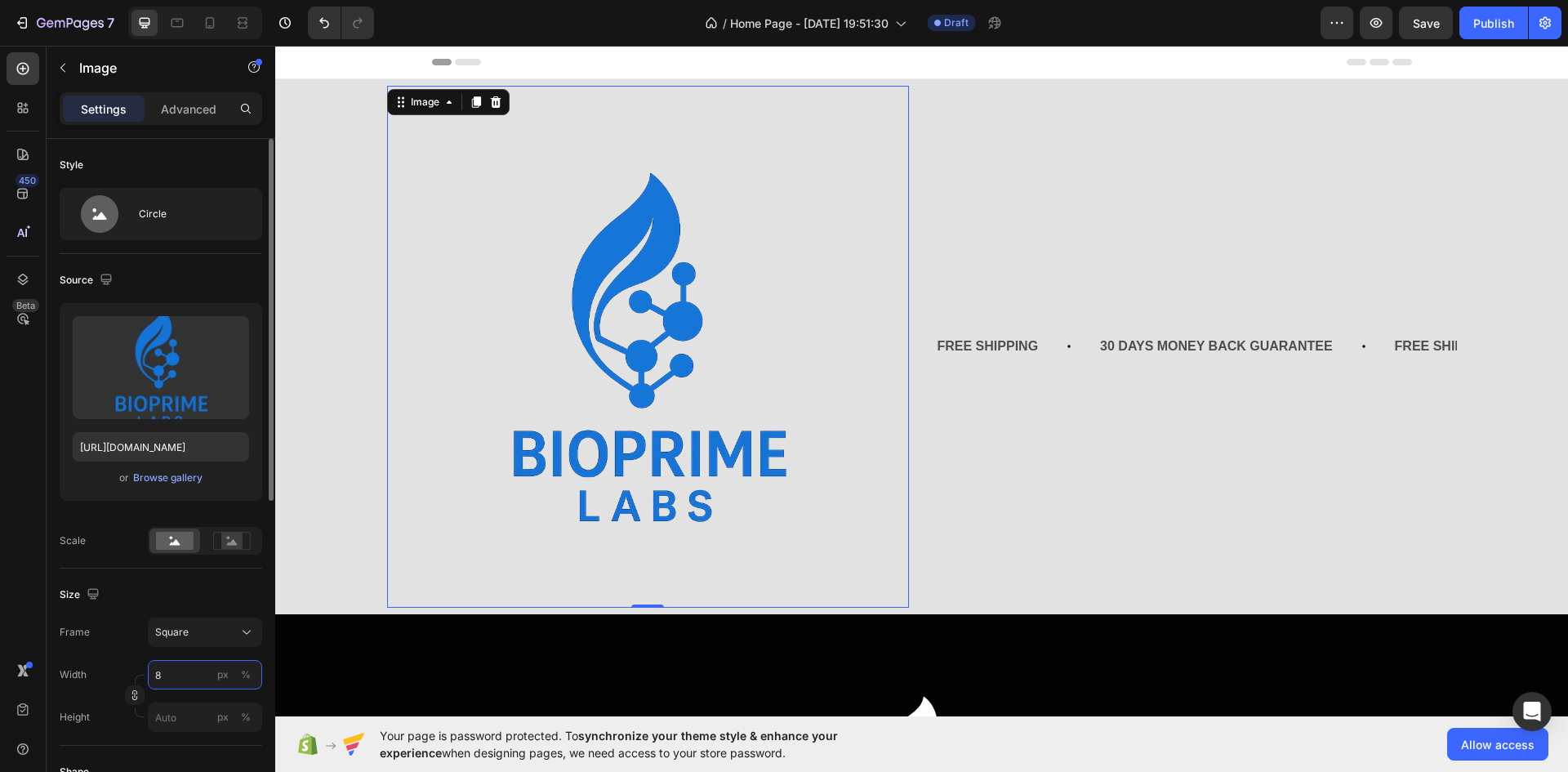
type input "81"
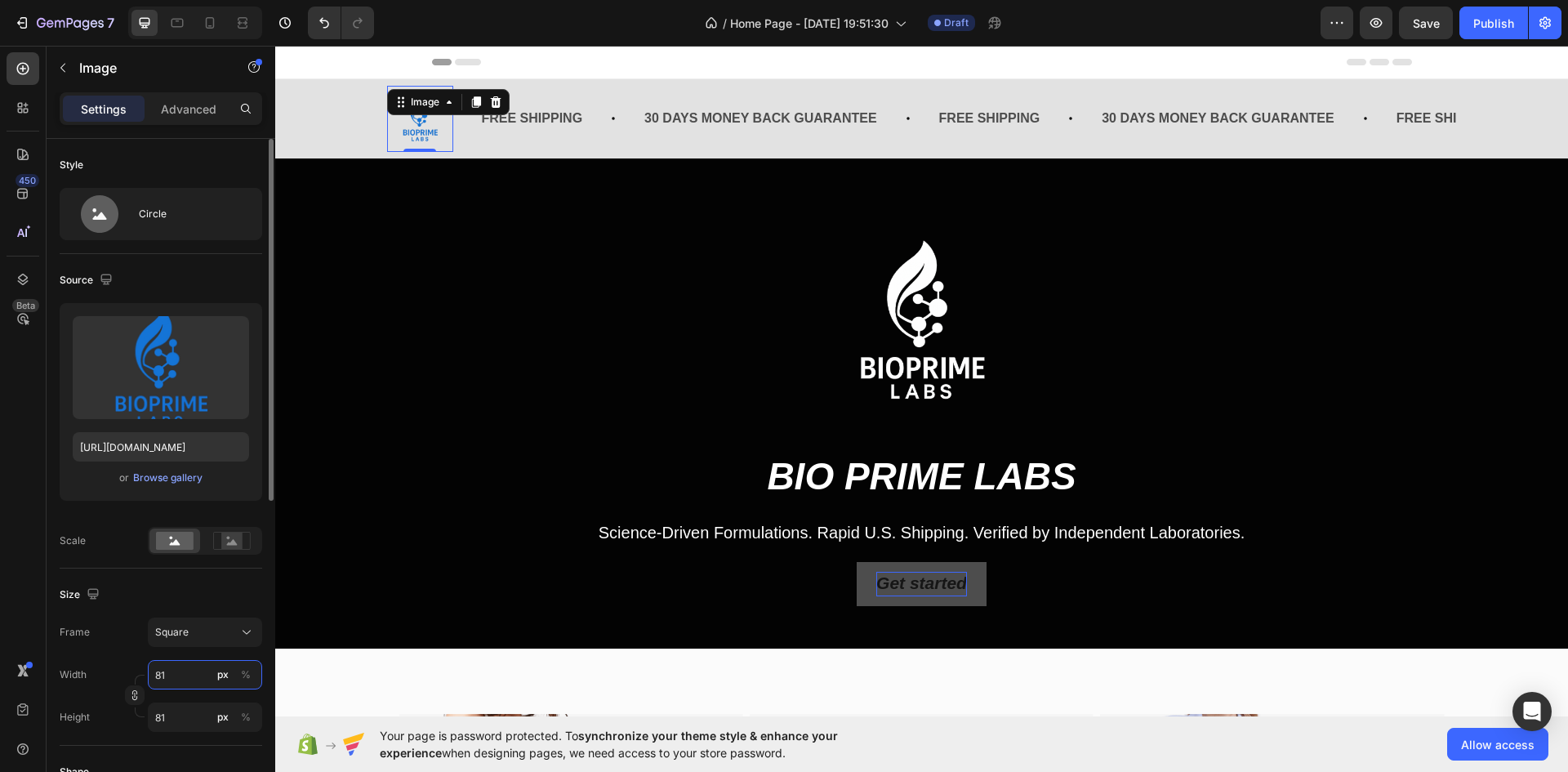
type input "810"
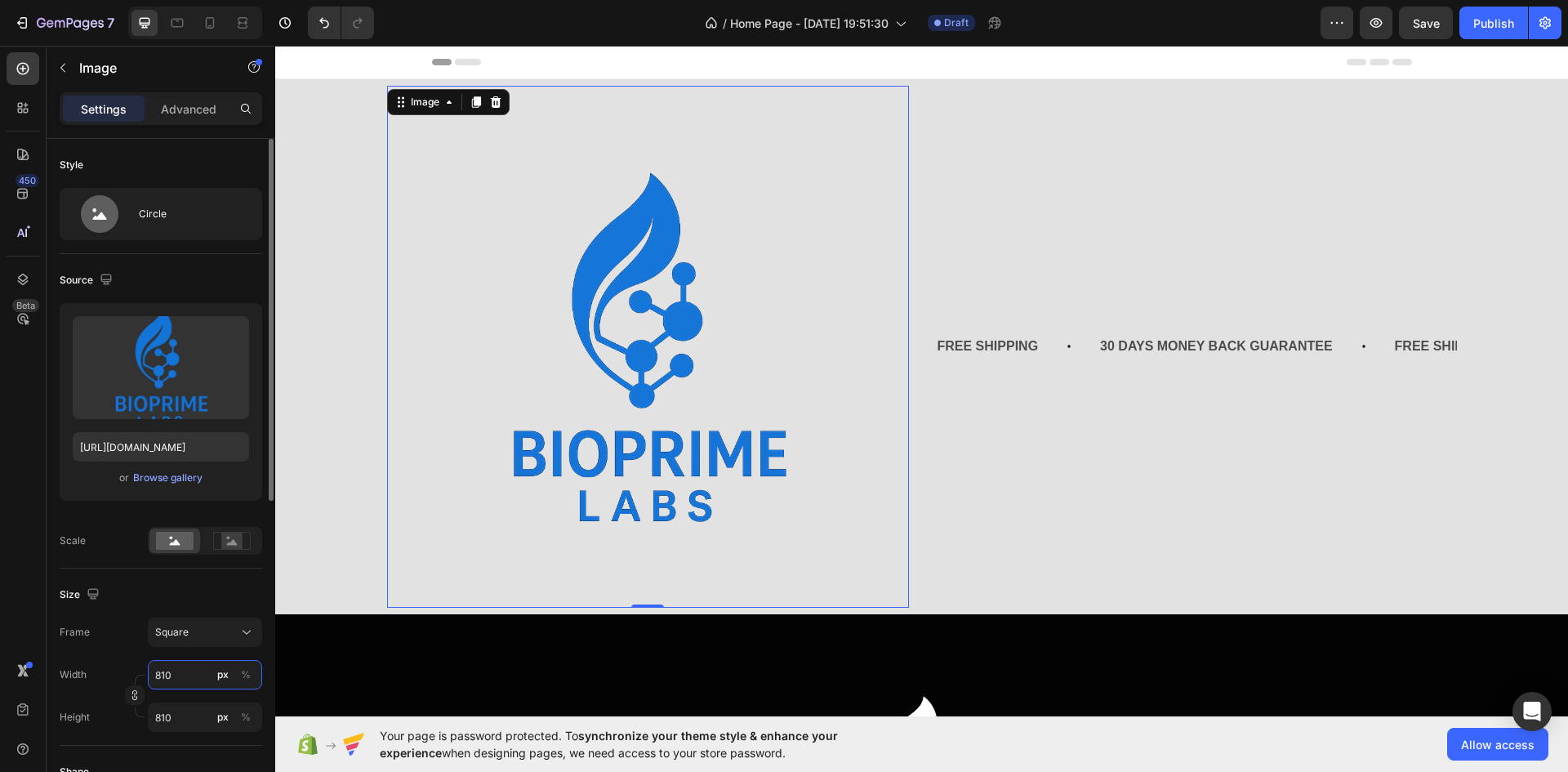
type input "8100"
type input "810"
type input "81"
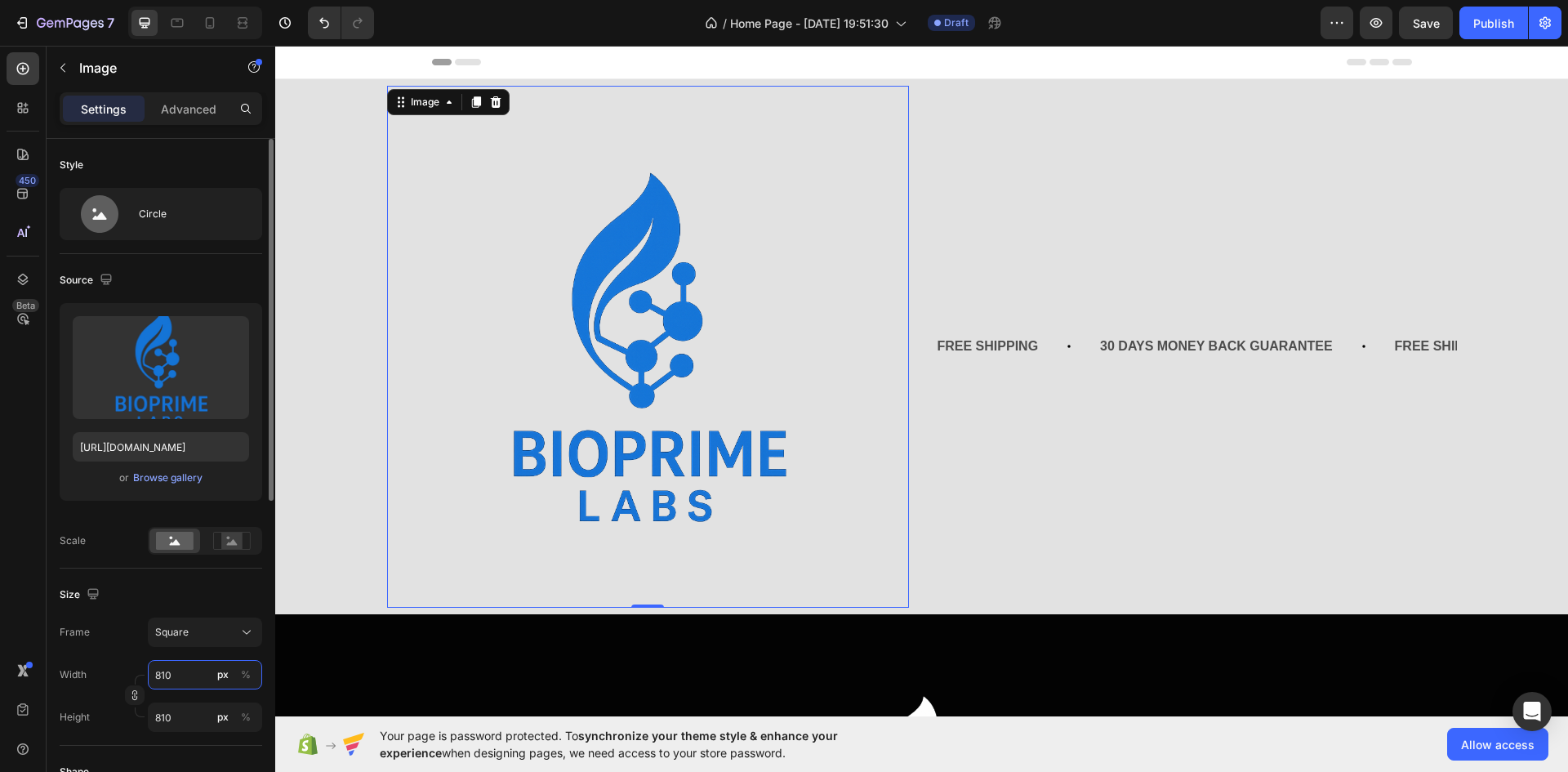
type input "81"
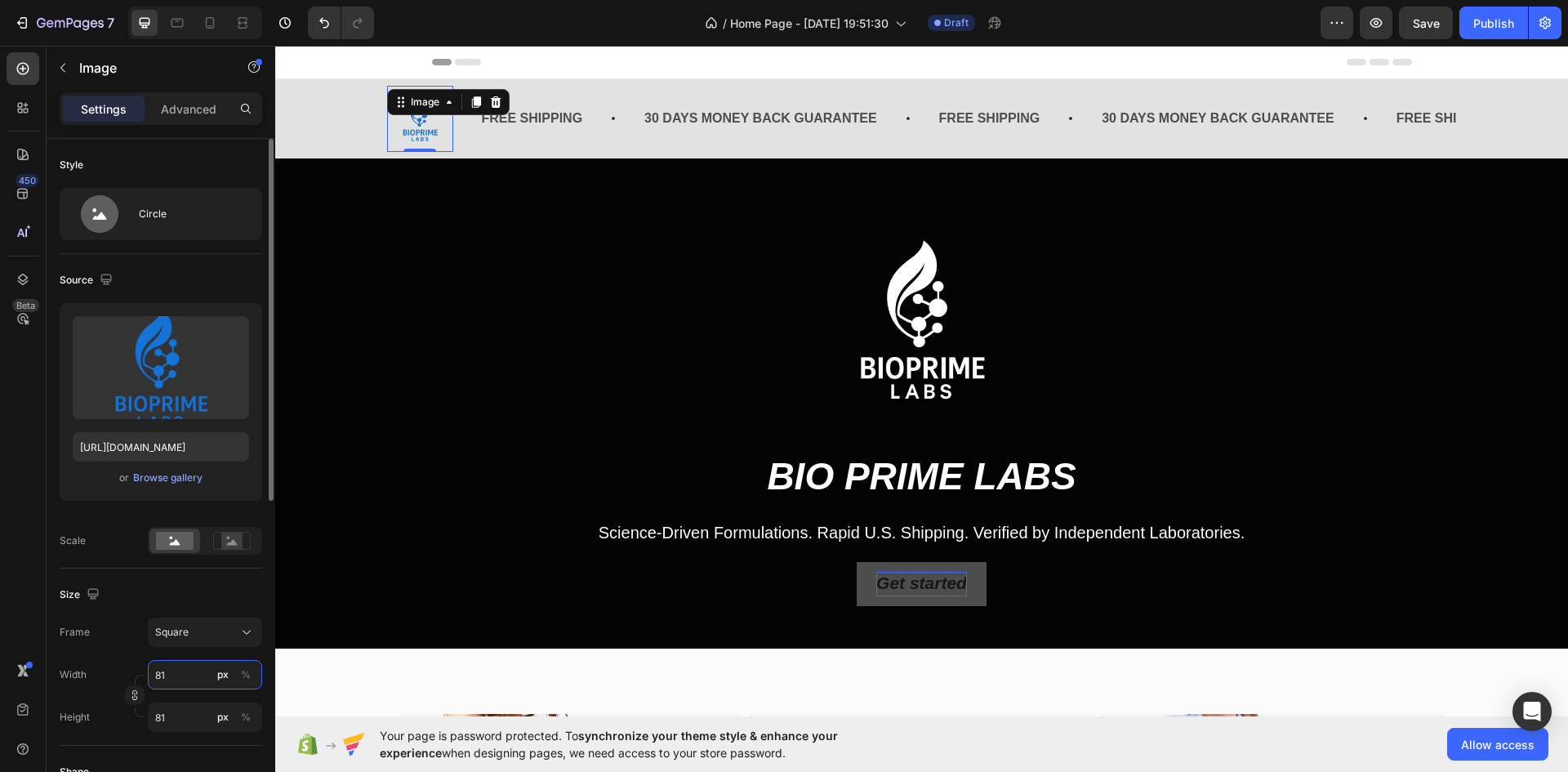
type input "8"
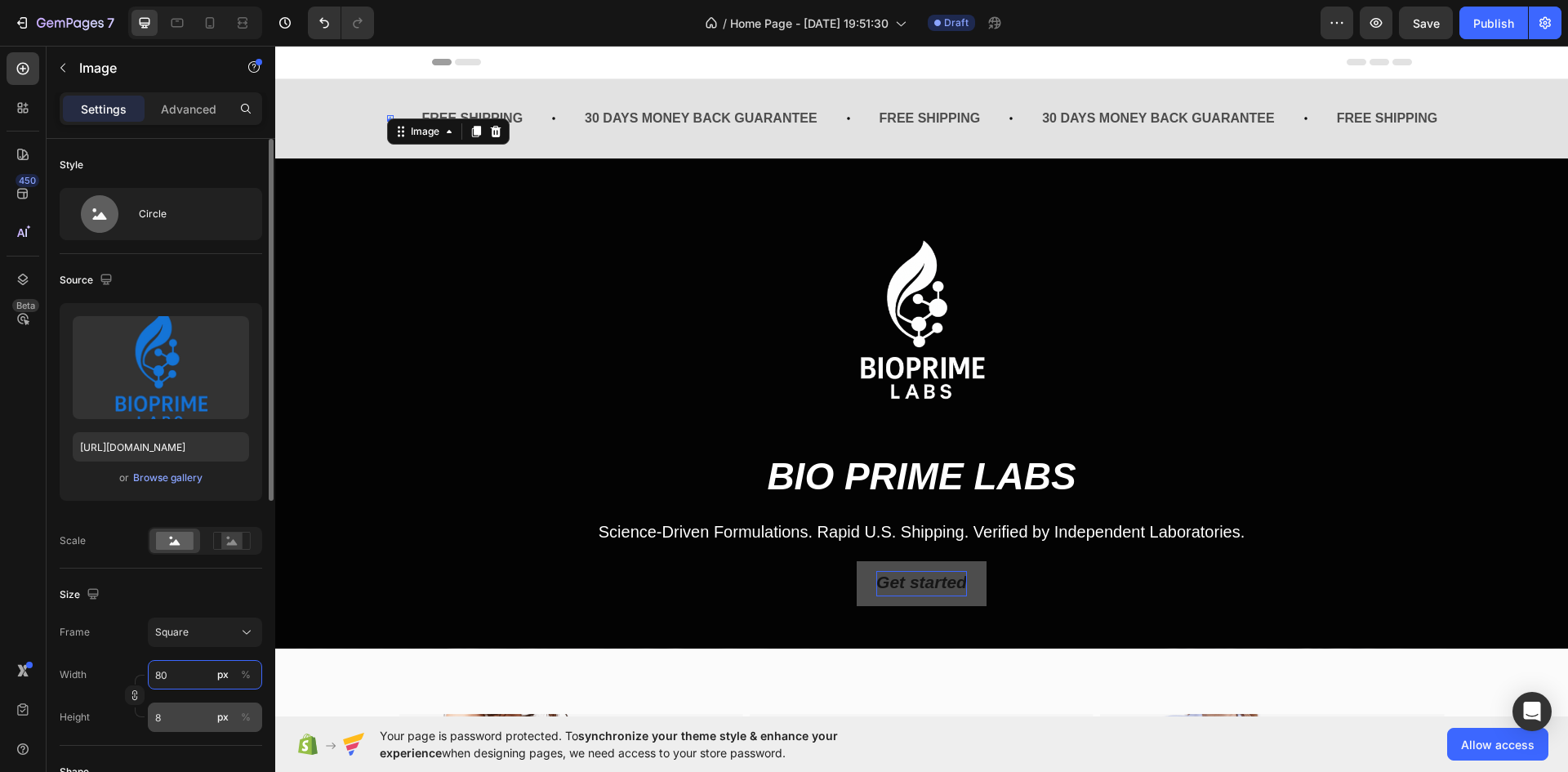
type input "80"
click at [194, 708] on input "8" at bounding box center [205, 718] width 114 height 29
type input "80"
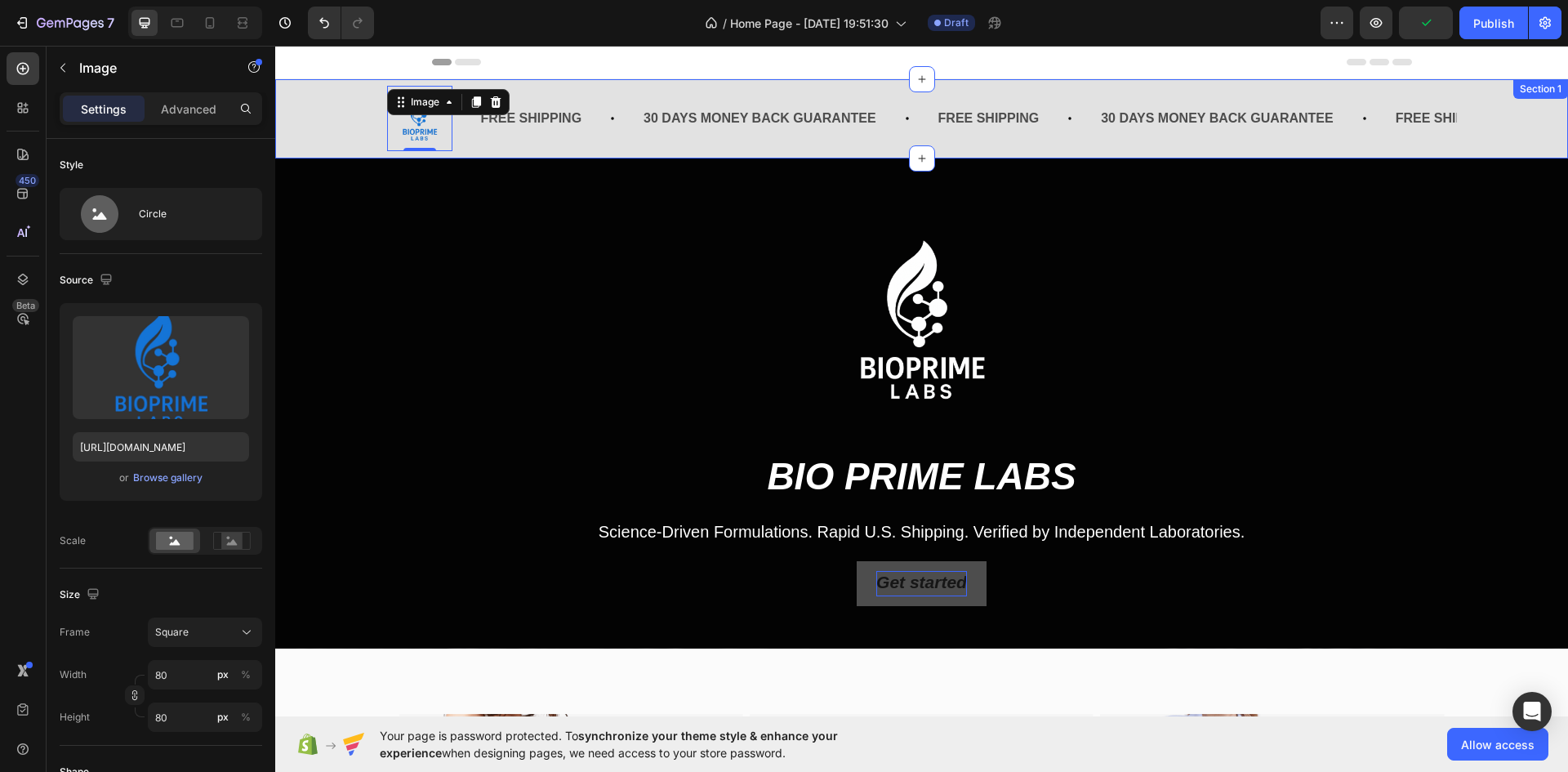
click at [299, 124] on div "Image 0 FREE SHIPPING Text Block 30 DAYS MONEY BACK GUARANTEE Text Block FREE S…" at bounding box center [922, 118] width 1269 height 67
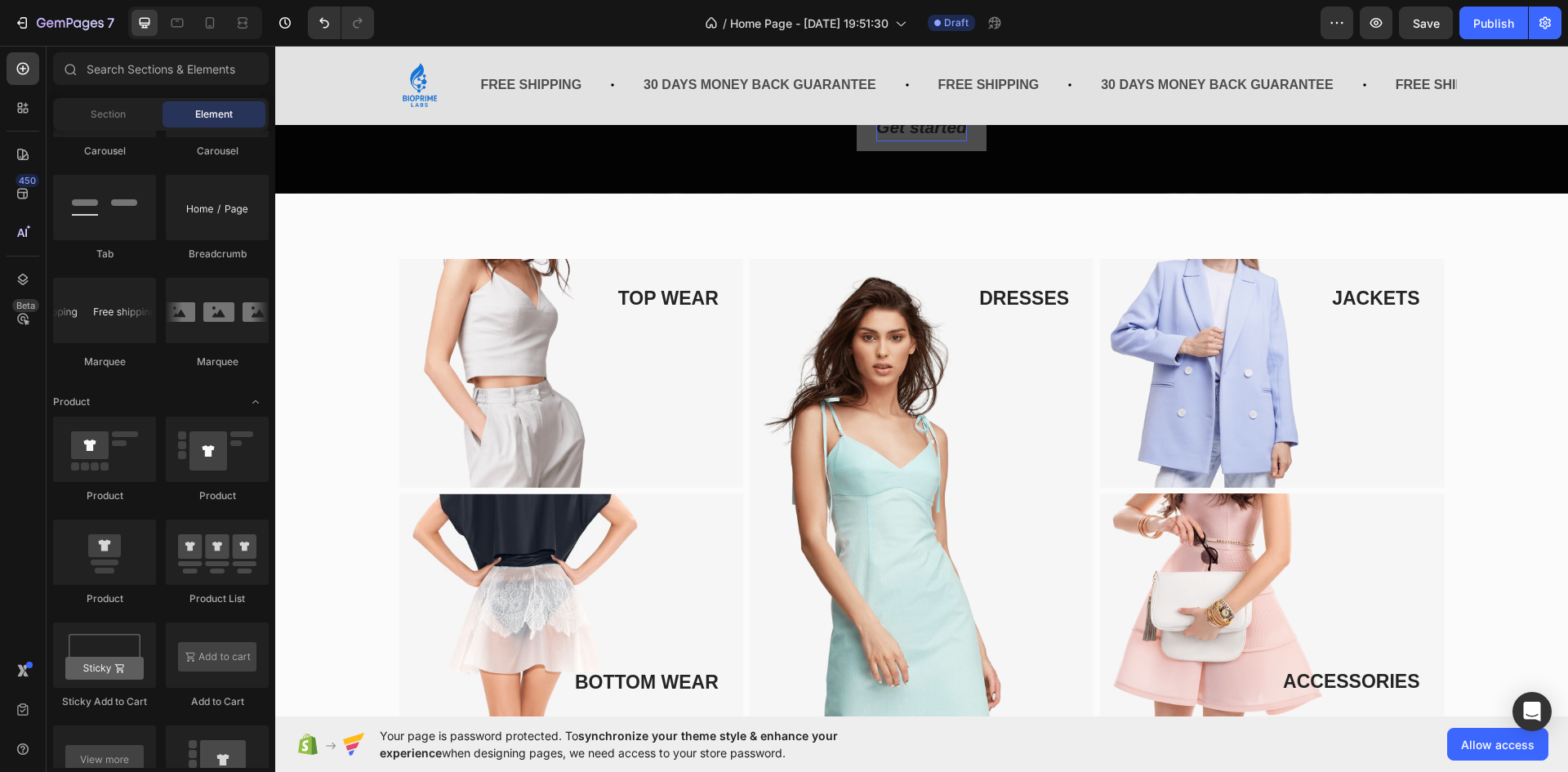
scroll to position [460, 0]
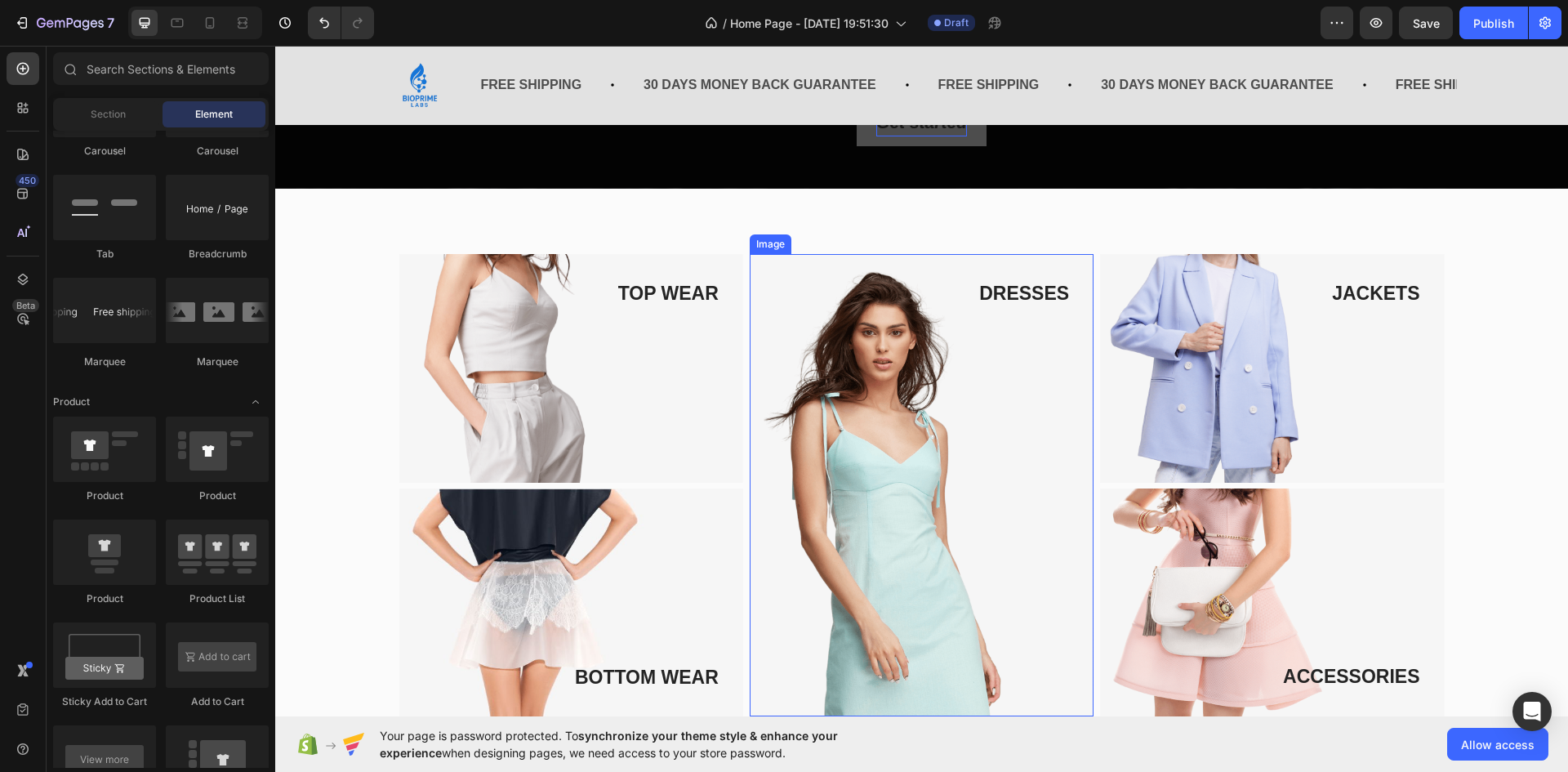
drag, startPoint x: 825, startPoint y: 352, endPoint x: 820, endPoint y: 286, distance: 66.2
click at [825, 352] on img at bounding box center [922, 485] width 344 height 463
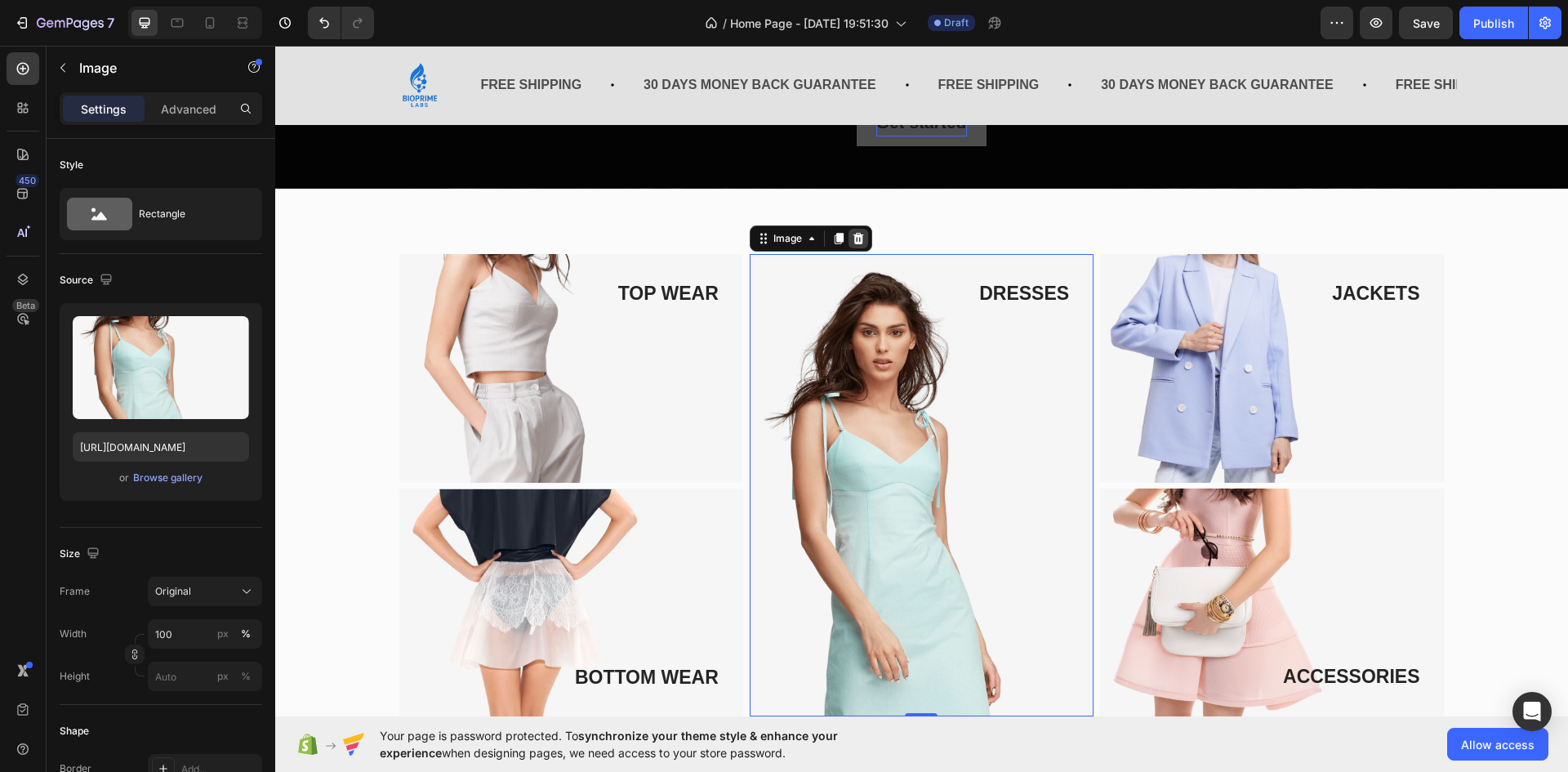
click at [855, 239] on icon at bounding box center [858, 238] width 10 height 11
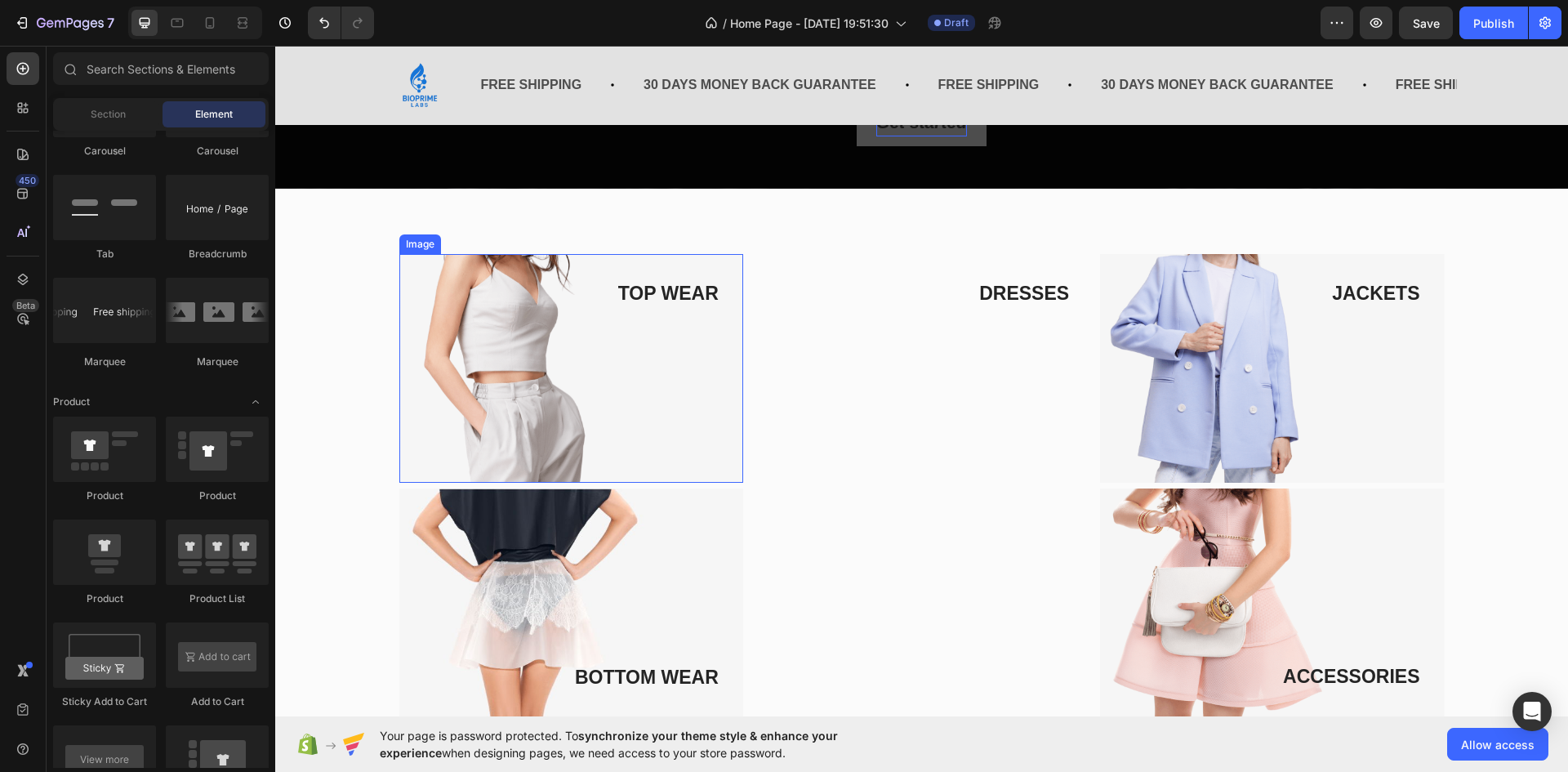
click at [508, 275] on img at bounding box center [571, 368] width 344 height 229
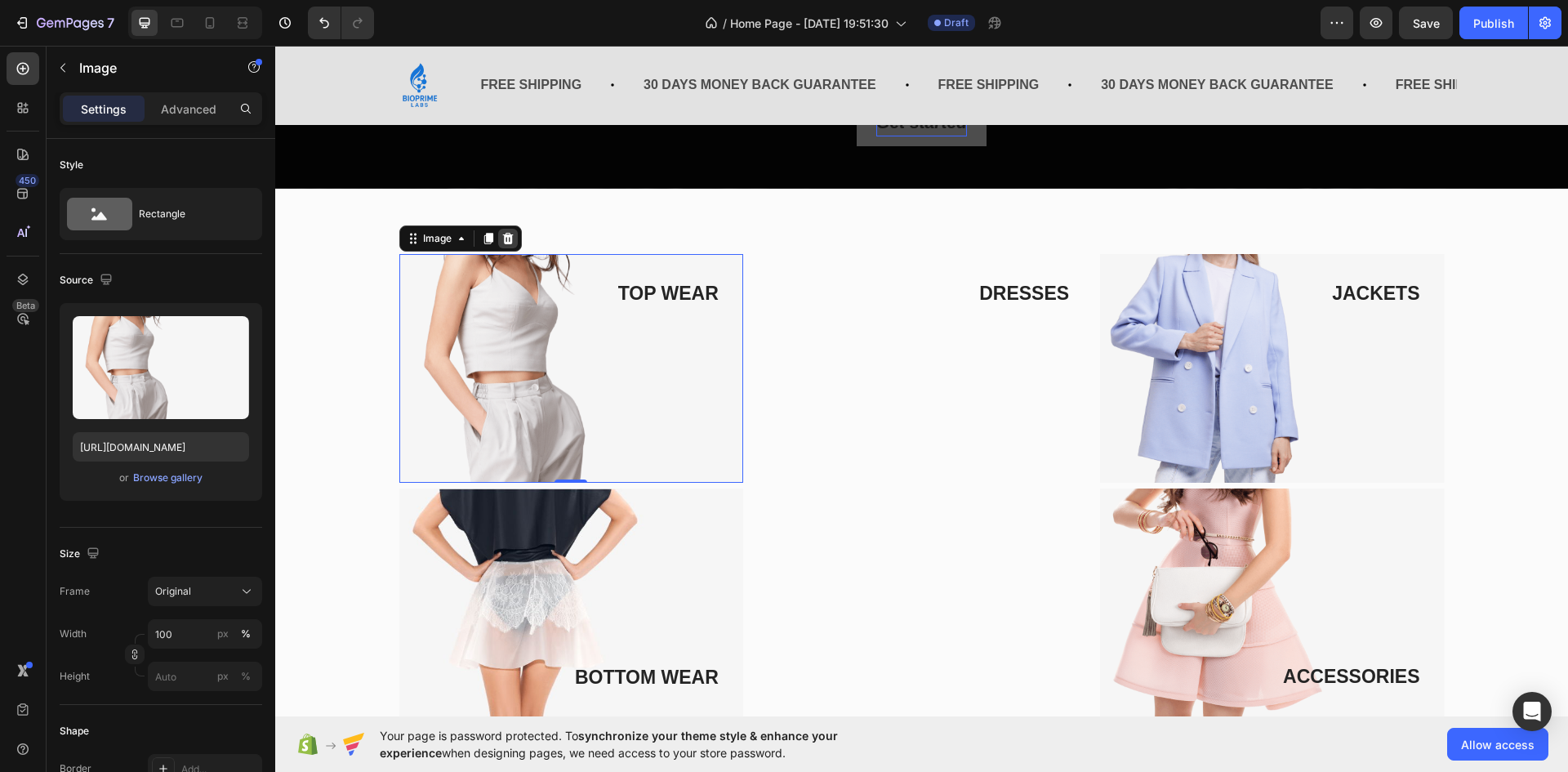
click at [505, 232] on icon at bounding box center [507, 238] width 13 height 13
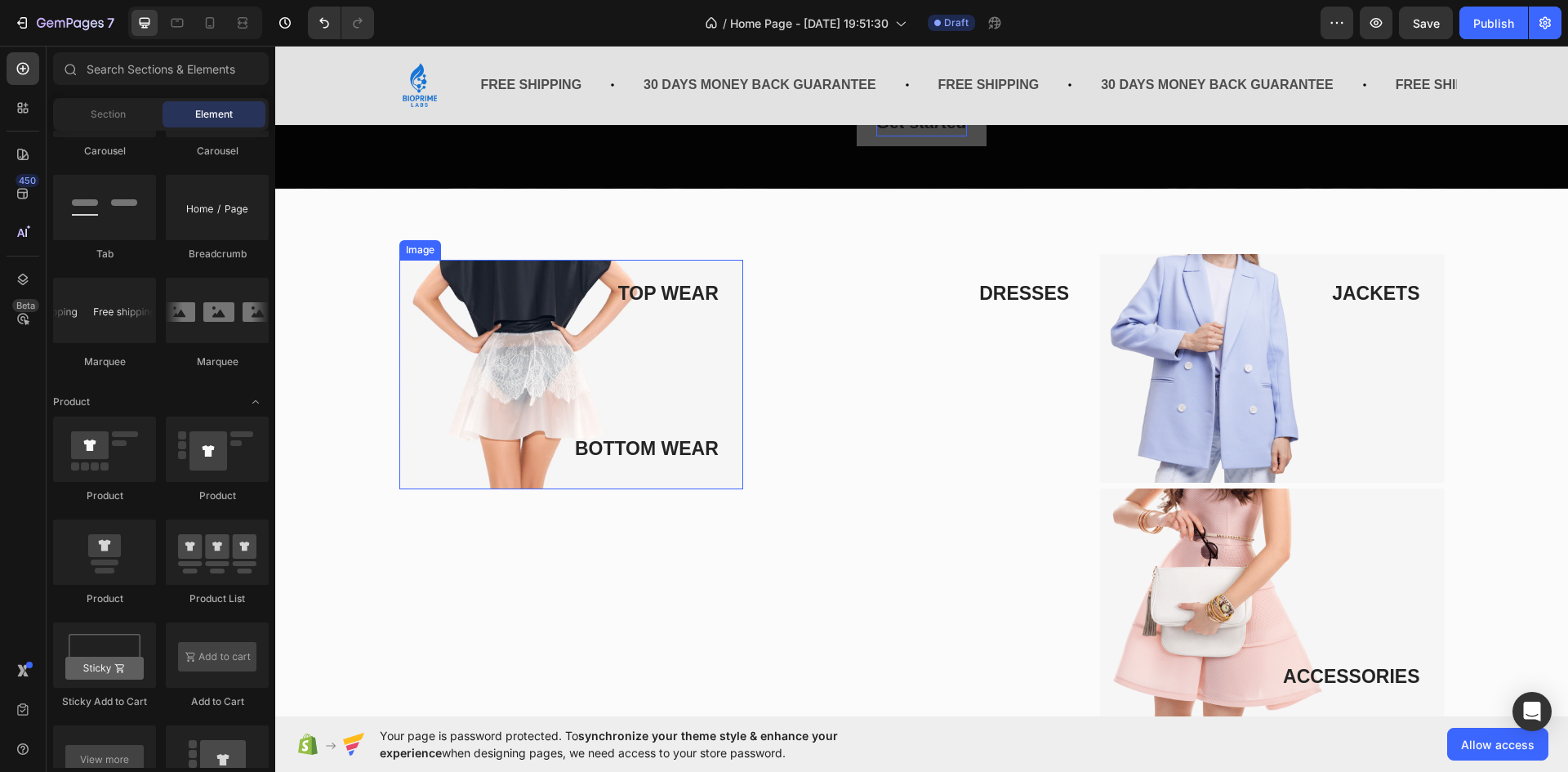
click at [434, 281] on img at bounding box center [571, 375] width 344 height 230
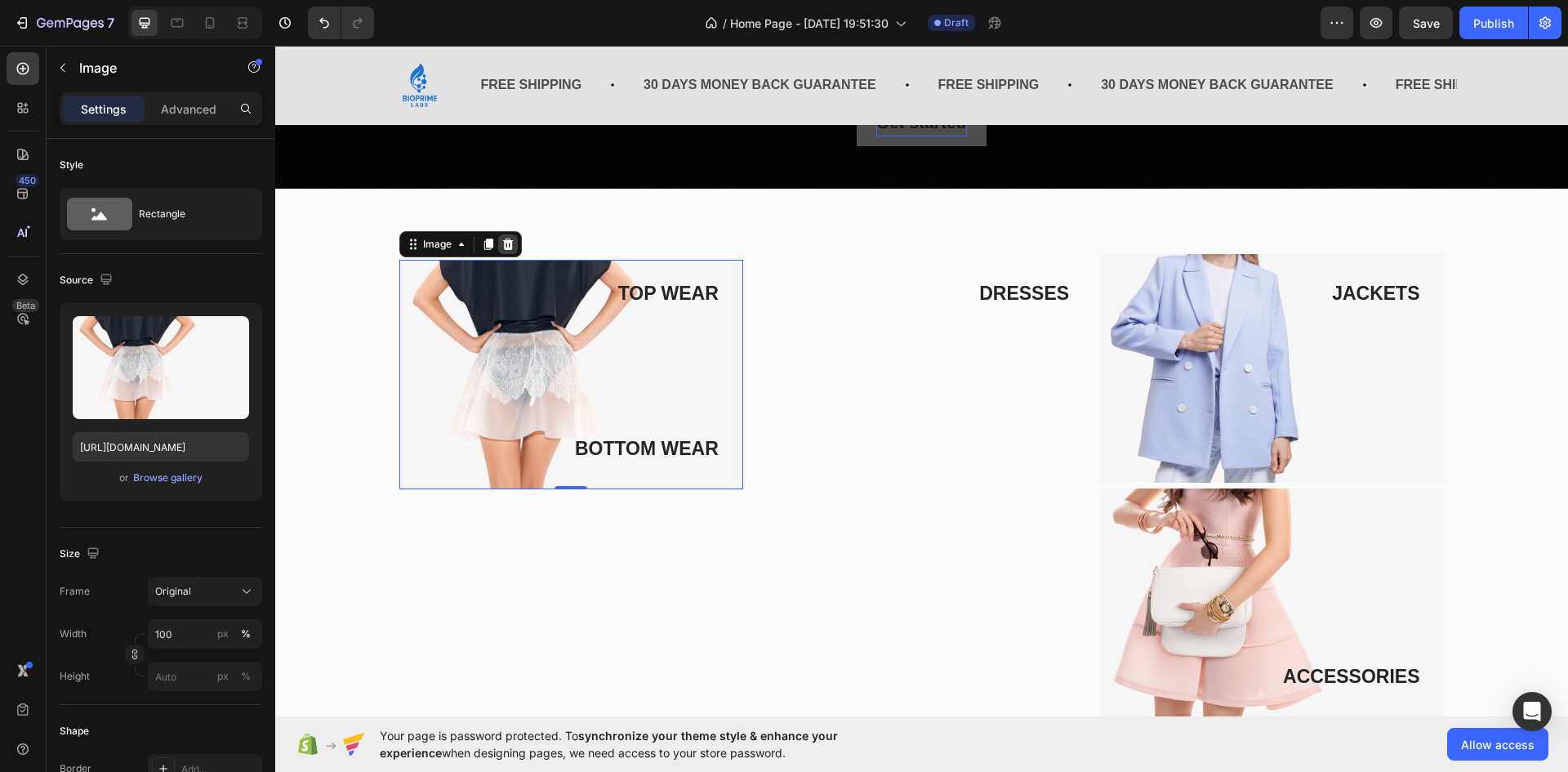
click at [501, 242] on icon at bounding box center [507, 244] width 13 height 13
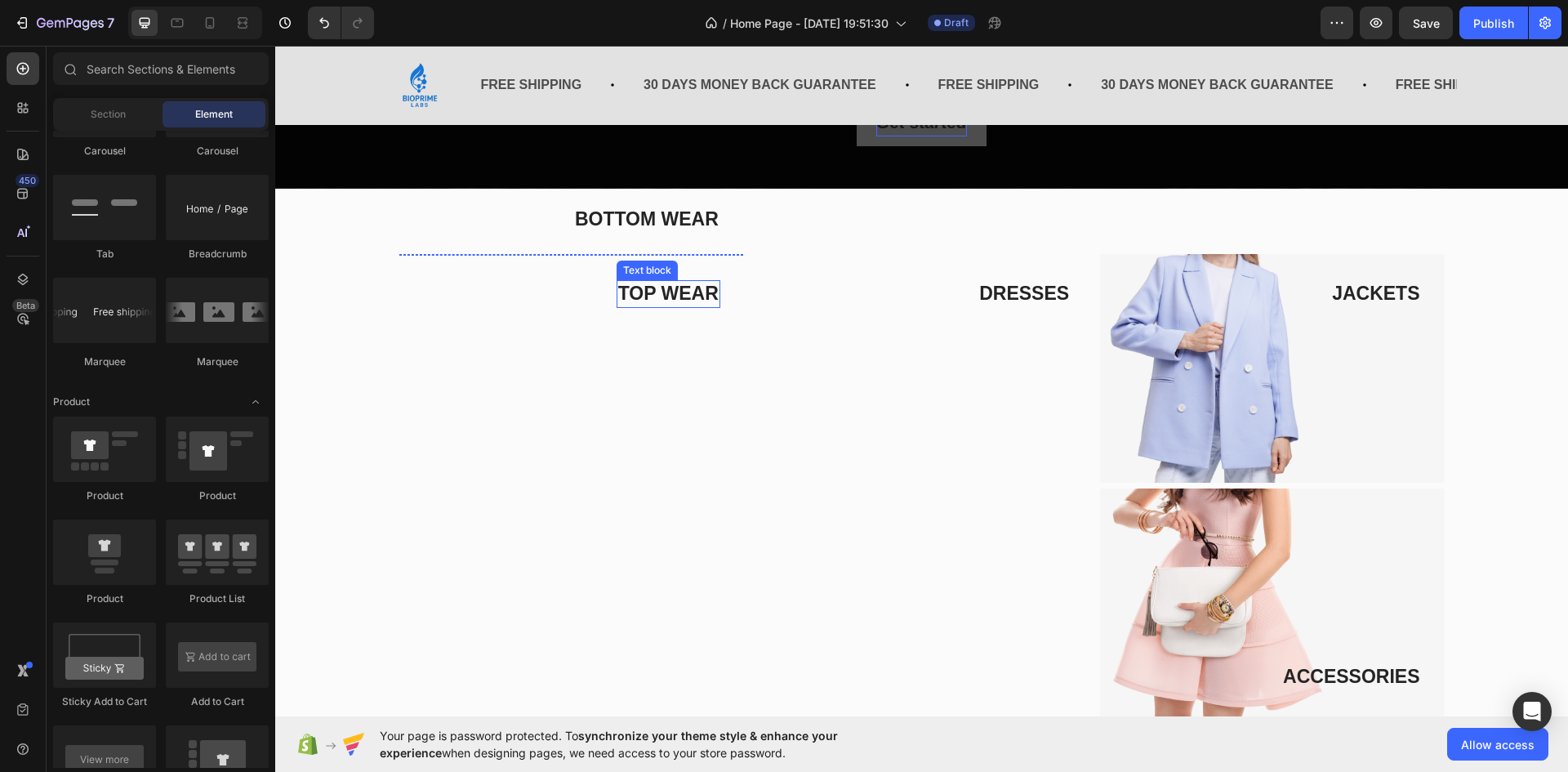
click at [693, 302] on p "TOP WEAR" at bounding box center [668, 294] width 100 height 24
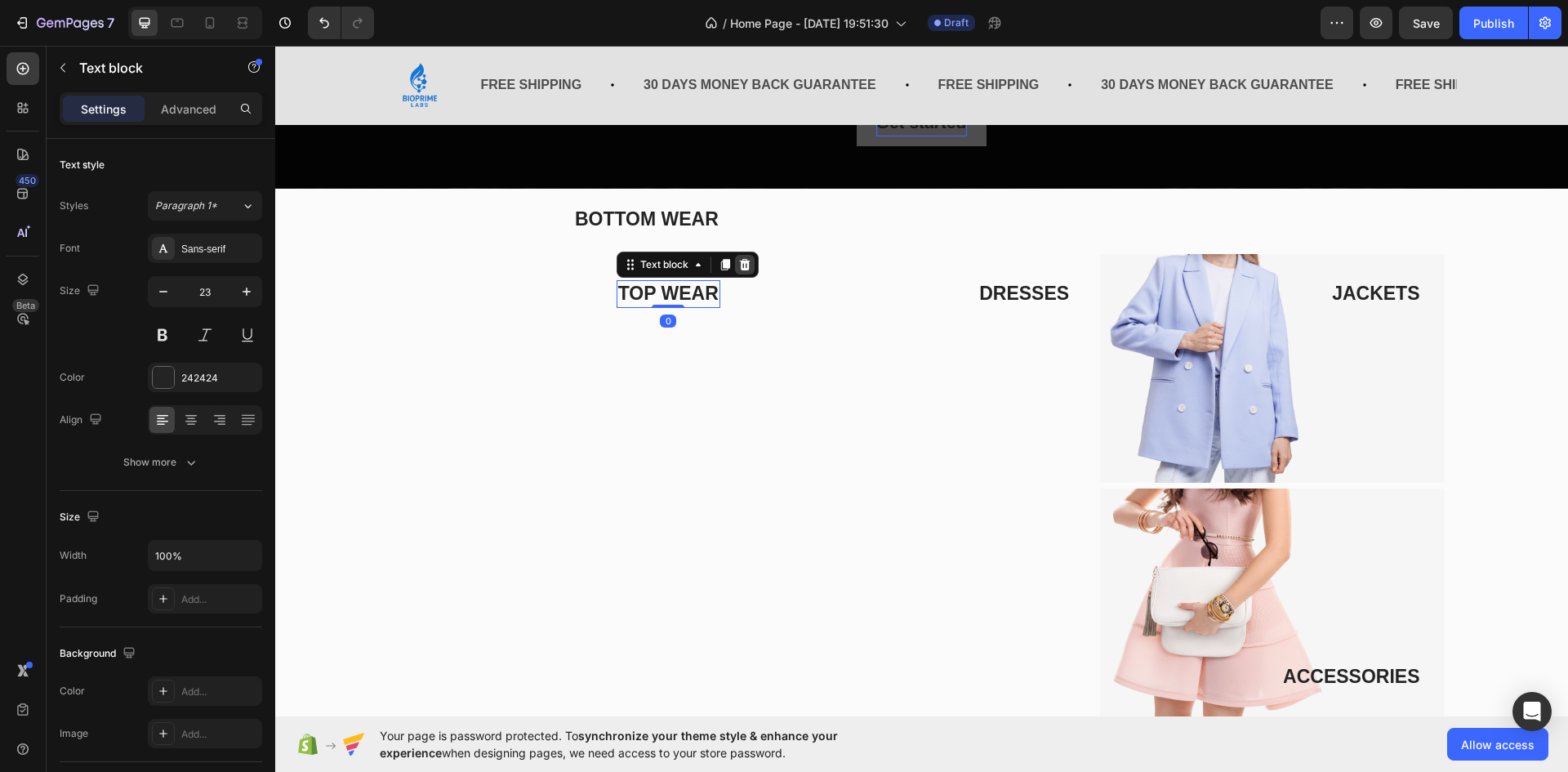
click at [747, 272] on div at bounding box center [744, 265] width 20 height 20
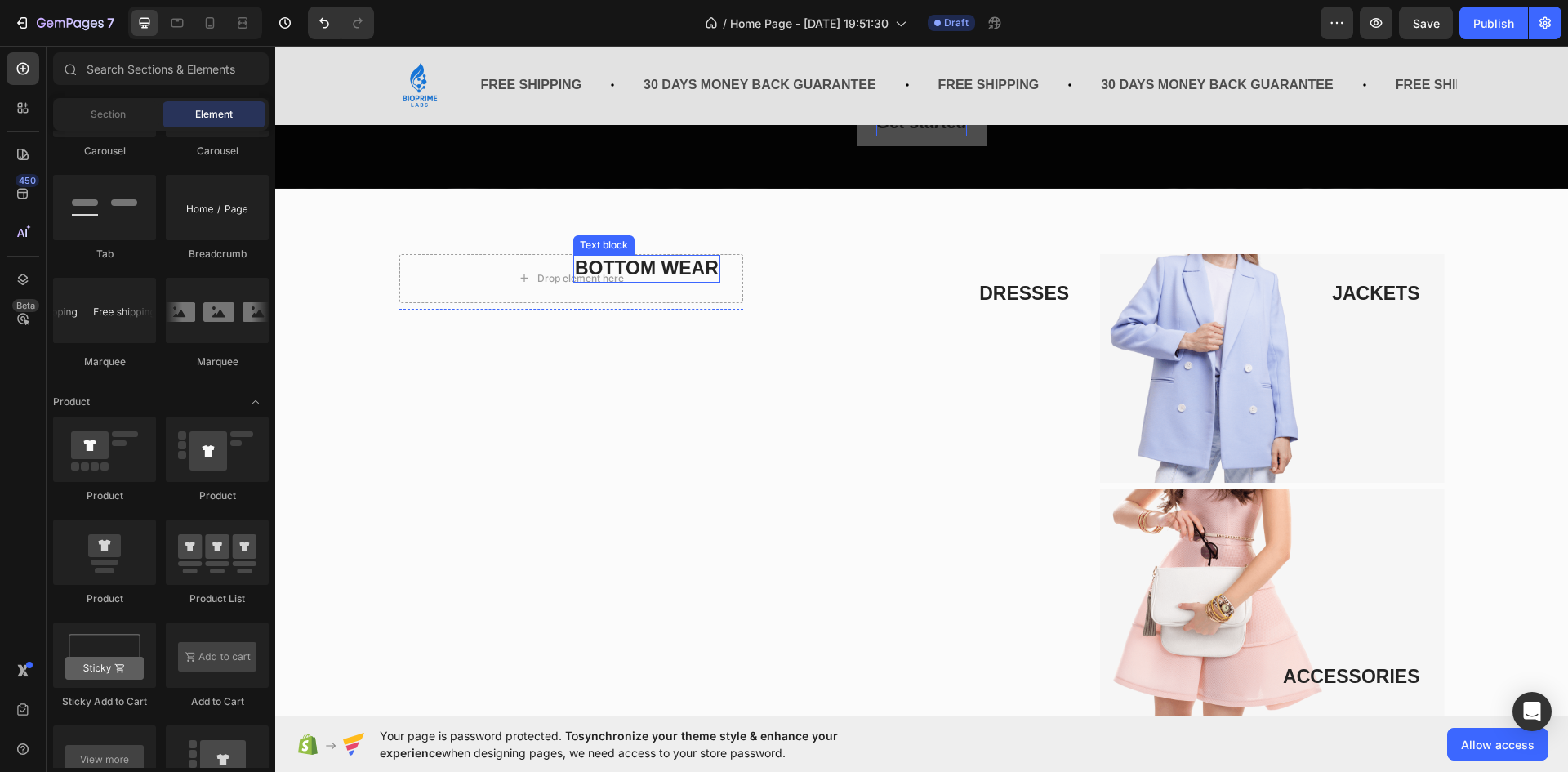
click at [632, 262] on p "BOTTOM WEAR" at bounding box center [647, 269] width 143 height 24
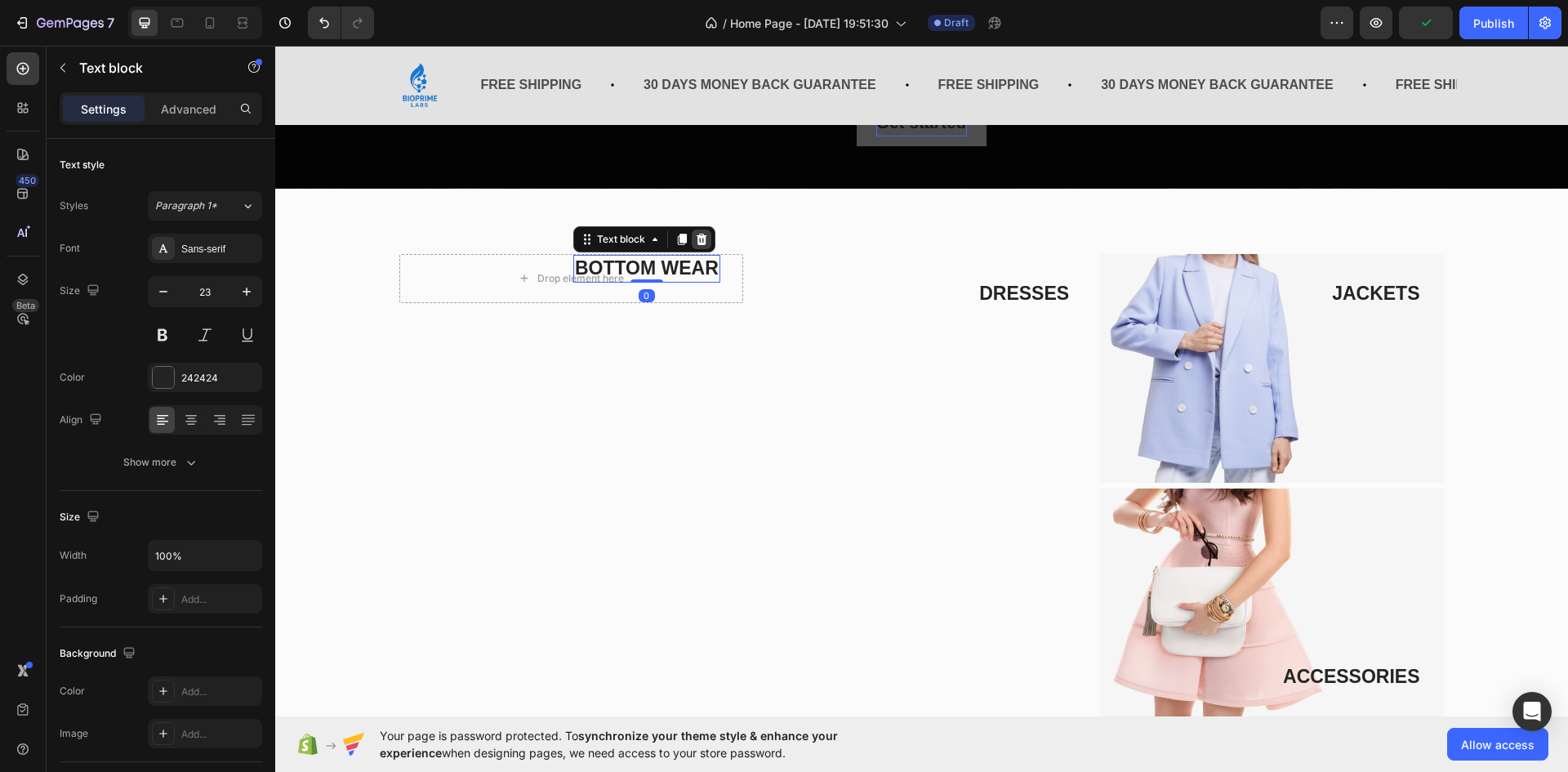
click at [696, 238] on icon at bounding box center [701, 239] width 10 height 11
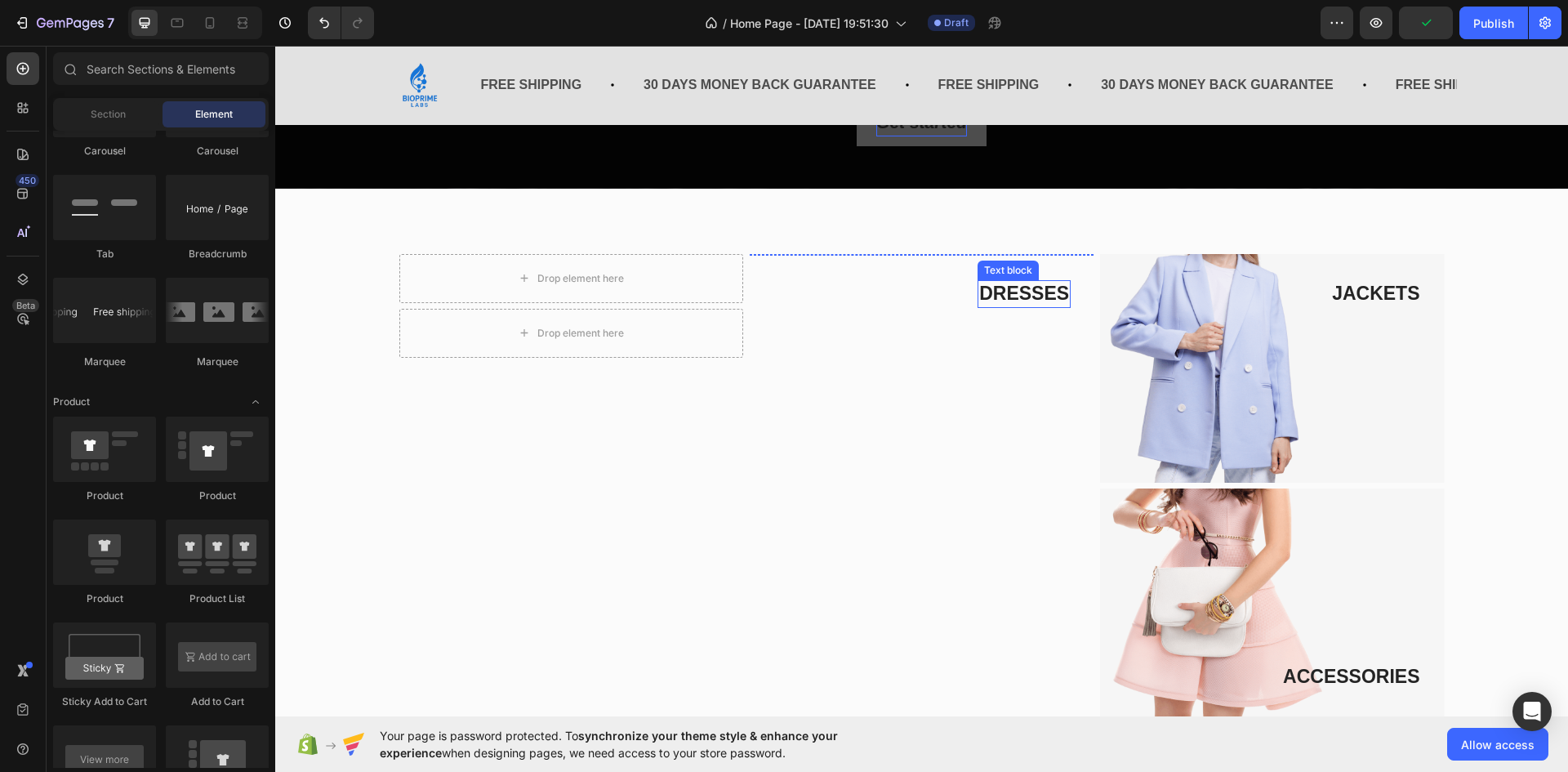
click at [1031, 302] on p "DRESSES" at bounding box center [1024, 294] width 90 height 24
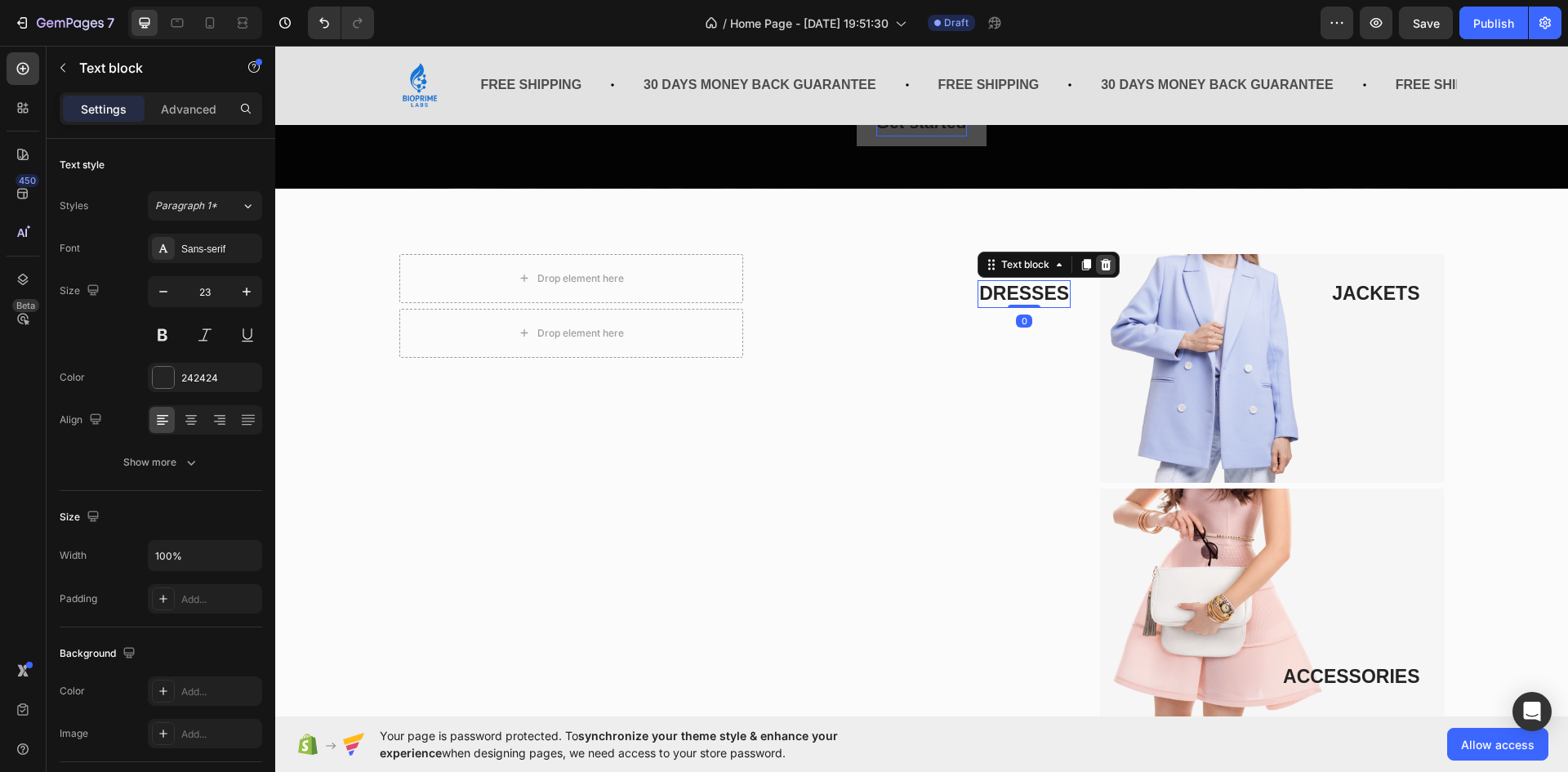
click at [1101, 268] on icon at bounding box center [1106, 265] width 10 height 11
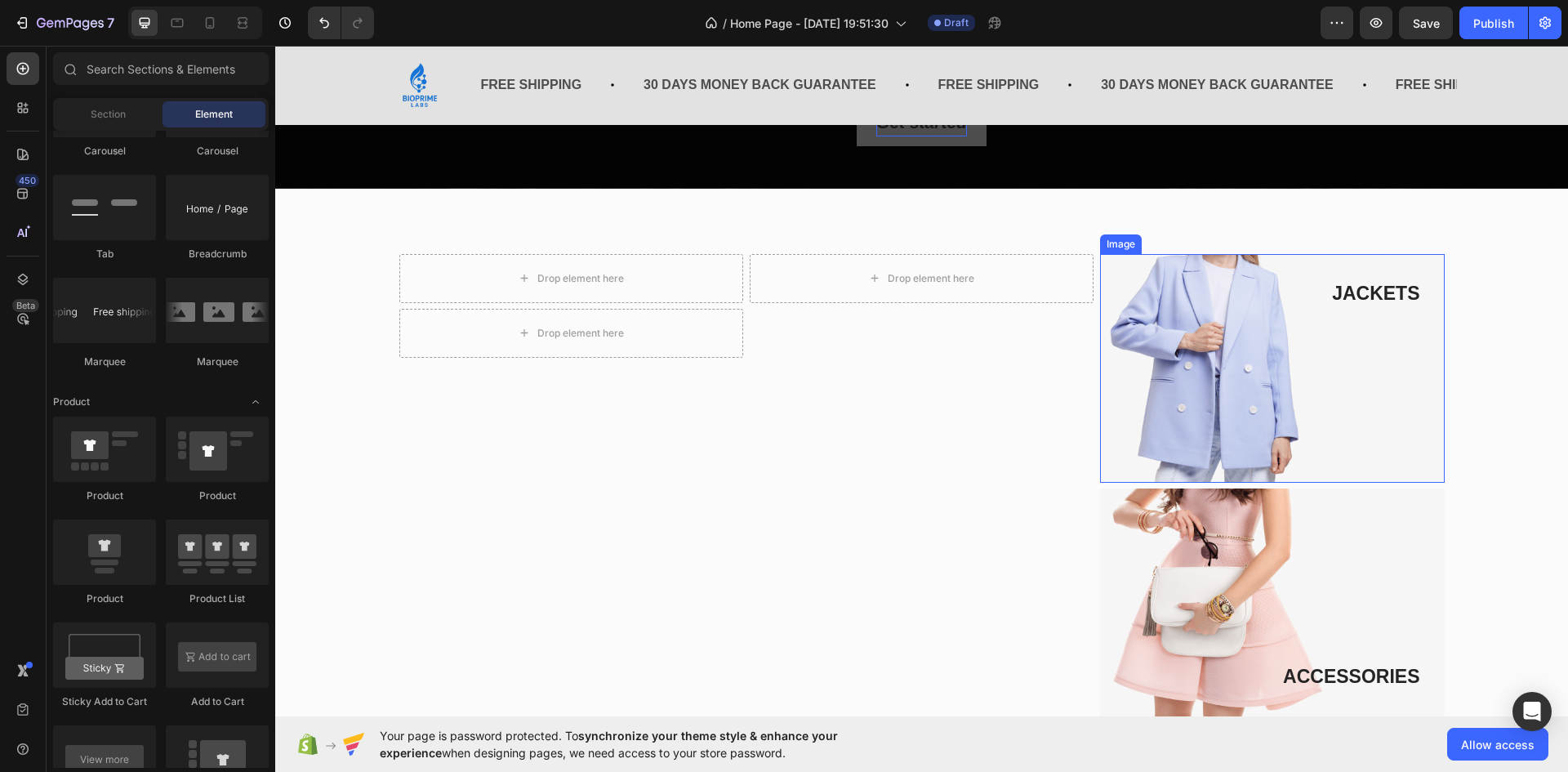
click at [1151, 316] on img at bounding box center [1272, 368] width 344 height 229
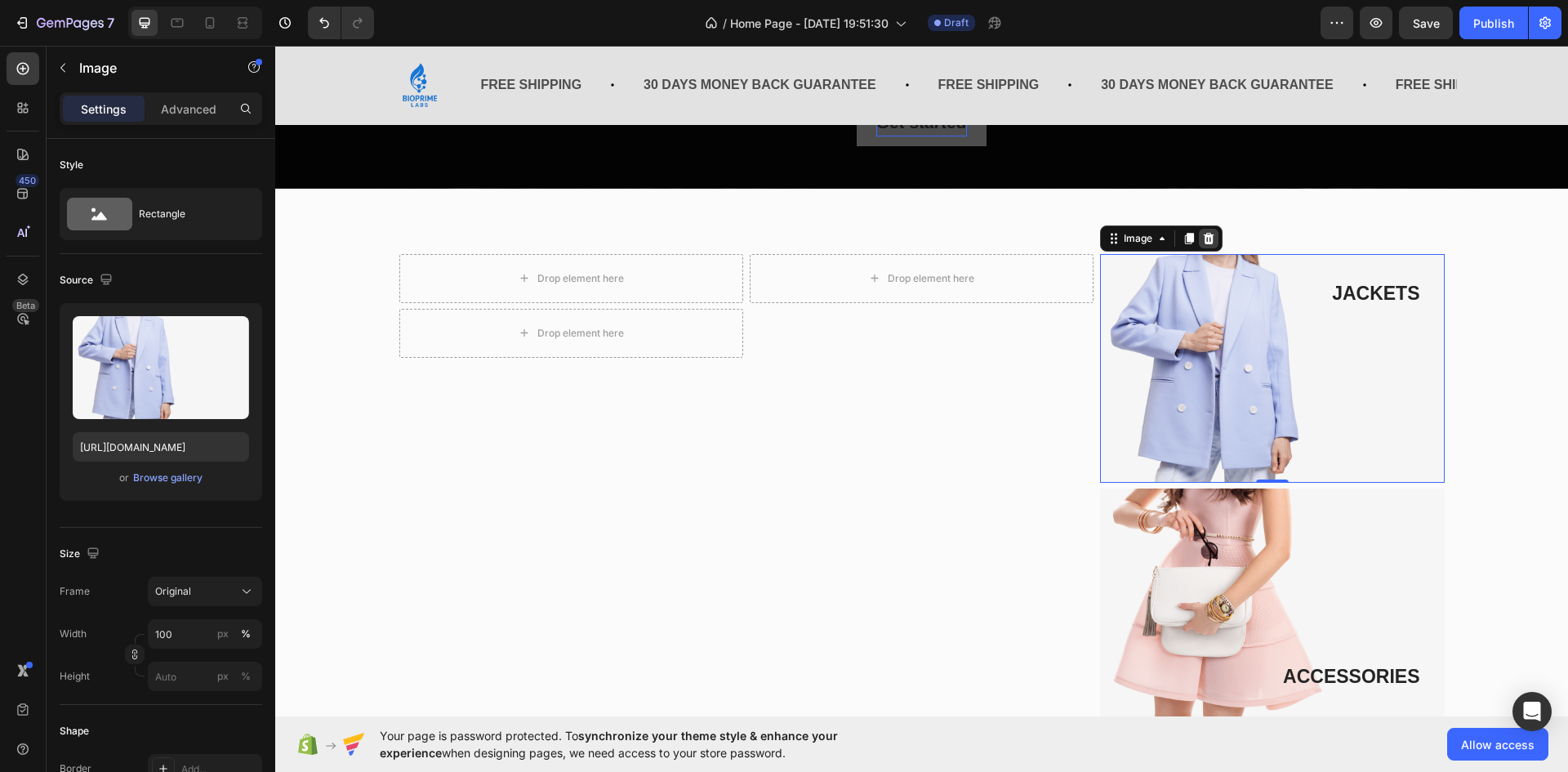
click at [1210, 242] on div at bounding box center [1208, 239] width 20 height 20
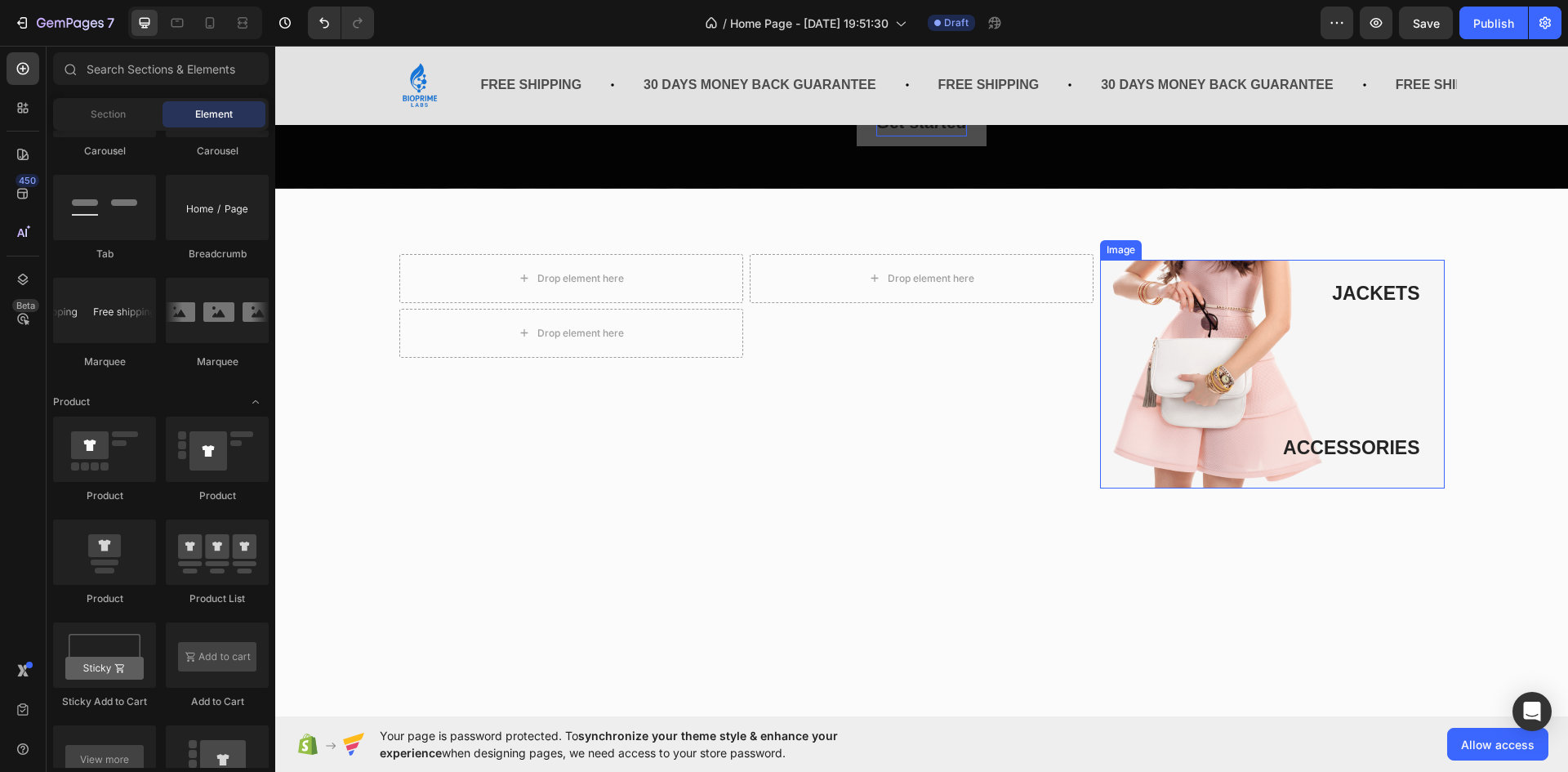
click at [1117, 247] on div "Image" at bounding box center [1121, 250] width 35 height 15
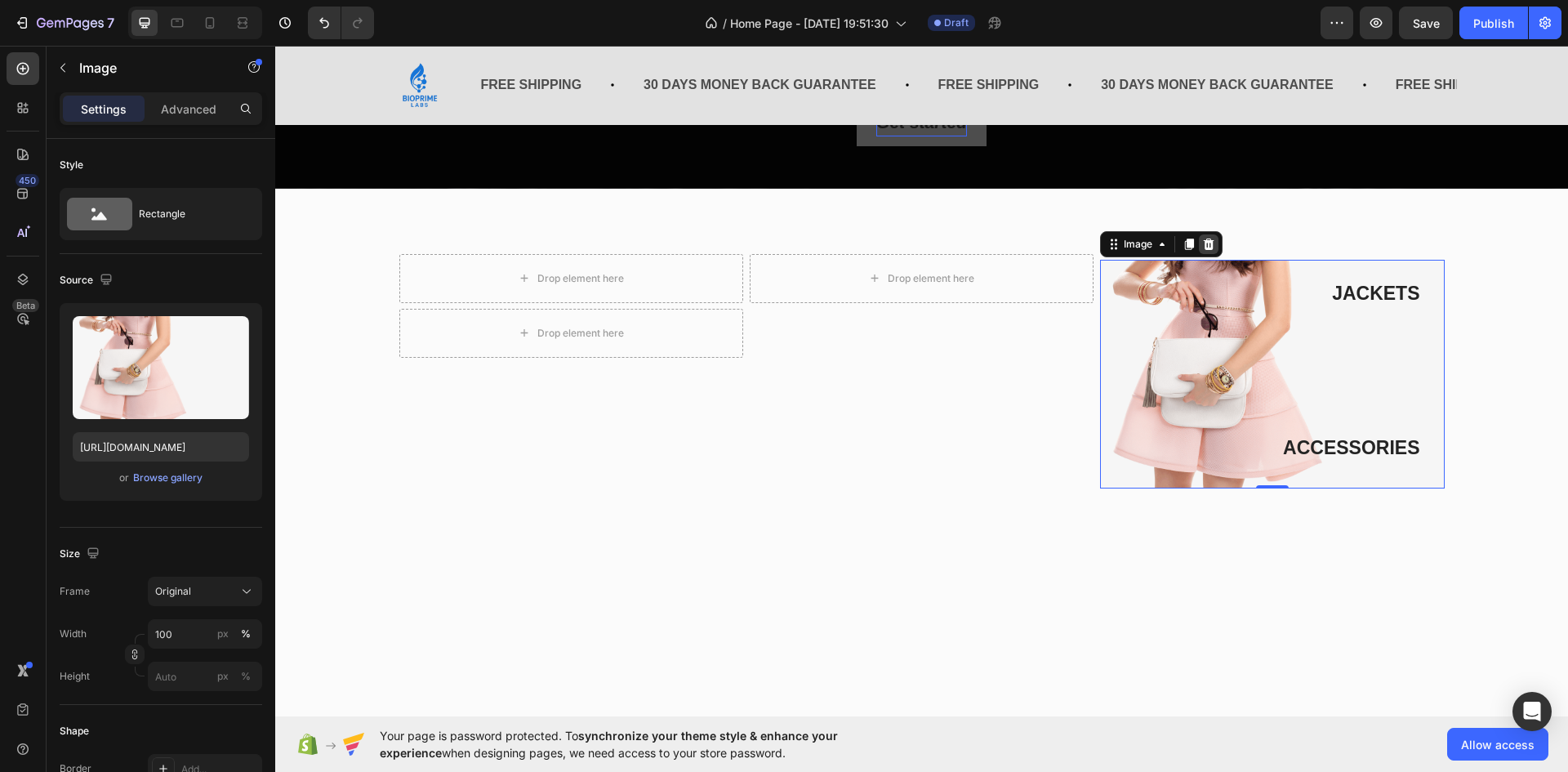
click at [1202, 250] on icon at bounding box center [1208, 244] width 13 height 13
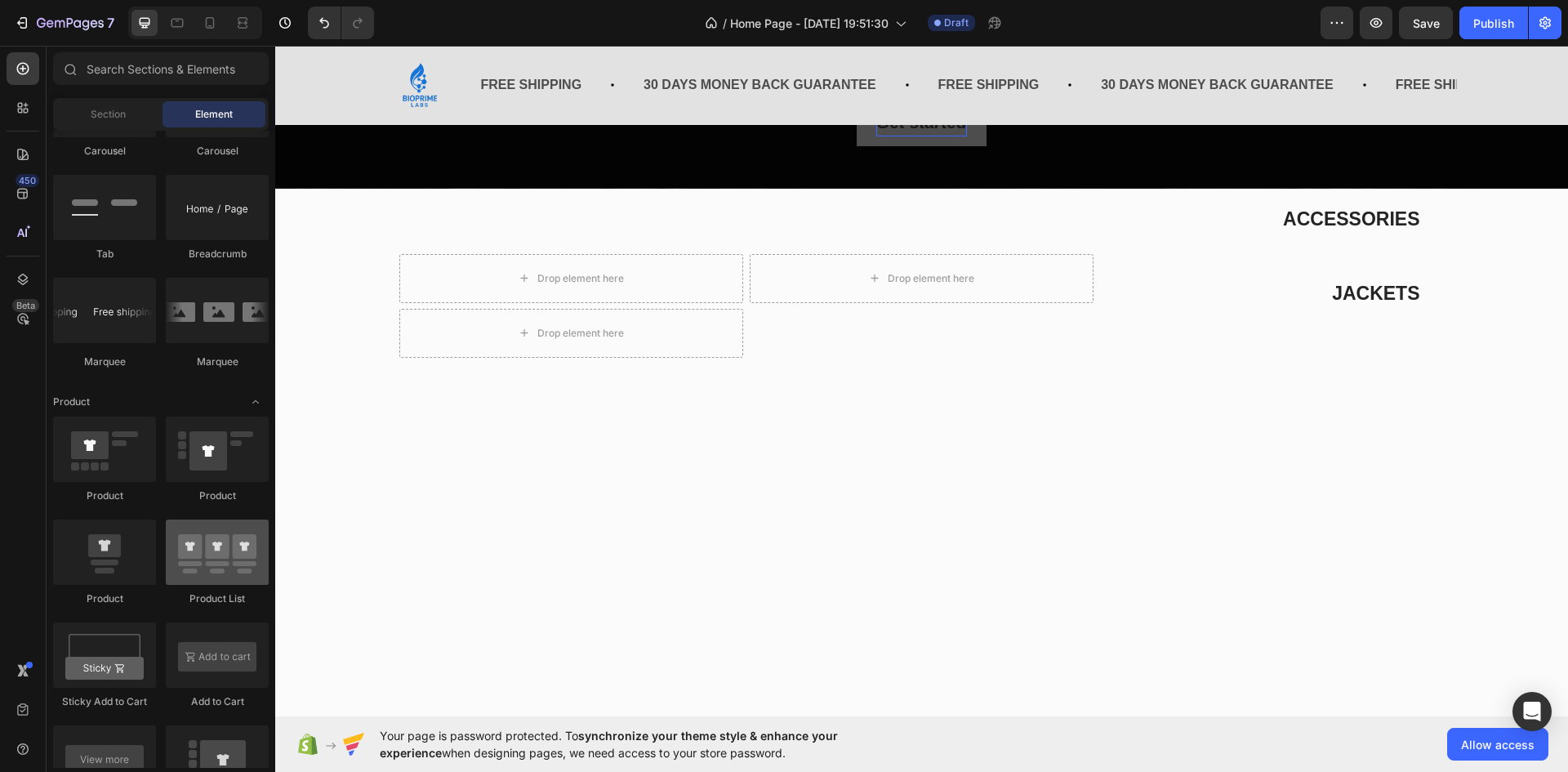
click at [211, 559] on div at bounding box center [217, 552] width 103 height 66
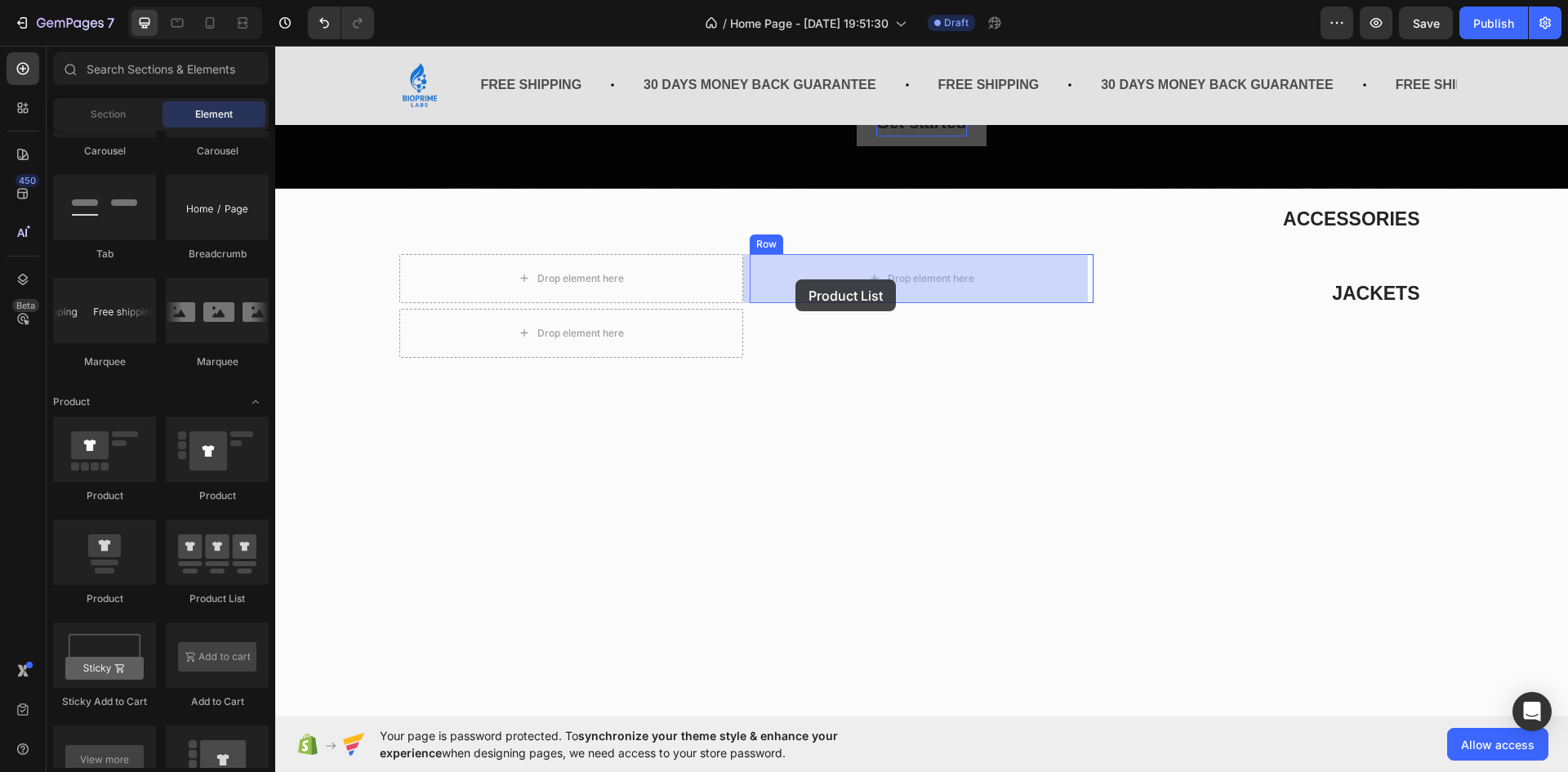
drag, startPoint x: 486, startPoint y: 605, endPoint x: 795, endPoint y: 279, distance: 449.2
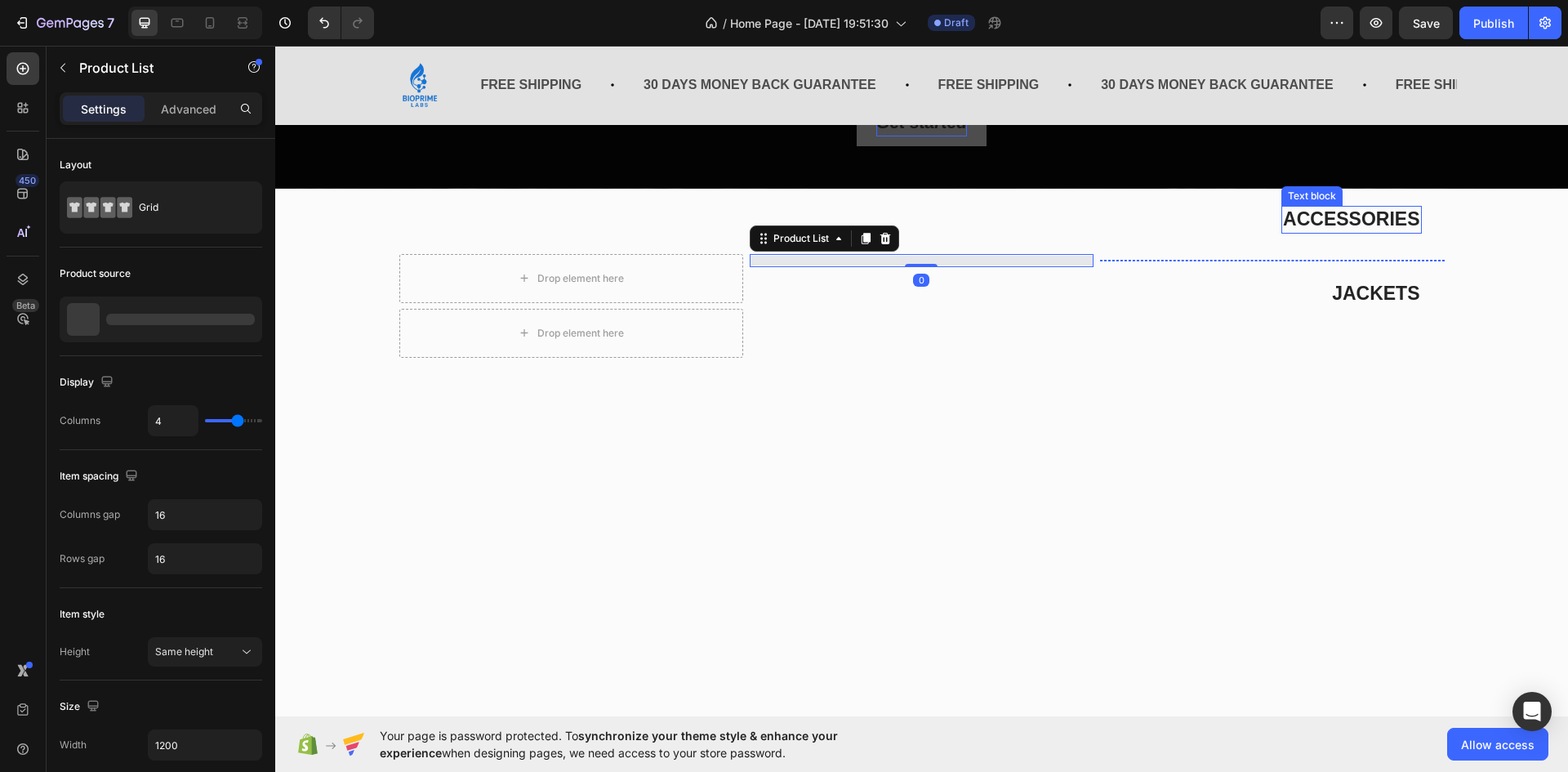
click at [1344, 217] on p "ACCESSORIES" at bounding box center [1352, 220] width 137 height 24
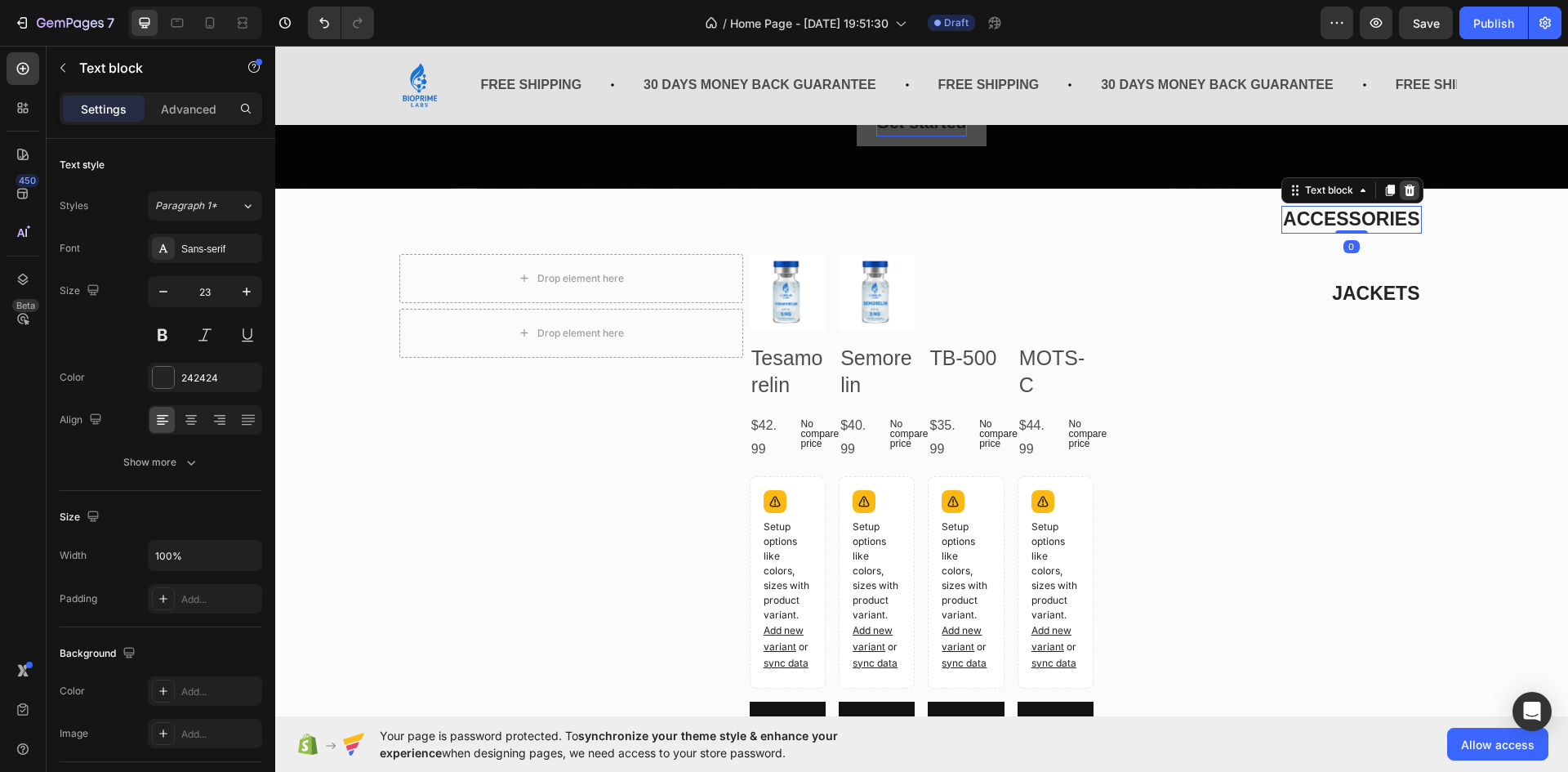
click at [1405, 192] on icon at bounding box center [1410, 190] width 10 height 11
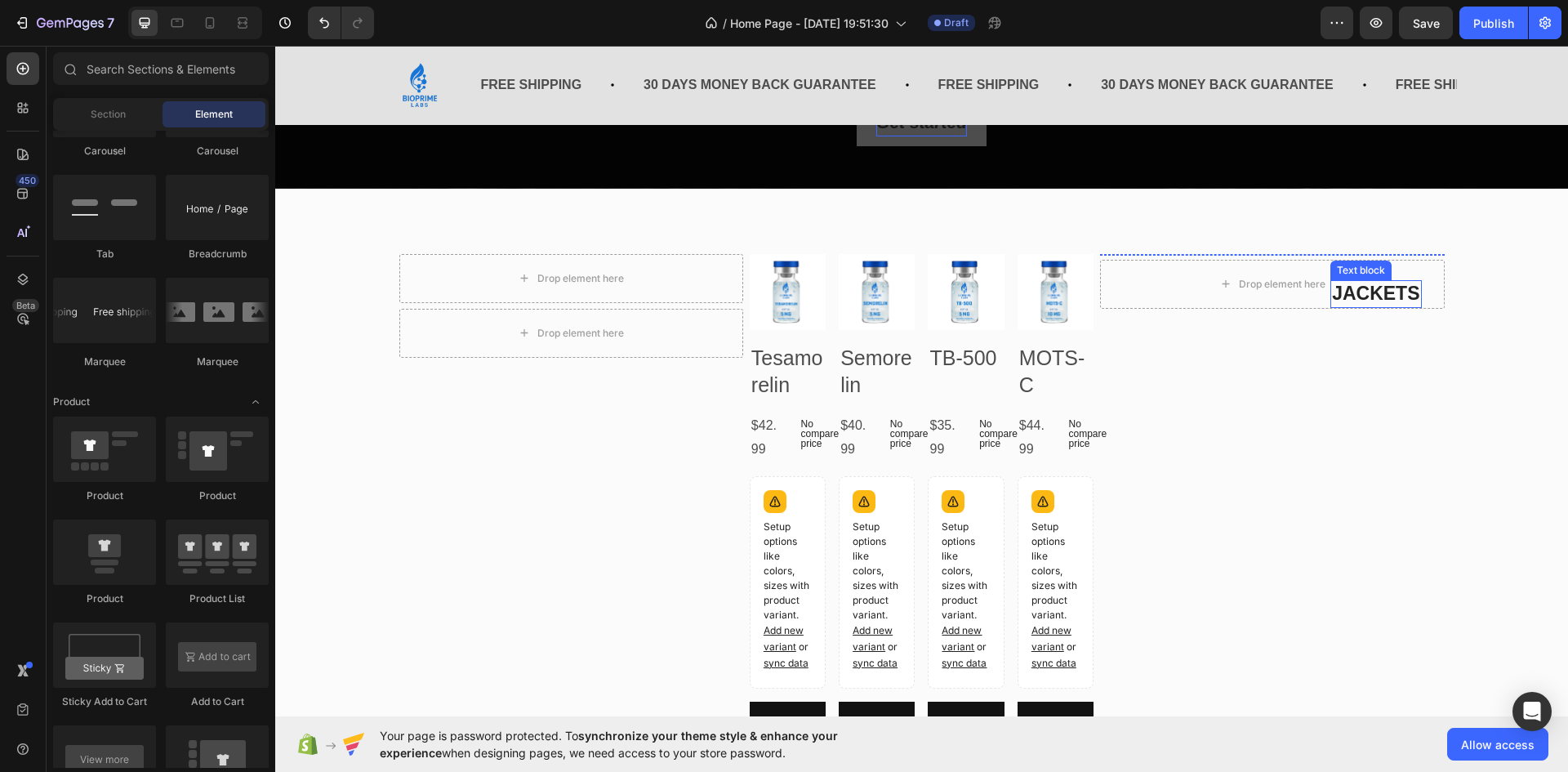
click at [1386, 275] on div "Drop element here" at bounding box center [1272, 284] width 344 height 49
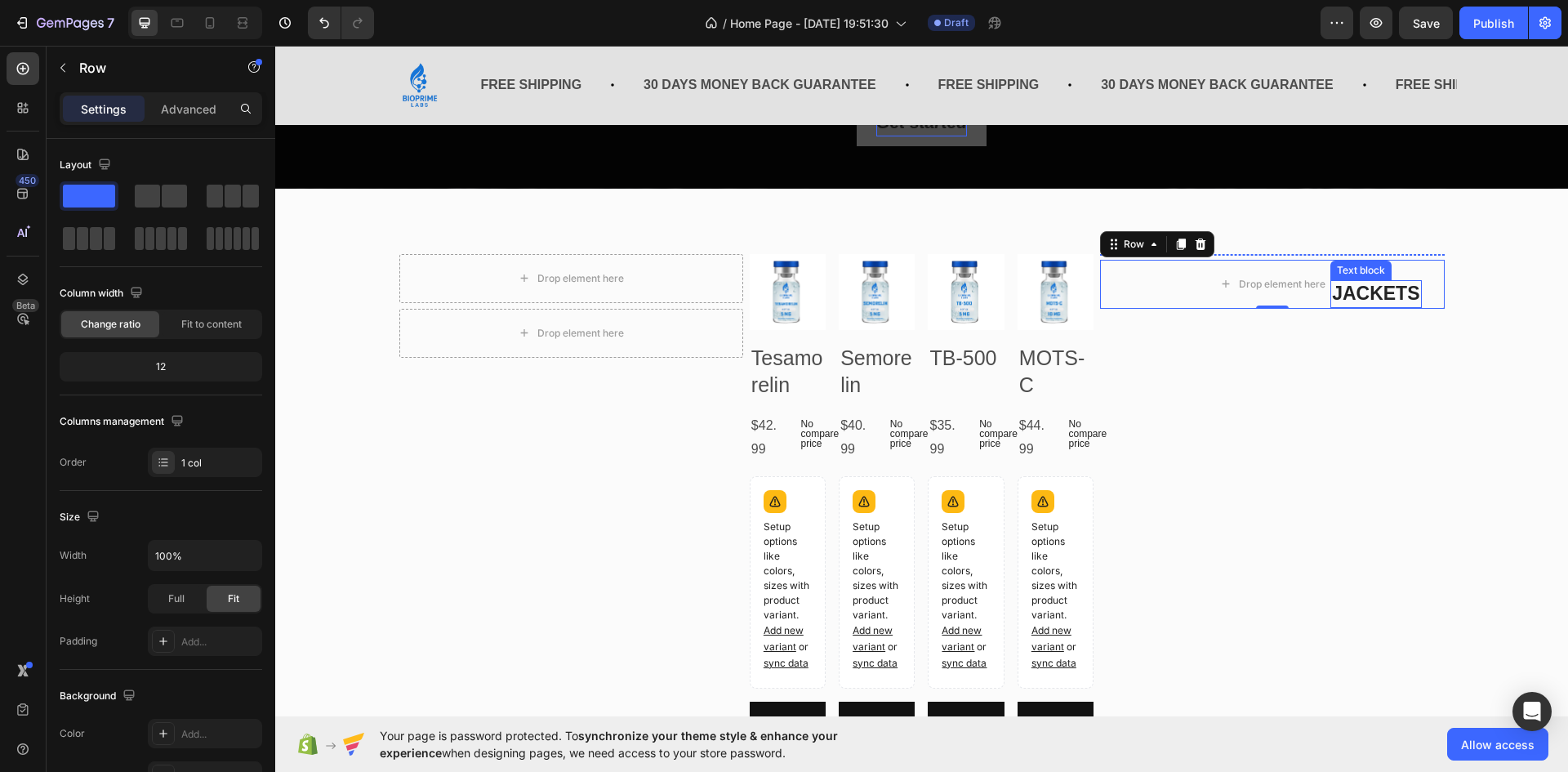
click at [1355, 291] on p "JACKETS" at bounding box center [1375, 294] width 87 height 24
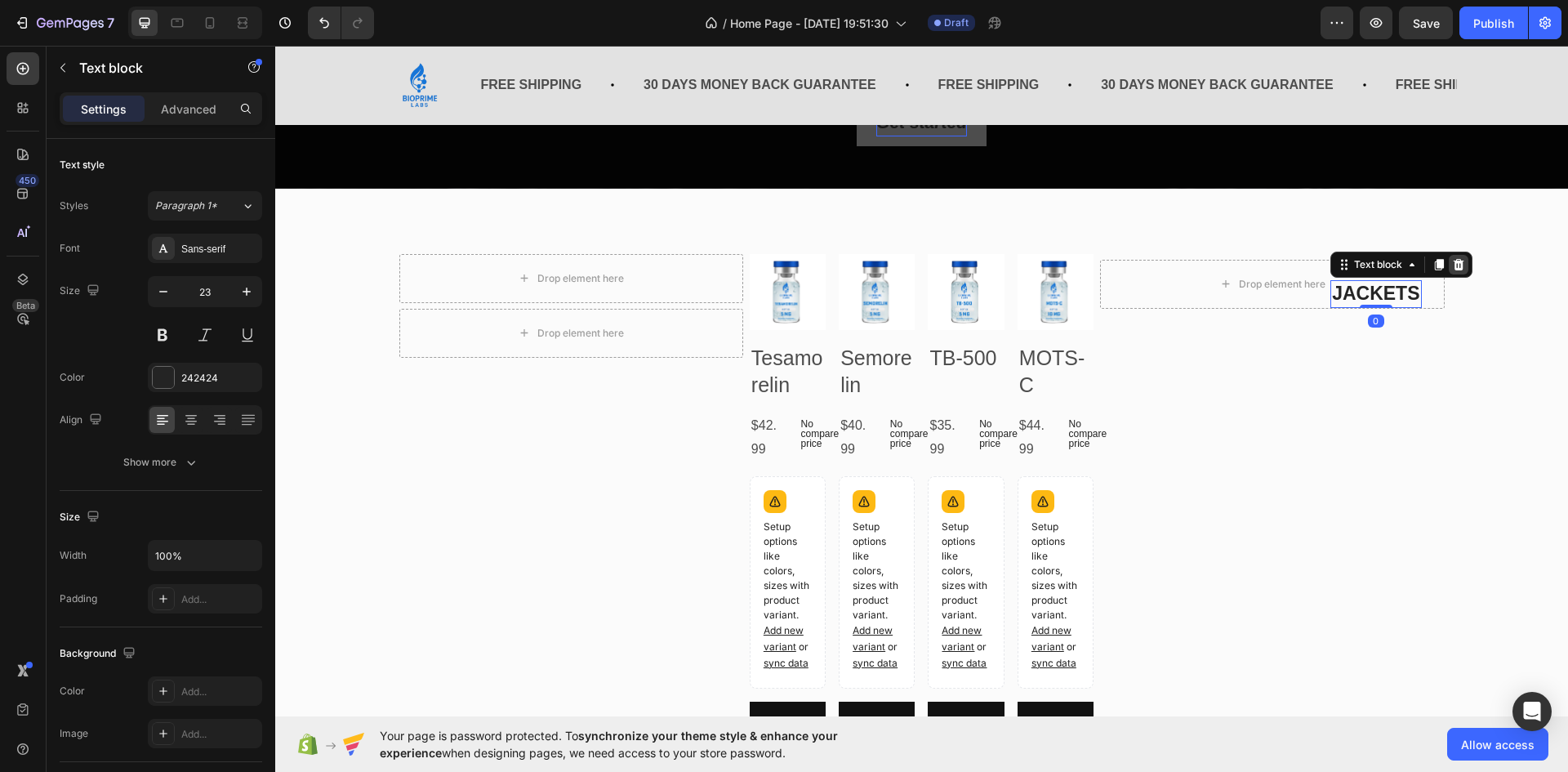
click at [1452, 264] on icon at bounding box center [1458, 265] width 13 height 13
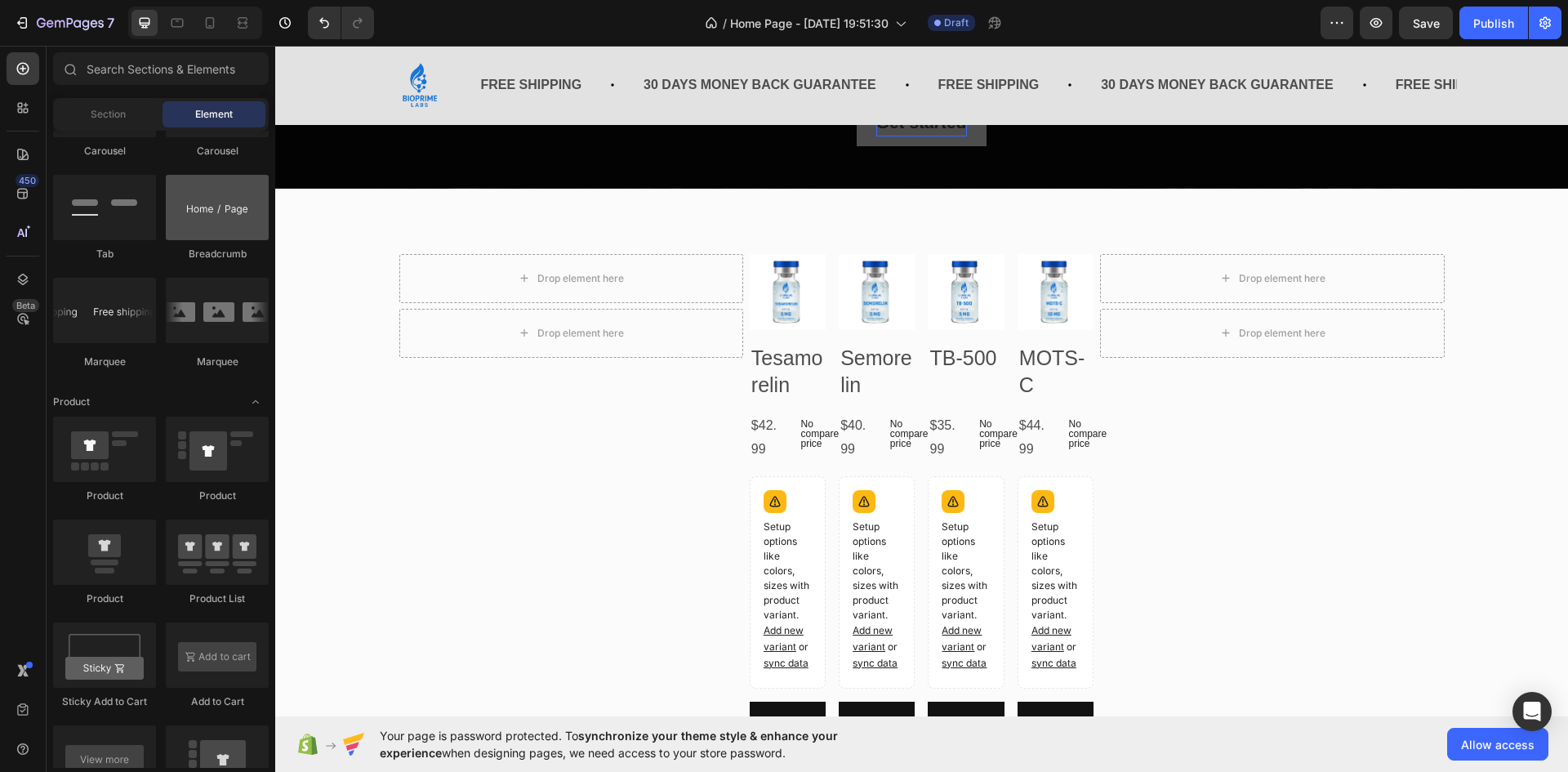
scroll to position [1828, 0]
click at [118, 125] on div "Section" at bounding box center [107, 114] width 103 height 26
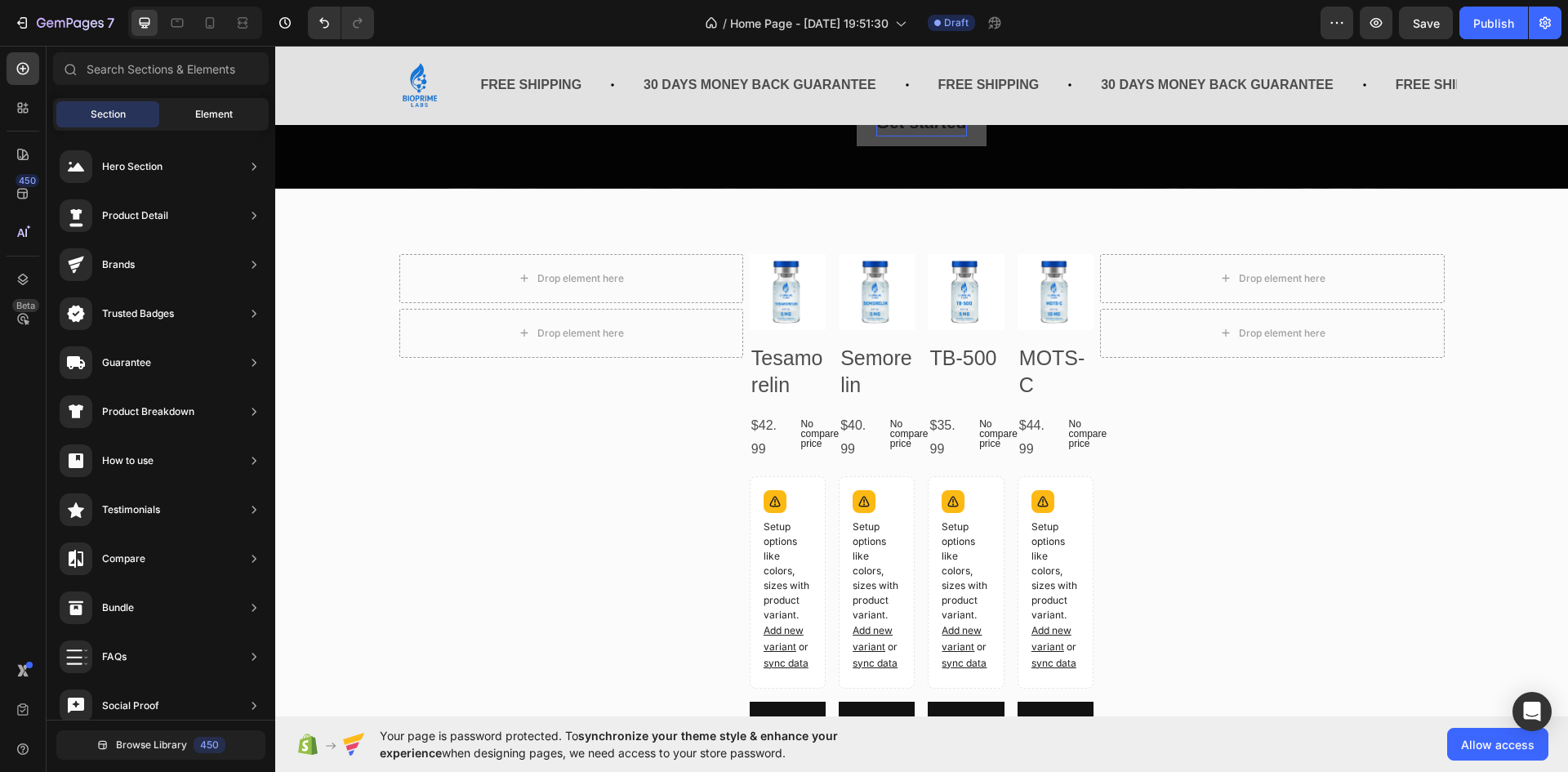
click at [226, 121] on span "Element" at bounding box center [214, 114] width 37 height 15
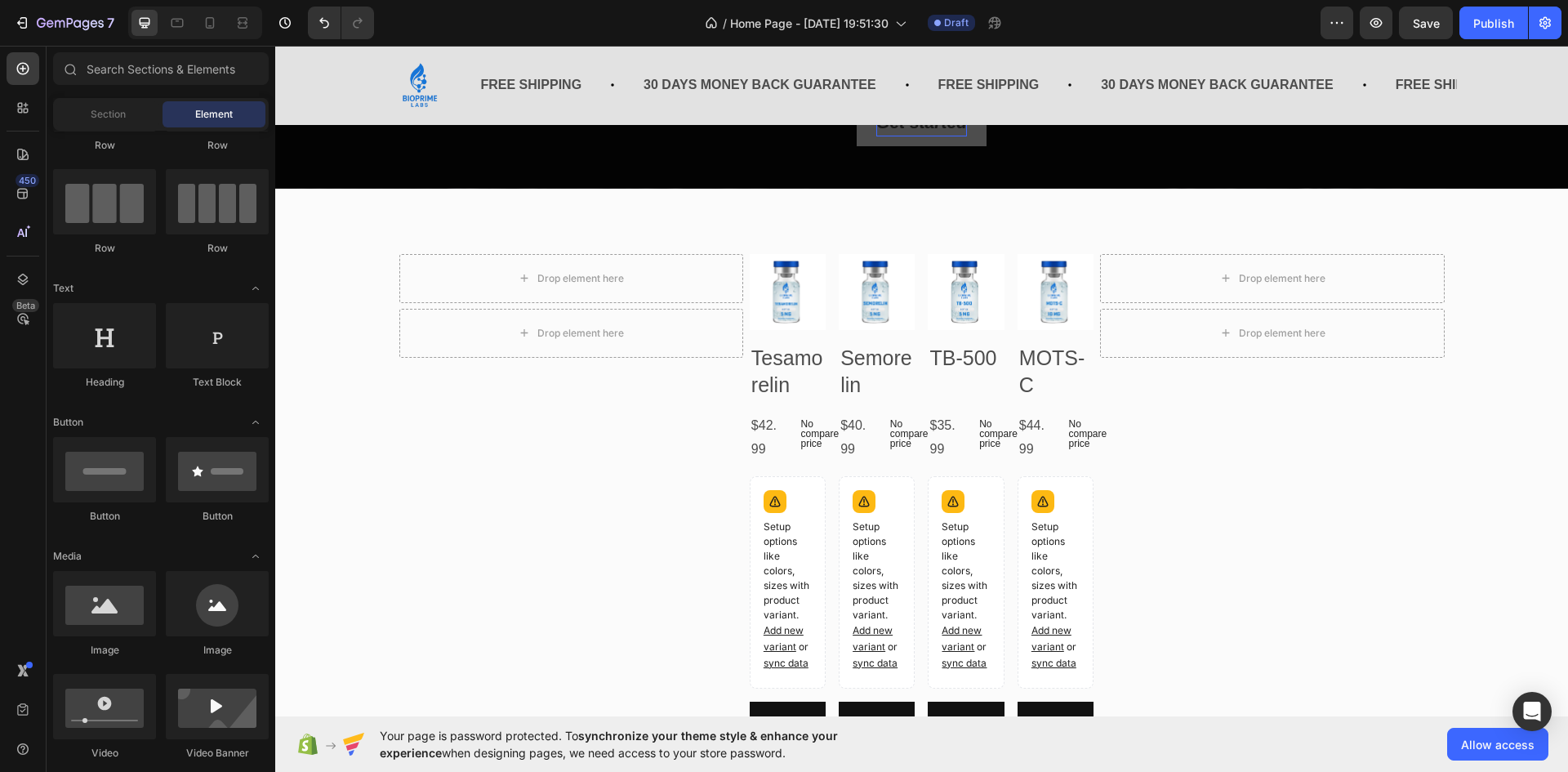
scroll to position [0, 0]
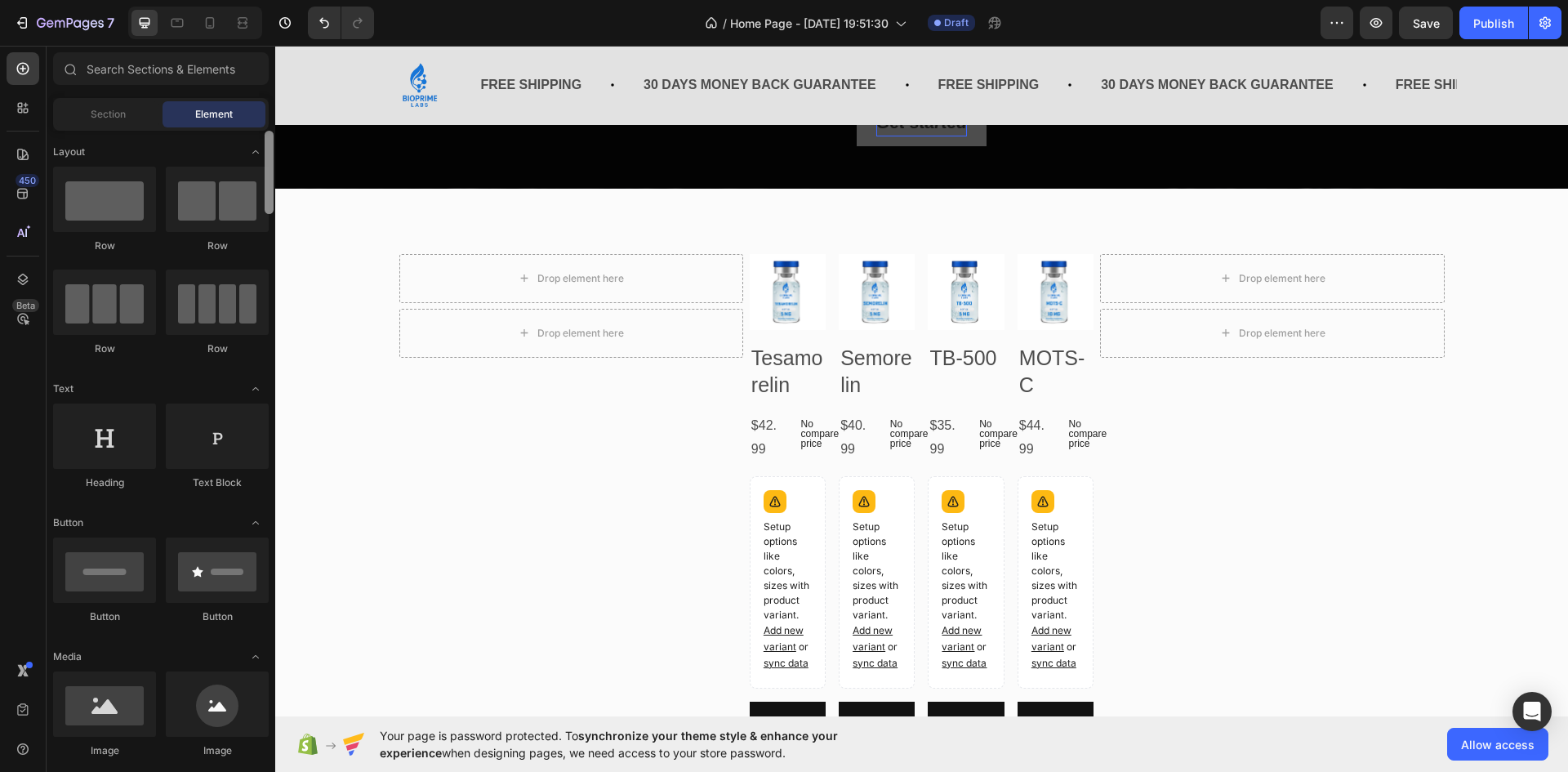
drag, startPoint x: 265, startPoint y: 418, endPoint x: 265, endPoint y: 137, distance: 281.0
click at [265, 137] on div at bounding box center [269, 172] width 9 height 83
click at [411, 252] on div "Drop element here Row Drop element here Row Product Images Tesamorelin Product …" at bounding box center [921, 520] width 1293 height 663
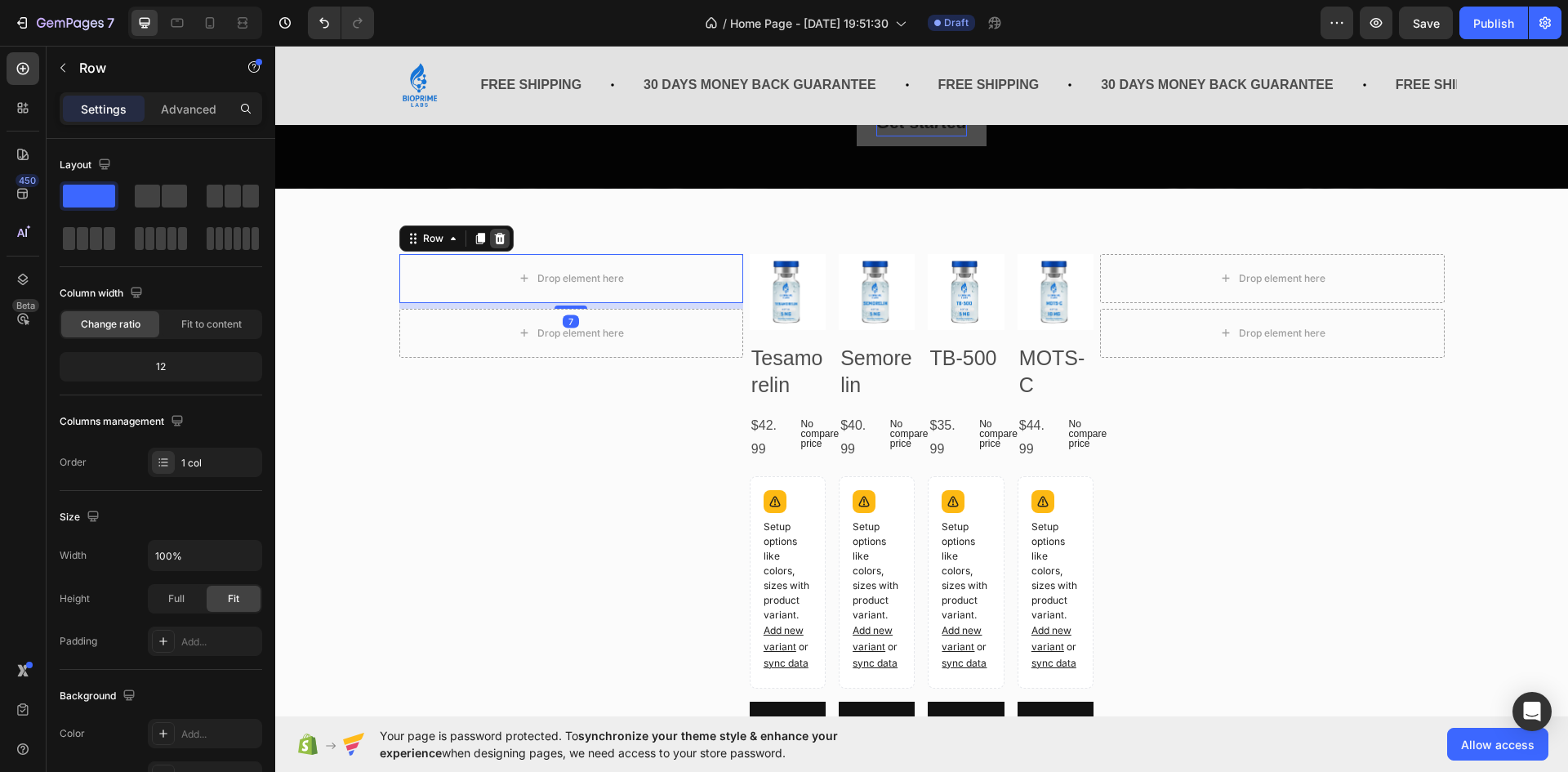
click at [495, 242] on icon at bounding box center [500, 238] width 10 height 11
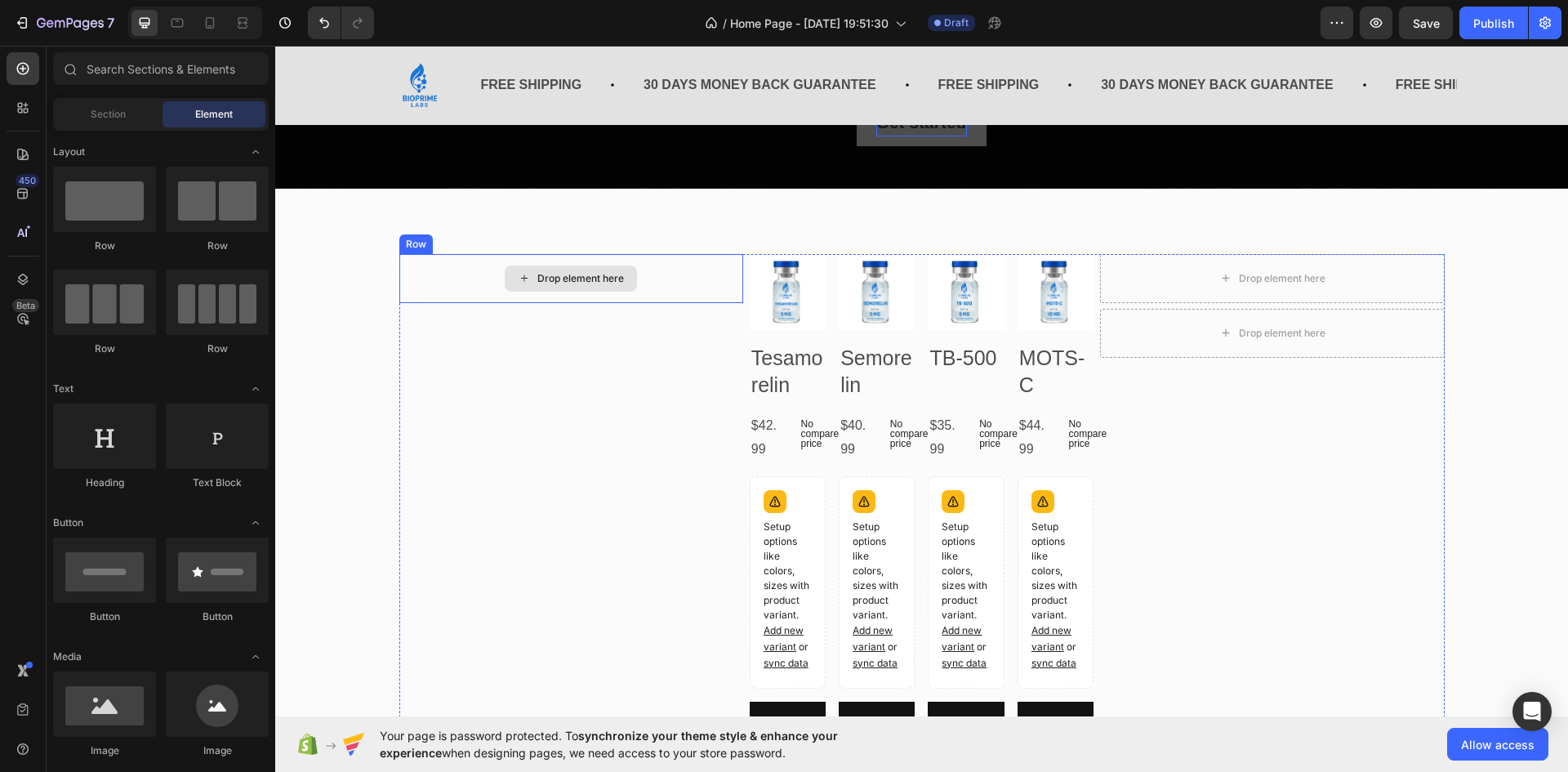
click at [407, 267] on div "Drop element here" at bounding box center [571, 278] width 344 height 49
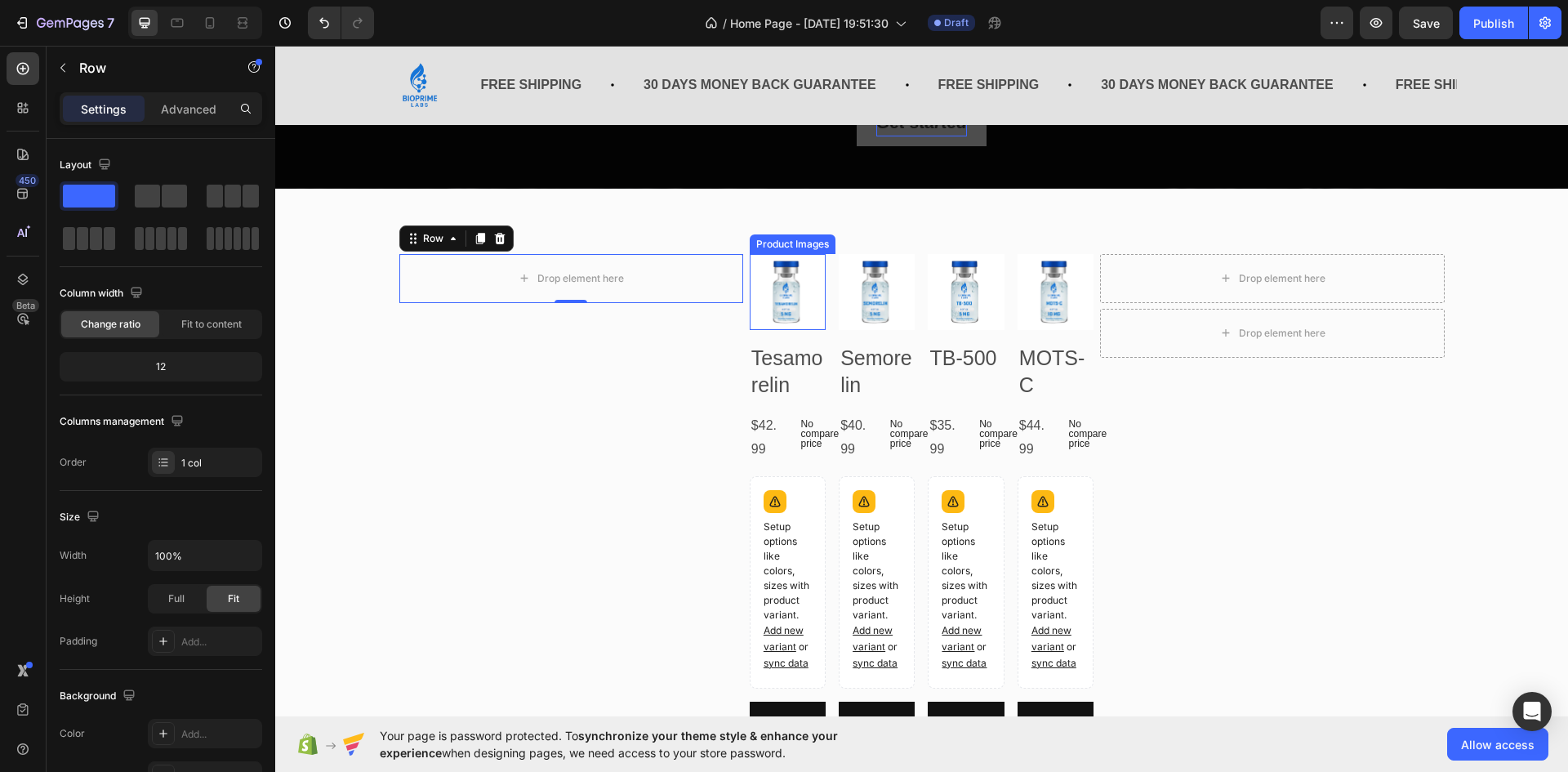
drag, startPoint x: 806, startPoint y: 247, endPoint x: 838, endPoint y: 257, distance: 33.5
click at [806, 247] on div "Product Images" at bounding box center [793, 244] width 80 height 15
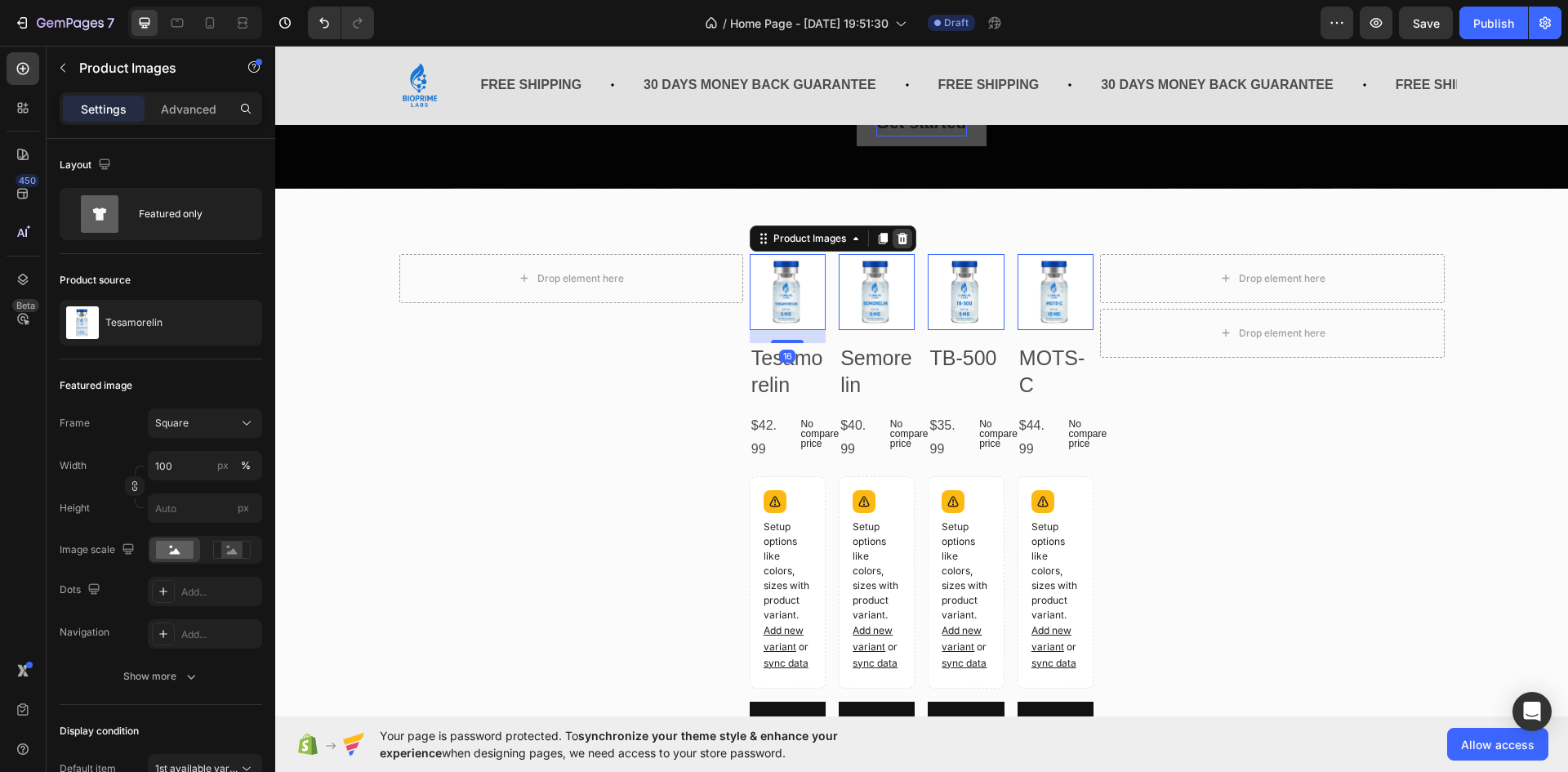
click at [901, 237] on icon at bounding box center [902, 238] width 10 height 11
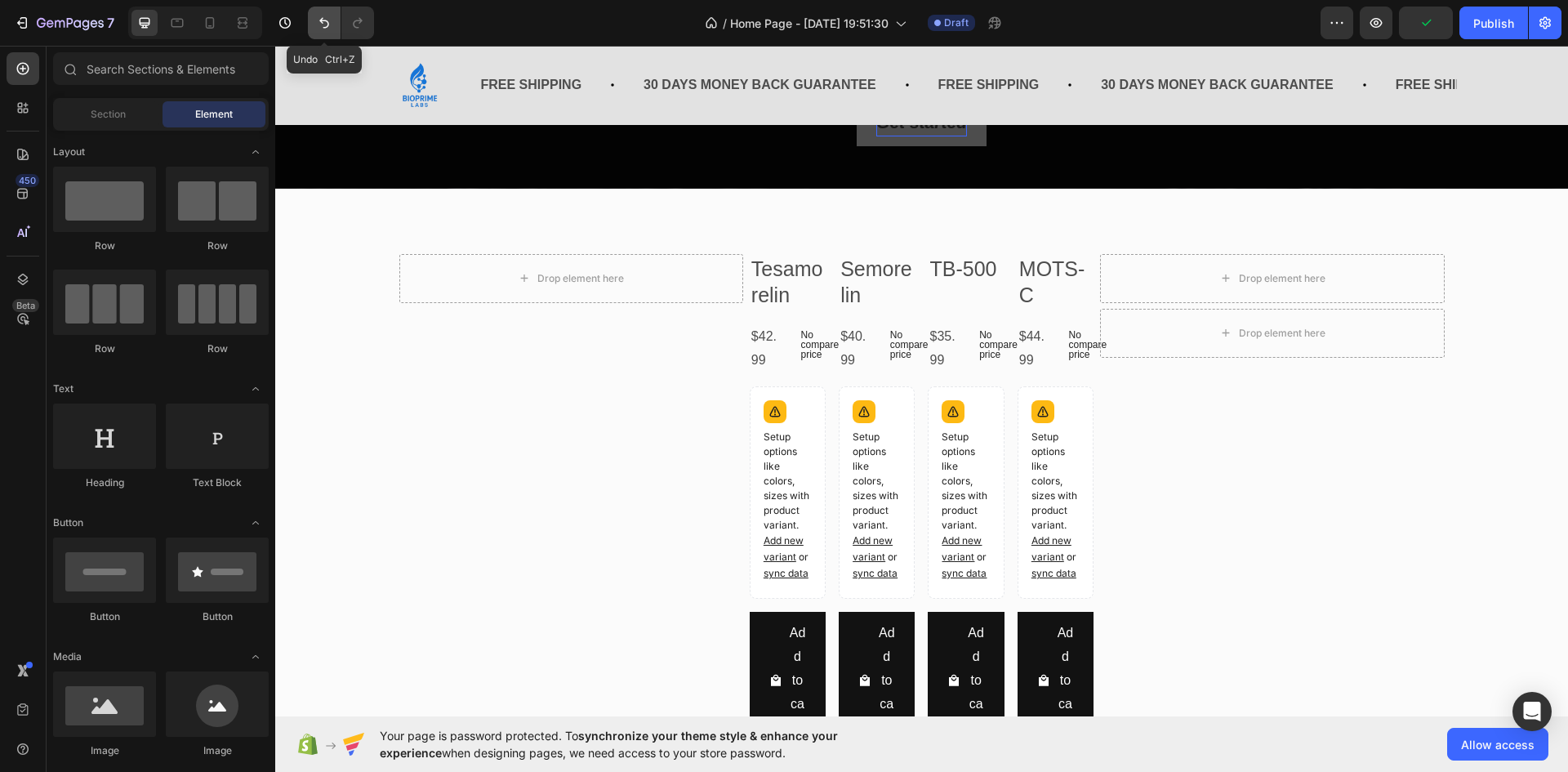
click at [331, 25] on icon "Undo/Redo" at bounding box center [324, 22] width 16 height 16
click at [330, 23] on icon "Undo/Redo" at bounding box center [324, 22] width 16 height 16
click at [330, 22] on icon "Undo/Redo" at bounding box center [324, 22] width 16 height 16
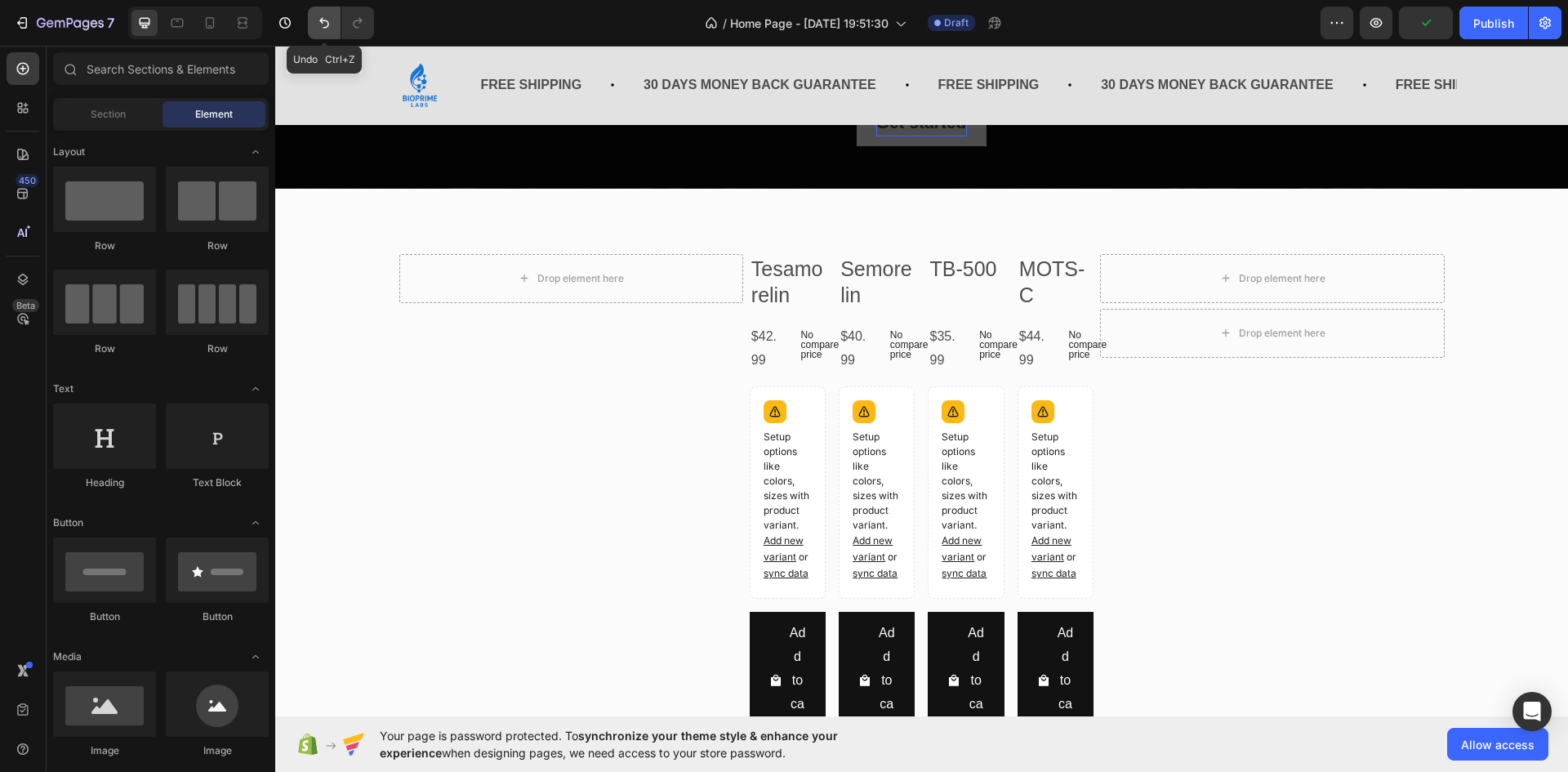
click at [330, 22] on icon "Undo/Redo" at bounding box center [324, 22] width 16 height 16
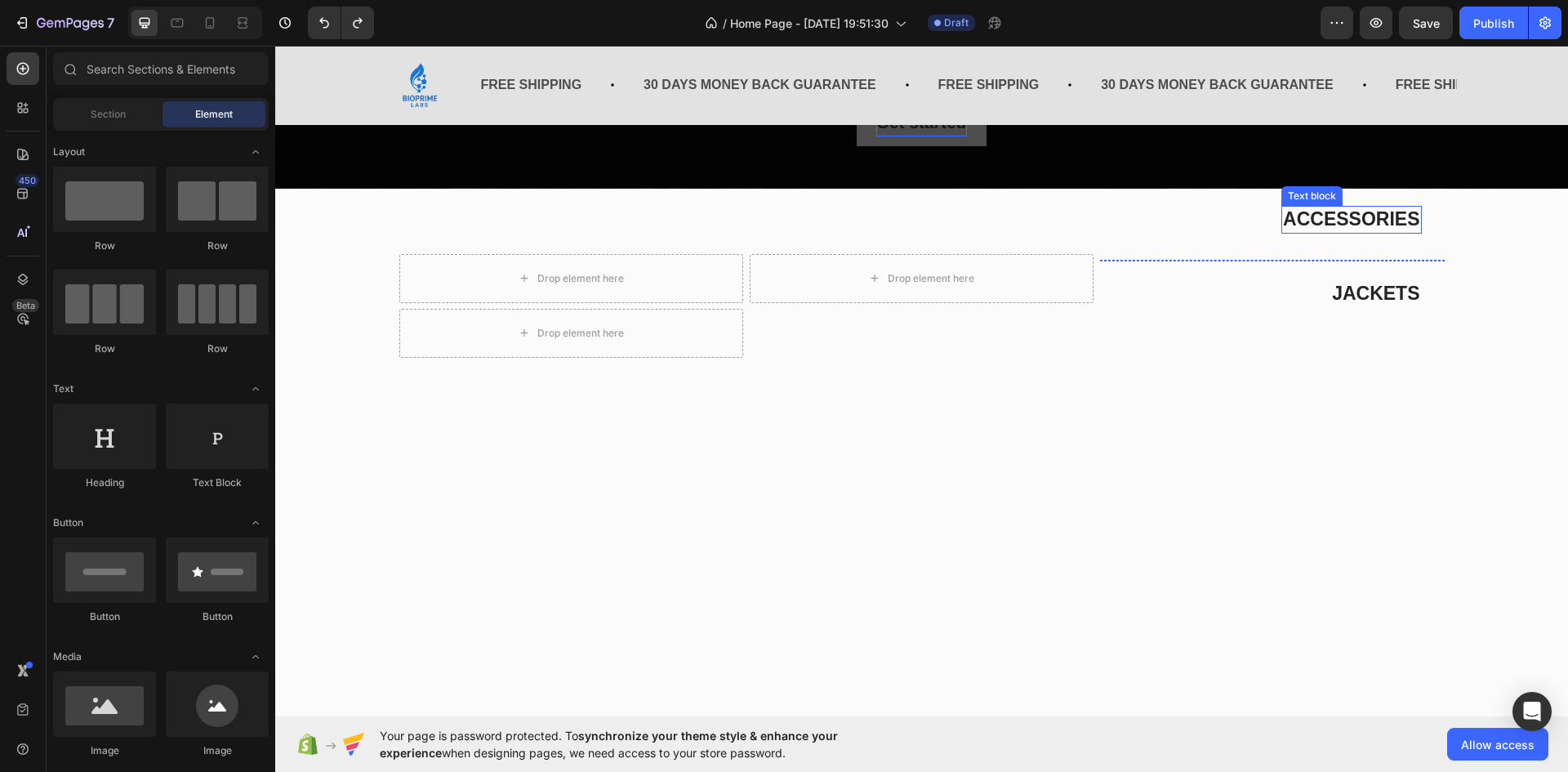
click at [1312, 199] on div "Text block" at bounding box center [1311, 195] width 54 height 15
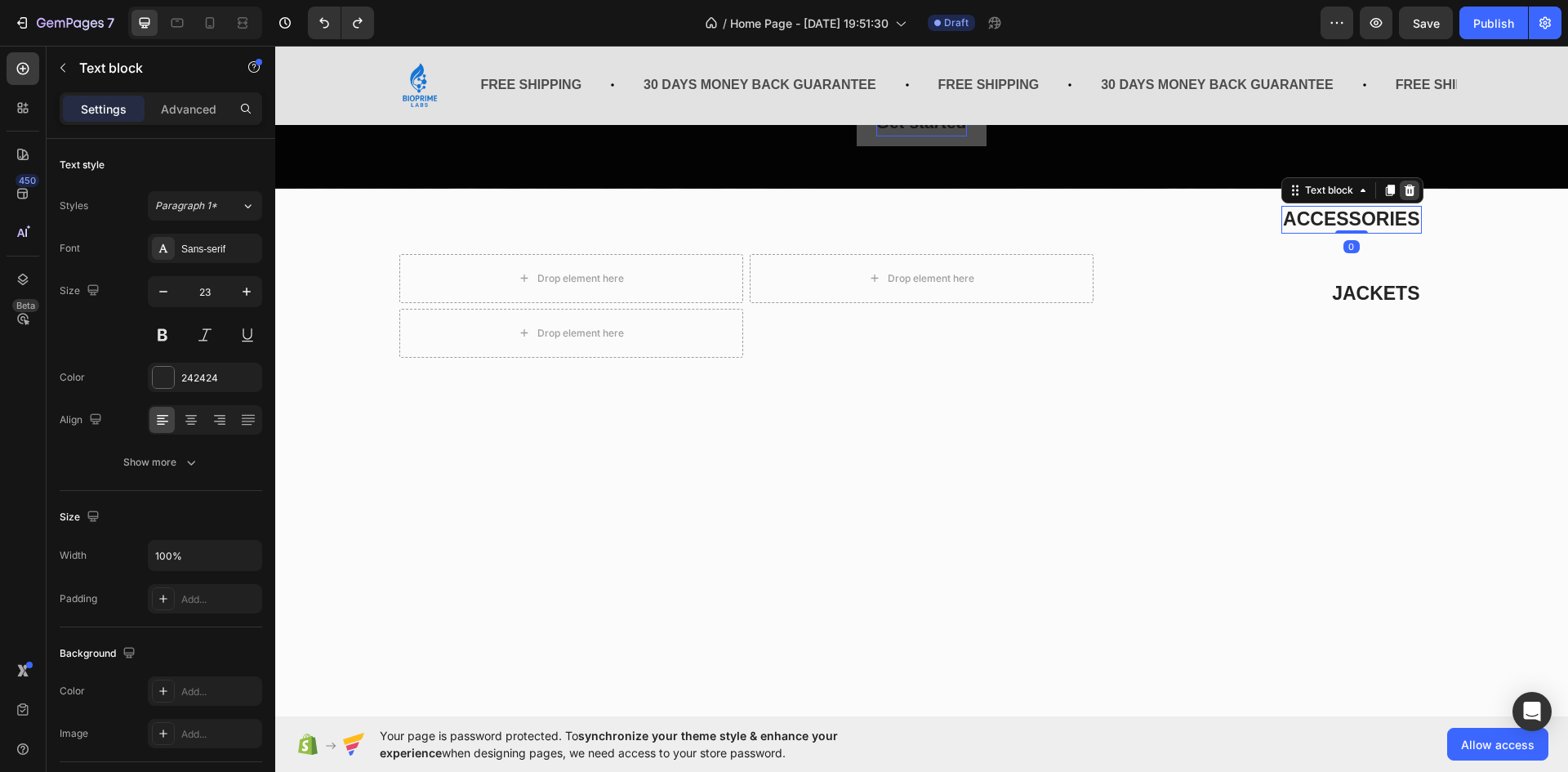
click at [1407, 186] on icon at bounding box center [1410, 190] width 10 height 11
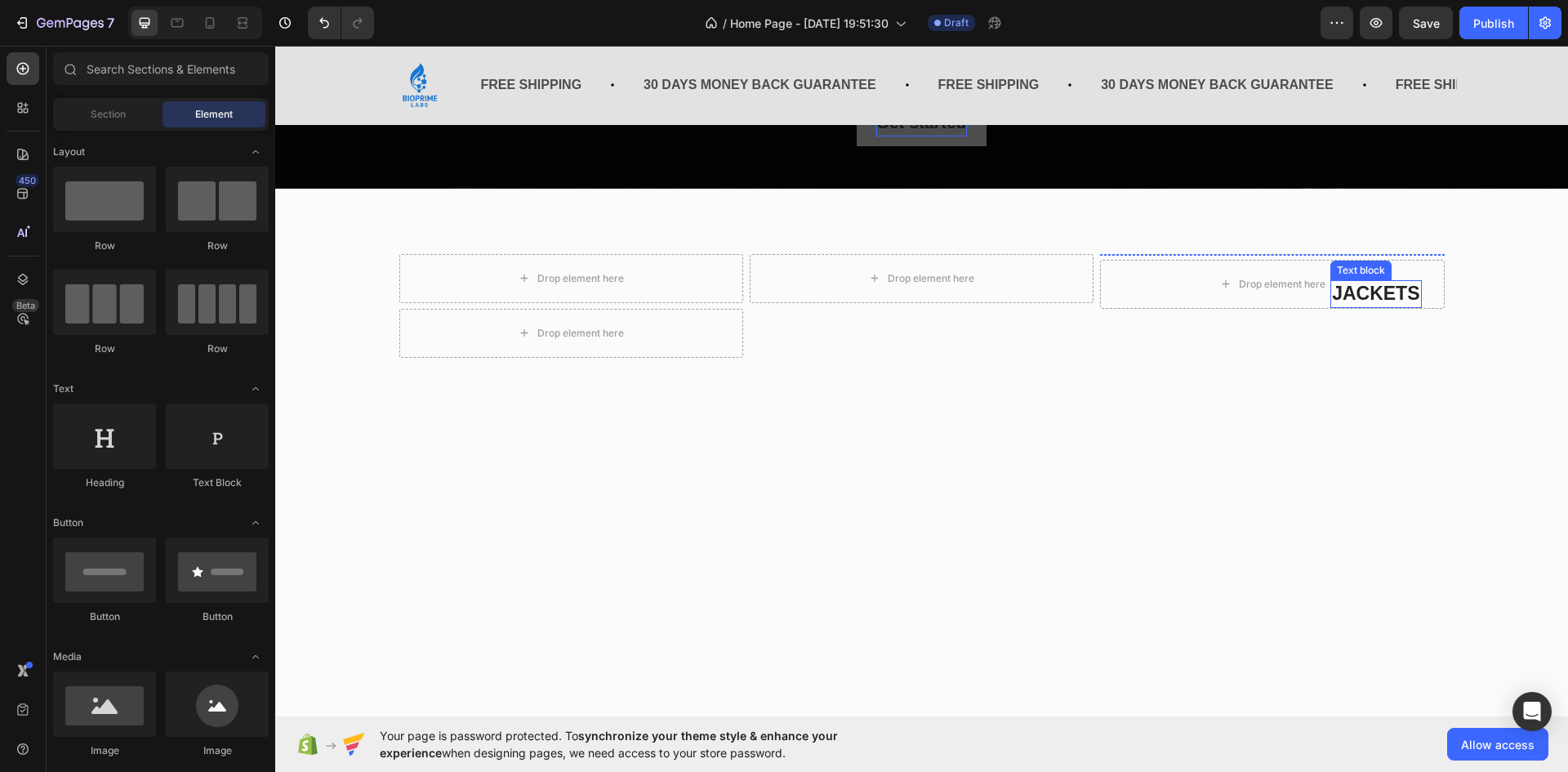
click at [1357, 273] on div "Text block" at bounding box center [1361, 270] width 54 height 15
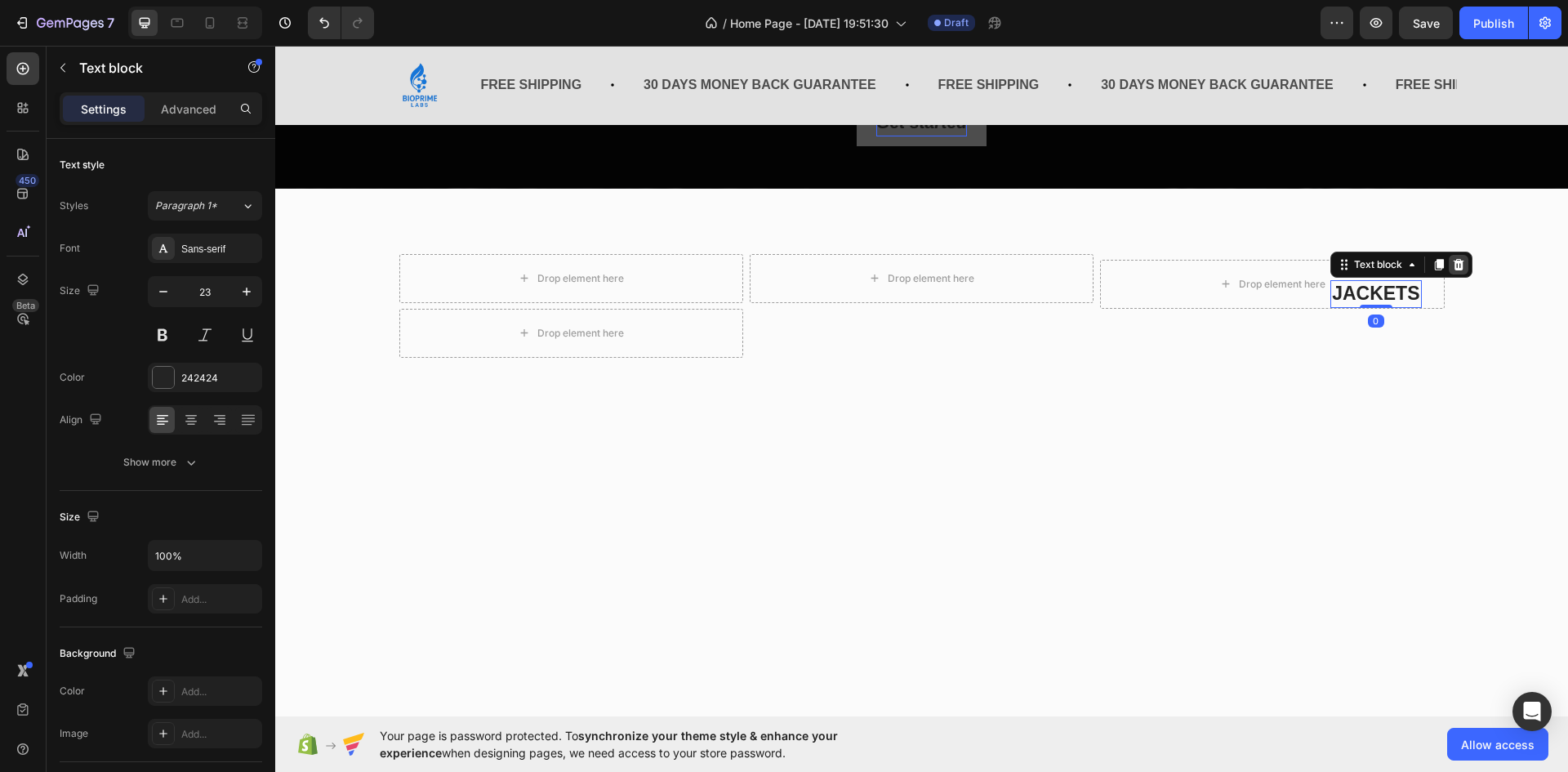
click at [1457, 261] on icon at bounding box center [1458, 265] width 13 height 13
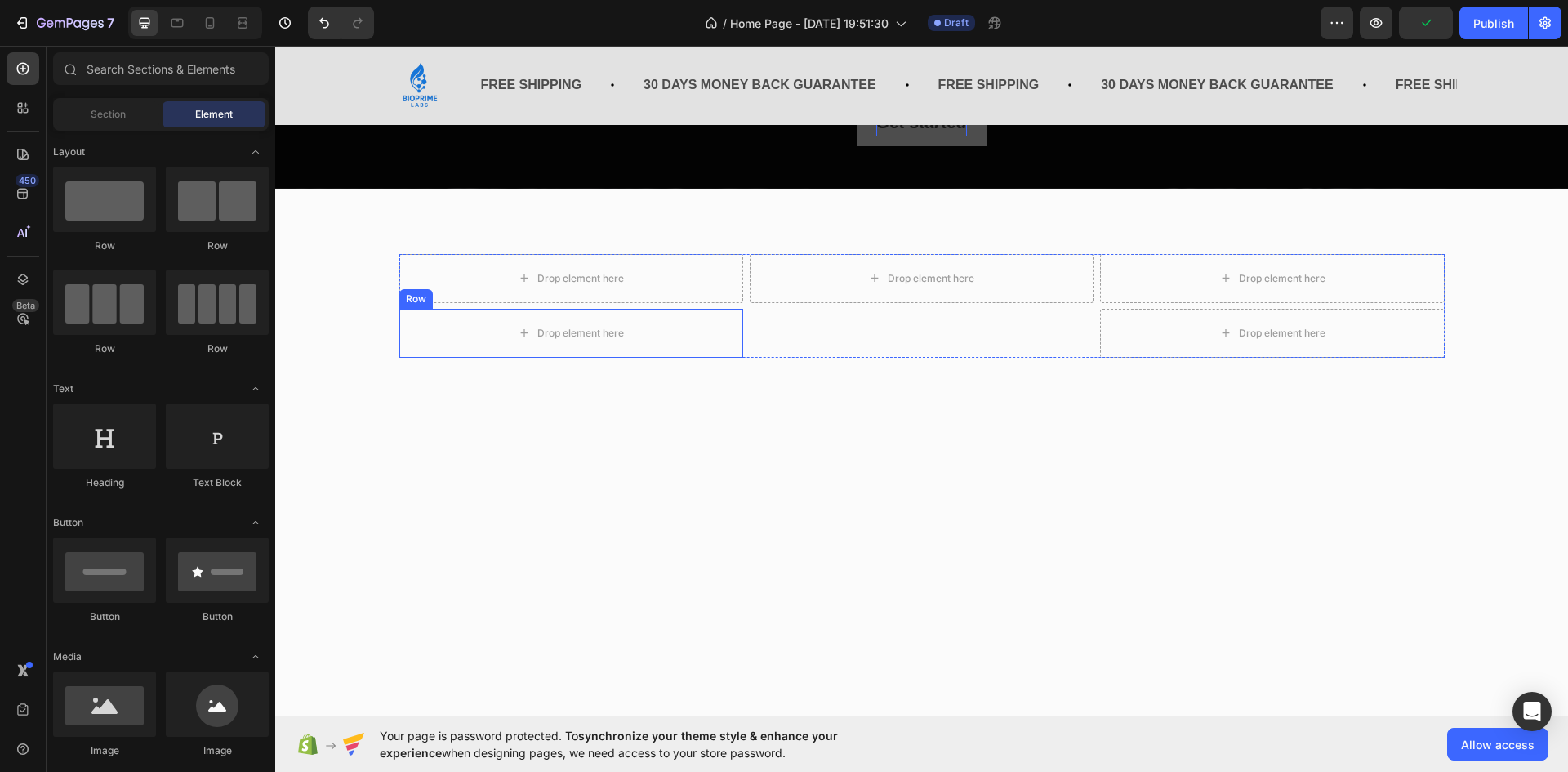
click at [413, 303] on div "Row" at bounding box center [416, 299] width 34 height 20
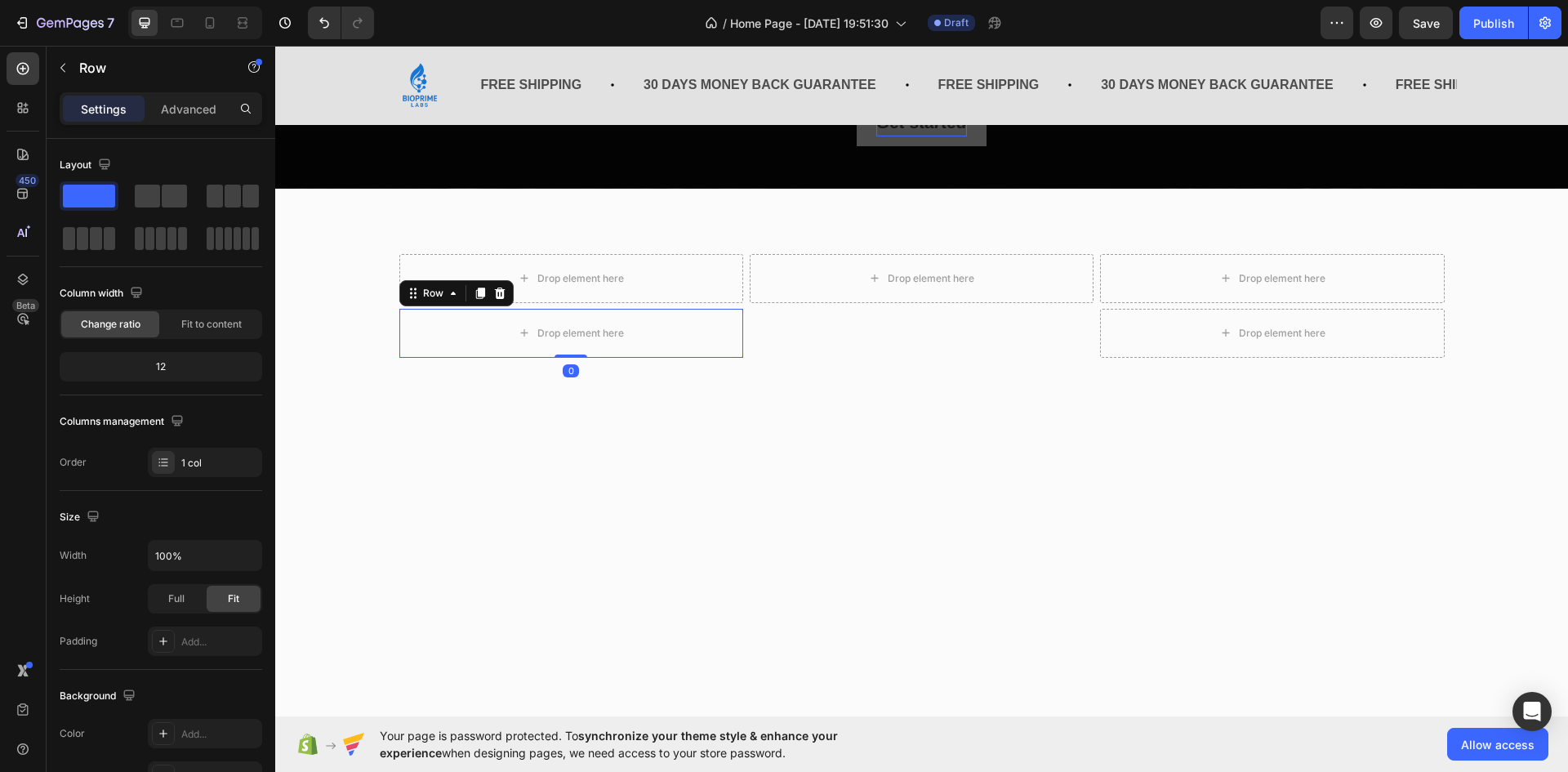
click at [494, 287] on icon at bounding box center [500, 293] width 13 height 13
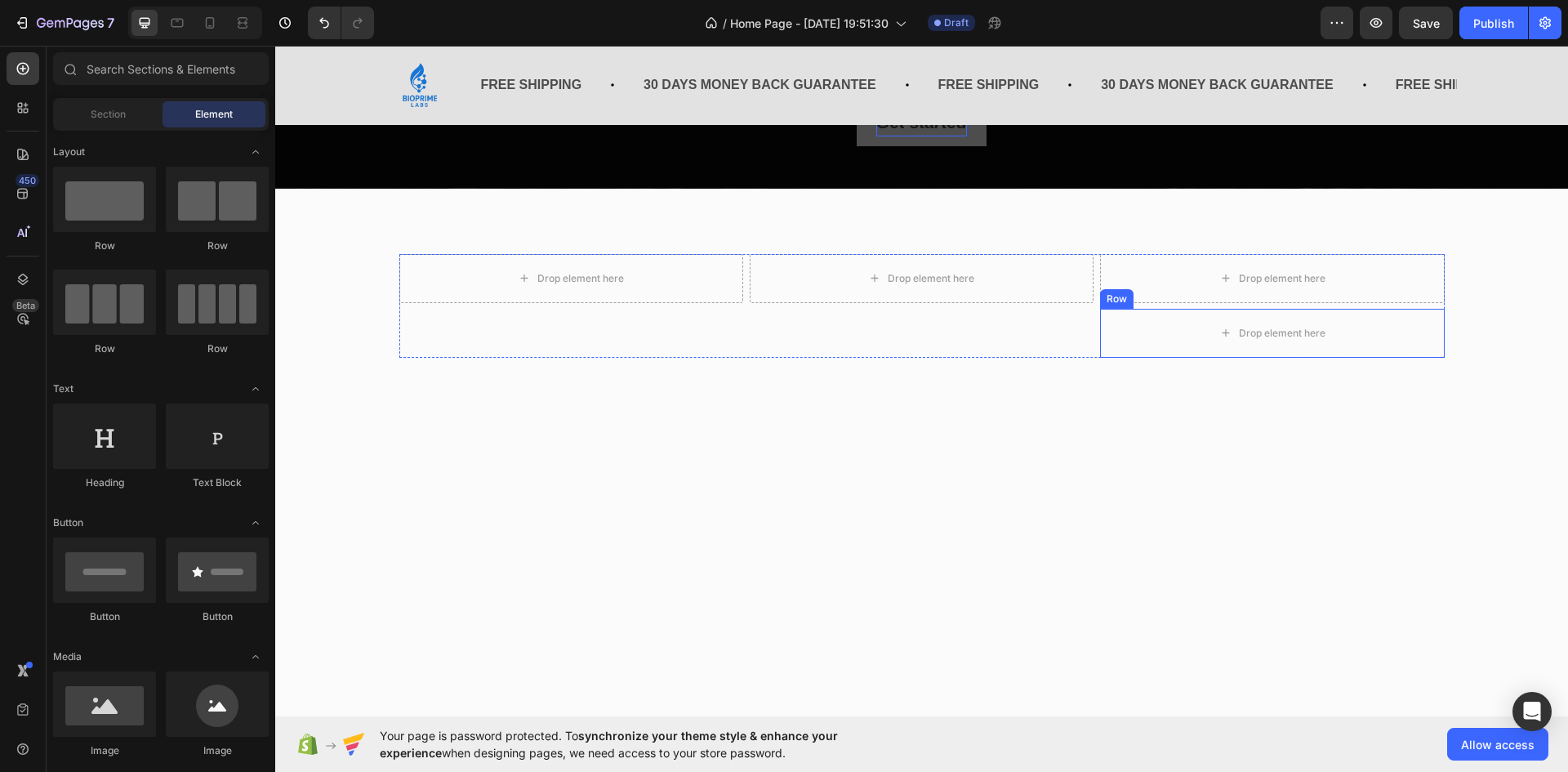
click at [1116, 299] on div "Row" at bounding box center [1117, 298] width 27 height 15
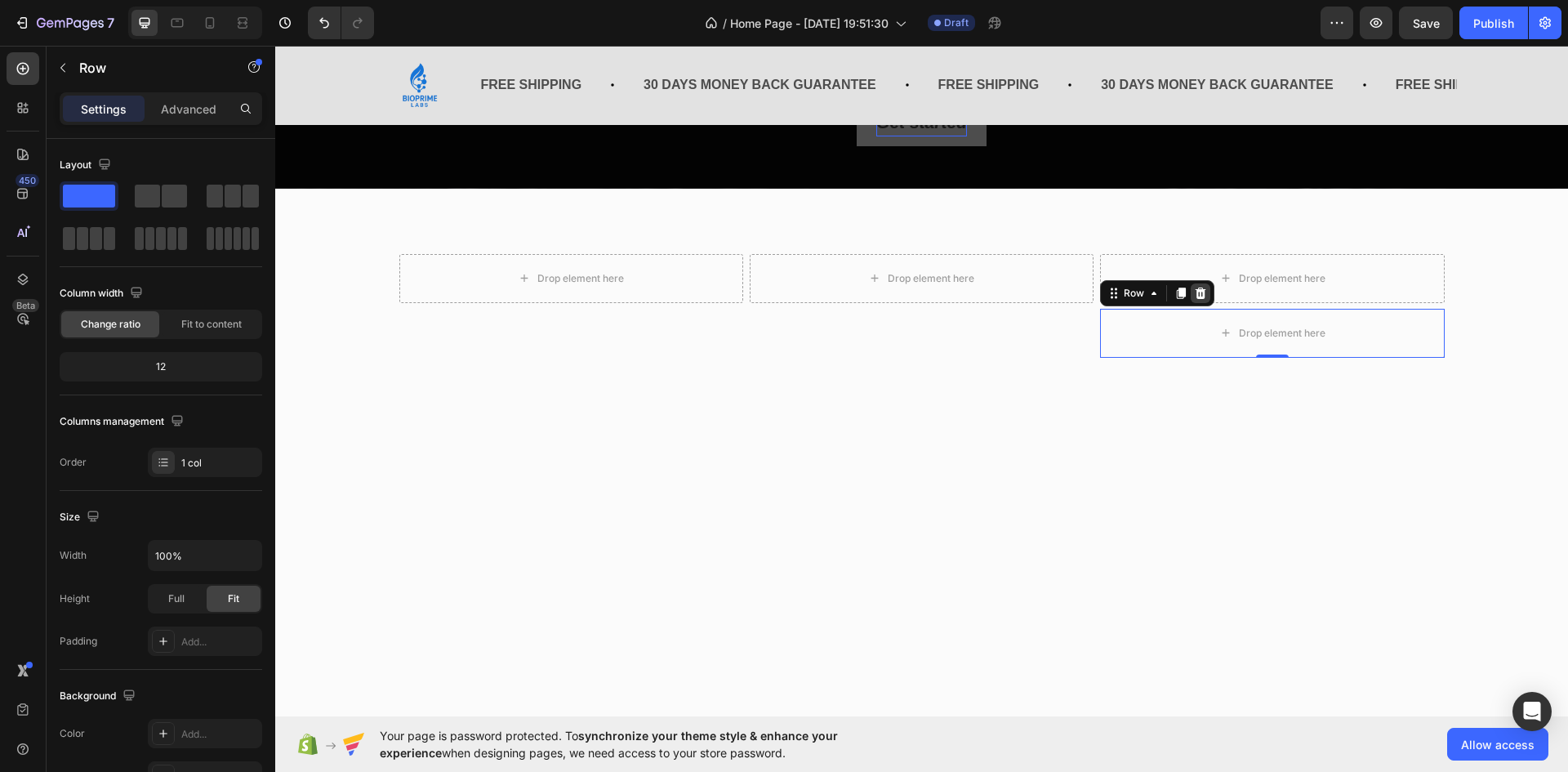
click at [1199, 300] on div at bounding box center [1201, 293] width 20 height 20
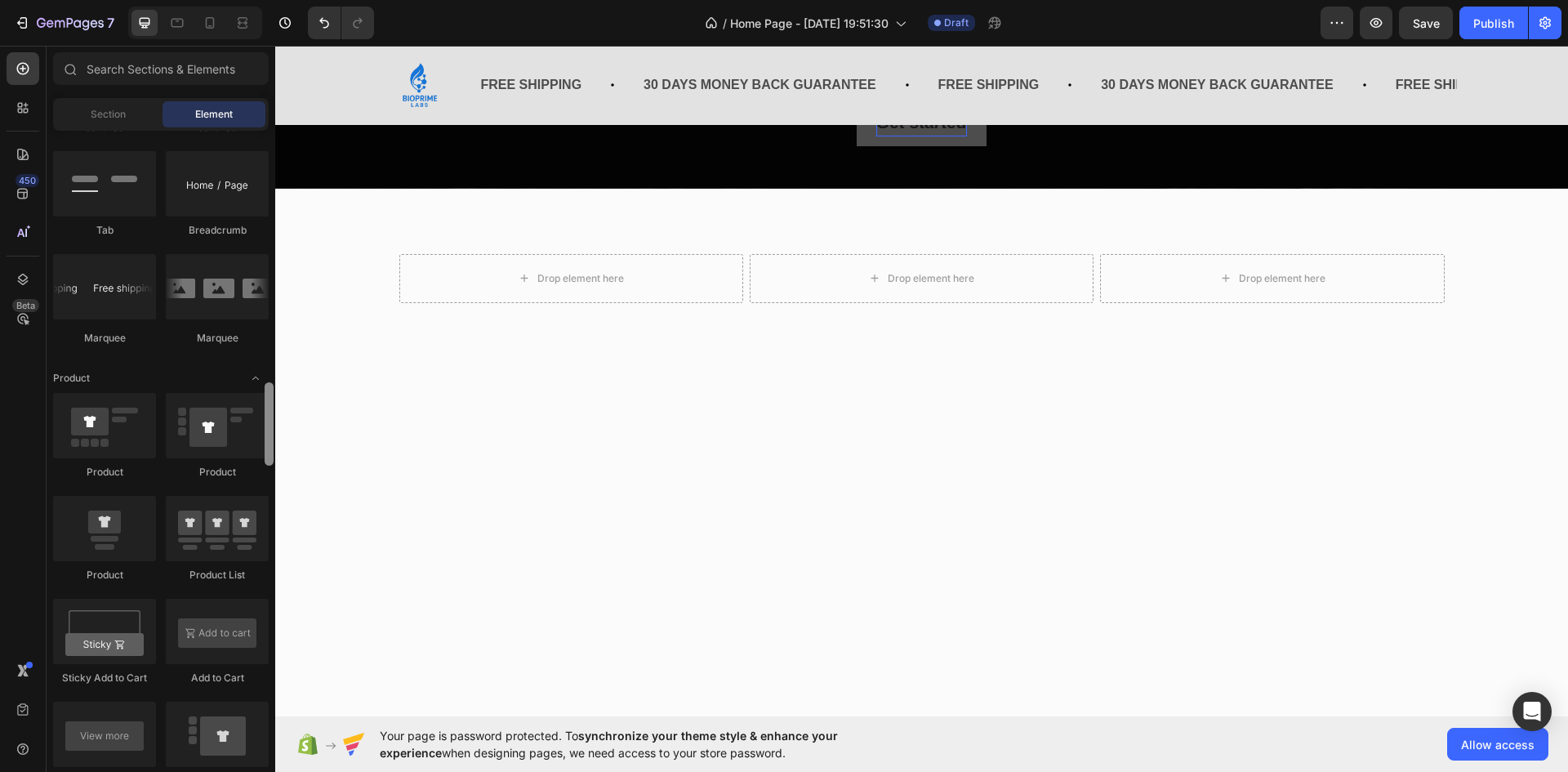
scroll to position [1848, 0]
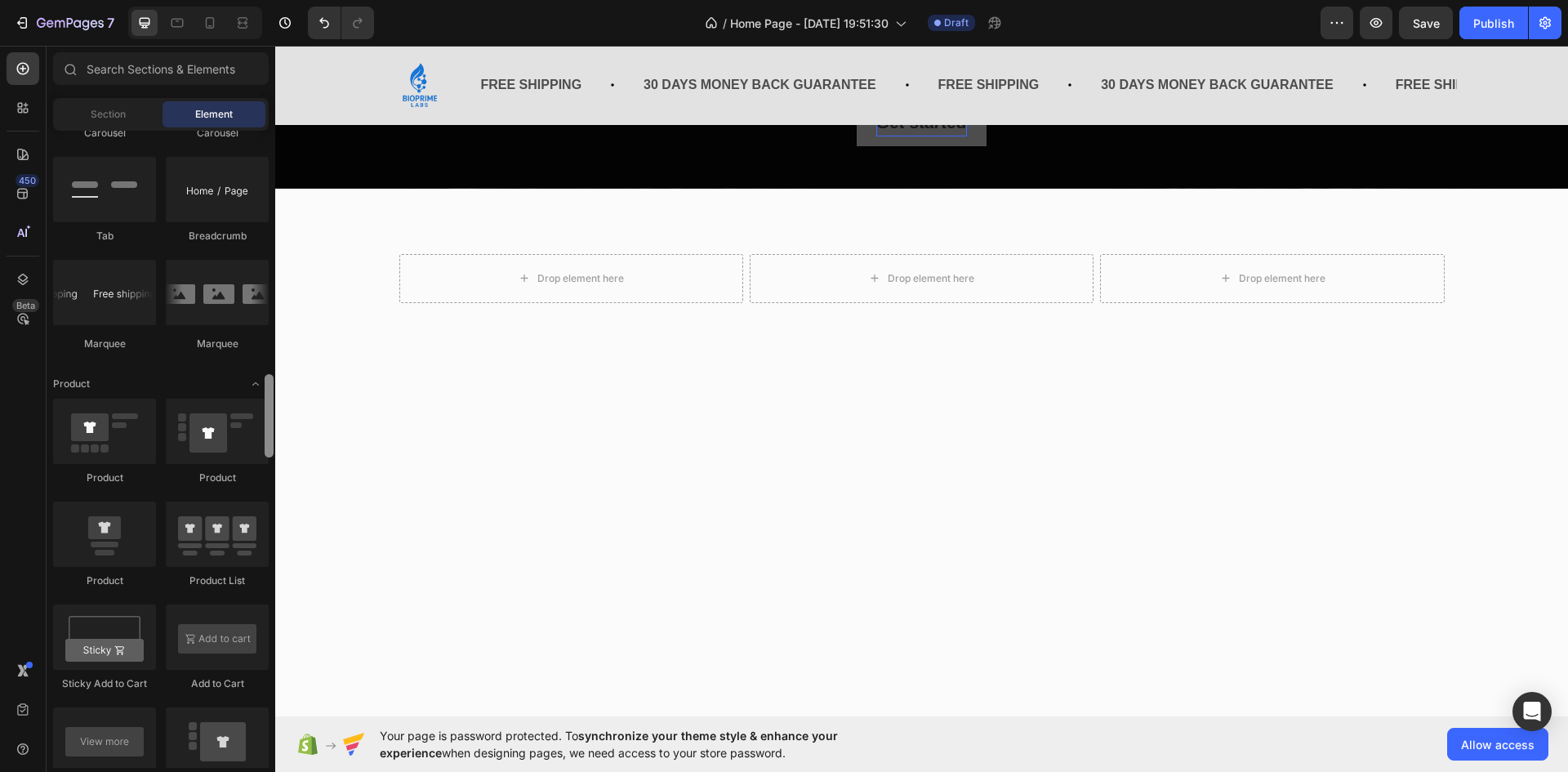
drag, startPoint x: 271, startPoint y: 194, endPoint x: 265, endPoint y: 437, distance: 243.1
click at [265, 437] on div at bounding box center [269, 416] width 9 height 83
click at [126, 520] on div at bounding box center [104, 534] width 103 height 66
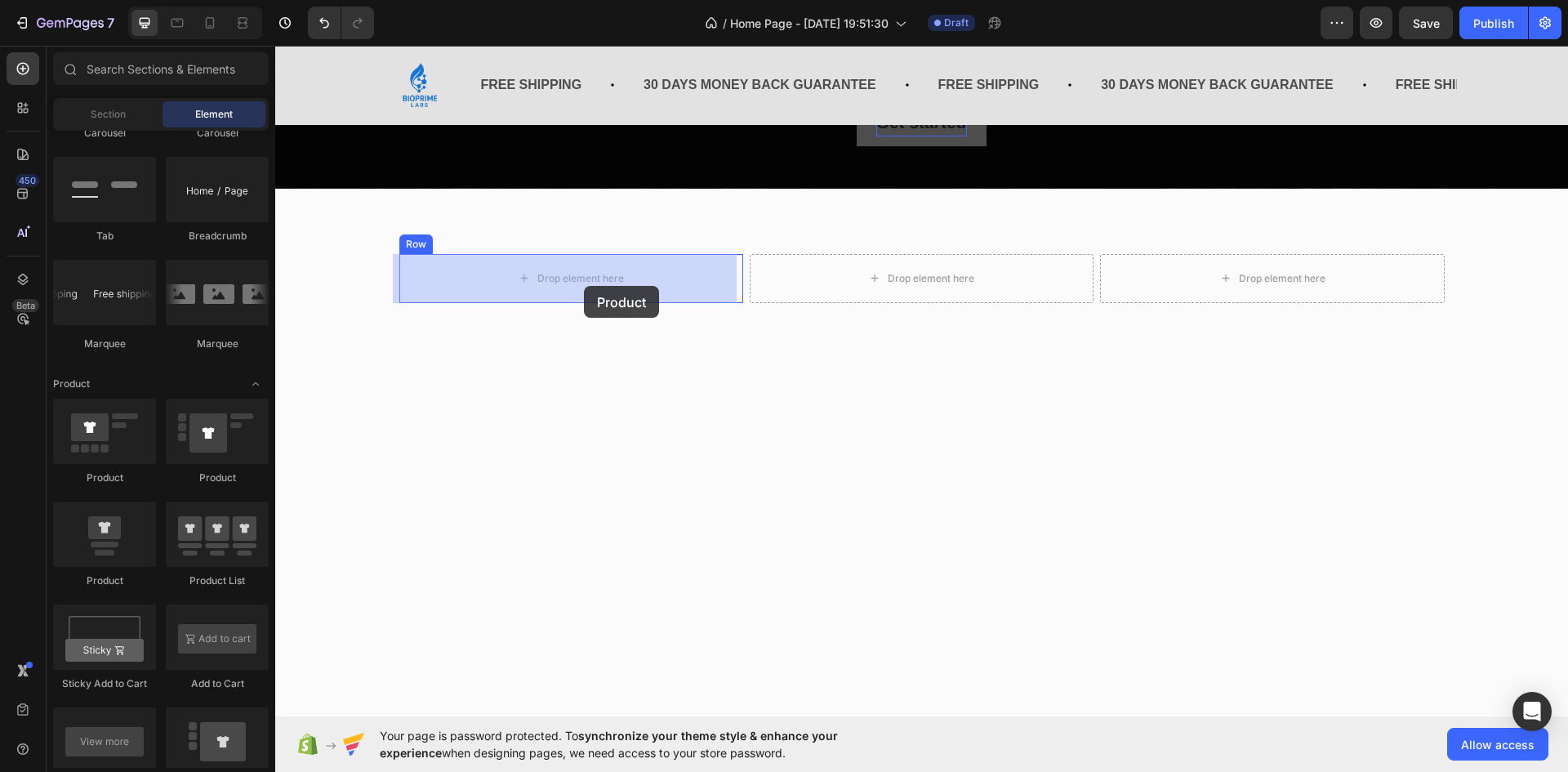
drag, startPoint x: 402, startPoint y: 566, endPoint x: 584, endPoint y: 286, distance: 334.0
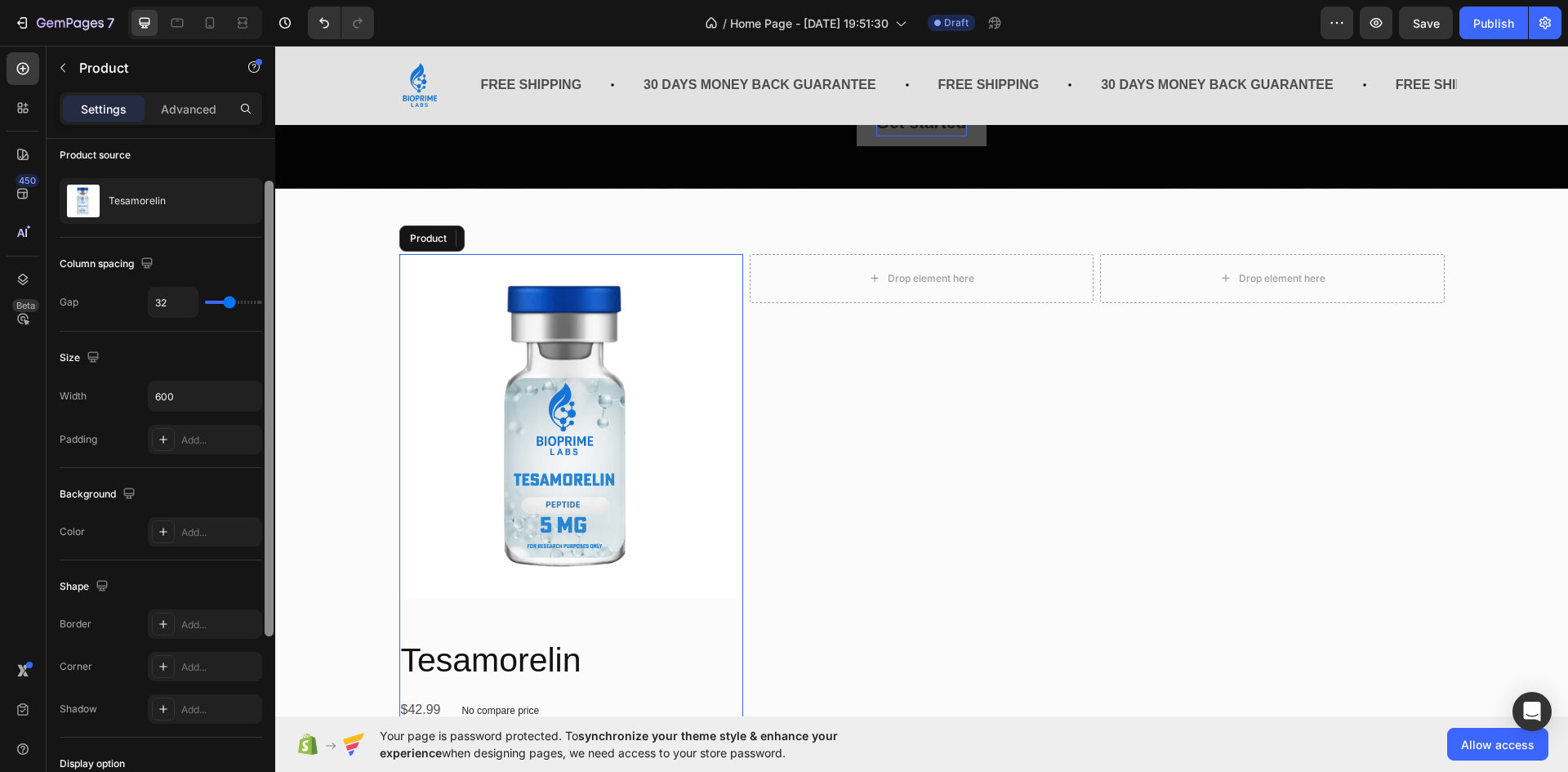
scroll to position [0, 0]
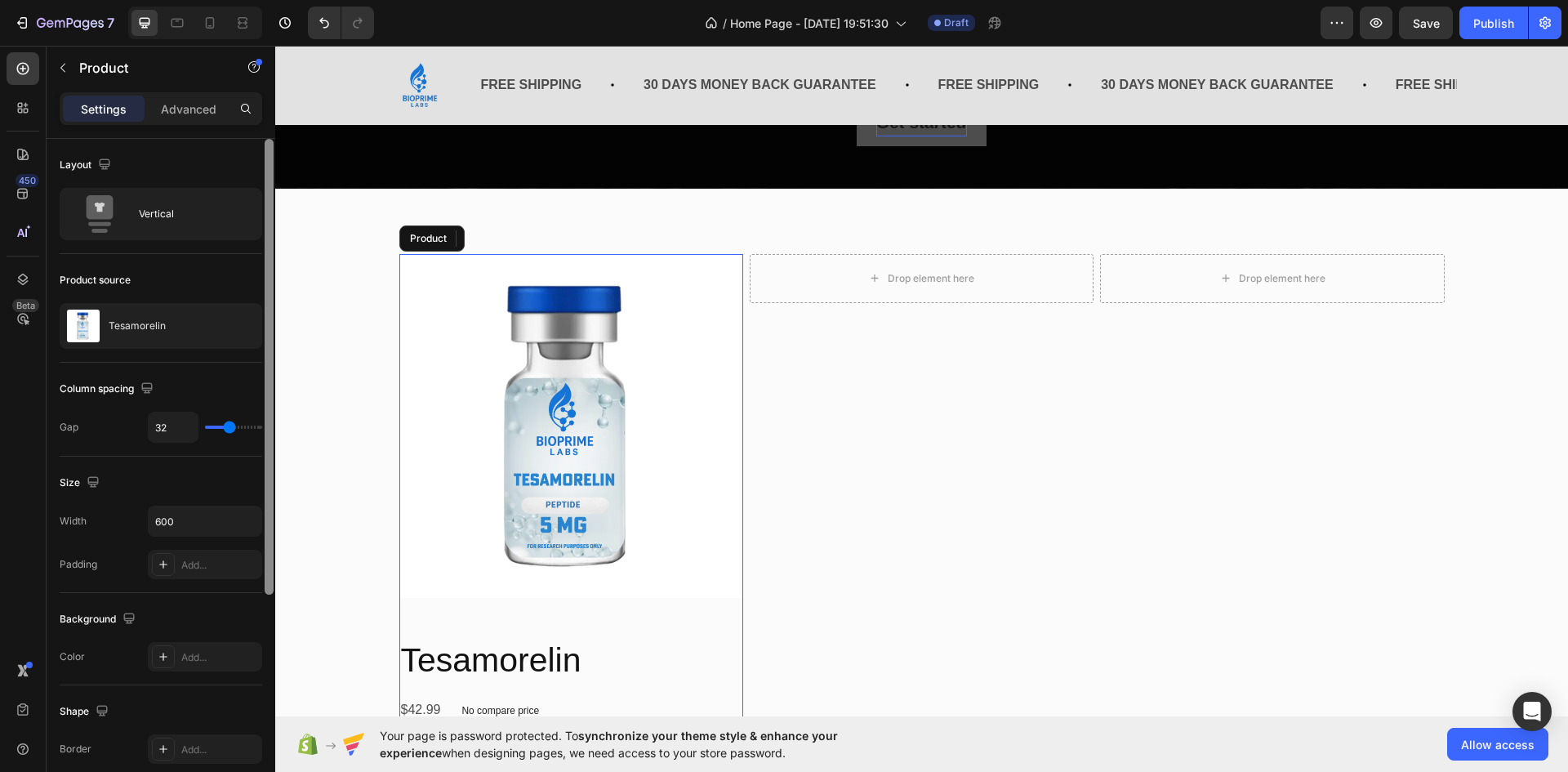
drag, startPoint x: 271, startPoint y: 265, endPoint x: 275, endPoint y: 215, distance: 50.2
click at [275, 215] on div at bounding box center [269, 479] width 12 height 679
click at [76, 74] on div "Product" at bounding box center [139, 67] width 186 height 42
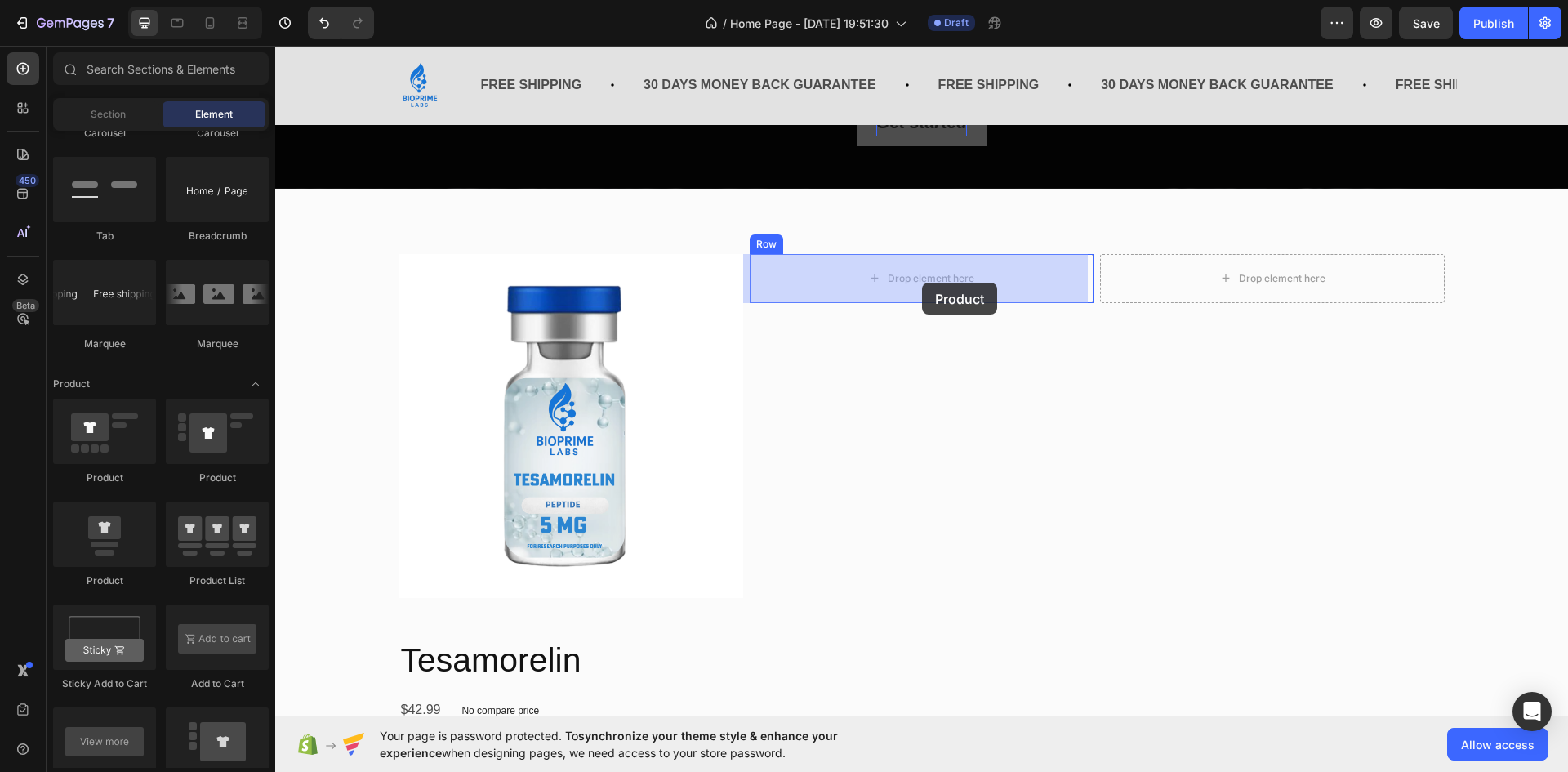
drag, startPoint x: 384, startPoint y: 571, endPoint x: 922, endPoint y: 283, distance: 610.2
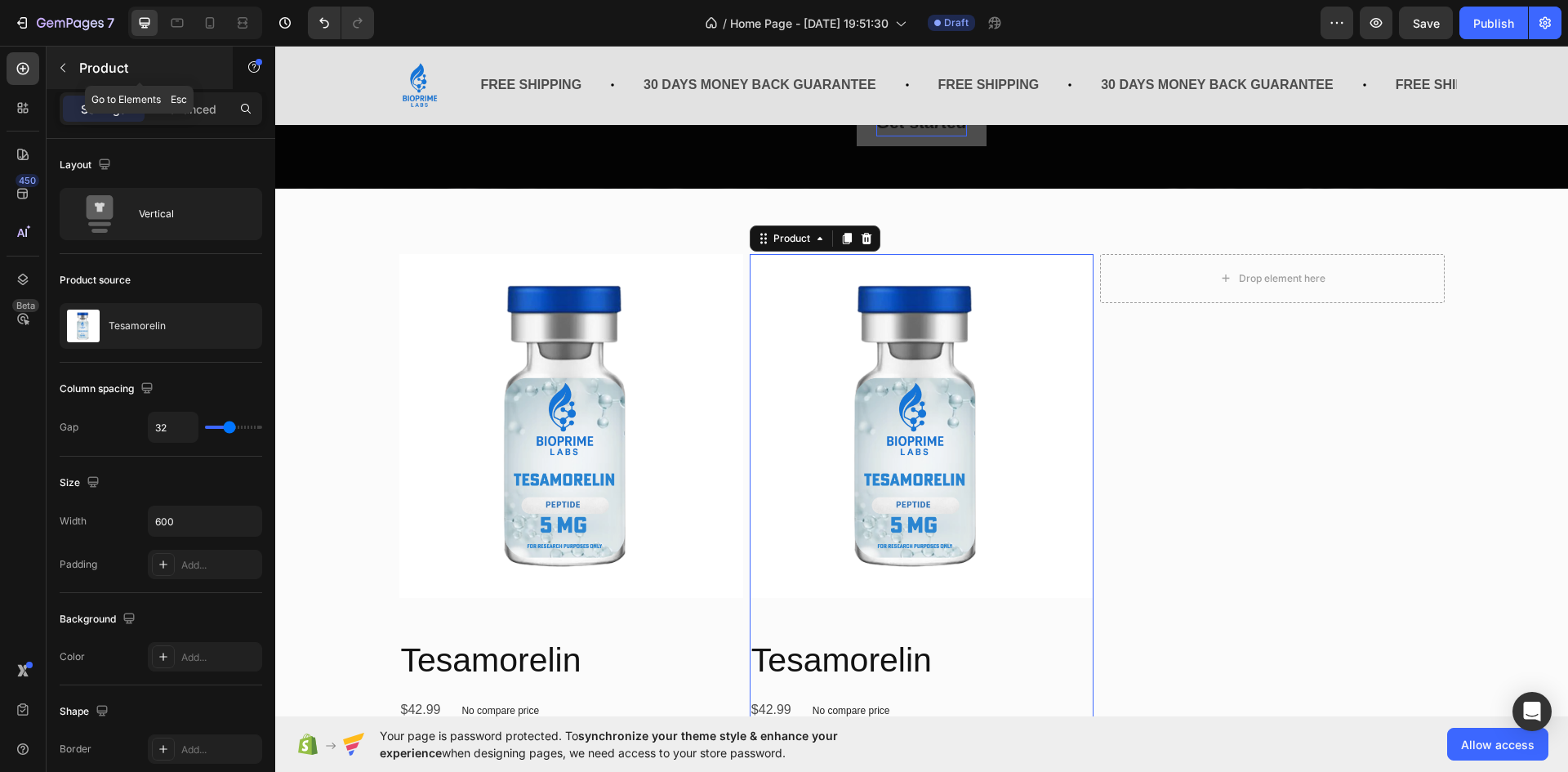
click at [67, 74] on button "button" at bounding box center [63, 67] width 26 height 26
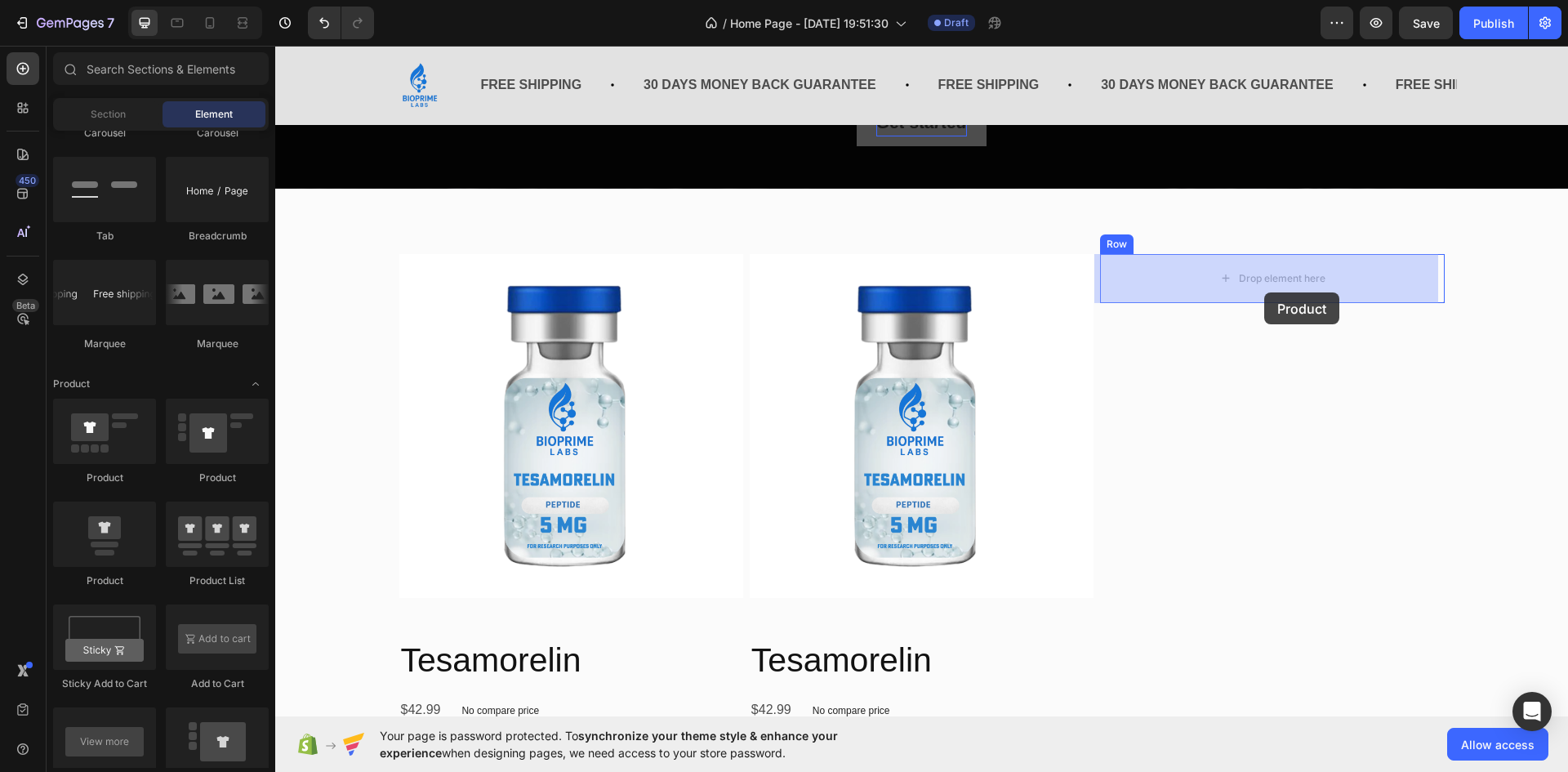
drag, startPoint x: 387, startPoint y: 584, endPoint x: 1265, endPoint y: 290, distance: 925.9
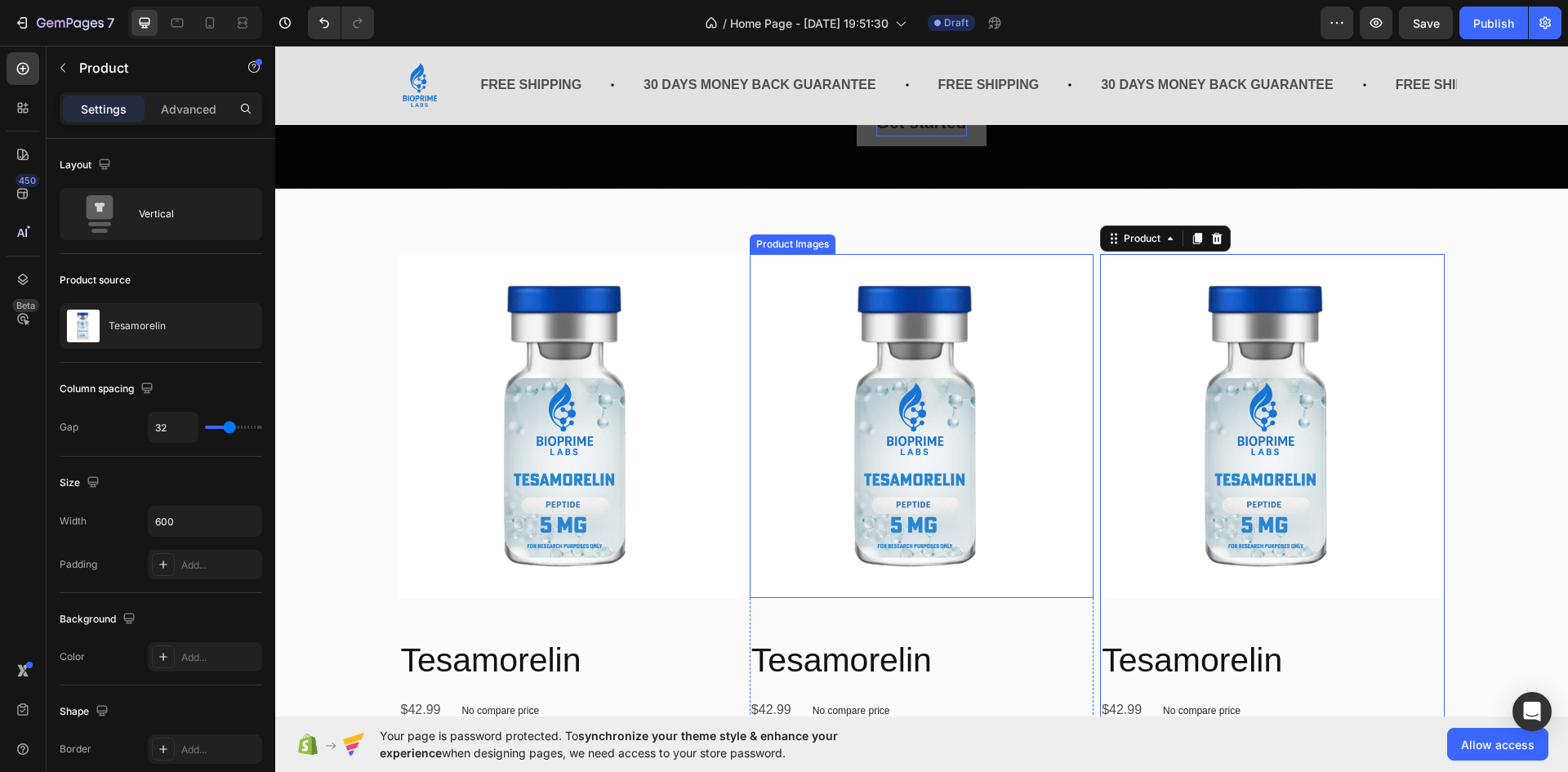
click at [794, 365] on img at bounding box center [922, 426] width 344 height 344
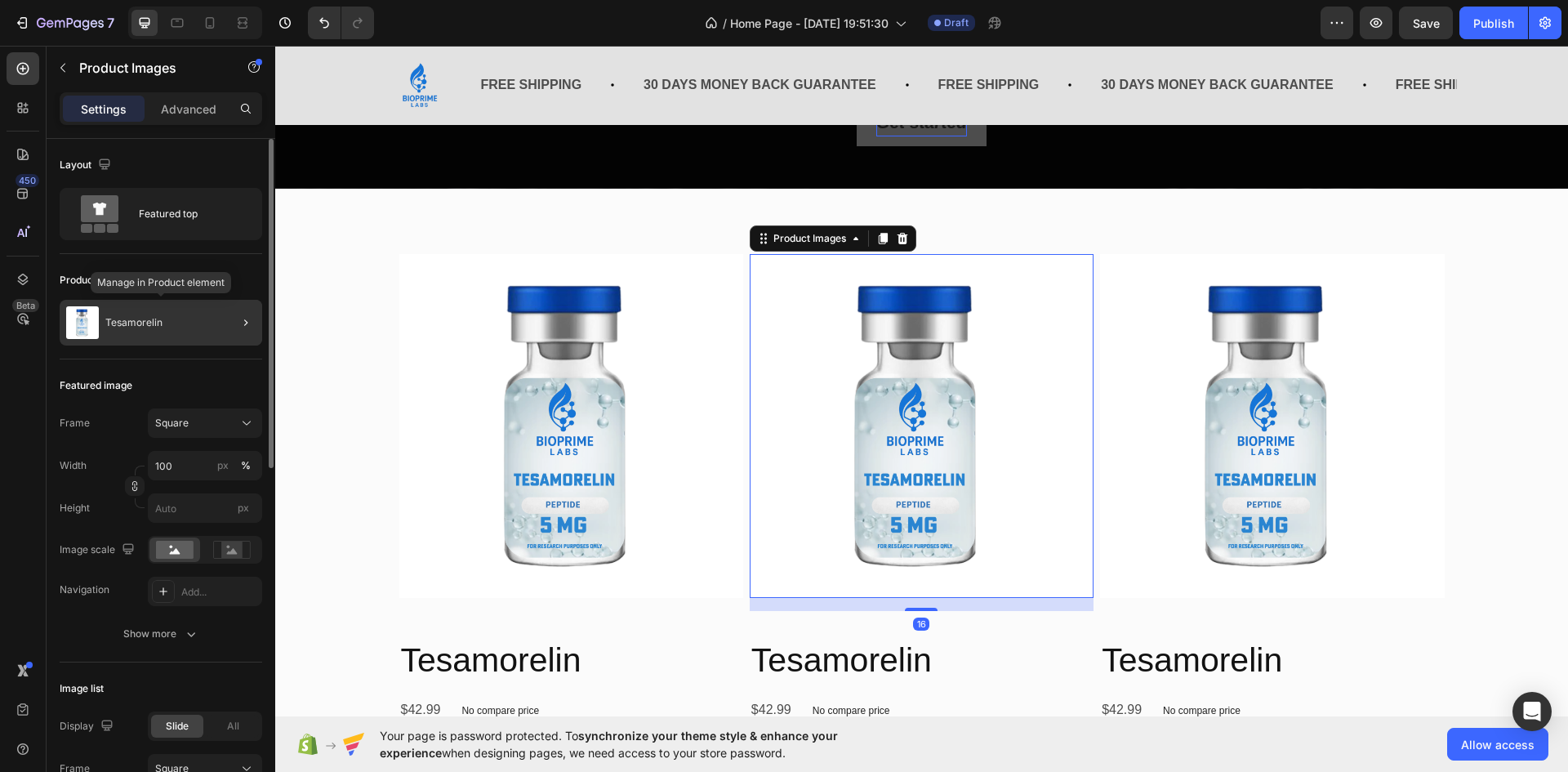
click at [161, 324] on p "Tesamorelin" at bounding box center [134, 322] width 57 height 11
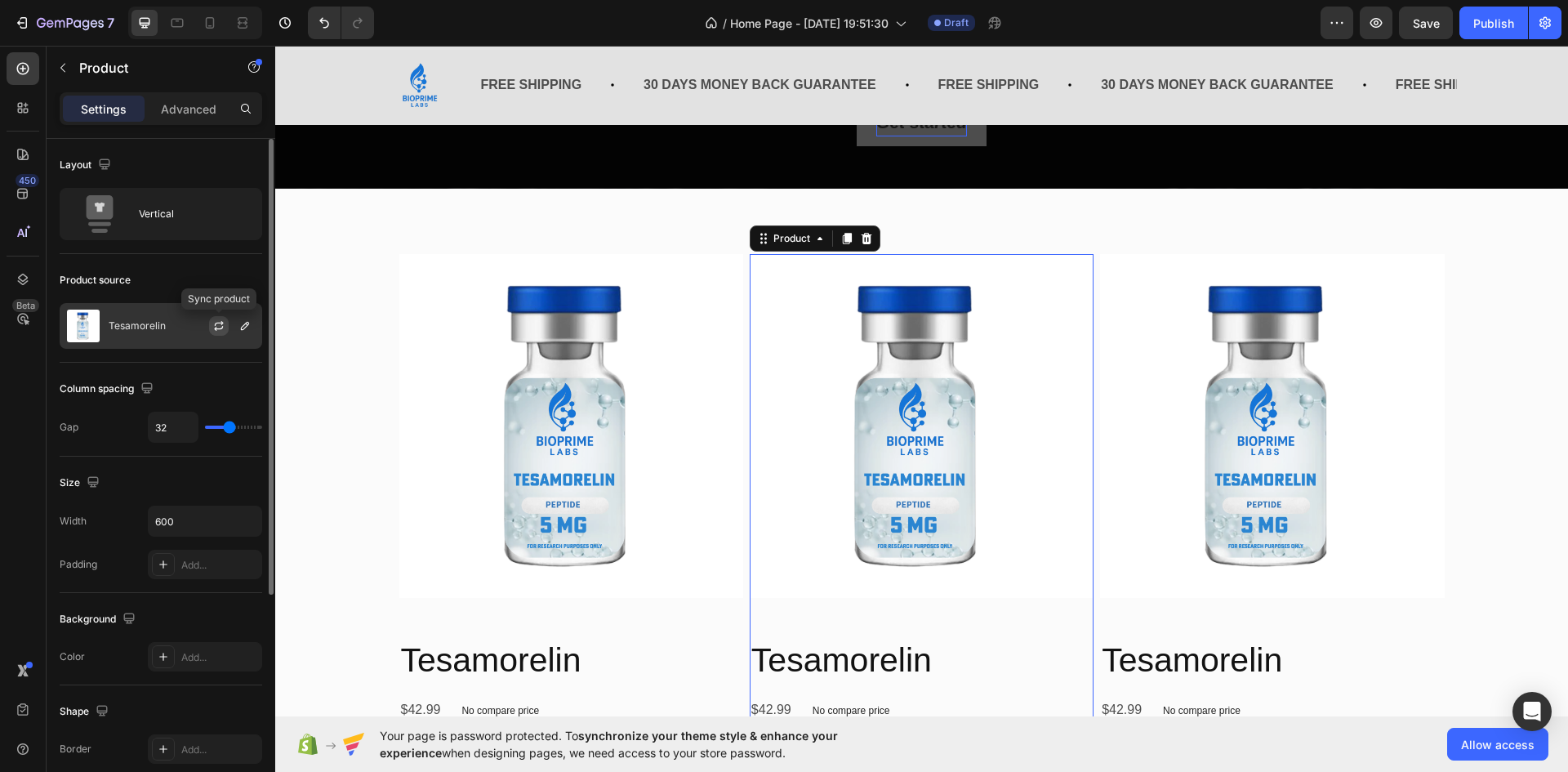
click at [215, 323] on icon "button" at bounding box center [220, 323] width 9 height 5
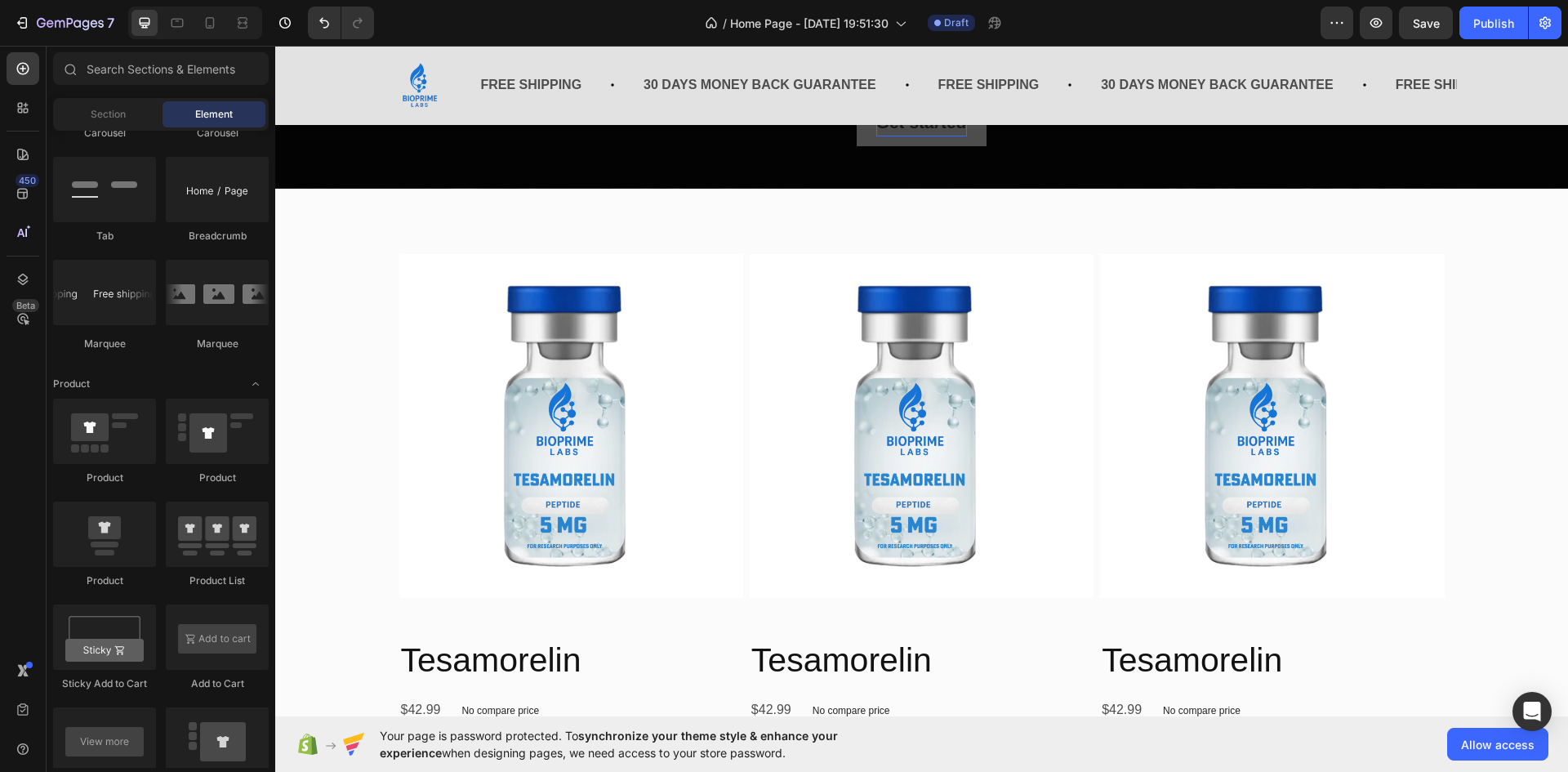
scroll to position [558, 0]
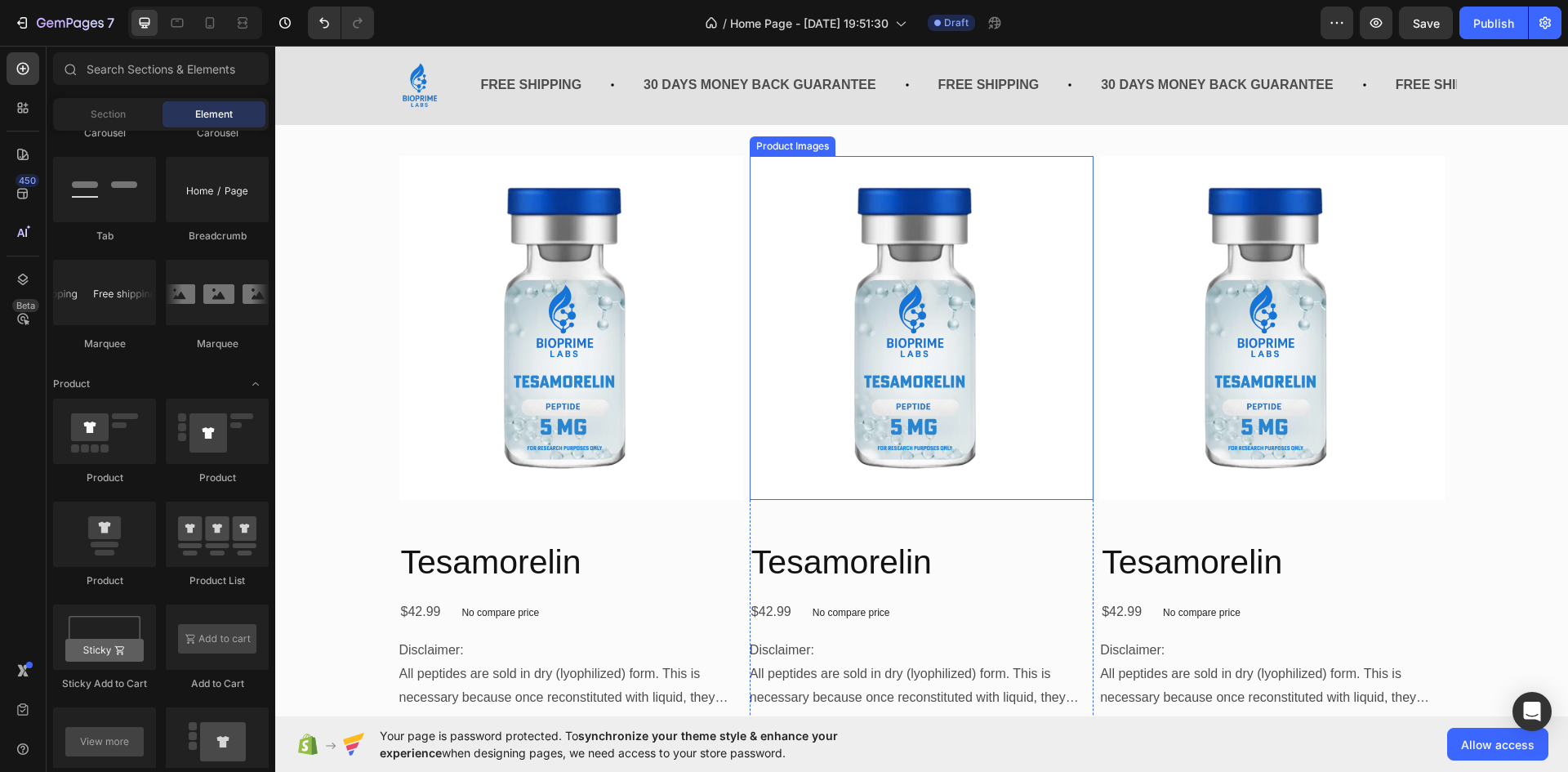
click at [811, 310] on img at bounding box center [922, 328] width 344 height 344
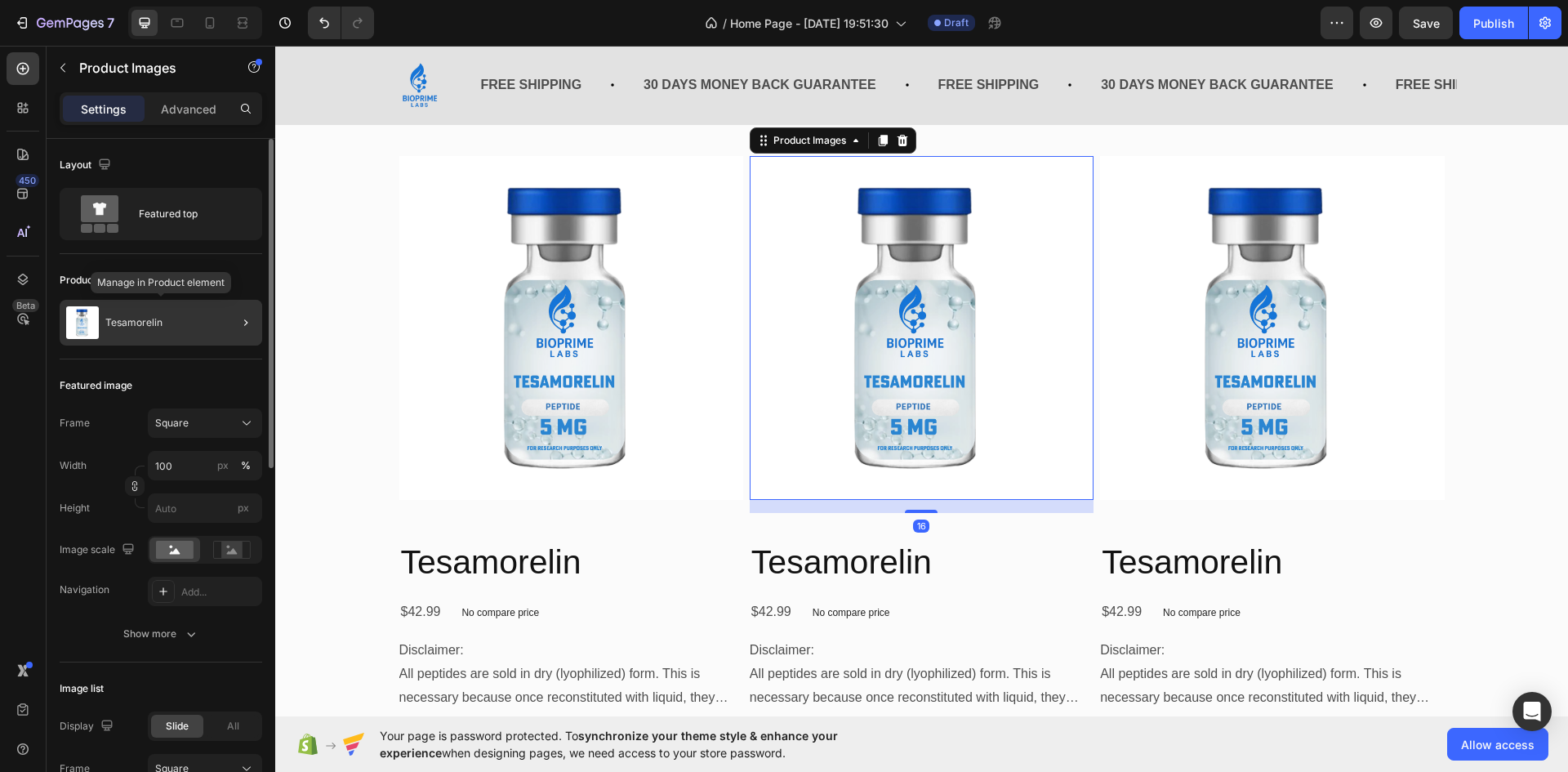
click at [162, 334] on div "Tesamorelin" at bounding box center [161, 322] width 202 height 46
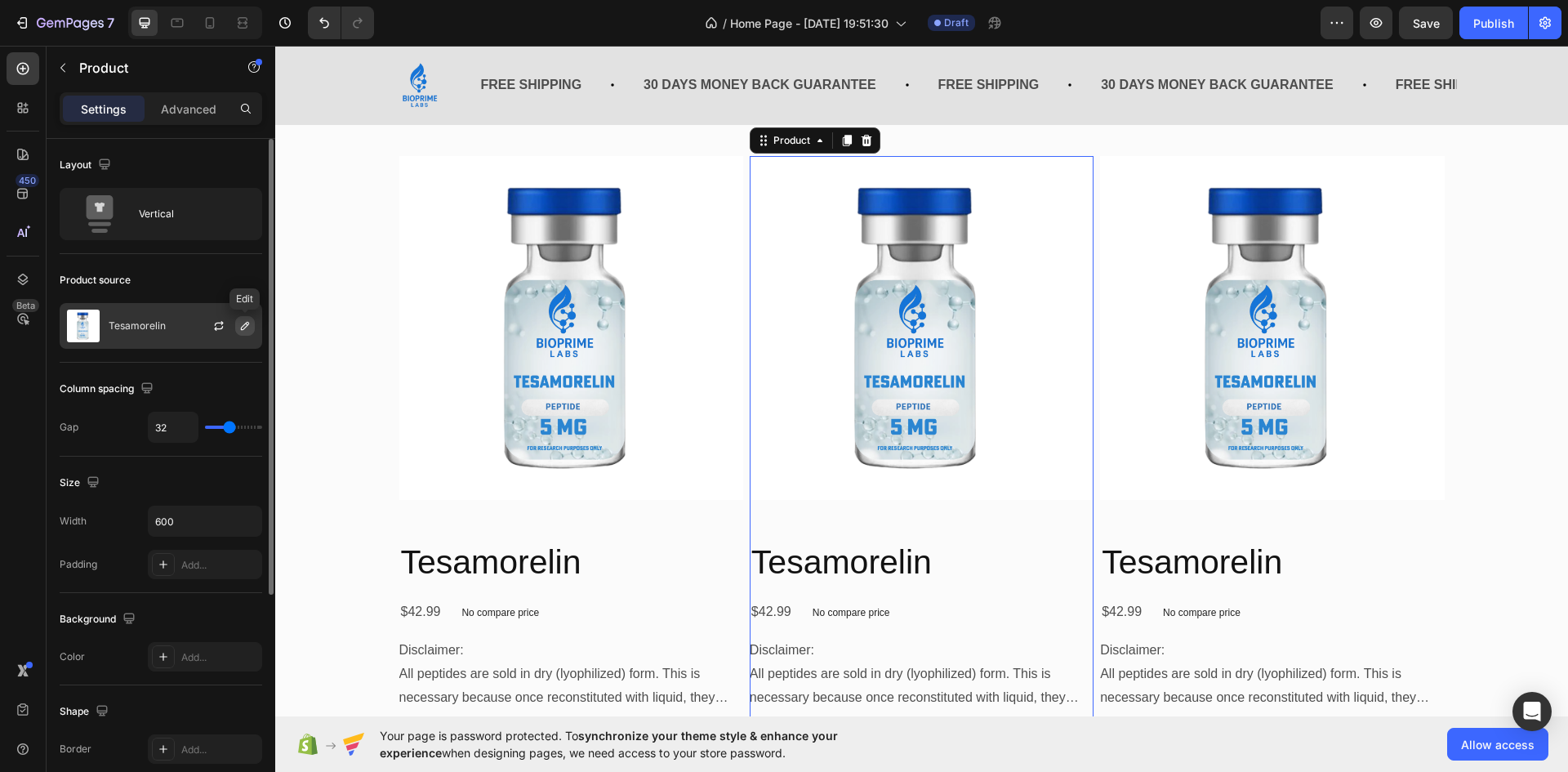
click at [251, 318] on button "button" at bounding box center [245, 326] width 20 height 20
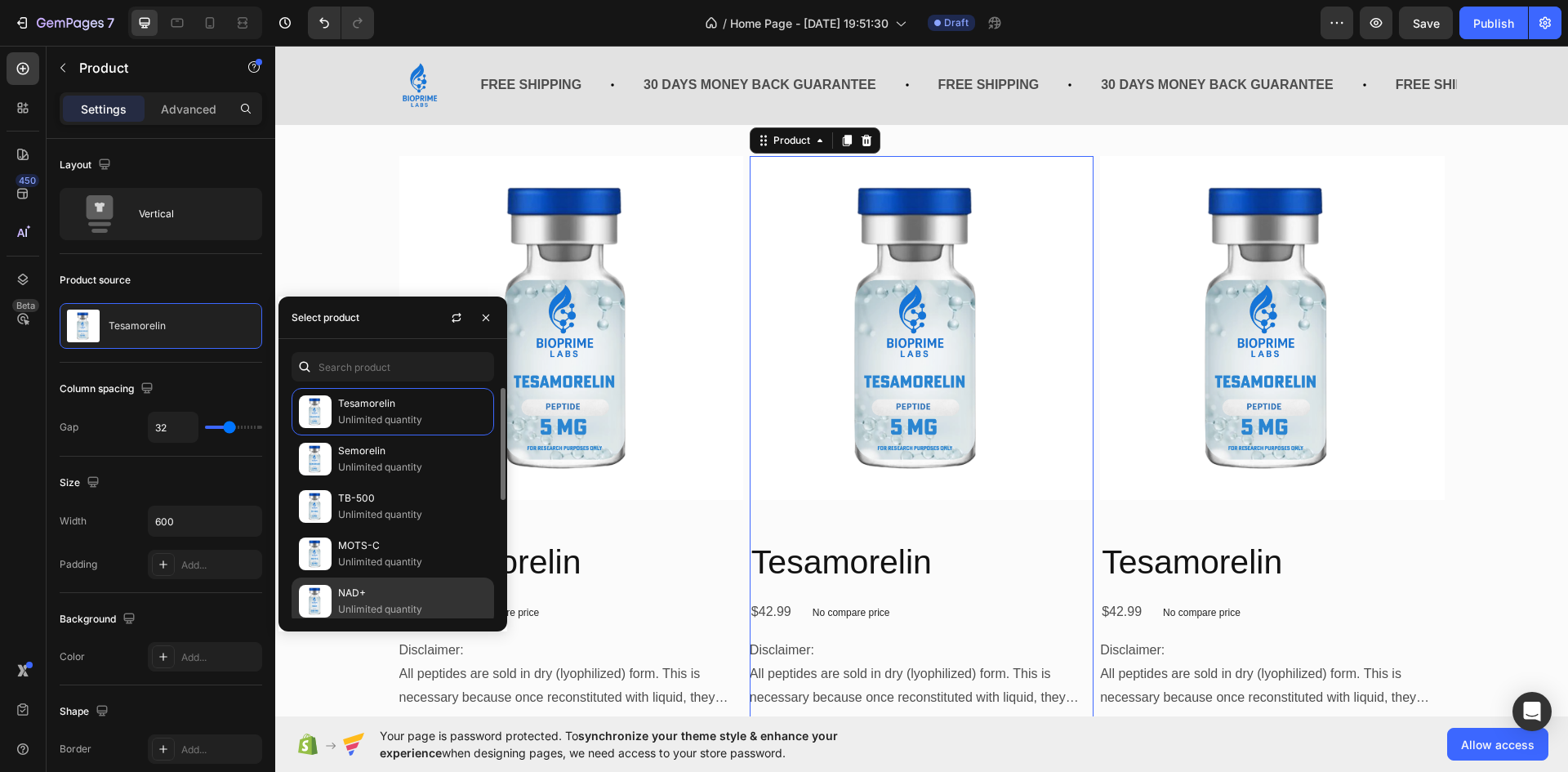
click at [421, 607] on p "Unlimited quantity" at bounding box center [412, 609] width 149 height 16
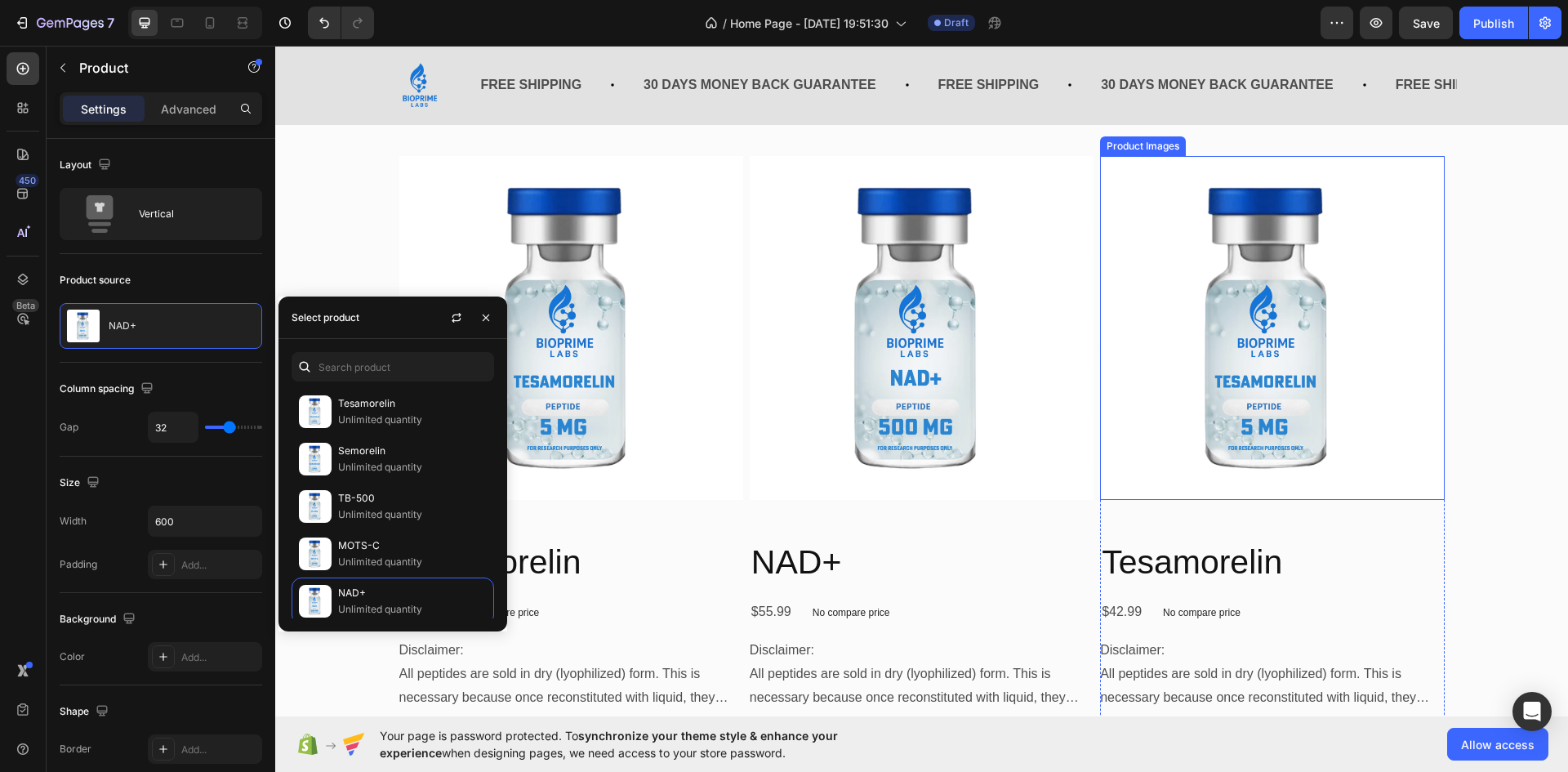
click at [1160, 399] on img at bounding box center [1272, 328] width 344 height 344
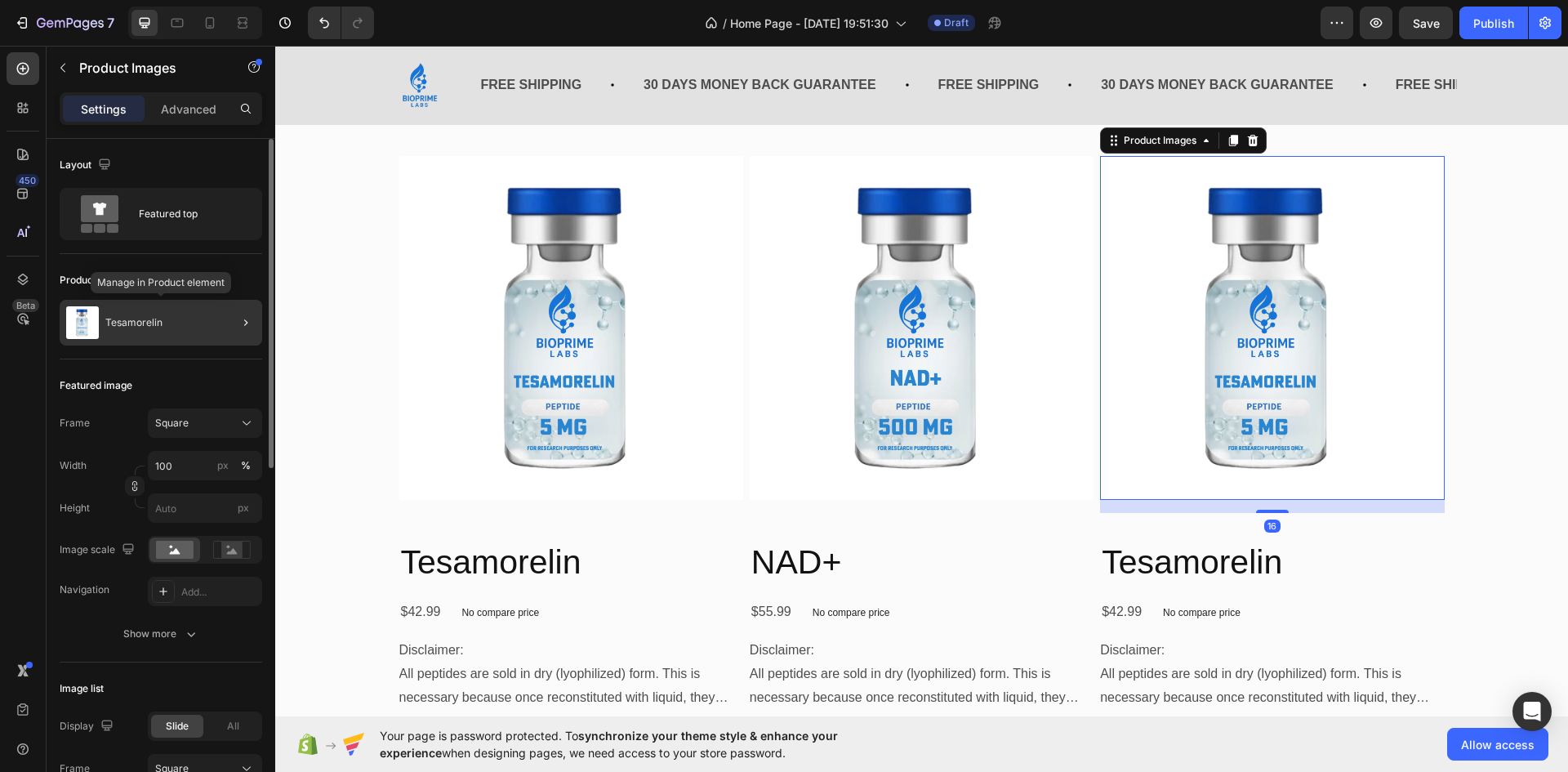
click at [162, 324] on div "Tesamorelin" at bounding box center [161, 322] width 202 height 46
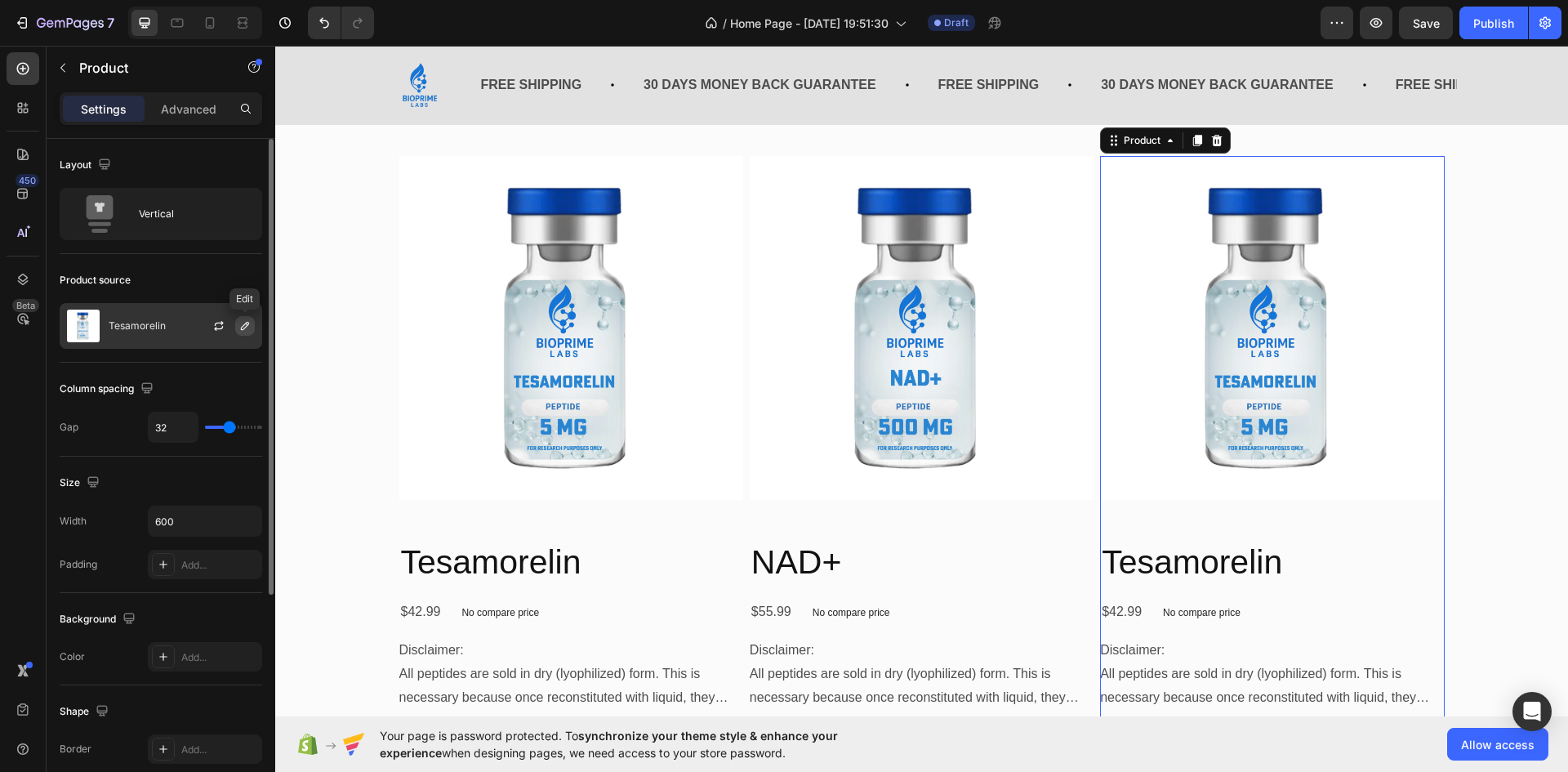
click at [243, 325] on icon "button" at bounding box center [245, 325] width 13 height 13
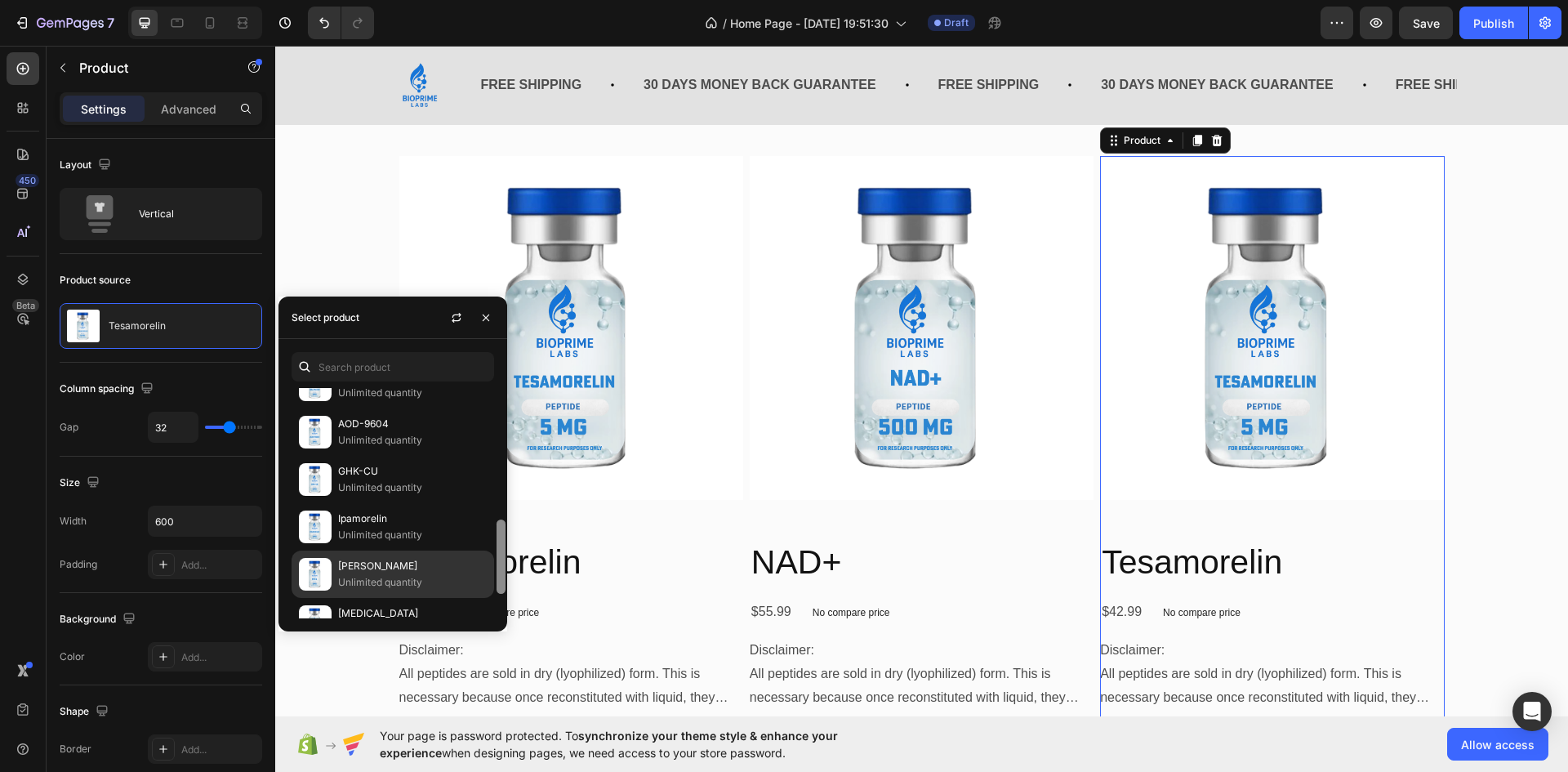
drag, startPoint x: 500, startPoint y: 399, endPoint x: 494, endPoint y: 579, distance: 180.1
click at [501, 595] on div at bounding box center [501, 503] width 12 height 230
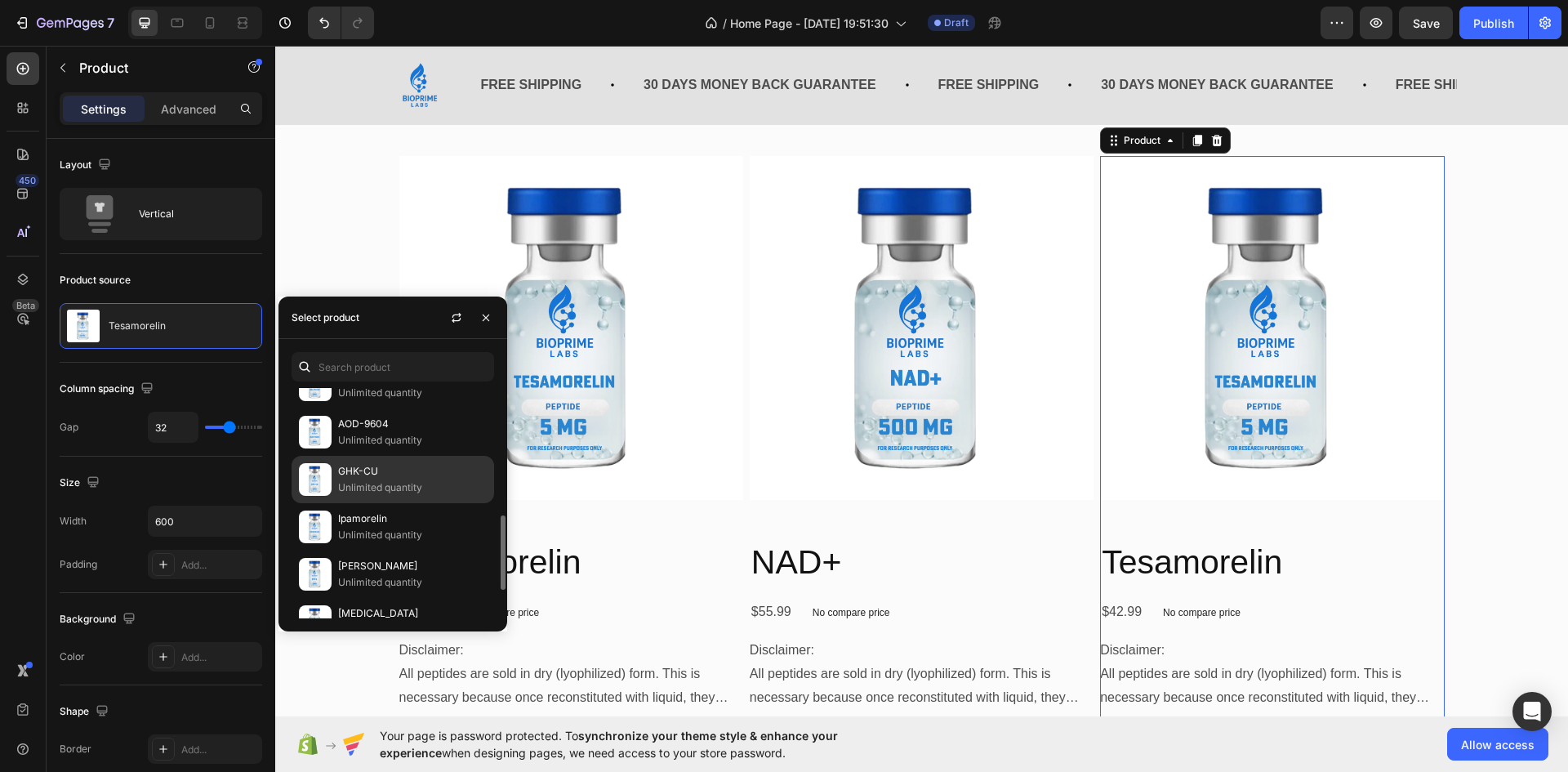
scroll to position [403, 0]
click at [369, 483] on p "Unlimited quantity" at bounding box center [412, 490] width 149 height 16
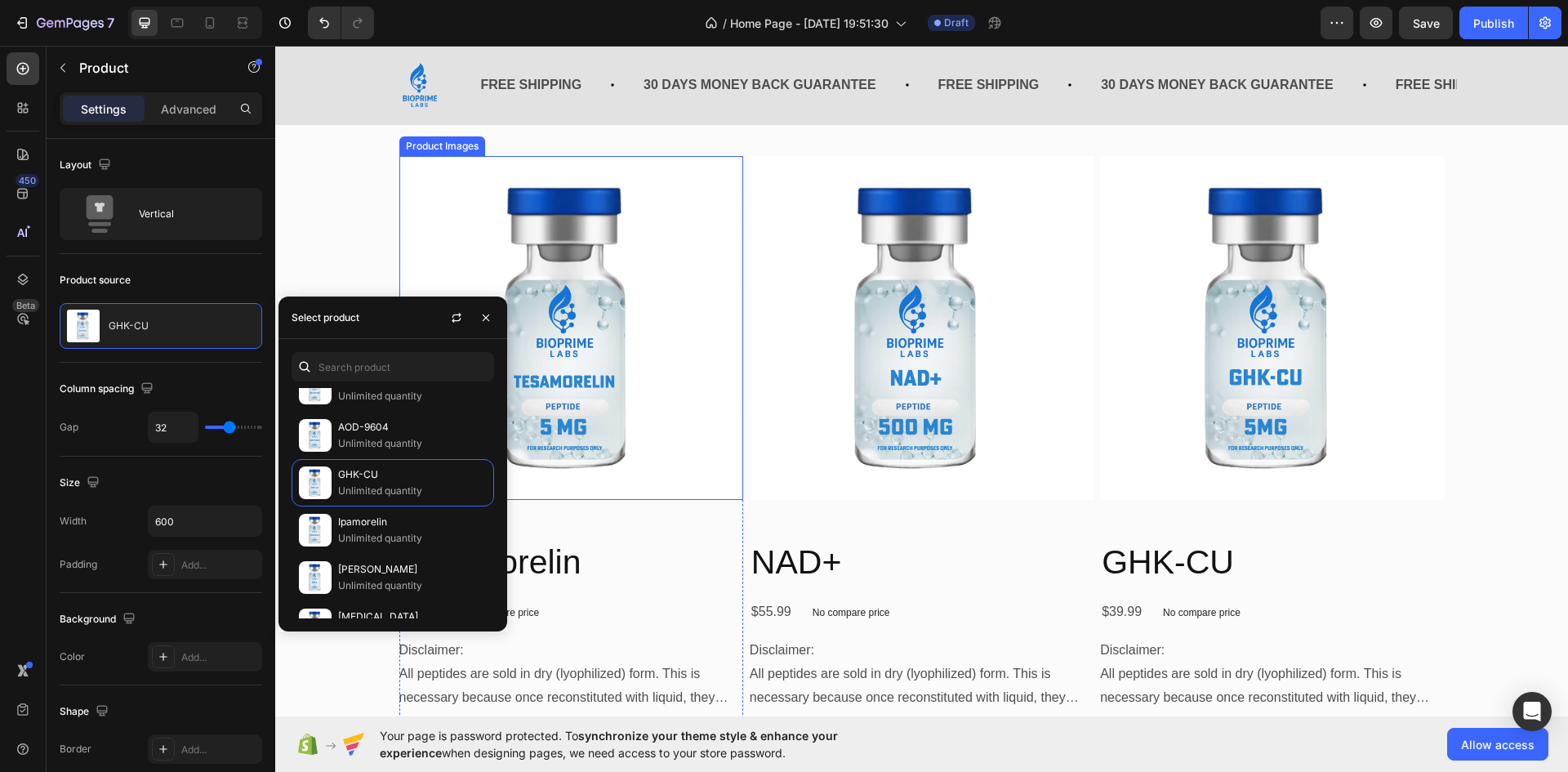
drag, startPoint x: 682, startPoint y: 259, endPoint x: 623, endPoint y: 271, distance: 60.2
click at [682, 259] on img at bounding box center [571, 328] width 344 height 344
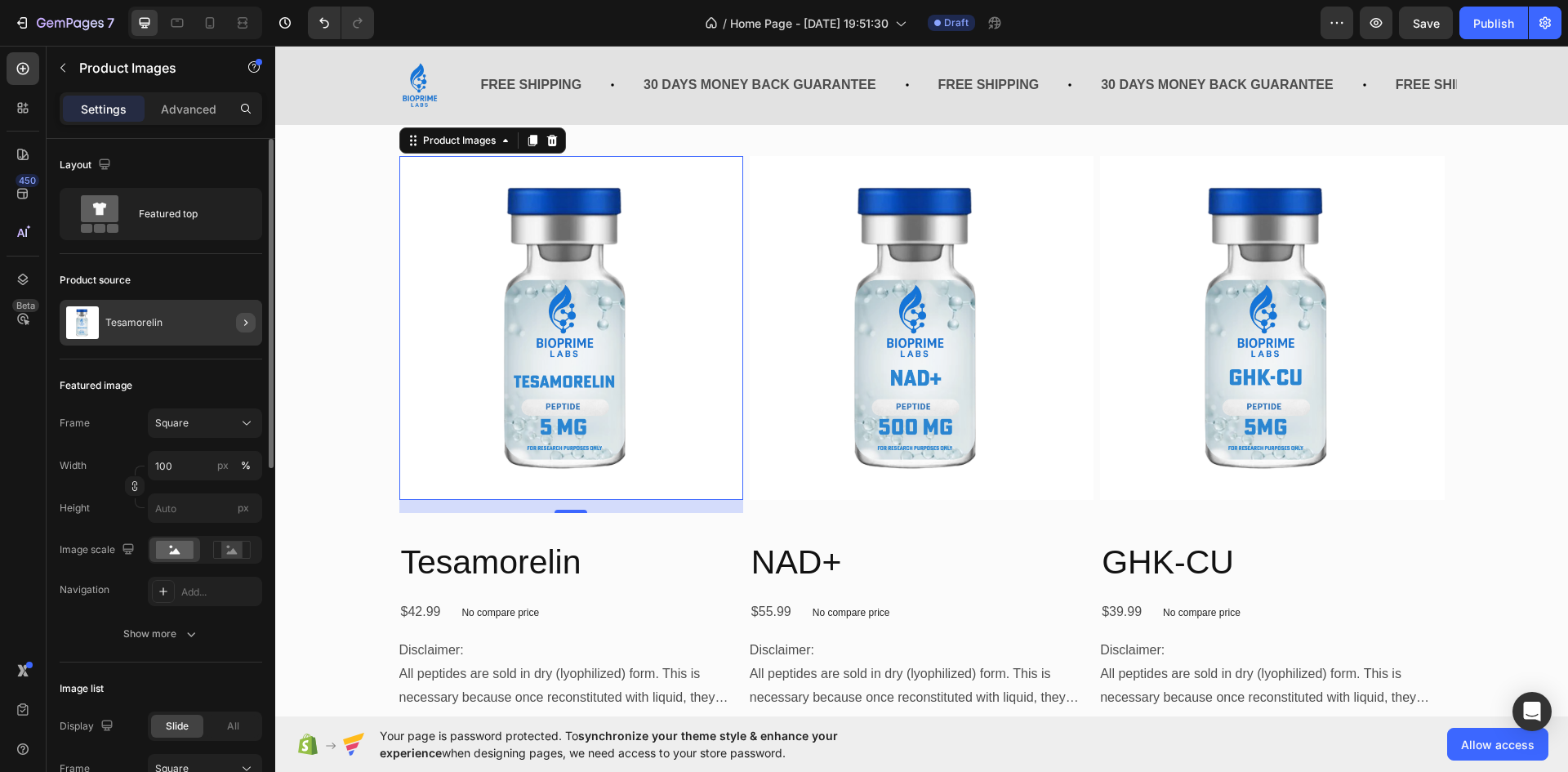
click at [245, 329] on button "button" at bounding box center [245, 322] width 20 height 20
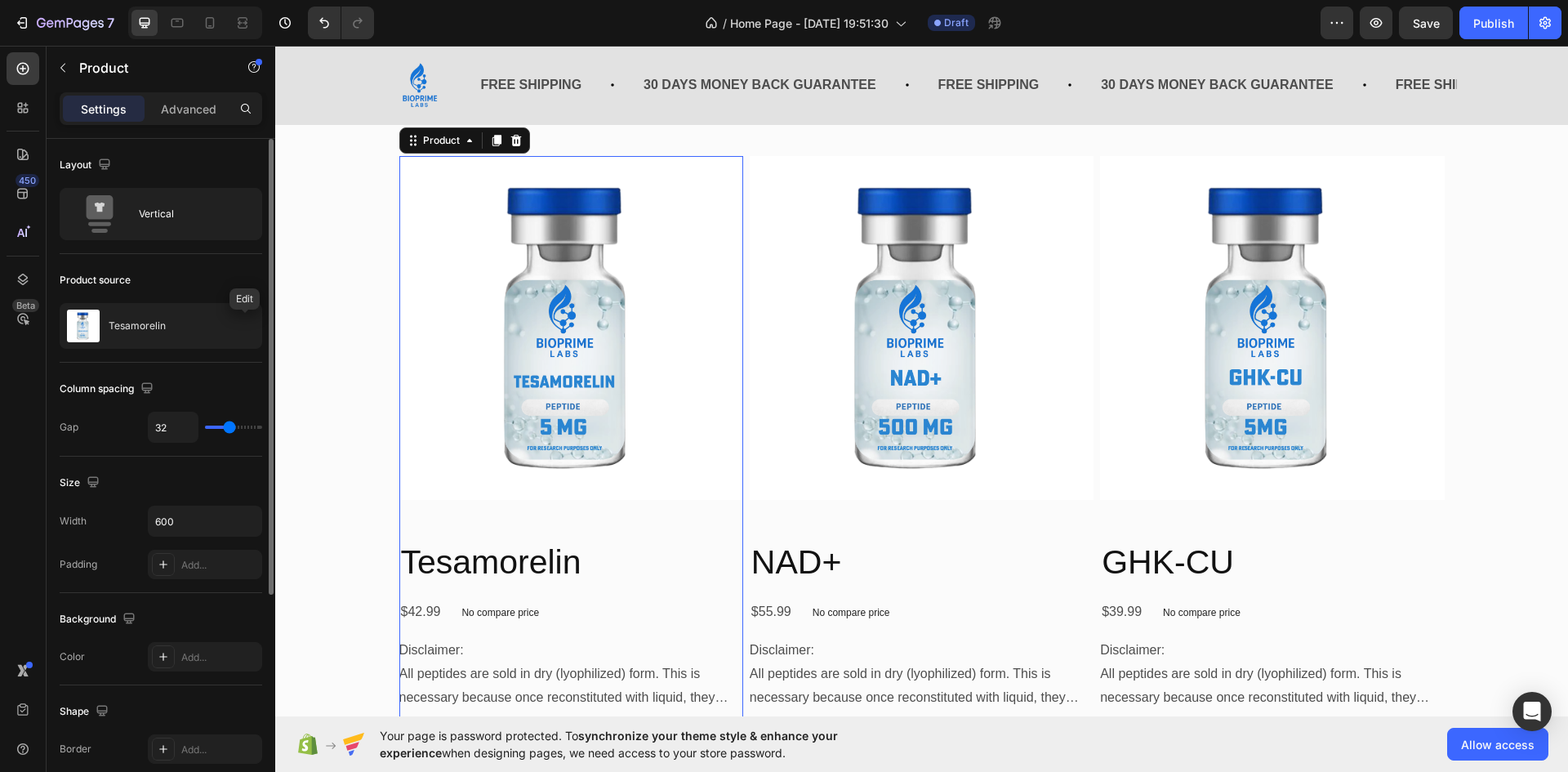
click at [0, 0] on icon "button" at bounding box center [0, 0] width 0 height 0
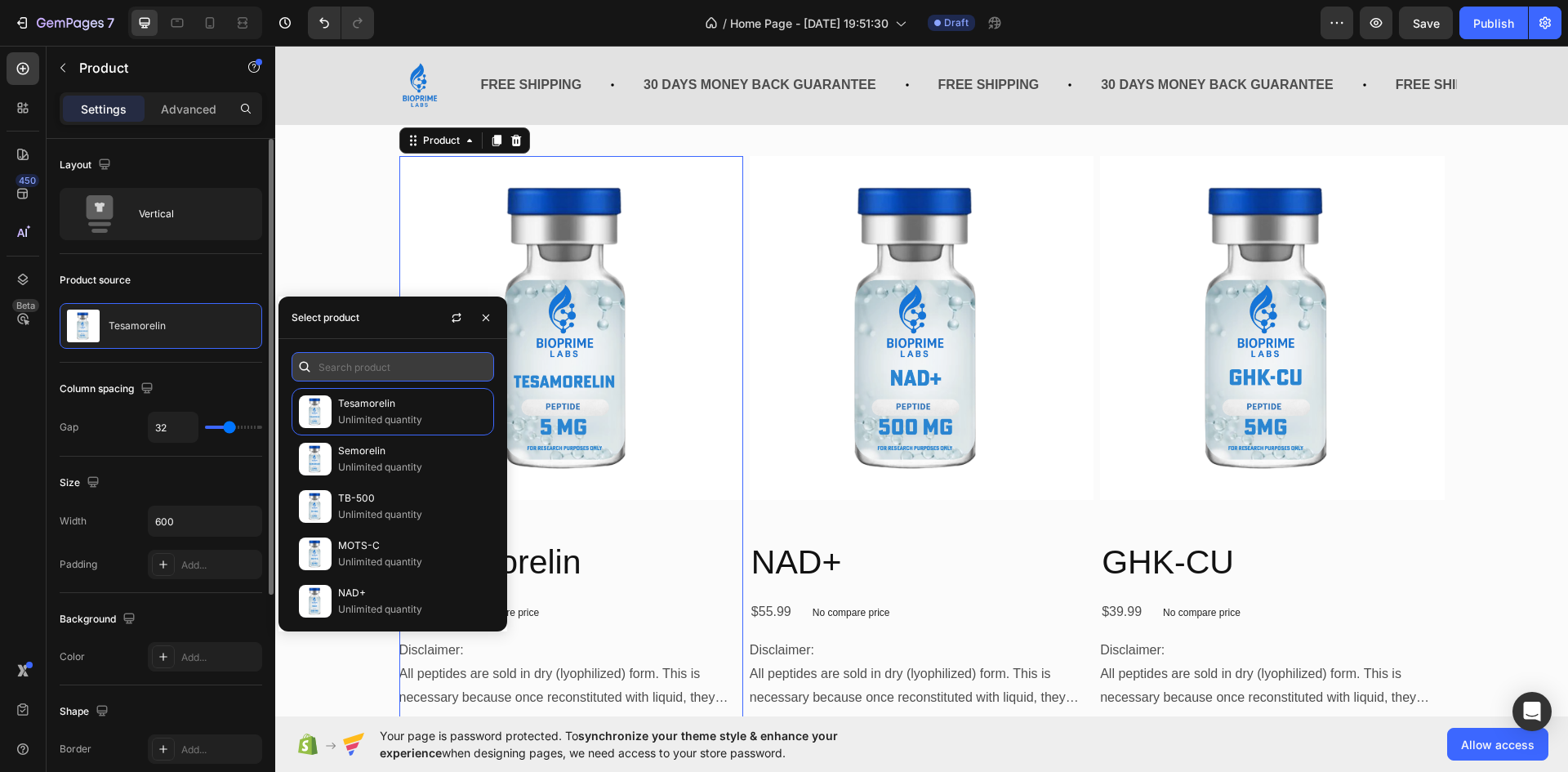
click at [461, 373] on input "text" at bounding box center [392, 367] width 202 height 29
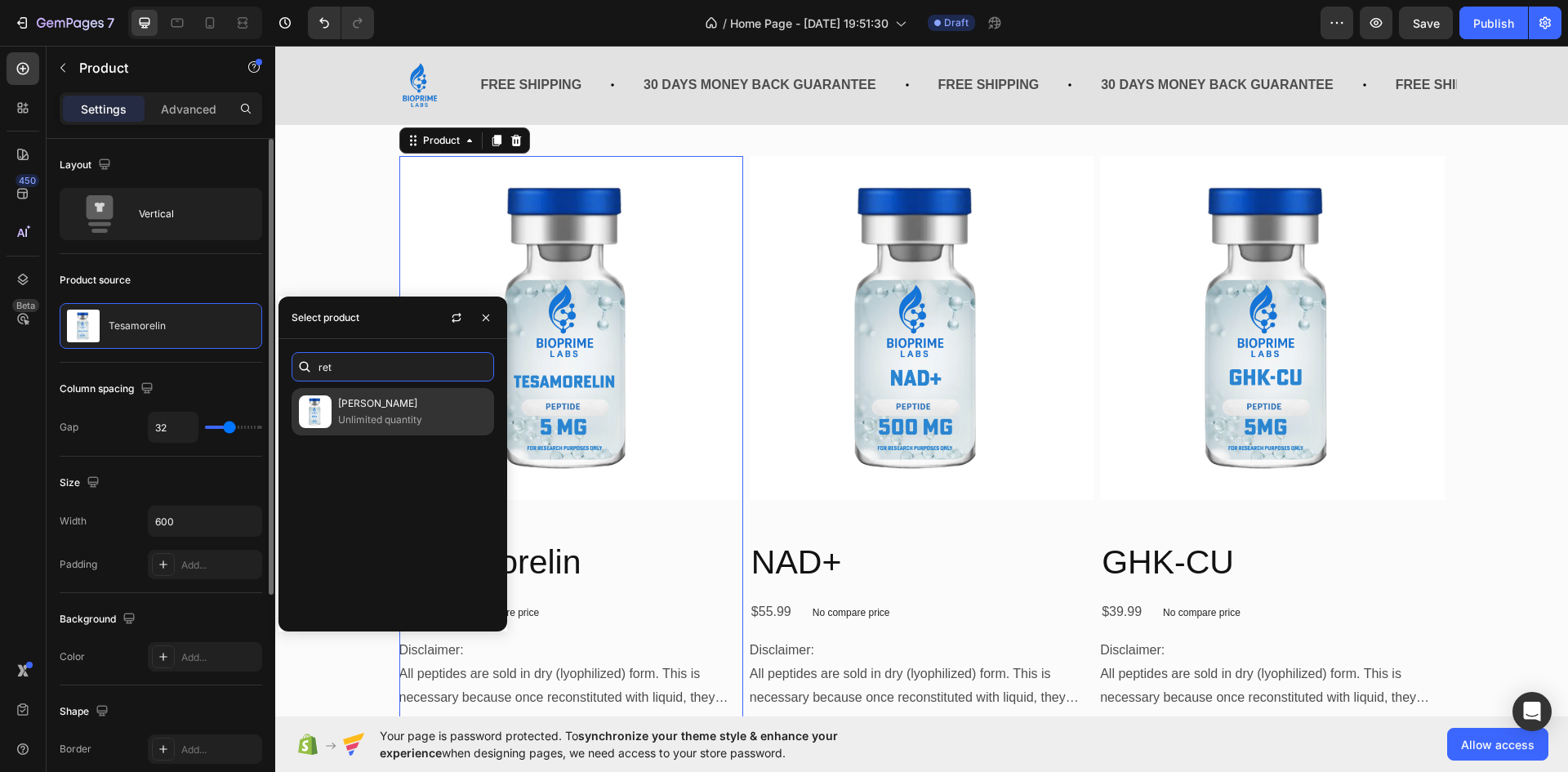
type input "ret"
click at [418, 405] on p "[PERSON_NAME]" at bounding box center [412, 403] width 149 height 16
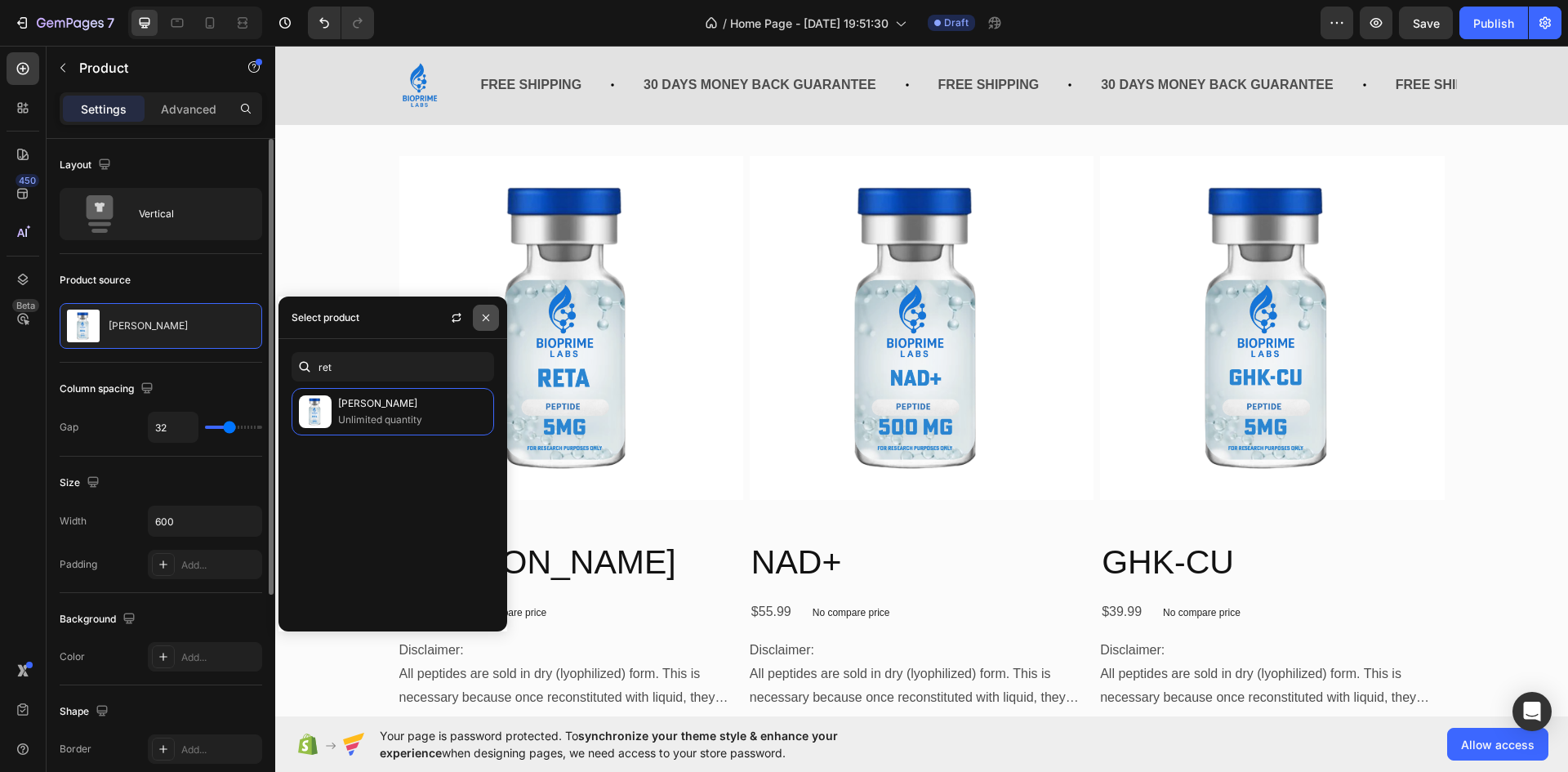
click at [495, 319] on button "button" at bounding box center [486, 317] width 26 height 26
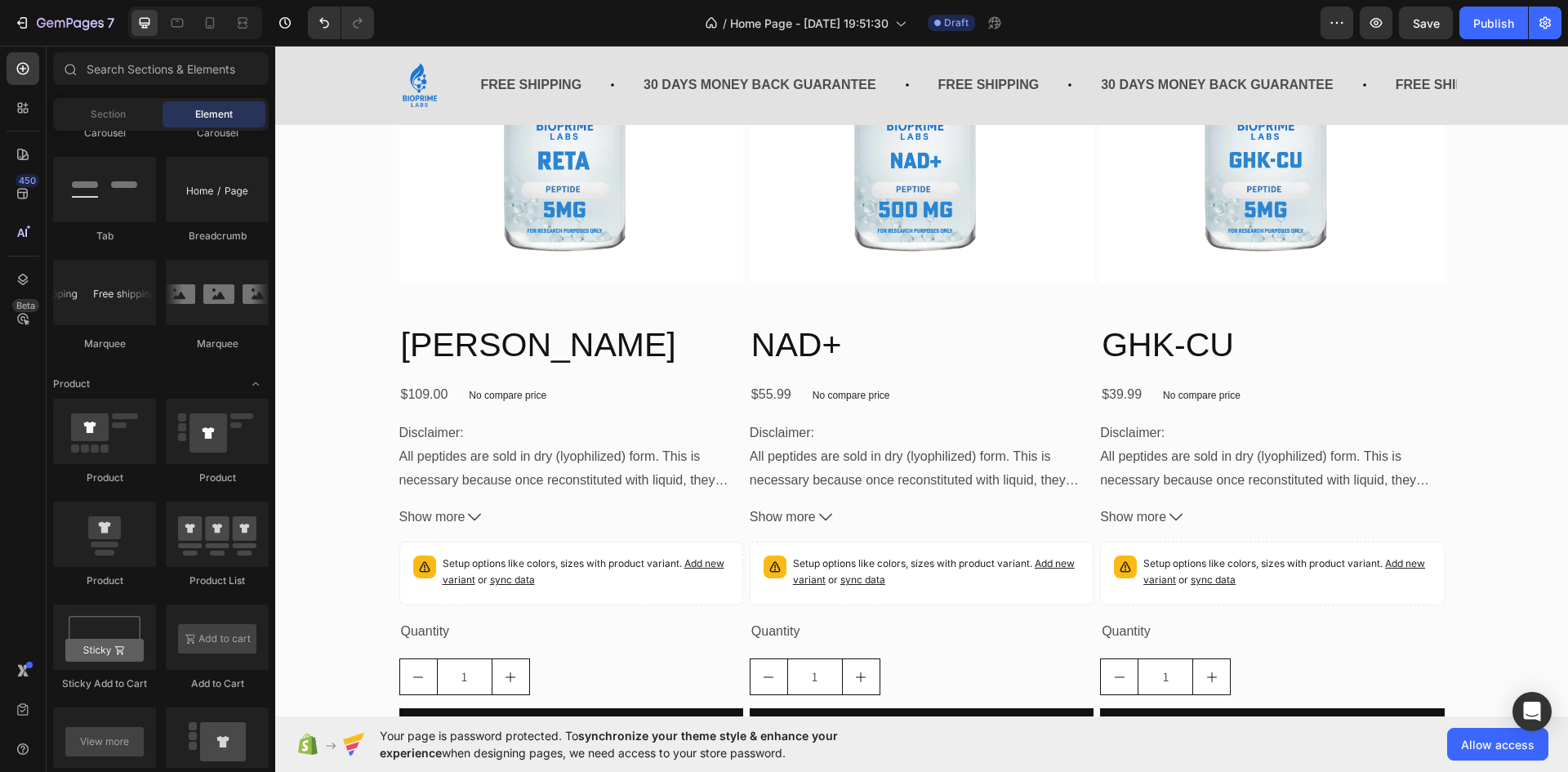
scroll to position [884, 0]
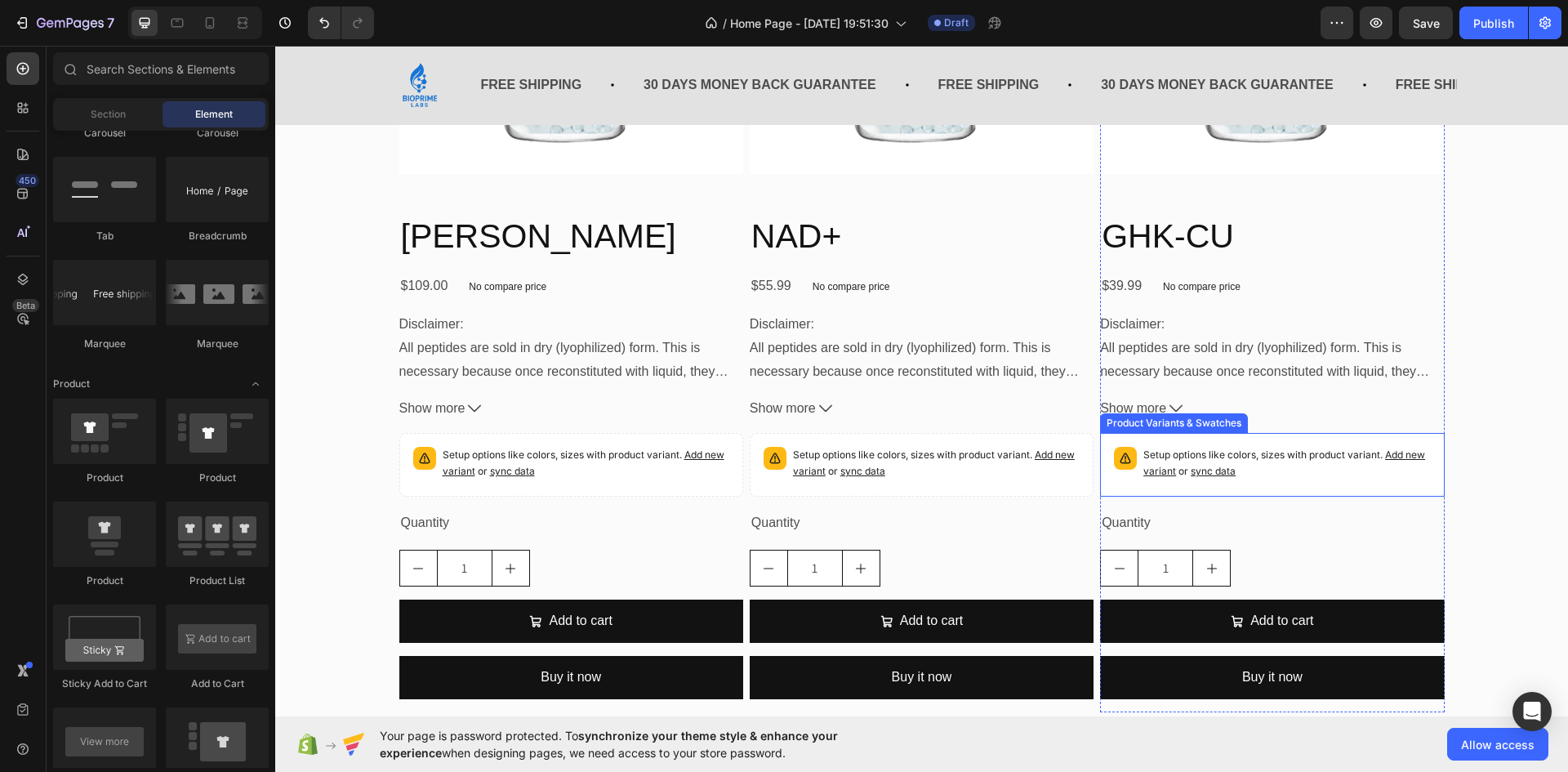
click at [1219, 424] on div "Product Variants & Swatches" at bounding box center [1174, 423] width 141 height 15
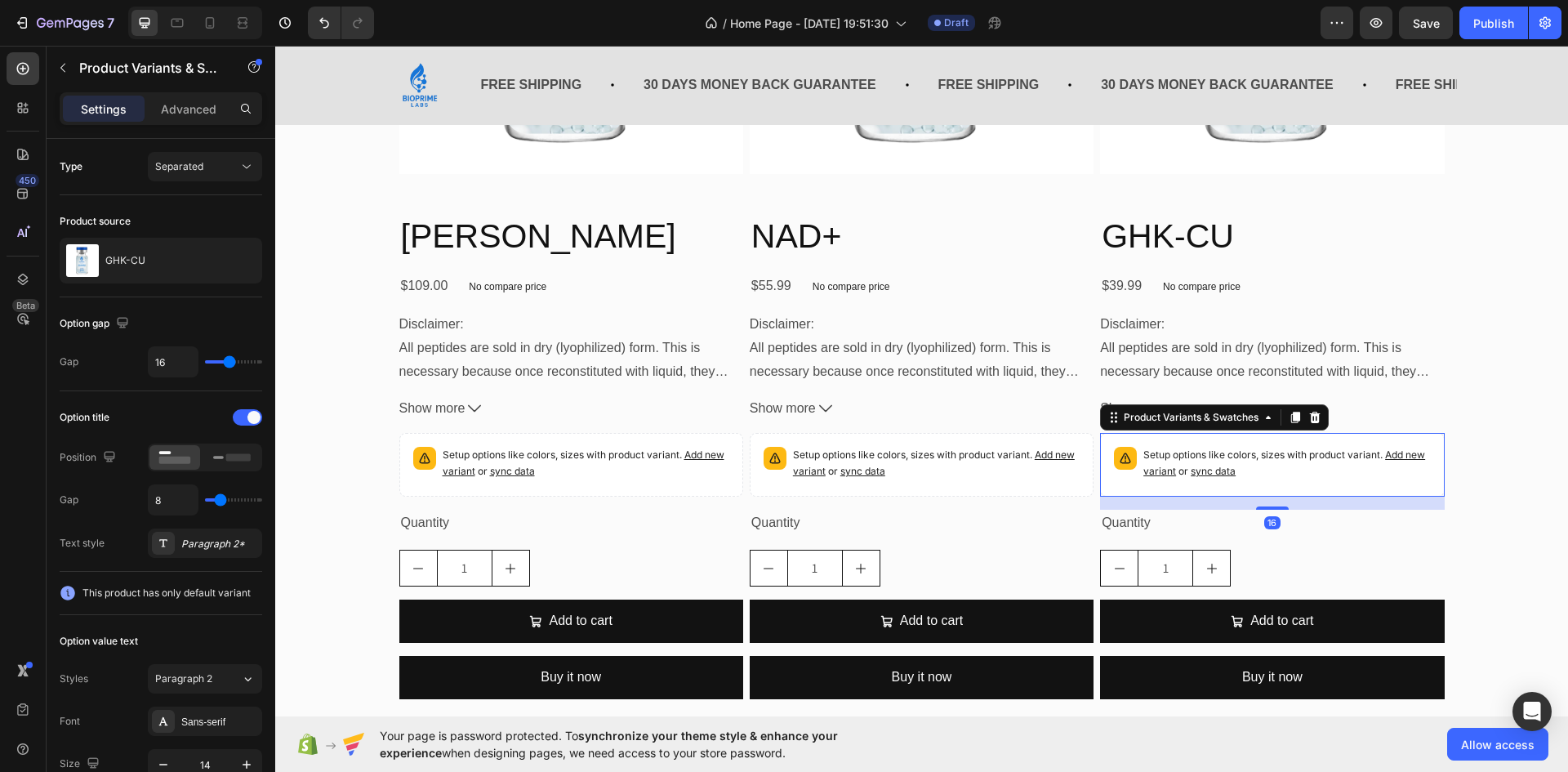
click at [1314, 418] on icon at bounding box center [1315, 417] width 13 height 13
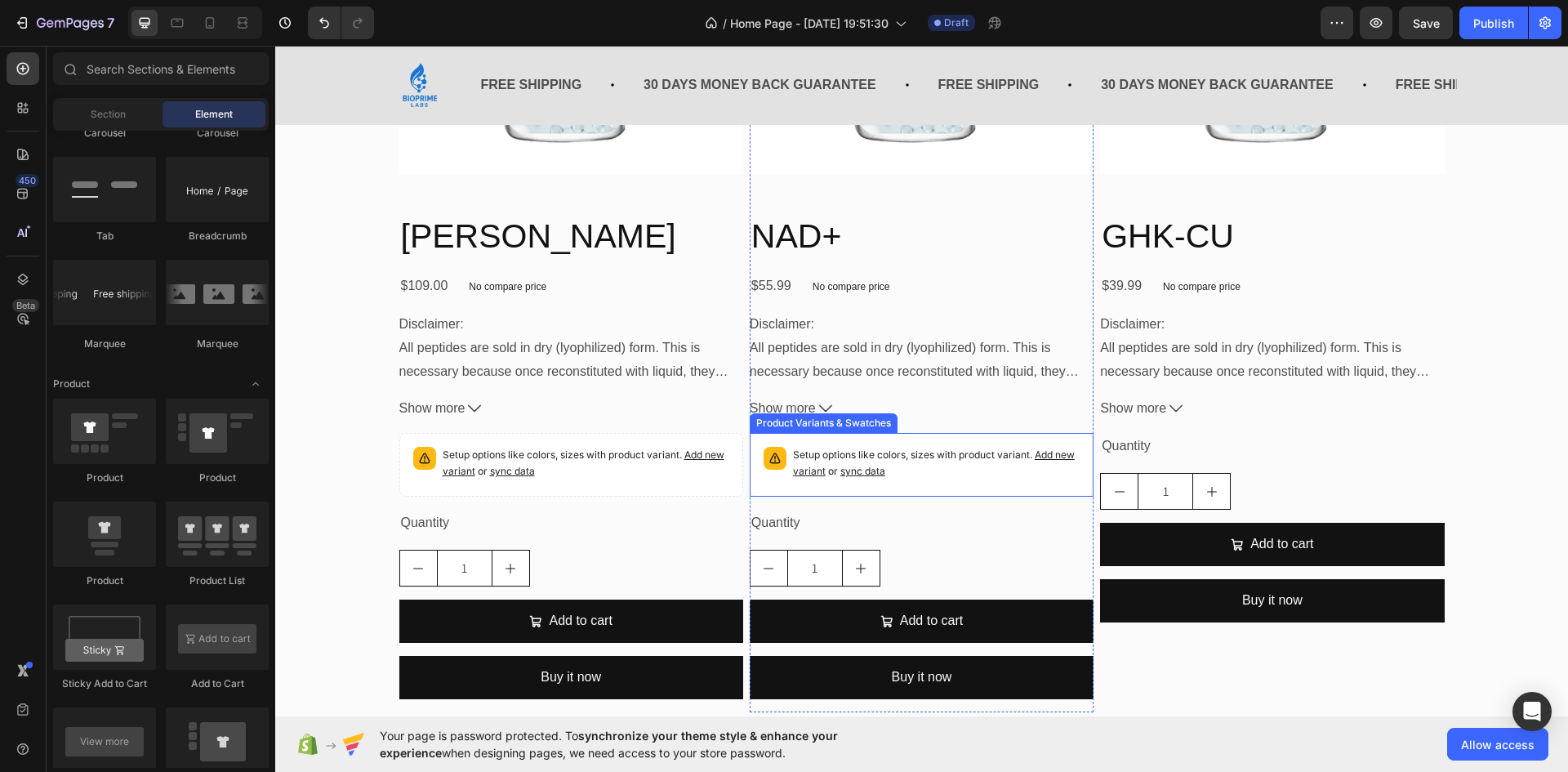
click at [847, 427] on div "Product Variants & Swatches" at bounding box center [823, 423] width 141 height 15
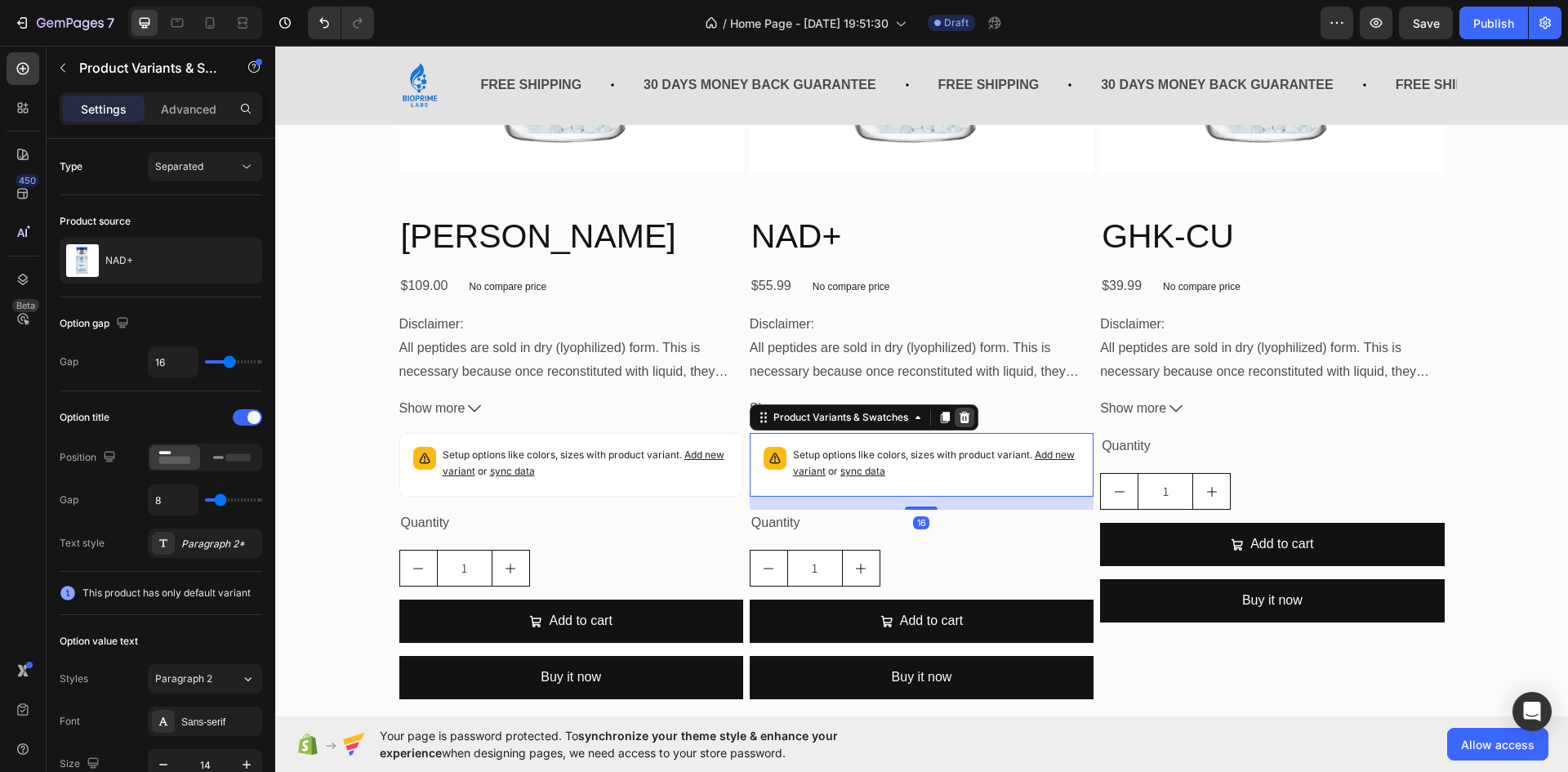
click at [958, 413] on icon at bounding box center [964, 417] width 13 height 13
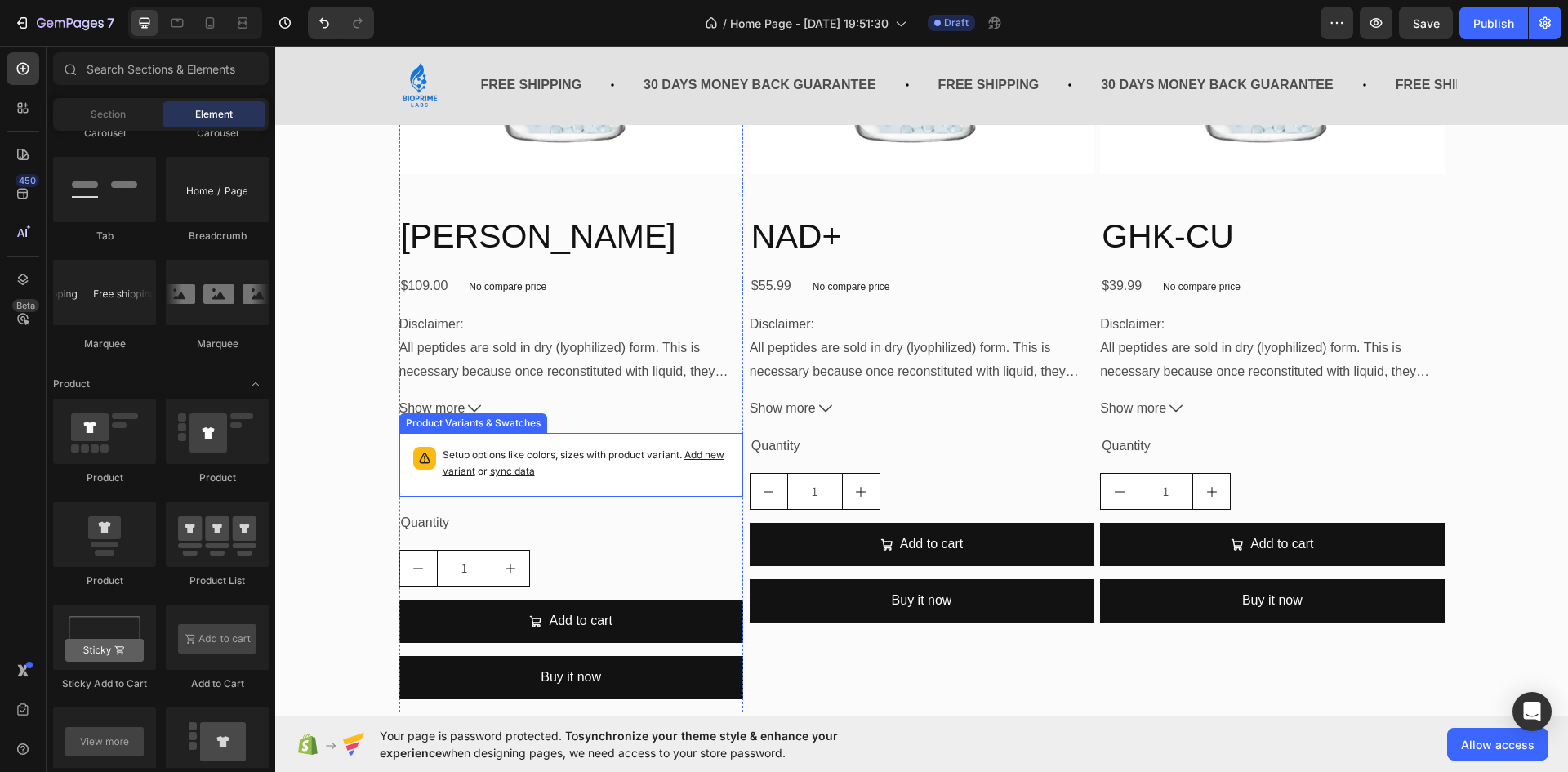
click at [526, 423] on div "Product Variants & Swatches" at bounding box center [473, 423] width 141 height 15
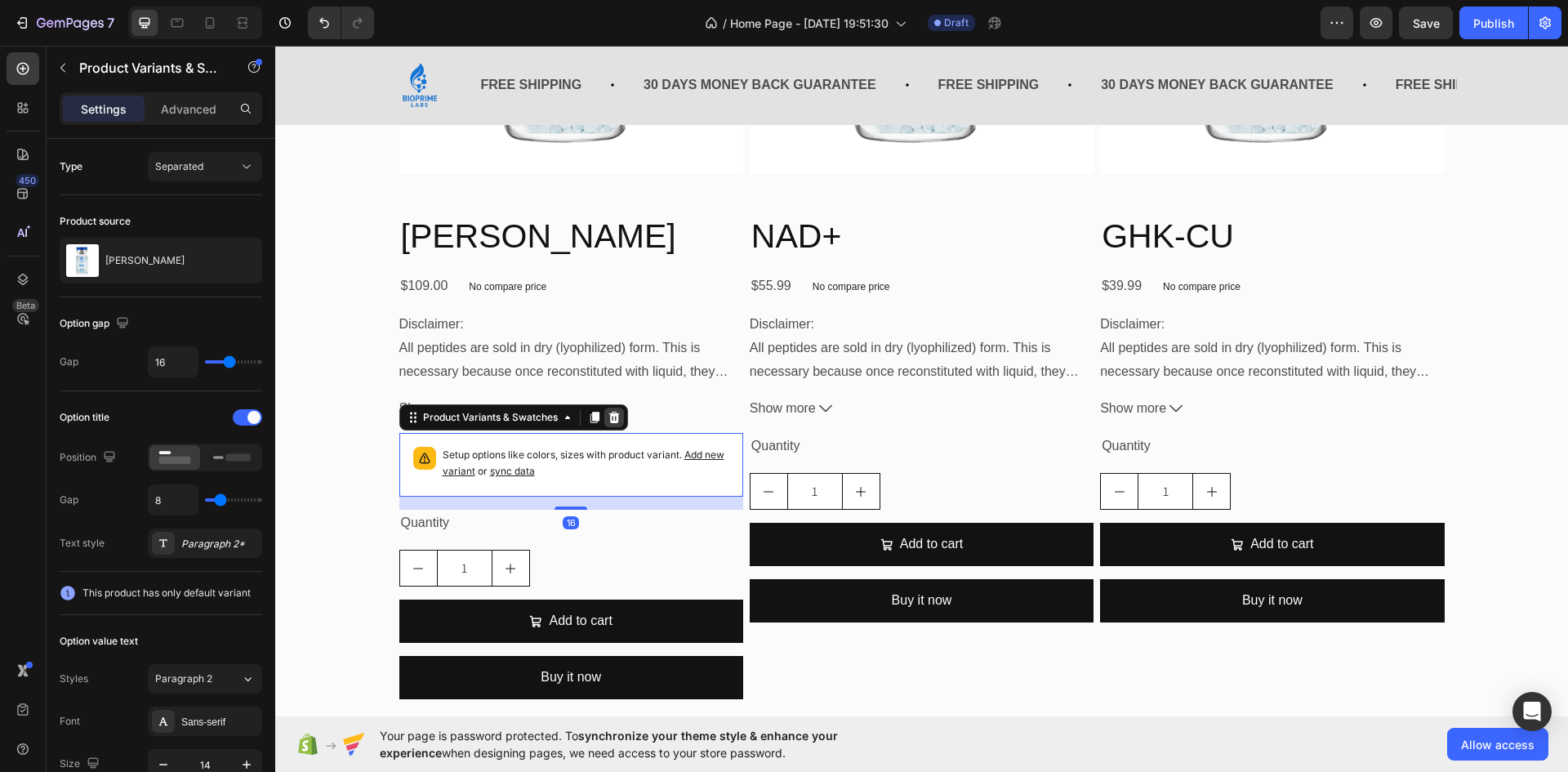
click at [612, 418] on icon at bounding box center [614, 417] width 10 height 11
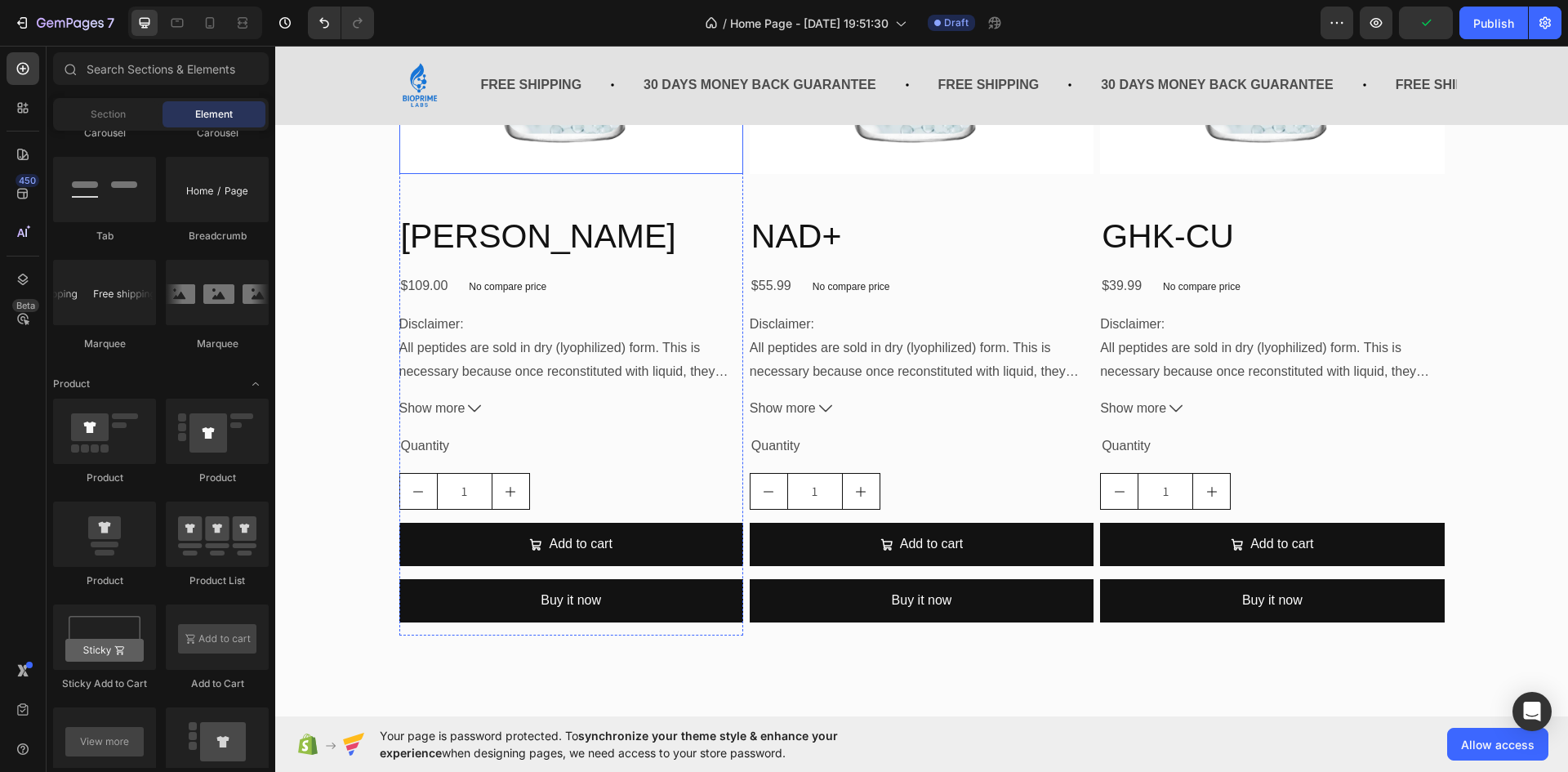
scroll to position [590, 0]
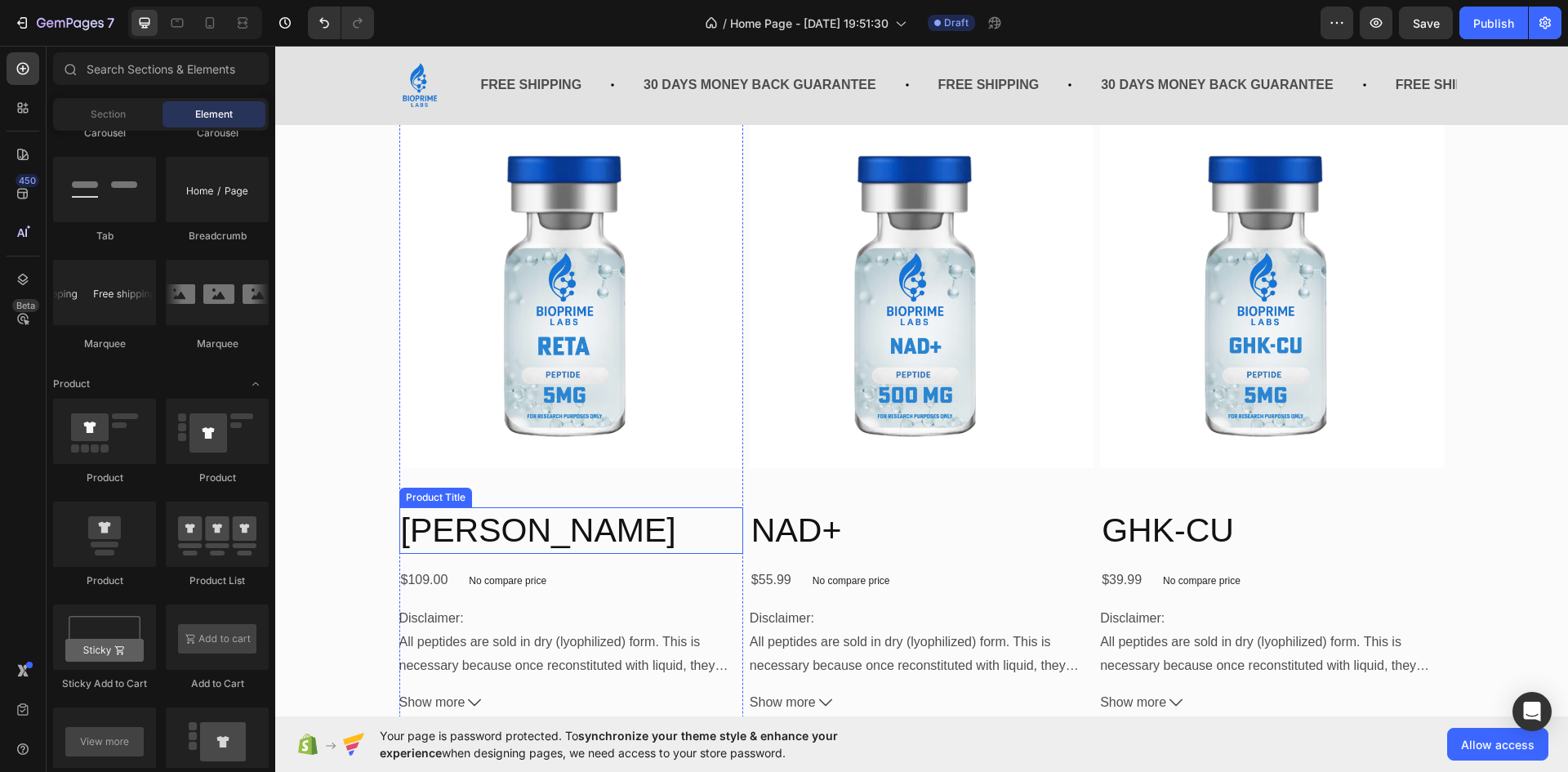
click at [434, 532] on h2 "[PERSON_NAME]" at bounding box center [571, 531] width 344 height 47
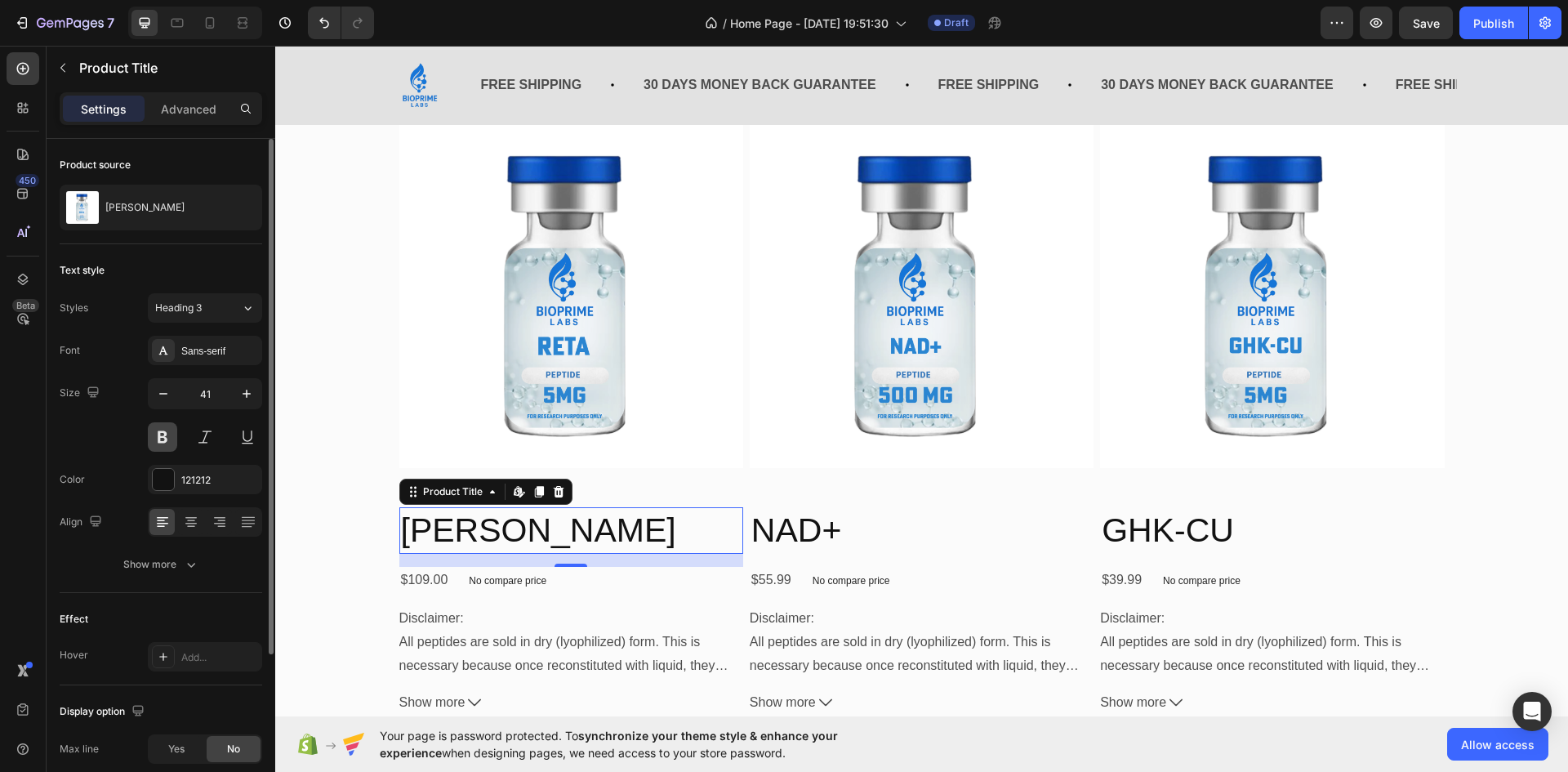
click at [163, 434] on button at bounding box center [163, 437] width 29 height 29
click at [215, 441] on button at bounding box center [205, 437] width 29 height 29
click at [213, 449] on button at bounding box center [205, 437] width 29 height 29
click at [166, 348] on icon at bounding box center [163, 350] width 13 height 13
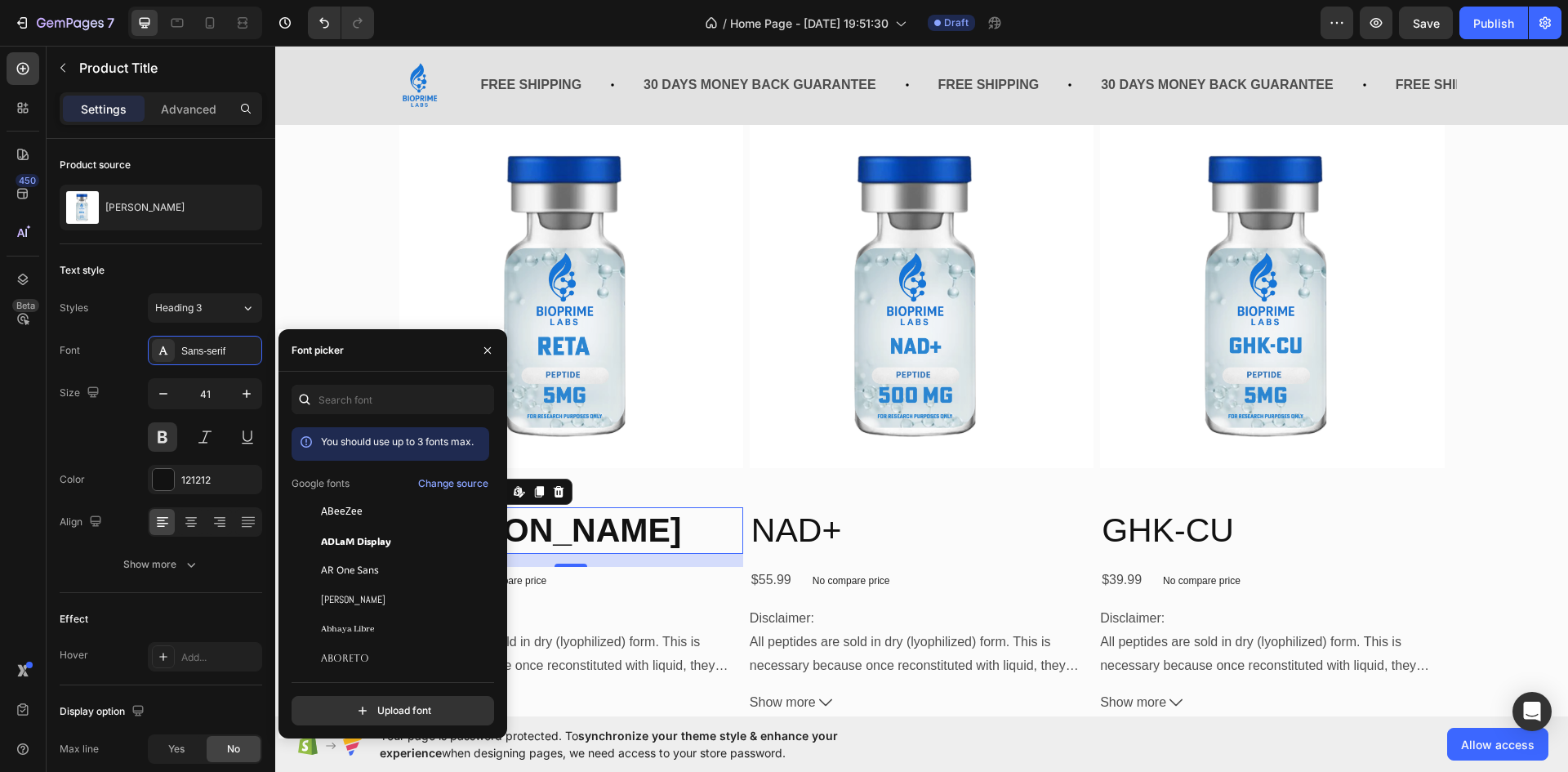
drag, startPoint x: 494, startPoint y: 430, endPoint x: 497, endPoint y: 450, distance: 20.2
click at [497, 450] on div "You should use up to 3 fonts max. Google fonts Change source ABeeZee [PERSON_NA…" at bounding box center [392, 555] width 229 height 341
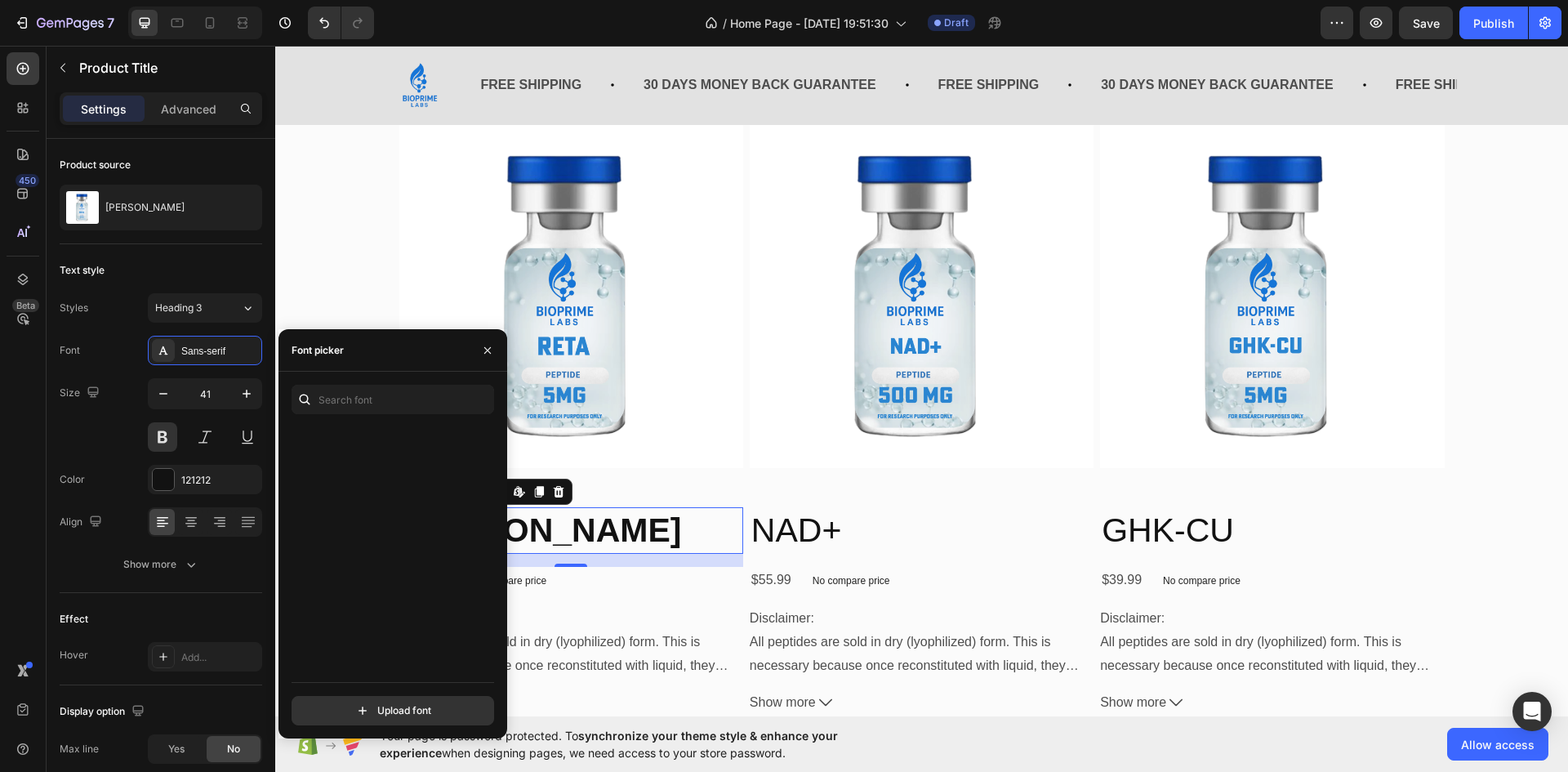
scroll to position [3697, 0]
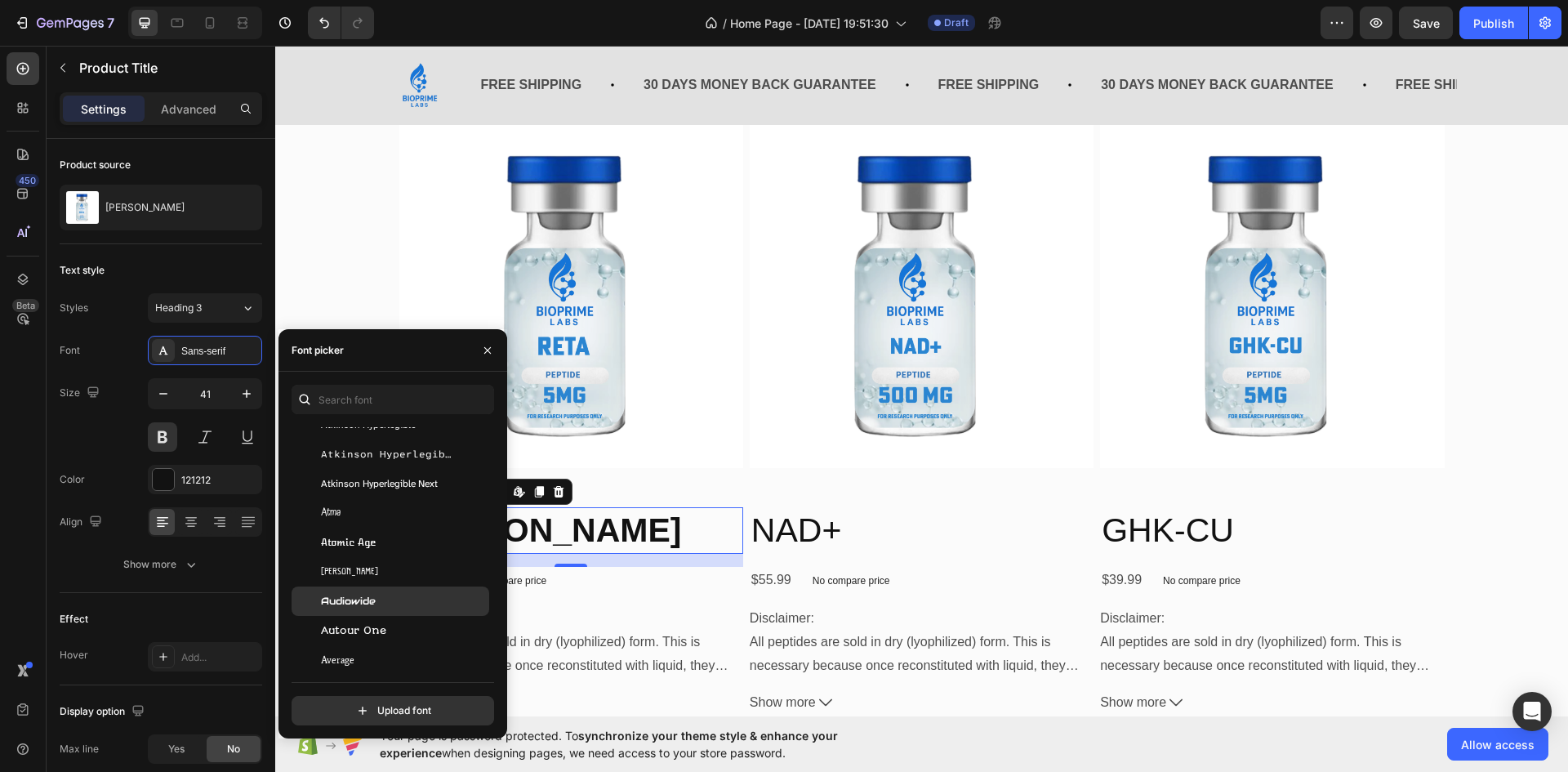
click at [389, 610] on div "Audiowide" at bounding box center [390, 602] width 198 height 29
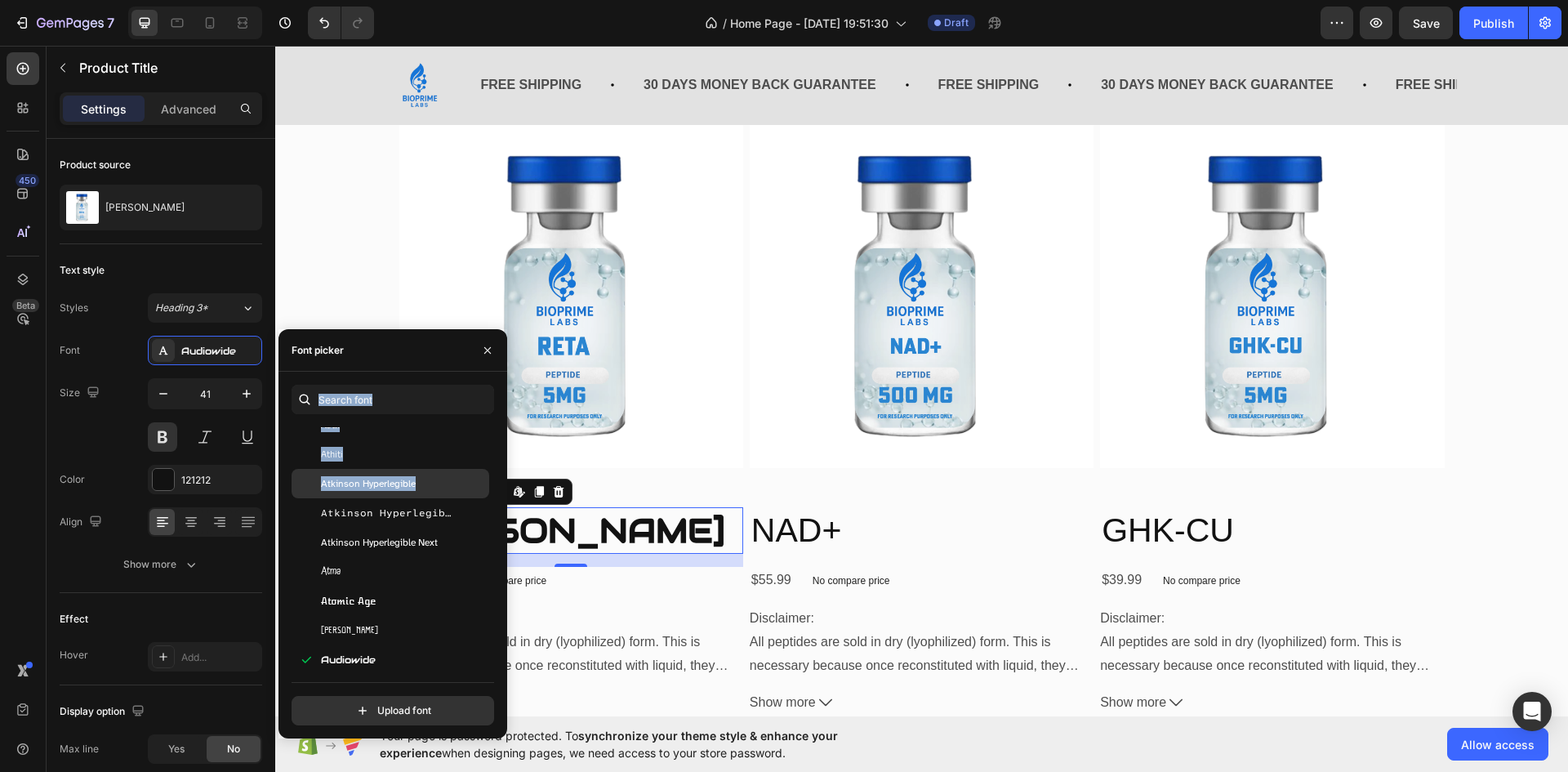
drag, startPoint x: 452, startPoint y: 355, endPoint x: 425, endPoint y: 475, distance: 123.0
click at [425, 475] on div "Font picker You should use up to 3 fonts max. Asap Asap Condensed Asar Asimovia…" at bounding box center [392, 533] width 229 height 409
click at [487, 350] on icon "button" at bounding box center [488, 350] width 7 height 7
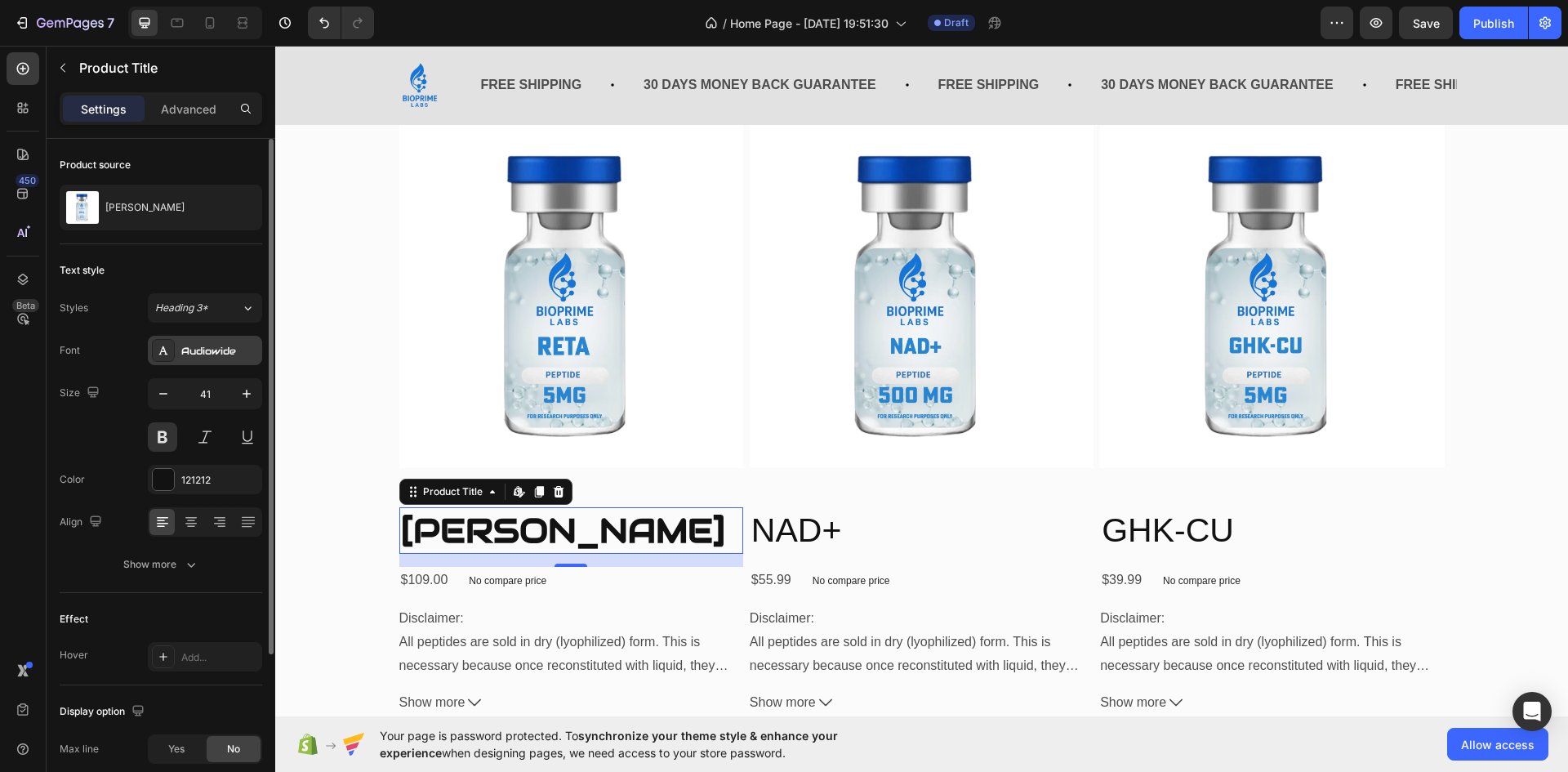
click at [204, 349] on div "Audiowide" at bounding box center [220, 351] width 77 height 15
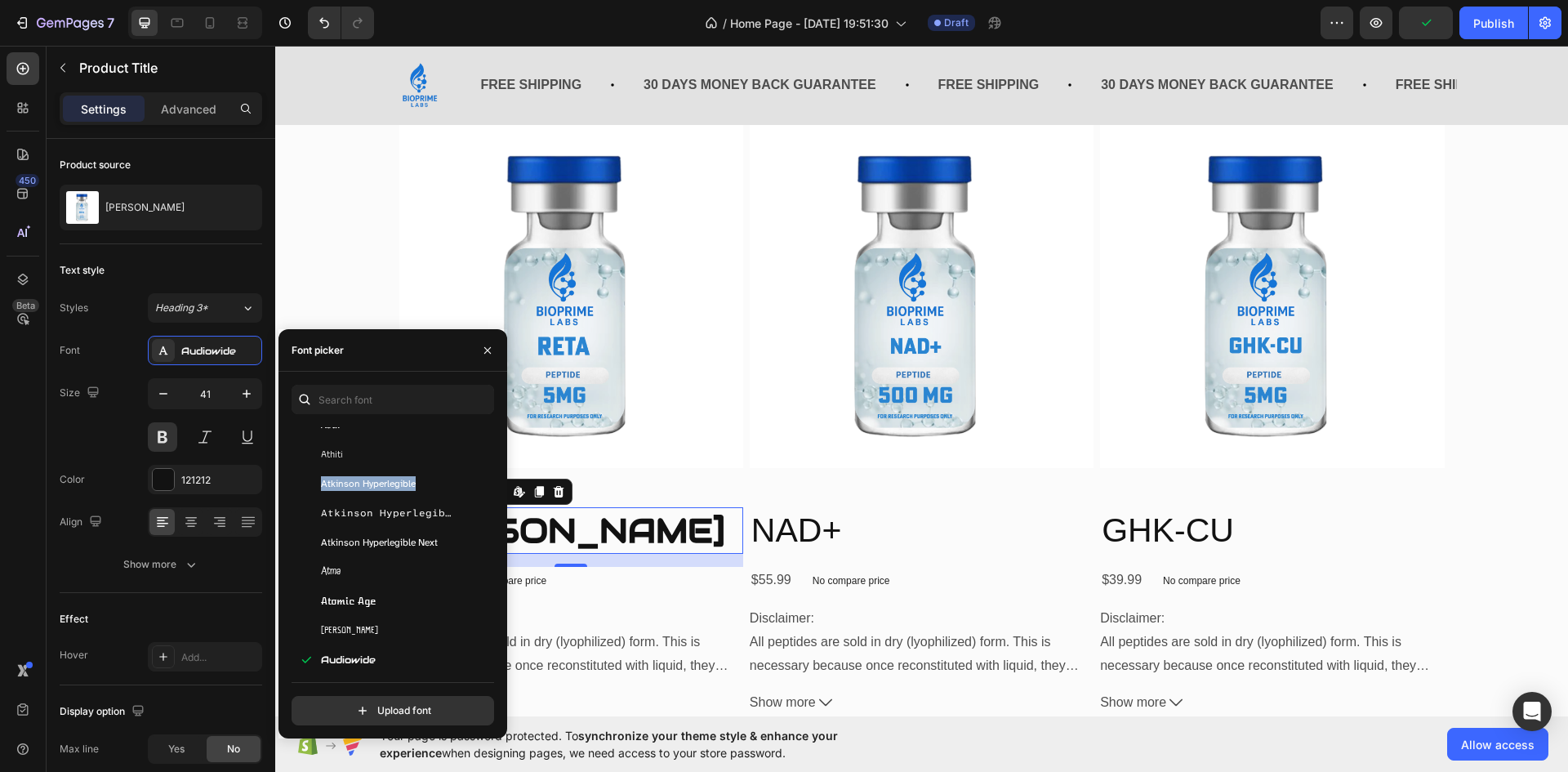
drag, startPoint x: 494, startPoint y: 468, endPoint x: 492, endPoint y: 482, distance: 14.1
click at [492, 482] on div "You should use up to 3 fonts max. Asap Asap Condensed Asar Asimovian Asset Assi…" at bounding box center [392, 555] width 229 height 341
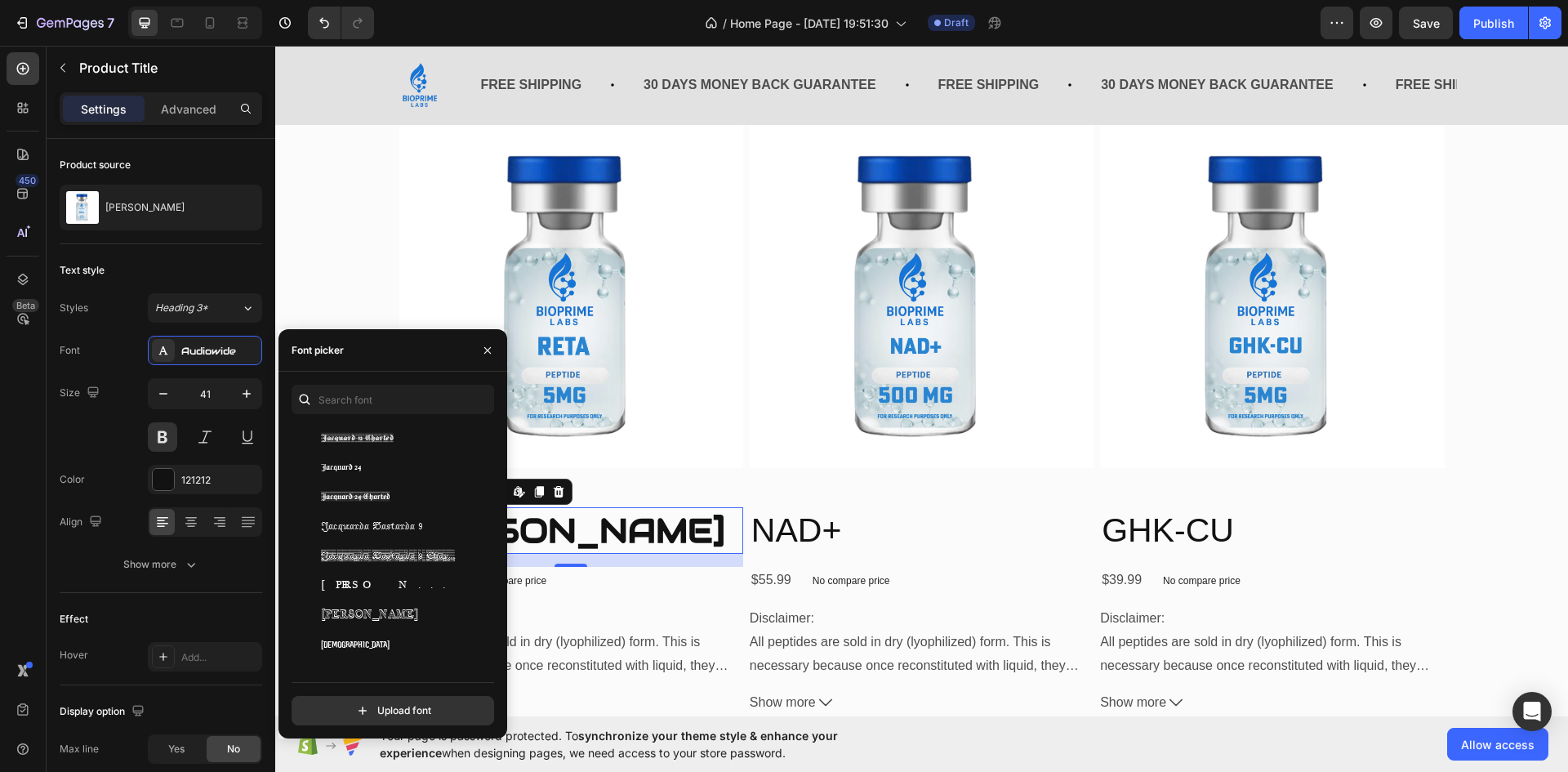
scroll to position [19552, 0]
click at [405, 628] on div "Inter Tight" at bounding box center [403, 628] width 165 height 15
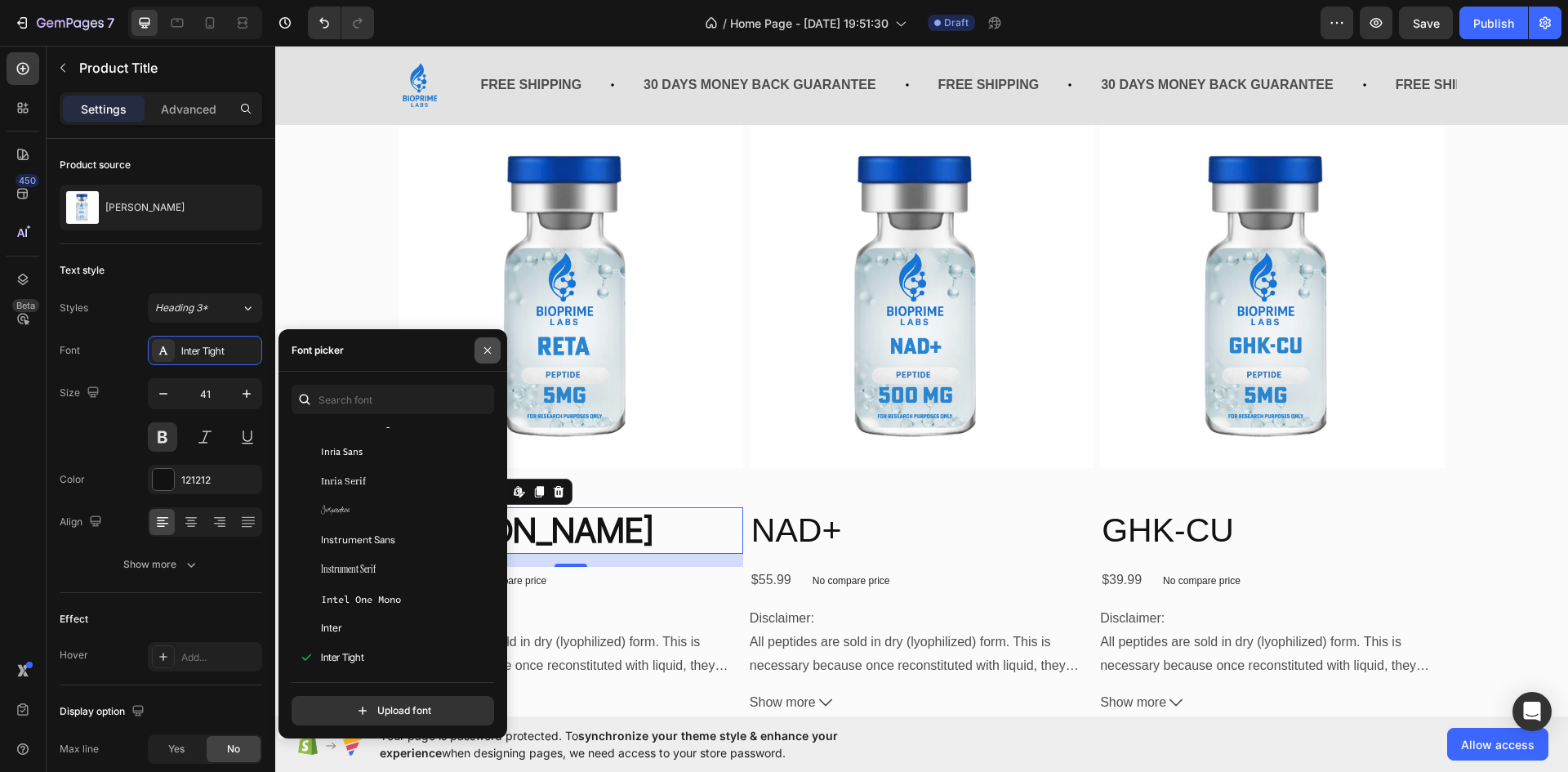
click at [488, 344] on icon "button" at bounding box center [488, 350] width 13 height 13
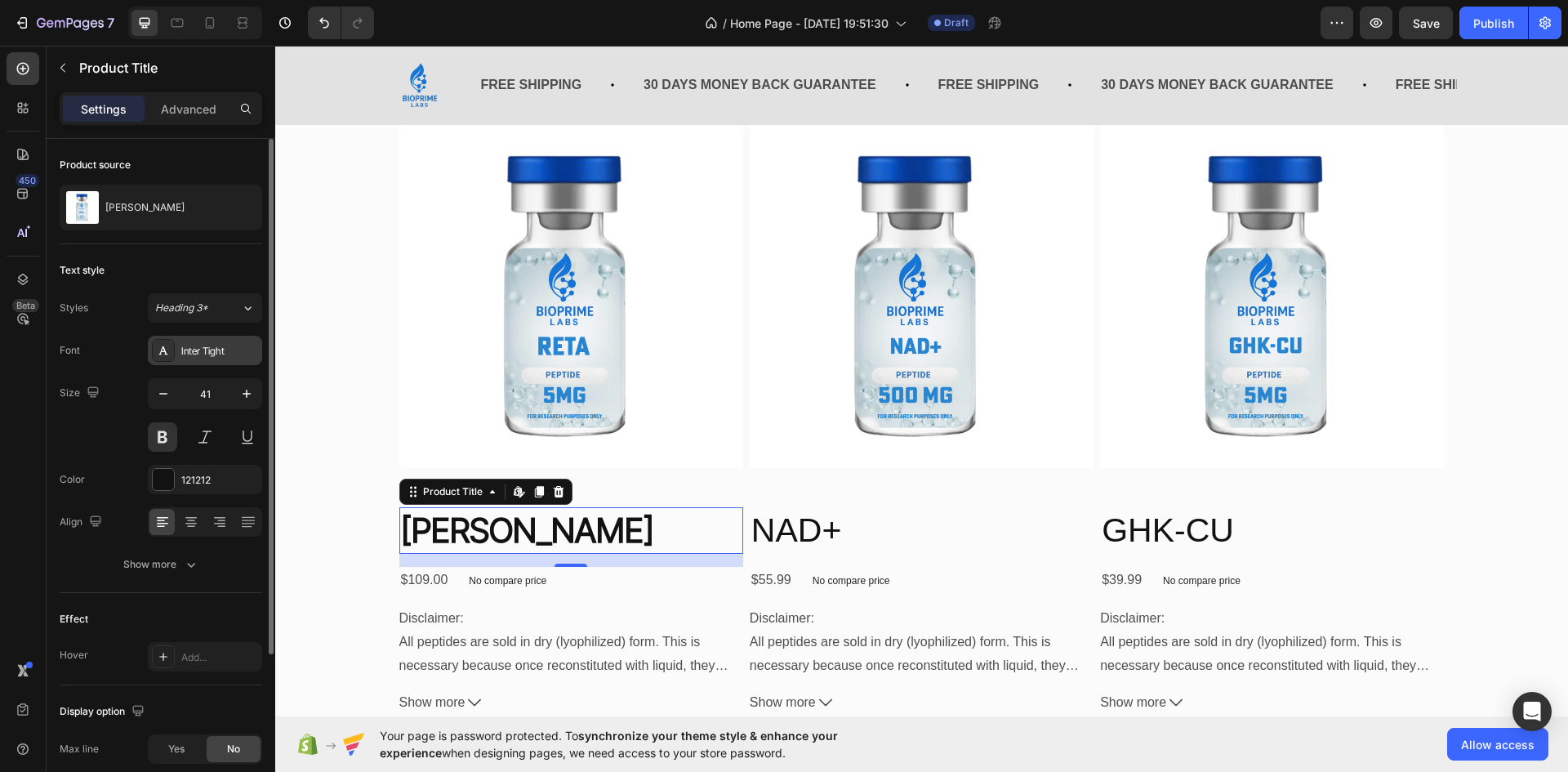
click at [215, 350] on div "Inter Tight" at bounding box center [220, 351] width 77 height 15
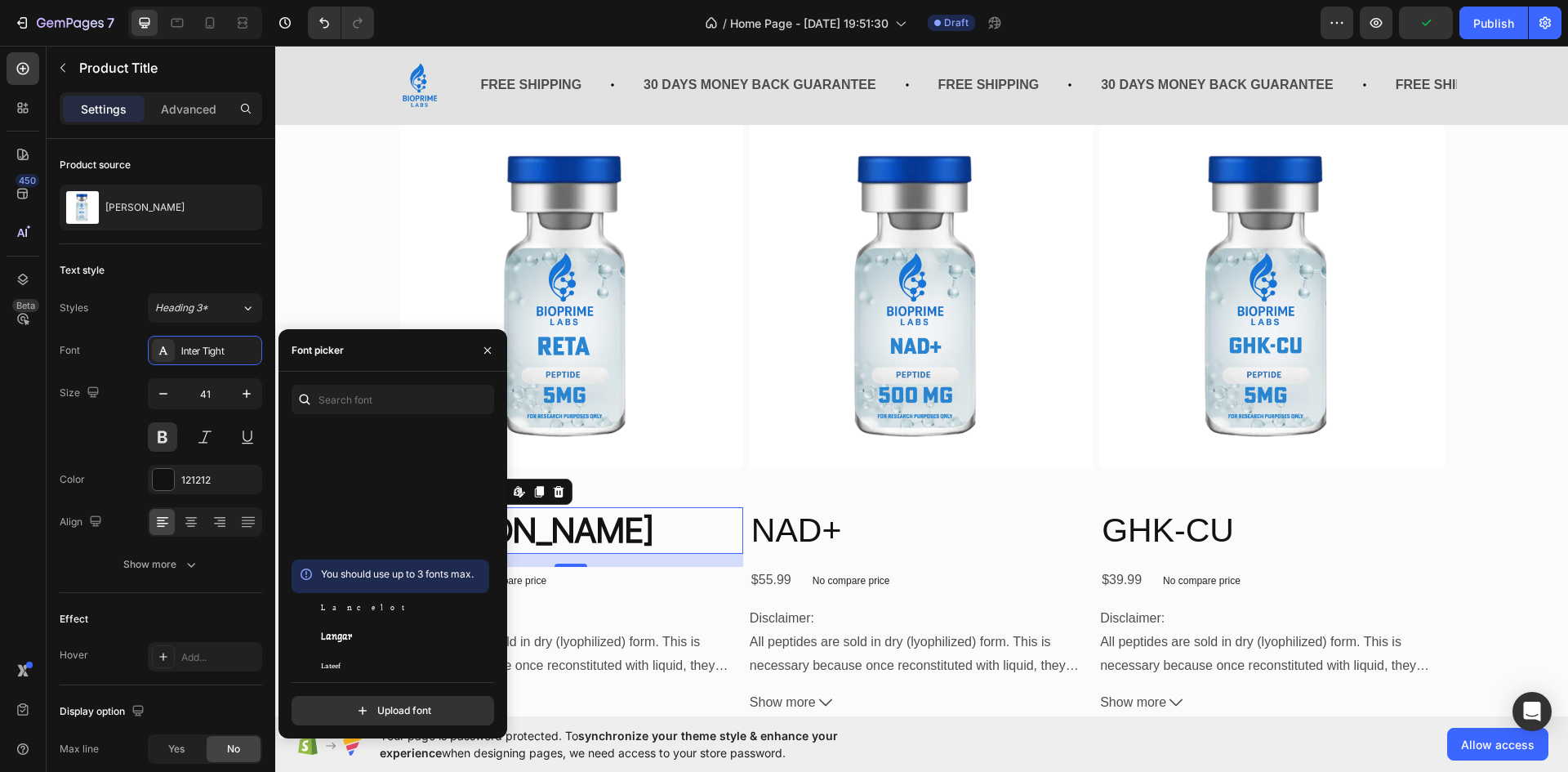
scroll to position [23380, 0]
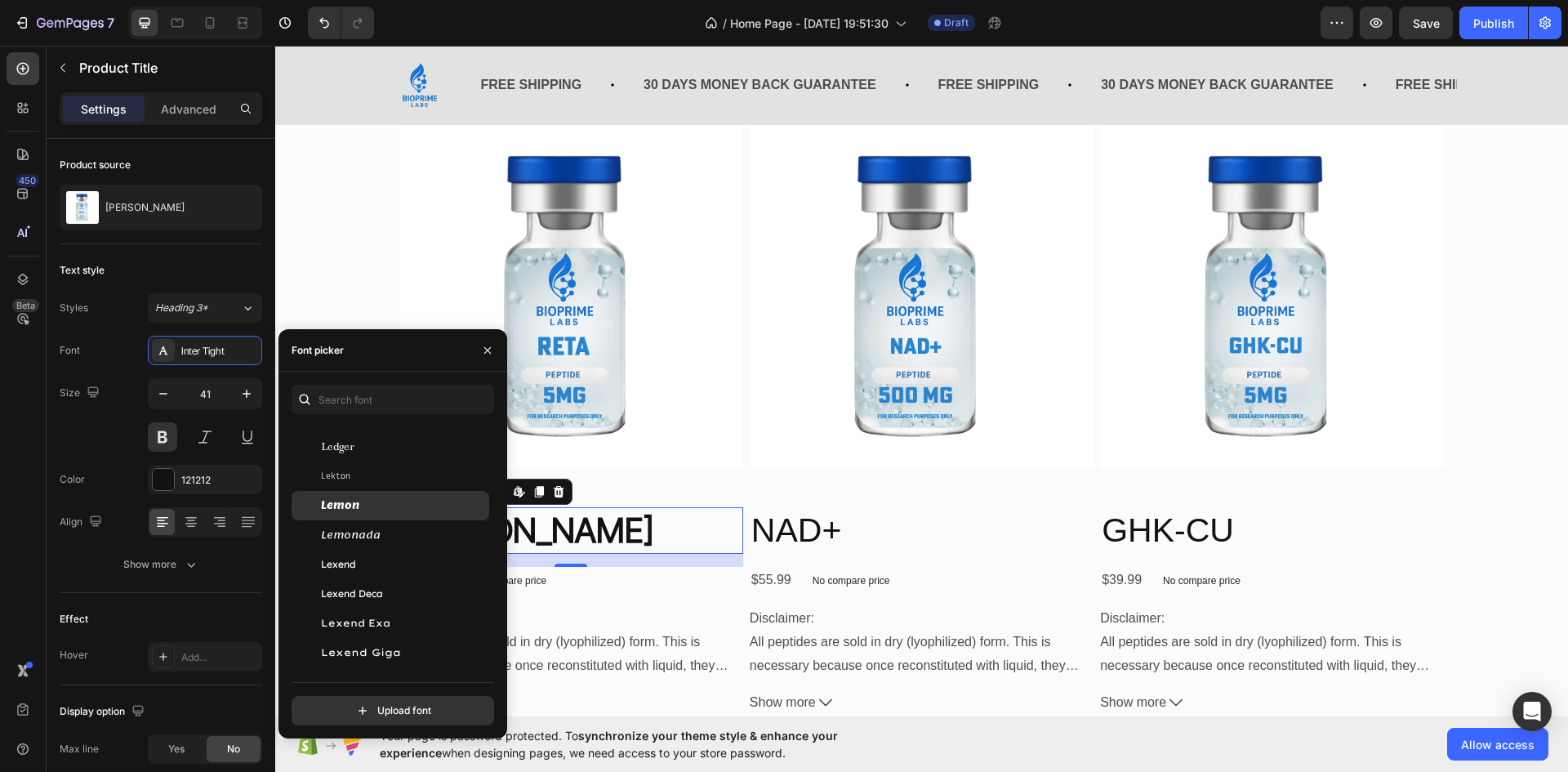
click at [412, 507] on div "Lemon" at bounding box center [403, 505] width 165 height 15
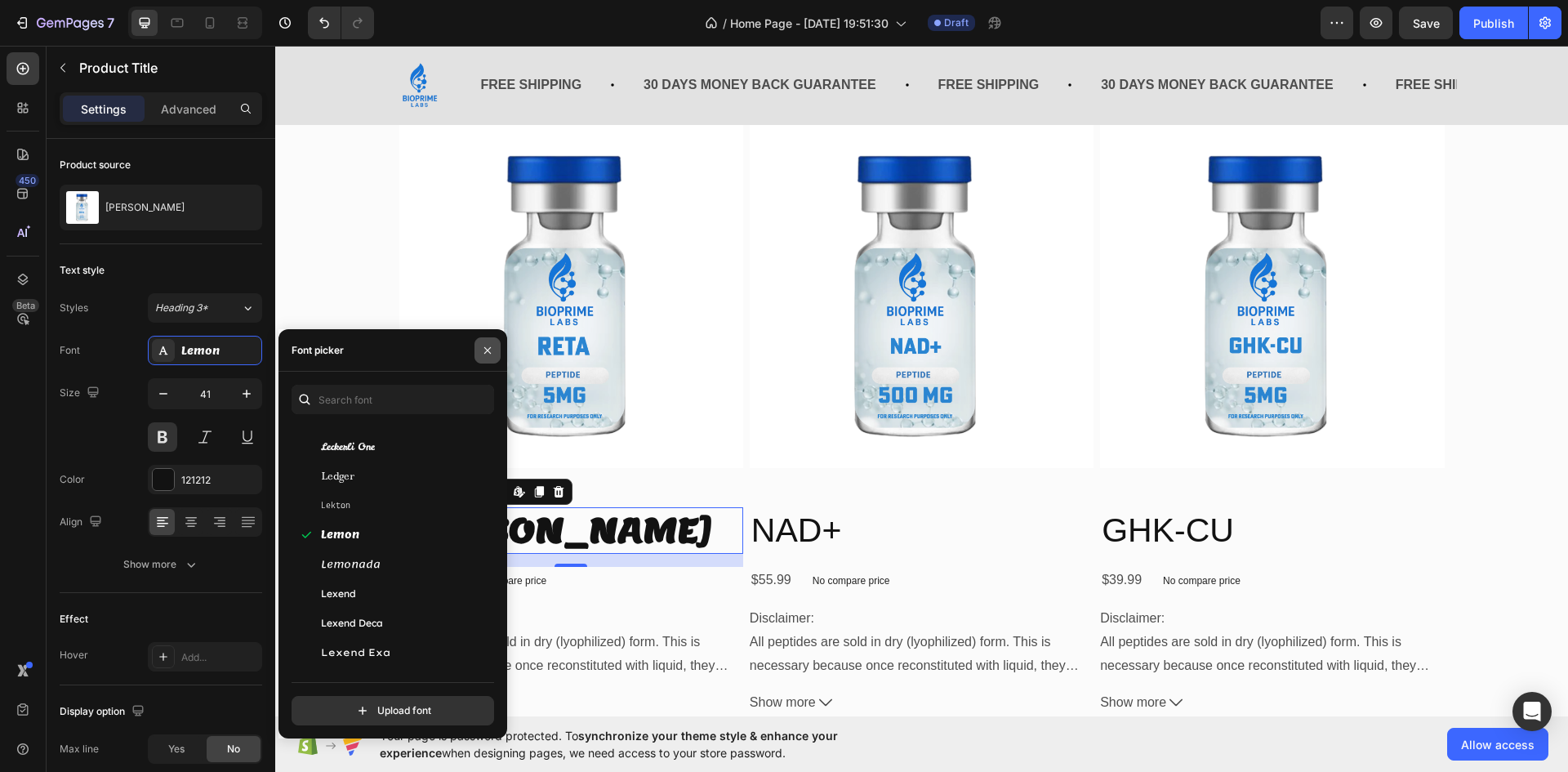
click at [490, 347] on icon "button" at bounding box center [488, 350] width 13 height 13
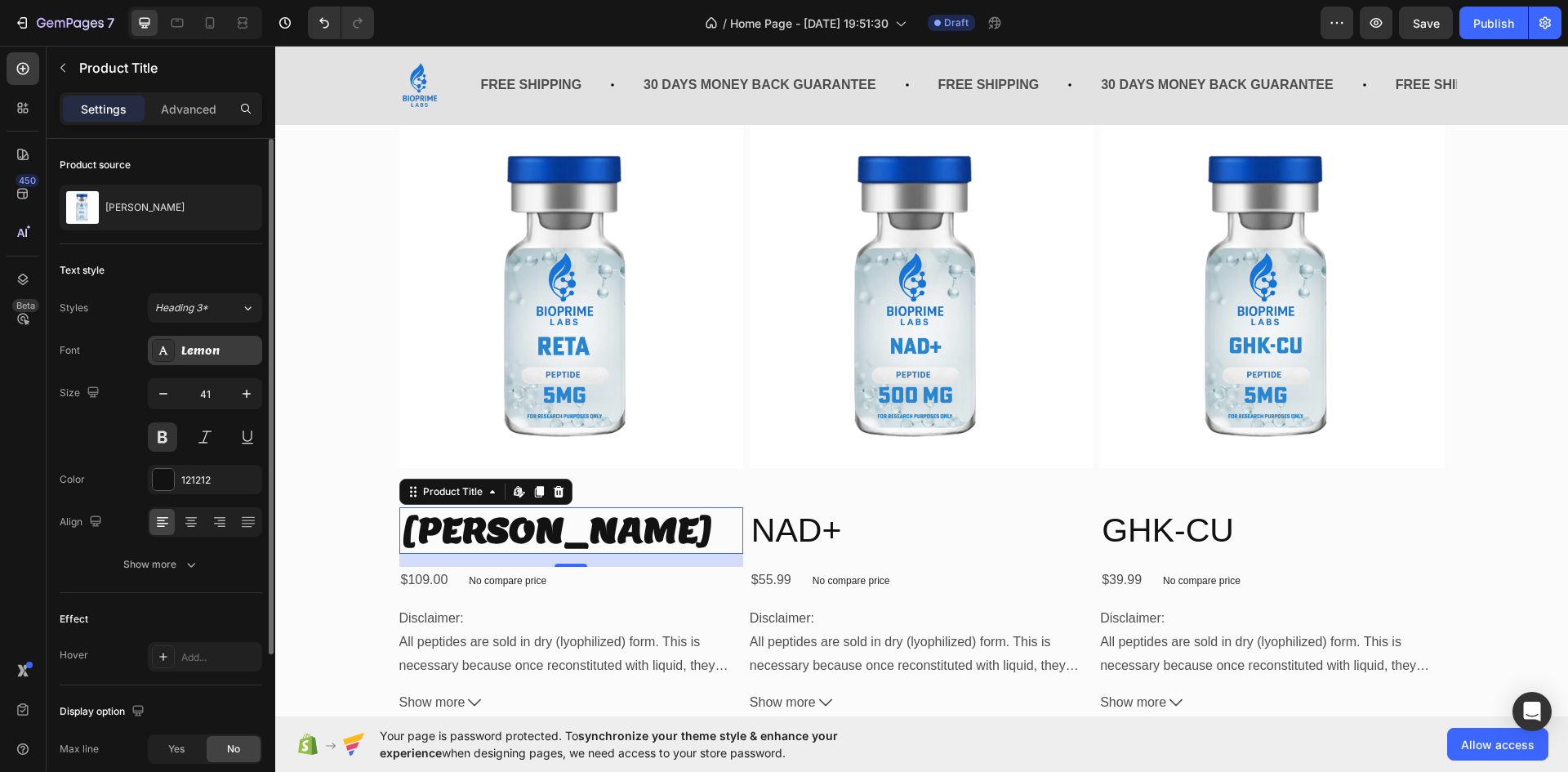
click at [192, 358] on div "Lemon" at bounding box center [220, 351] width 77 height 15
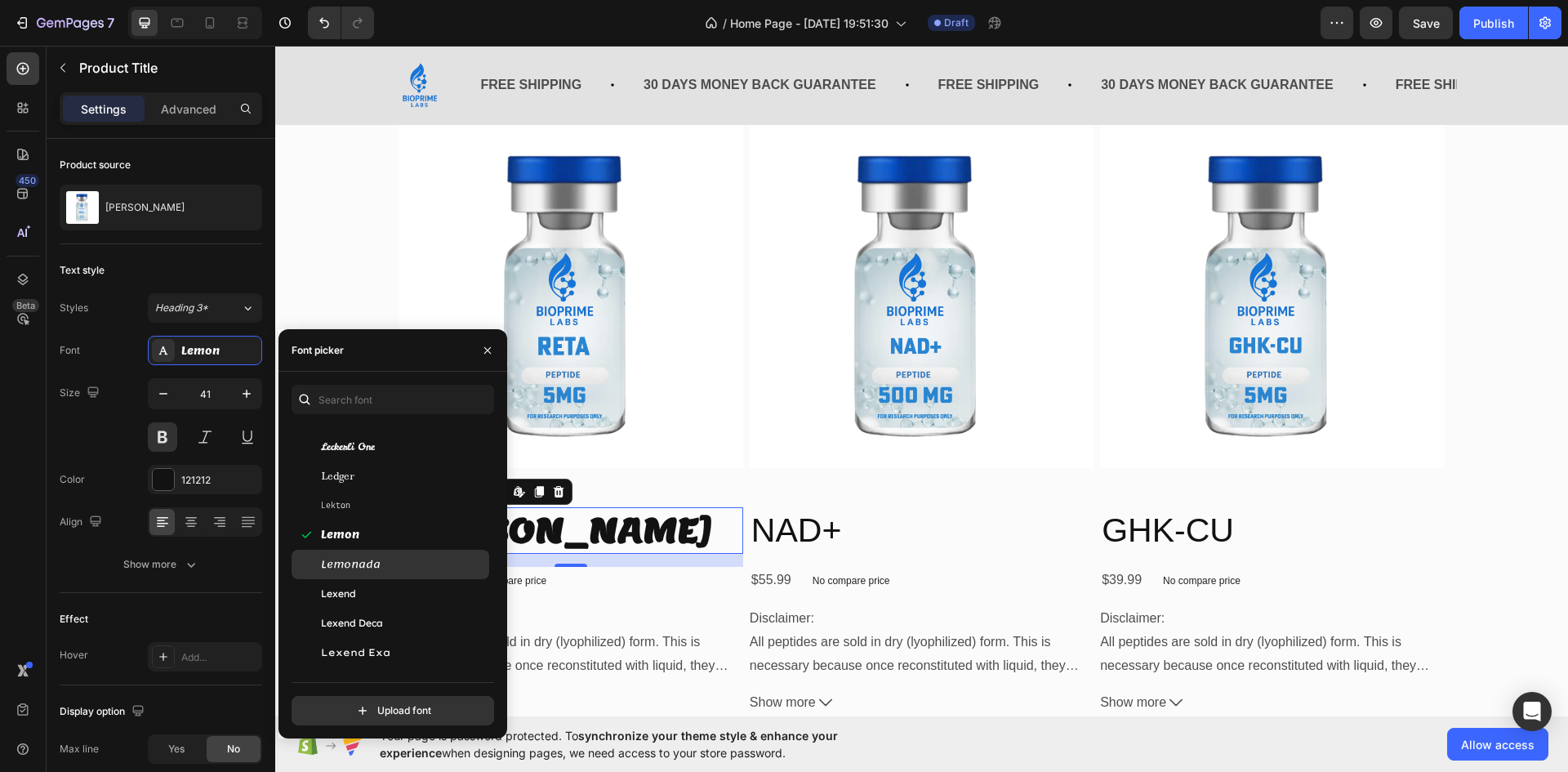
click at [379, 568] on span "Lemonada" at bounding box center [350, 564] width 60 height 15
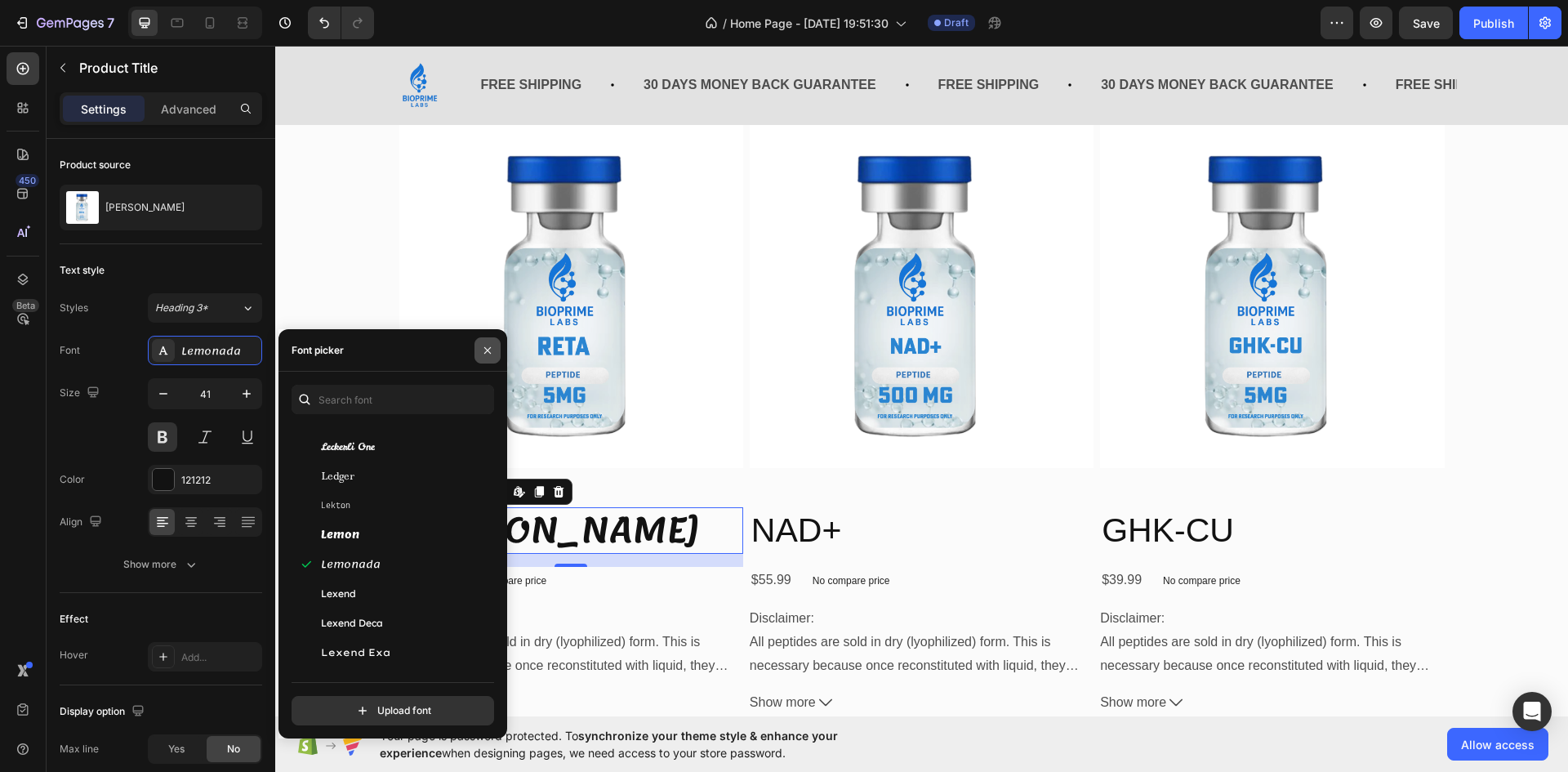
click at [498, 349] on button "button" at bounding box center [488, 350] width 26 height 26
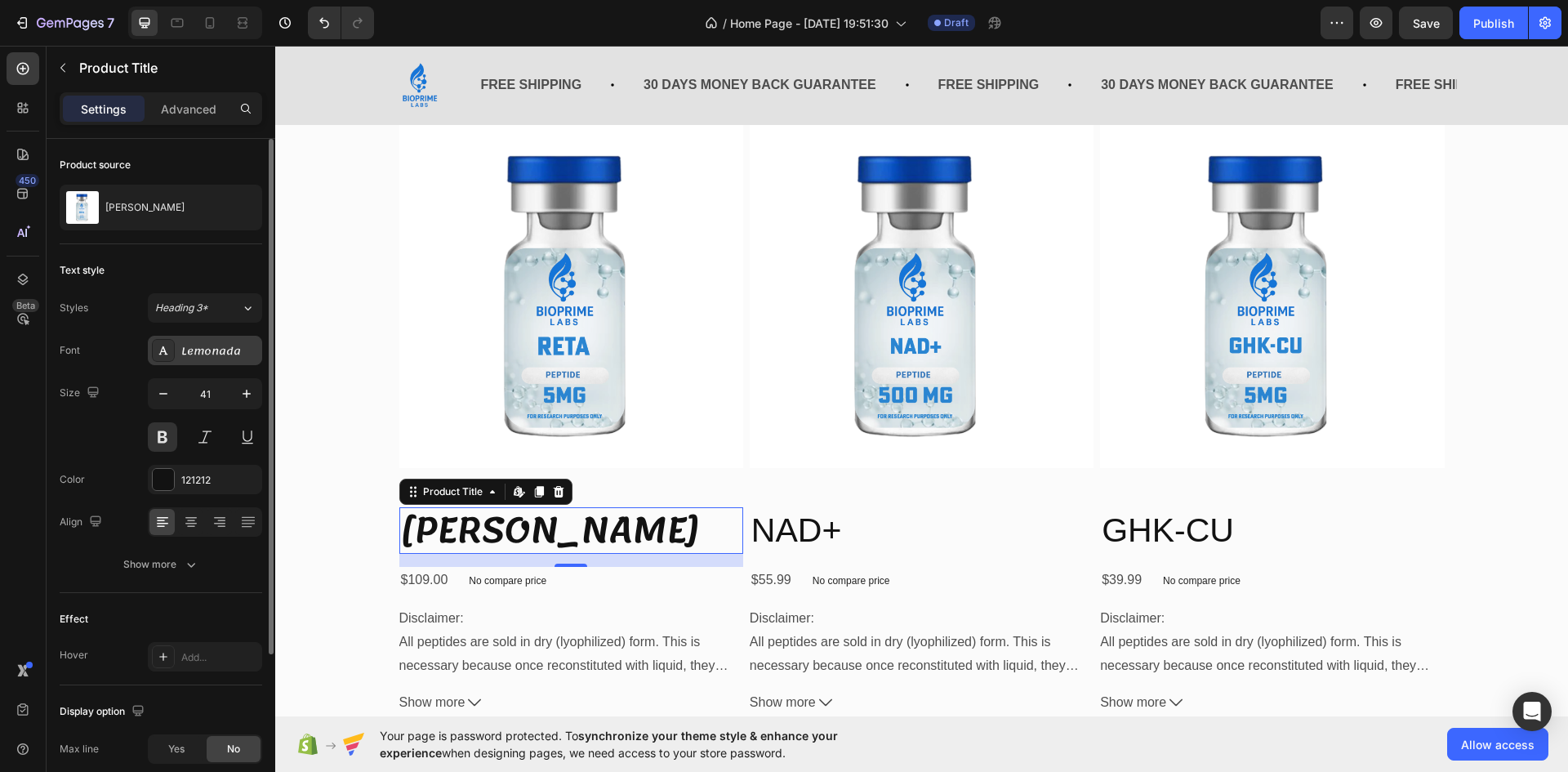
click at [214, 354] on div "Lemonada" at bounding box center [220, 351] width 77 height 15
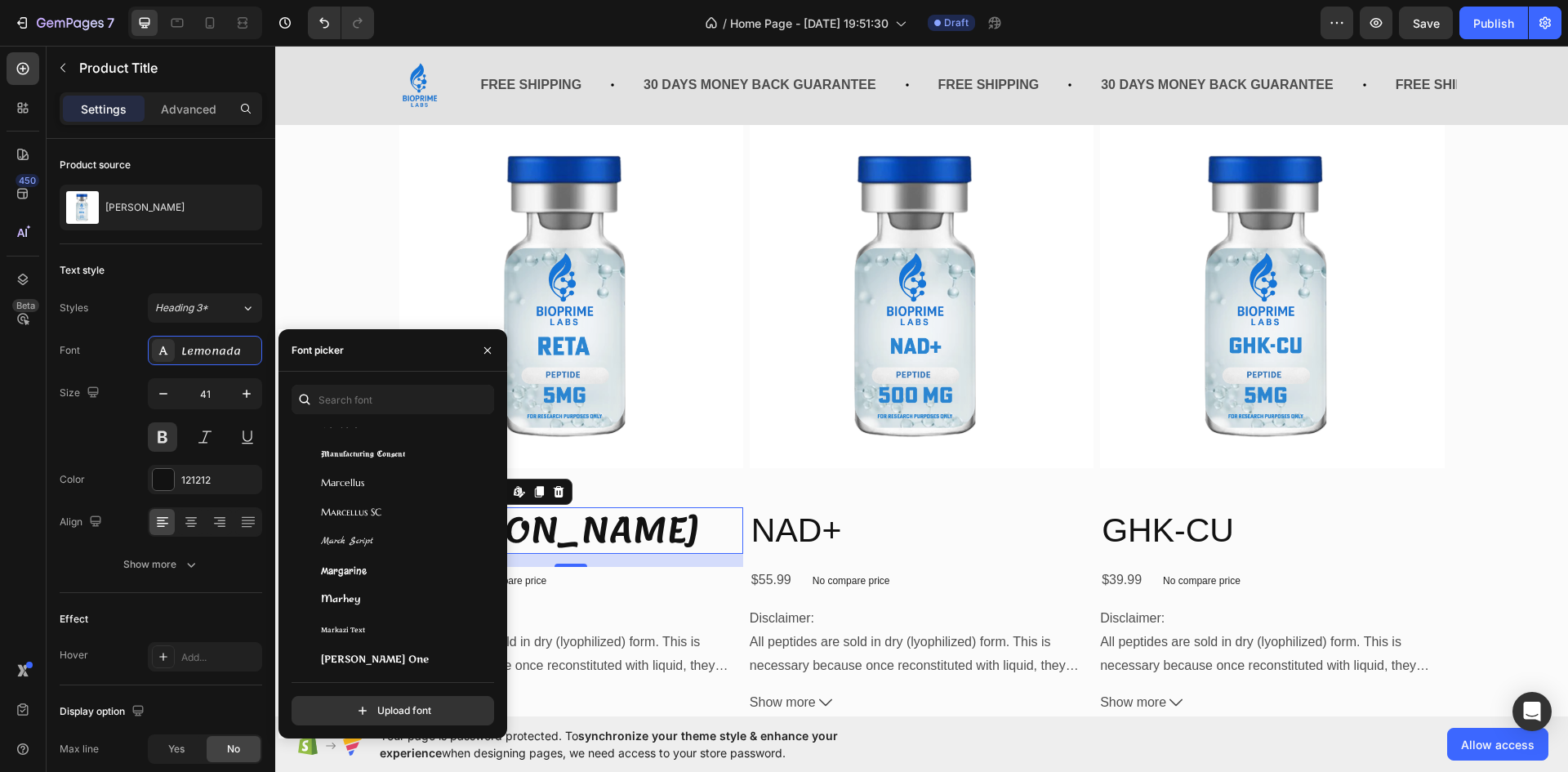
scroll to position [25507, 0]
click at [390, 553] on div "Maitree" at bounding box center [403, 555] width 165 height 15
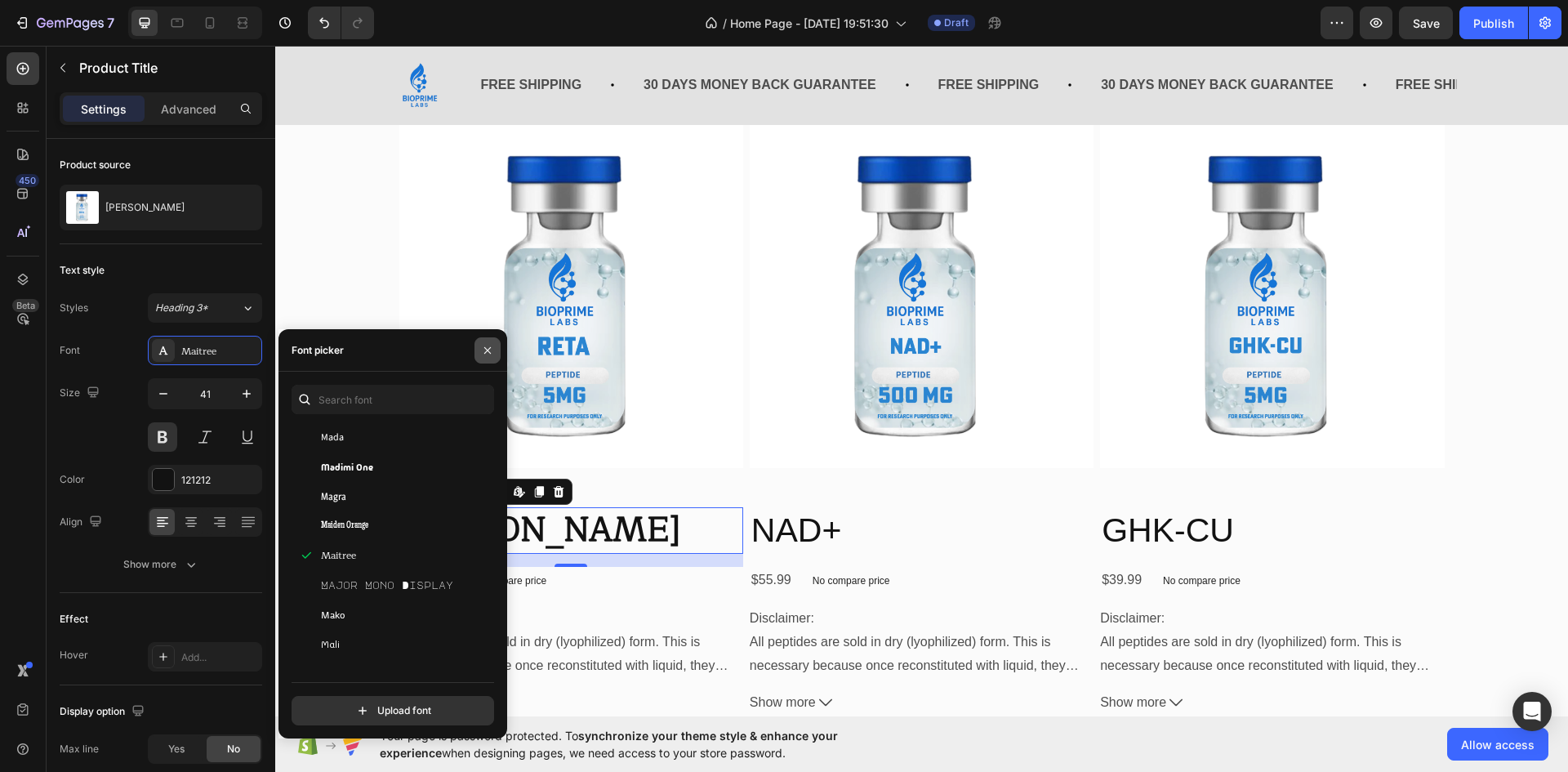
click at [489, 351] on icon "button" at bounding box center [488, 350] width 7 height 7
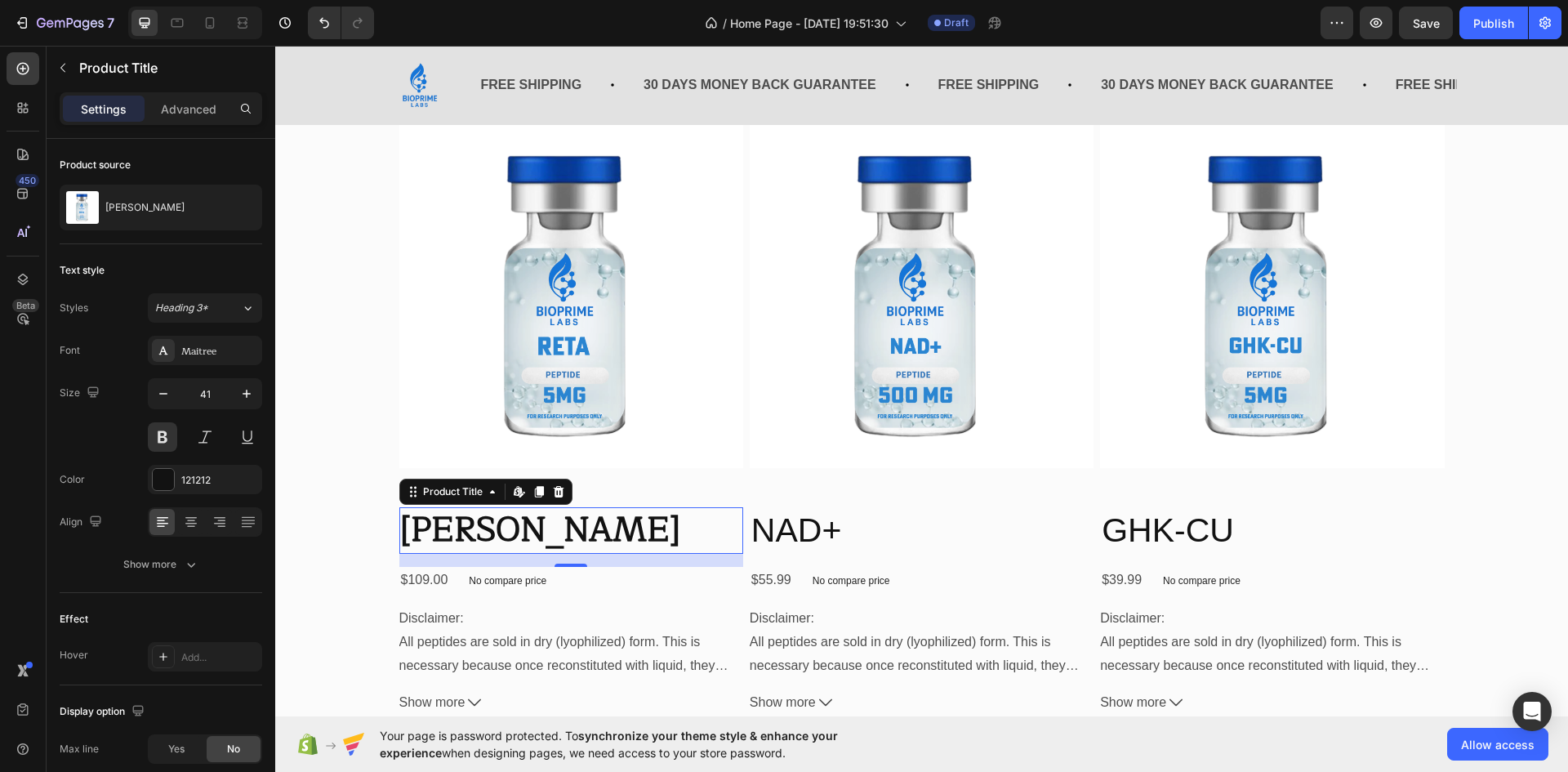
click at [493, 526] on h2 "[PERSON_NAME]" at bounding box center [571, 531] width 344 height 47
click at [468, 533] on h2 "[PERSON_NAME]" at bounding box center [571, 531] width 344 height 47
click at [456, 529] on h2 "[PERSON_NAME]" at bounding box center [571, 531] width 344 height 47
click at [460, 527] on h2 "[PERSON_NAME]" at bounding box center [571, 531] width 344 height 47
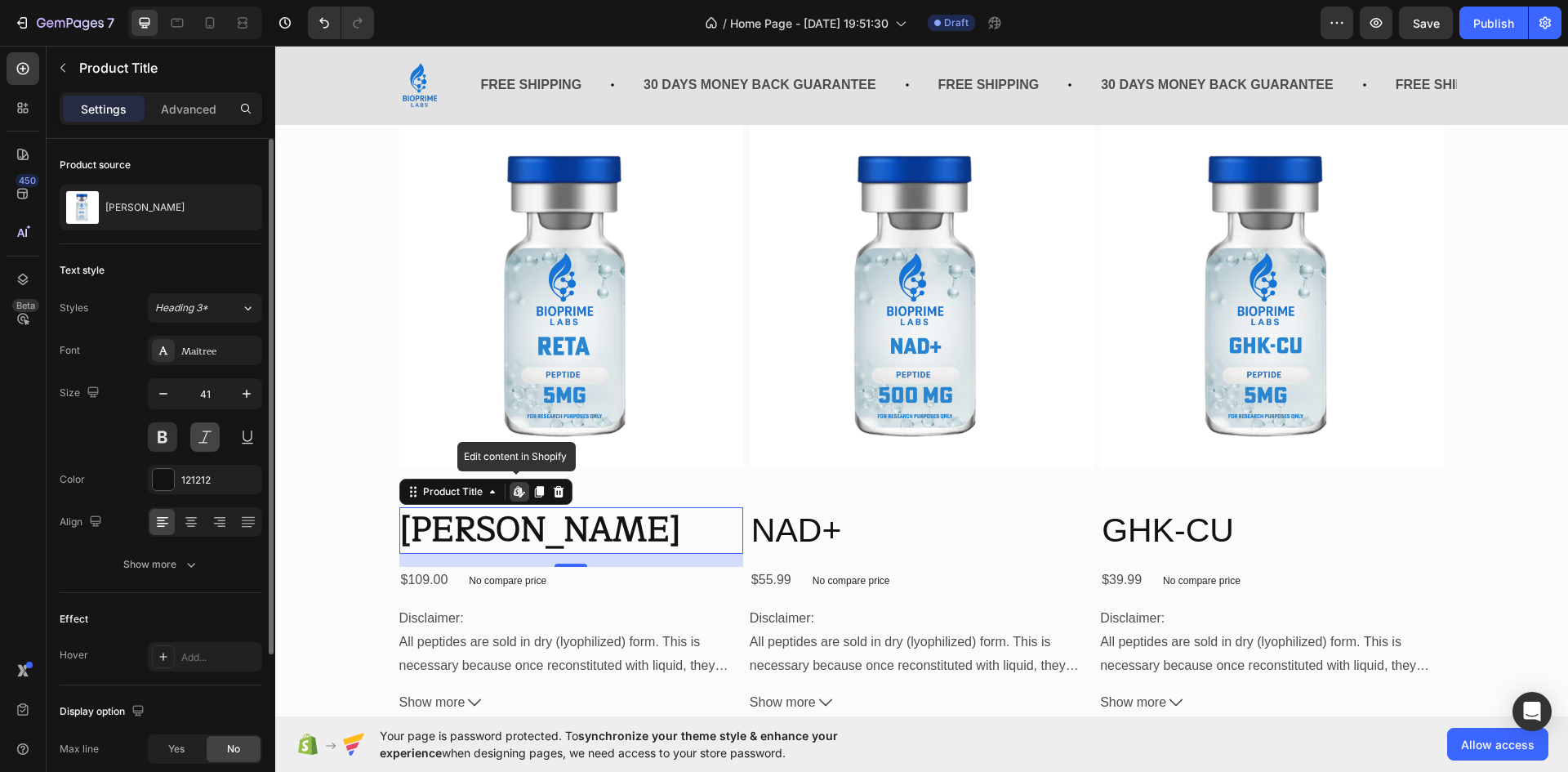
click at [208, 435] on button at bounding box center [205, 437] width 29 height 29
click at [199, 520] on icon at bounding box center [191, 521] width 16 height 16
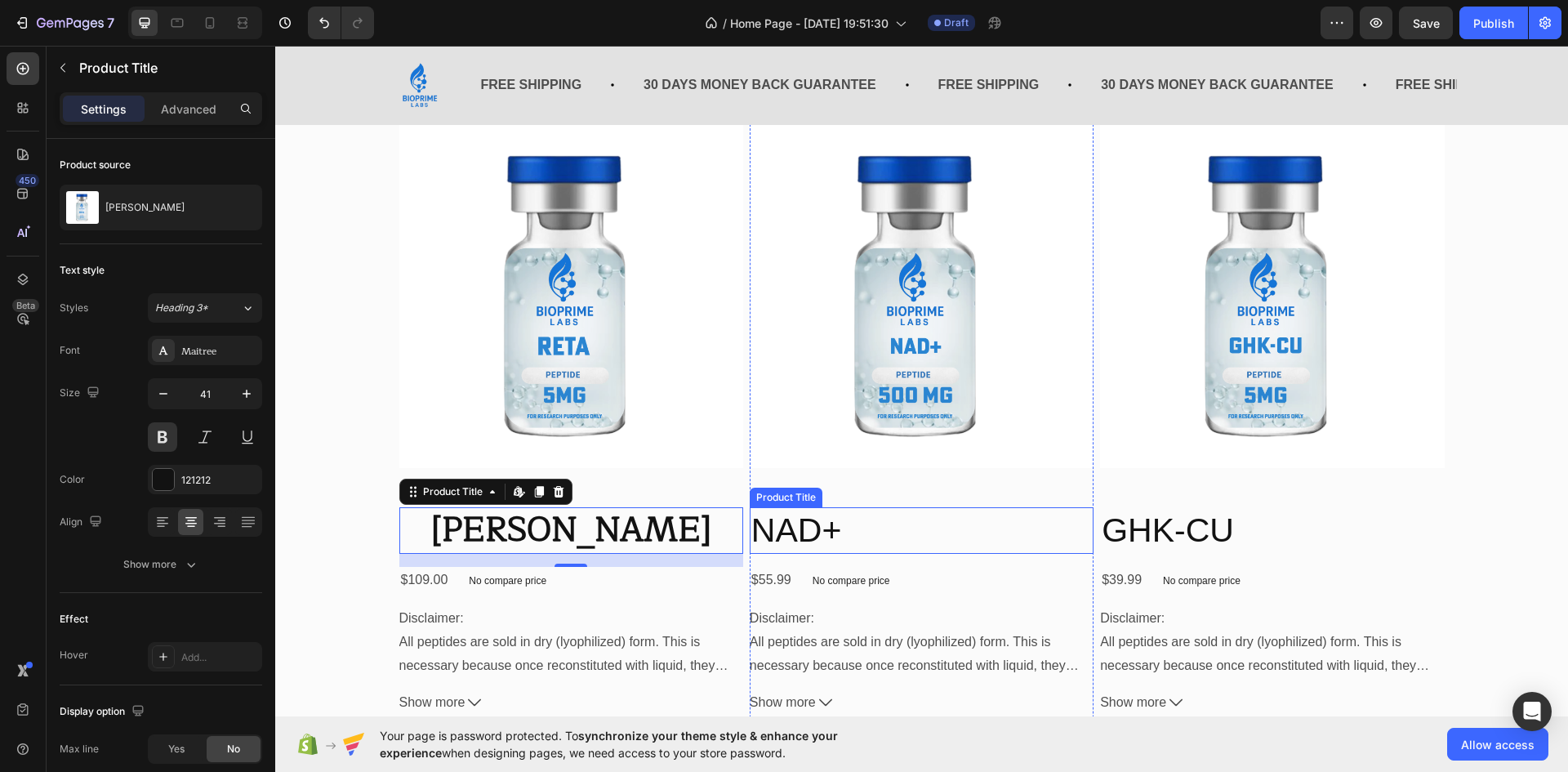
click at [834, 539] on h2 "NAD+" at bounding box center [922, 531] width 344 height 47
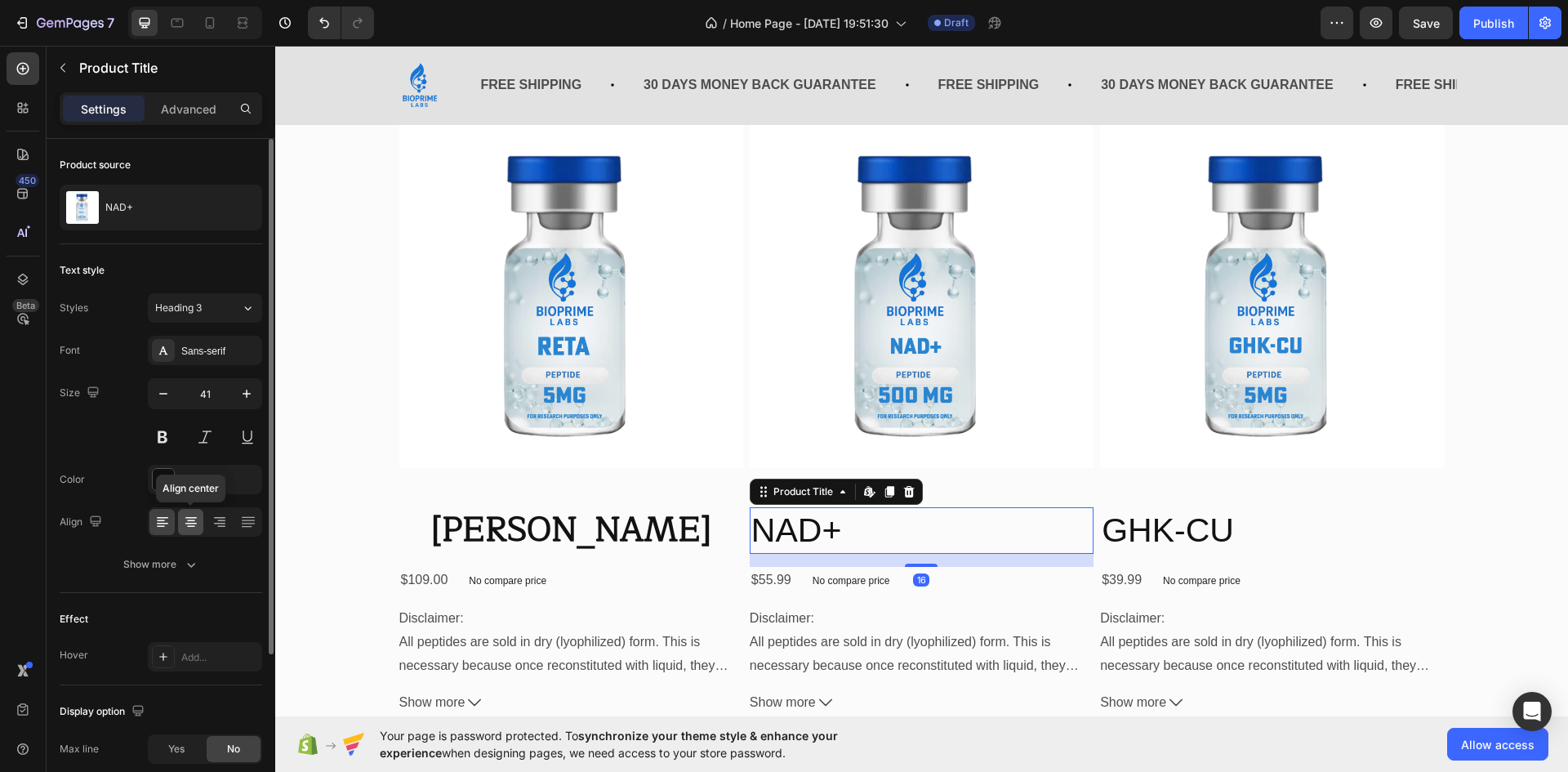
click at [196, 526] on icon at bounding box center [191, 521] width 16 height 16
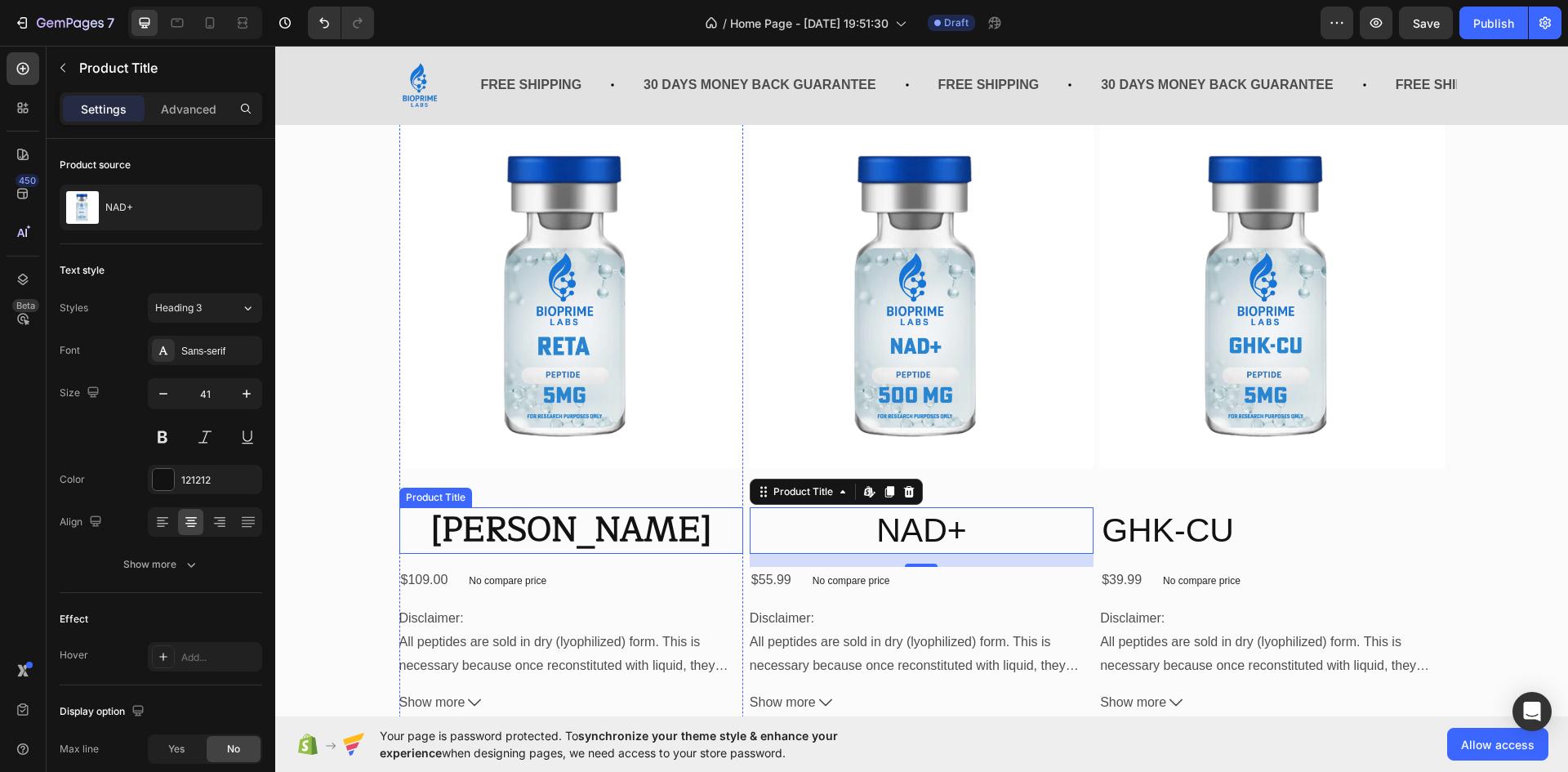
click at [585, 536] on h2 "[PERSON_NAME]" at bounding box center [571, 531] width 344 height 47
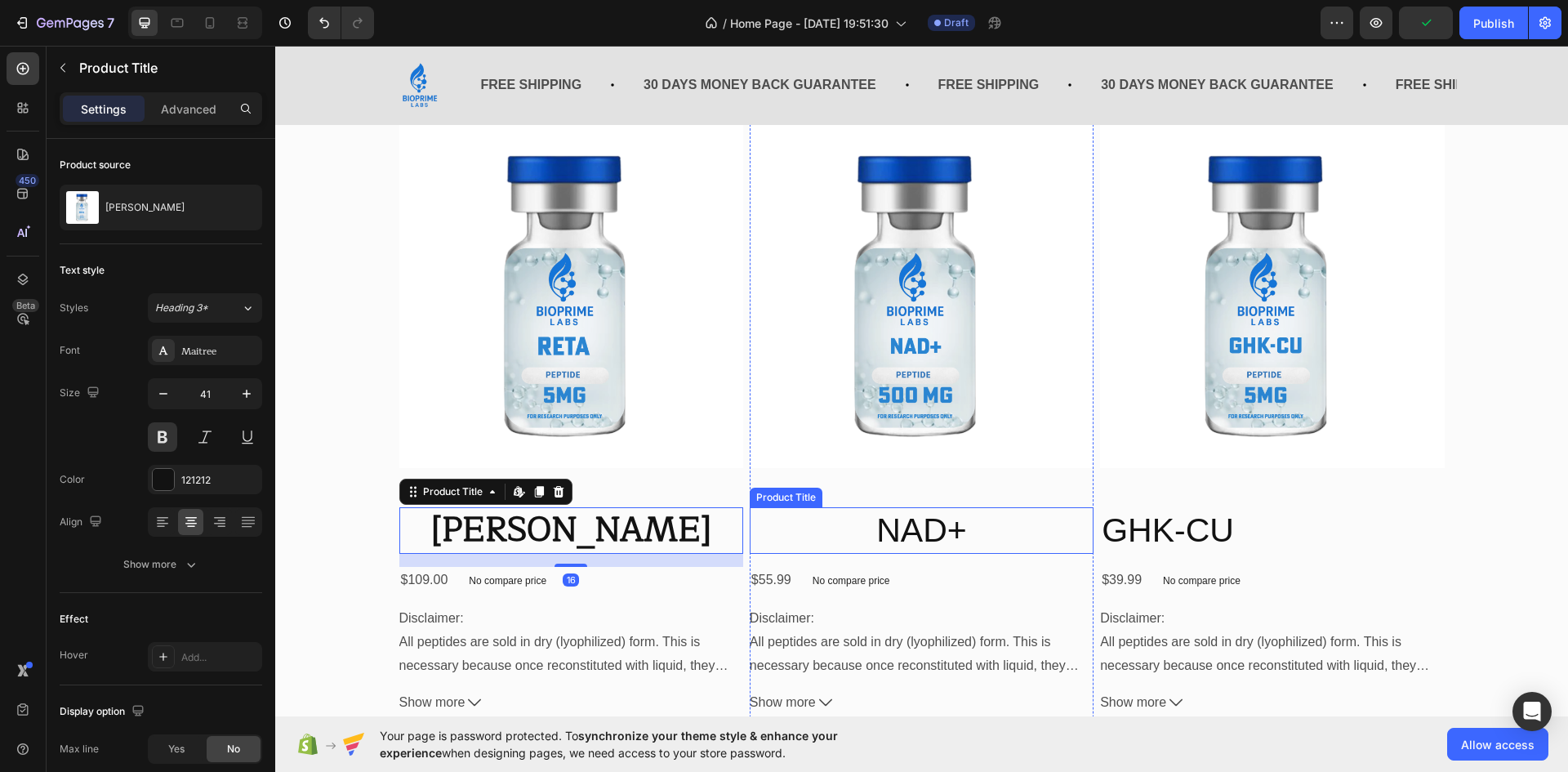
click at [902, 528] on h2 "NAD+" at bounding box center [922, 531] width 344 height 47
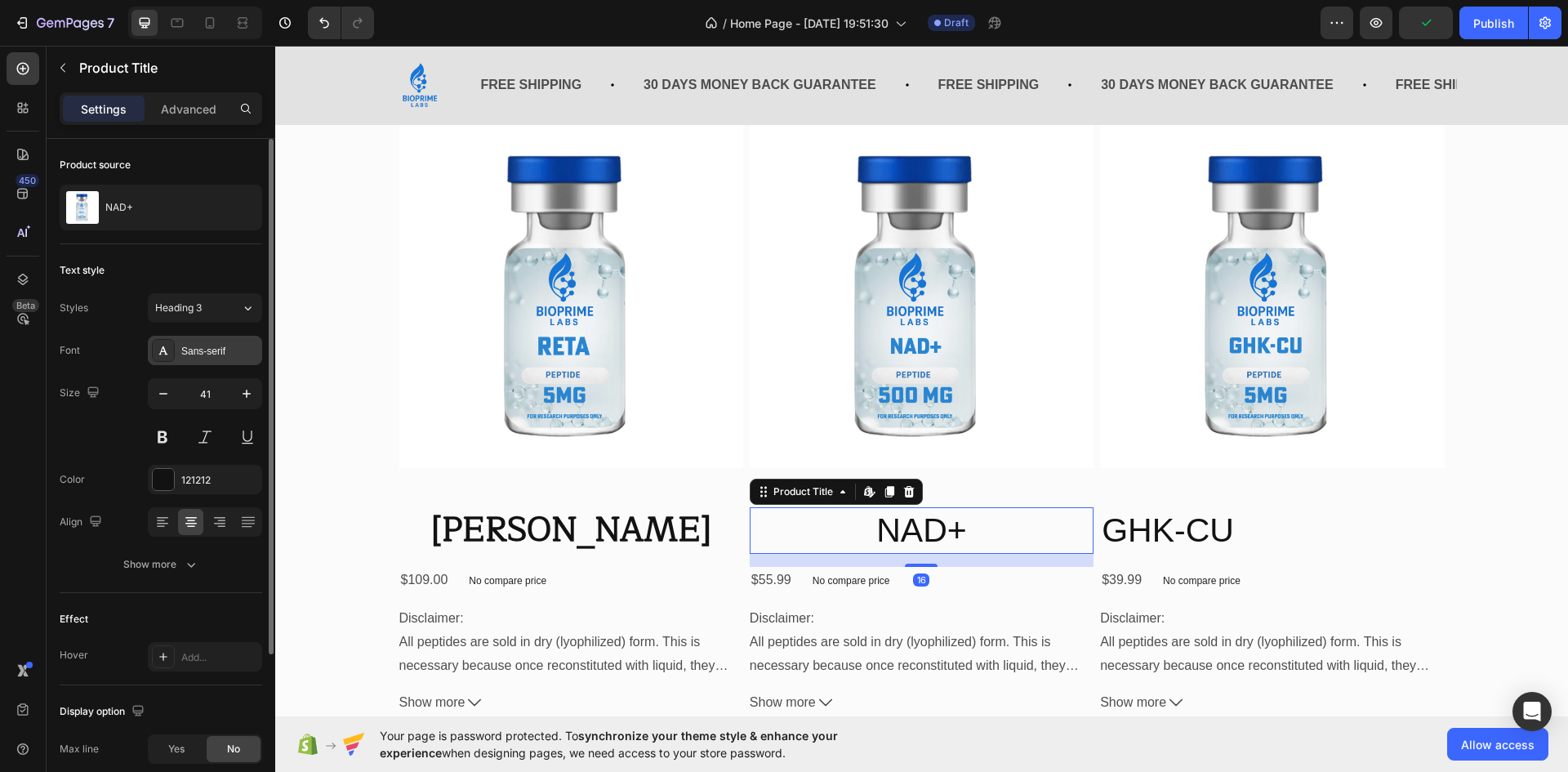
click at [188, 356] on div "Sans-serif" at bounding box center [220, 351] width 77 height 15
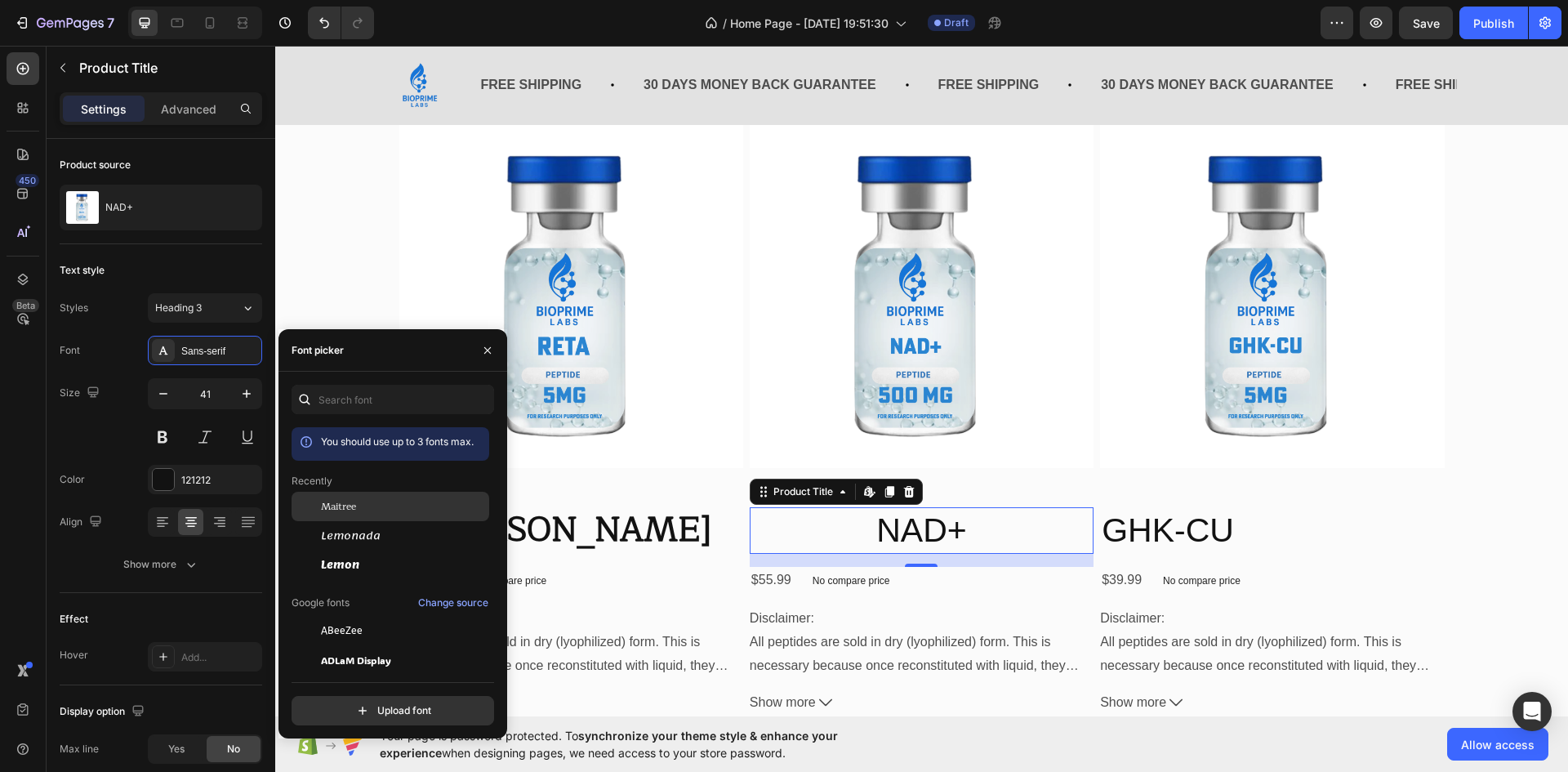
drag, startPoint x: 380, startPoint y: 511, endPoint x: 839, endPoint y: 463, distance: 461.5
click at [380, 511] on div "Maitree" at bounding box center [403, 506] width 165 height 15
click at [1201, 524] on h2 "GHK-CU" at bounding box center [1272, 531] width 344 height 47
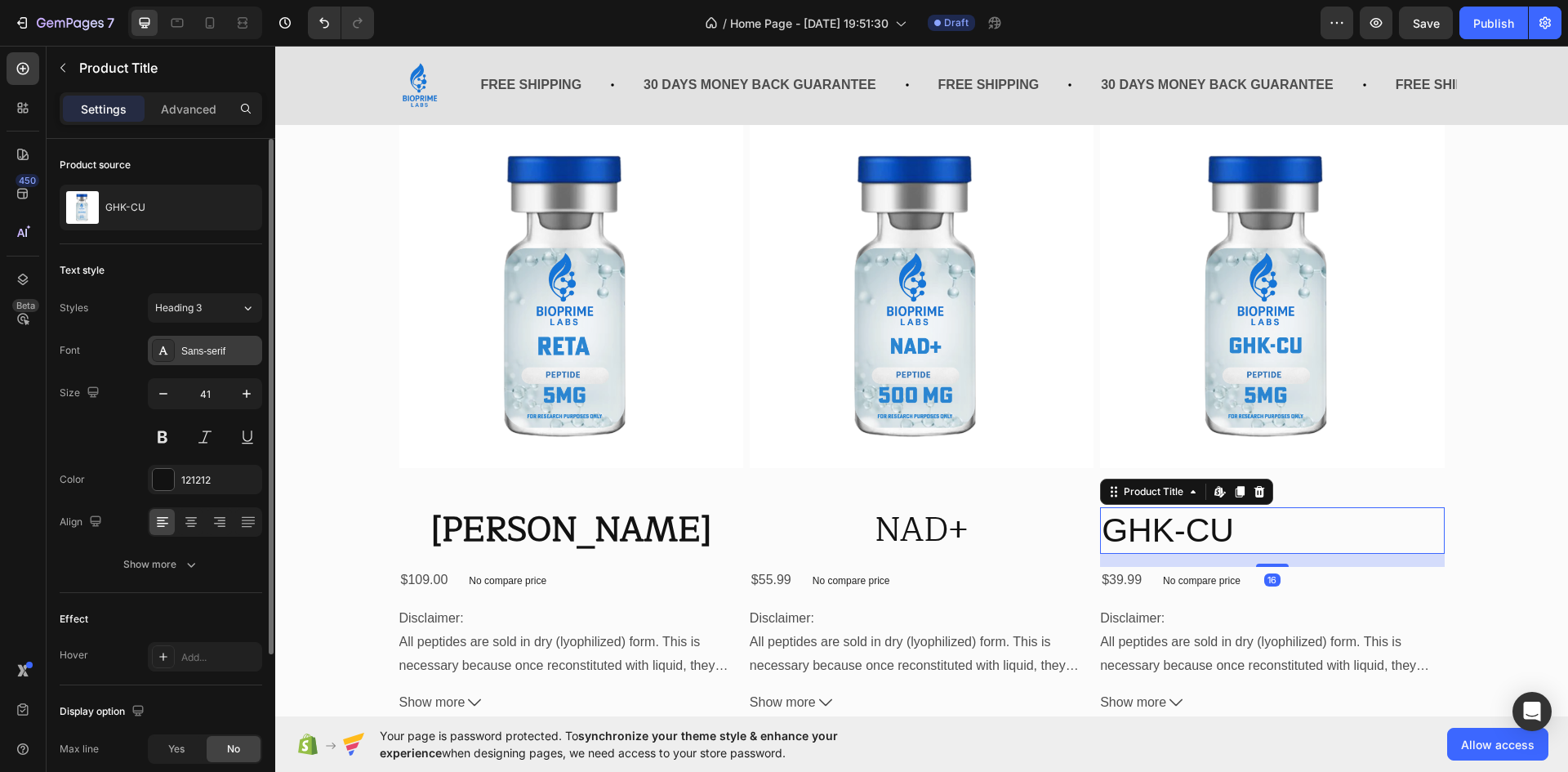
click at [203, 360] on div "Sans-serif" at bounding box center [205, 350] width 114 height 29
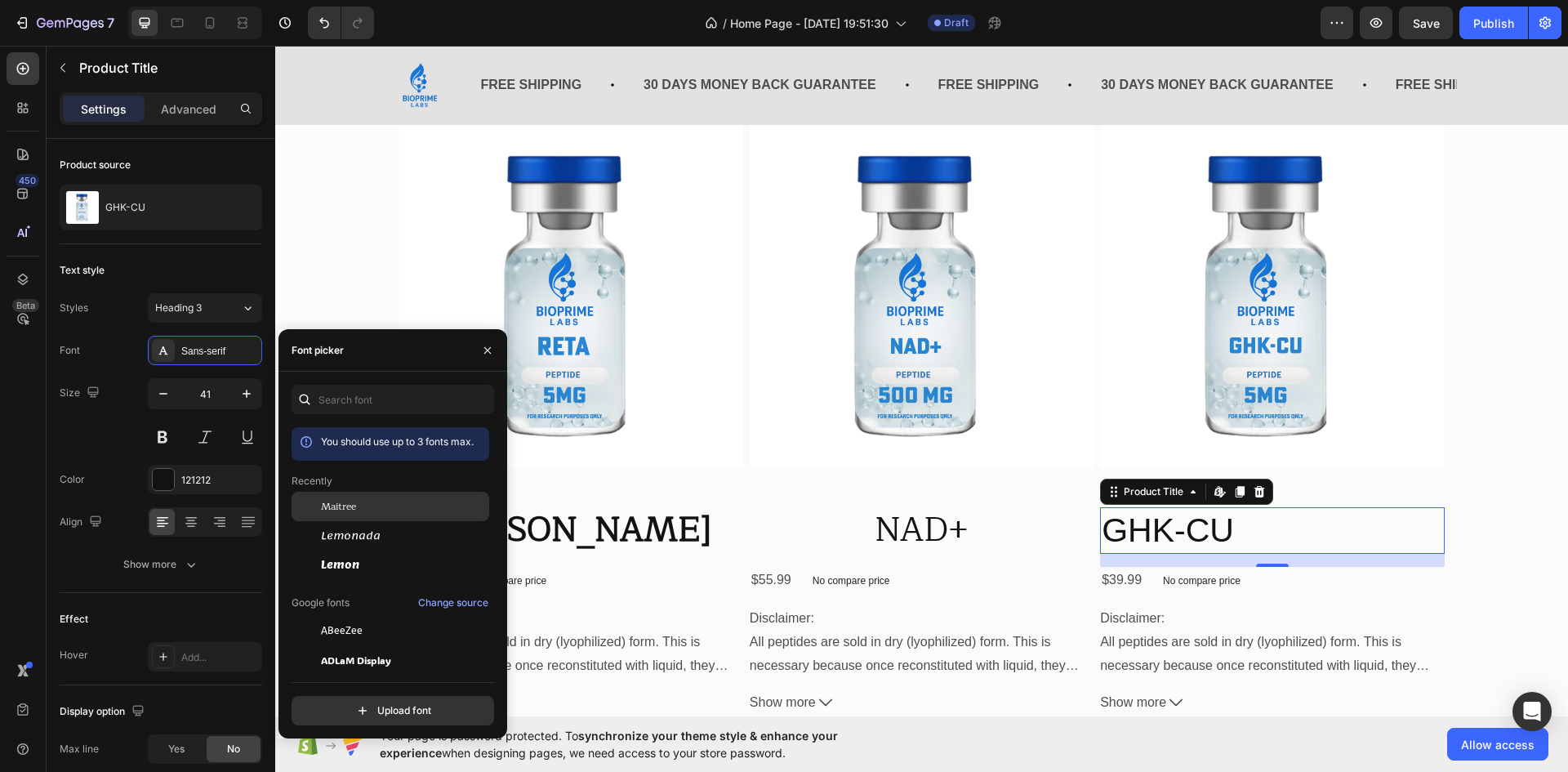
click at [381, 500] on div "Maitree" at bounding box center [403, 506] width 165 height 15
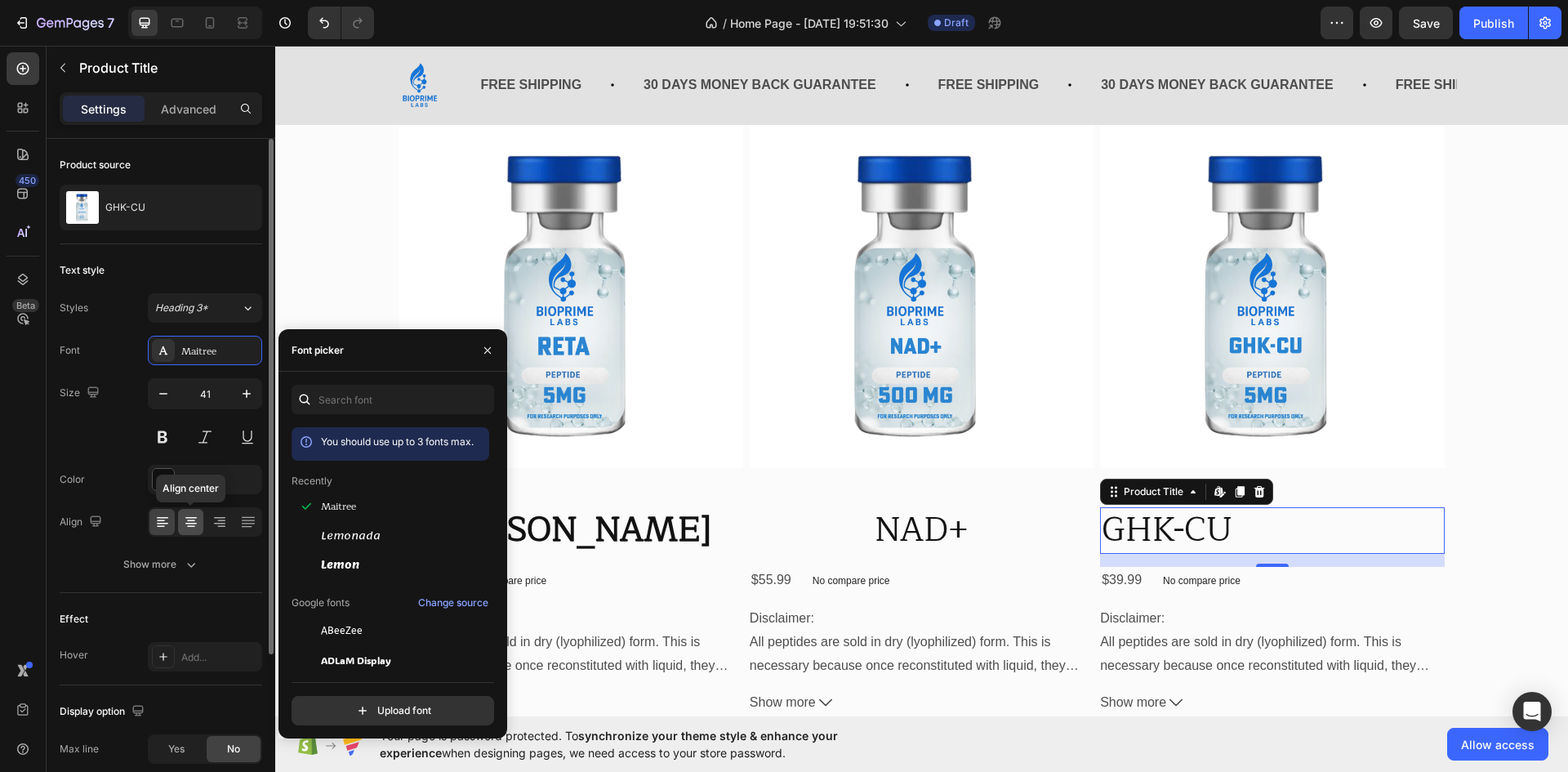
click at [196, 520] on icon at bounding box center [191, 521] width 16 height 16
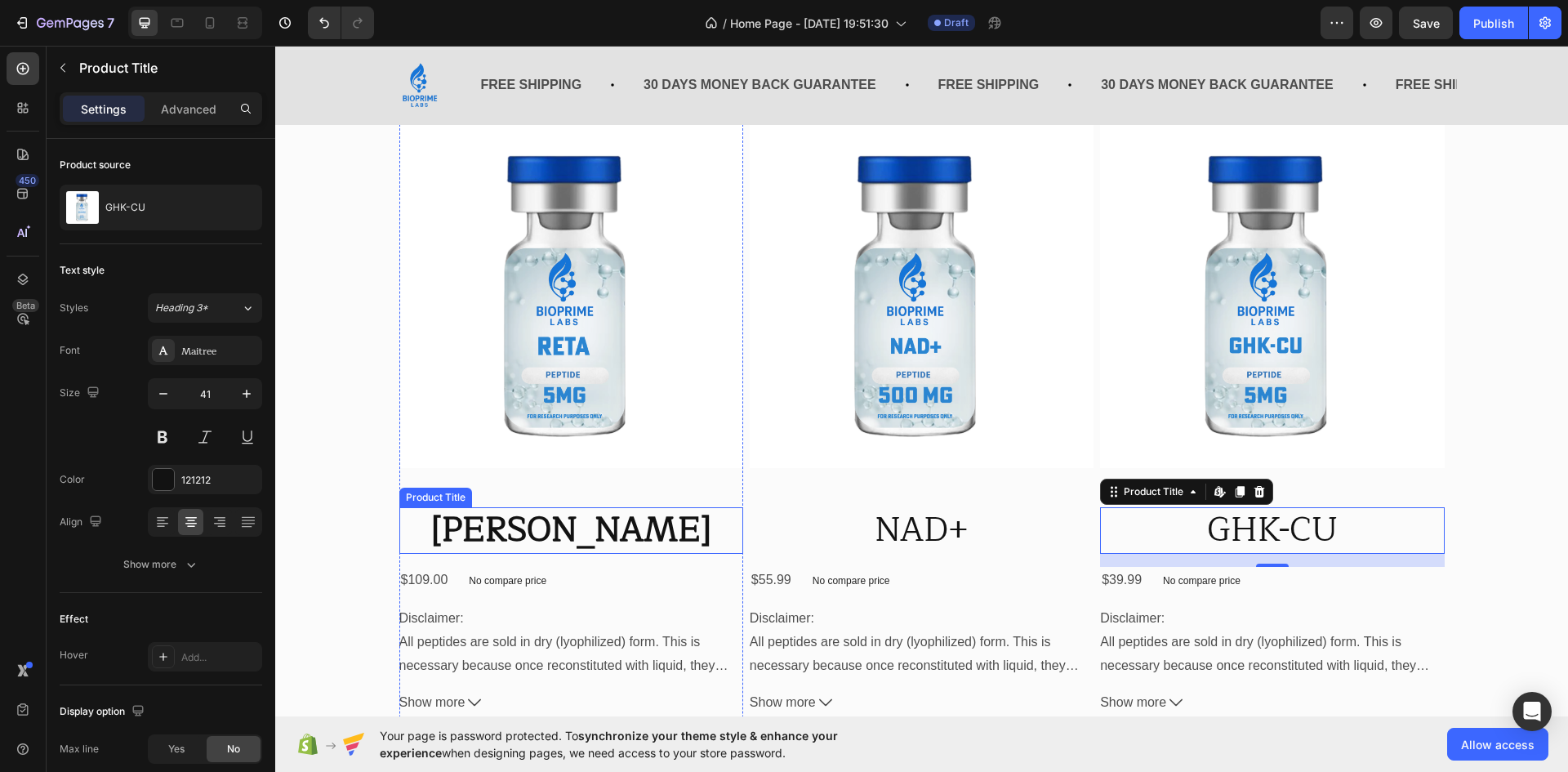
click at [556, 519] on h2 "[PERSON_NAME]" at bounding box center [571, 531] width 344 height 47
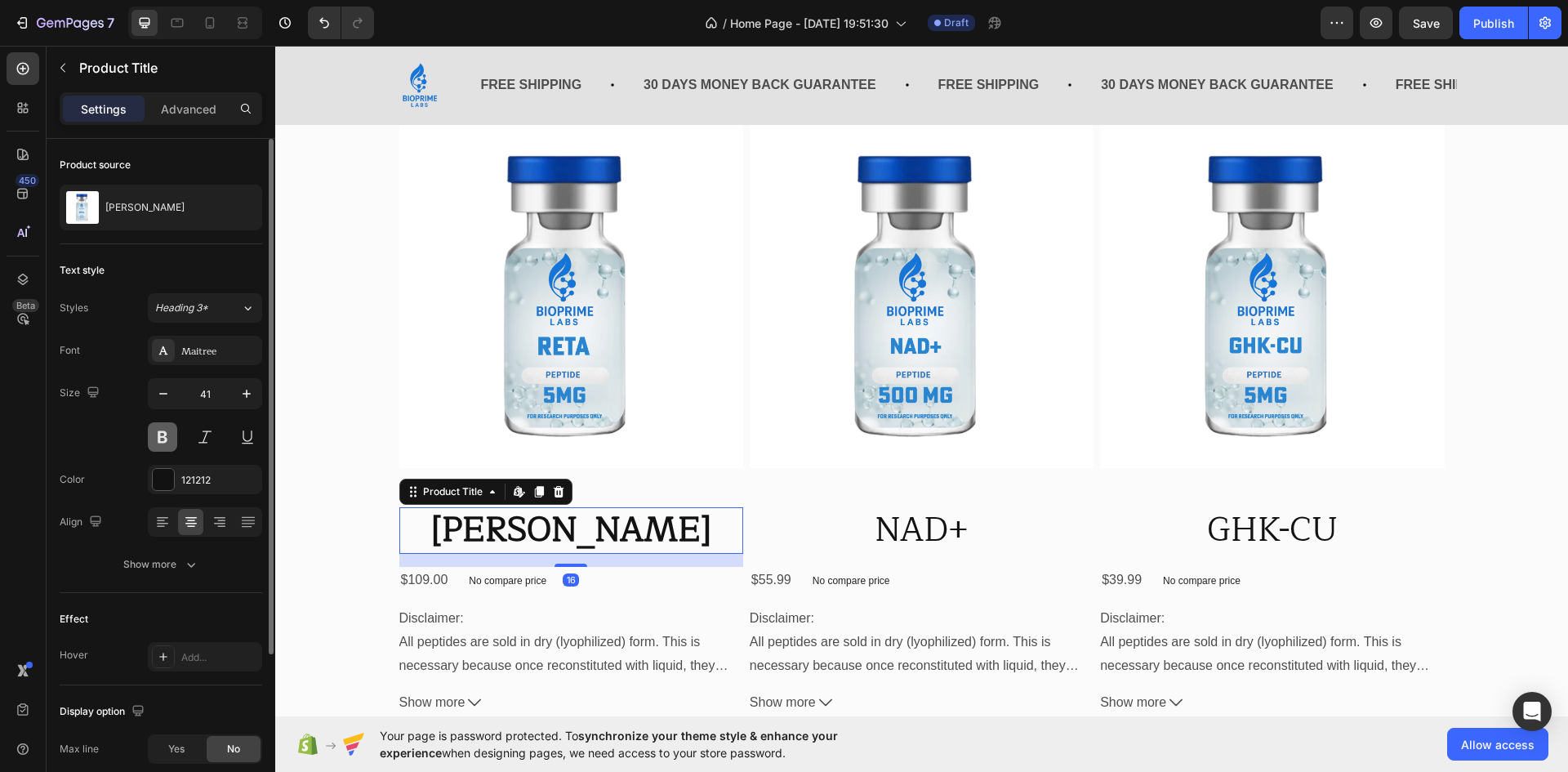
click at [160, 437] on button at bounding box center [163, 437] width 29 height 29
click at [200, 436] on button at bounding box center [205, 437] width 29 height 29
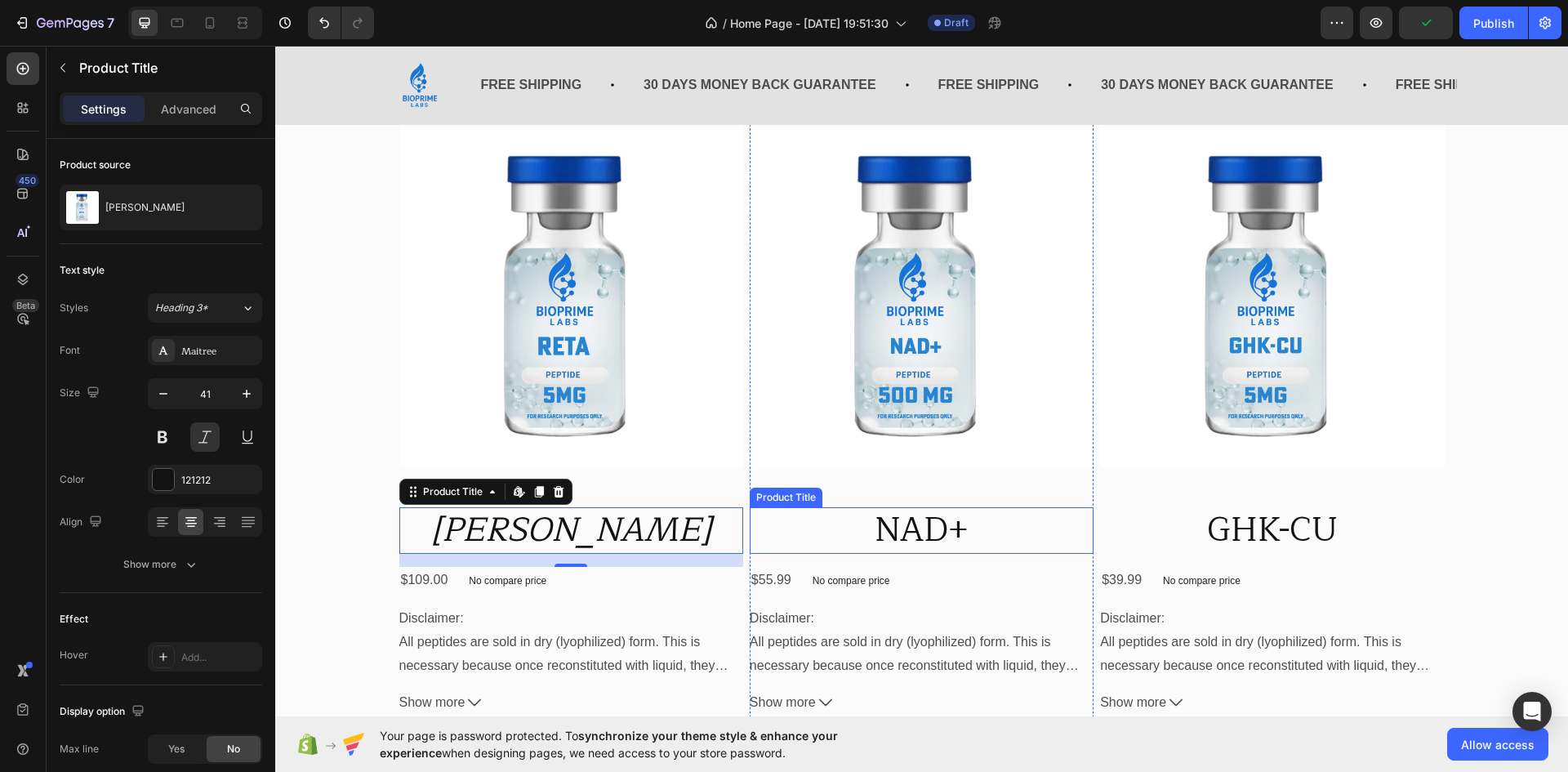
click at [899, 520] on h2 "NAD+" at bounding box center [922, 531] width 344 height 47
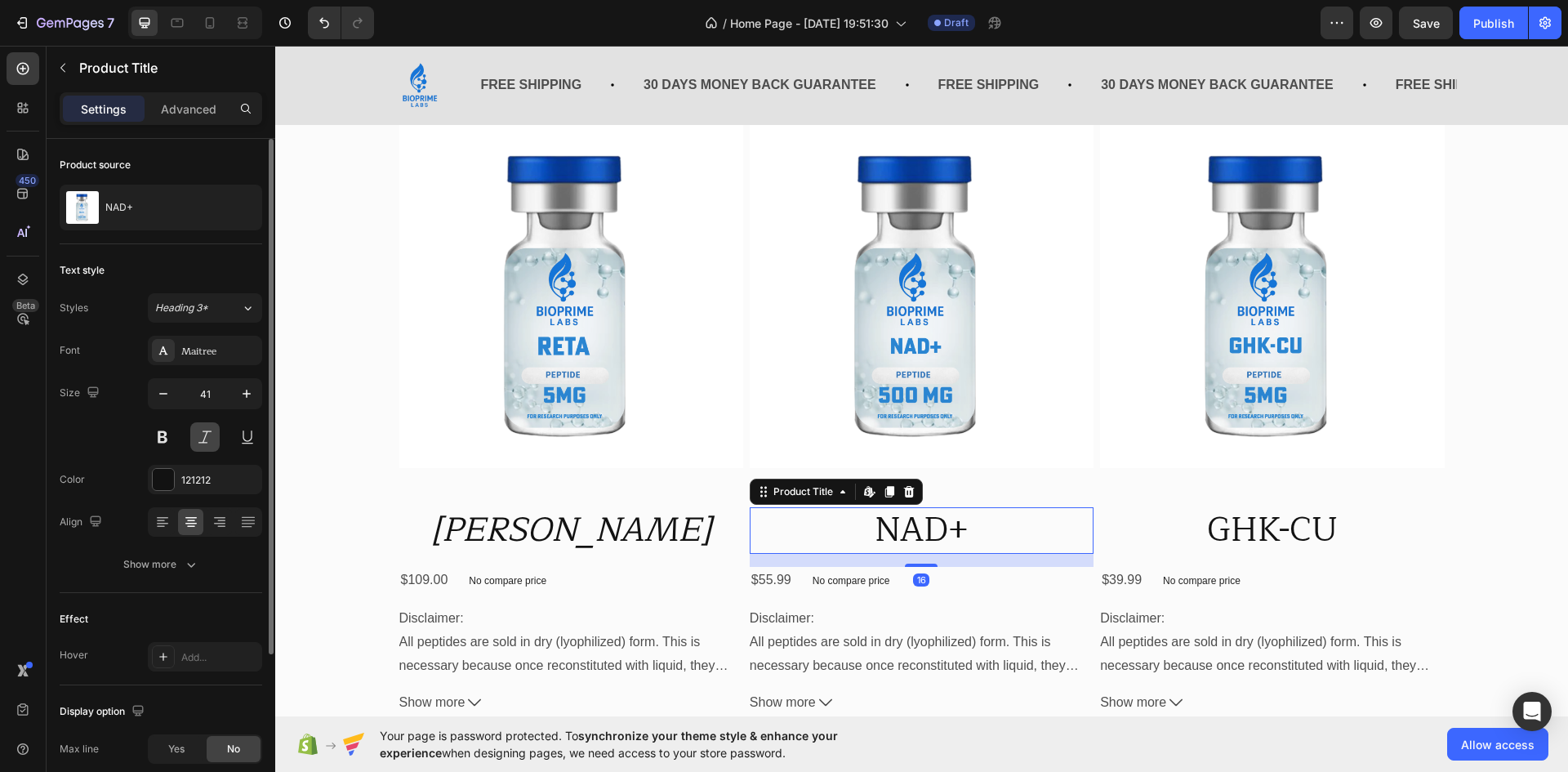
drag, startPoint x: 207, startPoint y: 443, endPoint x: 939, endPoint y: 511, distance: 735.2
click at [207, 443] on button at bounding box center [205, 437] width 29 height 29
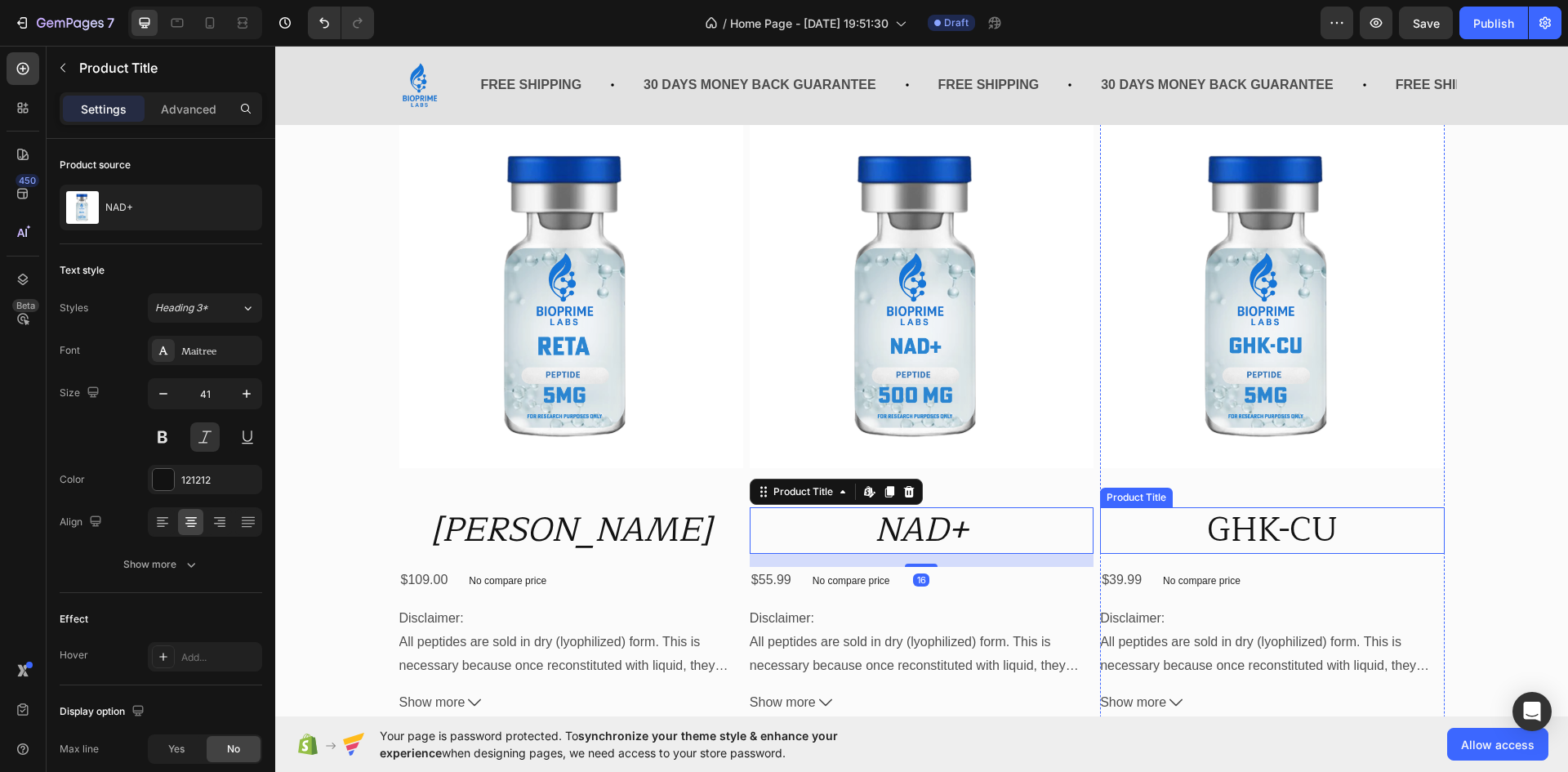
click at [1260, 520] on h2 "GHK-CU" at bounding box center [1272, 531] width 344 height 47
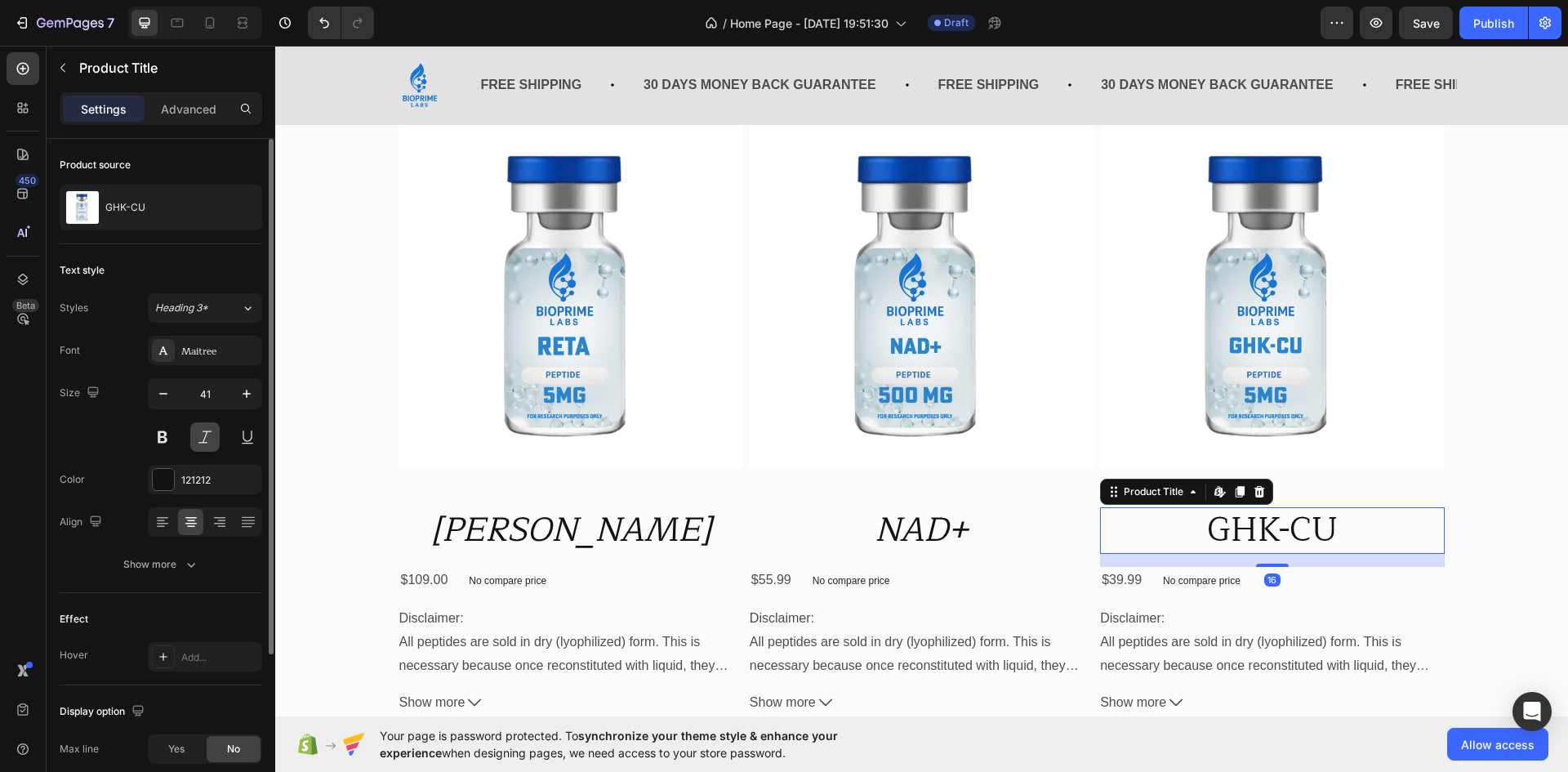
click at [203, 433] on button at bounding box center [205, 437] width 29 height 29
click at [1456, 412] on div "Product Images Reta Product Title $109.00 Product Price Product Price No compar…" at bounding box center [922, 530] width 1269 height 811
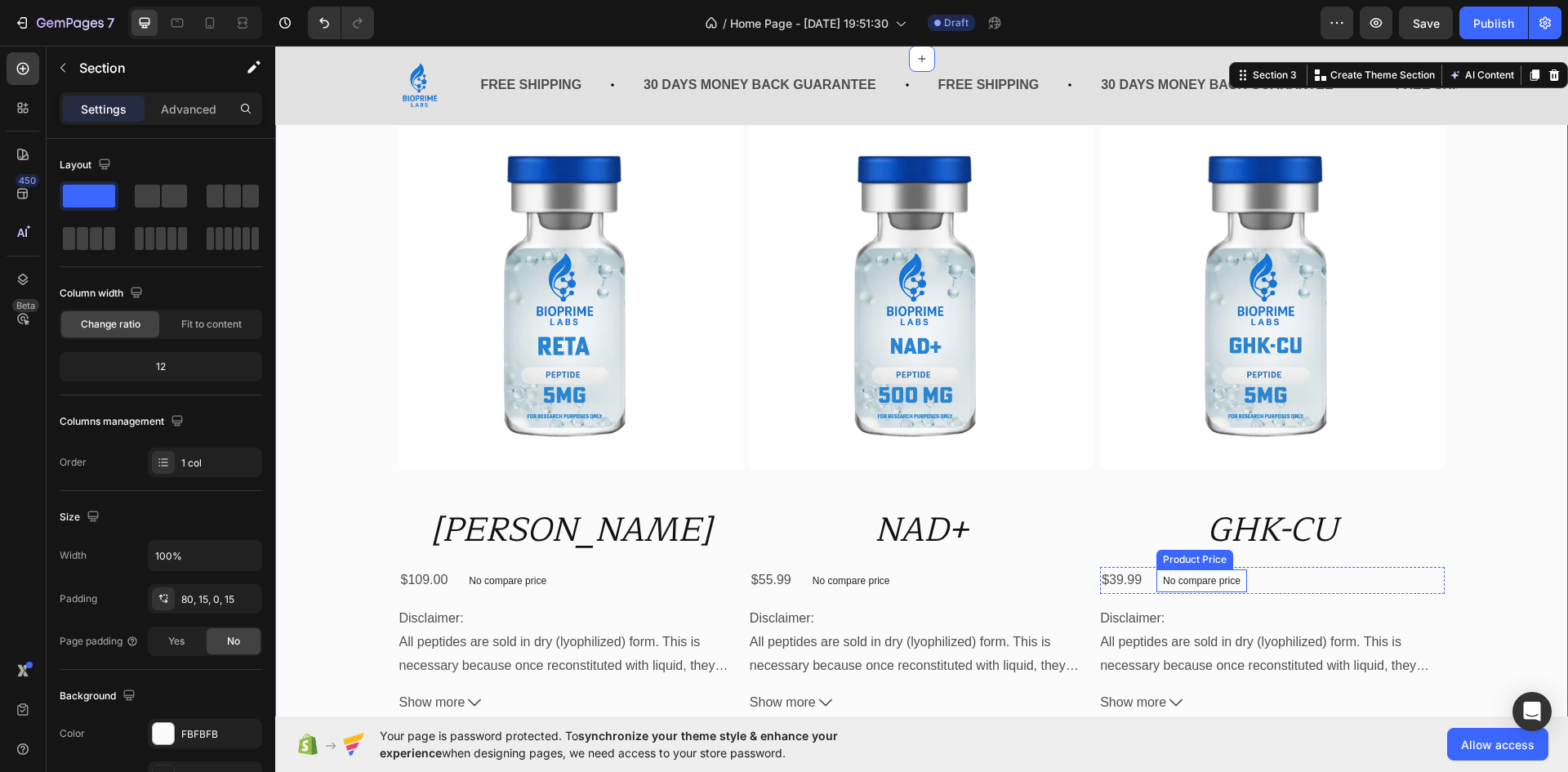
click at [1206, 577] on p "No compare price" at bounding box center [1202, 580] width 78 height 10
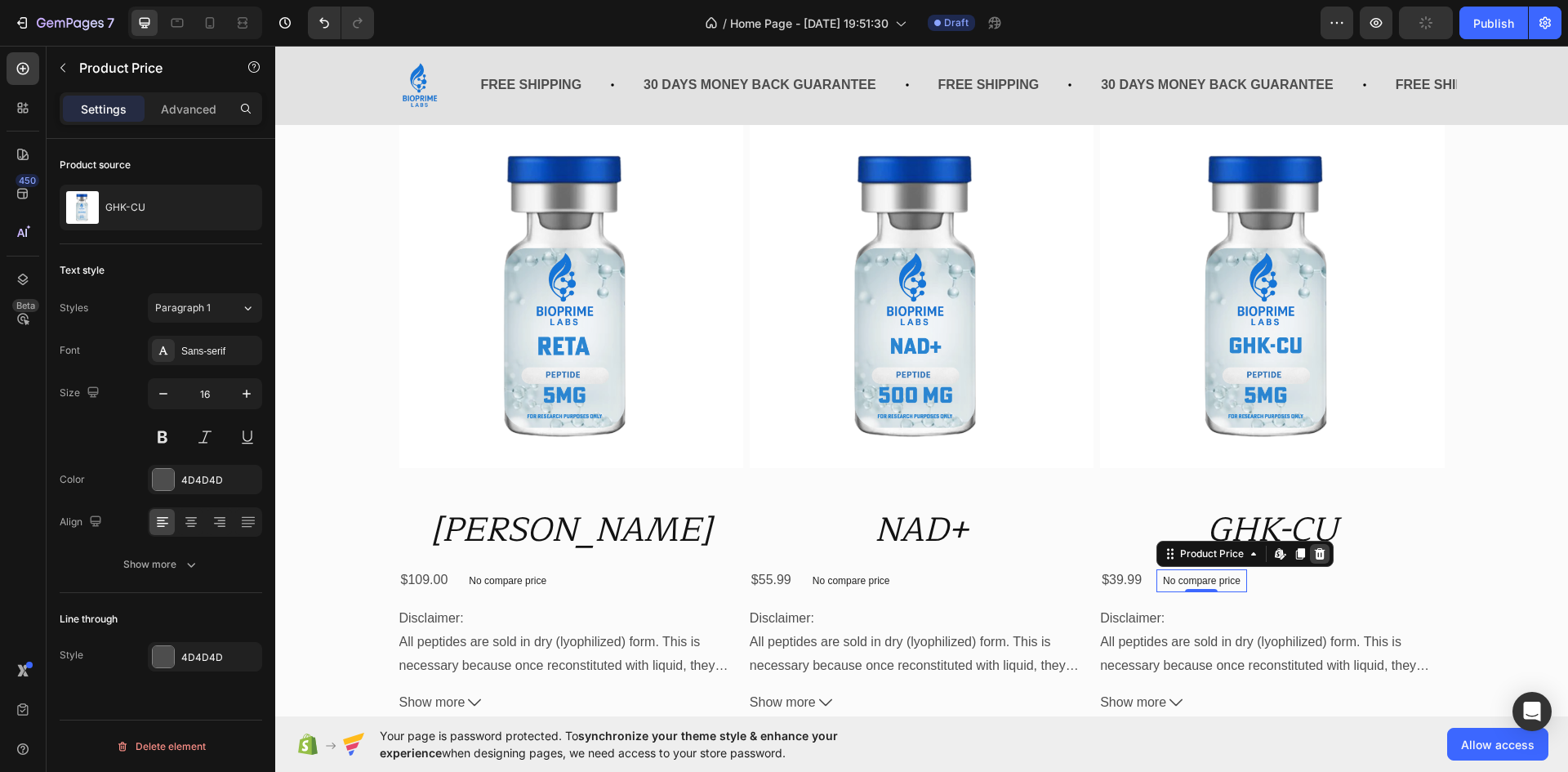
click at [1315, 557] on icon at bounding box center [1320, 553] width 10 height 11
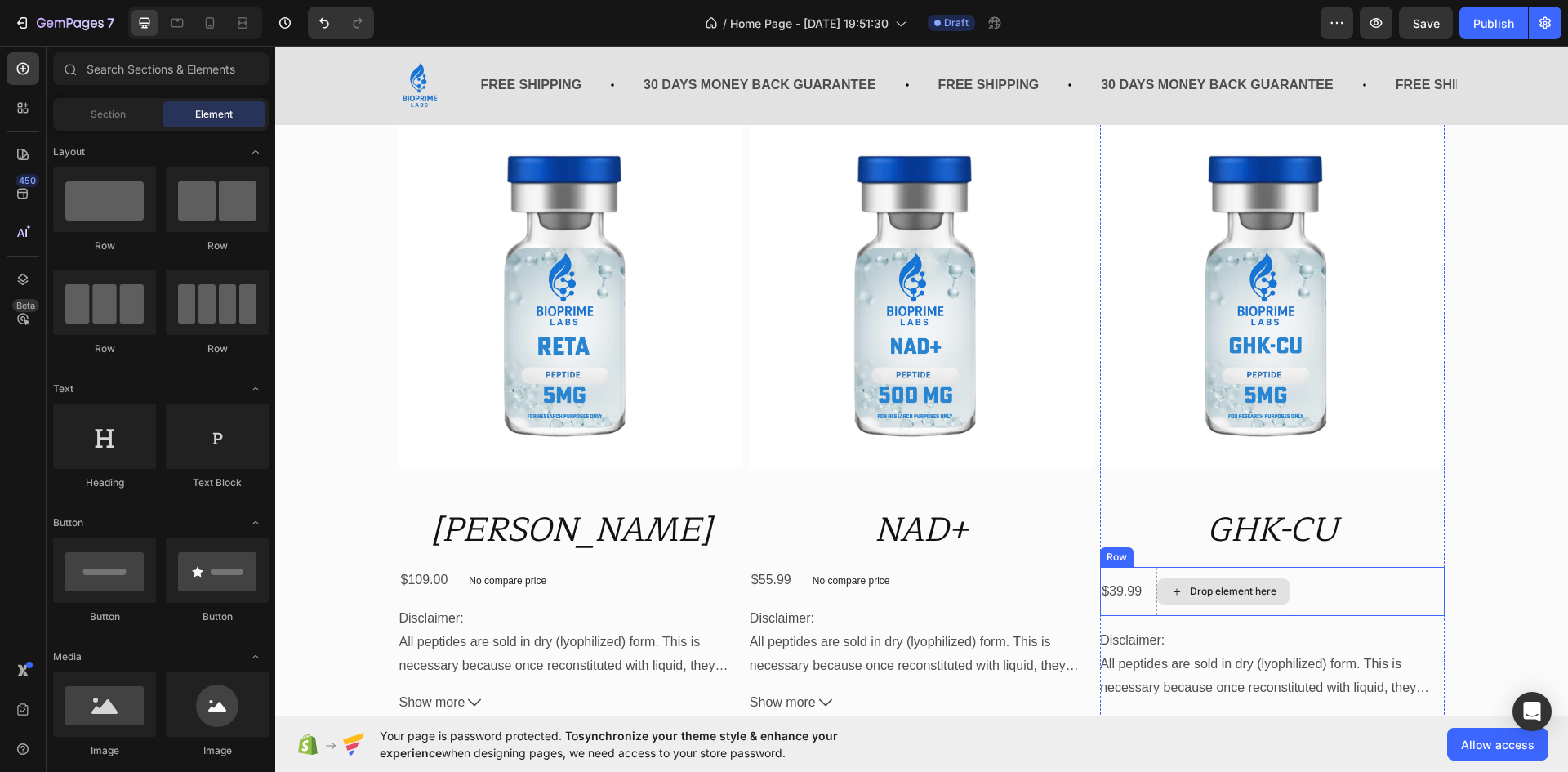
click at [1214, 567] on div "Drop element here" at bounding box center [1223, 591] width 134 height 49
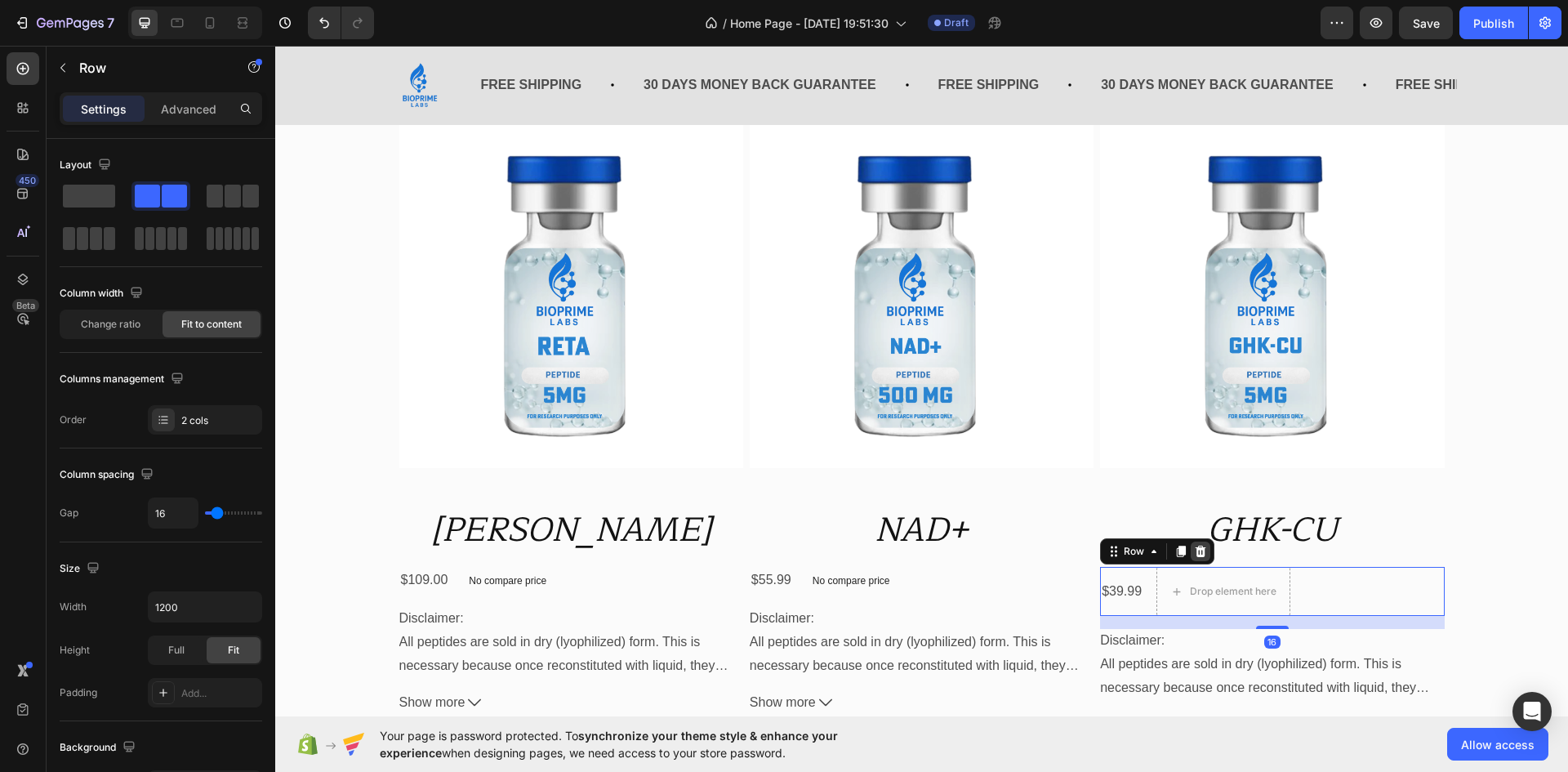
click at [1195, 549] on icon at bounding box center [1201, 551] width 10 height 11
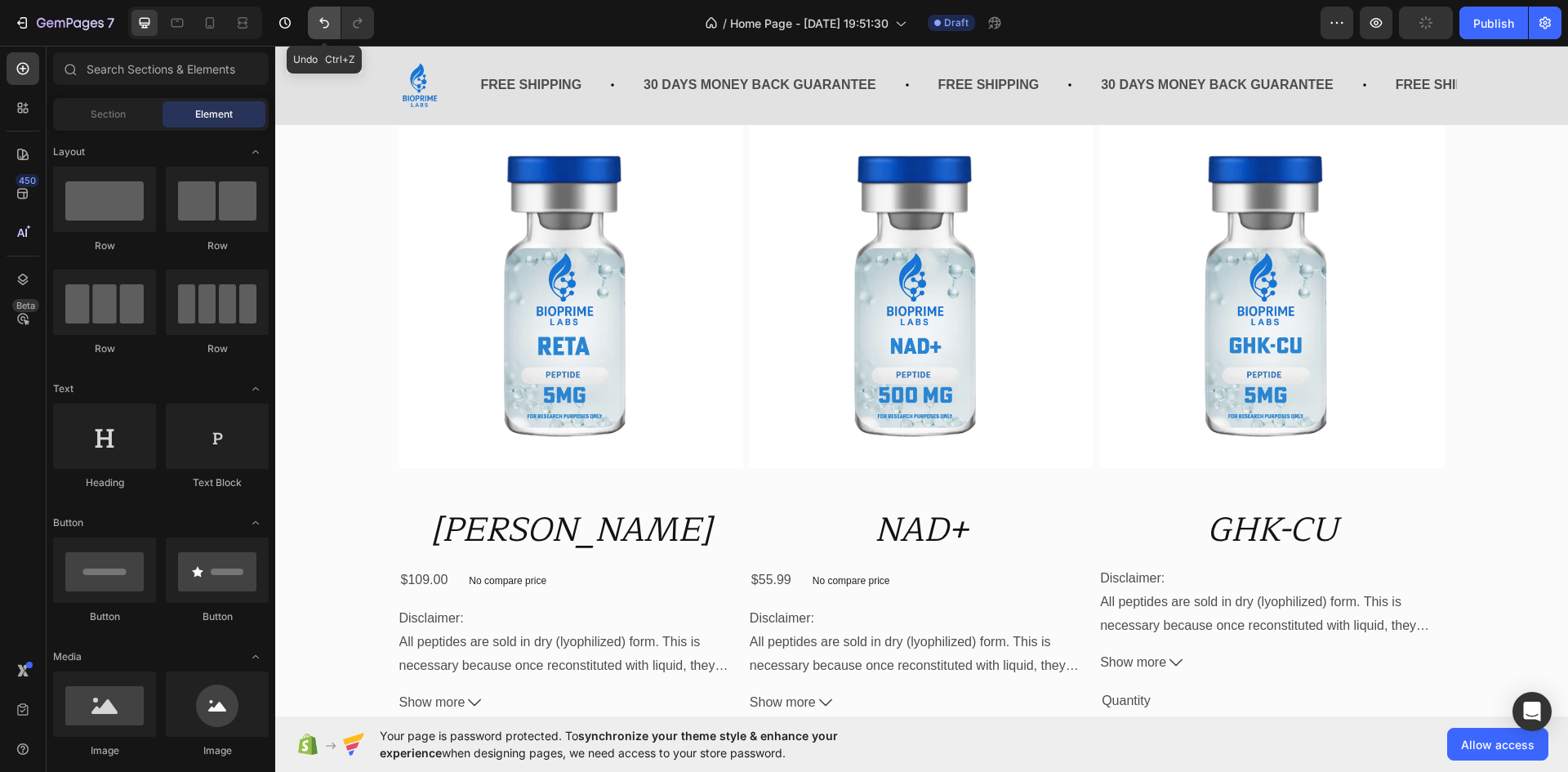
click at [322, 28] on icon "Undo/Redo" at bounding box center [324, 22] width 16 height 16
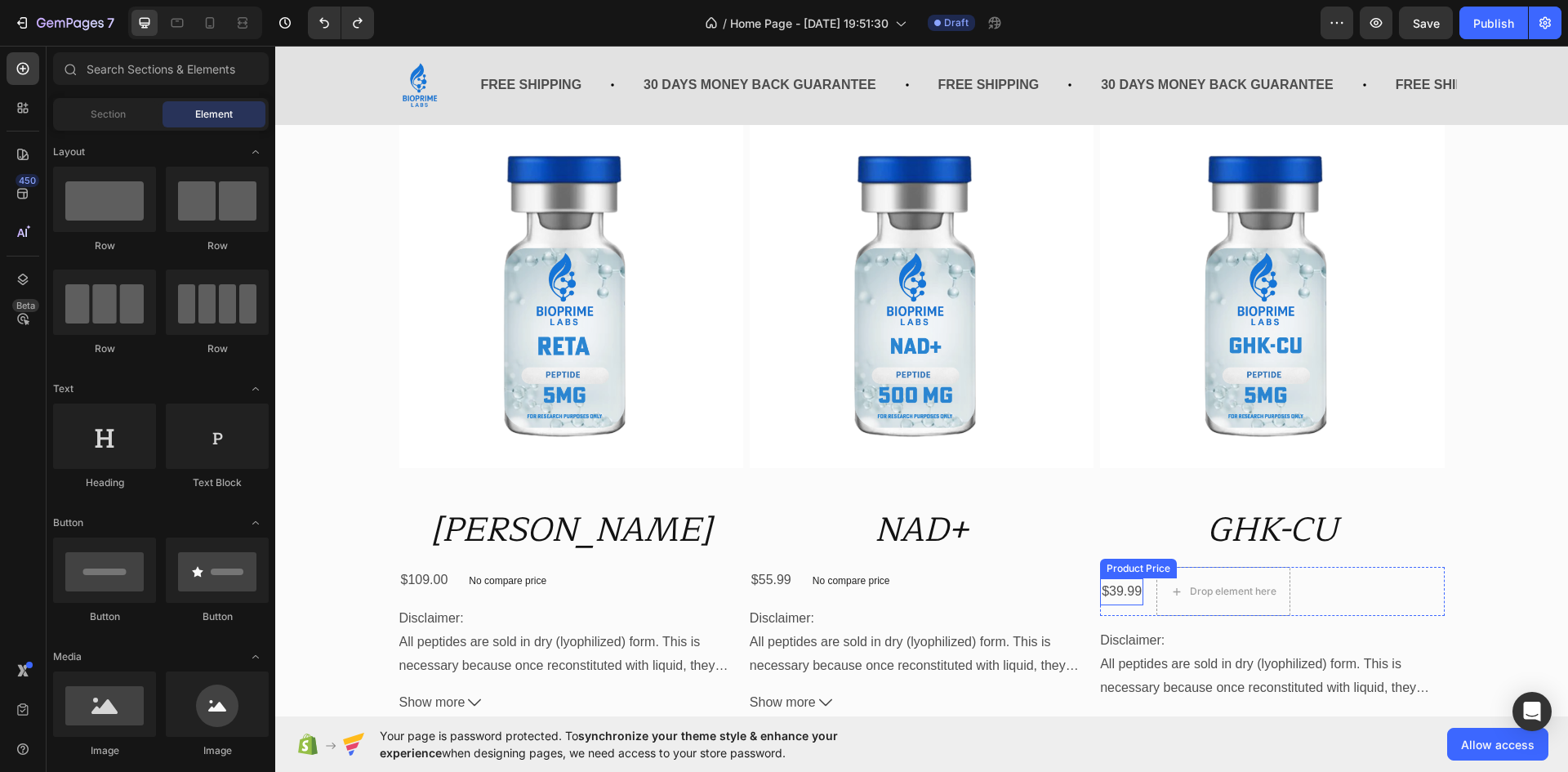
click at [1125, 565] on div "Product Price" at bounding box center [1138, 568] width 70 height 15
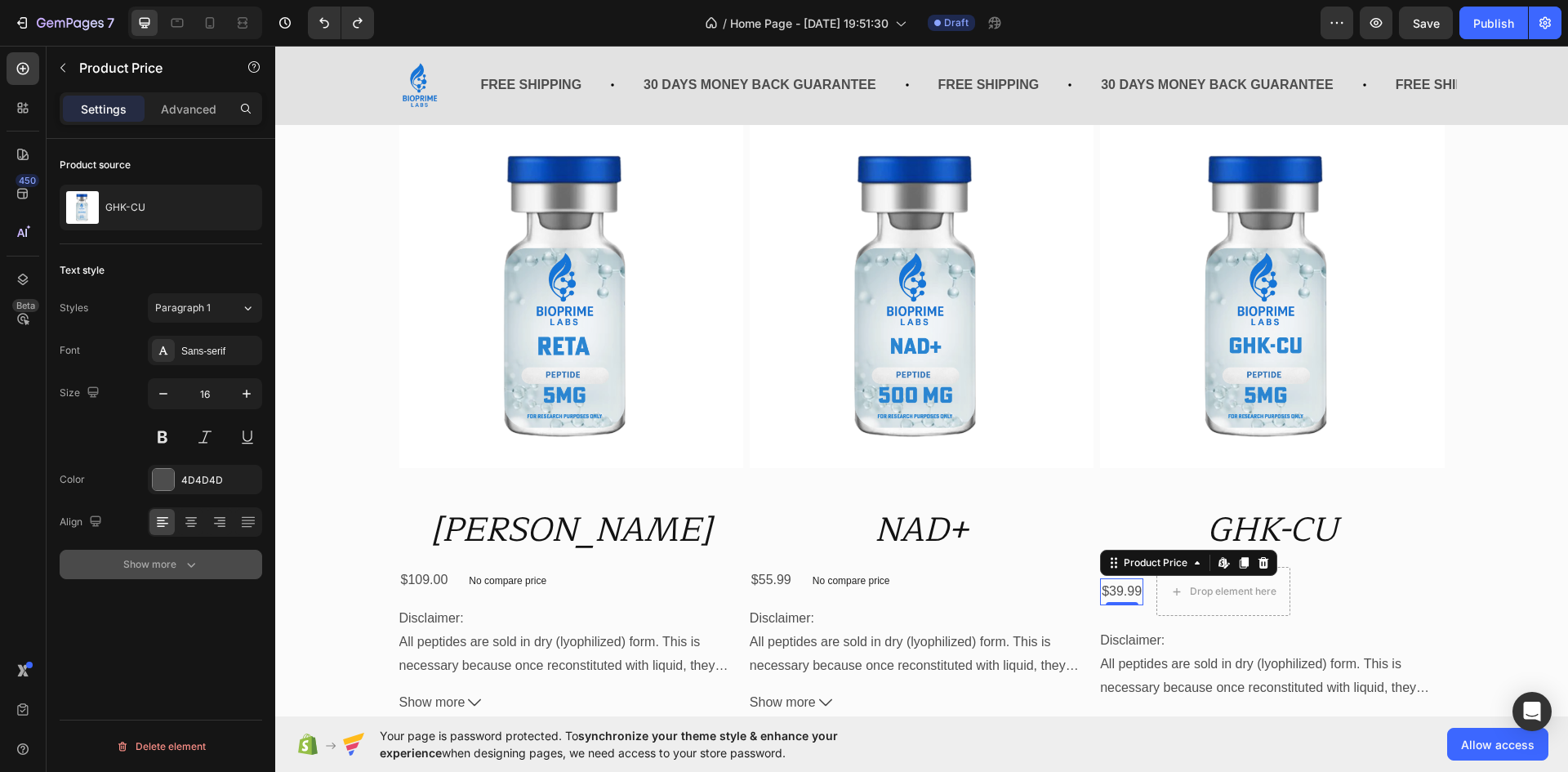
click at [197, 571] on icon "button" at bounding box center [191, 565] width 16 height 16
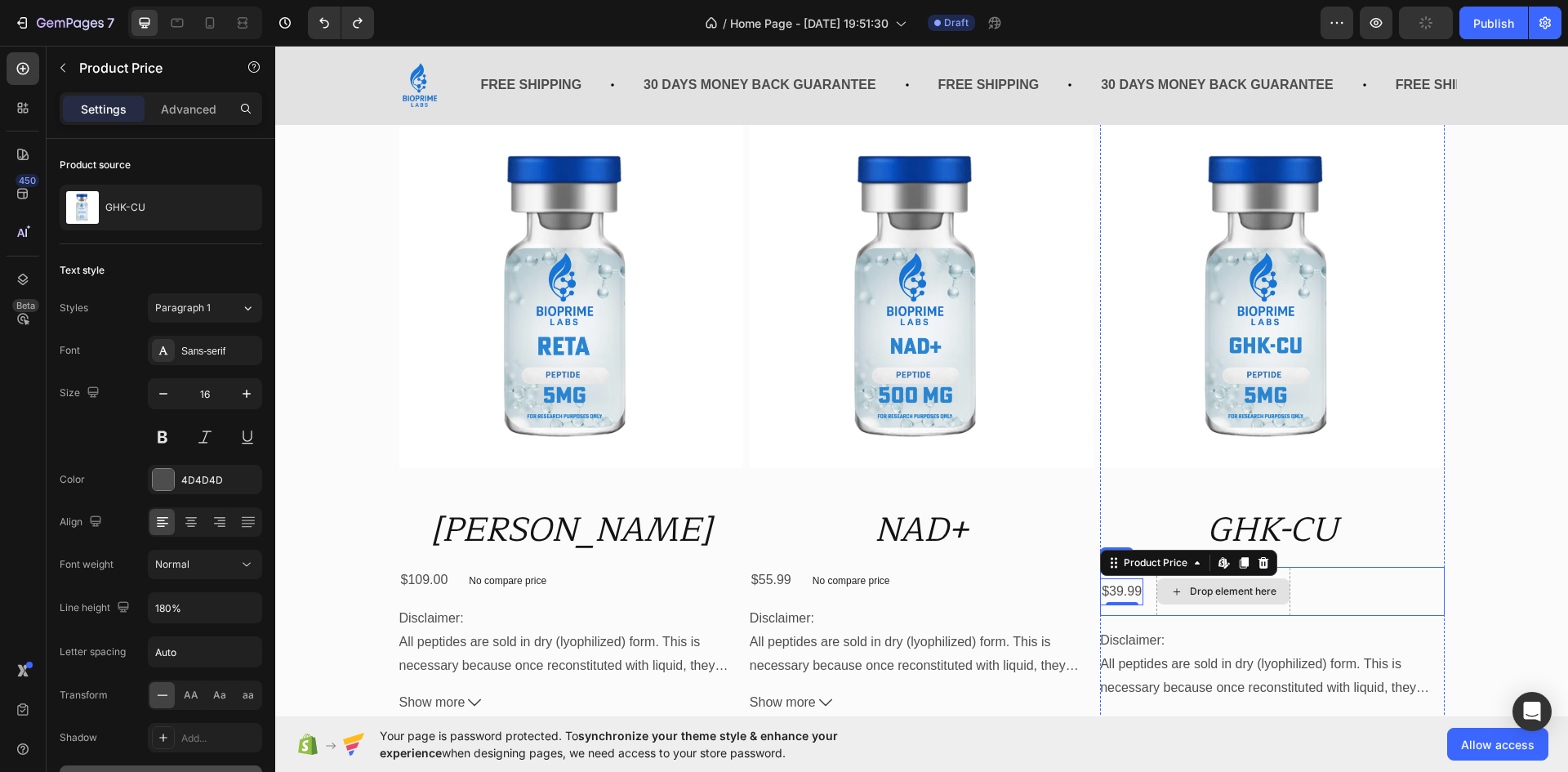
click at [1244, 594] on div "Drop element here" at bounding box center [1233, 591] width 86 height 13
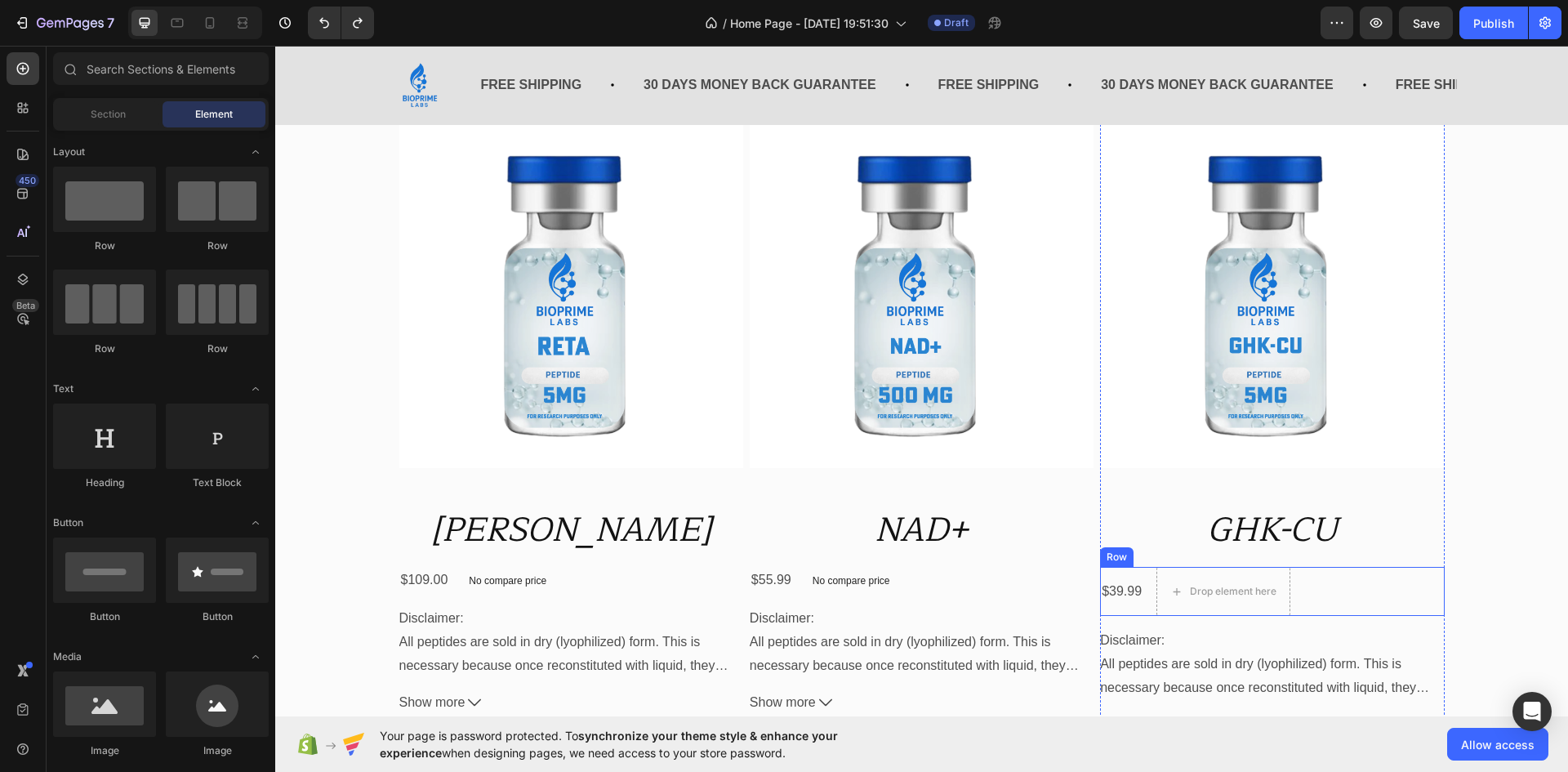
click at [1113, 563] on div "Row" at bounding box center [1117, 557] width 34 height 20
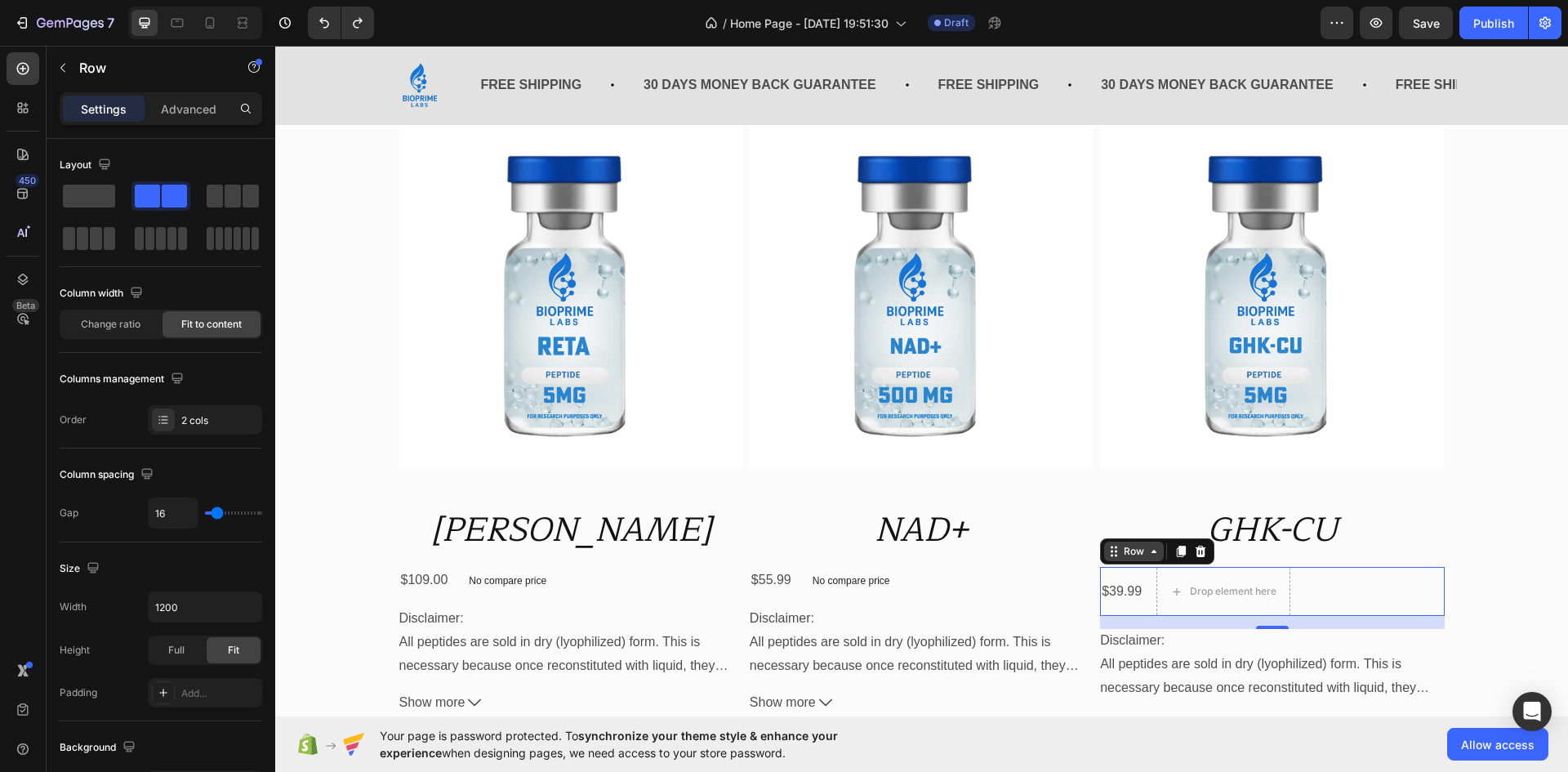
click at [1125, 552] on div "Row" at bounding box center [1134, 551] width 27 height 15
click at [1478, 504] on div "Product Images Reta Product Title $109.00 Product Price Product Price No compar…" at bounding box center [922, 541] width 1269 height 833
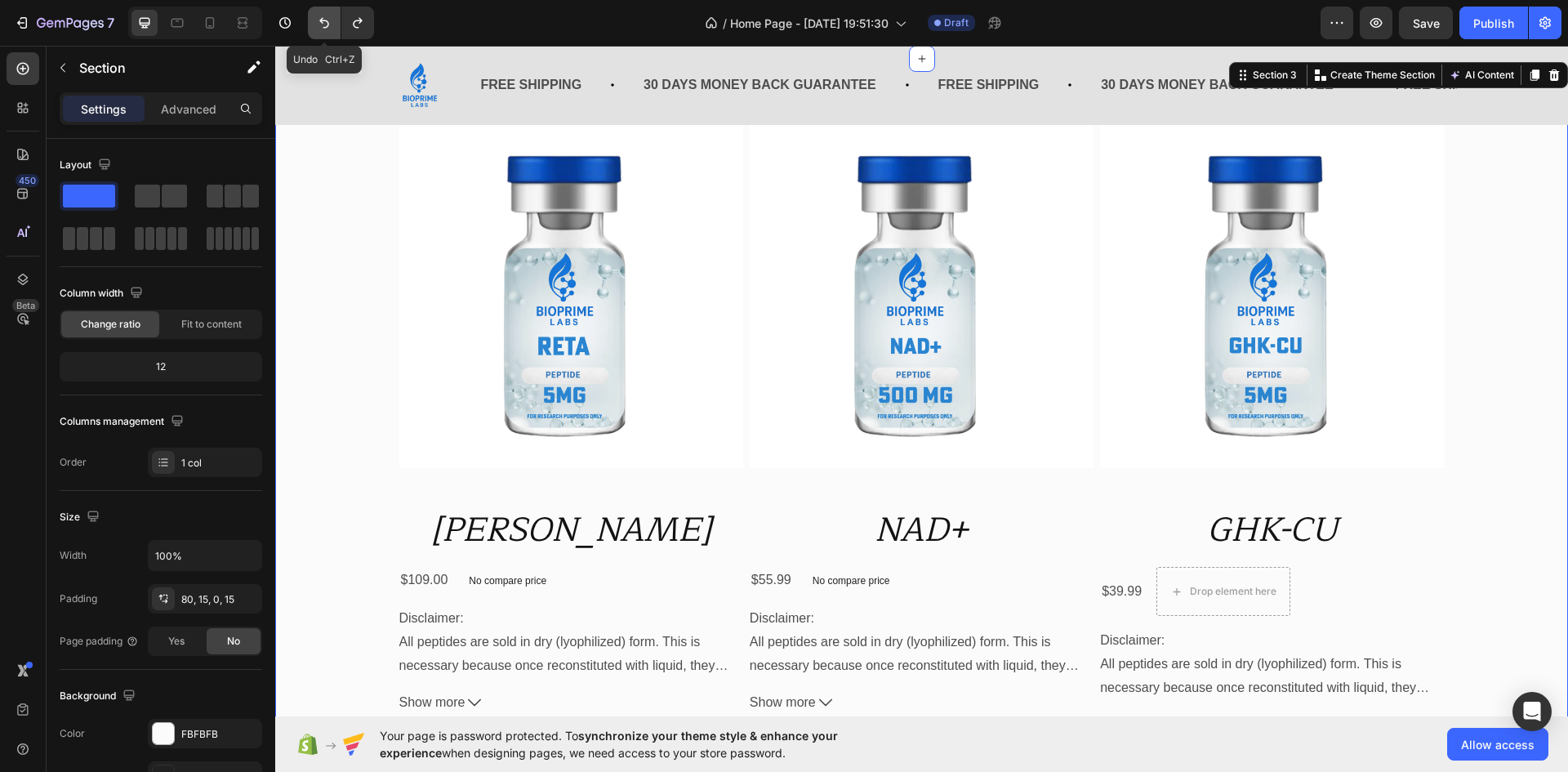
click at [318, 32] on button "Undo/Redo" at bounding box center [324, 23] width 33 height 33
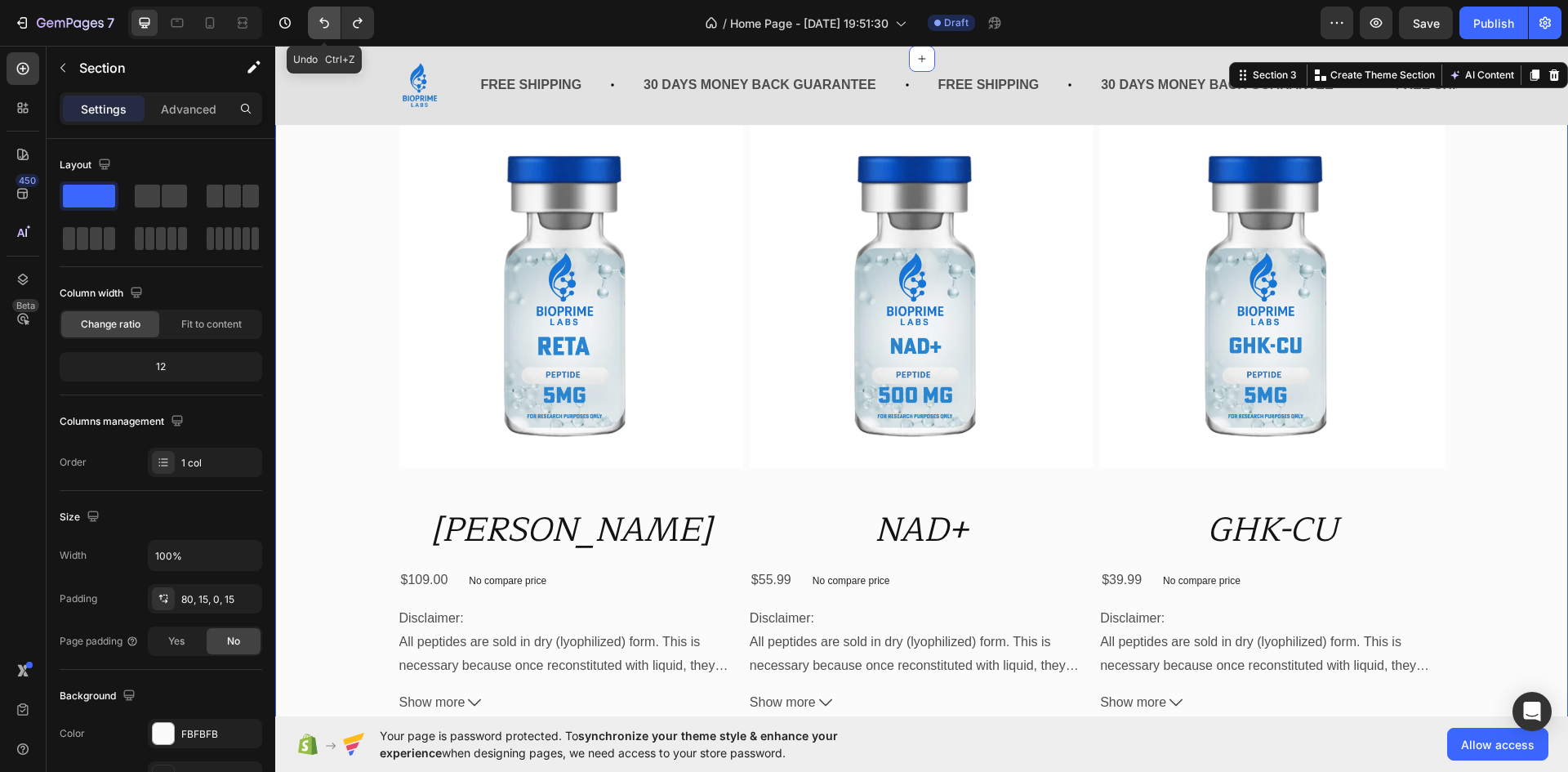
click at [318, 32] on button "Undo/Redo" at bounding box center [324, 23] width 33 height 33
click at [367, 25] on button "Undo/Redo" at bounding box center [358, 23] width 33 height 33
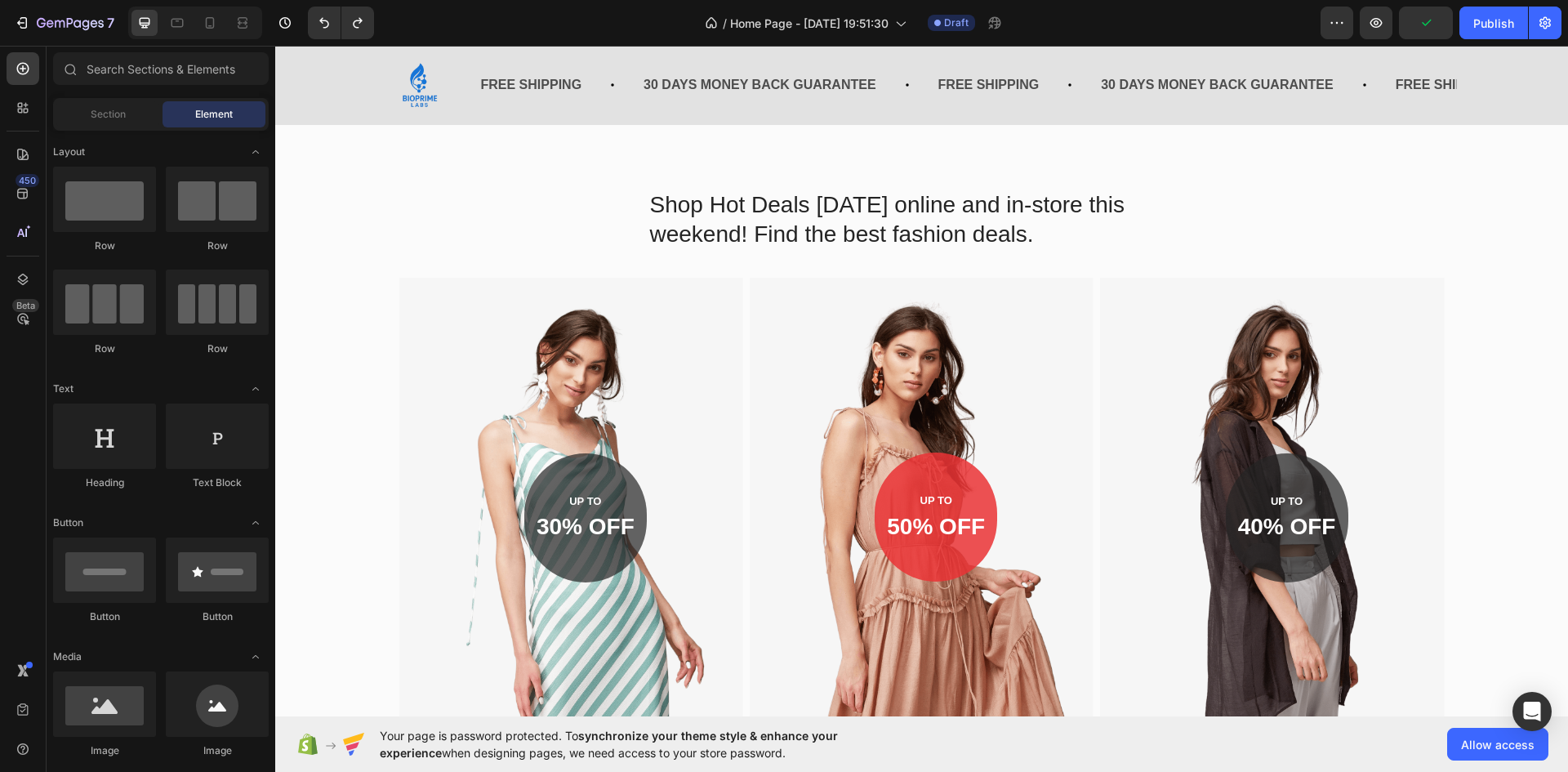
scroll to position [1413, 0]
